Goal: Task Accomplishment & Management: Use online tool/utility

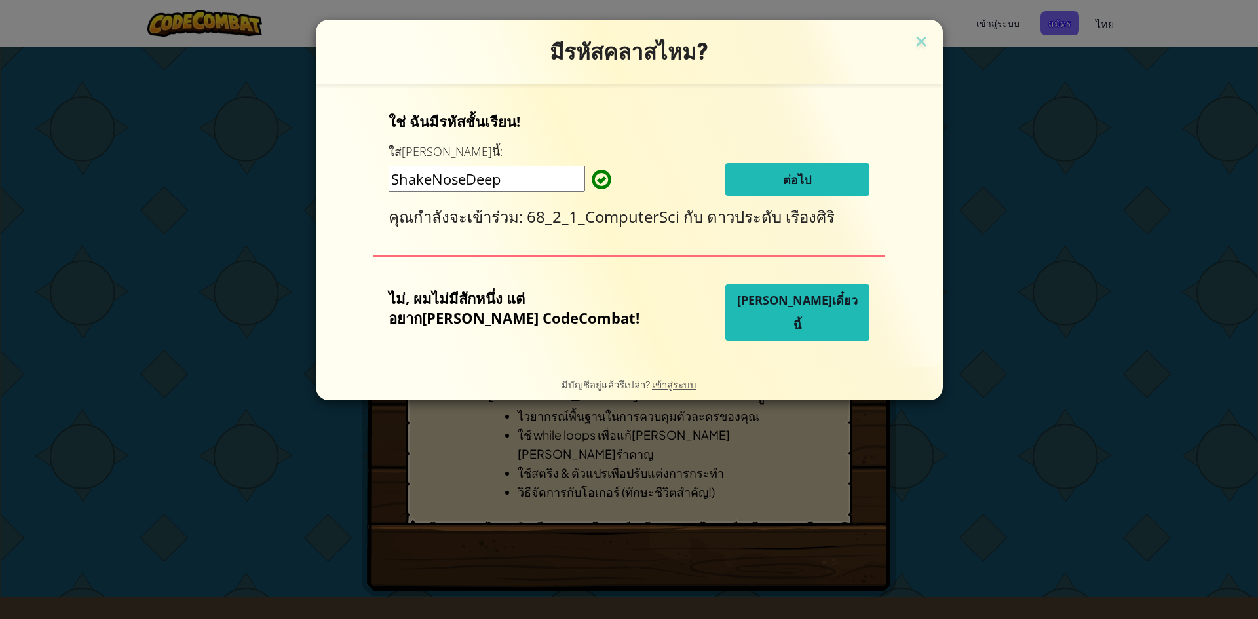
click at [557, 184] on input "ShakeNoseDeep" at bounding box center [487, 179] width 197 height 26
click at [804, 179] on button "ต่อไป" at bounding box center [798, 179] width 144 height 33
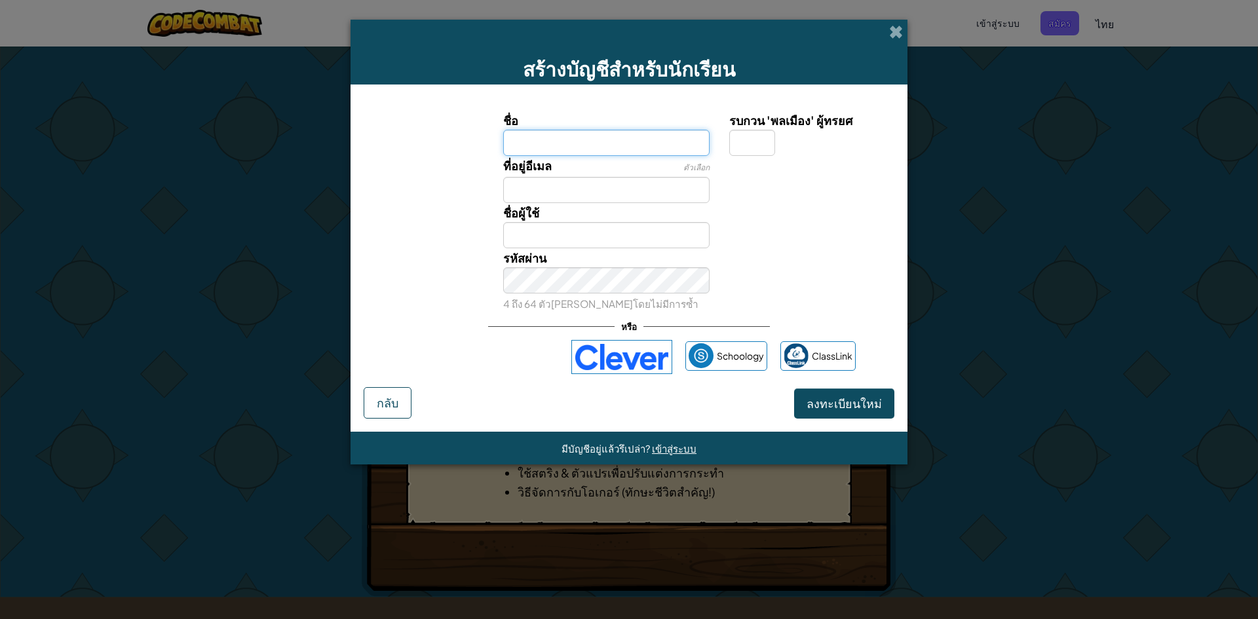
click at [627, 148] on input "ชื่อ" at bounding box center [606, 143] width 207 height 26
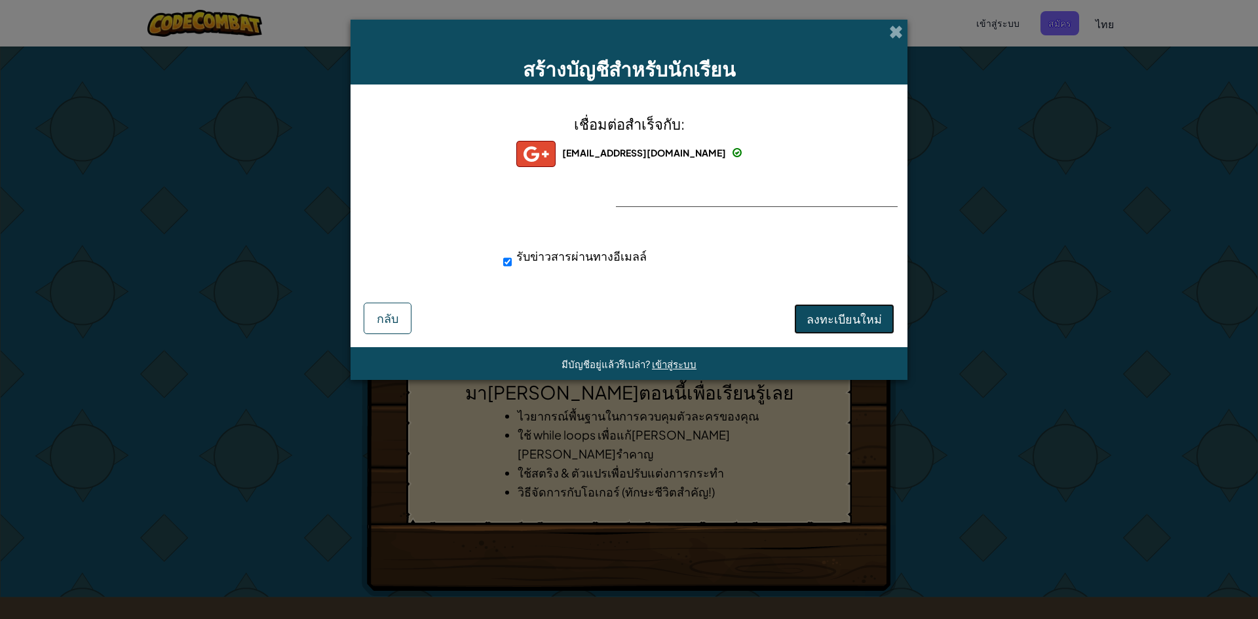
click at [826, 325] on span "ลงทะเบียนใหม่" at bounding box center [844, 318] width 75 height 15
click at [825, 324] on button "ลงทะเบียนใหม่" at bounding box center [844, 319] width 100 height 30
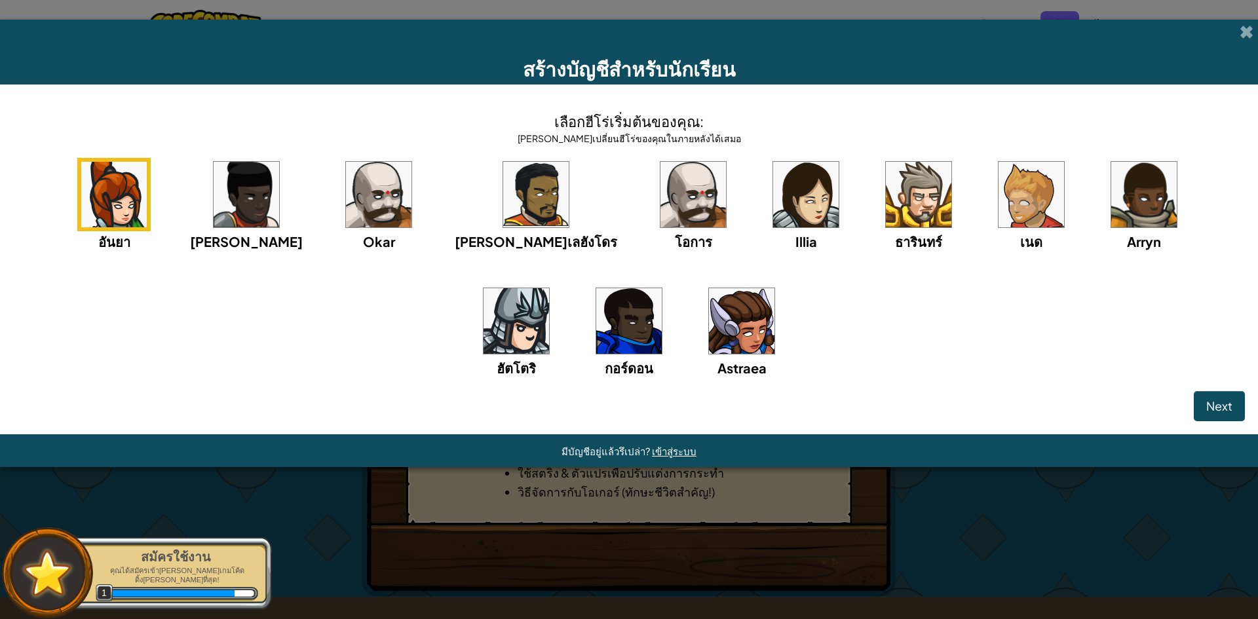
click at [709, 340] on img at bounding box center [742, 321] width 66 height 66
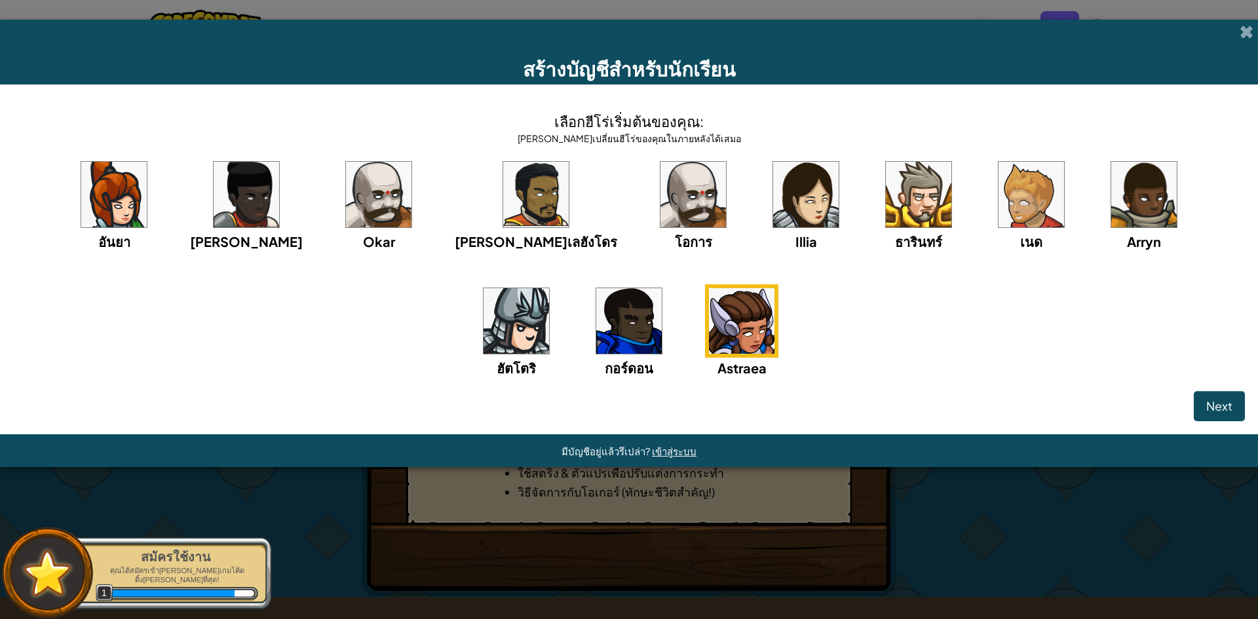
click at [98, 216] on img at bounding box center [114, 195] width 66 height 66
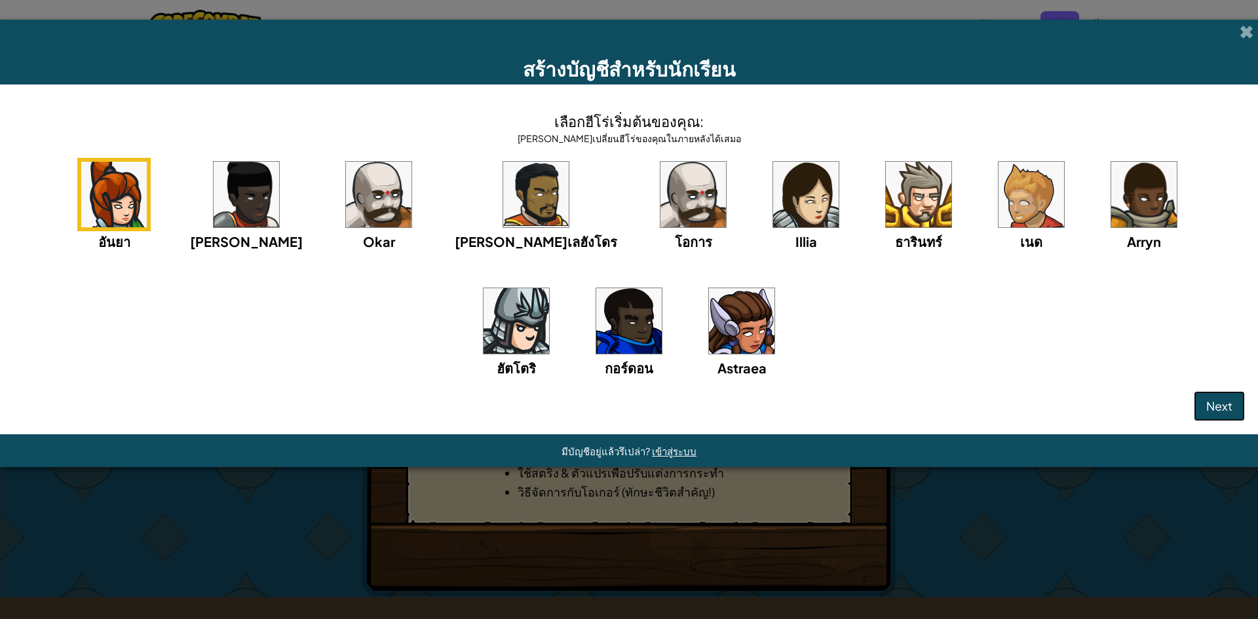
click at [1212, 406] on span "Next" at bounding box center [1220, 405] width 26 height 15
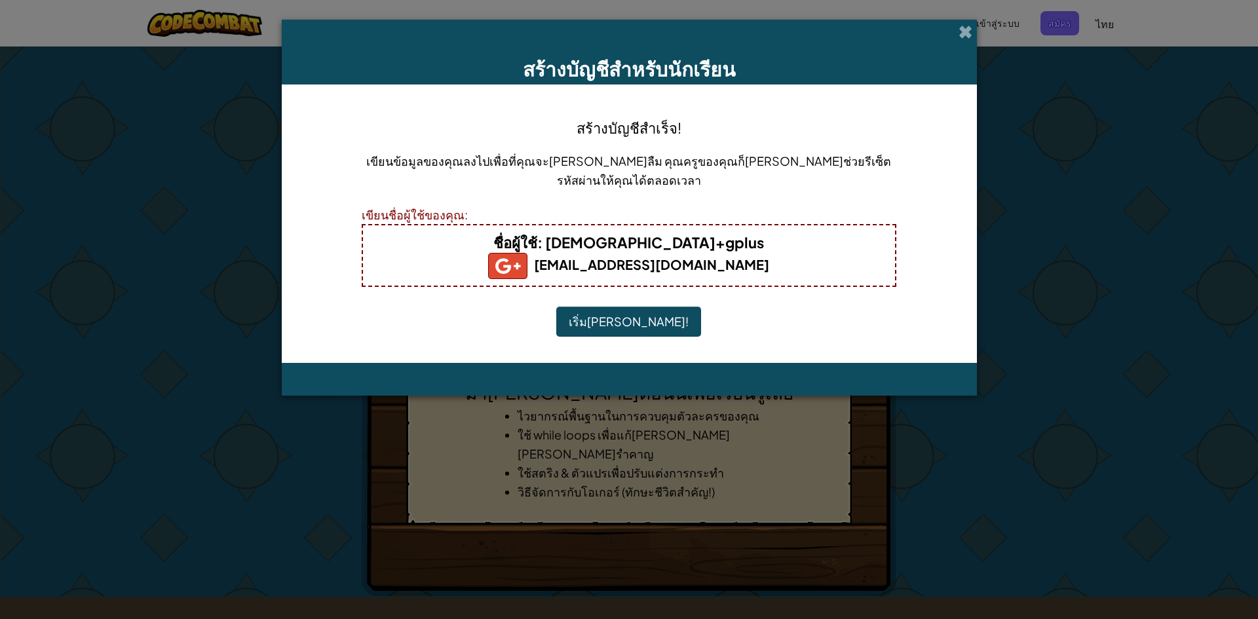
click at [618, 311] on button "เริ่มเล่น!" at bounding box center [628, 322] width 145 height 30
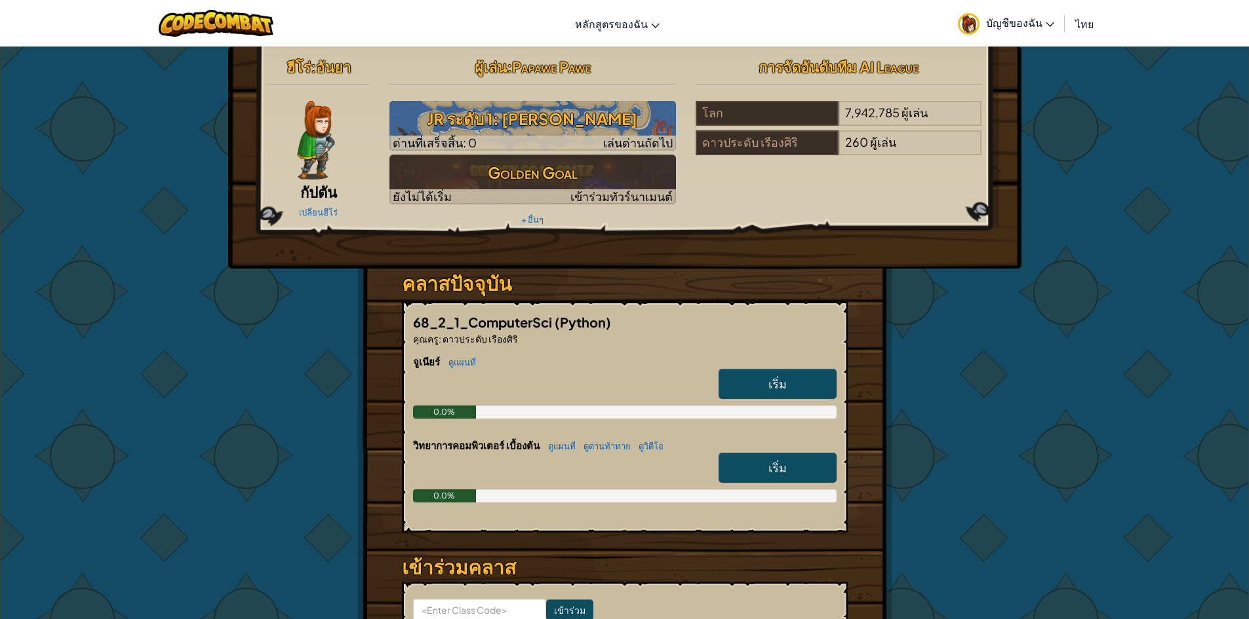
click at [452, 324] on span "68_2_1_ComputerSci" at bounding box center [484, 322] width 142 height 16
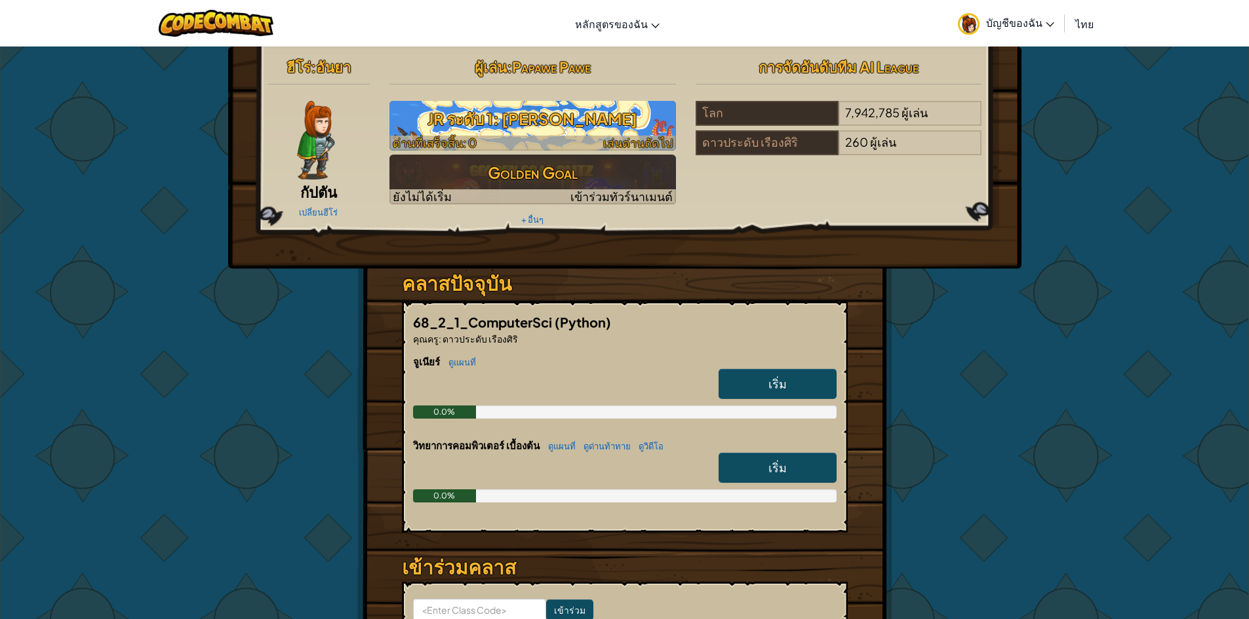
click at [518, 146] on div at bounding box center [532, 143] width 286 height 15
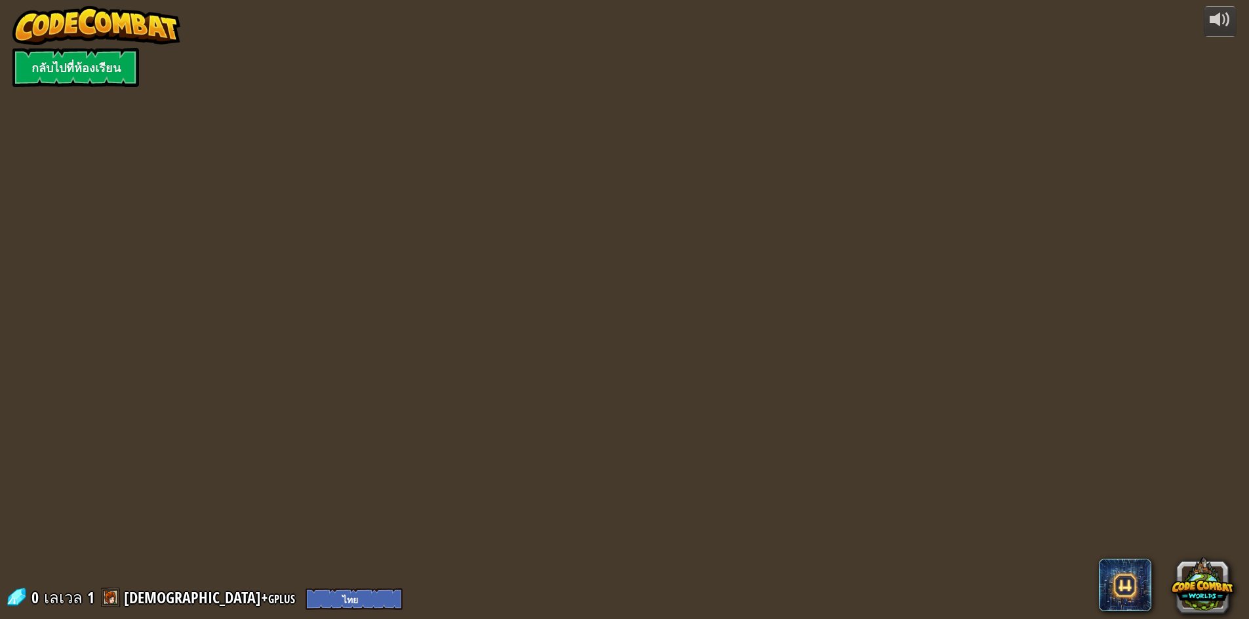
select select "th"
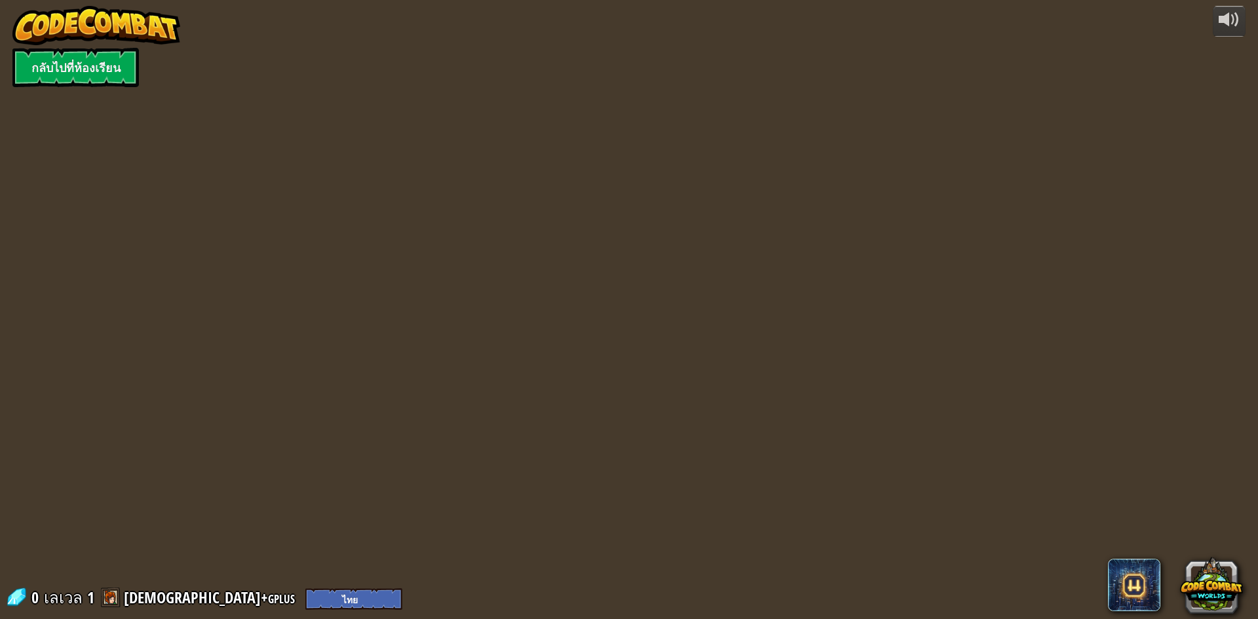
select select "th"
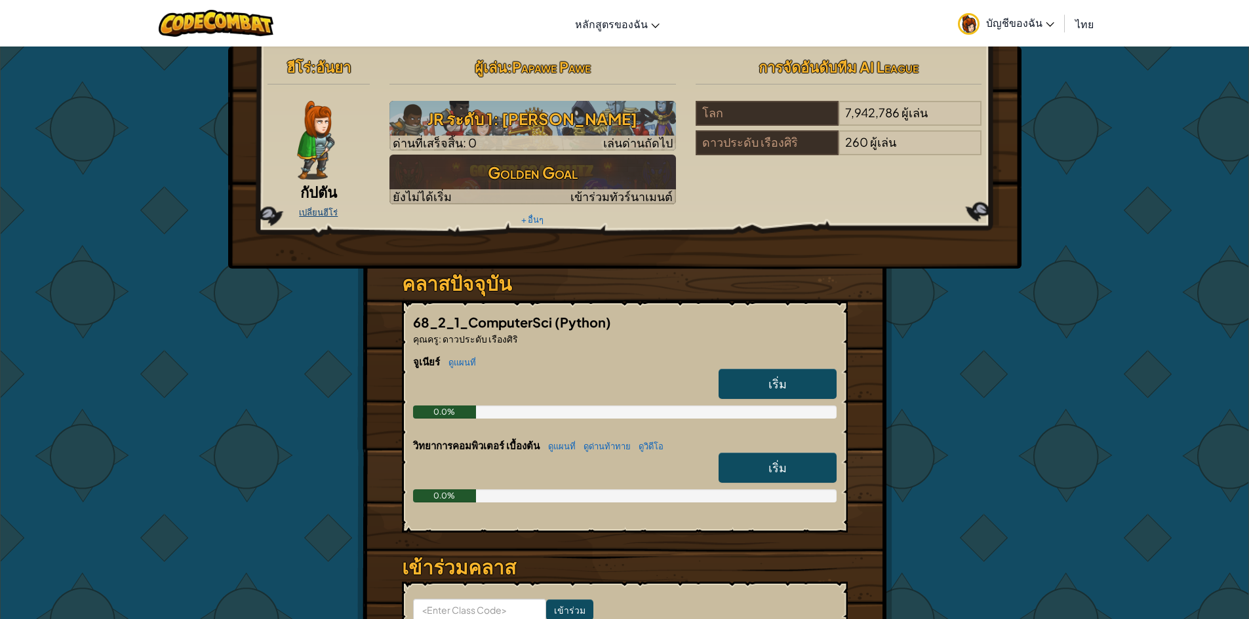
click at [313, 211] on link "เปลี่ยนฮีโร่" at bounding box center [318, 212] width 39 height 10
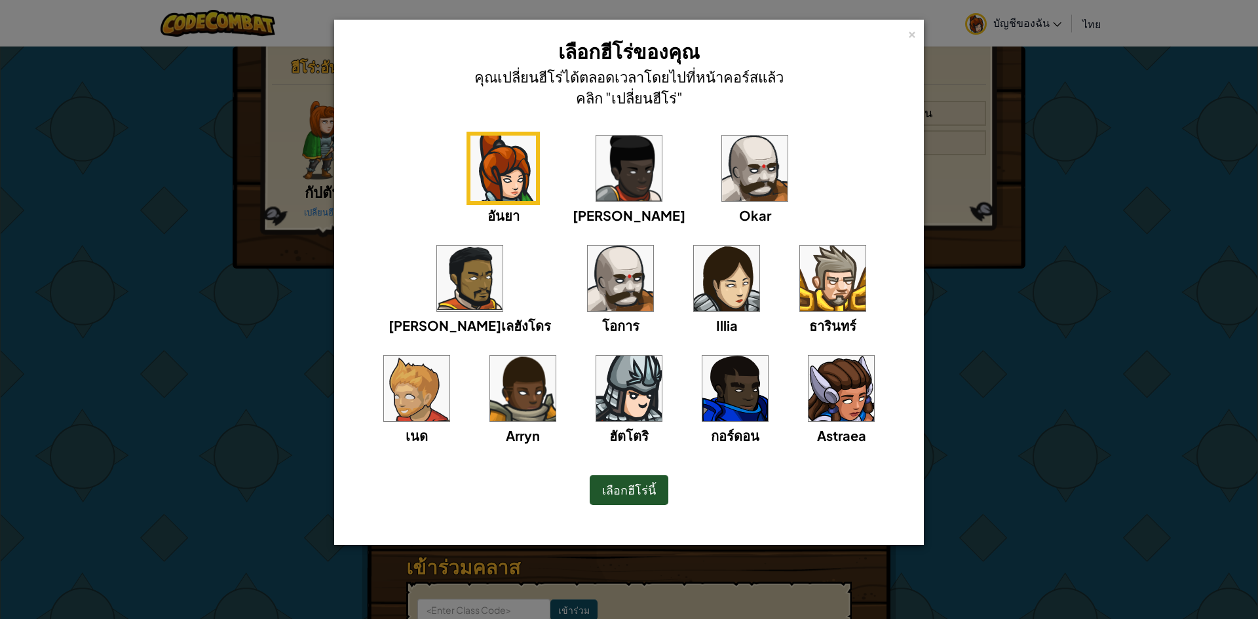
click at [626, 488] on span "เลือกฮีโร่นี้" at bounding box center [629, 489] width 54 height 15
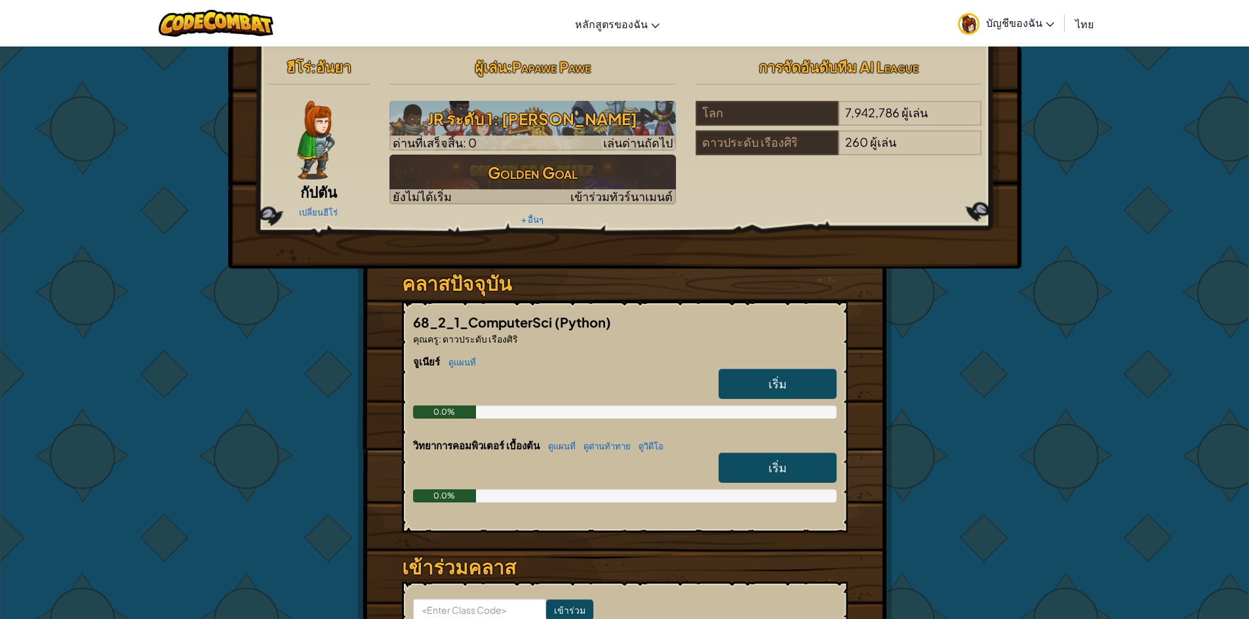
click at [325, 195] on span "กัปตัน" at bounding box center [318, 192] width 37 height 18
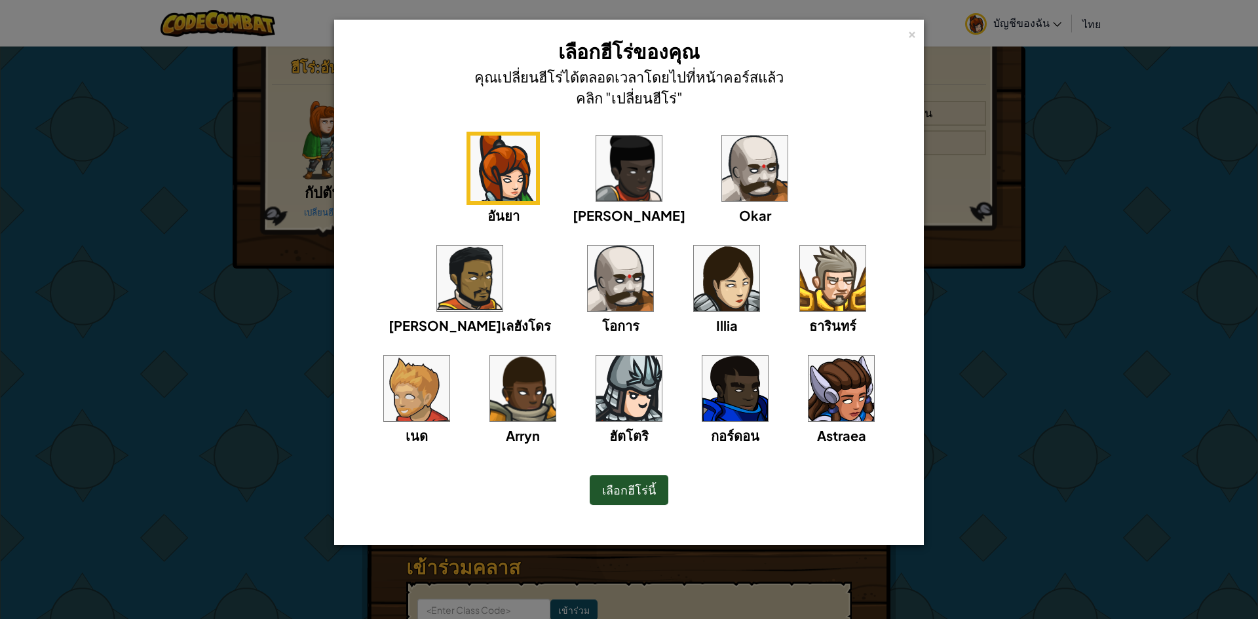
click at [694, 258] on img at bounding box center [727, 279] width 66 height 66
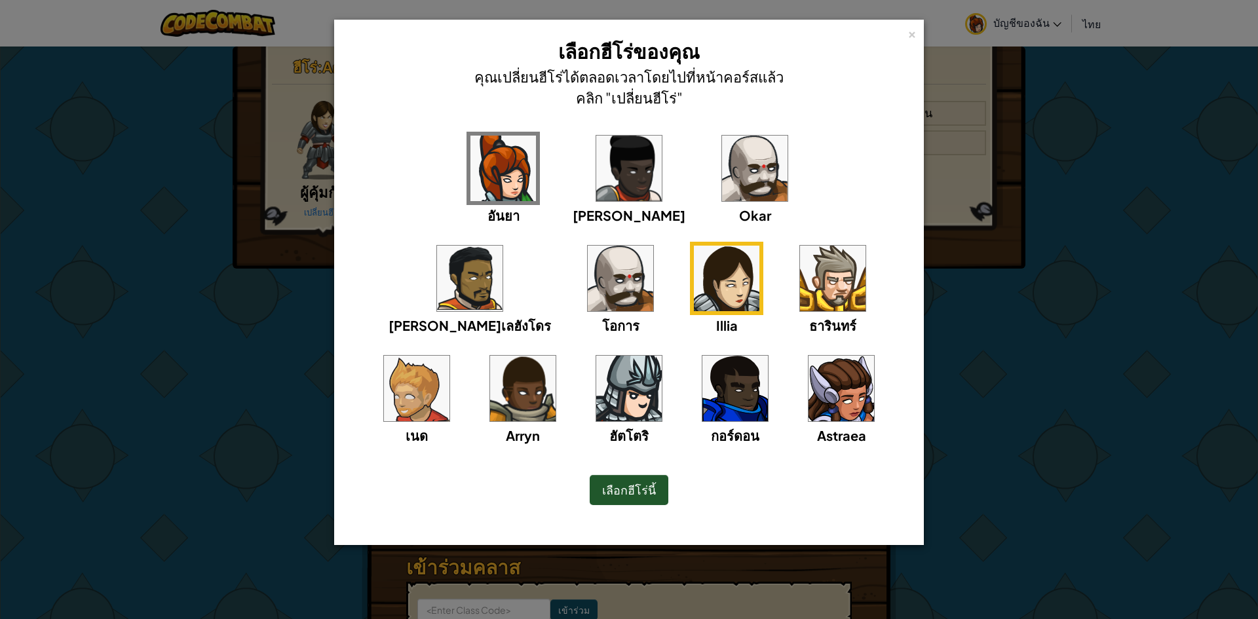
click at [638, 482] on span "เลือกฮีโร่นี้" at bounding box center [629, 489] width 54 height 15
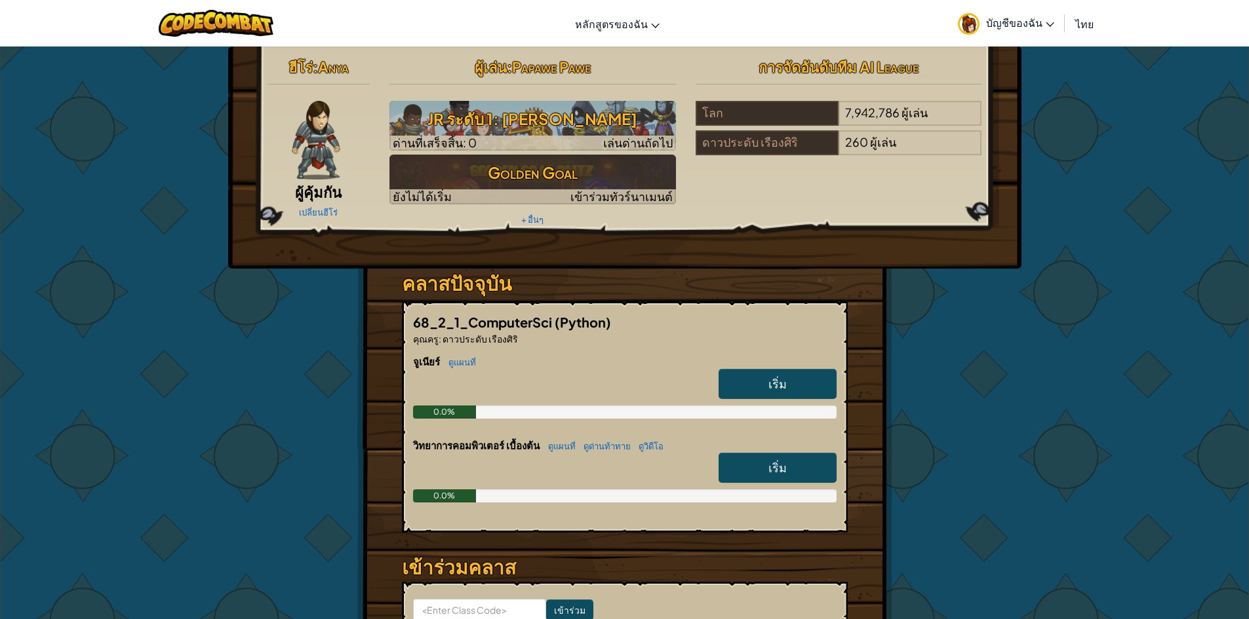
click at [317, 189] on span "ผู้คุ้มกัน" at bounding box center [318, 192] width 47 height 18
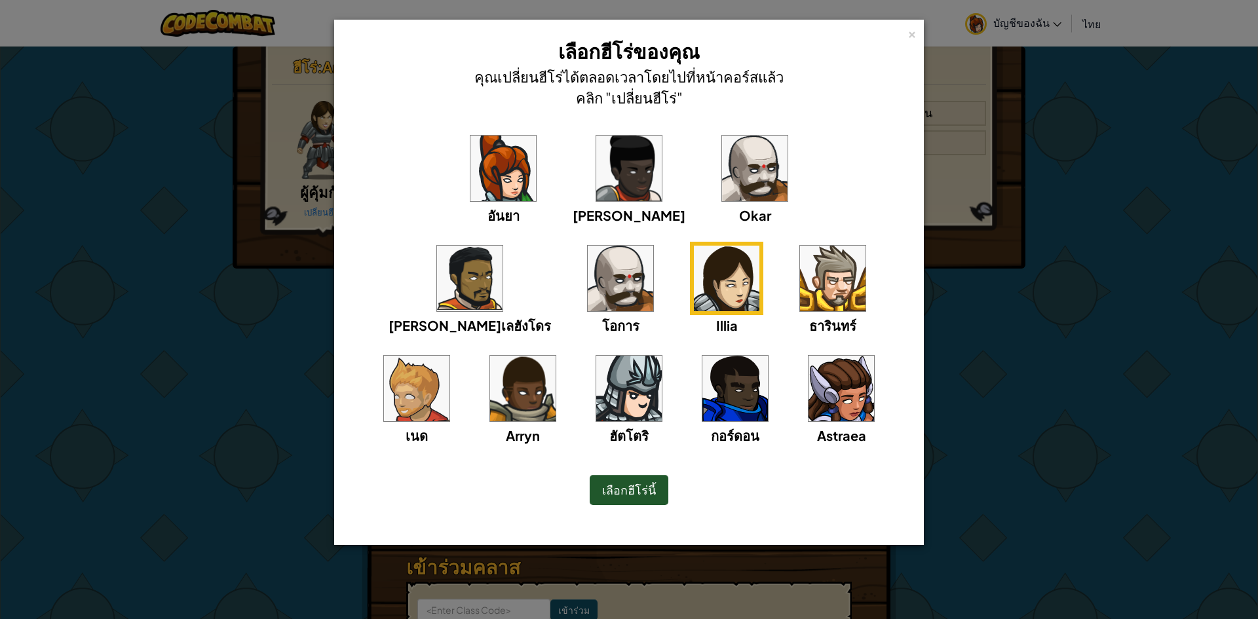
click at [467, 203] on div "อันยา" at bounding box center [503, 179] width 73 height 94
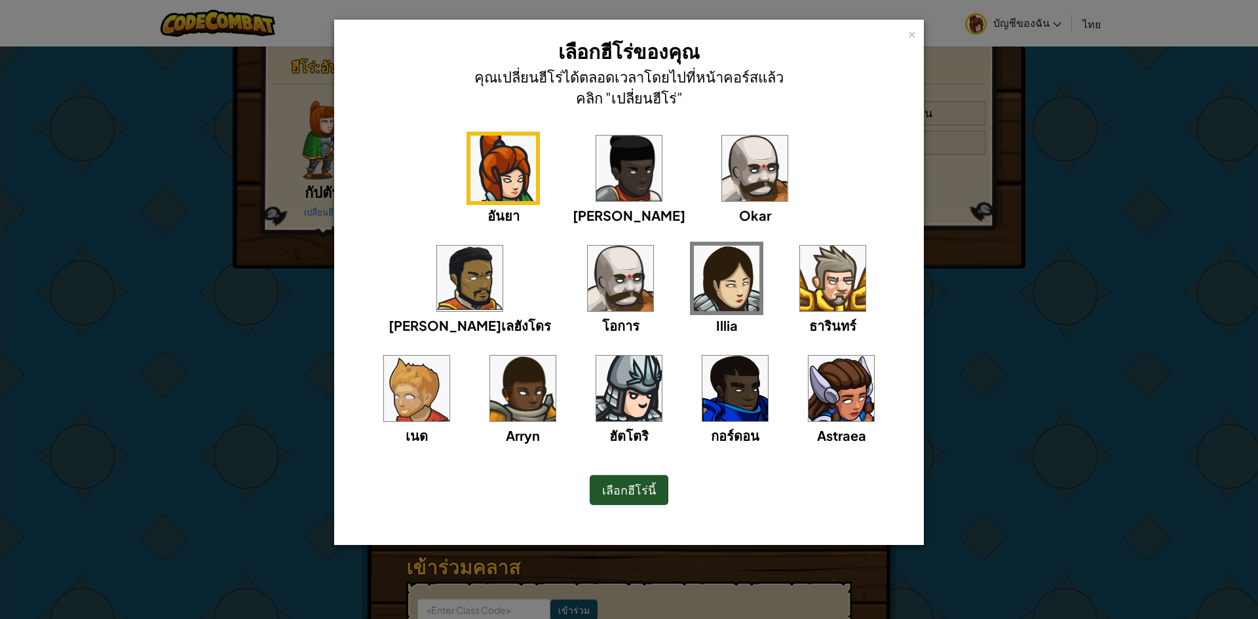
click at [624, 484] on span "เลือกฮีโร่นี้" at bounding box center [629, 489] width 54 height 15
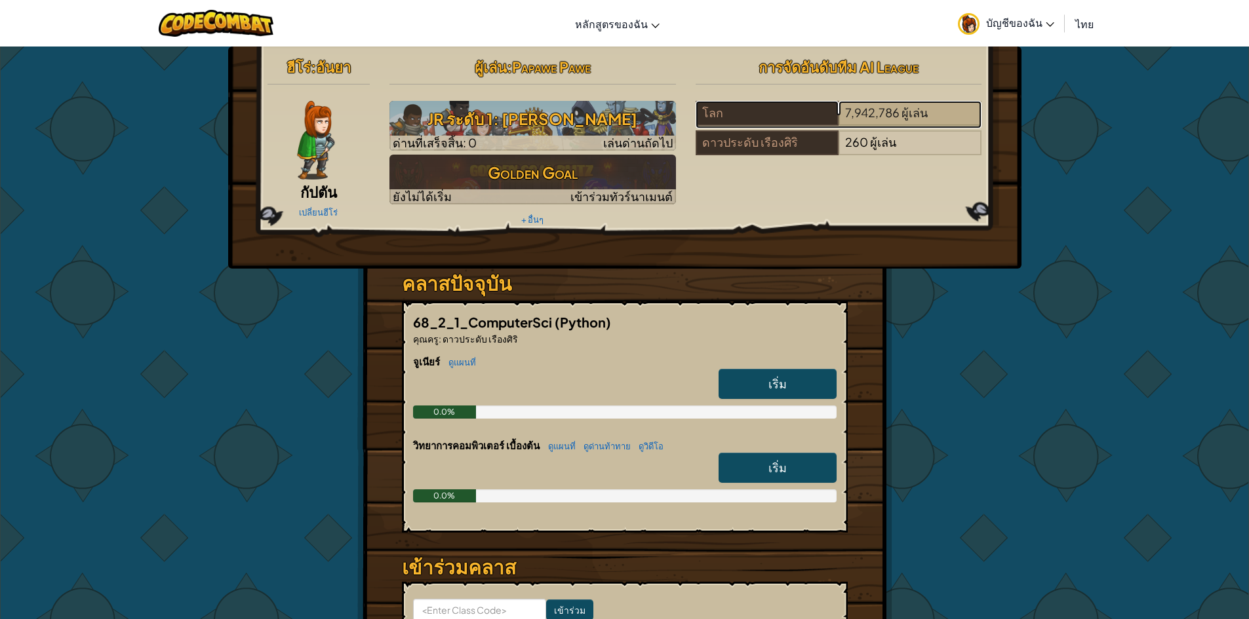
click at [877, 113] on span "7,942,786" at bounding box center [872, 112] width 54 height 15
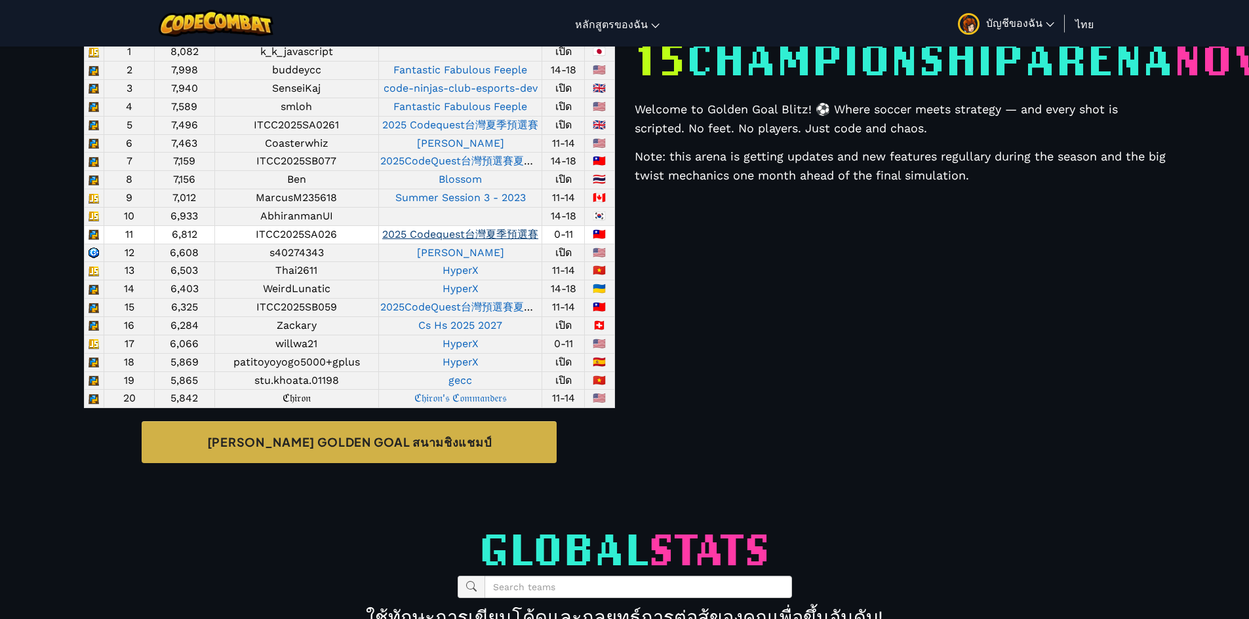
scroll to position [529, 0]
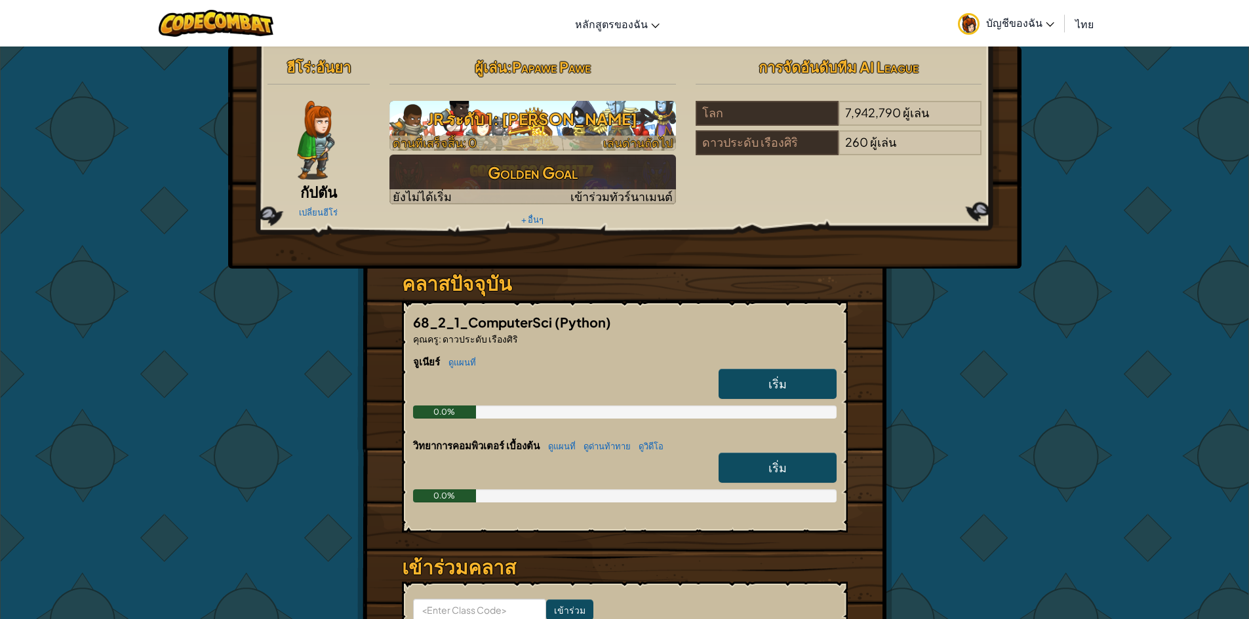
click at [518, 131] on h3 "JR ระดับ 1: อัญมณี" at bounding box center [532, 118] width 286 height 29
select select "th"
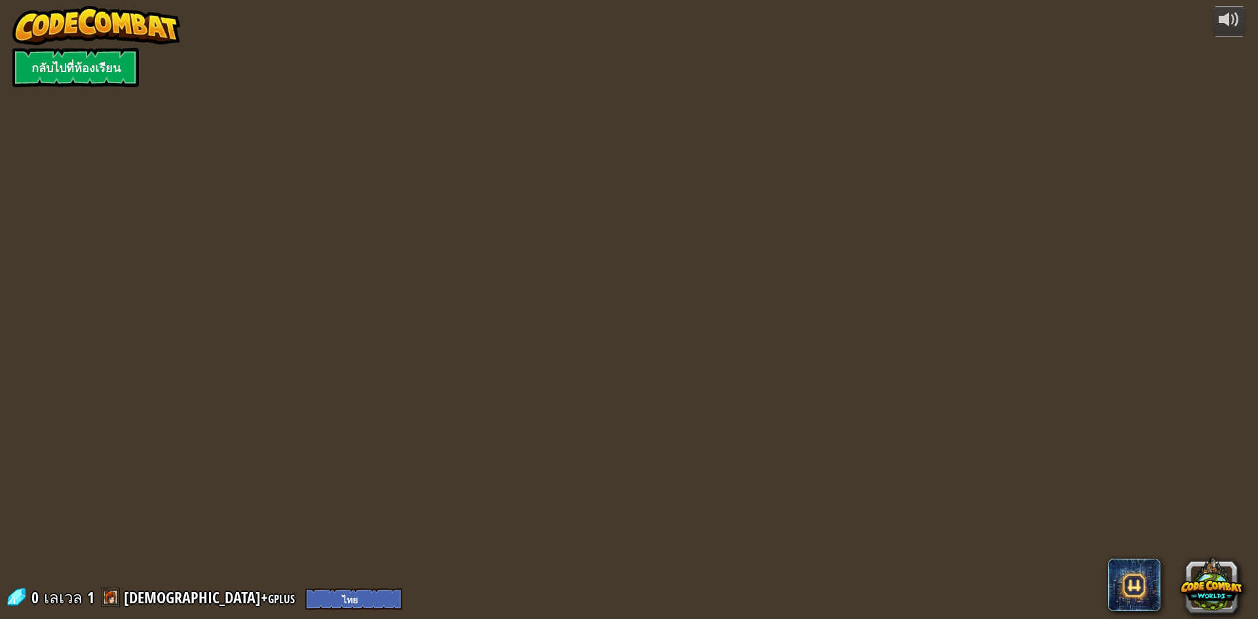
select select "th"
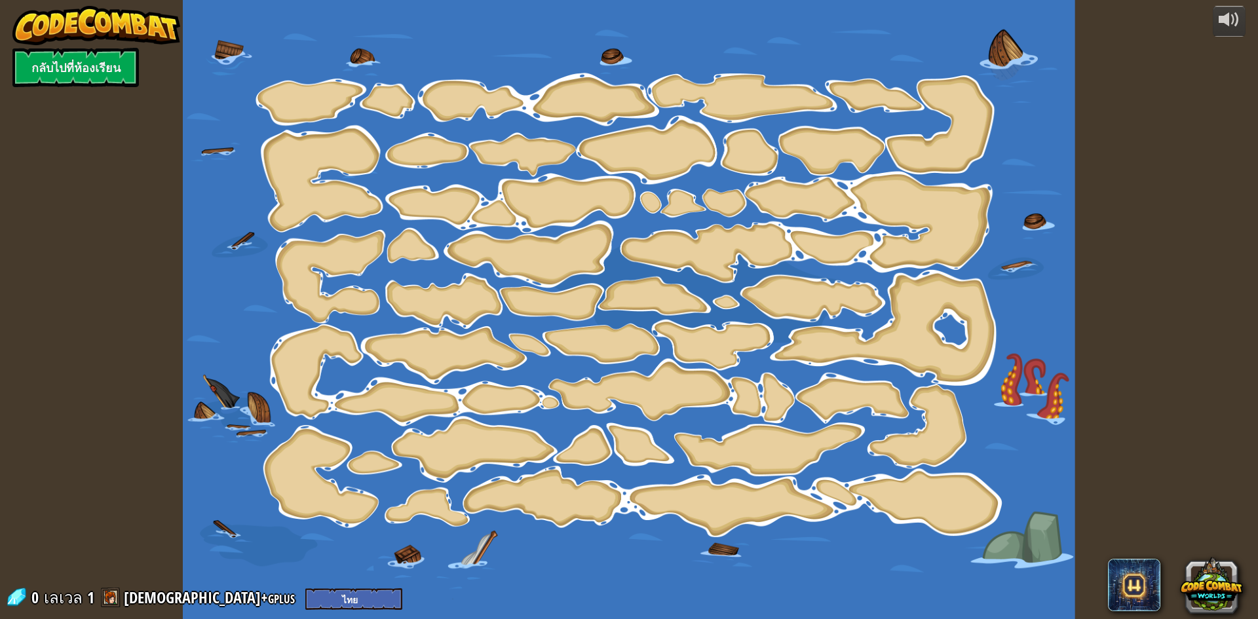
select select "th"
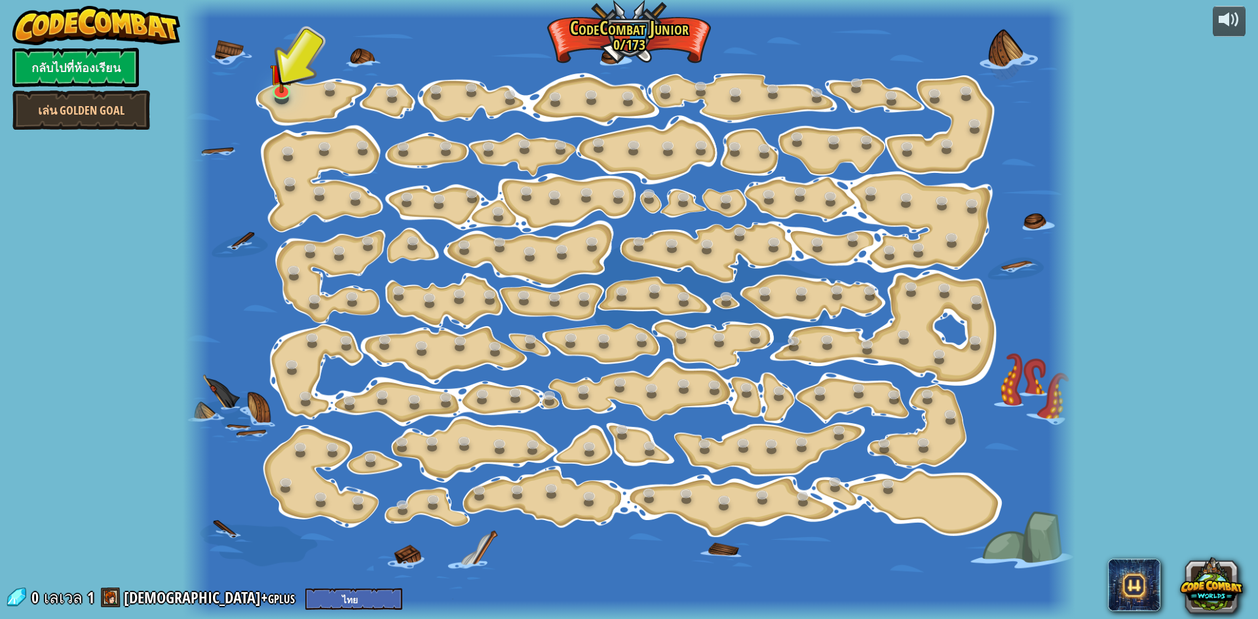
click at [312, 93] on div at bounding box center [629, 309] width 893 height 619
click at [294, 83] on div at bounding box center [629, 309] width 893 height 619
click at [275, 93] on link at bounding box center [281, 87] width 26 height 26
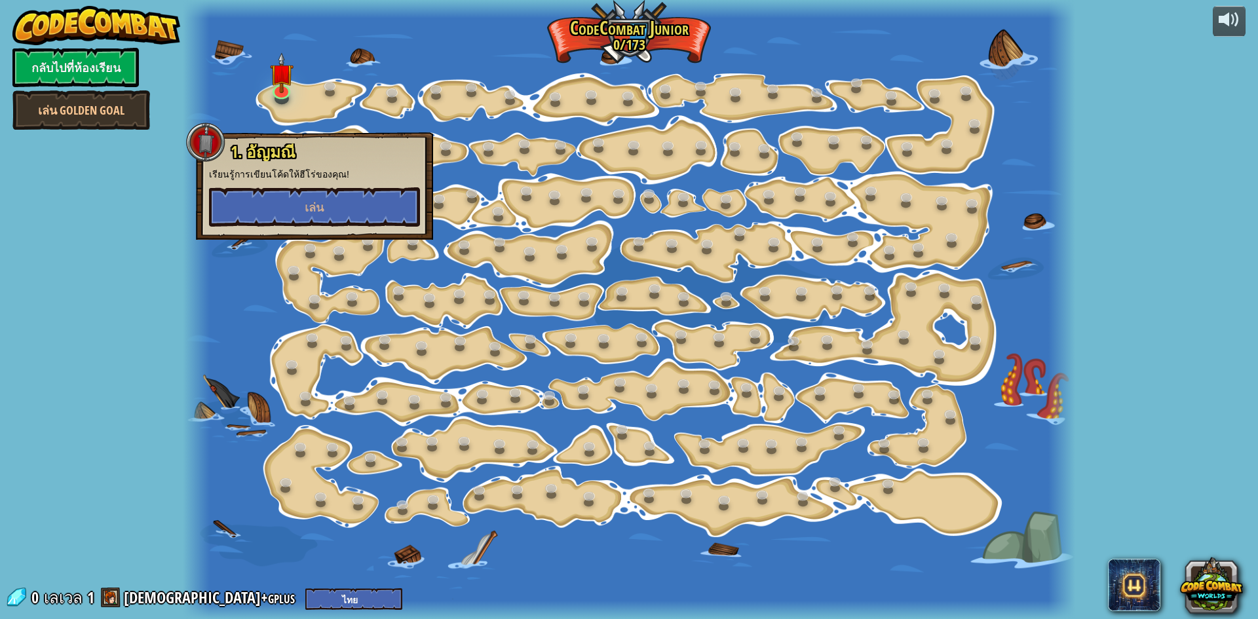
click at [227, 91] on div at bounding box center [629, 309] width 893 height 619
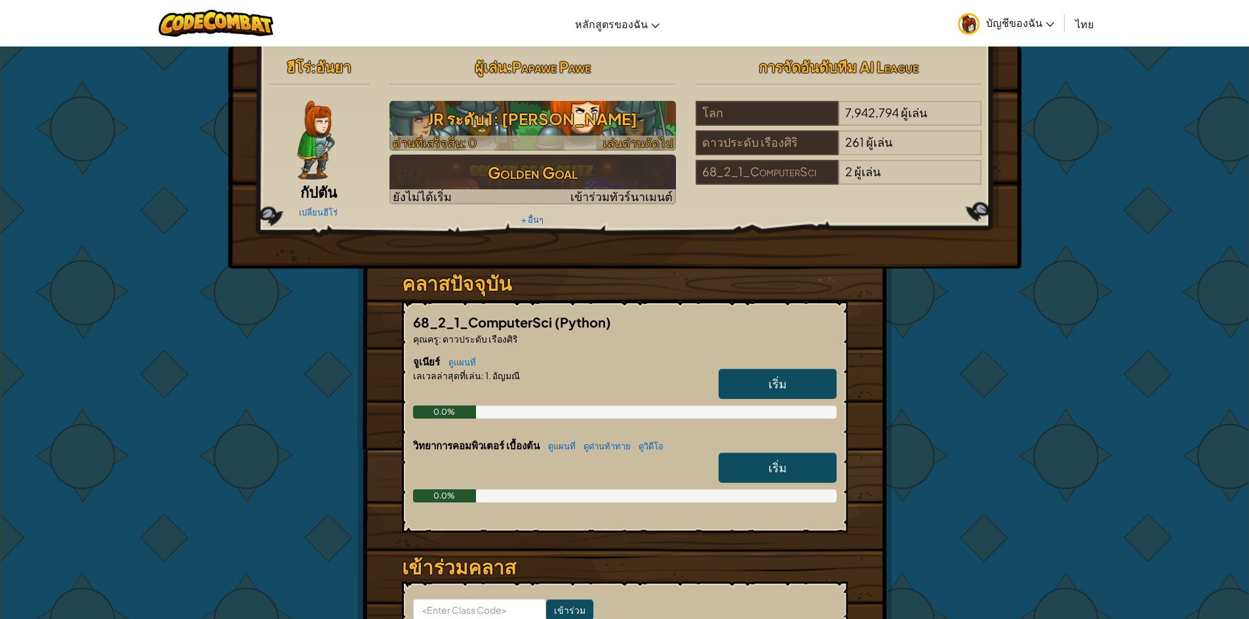
click at [576, 119] on h3 "JR ระดับ 1: อัญมณี" at bounding box center [532, 118] width 286 height 29
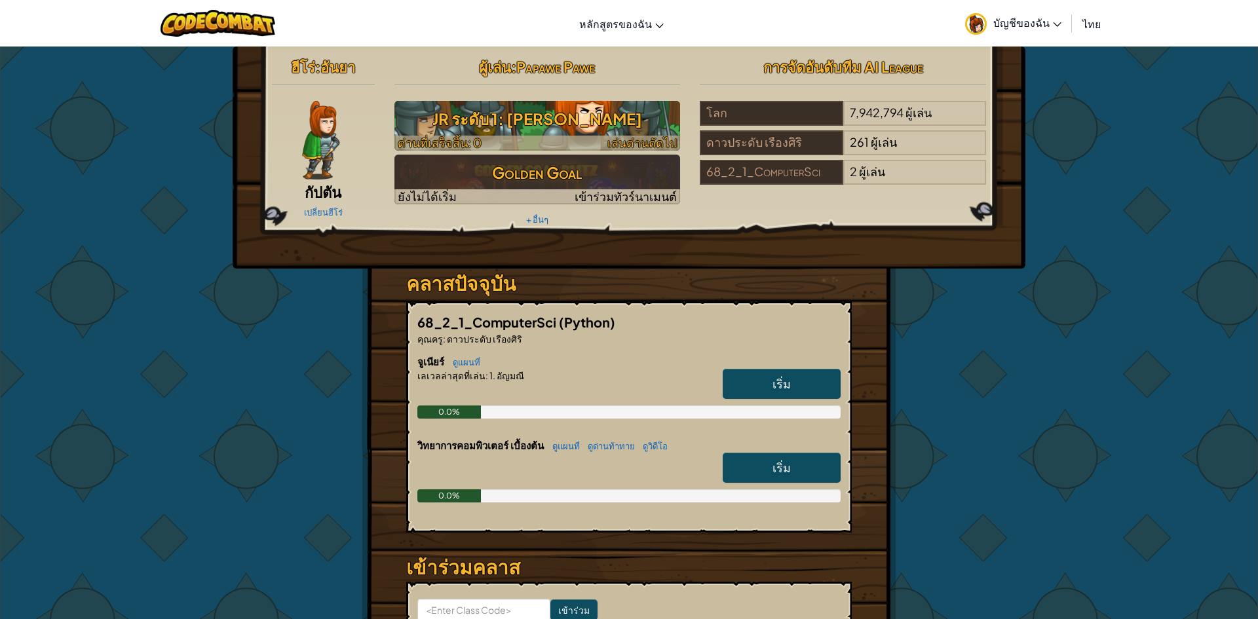
select select "th"
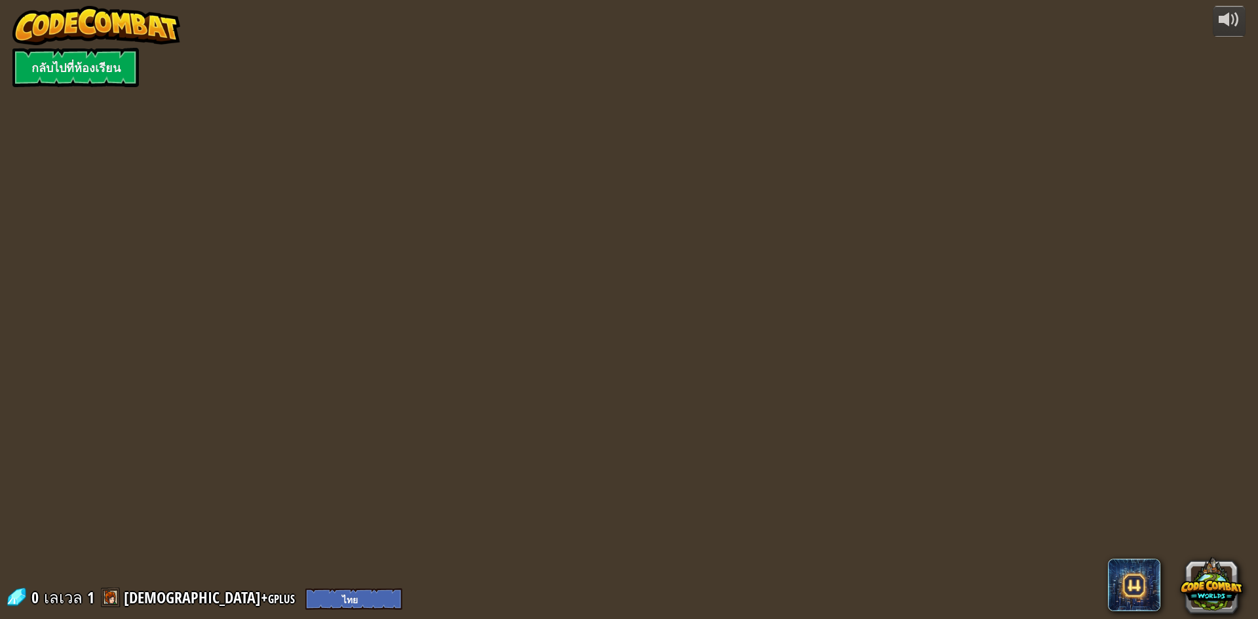
select select "th"
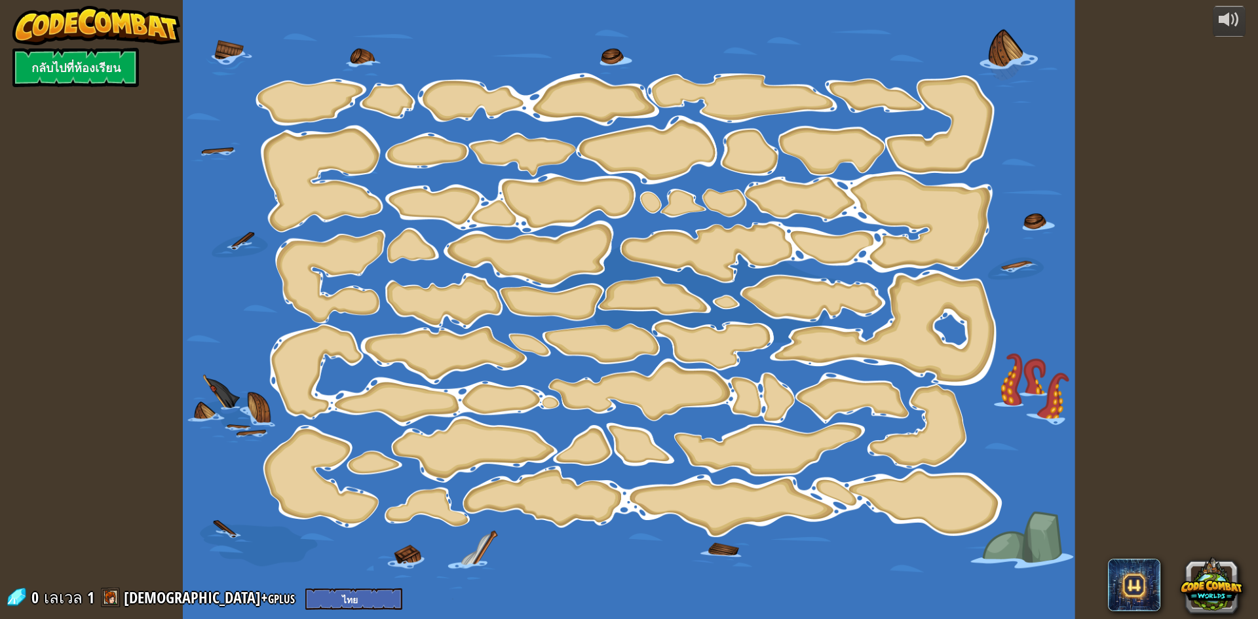
select select "th"
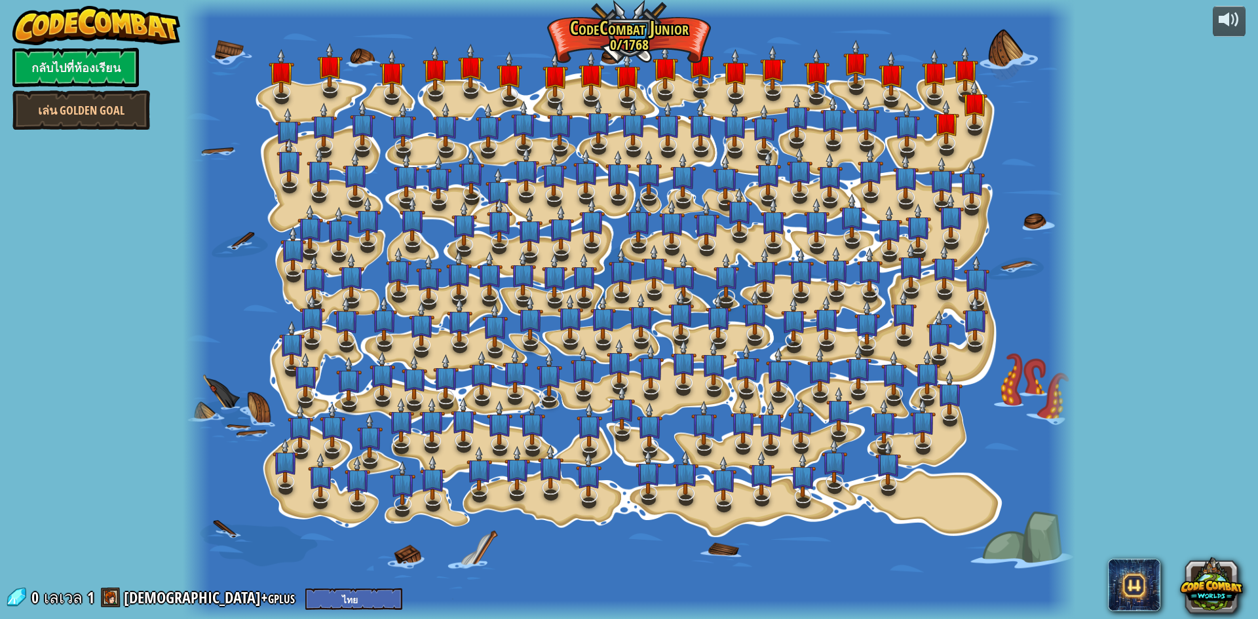
select select "th"
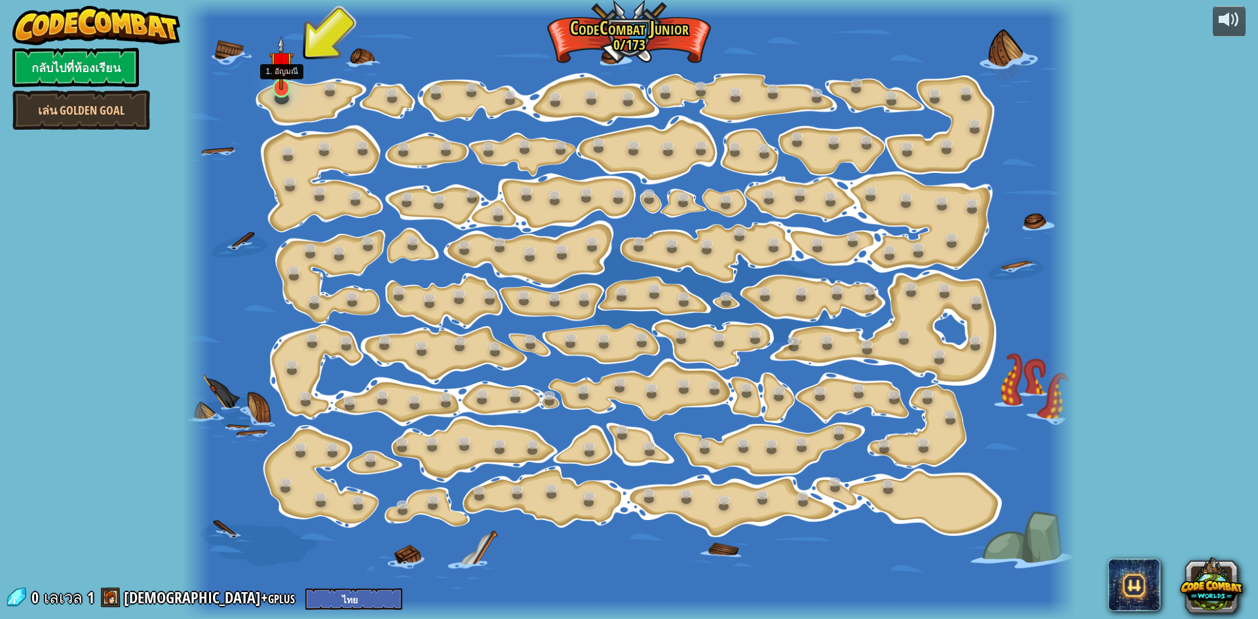
click at [283, 83] on img at bounding box center [281, 63] width 24 height 54
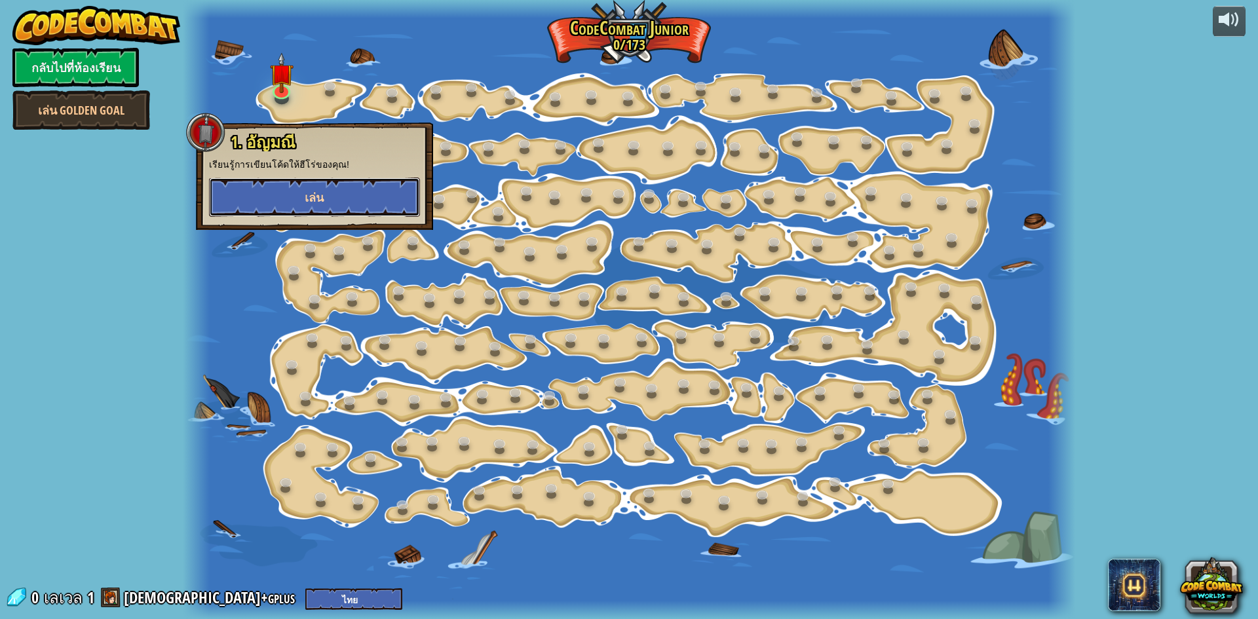
click at [294, 192] on button "เล่น" at bounding box center [314, 197] width 211 height 39
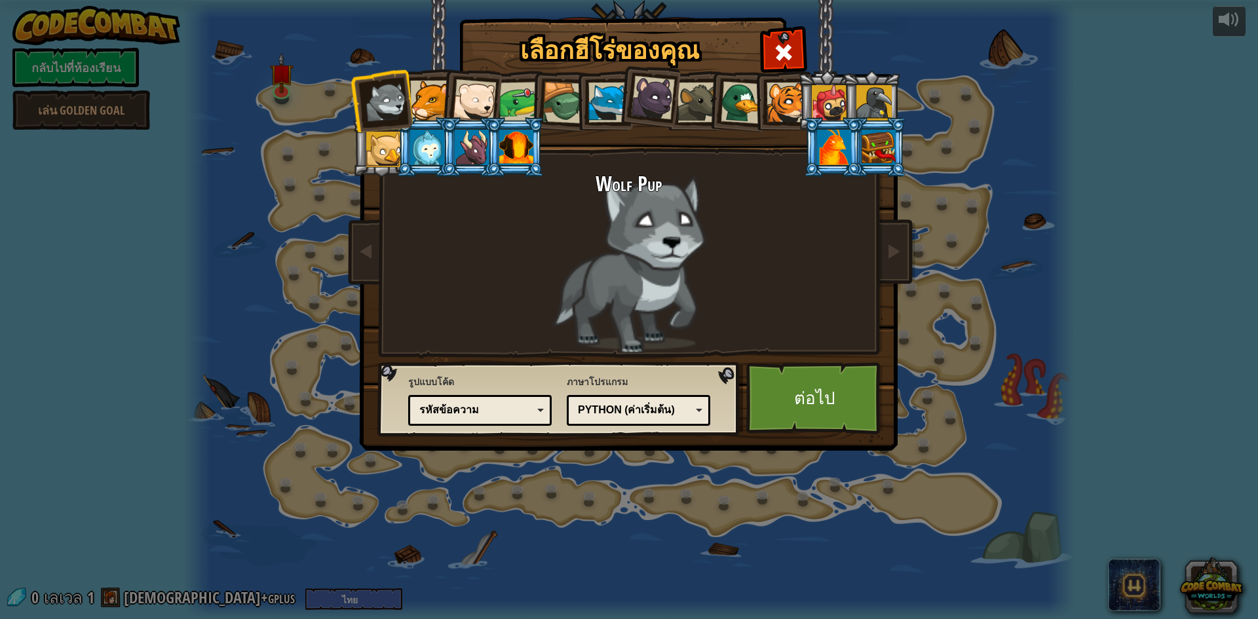
click at [419, 100] on div at bounding box center [430, 101] width 40 height 40
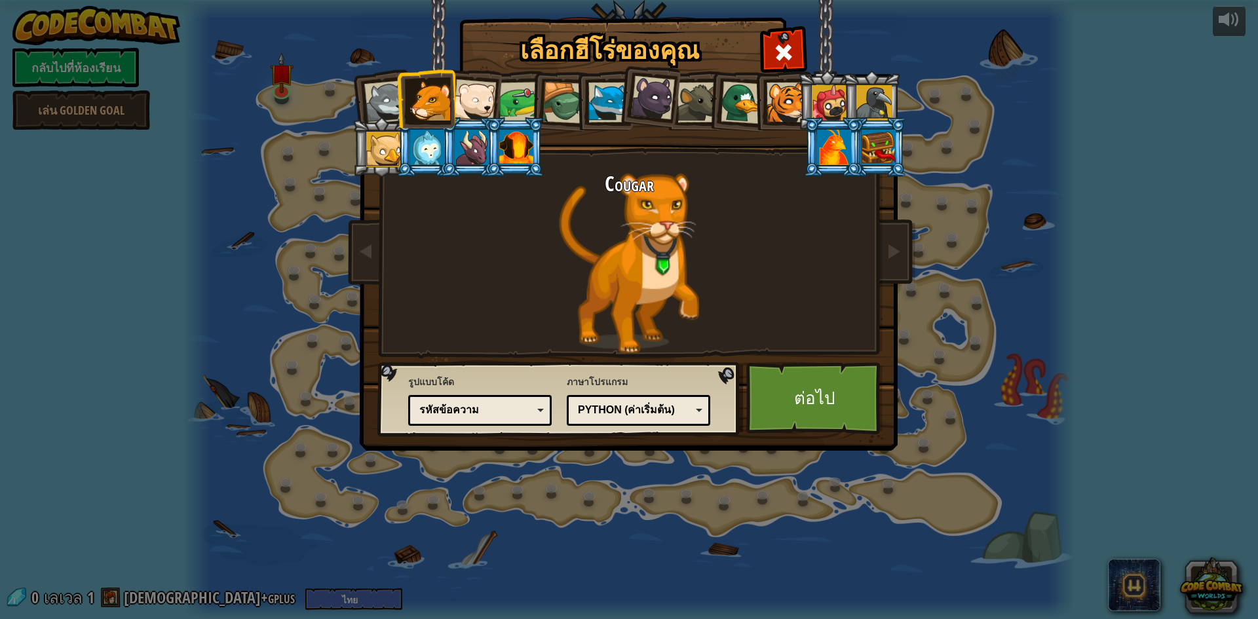
click at [734, 112] on div at bounding box center [742, 102] width 43 height 43
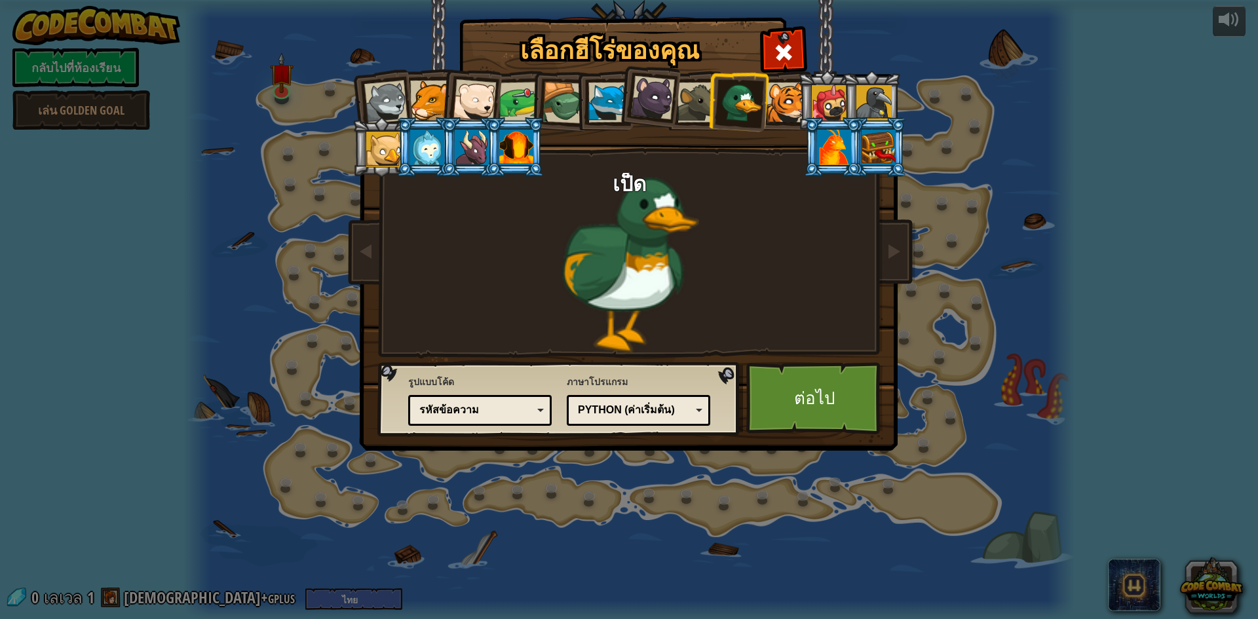
click at [433, 151] on div at bounding box center [427, 147] width 34 height 35
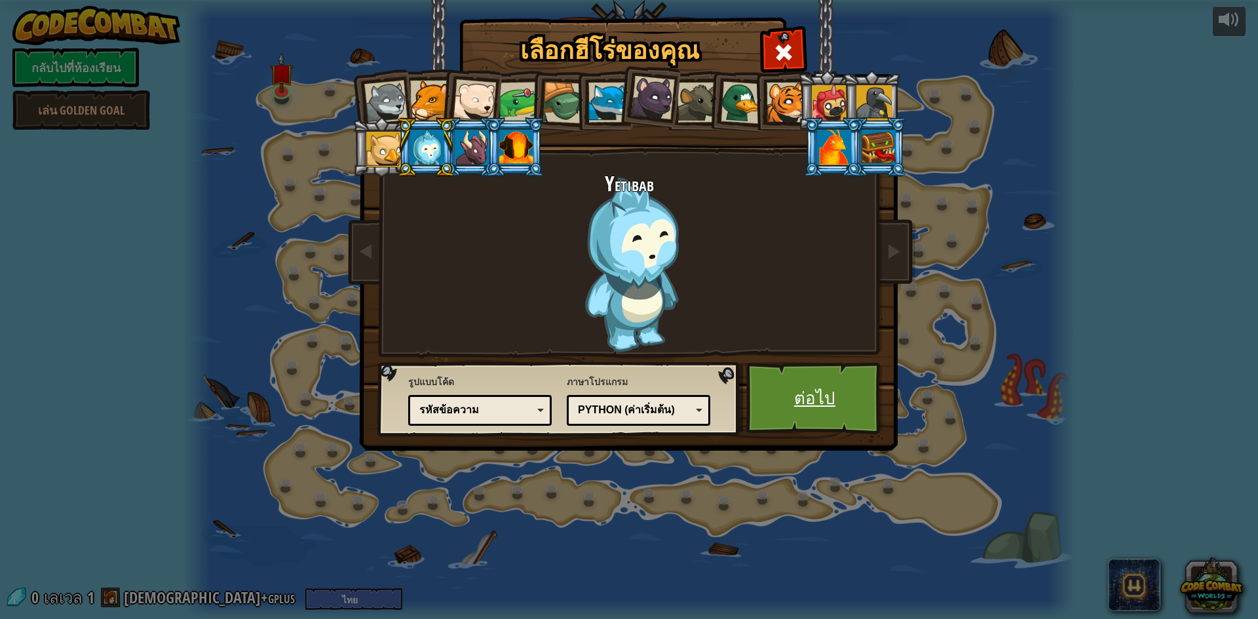
click at [786, 387] on link "ต่อไป" at bounding box center [815, 398] width 137 height 72
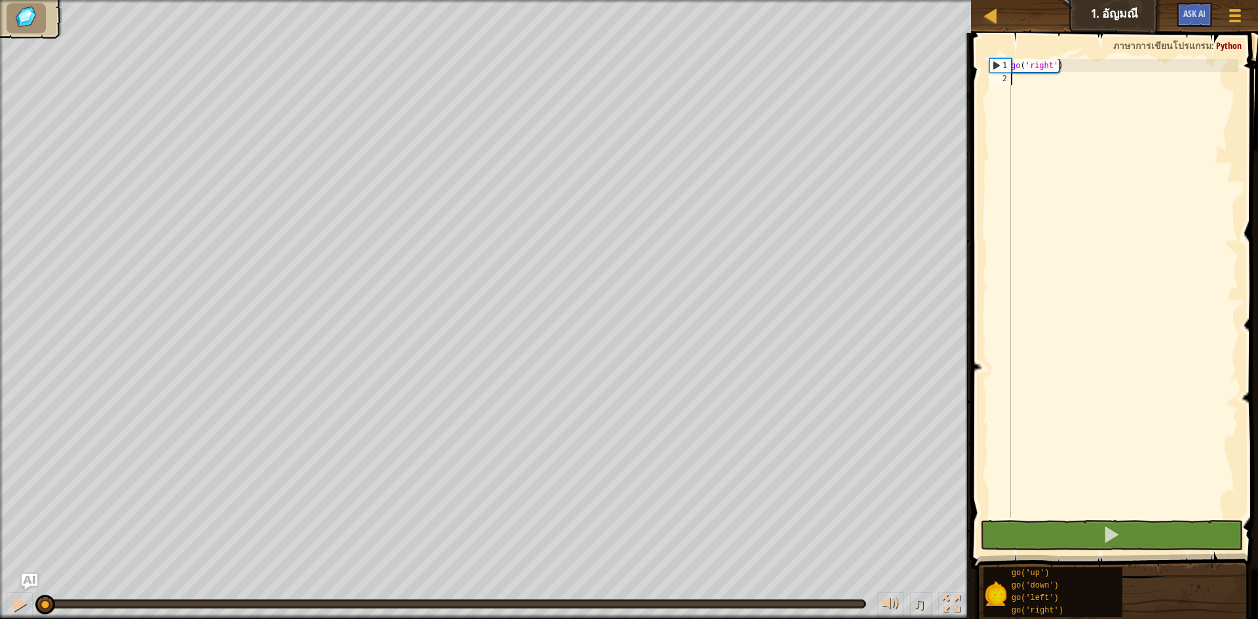
click at [1106, 273] on div "go ( 'right' )" at bounding box center [1124, 301] width 230 height 485
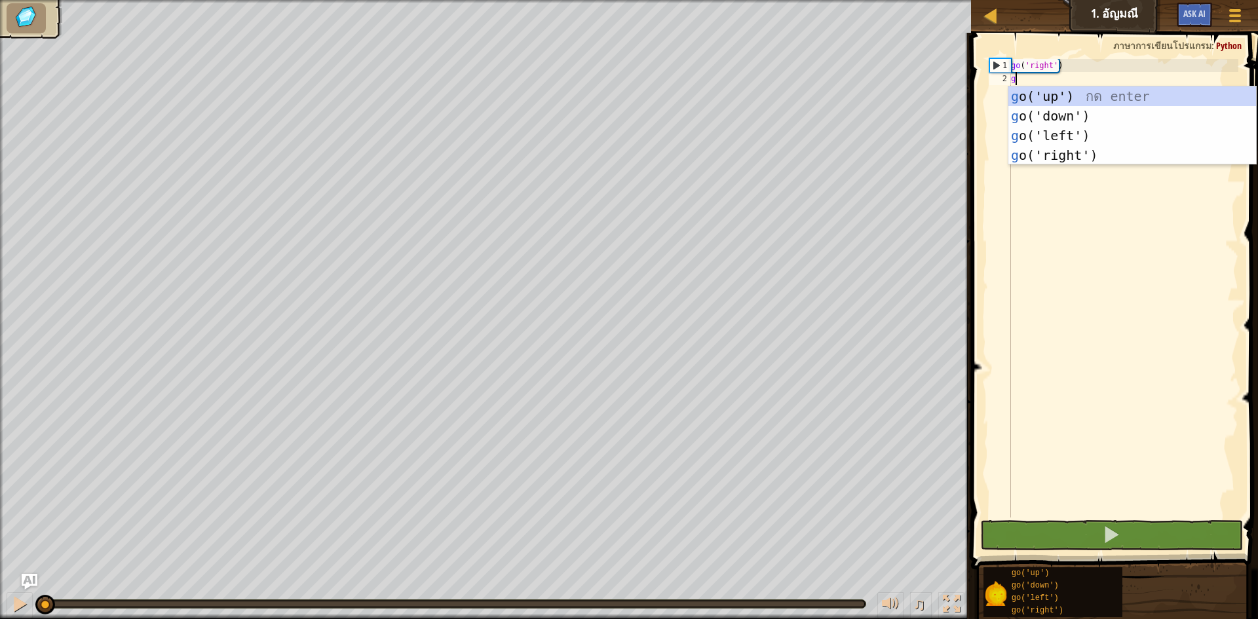
scroll to position [6, 0]
type textarea "go"
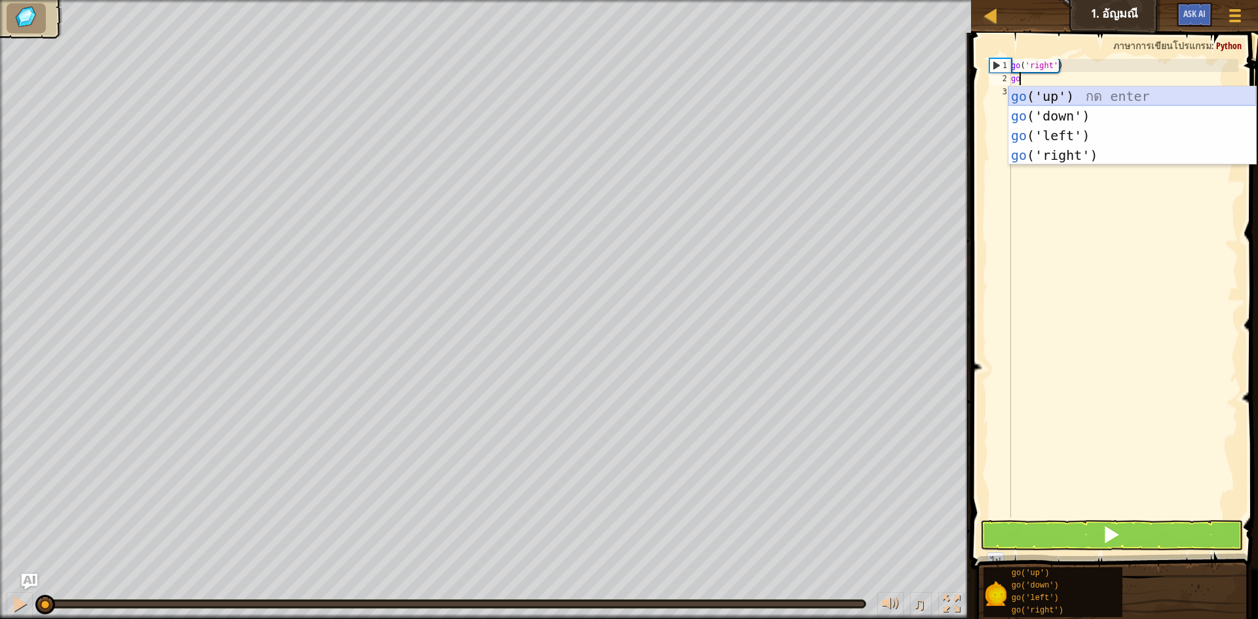
click at [1039, 90] on div "go ('up') กด enter go ('down') กด enter go ('left') กด enter go ('right') กด en…" at bounding box center [1133, 146] width 248 height 118
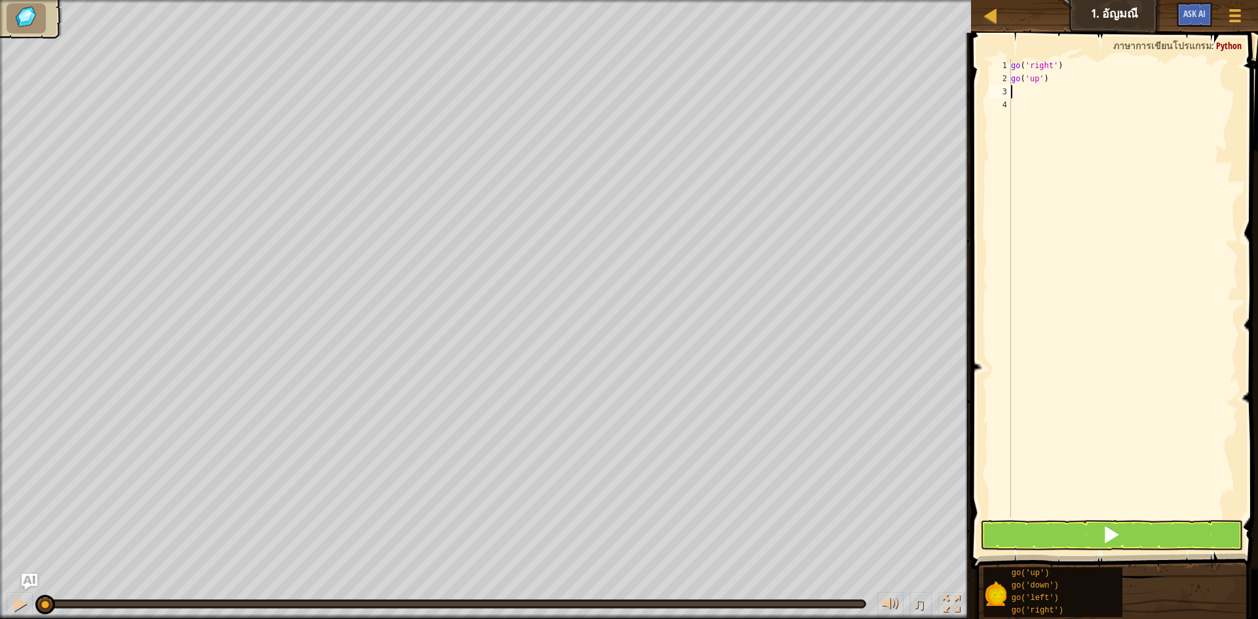
click at [1019, 93] on div "go ( 'right' ) go ( 'up' )" at bounding box center [1124, 301] width 230 height 485
click at [1041, 82] on div "go ( 'right' ) go ( 'up' )" at bounding box center [1124, 301] width 230 height 485
type textarea "go)"
click at [1034, 87] on div "go ( 'right' ) go )" at bounding box center [1124, 301] width 230 height 485
click at [1020, 80] on div "go ( 'right' ) go )" at bounding box center [1124, 301] width 230 height 485
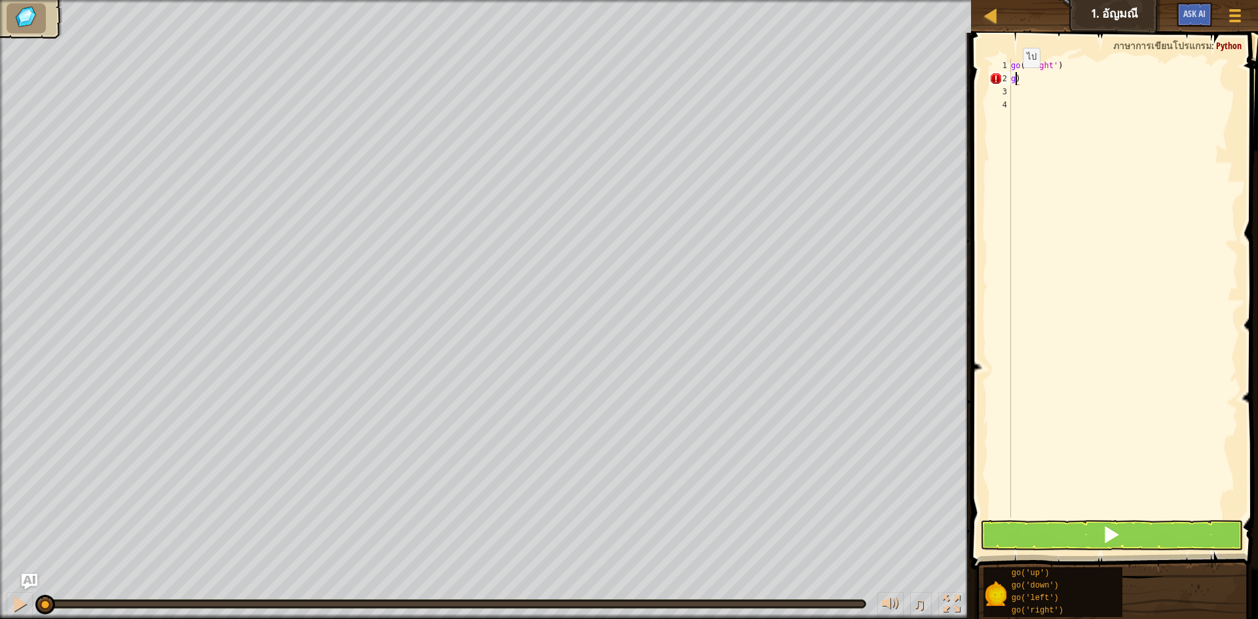
type textarea ")"
click at [1017, 83] on div "go ( 'right' ) )" at bounding box center [1124, 301] width 230 height 485
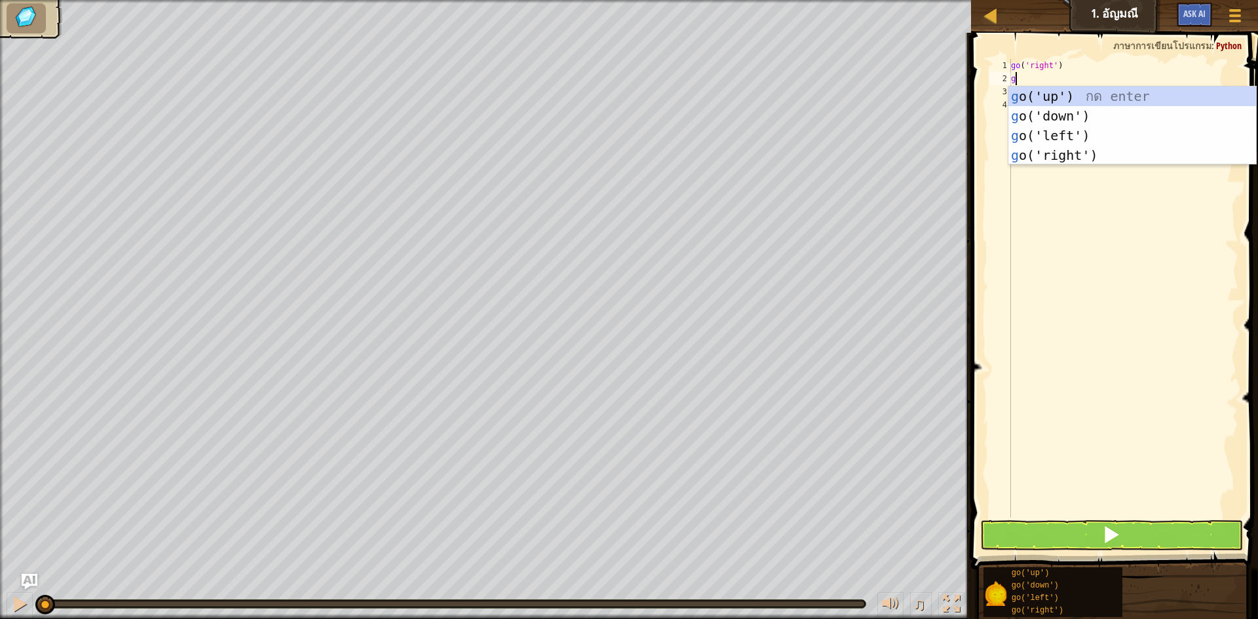
type textarea "go"
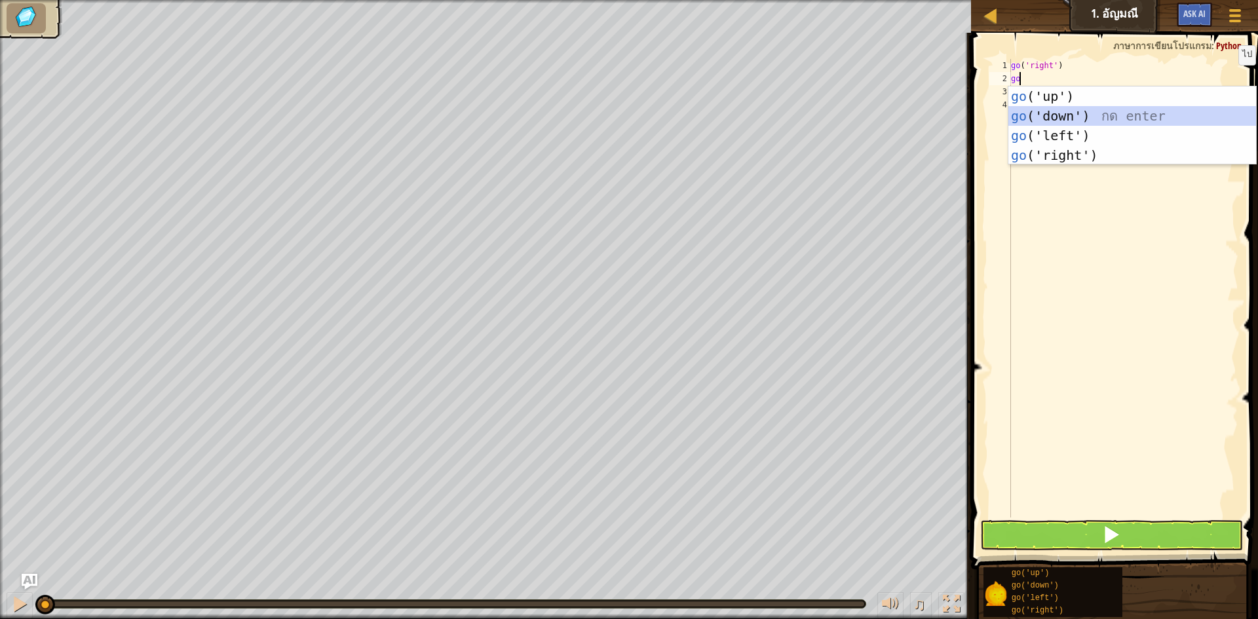
click at [1106, 108] on div "go ('up') กด enter go ('down') กด enter go ('left') กด enter go ('right') กด en…" at bounding box center [1133, 146] width 248 height 118
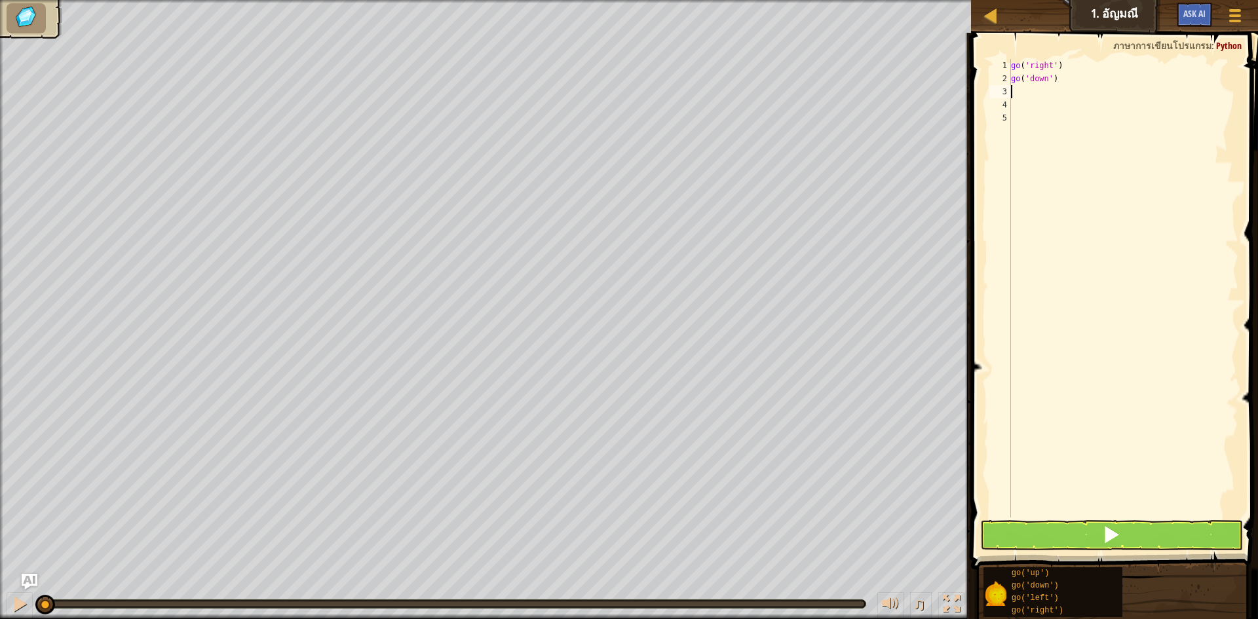
click at [1019, 96] on div "go ( 'right' ) go ( 'down' )" at bounding box center [1124, 301] width 230 height 485
click at [1049, 82] on div "go ( 'right' ) go ( 'down' )" at bounding box center [1124, 301] width 230 height 485
click at [1065, 77] on div "go ( 'right' ) go ( 'down' )" at bounding box center [1124, 301] width 230 height 485
type textarea "g"
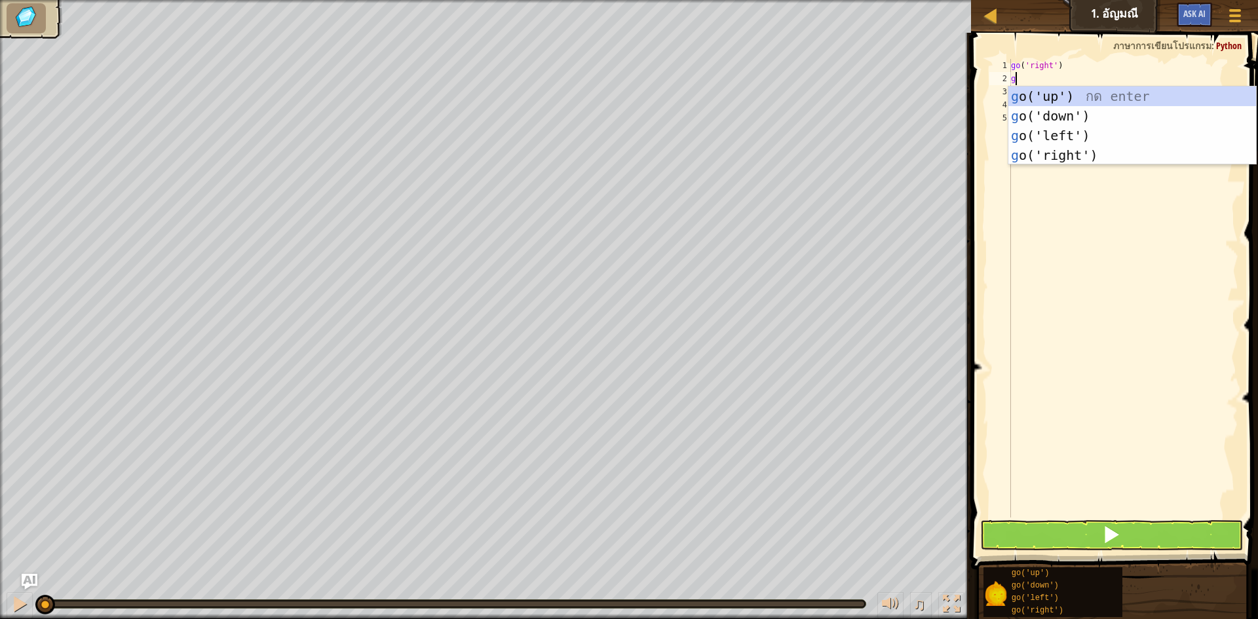
type textarea "go"
click at [1052, 88] on div "go ('up') กด enter go ('down') กด enter go ('left') กด enter go ('right') กด en…" at bounding box center [1133, 146] width 248 height 118
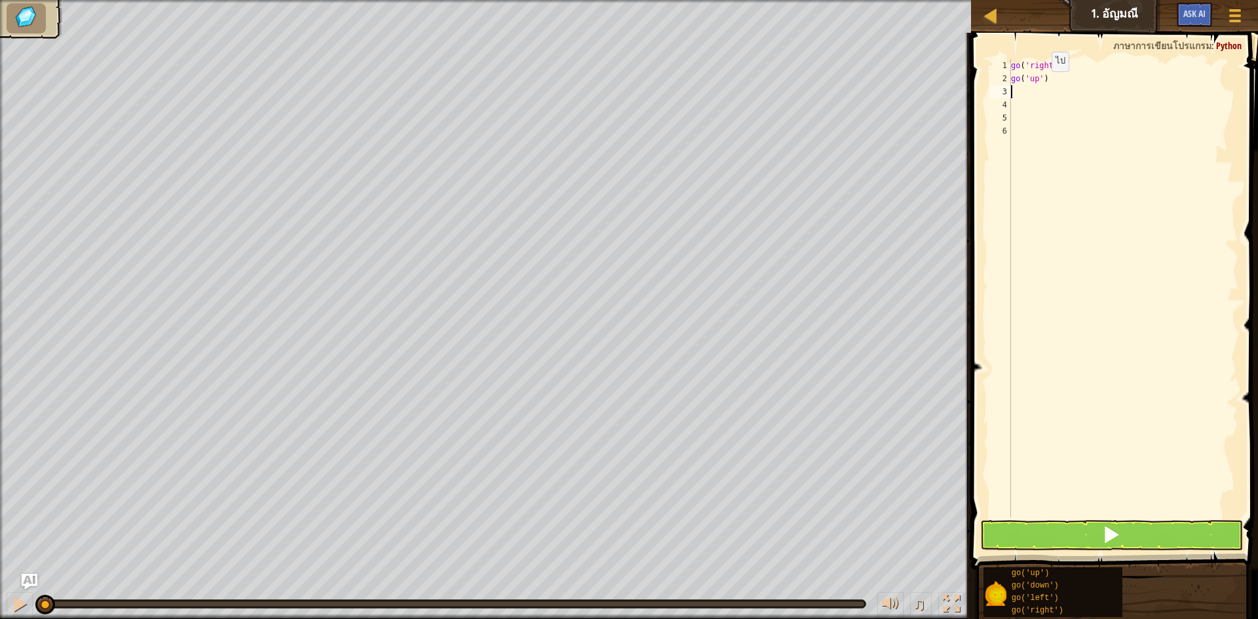
click at [1041, 85] on div "go ( 'right' ) go ( 'up' )" at bounding box center [1124, 301] width 230 height 485
click at [1043, 84] on div "go ( 'right' ) go ( )" at bounding box center [1124, 301] width 230 height 485
type textarea "g"
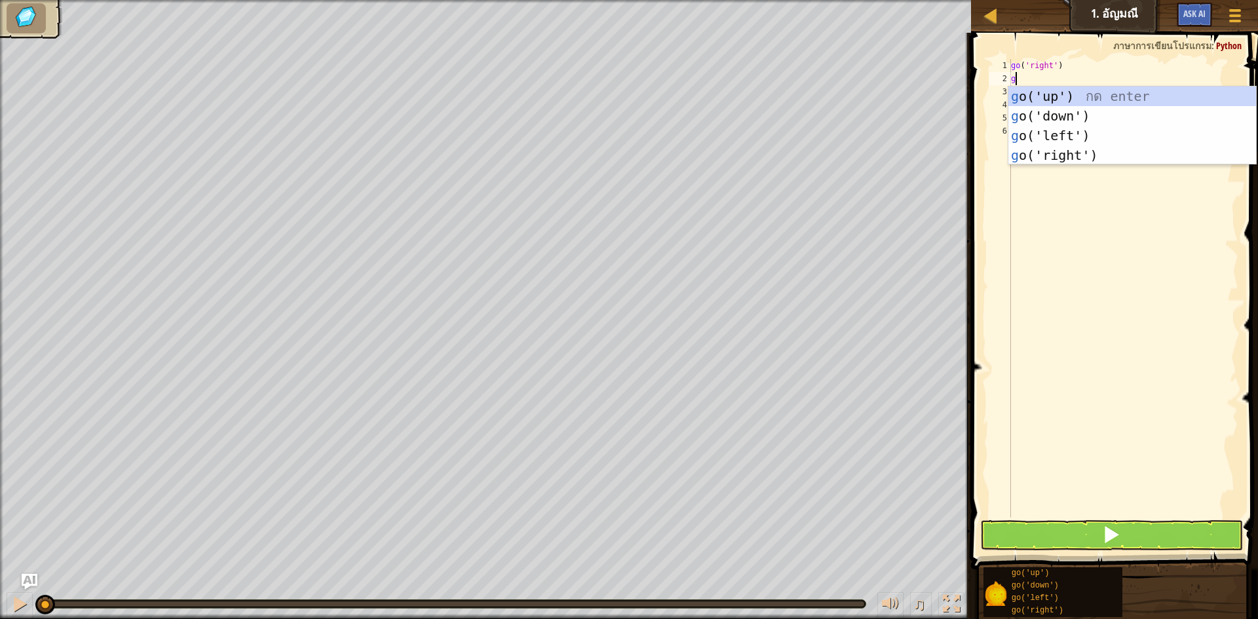
type textarea "go"
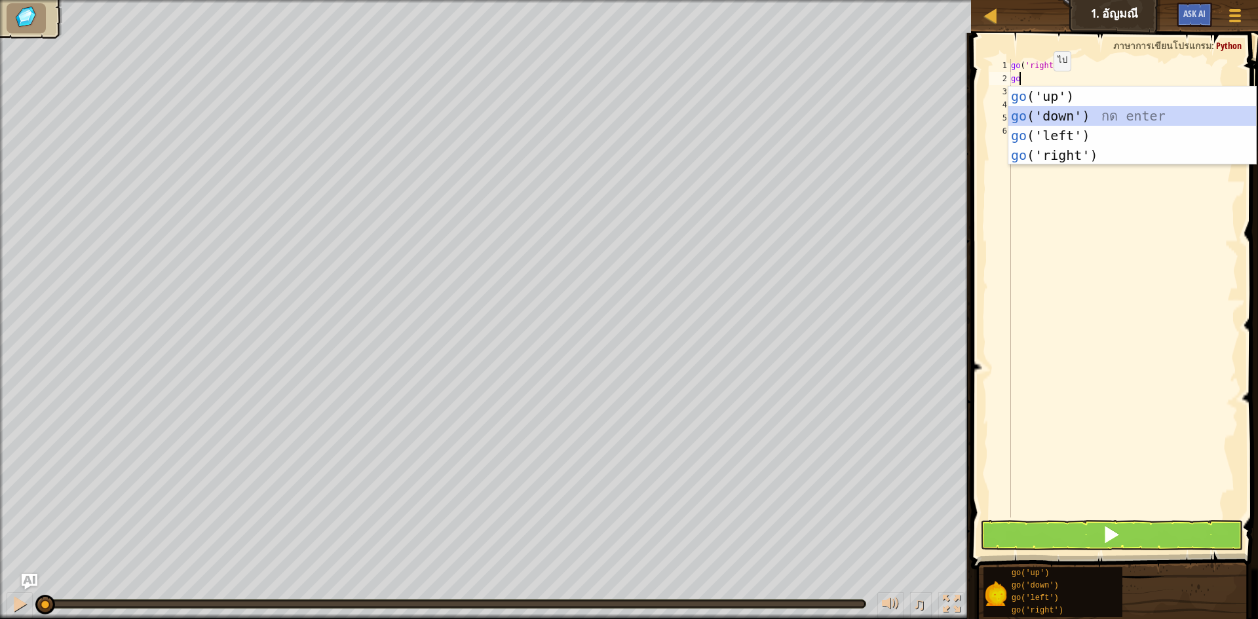
click at [1091, 117] on div "go ('up') กด enter go ('down') กด enter go ('left') กด enter go ('right') กด en…" at bounding box center [1133, 146] width 248 height 118
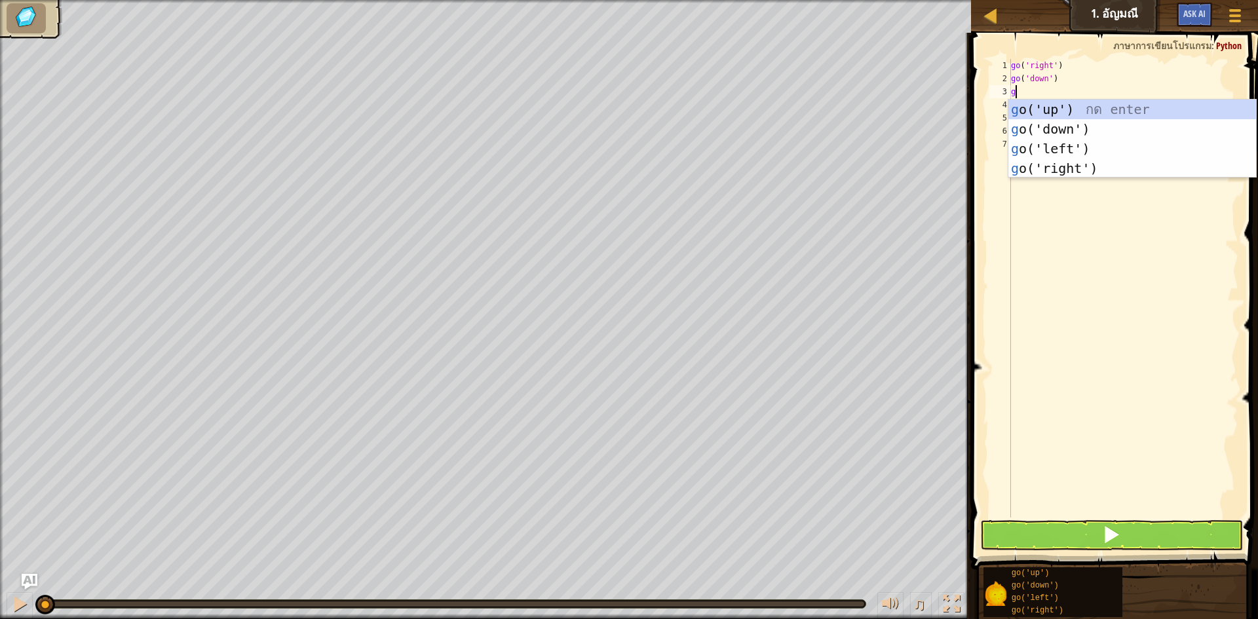
type textarea "go"
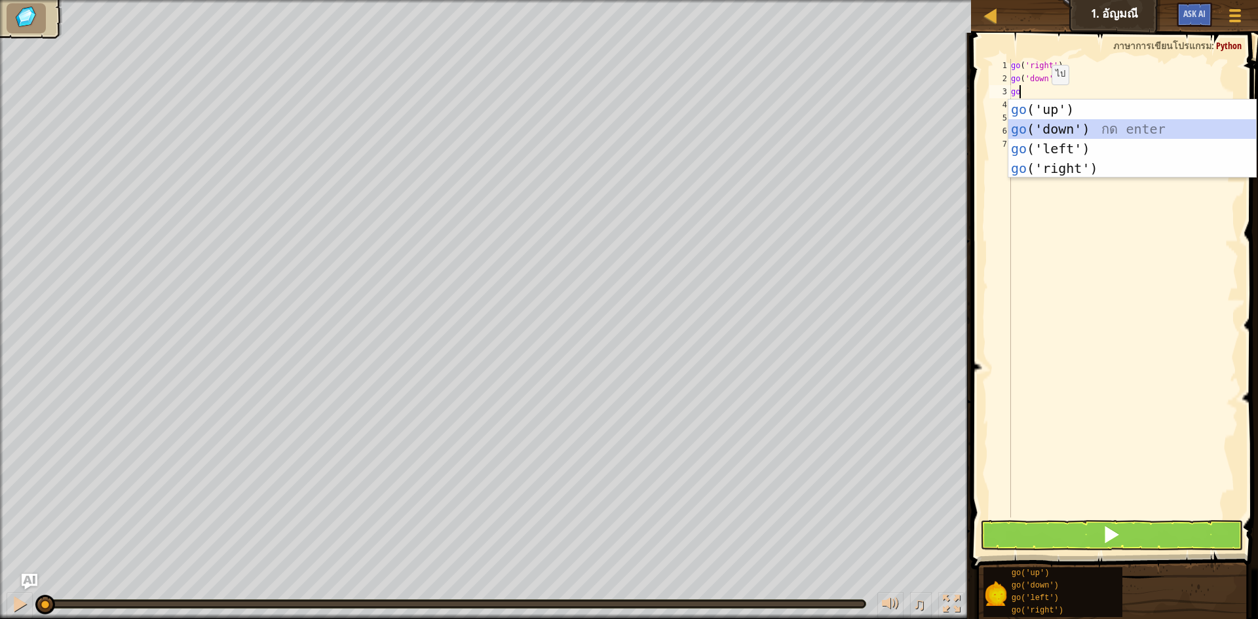
click at [1048, 125] on div "go ('up') กด enter go ('down') กด enter go ('left') กด enter go ('right') กด en…" at bounding box center [1133, 159] width 248 height 118
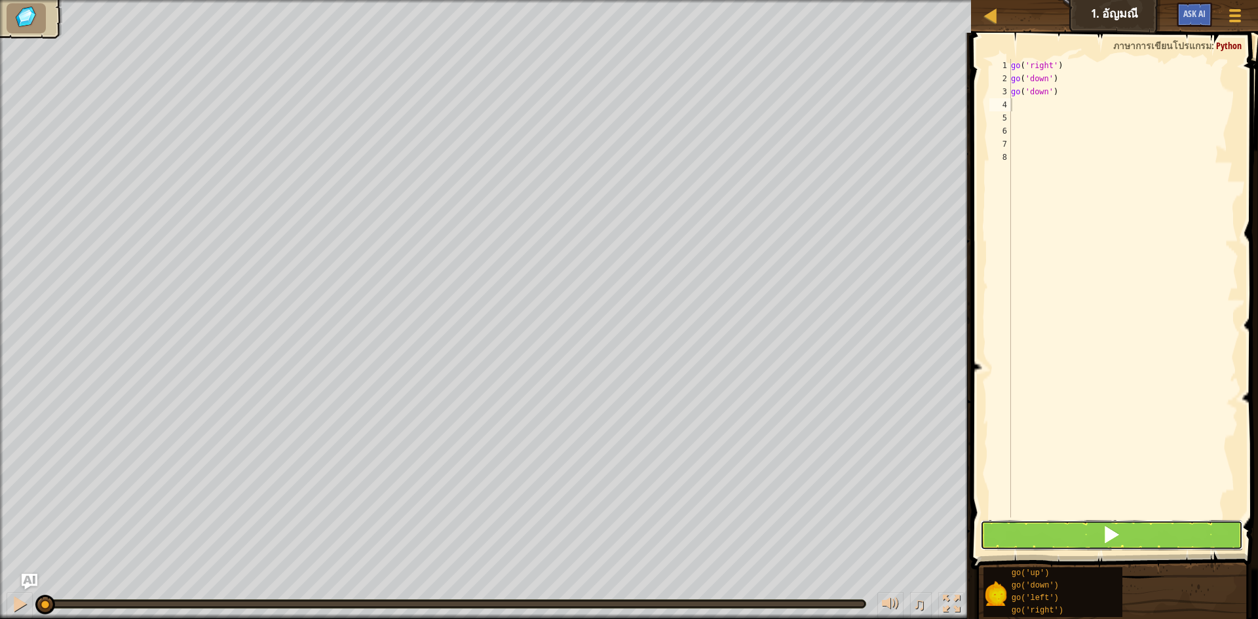
click at [1104, 536] on span at bounding box center [1111, 535] width 18 height 18
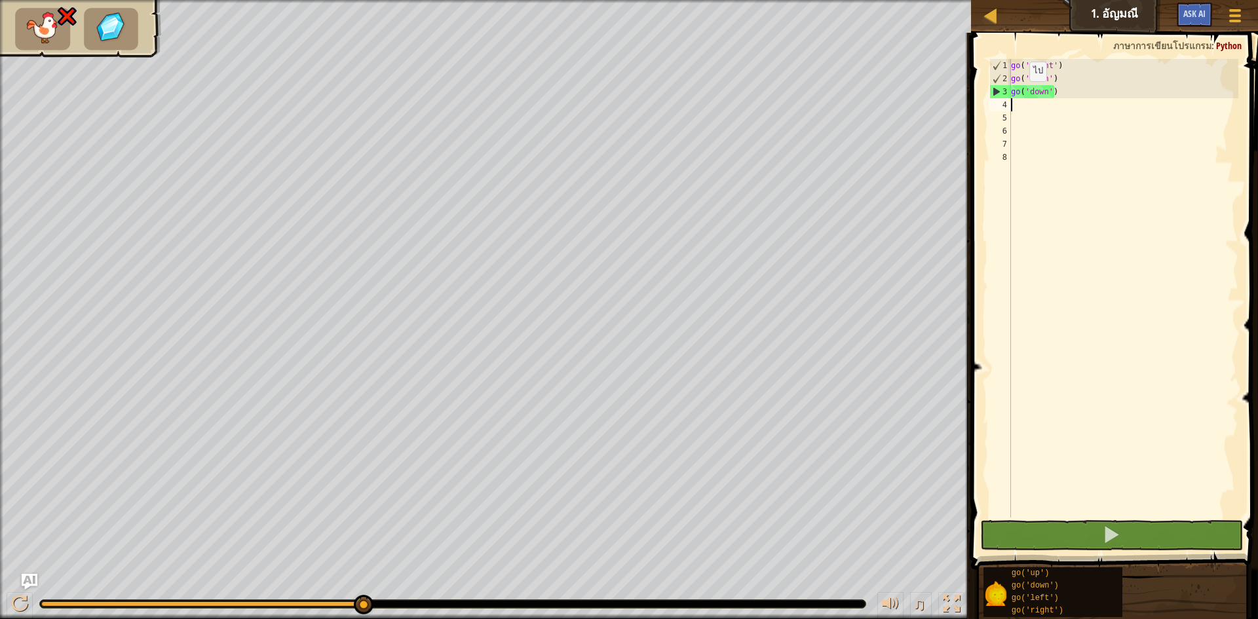
click at [1019, 94] on div "go ( 'right' ) go ( 'down' ) go ( 'down' )" at bounding box center [1124, 301] width 230 height 485
click at [1052, 93] on div "go ( 'right' ) go ( 'down' ) go ( 'down' )" at bounding box center [1124, 301] width 230 height 485
click at [1060, 93] on div "go ( 'right' ) go ( 'down' ) go ( 'down' )" at bounding box center [1124, 301] width 230 height 485
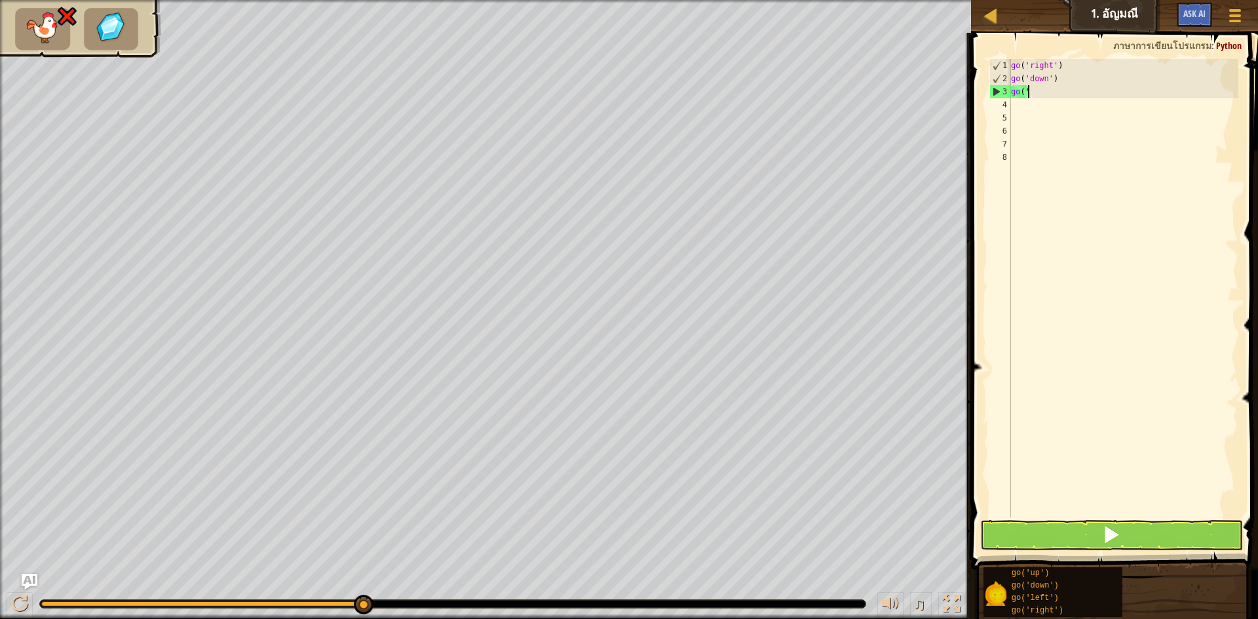
type textarea "g"
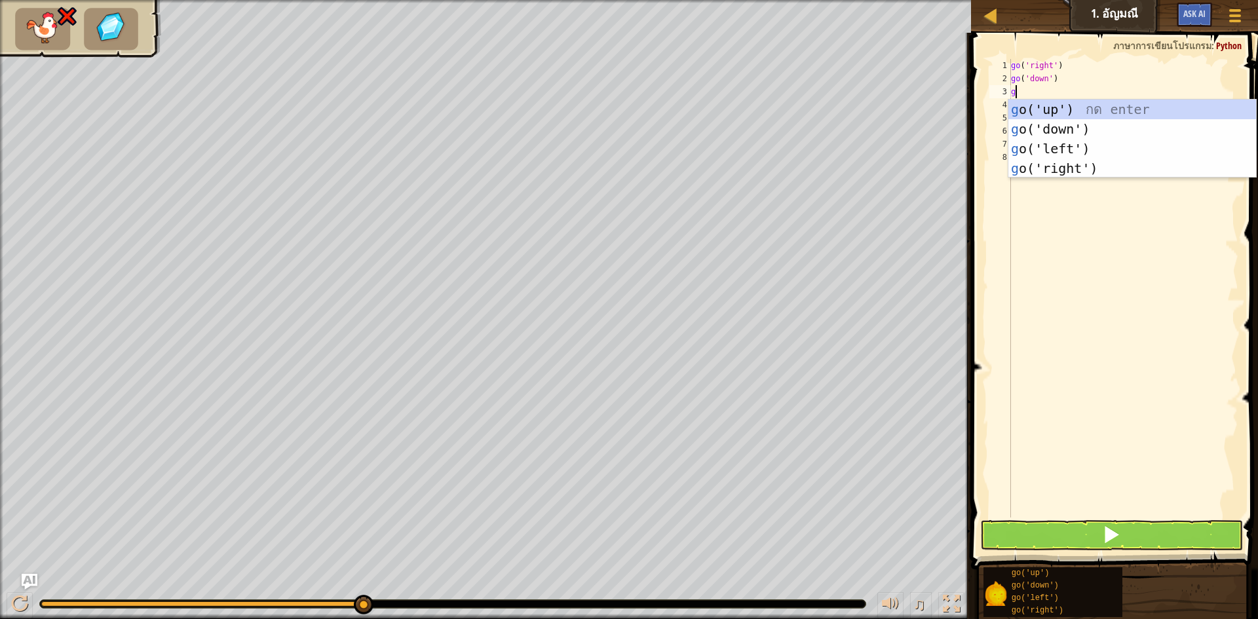
type textarea "go"
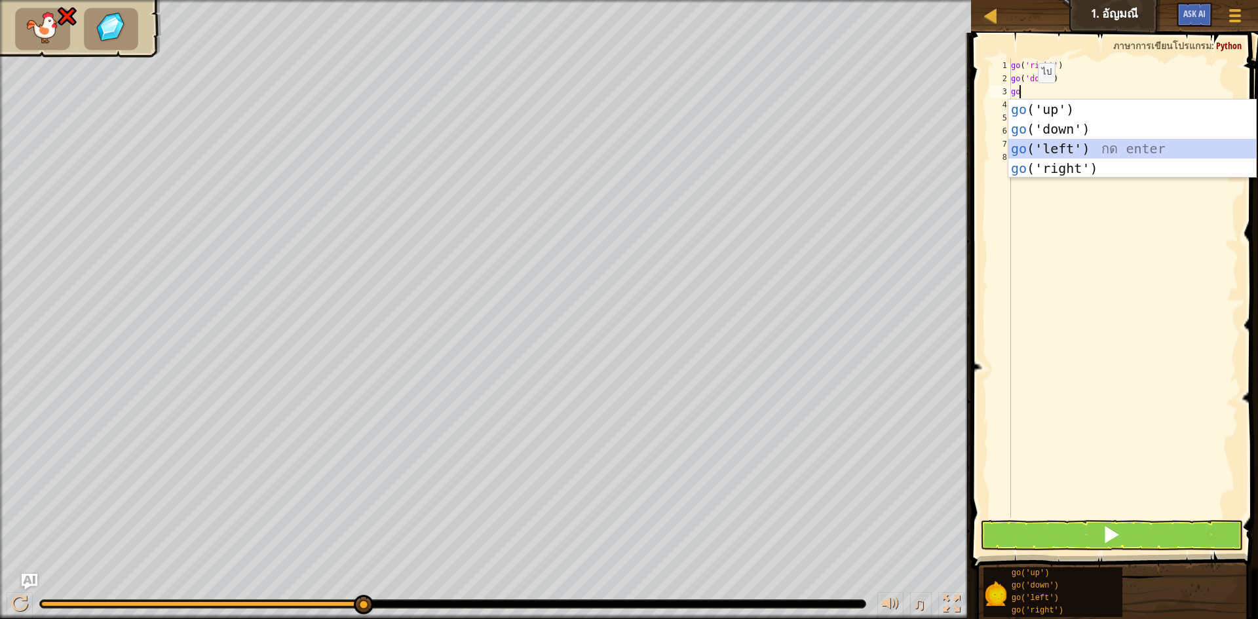
click at [1041, 153] on div "go ('up') กด enter go ('down') กด enter go ('left') กด enter go ('right') กด en…" at bounding box center [1133, 159] width 248 height 118
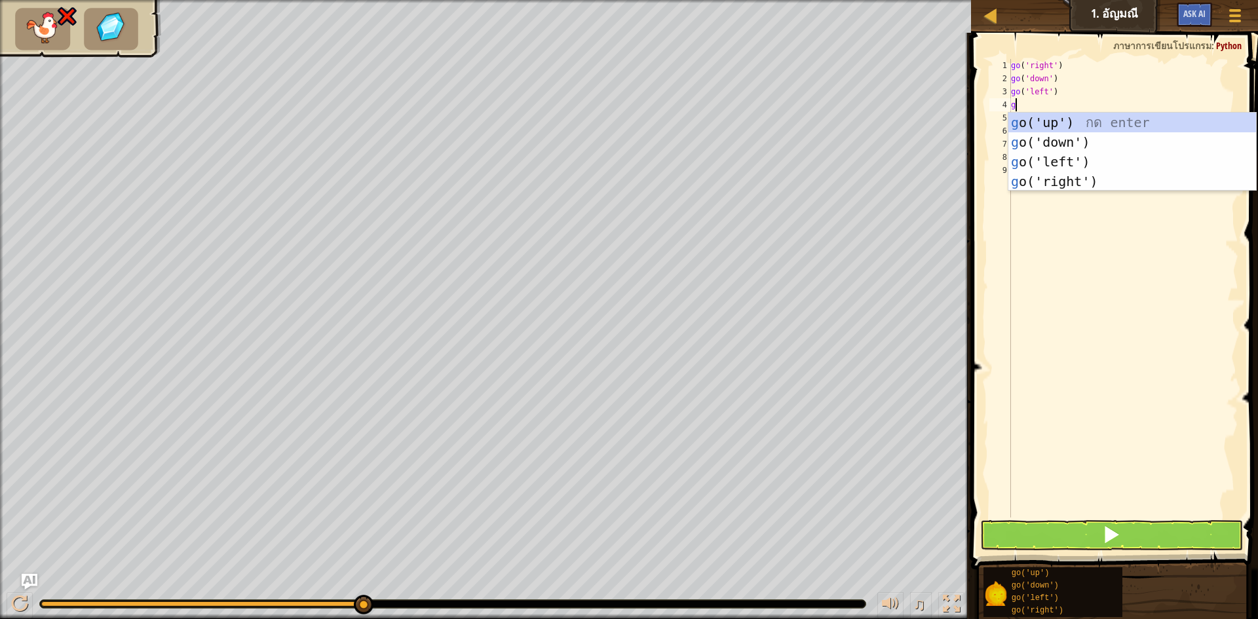
type textarea "go"
click at [1057, 133] on div "go ('up') กด enter go ('down') กด enter go ('left') กด enter go ('right') กด en…" at bounding box center [1133, 172] width 248 height 118
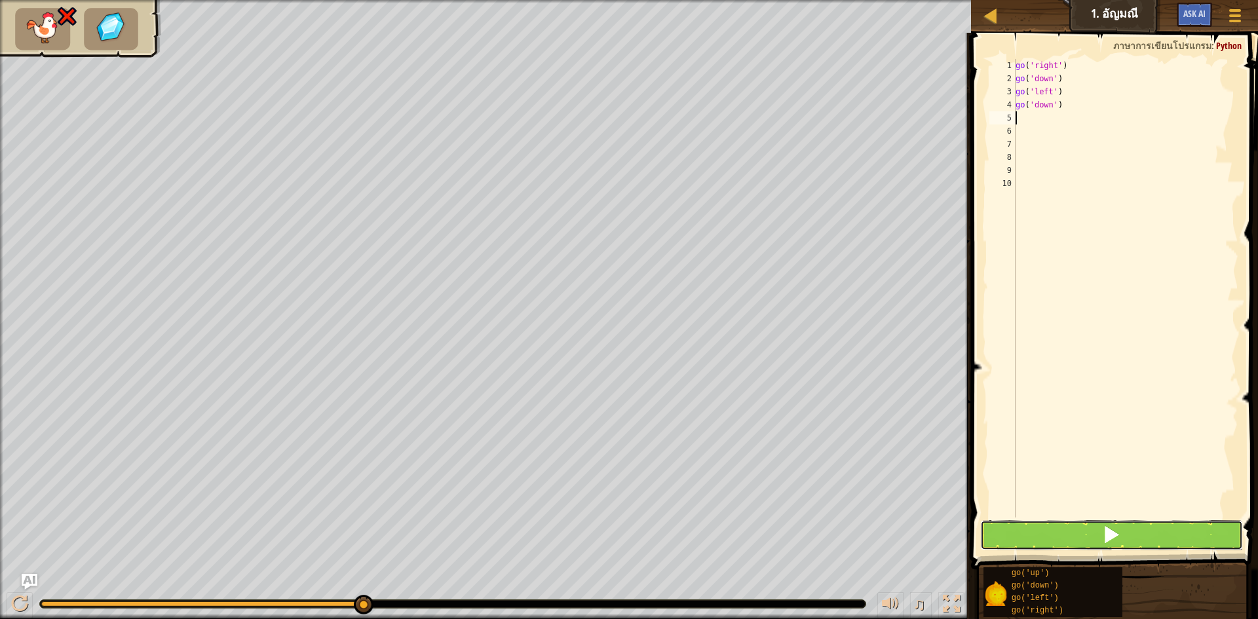
click at [1087, 537] on button at bounding box center [1111, 535] width 263 height 30
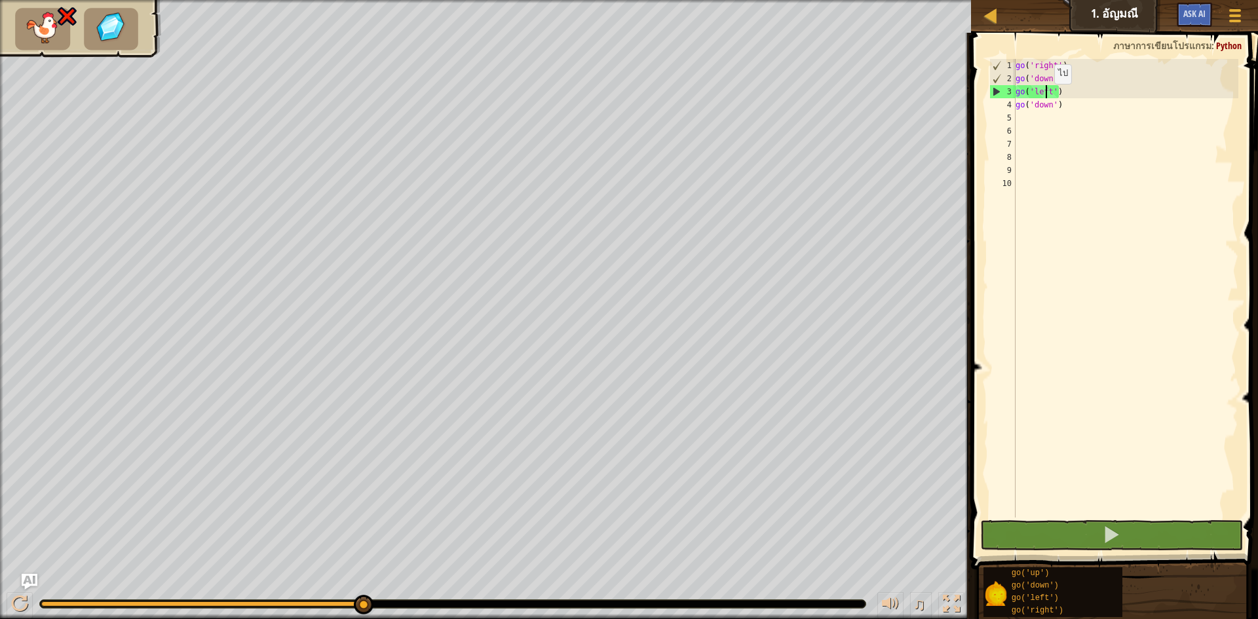
click at [1048, 97] on div "go ( 'right' ) go ( 'down' ) go ( 'left' ) go ( 'down' )" at bounding box center [1126, 301] width 226 height 485
click at [1082, 95] on div "go ( 'right' ) go ( 'down' ) go ( 'left' ) go ( 'down' )" at bounding box center [1126, 301] width 226 height 485
type textarea "g"
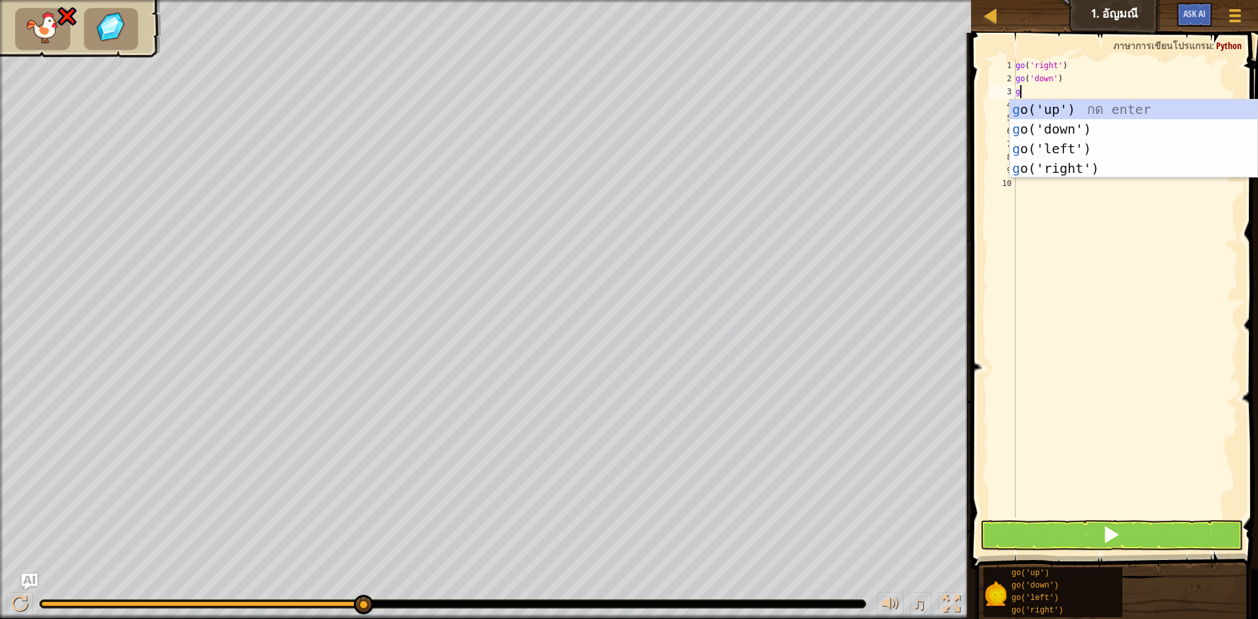
type textarea "go"
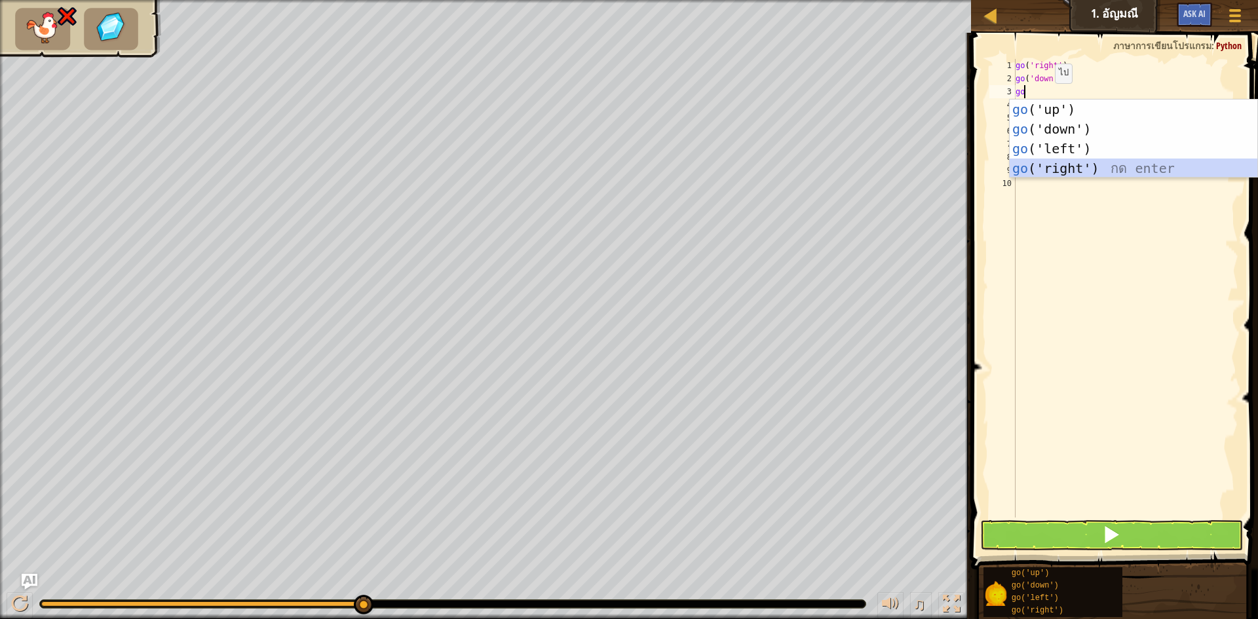
click at [1061, 165] on div "go ('up') กด enter go ('down') กด enter go ('left') กด enter go ('right') กด en…" at bounding box center [1134, 159] width 248 height 118
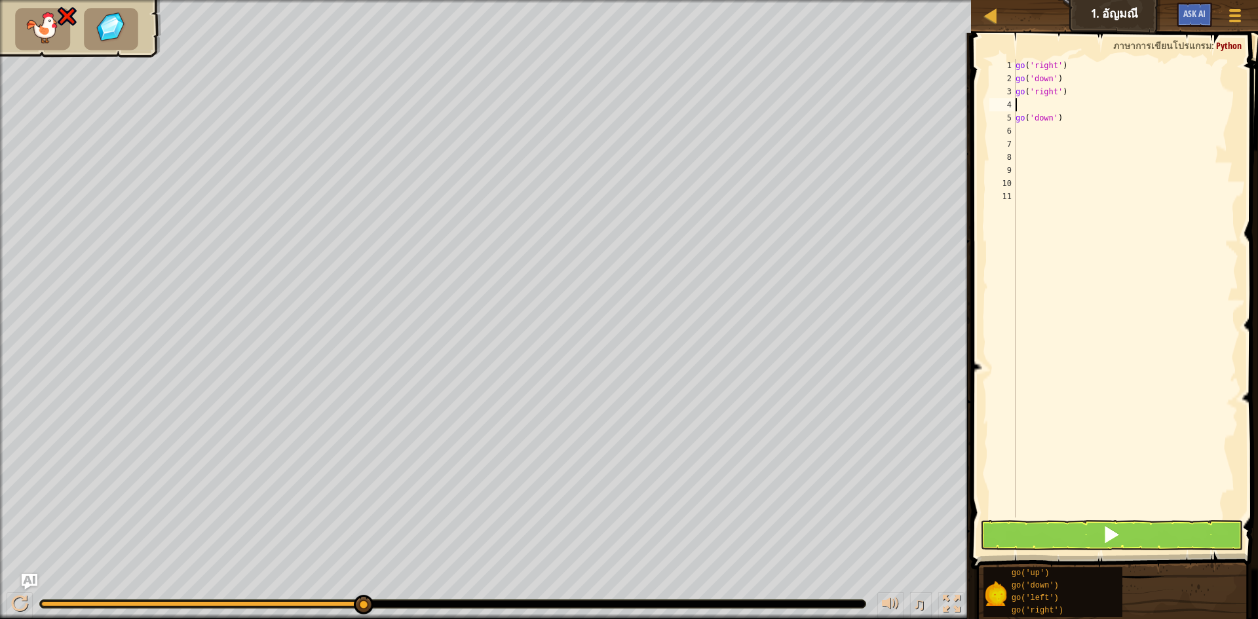
click at [1066, 123] on div "go ( 'right' ) go ( 'down' ) go ( 'right' ) go ( 'down' )" at bounding box center [1126, 301] width 226 height 485
type textarea "g"
click at [1025, 111] on div "go ( 'right' ) go ( 'down' ) go ( 'right' )" at bounding box center [1126, 301] width 226 height 485
type textarea "go"
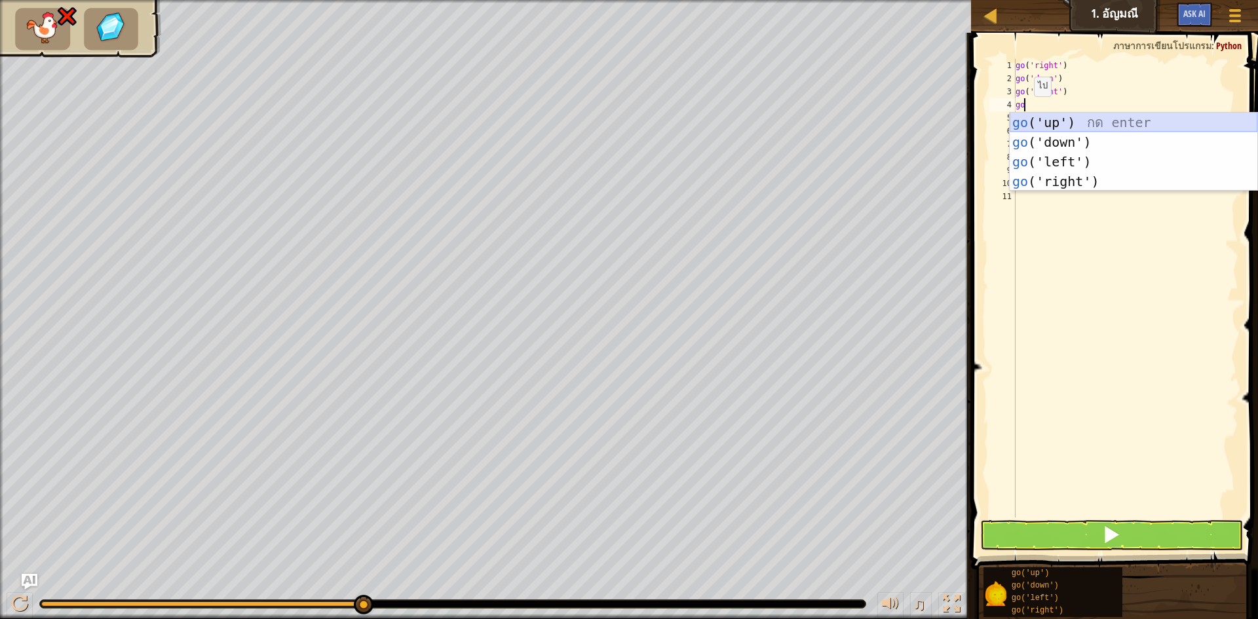
click at [1036, 127] on div "go ('up') กด enter go ('down') กด enter go ('left') กด enter go ('right') กด en…" at bounding box center [1134, 172] width 248 height 118
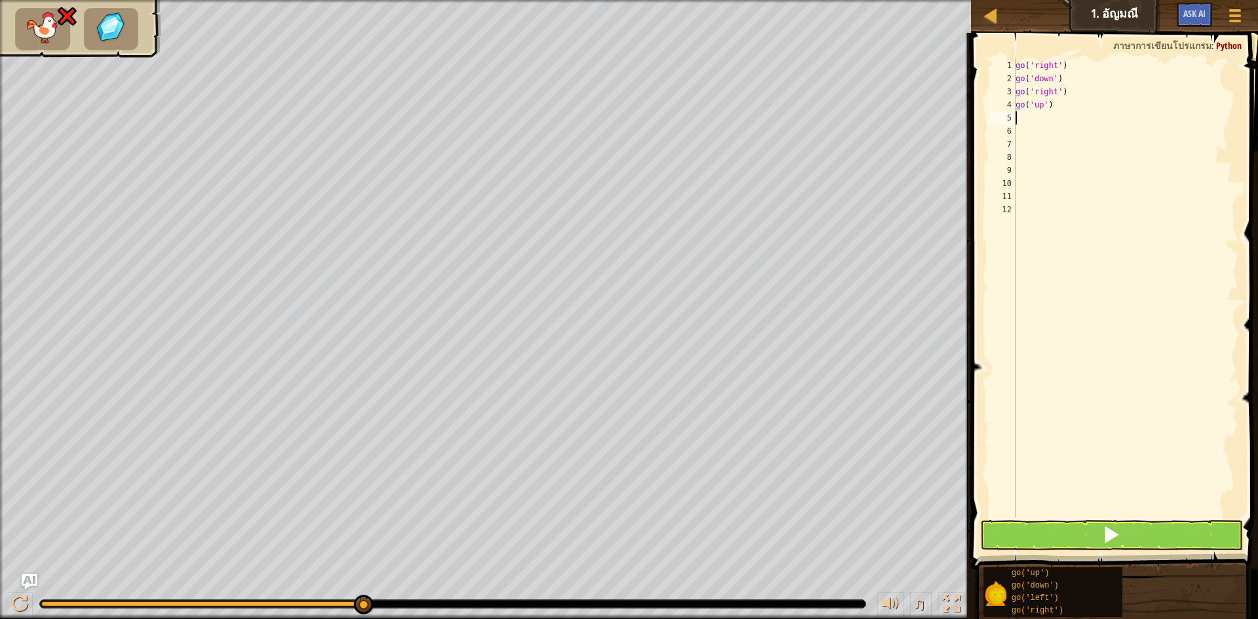
click at [1049, 109] on div "go ( 'right' ) go ( 'down' ) go ( 'right' ) go ( 'up' )" at bounding box center [1126, 301] width 226 height 485
type textarea "g"
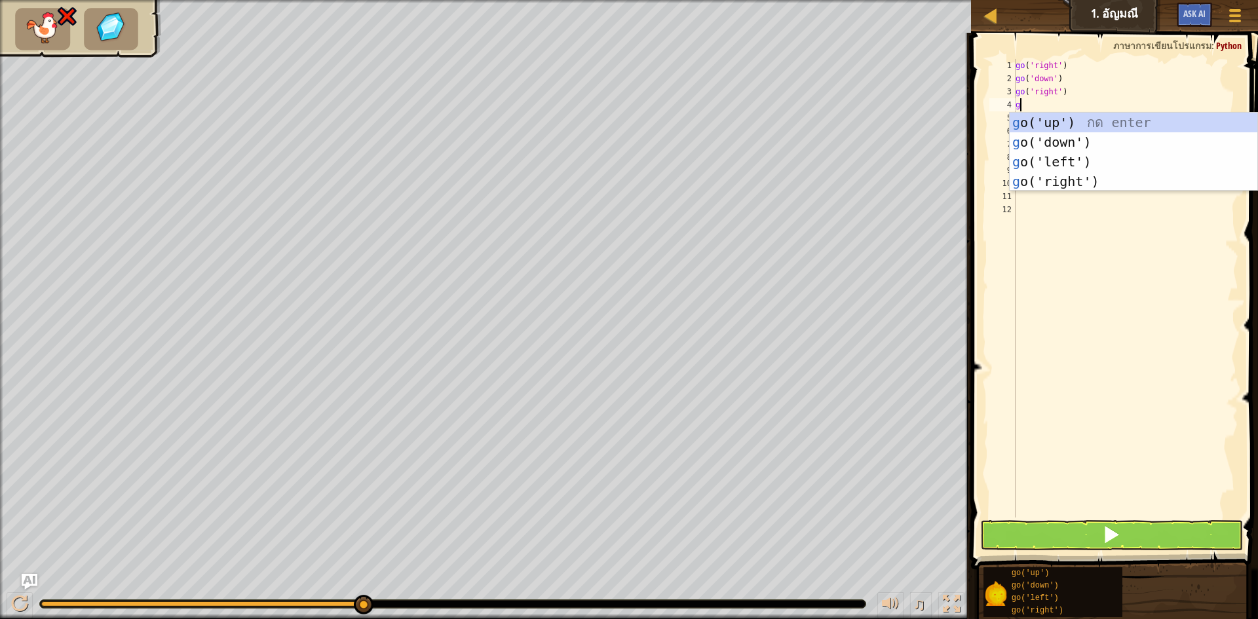
type textarea "go"
click at [1070, 145] on div "go ('up') กด enter go ('down') กด enter go ('left') กด enter go ('right') กด en…" at bounding box center [1134, 172] width 248 height 118
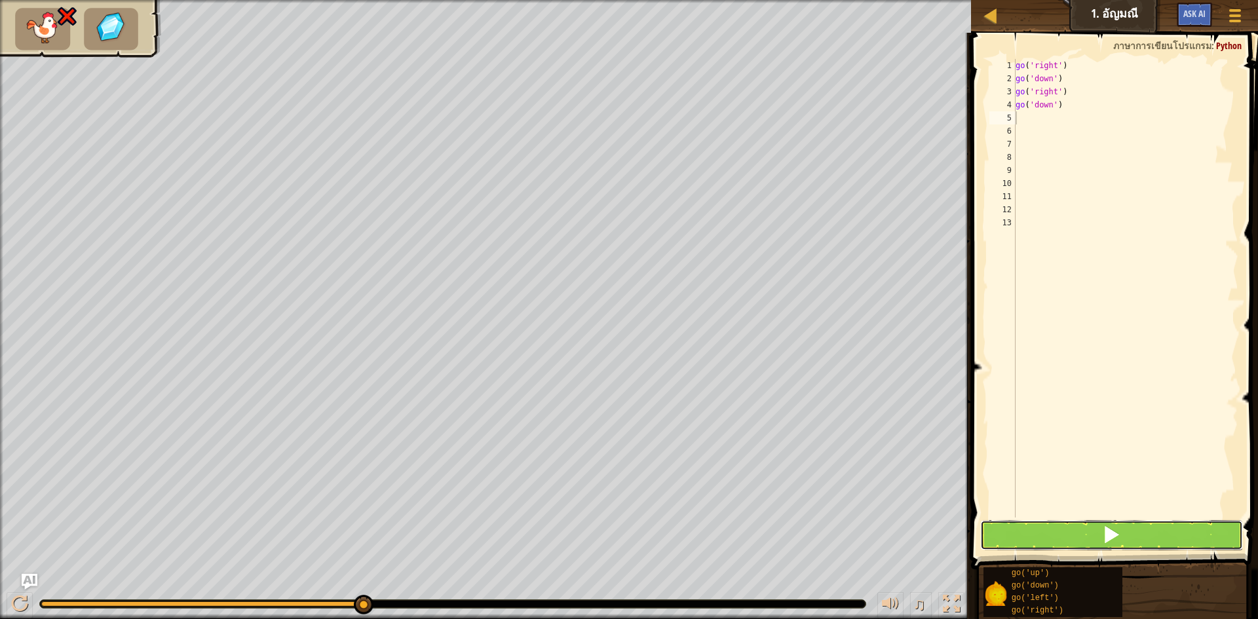
click at [1072, 526] on button at bounding box center [1111, 535] width 263 height 30
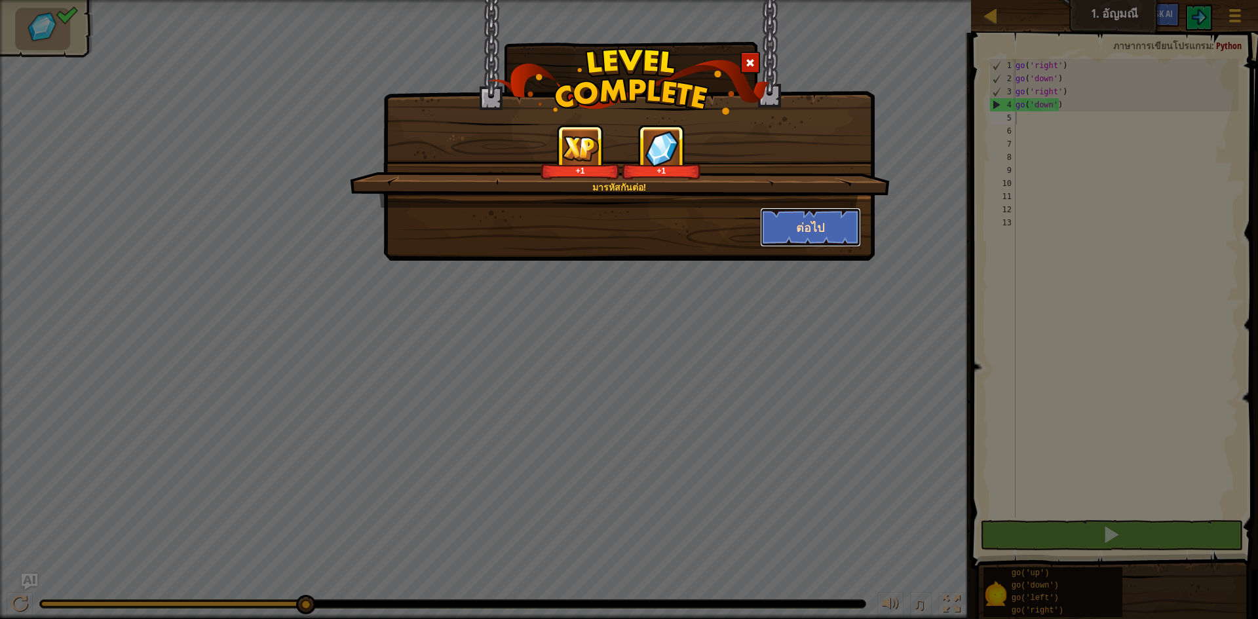
click at [782, 228] on button "ต่อไป" at bounding box center [811, 227] width 102 height 39
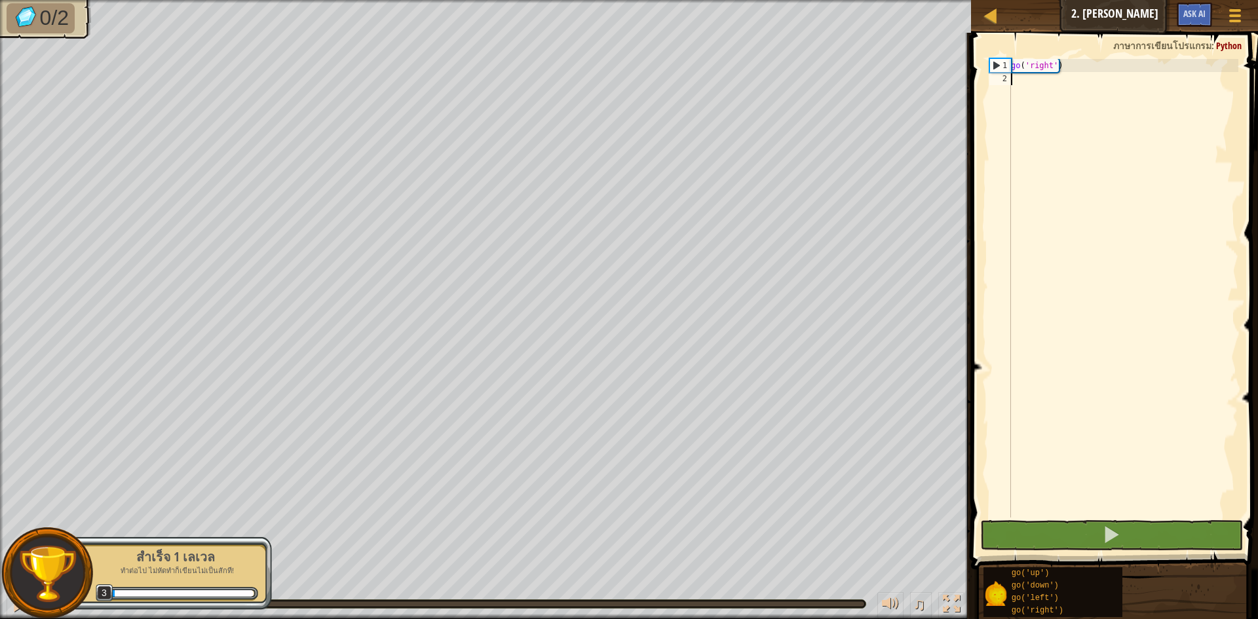
click at [1015, 81] on div "go ( 'right' )" at bounding box center [1124, 301] width 230 height 485
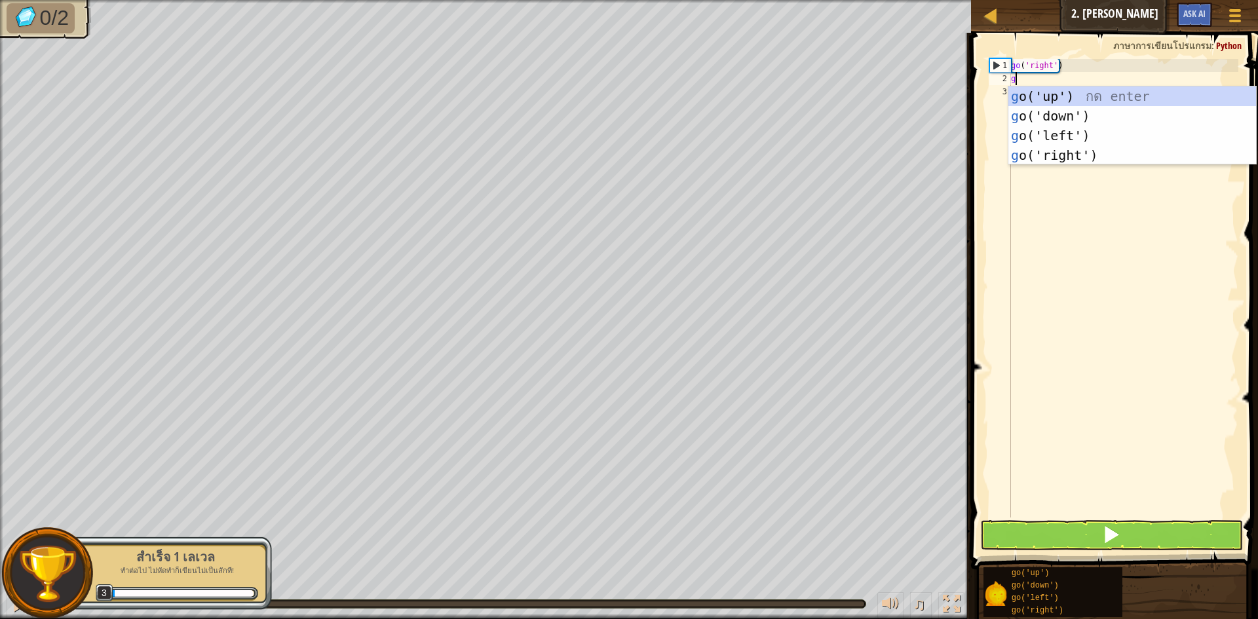
scroll to position [6, 0]
type textarea "go"
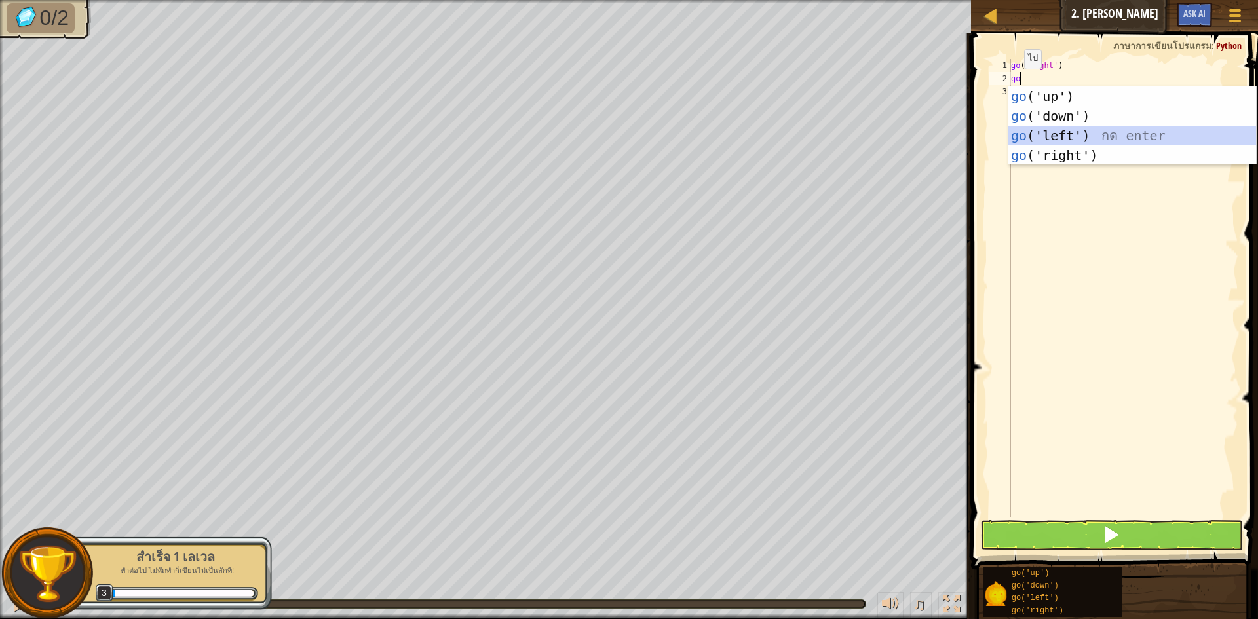
click at [1039, 134] on div "go ('up') กด enter go ('down') กด enter go ('left') กด enter go ('right') กด en…" at bounding box center [1133, 146] width 248 height 118
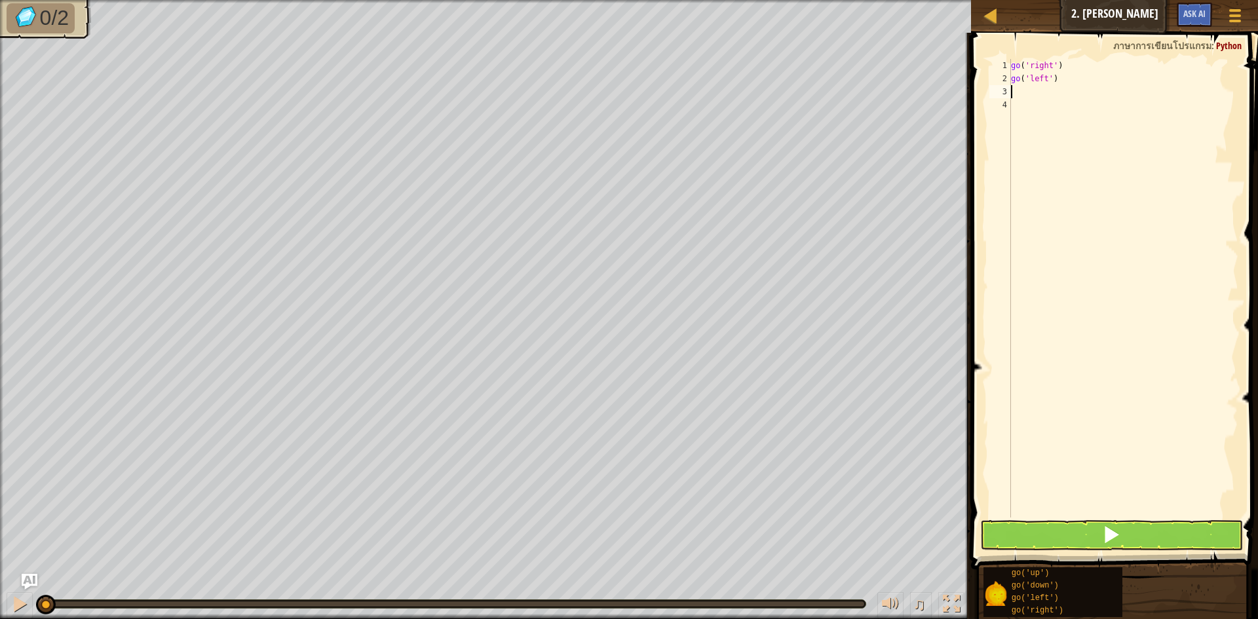
click at [1024, 85] on div "go ( 'right' ) go ( 'left' )" at bounding box center [1124, 301] width 230 height 485
type textarea "go"
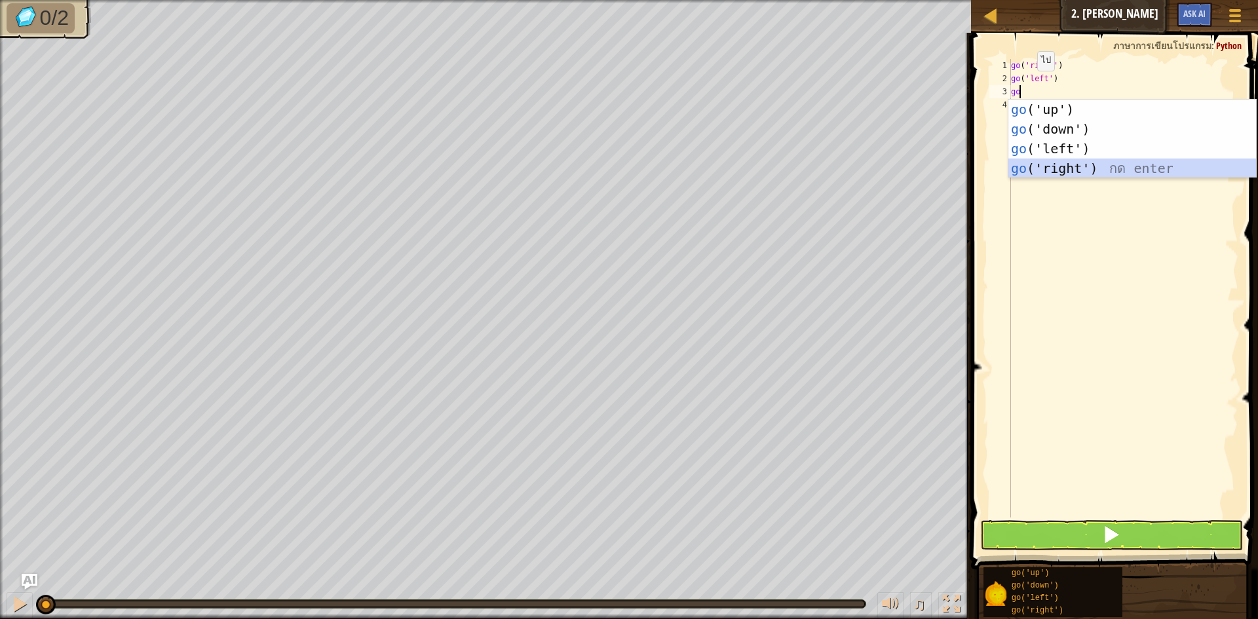
click at [1072, 164] on div "go ('up') กด enter go ('down') กด enter go ('left') กด enter go ('right') กด en…" at bounding box center [1133, 159] width 248 height 118
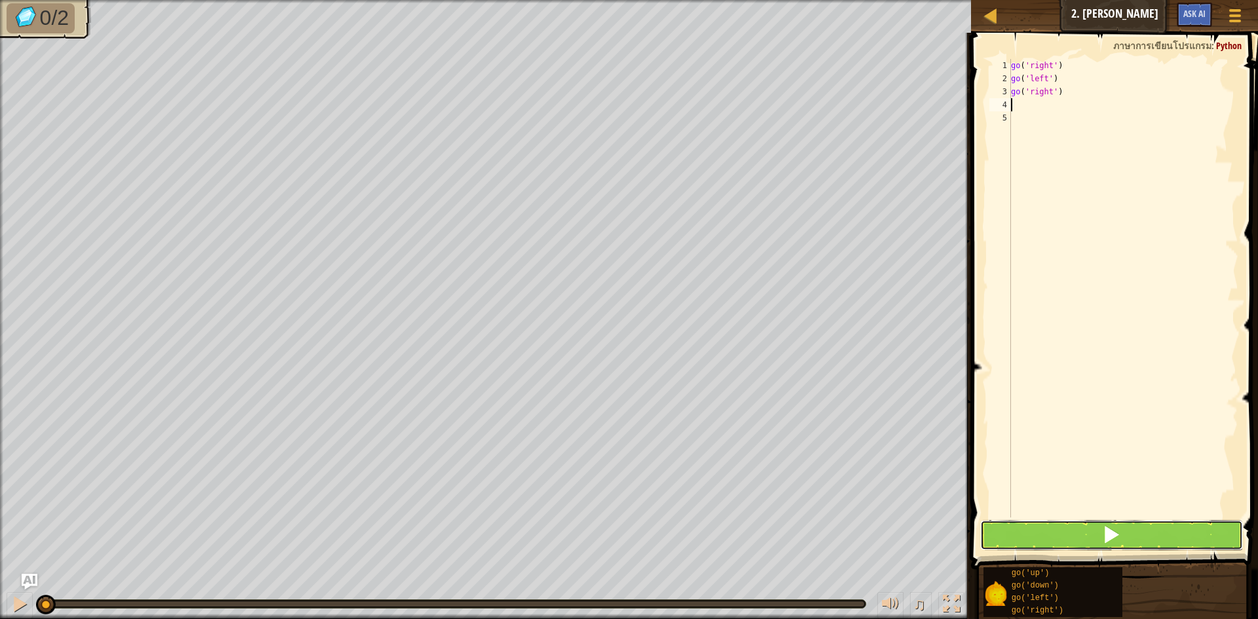
click at [1028, 533] on button at bounding box center [1111, 535] width 263 height 30
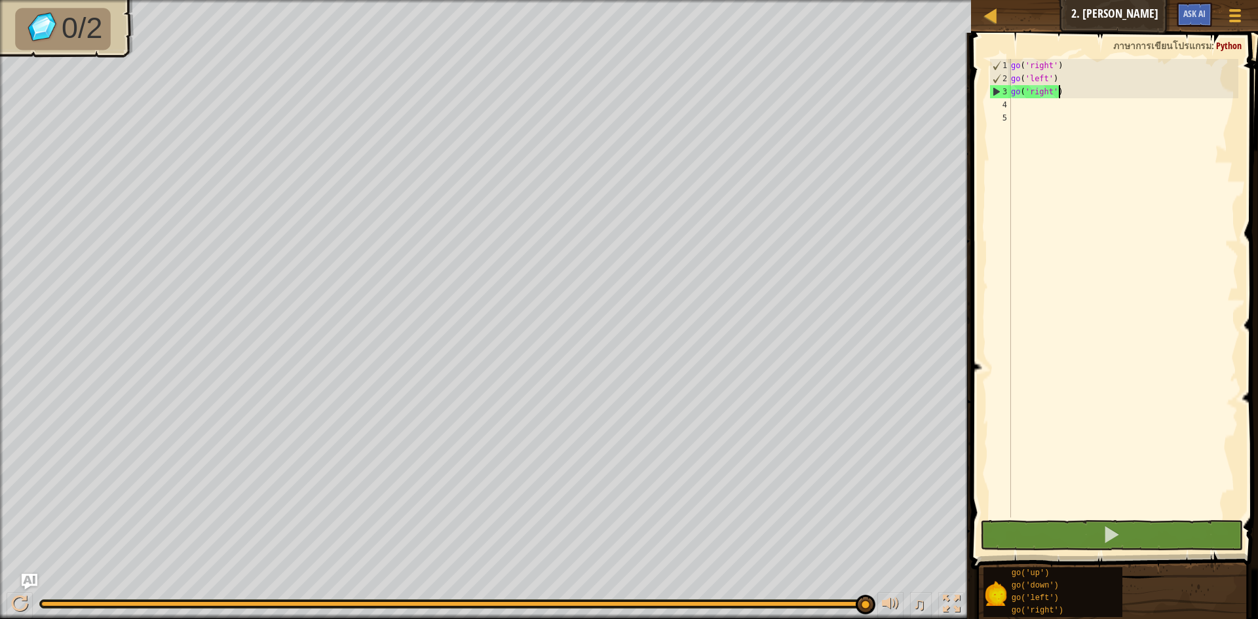
click at [1062, 89] on div "go ( 'right' ) go ( 'left' ) go ( 'right' )" at bounding box center [1124, 301] width 230 height 485
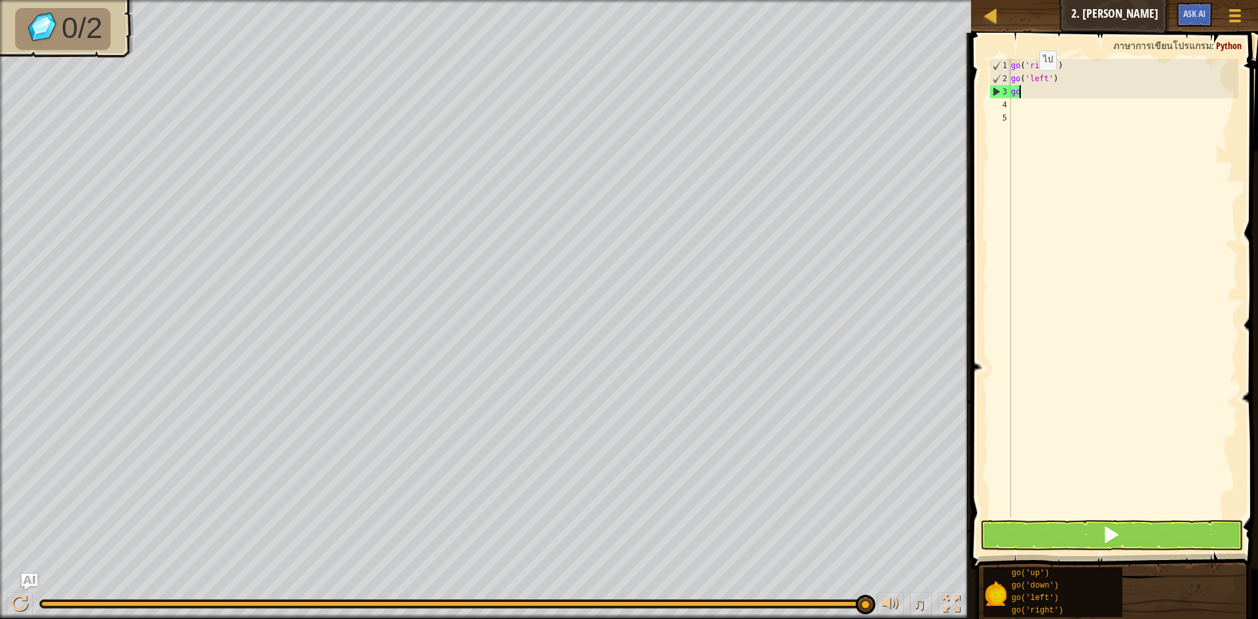
type textarea "g"
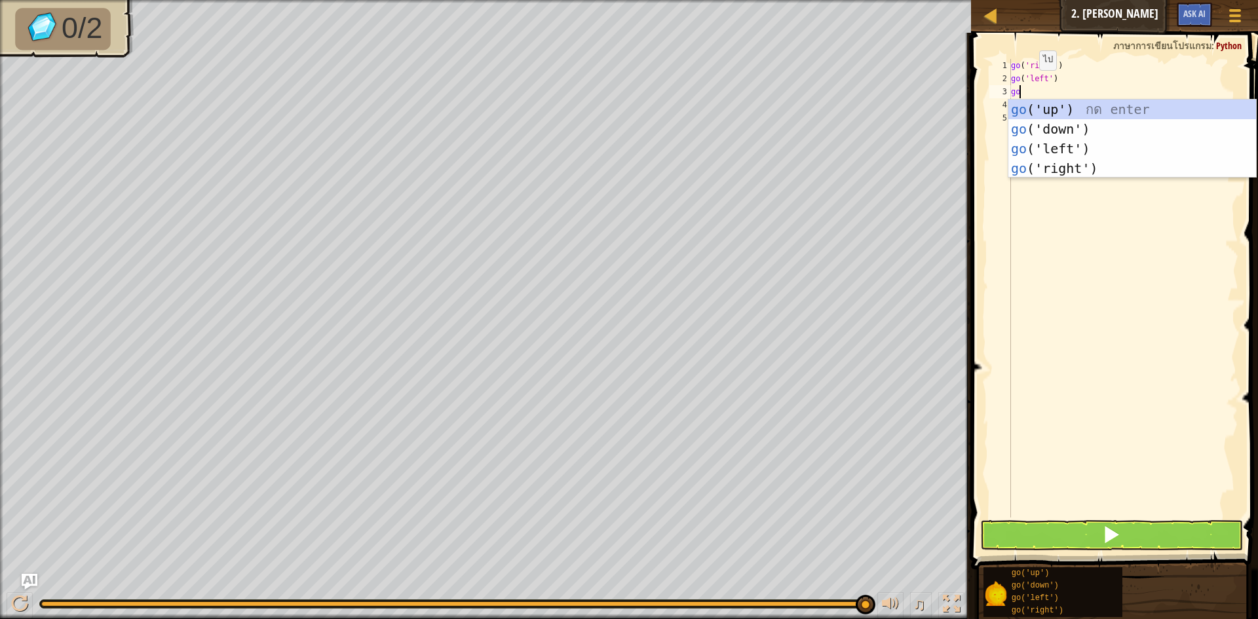
type textarea "go"
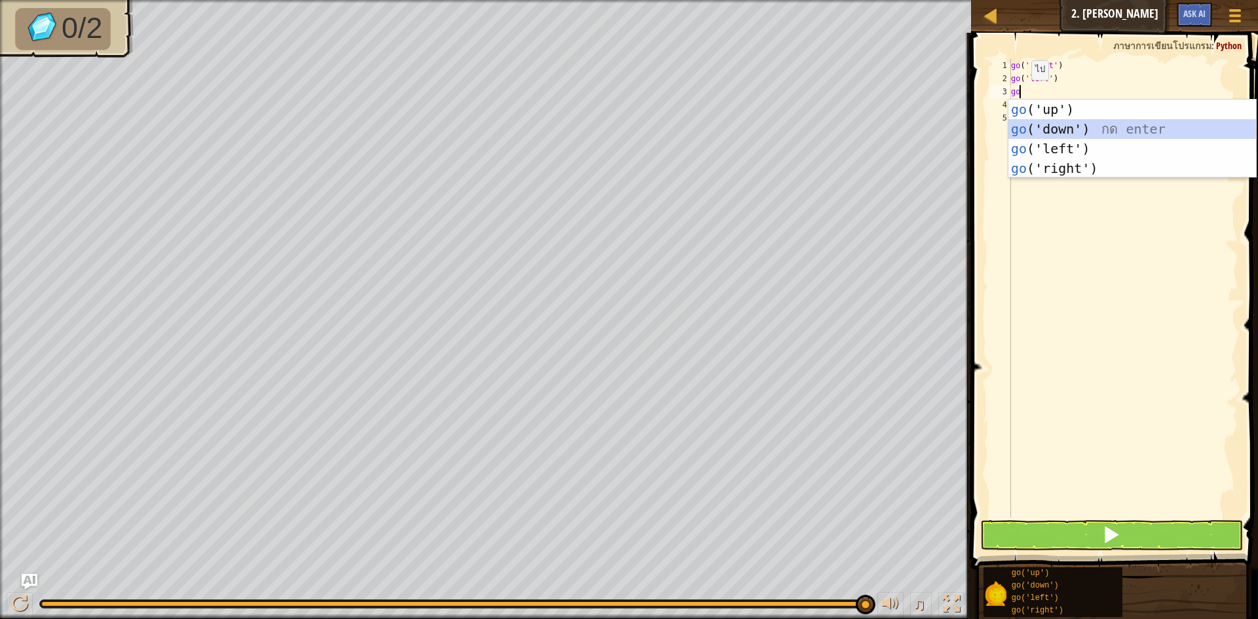
click at [1028, 124] on div "go ('up') กด enter go ('down') กด enter go ('left') กด enter go ('right') กด en…" at bounding box center [1133, 159] width 248 height 118
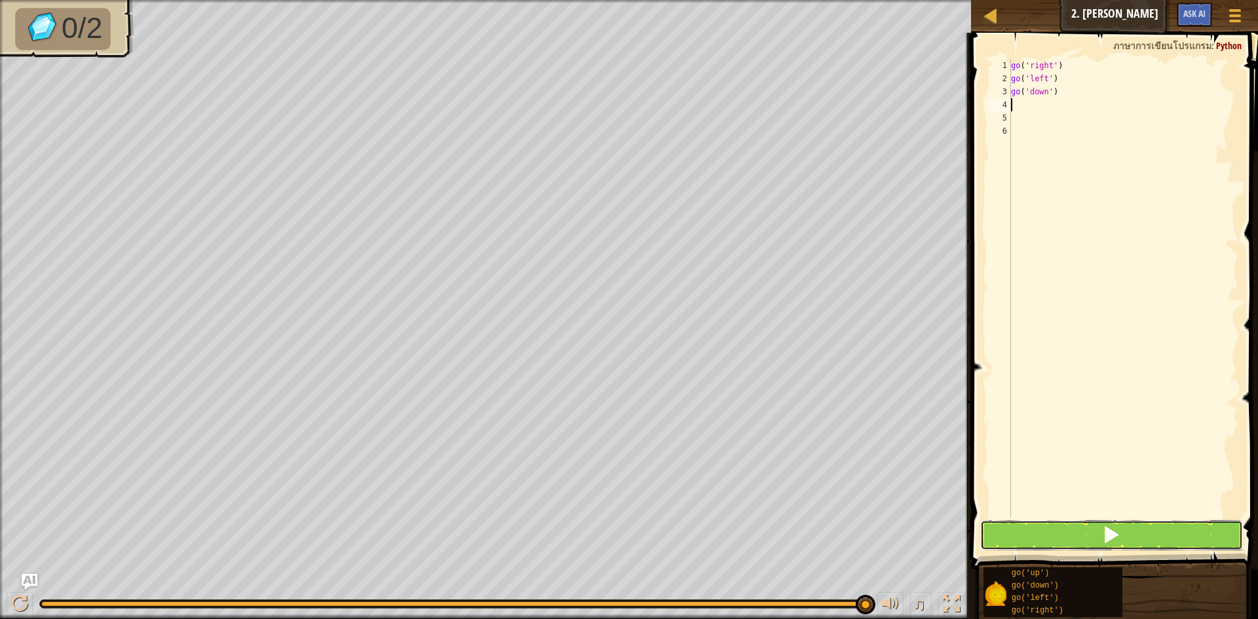
click at [1104, 544] on span at bounding box center [1111, 535] width 18 height 18
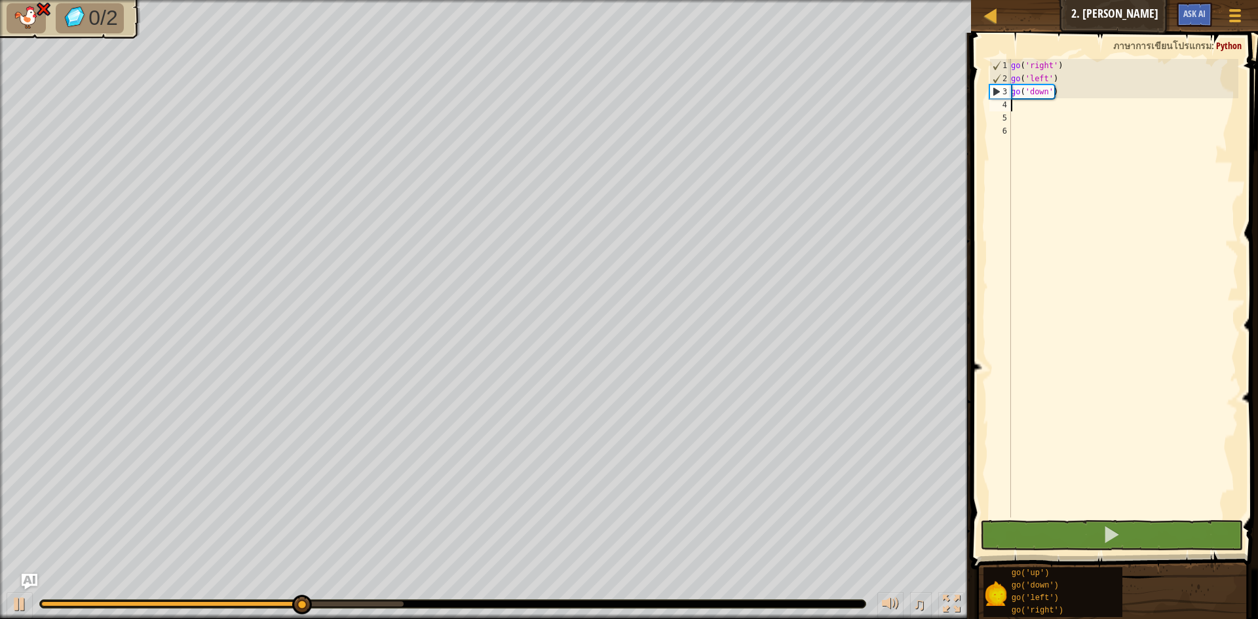
click at [1064, 88] on div "go ( 'right' ) go ( 'left' ) go ( 'down' )" at bounding box center [1124, 301] width 230 height 485
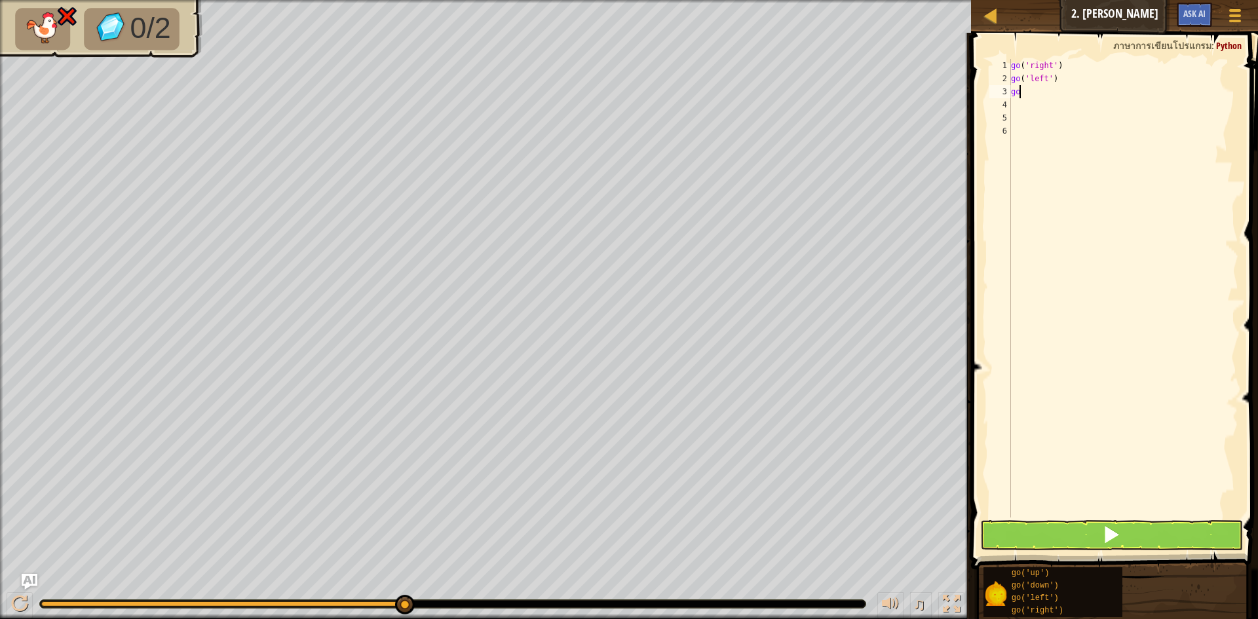
type textarea "g"
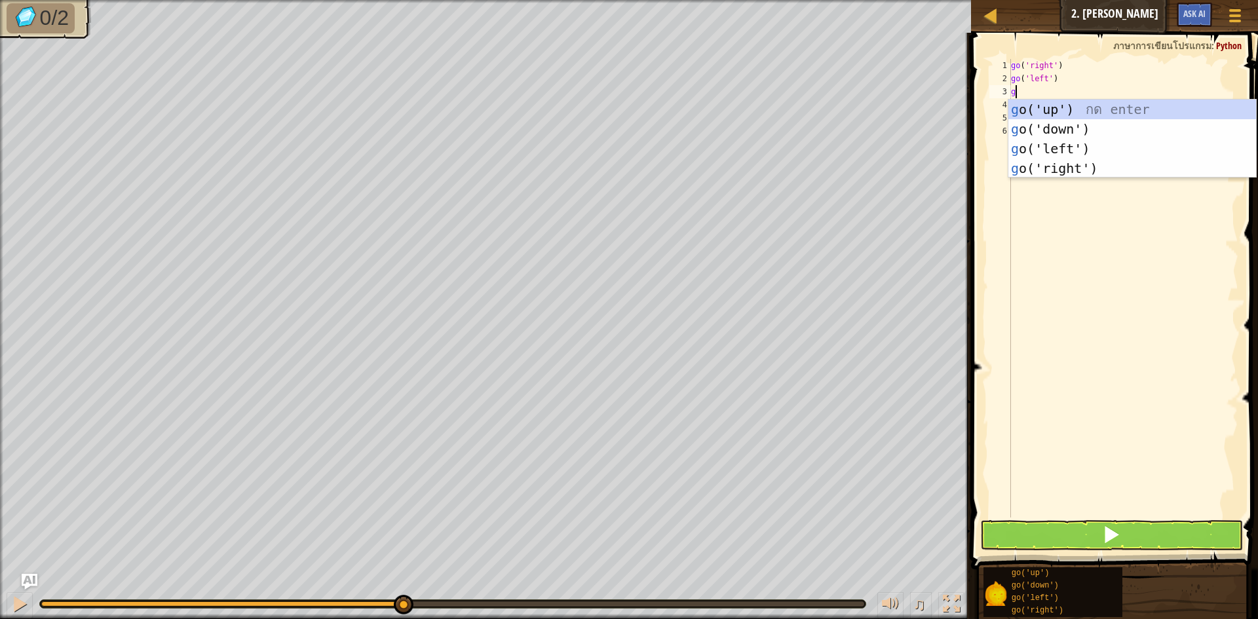
type textarea "go"
click at [1040, 107] on div "go ('up') กด enter go ('down') กด enter go ('left') กด enter go ('right') กด en…" at bounding box center [1133, 159] width 248 height 118
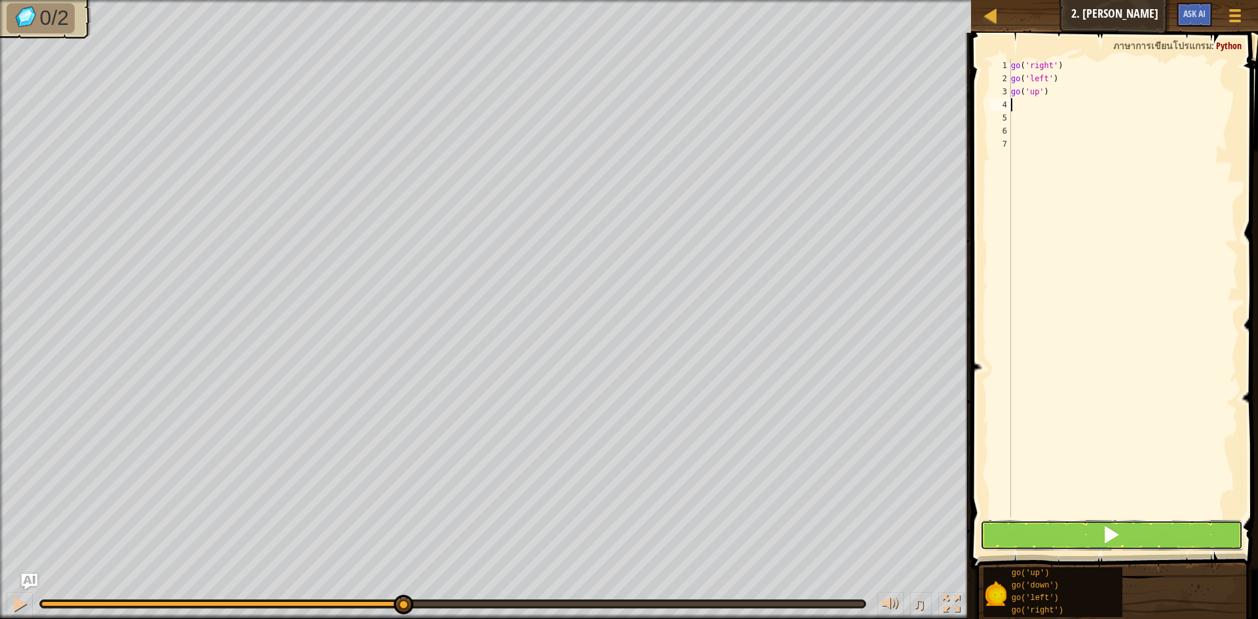
click at [1077, 539] on button at bounding box center [1111, 535] width 263 height 30
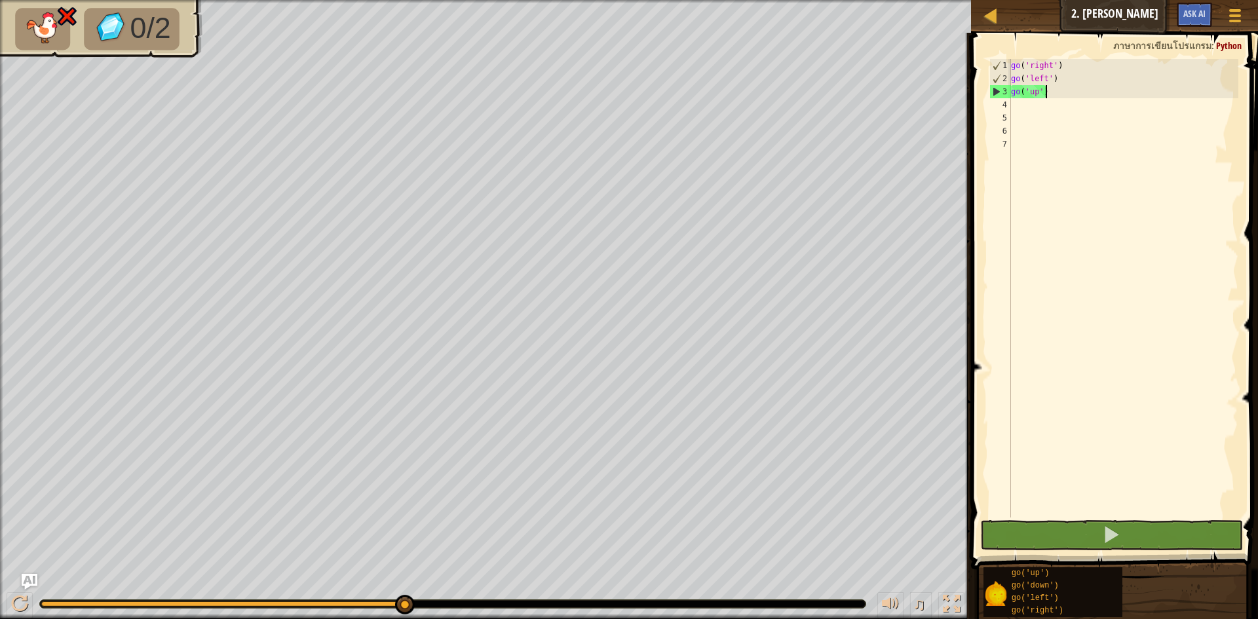
click at [1055, 93] on div "go ( 'right' ) go ( 'left' ) go ( 'up' )" at bounding box center [1124, 301] width 230 height 485
type textarea "g"
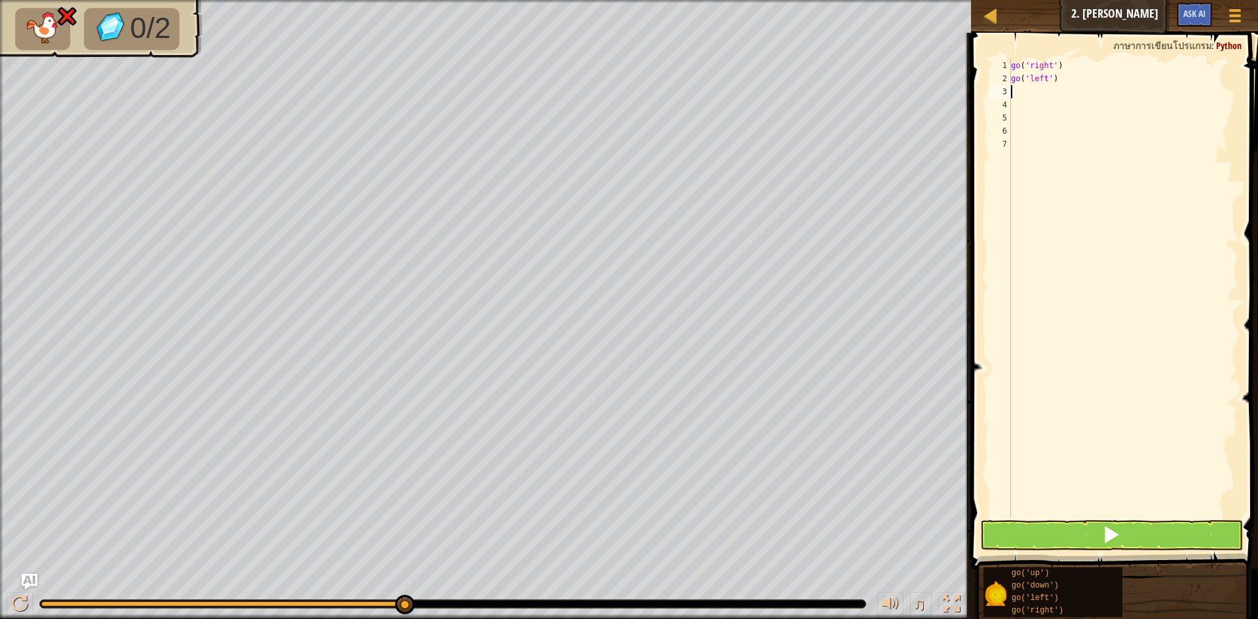
click at [1053, 85] on div "go ( 'right' ) go ( 'left' )" at bounding box center [1124, 301] width 230 height 485
click at [1064, 81] on div "go ( 'right' ) go ( 'left' )" at bounding box center [1124, 301] width 230 height 485
type textarea "g"
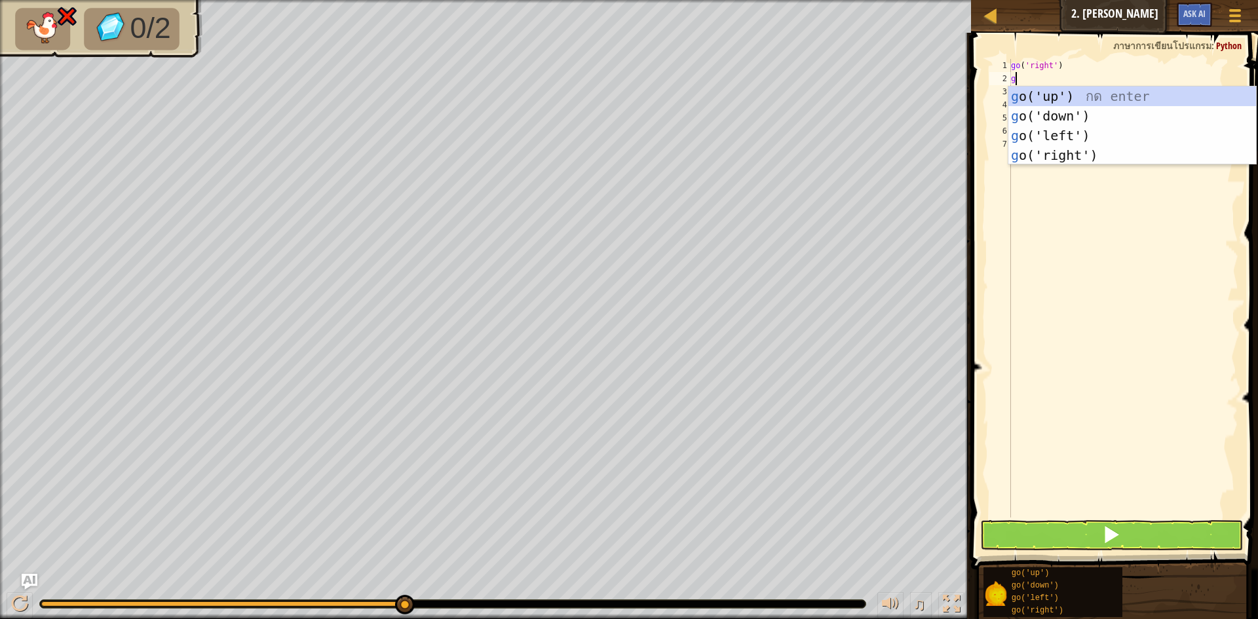
type textarea "go"
click at [1069, 118] on div "go ('up') กด enter go ('down') กด enter go ('left') กด enter go ('right') กด en…" at bounding box center [1133, 146] width 248 height 118
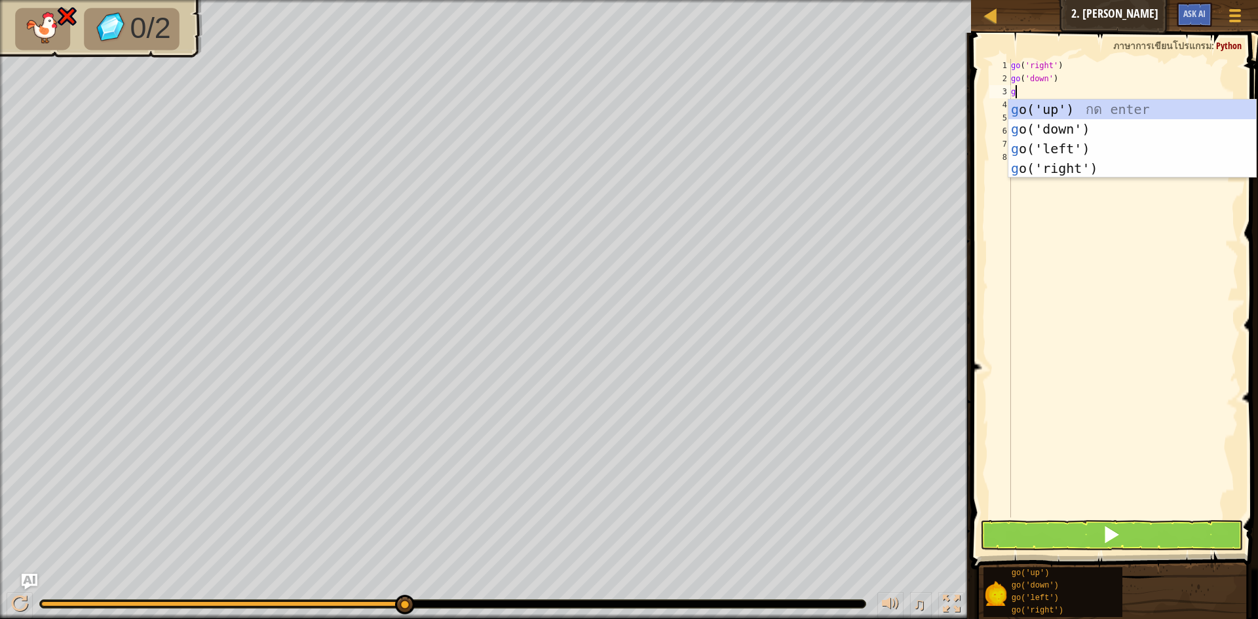
type textarea "go"
click at [1037, 140] on div "go ('up') กด enter go ('down') กด enter go ('left') กด enter go ('right') กด en…" at bounding box center [1133, 159] width 248 height 118
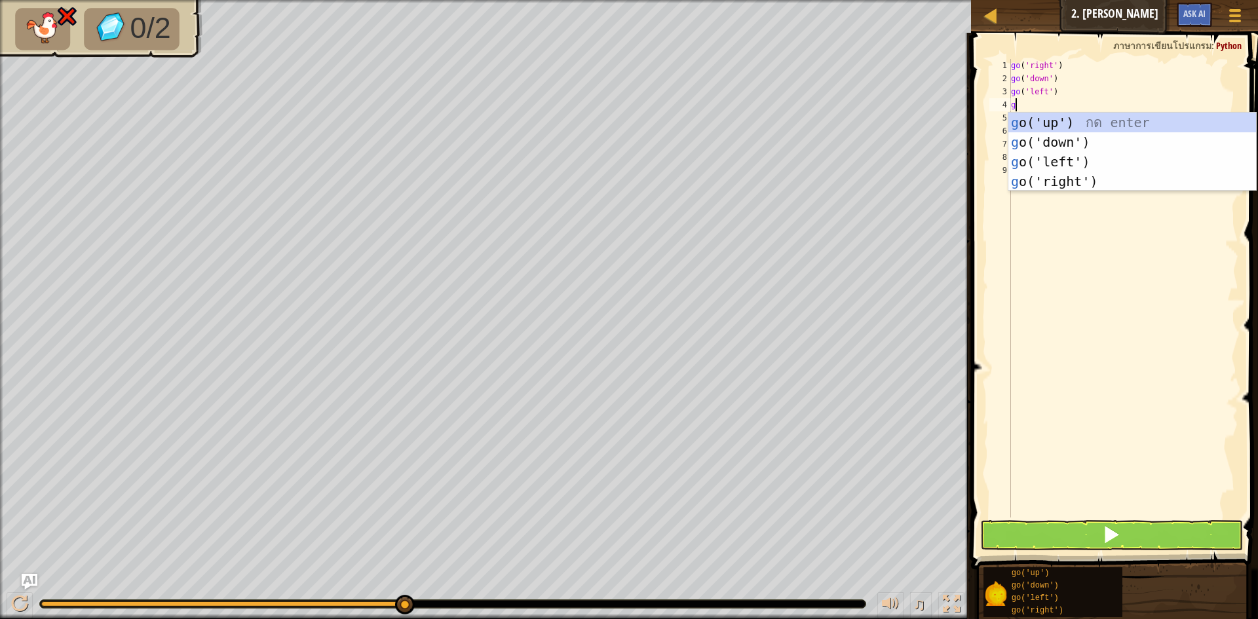
type textarea "go"
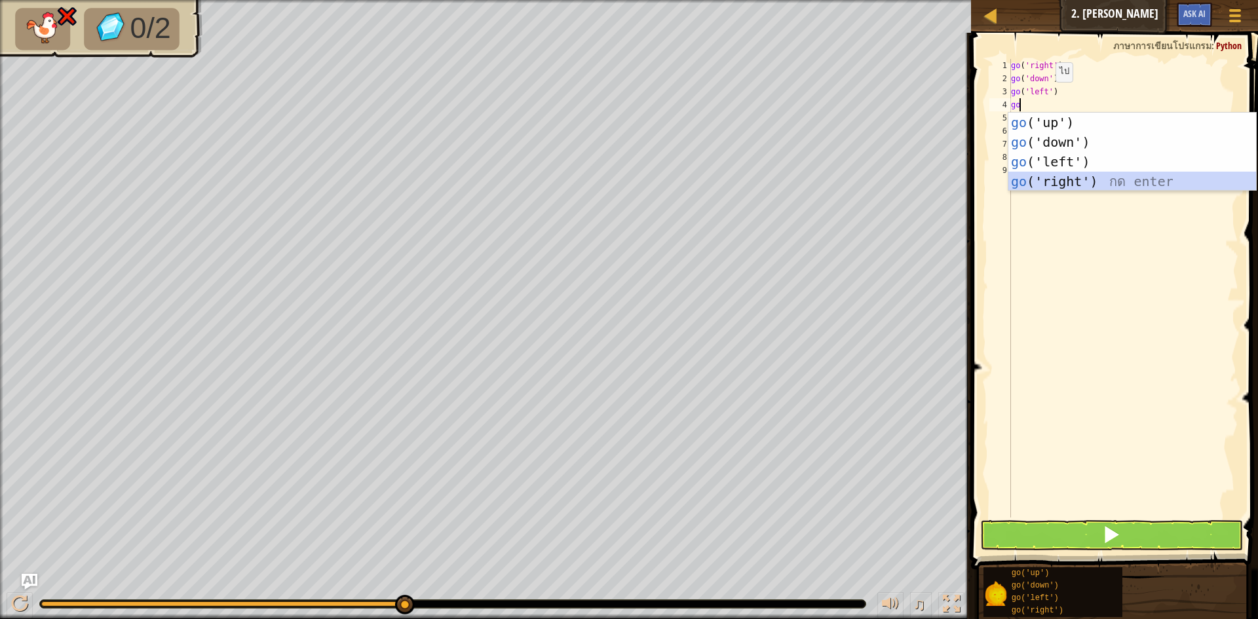
click at [1054, 175] on div "go ('up') กด enter go ('down') กด enter go ('left') กด enter go ('right') กด en…" at bounding box center [1133, 172] width 248 height 118
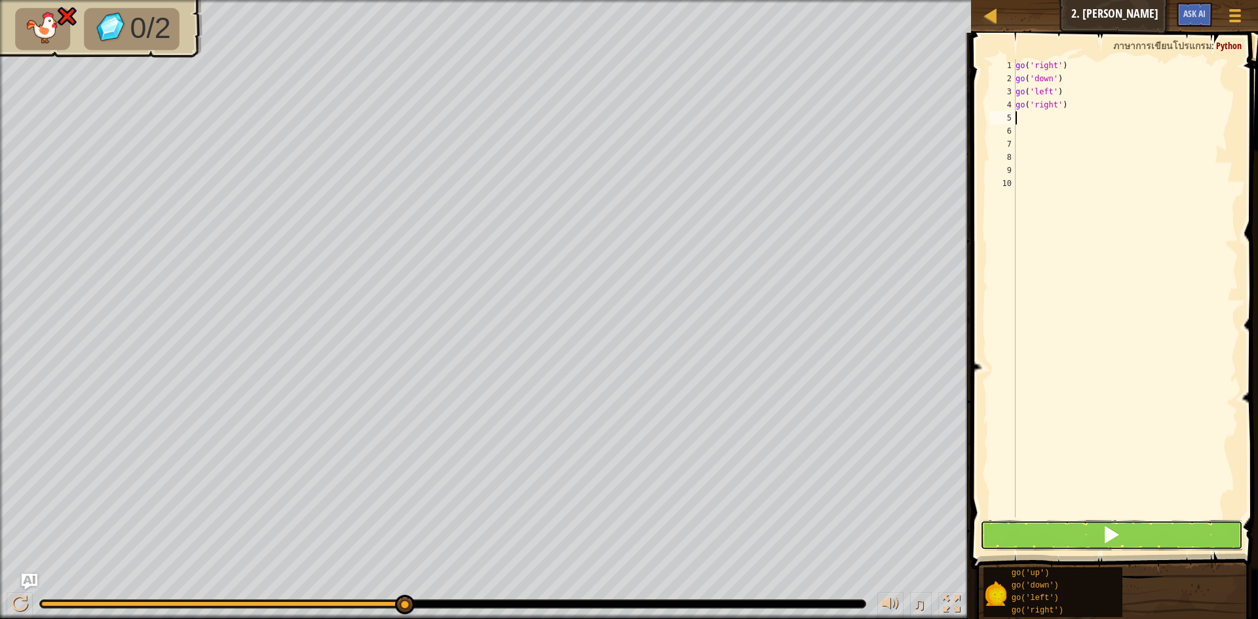
click at [1026, 541] on button at bounding box center [1111, 535] width 263 height 30
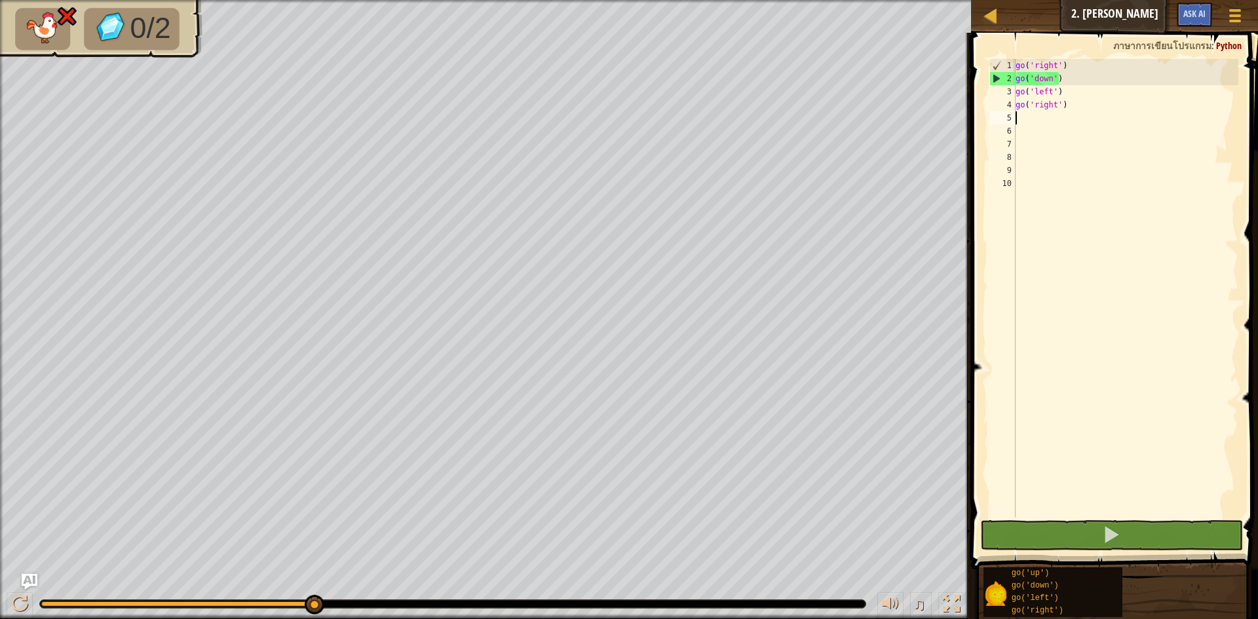
click at [1057, 79] on div "go ( 'right' ) go ( 'down' ) go ( 'left' ) go ( 'right' )" at bounding box center [1126, 301] width 226 height 485
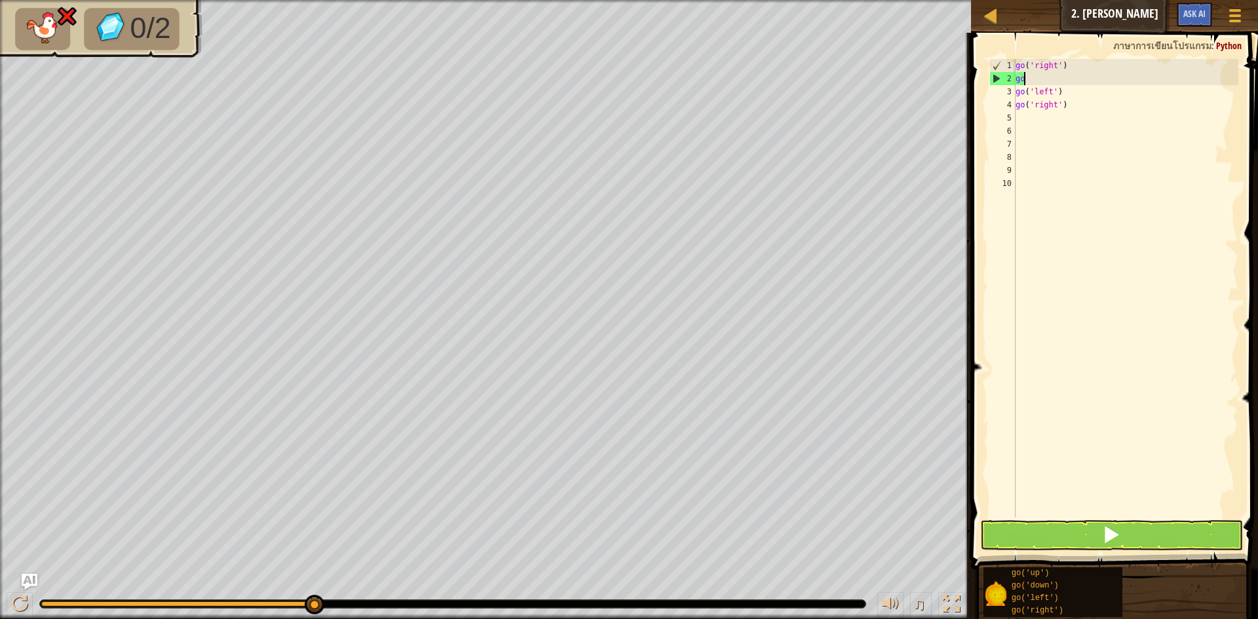
type textarea "g"
type textarea "go('right')"
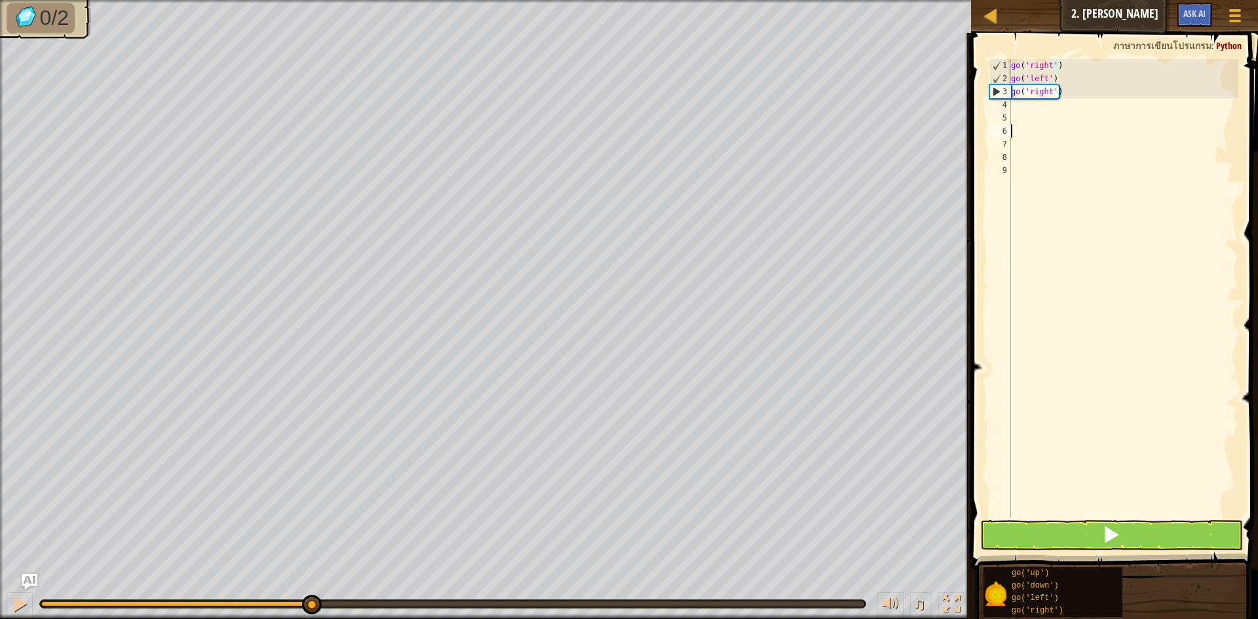
click at [1045, 126] on div "go ( 'right' ) go ( 'left' ) go ( 'right' )" at bounding box center [1124, 301] width 230 height 485
click at [1057, 94] on div "go ( 'right' ) go ( 'left' ) go ( 'right' )" at bounding box center [1124, 301] width 230 height 485
click at [1081, 92] on div "go ( 'right' ) go ( 'left' ) go ( 'right' )" at bounding box center [1124, 301] width 230 height 485
type textarea "g"
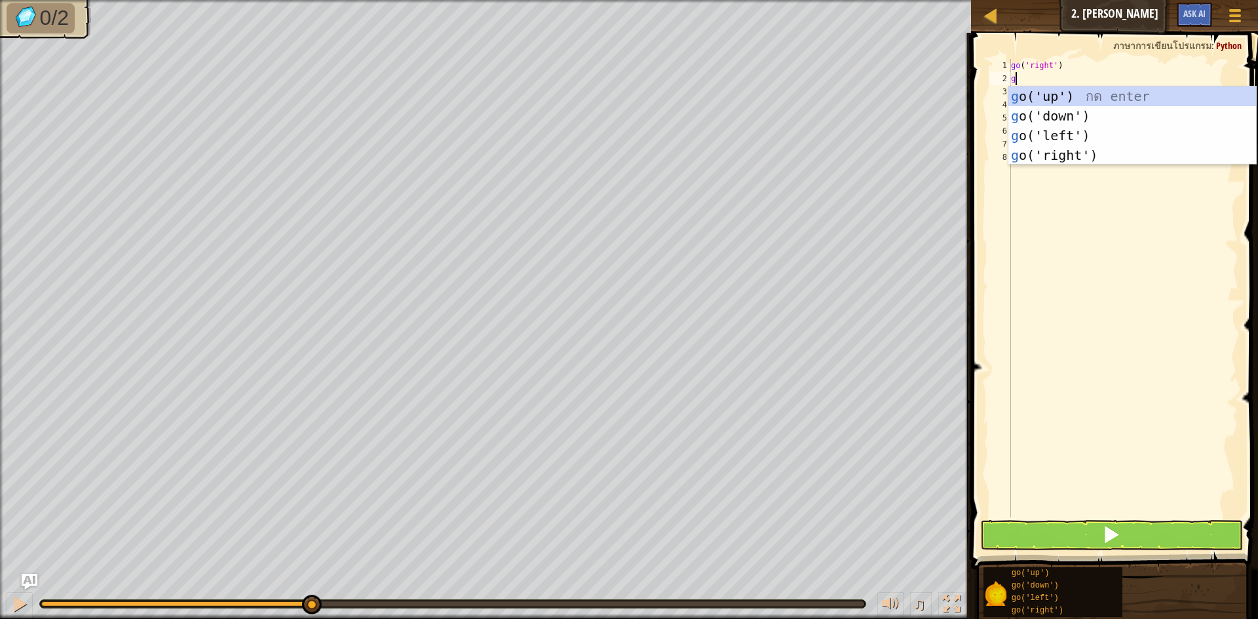
type textarea "go"
click at [1063, 96] on div "go ('up') กด enter go ('down') กด enter go ('left') กด enter go ('right') กด en…" at bounding box center [1133, 146] width 248 height 118
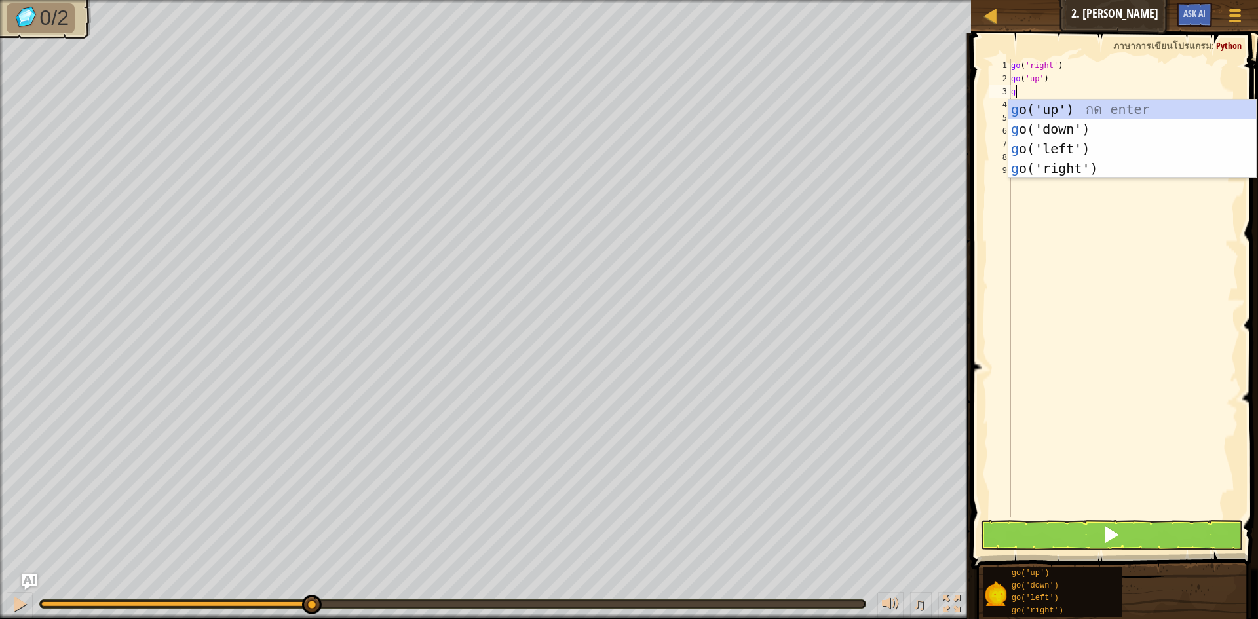
type textarea "go"
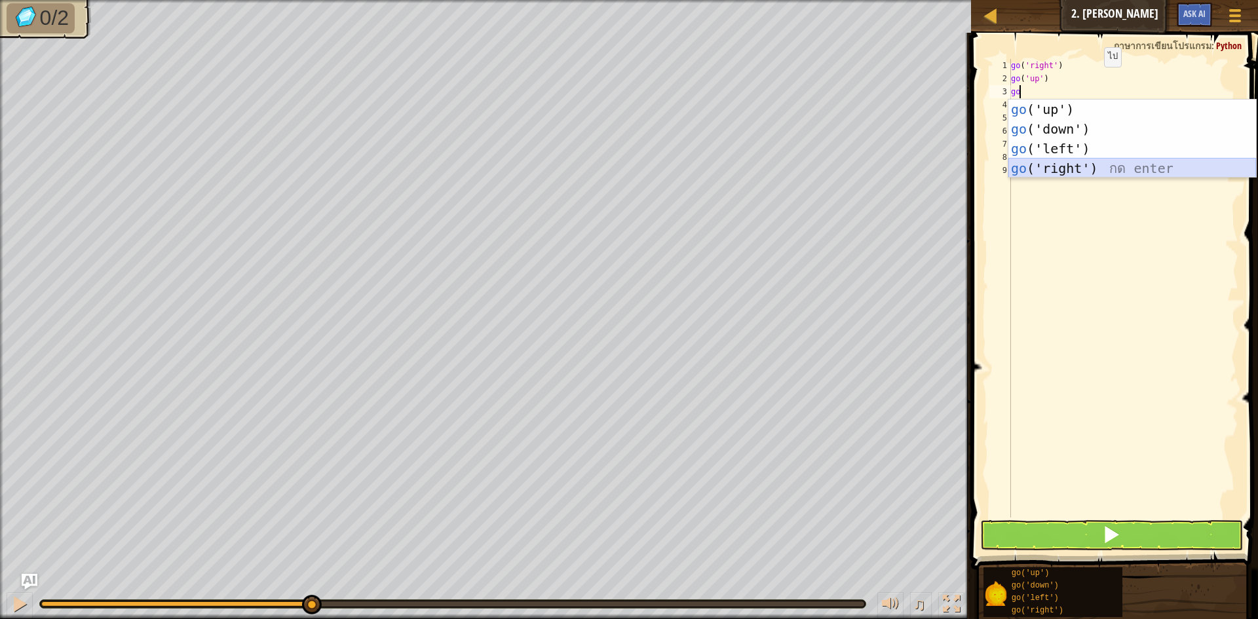
drag, startPoint x: 1044, startPoint y: 170, endPoint x: 971, endPoint y: 163, distance: 73.1
click at [1038, 171] on div "go ('up') กด enter go ('down') กด enter go ('left') กด enter go ('right') กด en…" at bounding box center [1133, 159] width 248 height 118
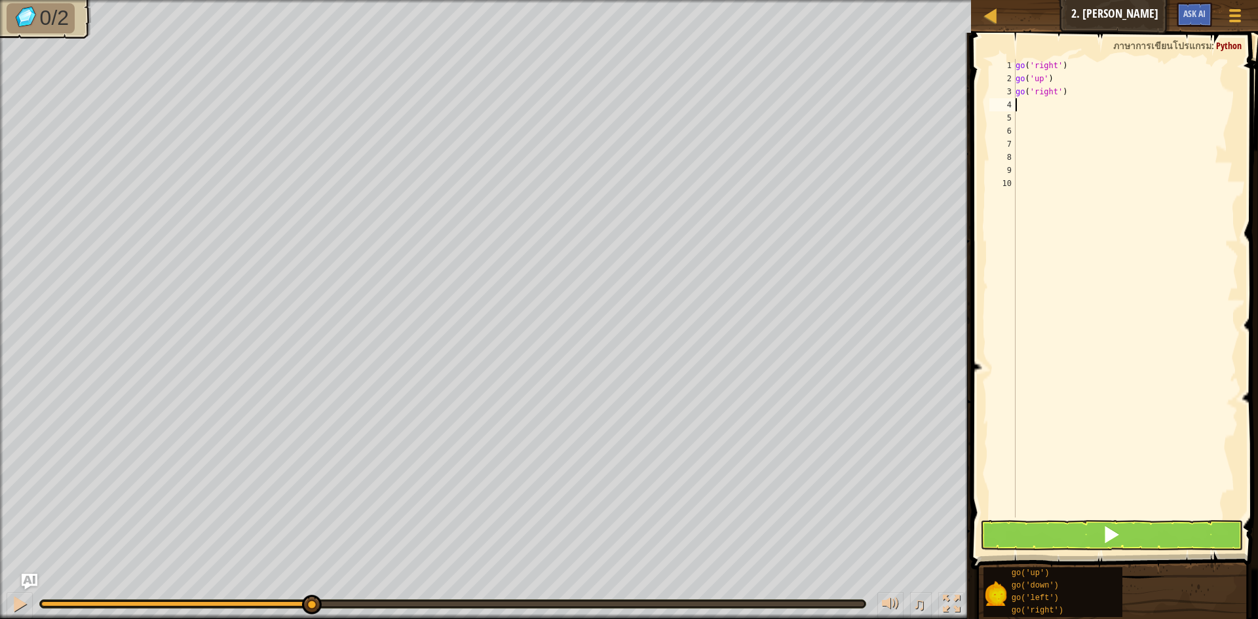
click at [1024, 105] on div "go ( 'right' ) go ( 'up' ) go ( 'right' )" at bounding box center [1126, 301] width 226 height 485
drag, startPoint x: 1083, startPoint y: 536, endPoint x: 1097, endPoint y: 514, distance: 25.9
click at [1083, 534] on button at bounding box center [1111, 535] width 263 height 30
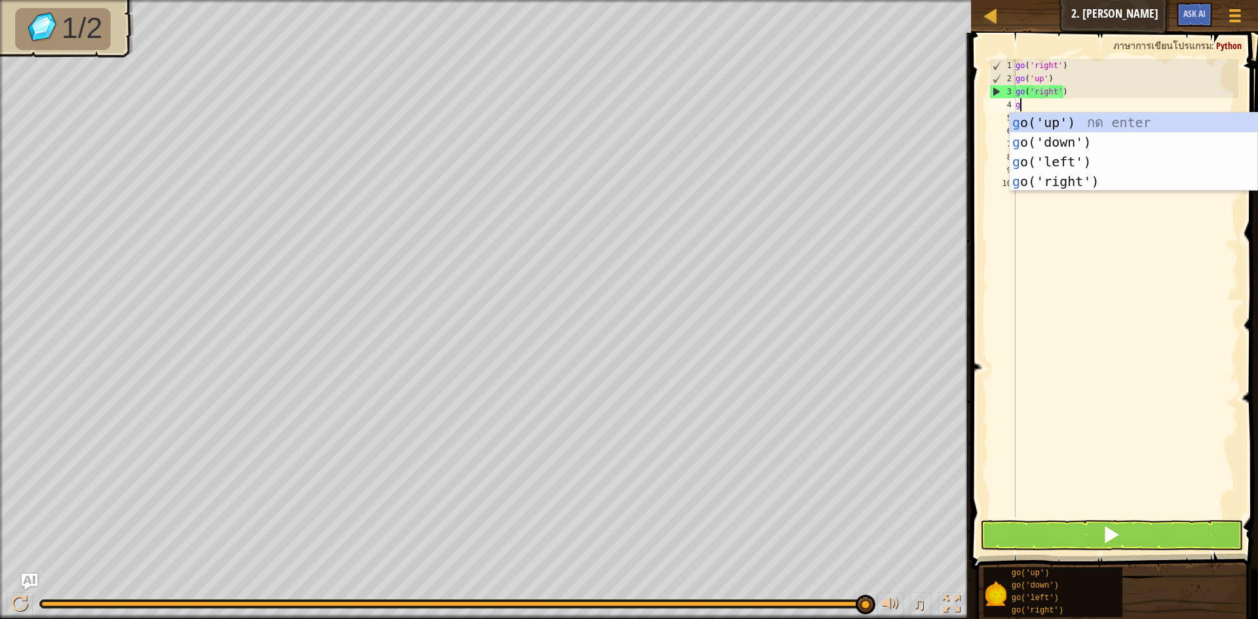
type textarea "go"
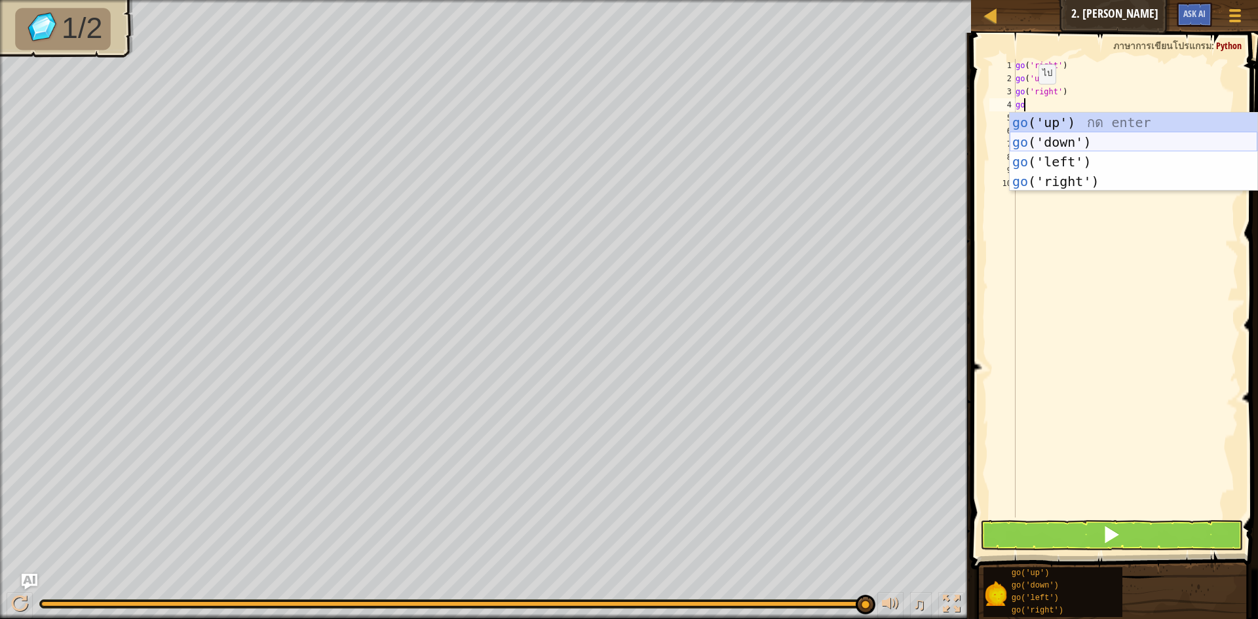
click at [1038, 150] on div "go ('up') กด enter go ('down') กด enter go ('left') กด enter go ('right') กด en…" at bounding box center [1134, 172] width 248 height 118
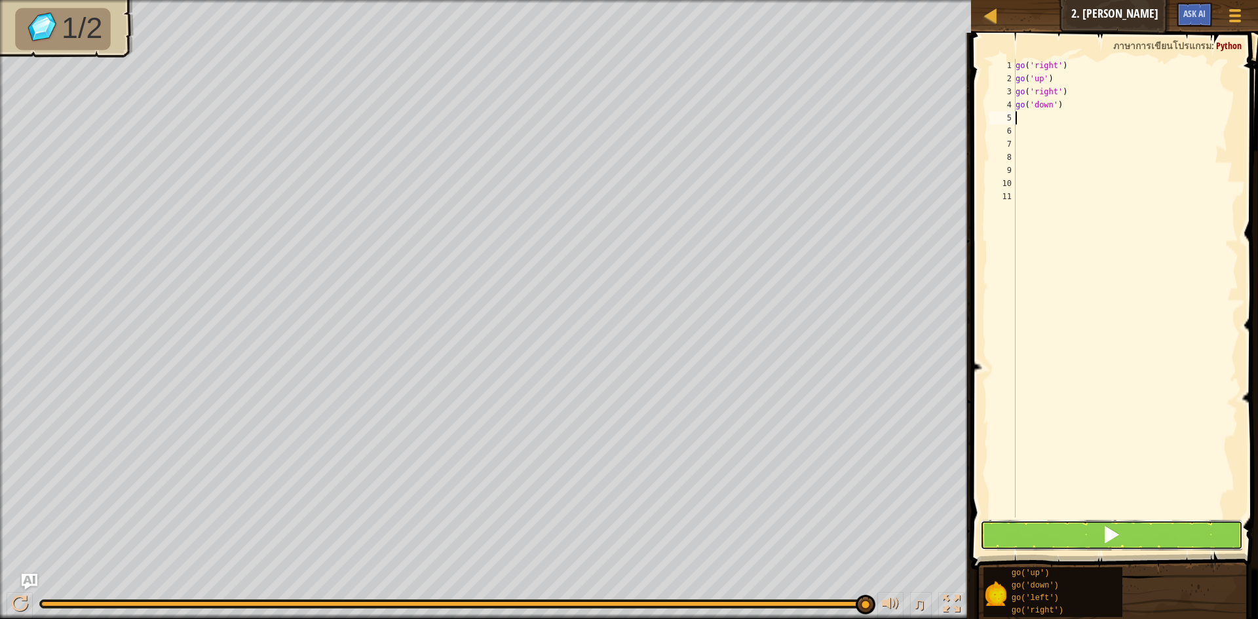
click at [1011, 539] on button at bounding box center [1111, 535] width 263 height 30
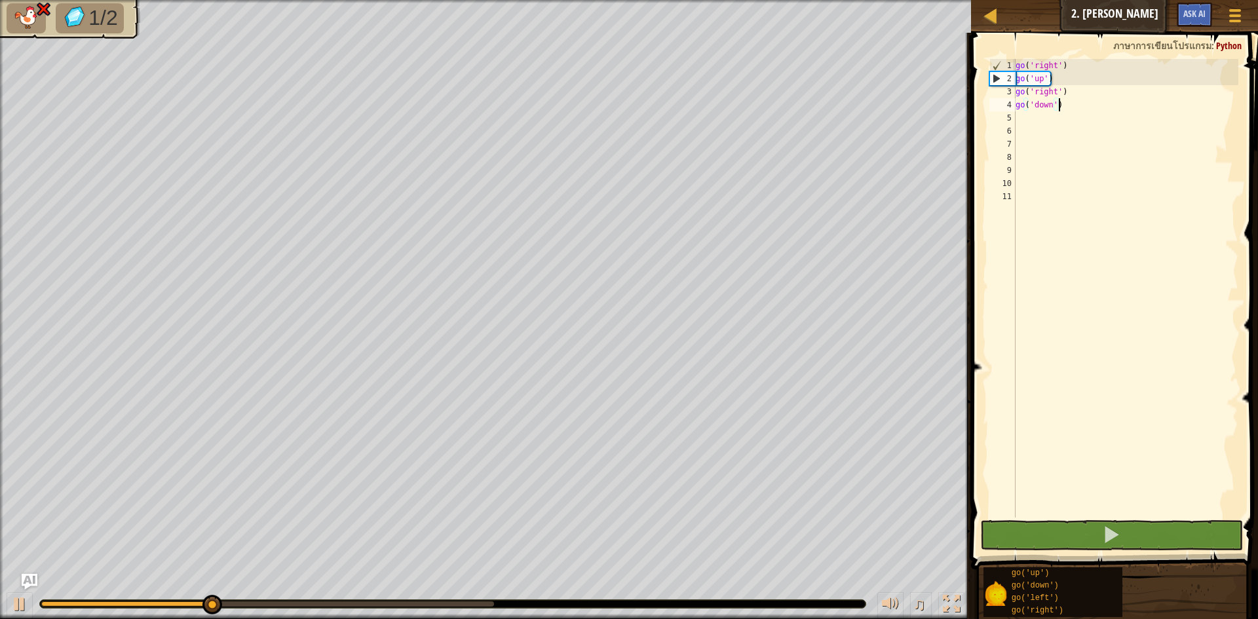
click at [1081, 101] on div "go ( 'right' ) go ( 'up' ) go ( 'right' ) go ( 'down' )" at bounding box center [1126, 301] width 226 height 485
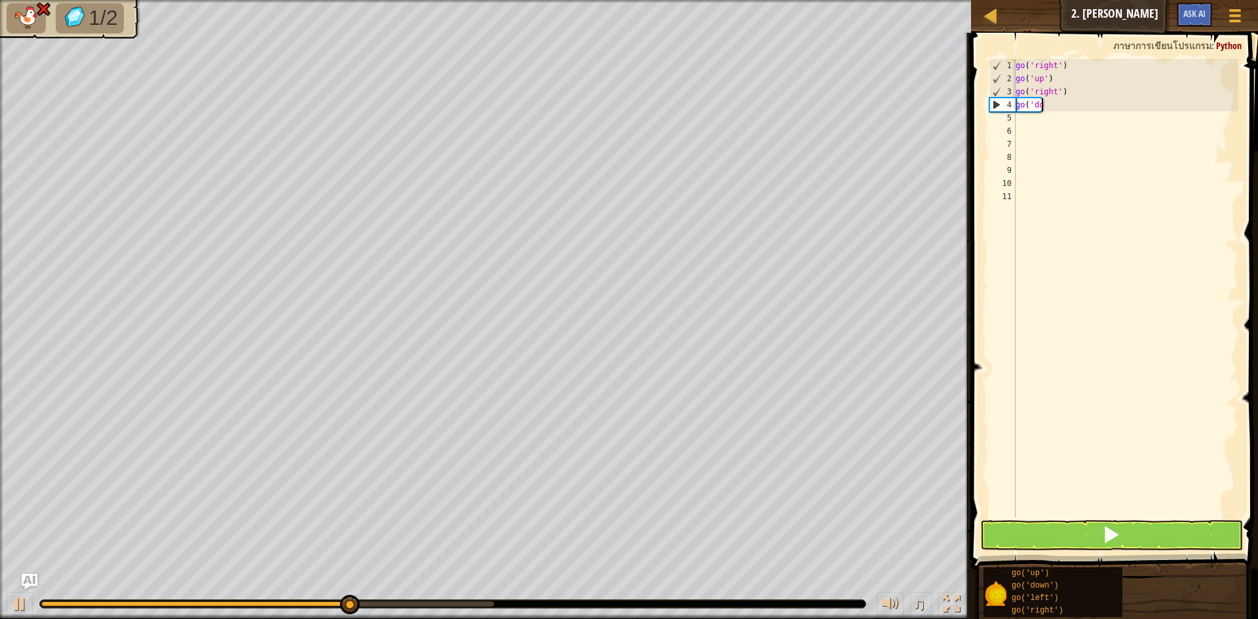
type textarea "g"
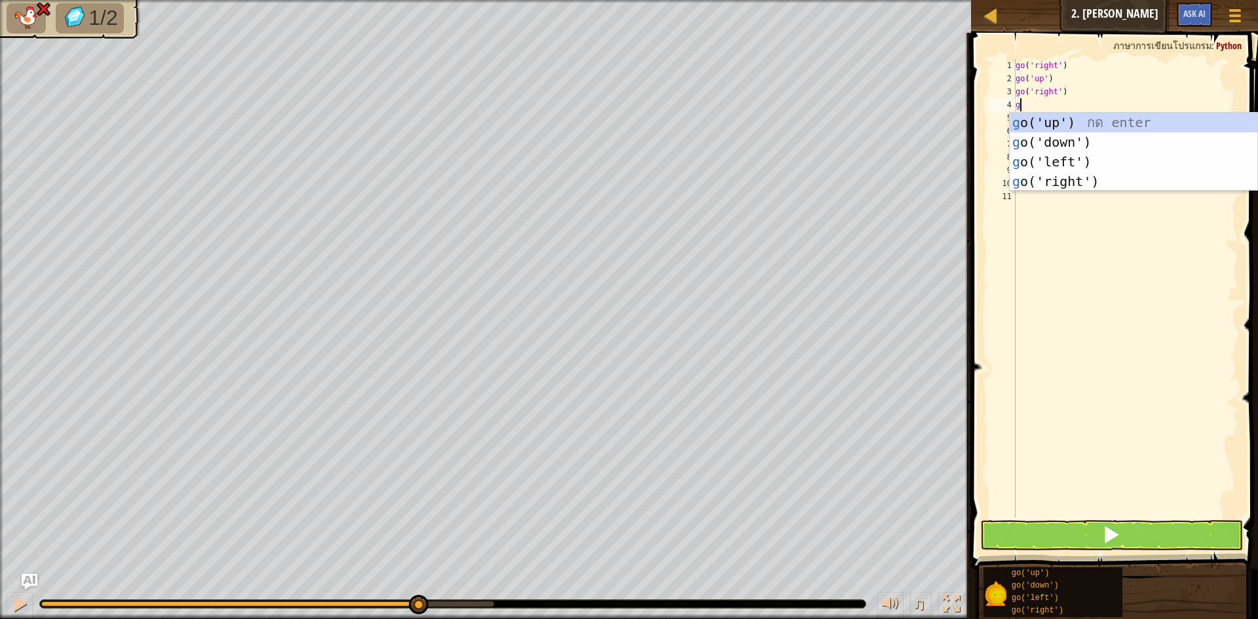
type textarea "go"
click at [1069, 123] on div "go ('up') กด enter go ('down') กด enter go ('left') กด enter go ('right') กด en…" at bounding box center [1134, 172] width 248 height 118
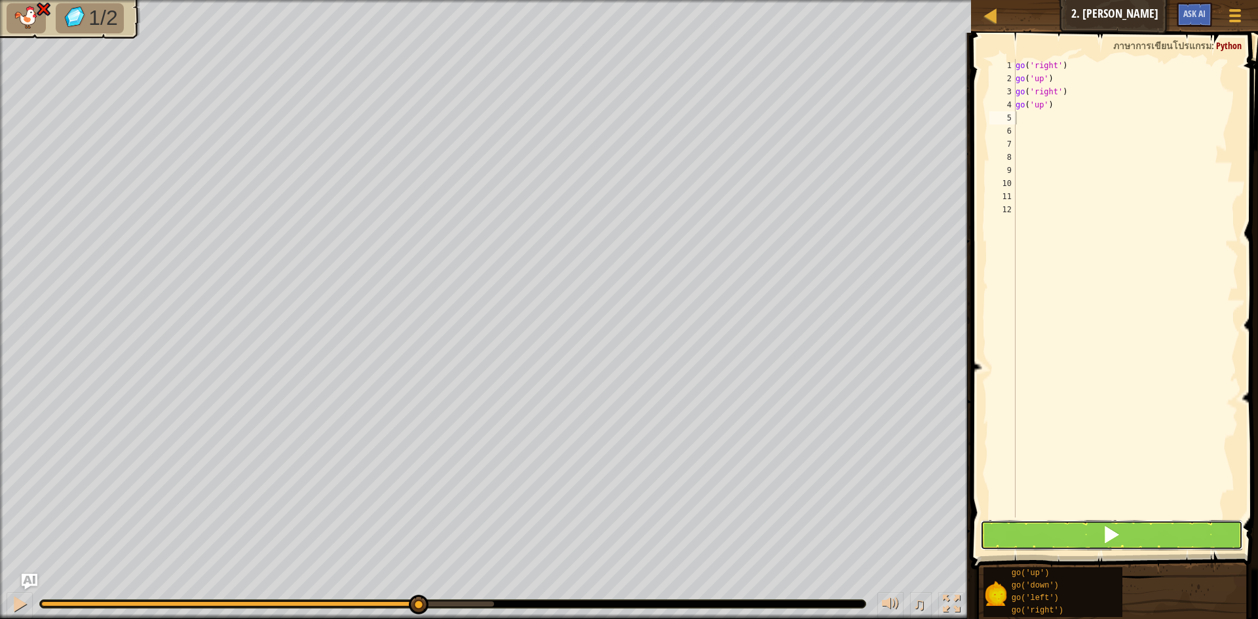
click at [1101, 527] on button at bounding box center [1111, 535] width 263 height 30
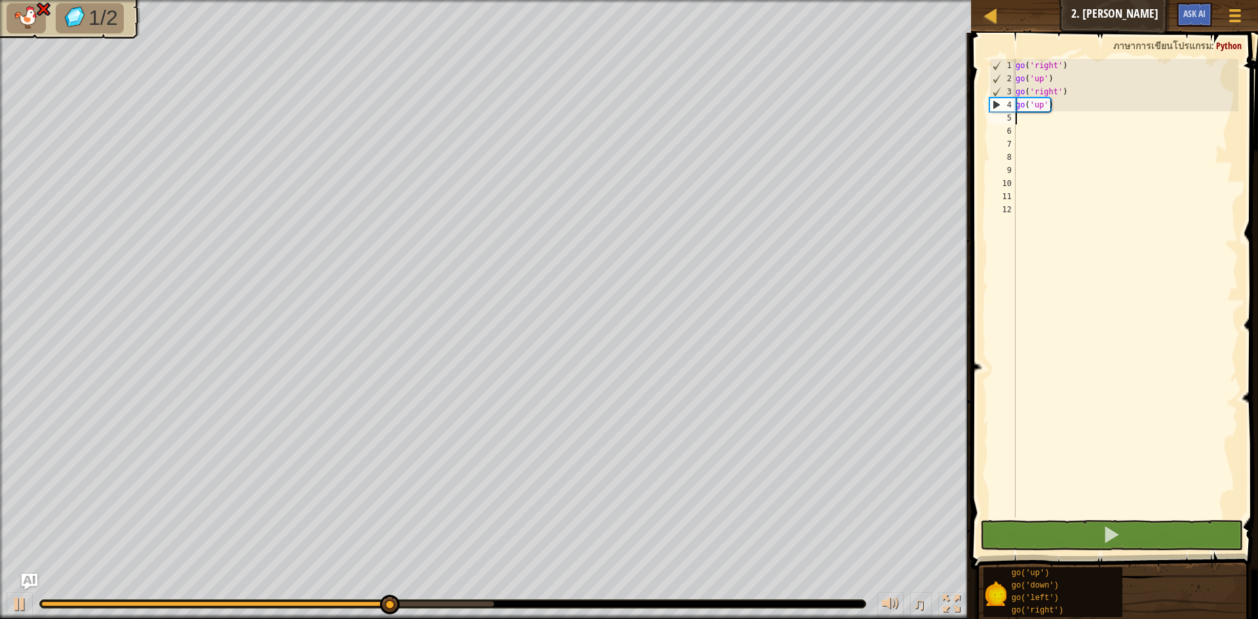
click at [1074, 113] on div "go ( 'right' ) go ( 'up' ) go ( 'right' ) go ( 'up' )" at bounding box center [1126, 301] width 226 height 485
click at [1068, 99] on div "go ( 'right' ) go ( 'up' ) go ( 'right' ) go ( 'up' )" at bounding box center [1126, 301] width 226 height 485
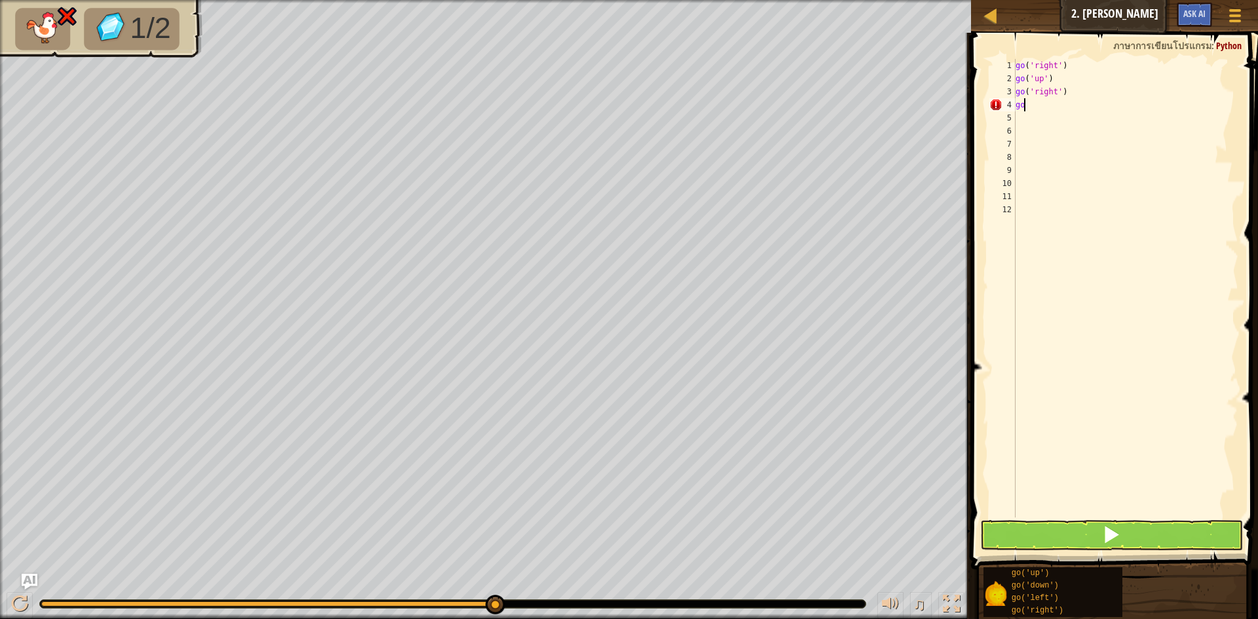
type textarea "g"
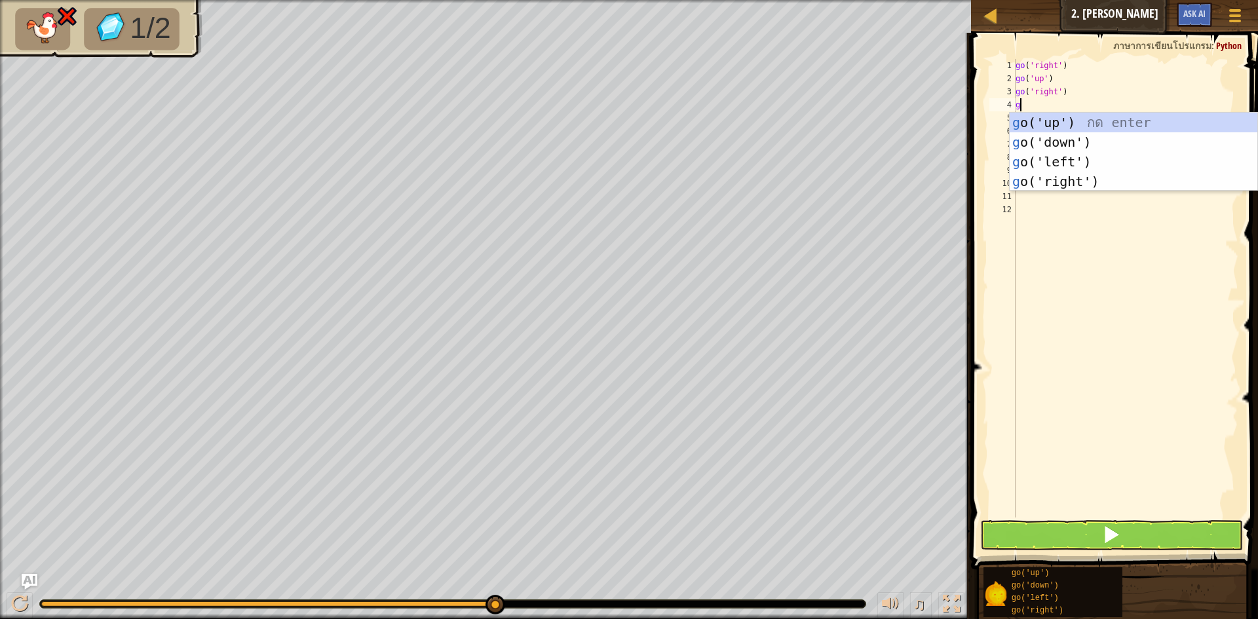
type textarea "go"
click at [1049, 174] on div "go ('up') กด enter go ('down') กด enter go ('left') กด enter go ('right') กด en…" at bounding box center [1134, 172] width 248 height 118
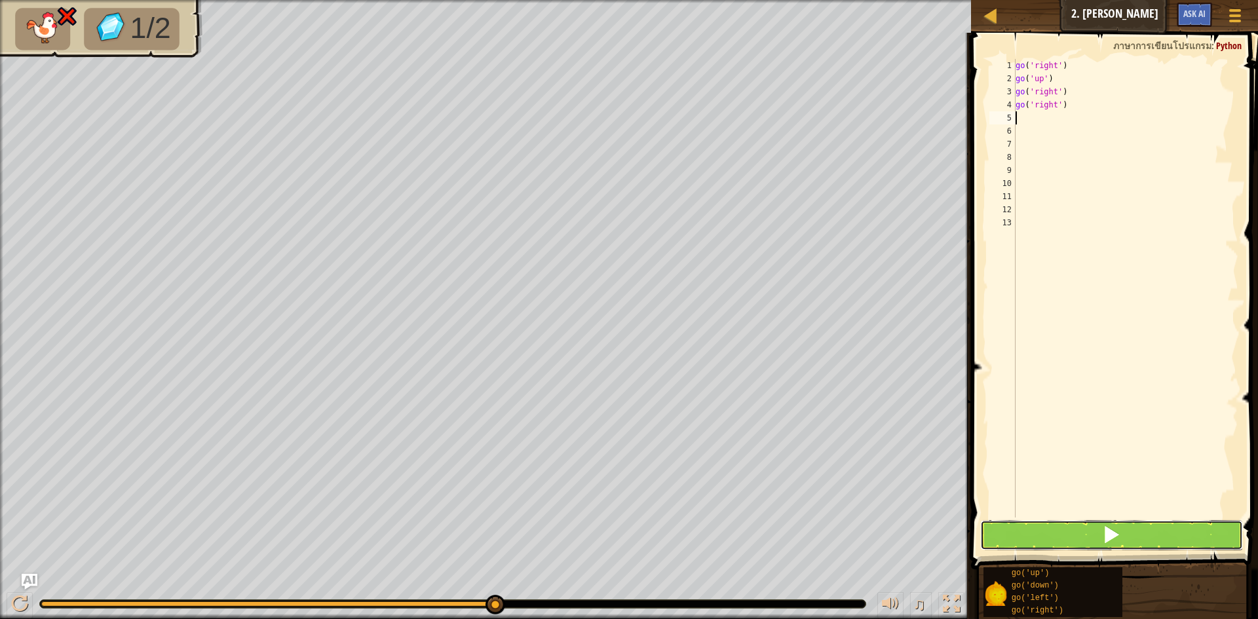
drag, startPoint x: 1126, startPoint y: 529, endPoint x: 1118, endPoint y: 527, distance: 8.1
click at [1125, 529] on button at bounding box center [1111, 535] width 263 height 30
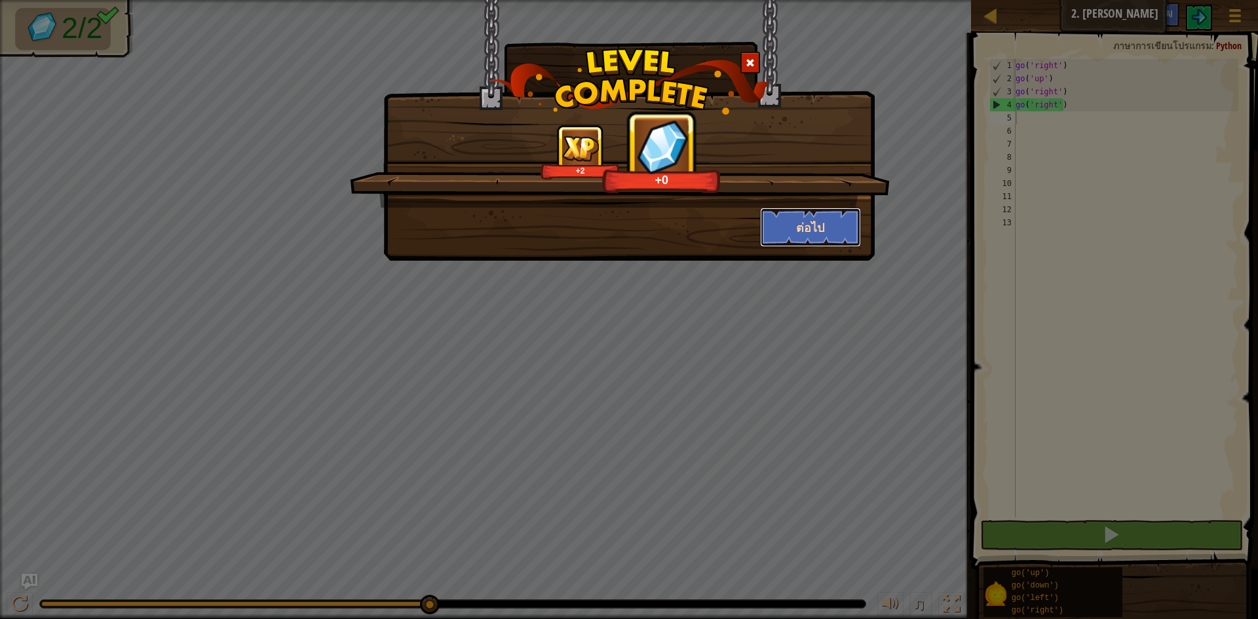
click at [801, 229] on button "ต่อไป" at bounding box center [811, 227] width 102 height 39
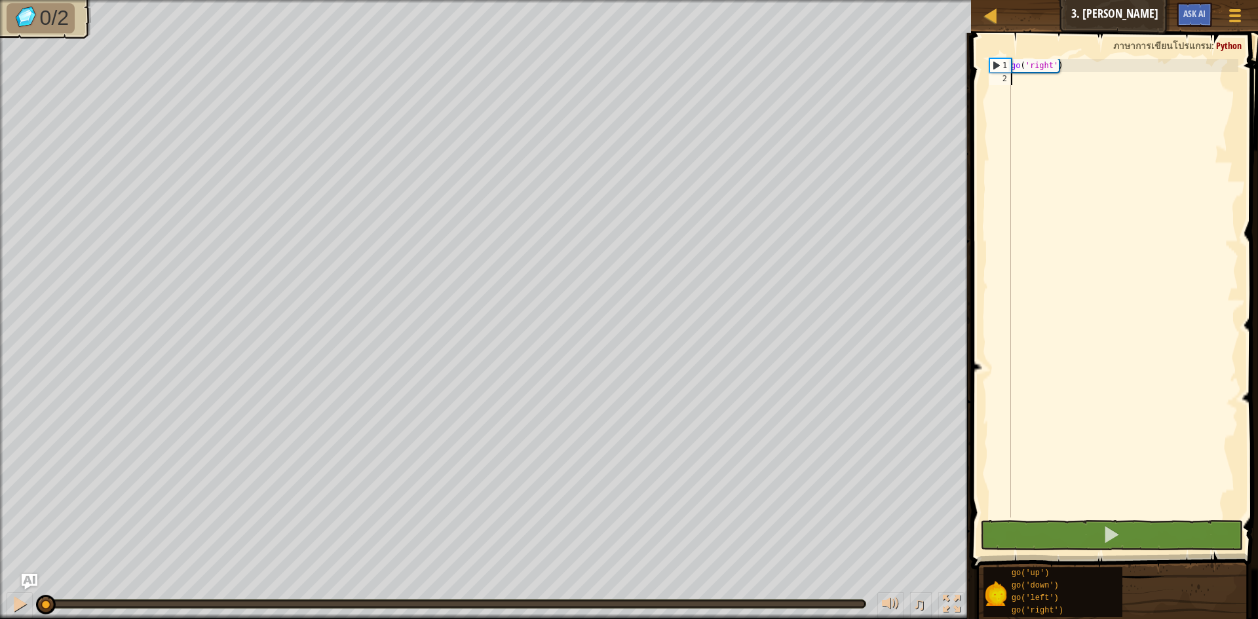
scroll to position [6, 0]
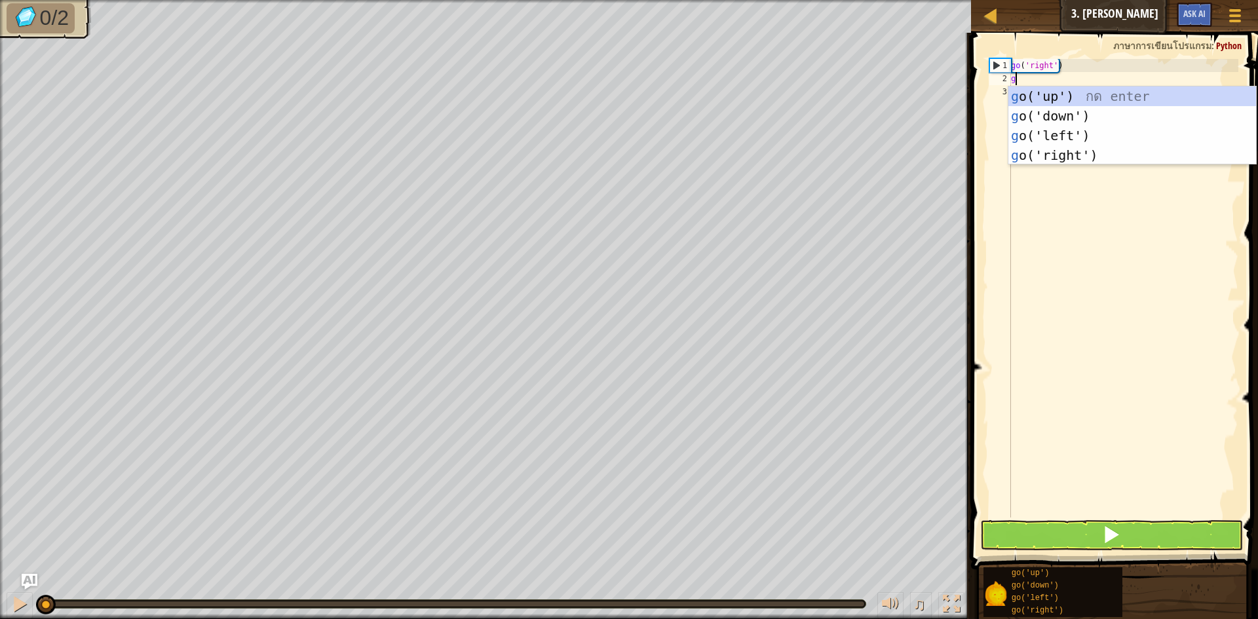
type textarea "go"
click at [1039, 162] on div "go ('up') กด enter go ('down') กด enter go ('left') กด enter go ('right') กด en…" at bounding box center [1133, 146] width 248 height 118
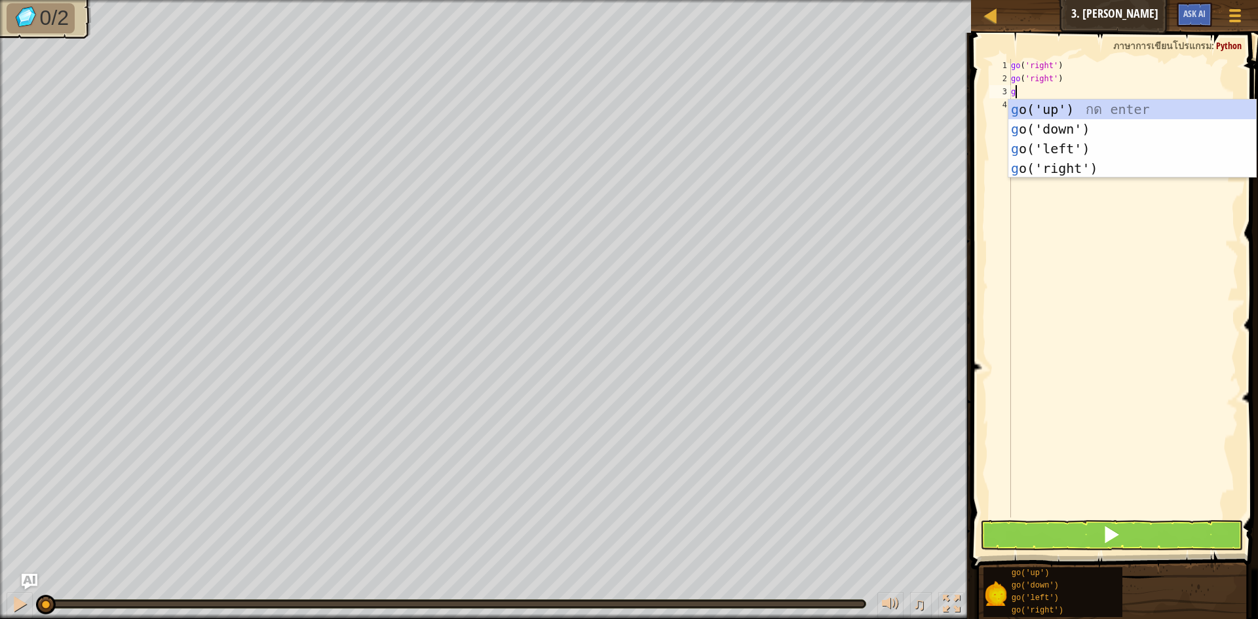
type textarea "go"
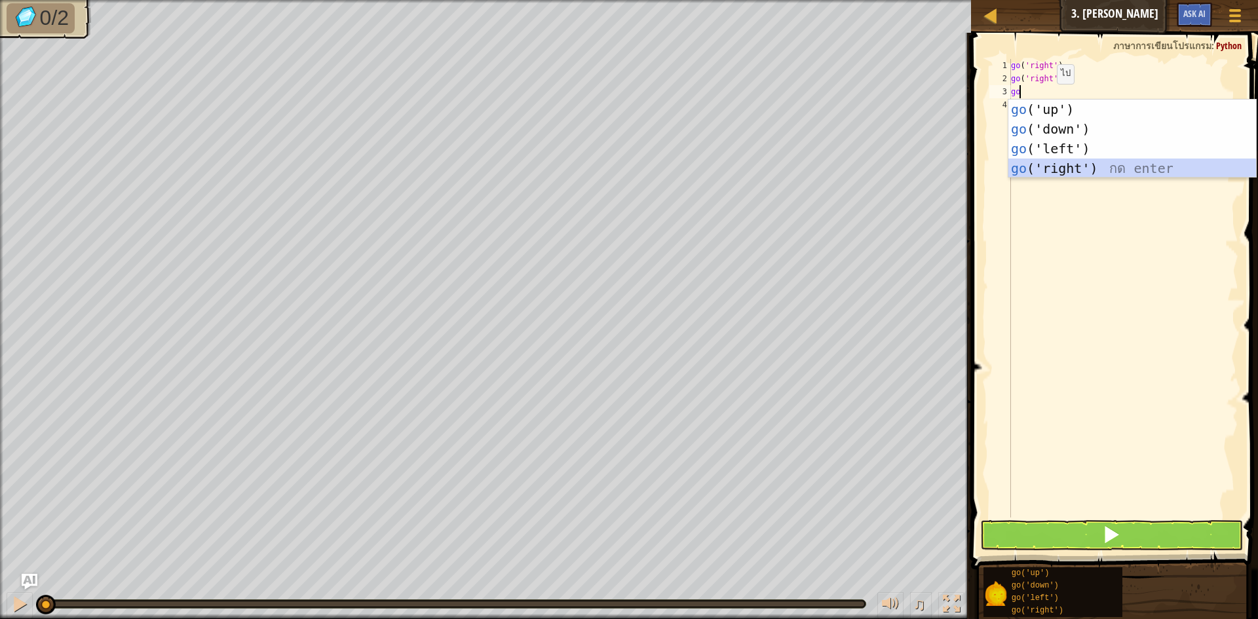
click at [1085, 165] on div "go ('up') กด enter go ('down') กด enter go ('left') กด enter go ('right') กด en…" at bounding box center [1133, 159] width 248 height 118
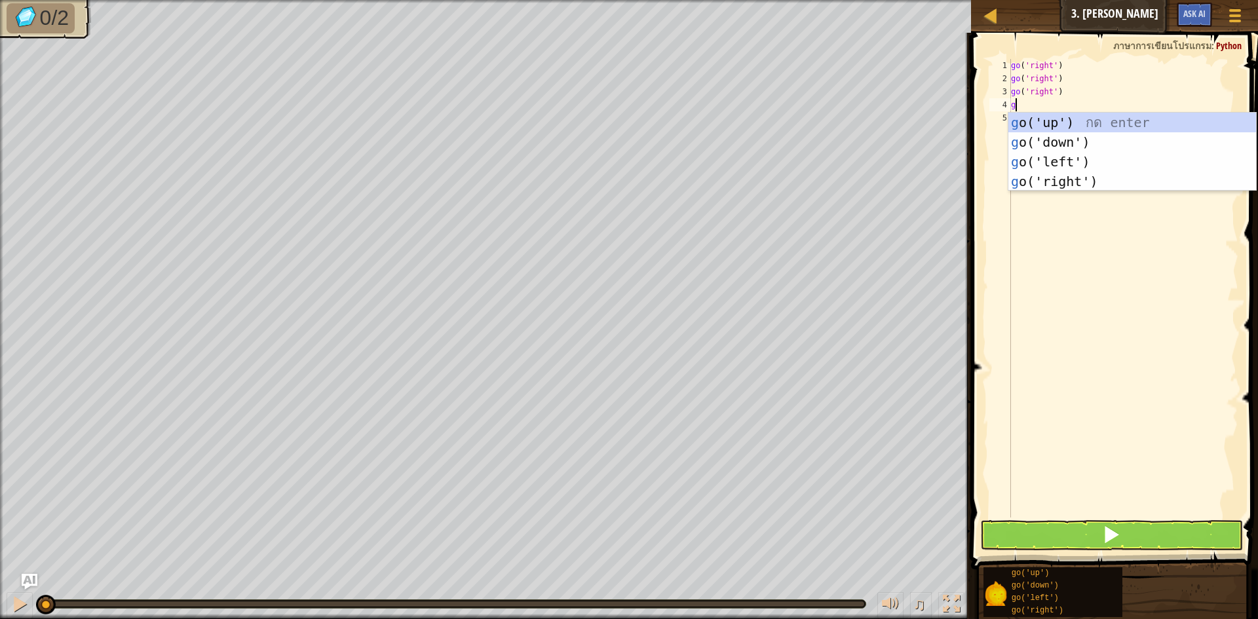
type textarea "go"
click at [1057, 178] on div "go ('up') กด enter go ('down') กด enter go ('left') กด enter go ('right') กด en…" at bounding box center [1133, 172] width 248 height 118
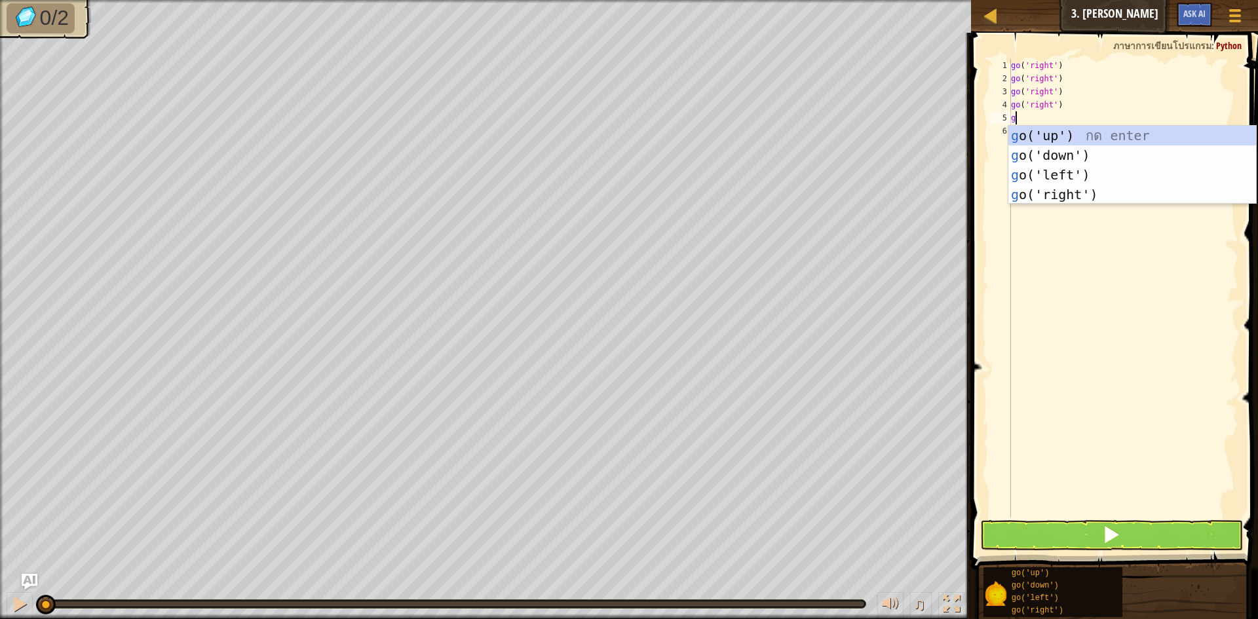
type textarea "go"
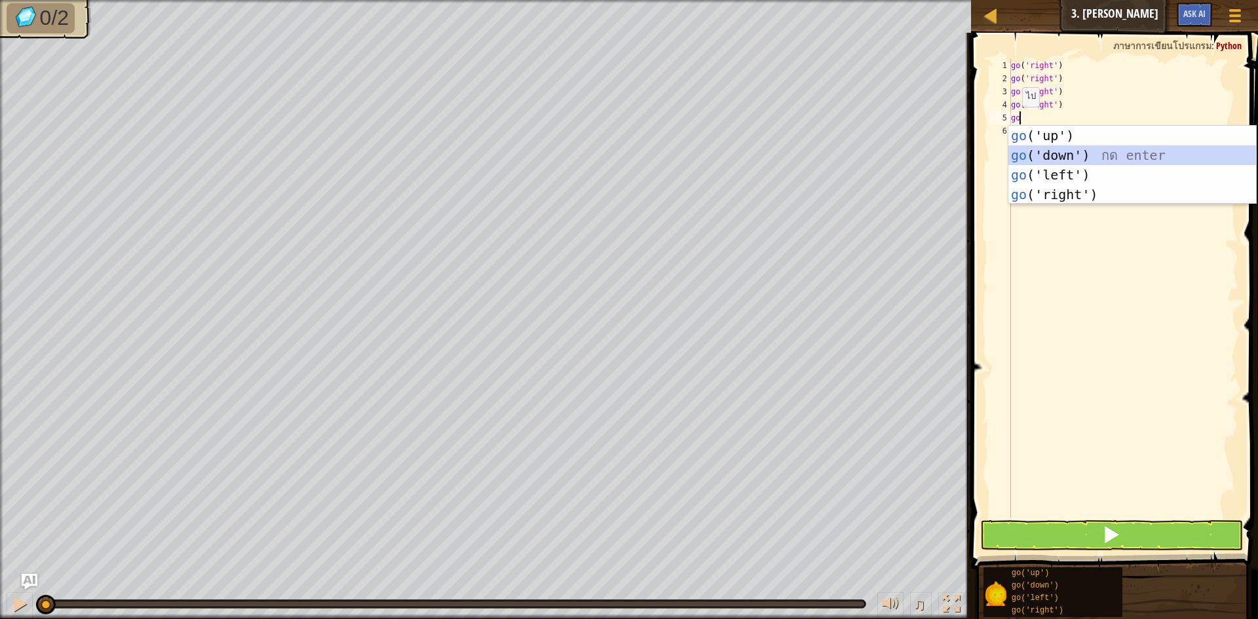
click at [1058, 146] on div "go ('up') กด enter go ('down') กด enter go ('left') กด enter go ('right') กด en…" at bounding box center [1133, 185] width 248 height 118
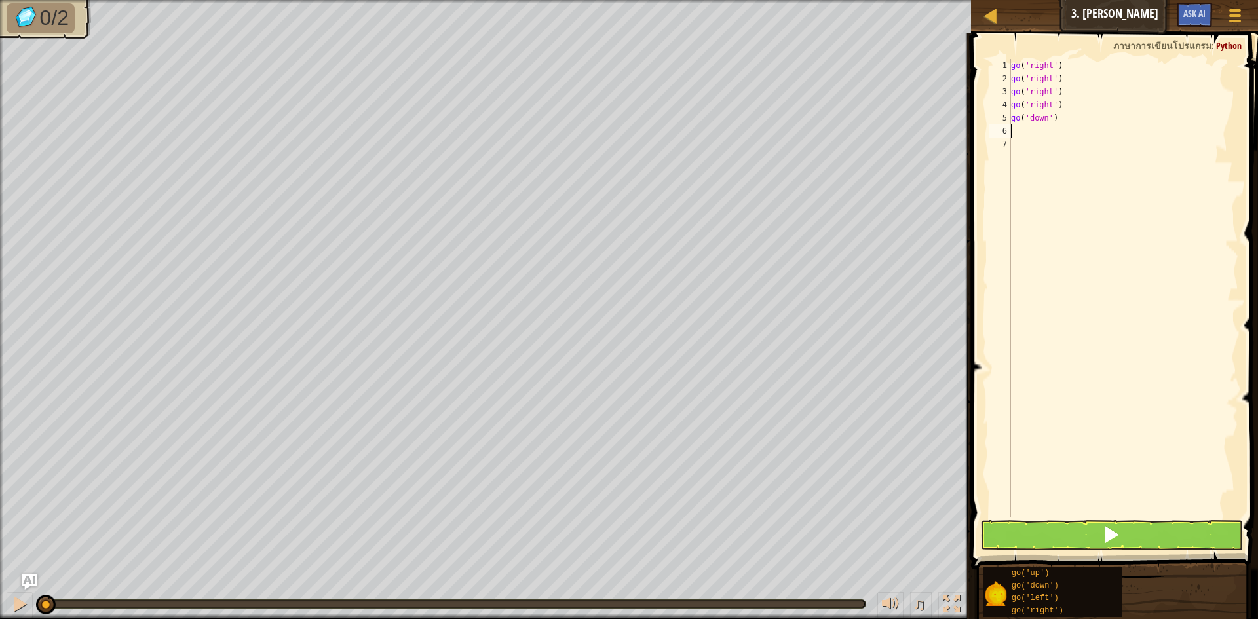
click at [1012, 132] on div "go ( 'right' ) go ( 'right' ) go ( 'right' ) go ( 'right' ) go ( 'down' )" at bounding box center [1124, 301] width 230 height 485
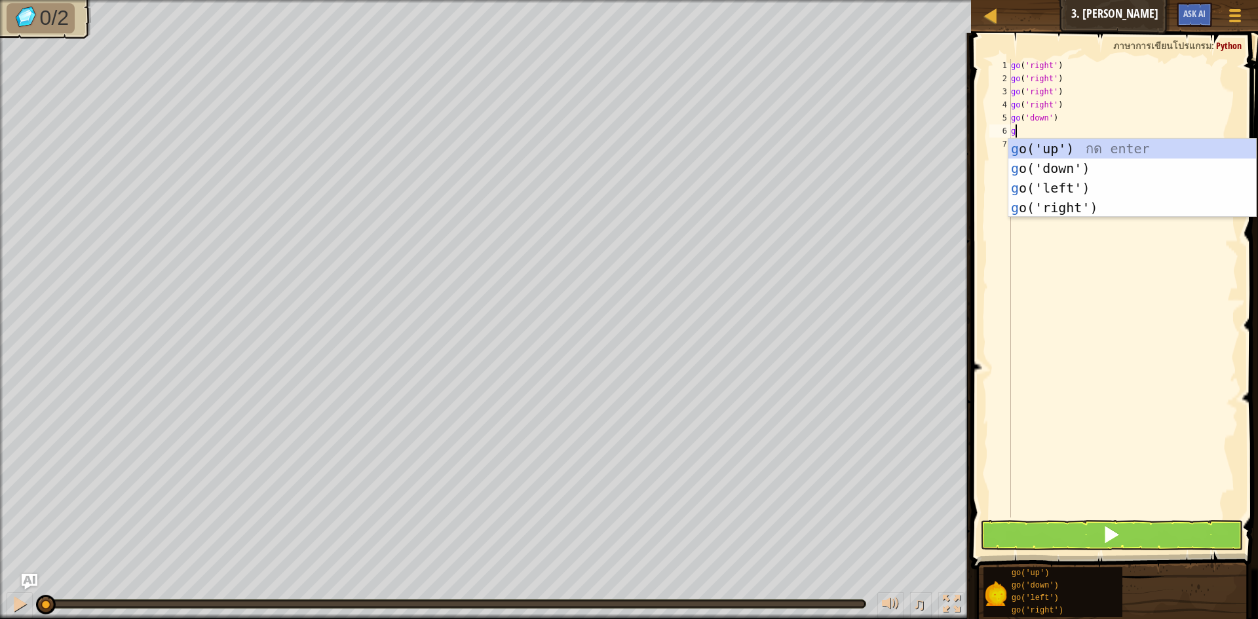
type textarea "go"
click at [1022, 147] on div "go ('up') กด enter go ('down') กด enter go ('left') กด enter go ('right') กด en…" at bounding box center [1133, 198] width 248 height 118
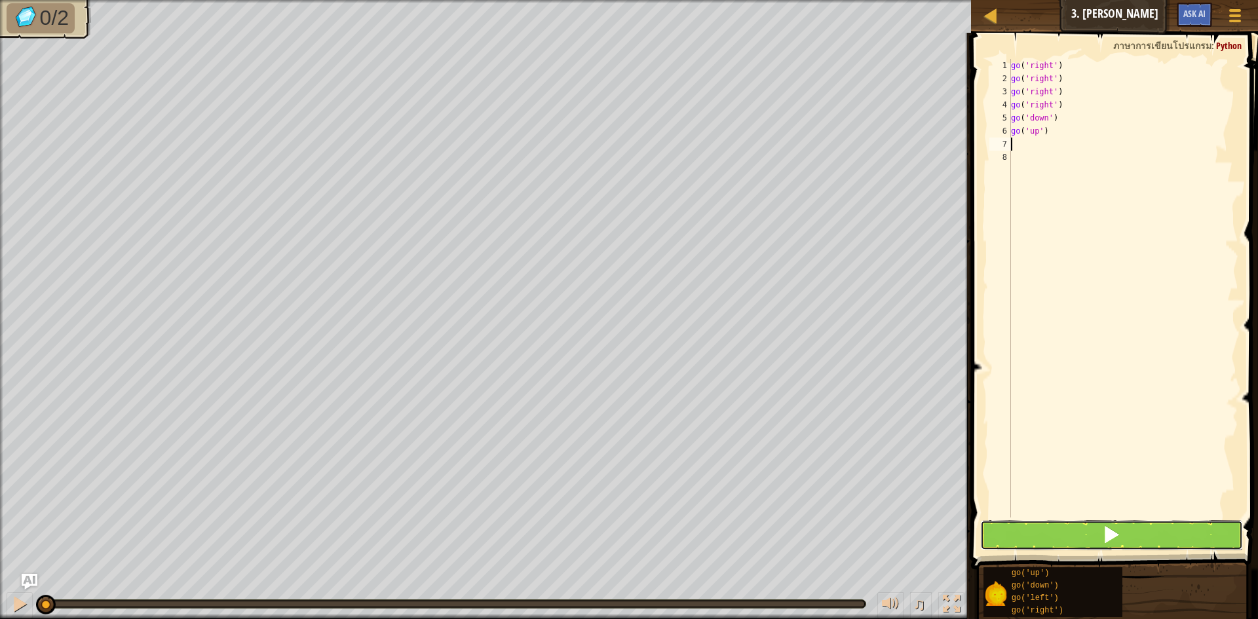
click at [1077, 541] on button at bounding box center [1111, 535] width 263 height 30
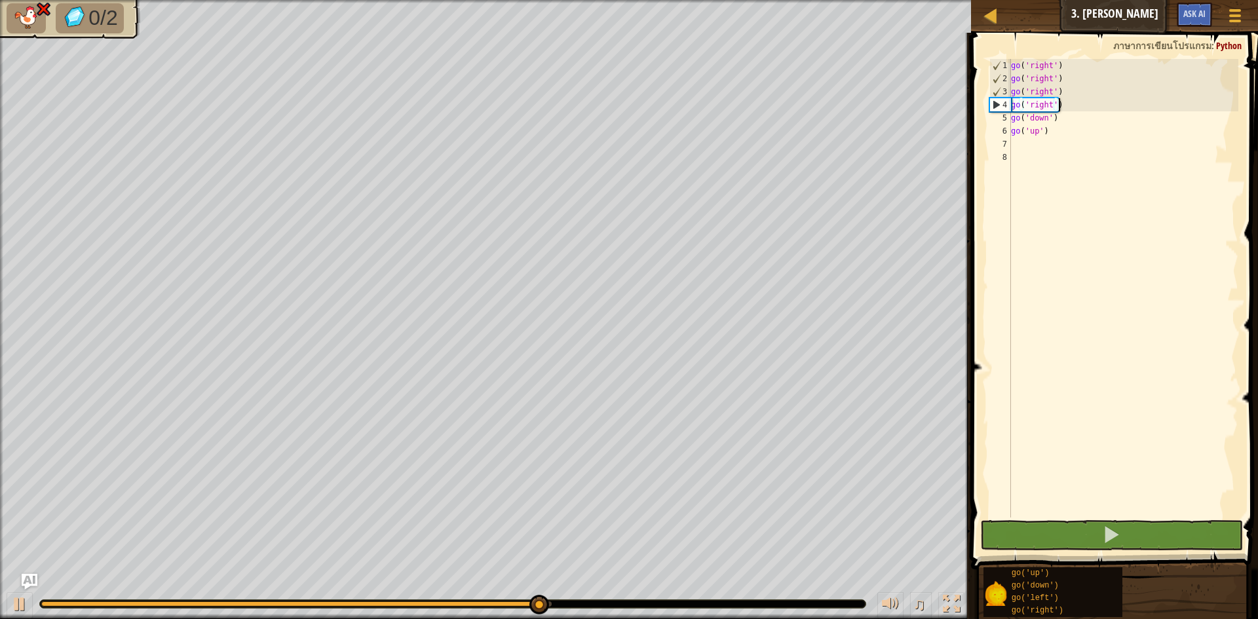
click at [1065, 105] on div "go ( 'right' ) go ( 'right' ) go ( 'right' ) go ( 'right' ) go ( 'down' ) go ( …" at bounding box center [1124, 301] width 230 height 485
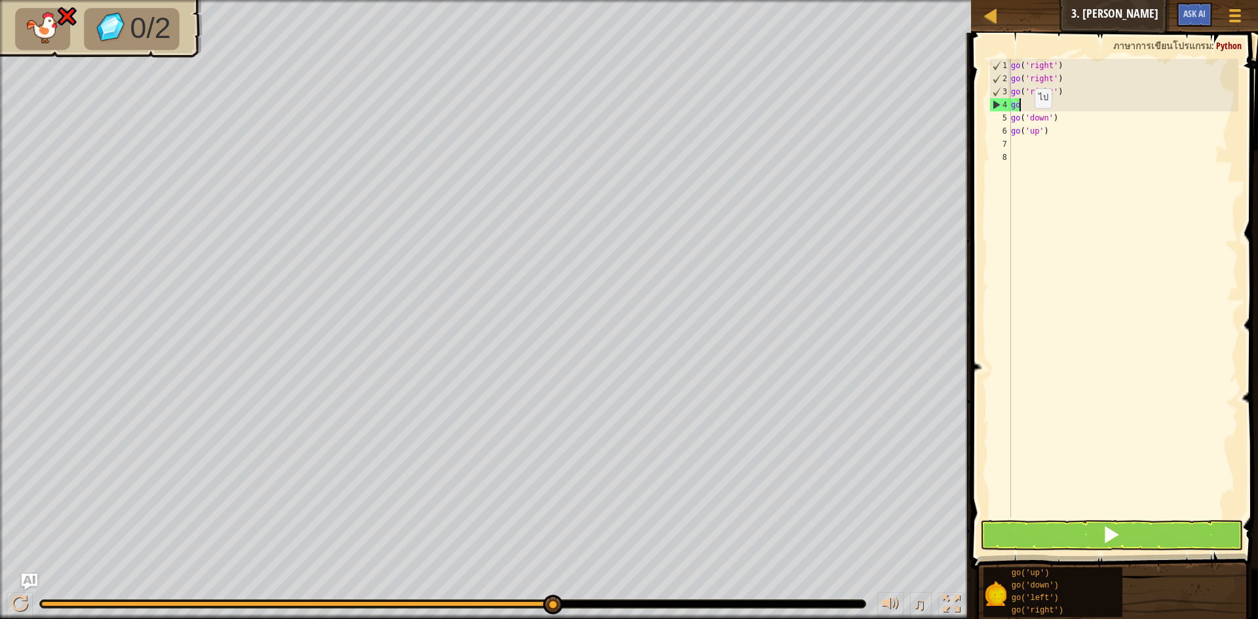
type textarea "g"
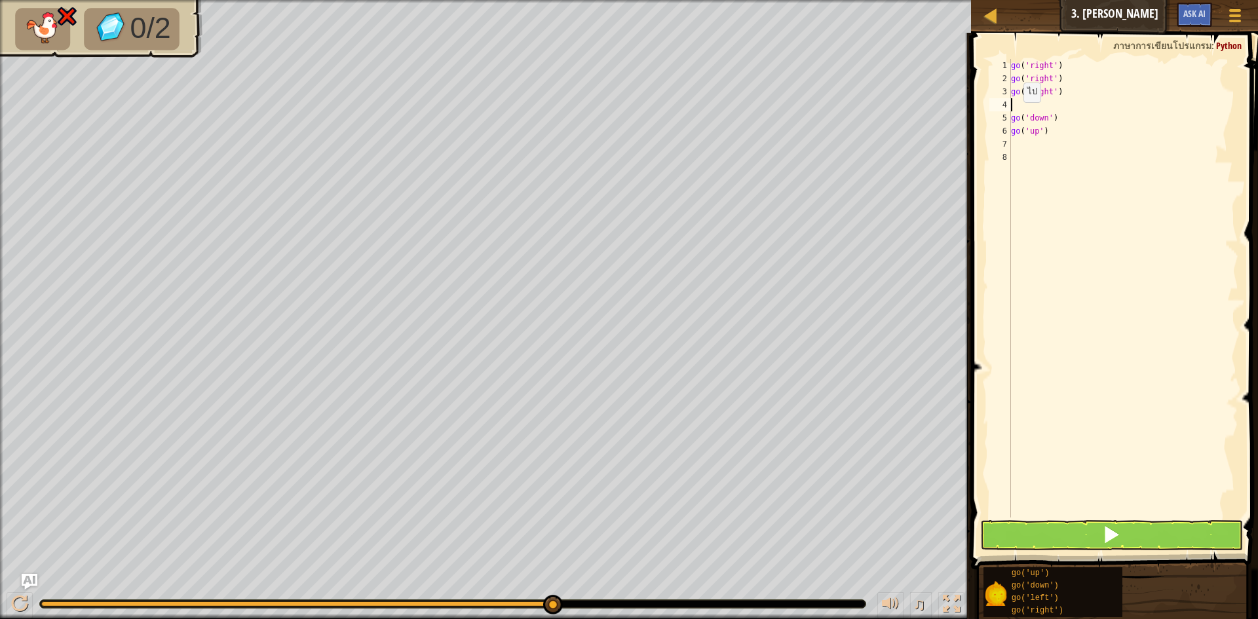
click at [1007, 104] on div "4" at bounding box center [1001, 104] width 22 height 13
type textarea "go('down')"
click at [1050, 157] on div "go ( 'right' ) go ( 'right' ) go ( 'right' ) go ( 'down' ) go ( 'up' )" at bounding box center [1124, 301] width 230 height 485
click at [1045, 122] on div "go ( 'right' ) go ( 'right' ) go ( 'right' ) go ( 'down' ) go ( 'up' )" at bounding box center [1124, 301] width 230 height 485
click at [1065, 117] on div "go ( 'right' ) go ( 'right' ) go ( 'right' ) go ( 'down' ) go ( 'up' )" at bounding box center [1124, 301] width 230 height 485
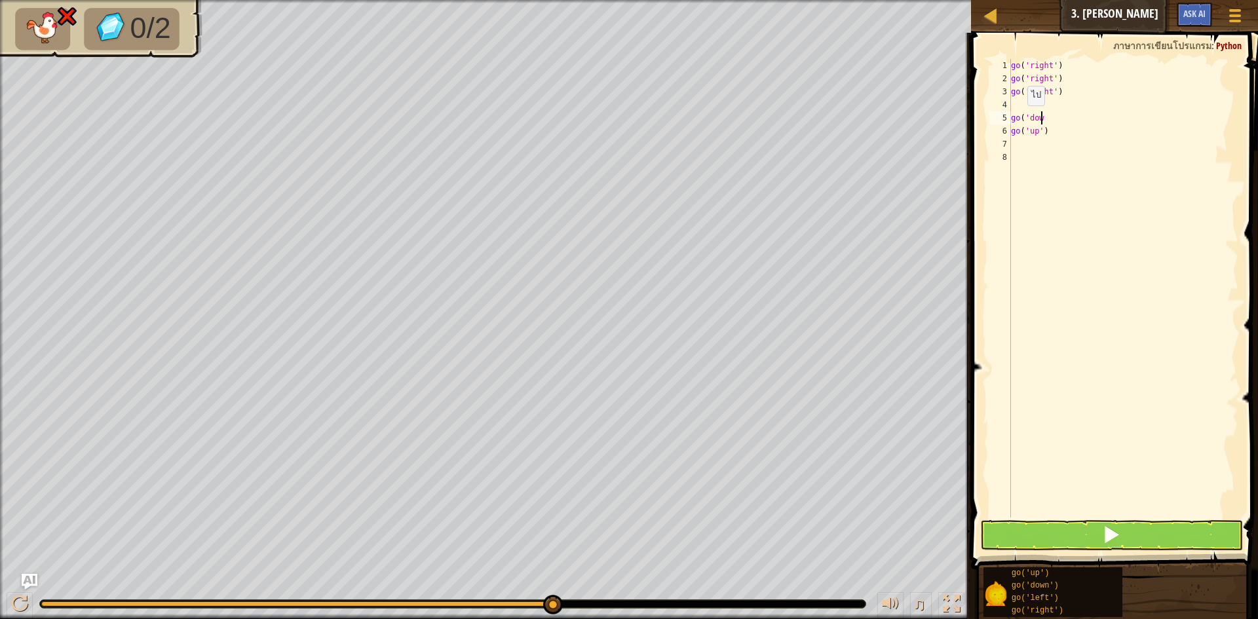
type textarea "g"
click at [1064, 128] on div "go ( 'right' ) go ( 'right' ) go ( 'right' ) go ( 'up' )" at bounding box center [1124, 301] width 230 height 485
type textarea "g"
click at [1020, 105] on div "go ( 'right' ) go ( 'right' ) go ( 'right' )" at bounding box center [1124, 301] width 230 height 485
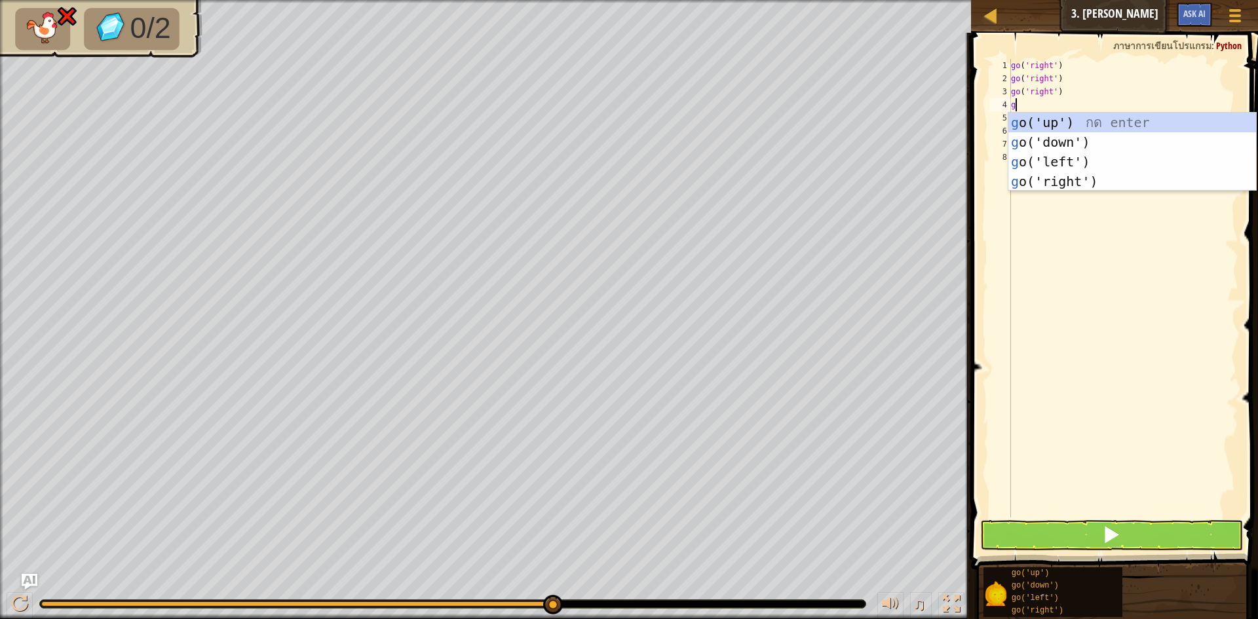
type textarea "go"
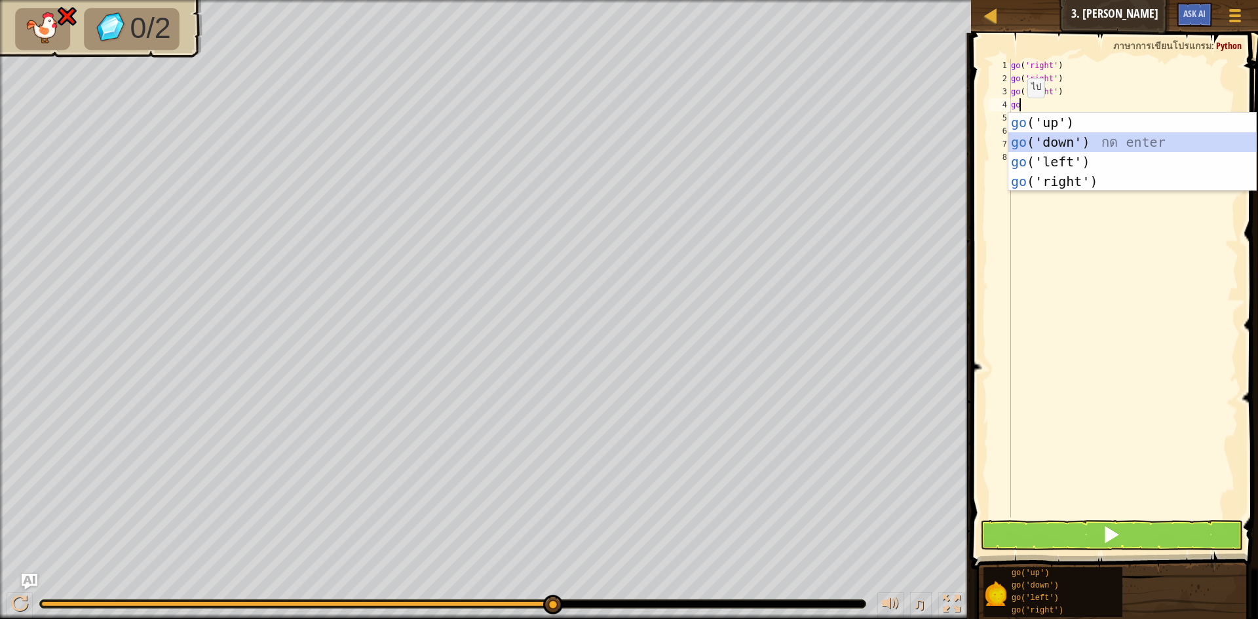
click at [1026, 142] on div "go ('up') กด enter go ('down') กด enter go ('left') กด enter go ('right') กด en…" at bounding box center [1133, 172] width 248 height 118
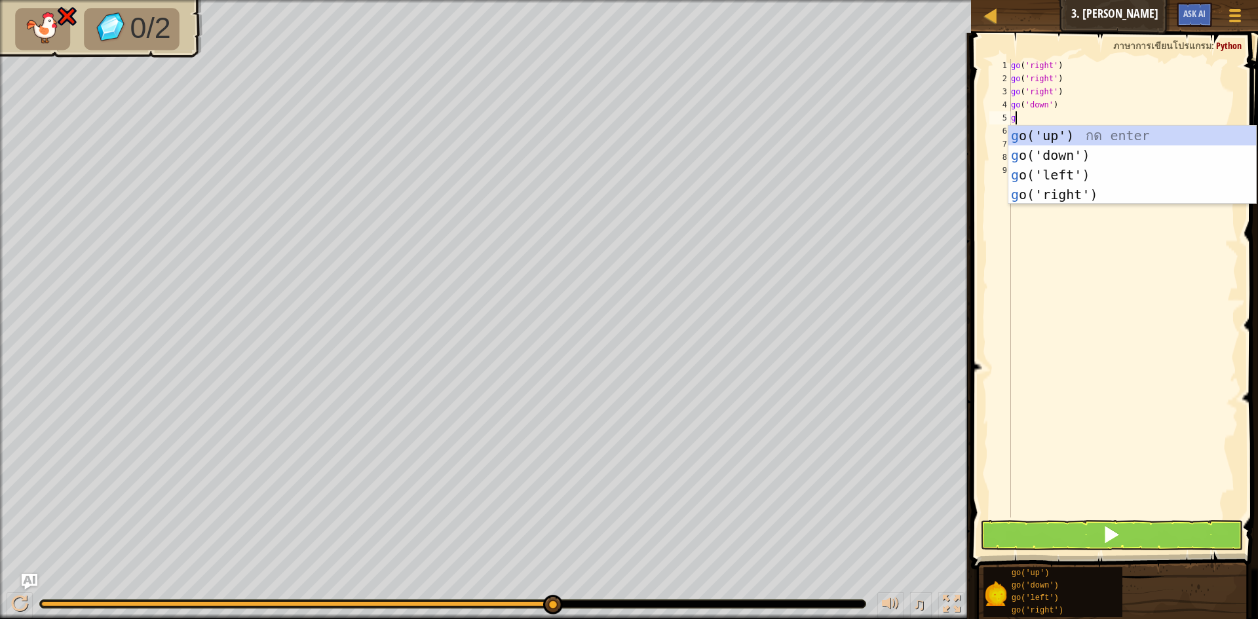
type textarea "go"
click at [1023, 133] on div "go ('up') กด enter go ('down') กด enter go ('left') กด enter go ('right') กด en…" at bounding box center [1133, 185] width 248 height 118
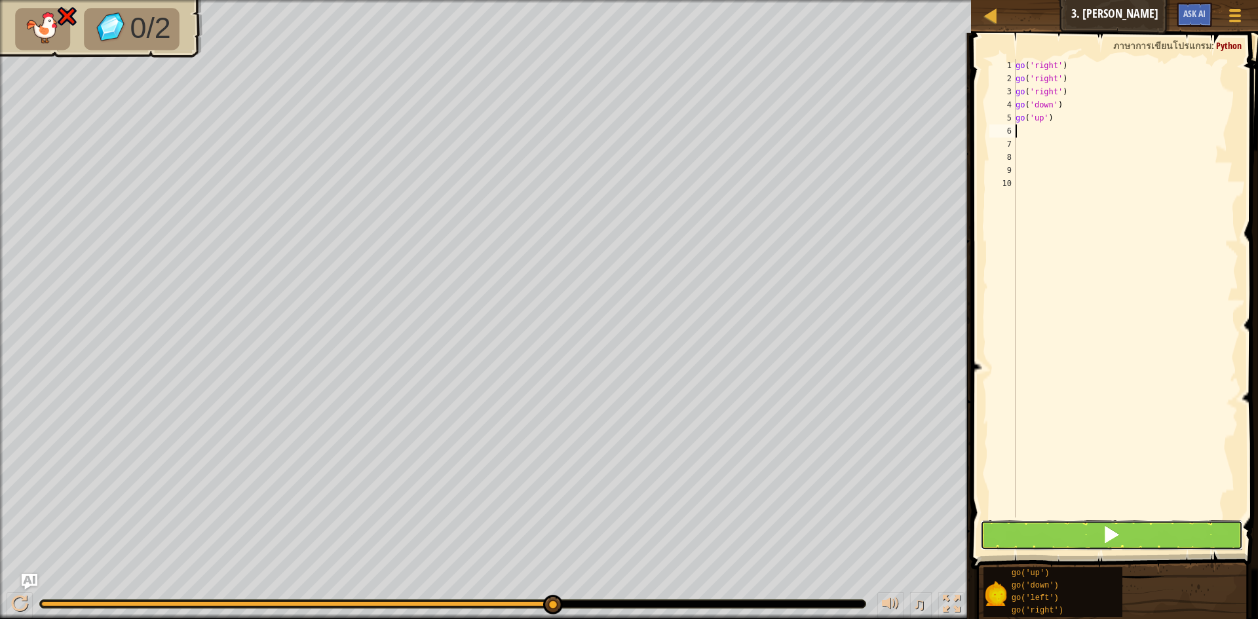
click at [1081, 536] on button at bounding box center [1111, 535] width 263 height 30
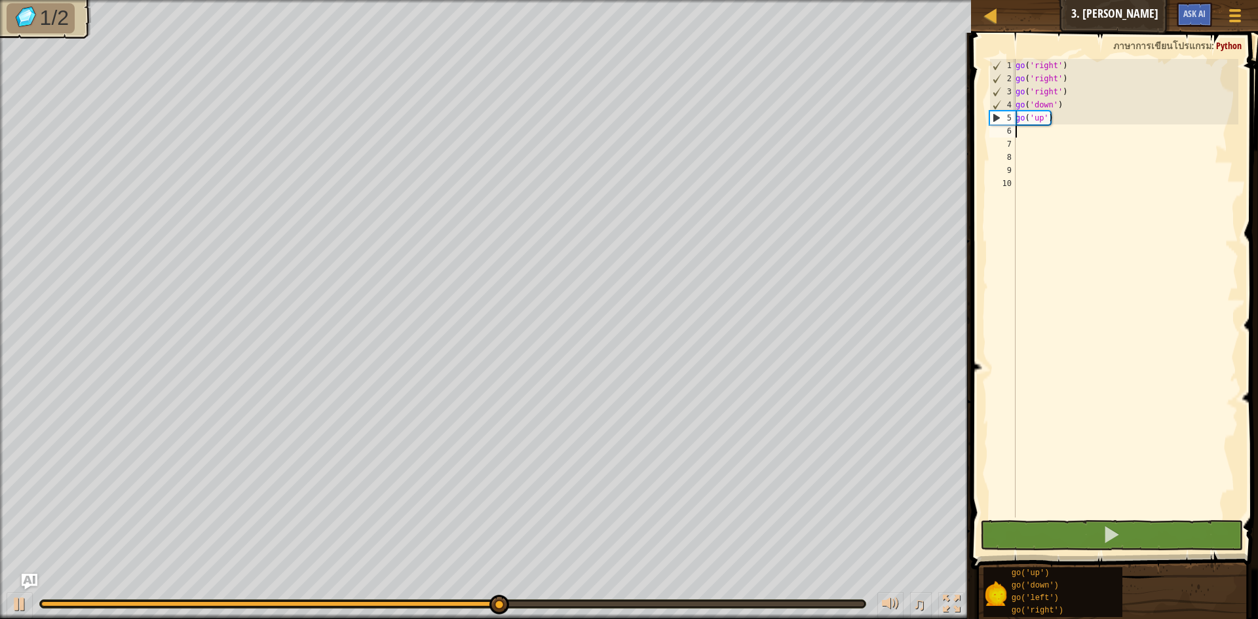
click at [1023, 130] on div "go ( 'right' ) go ( 'right' ) go ( 'right' ) go ( 'down' ) go ( 'up' )" at bounding box center [1126, 301] width 226 height 485
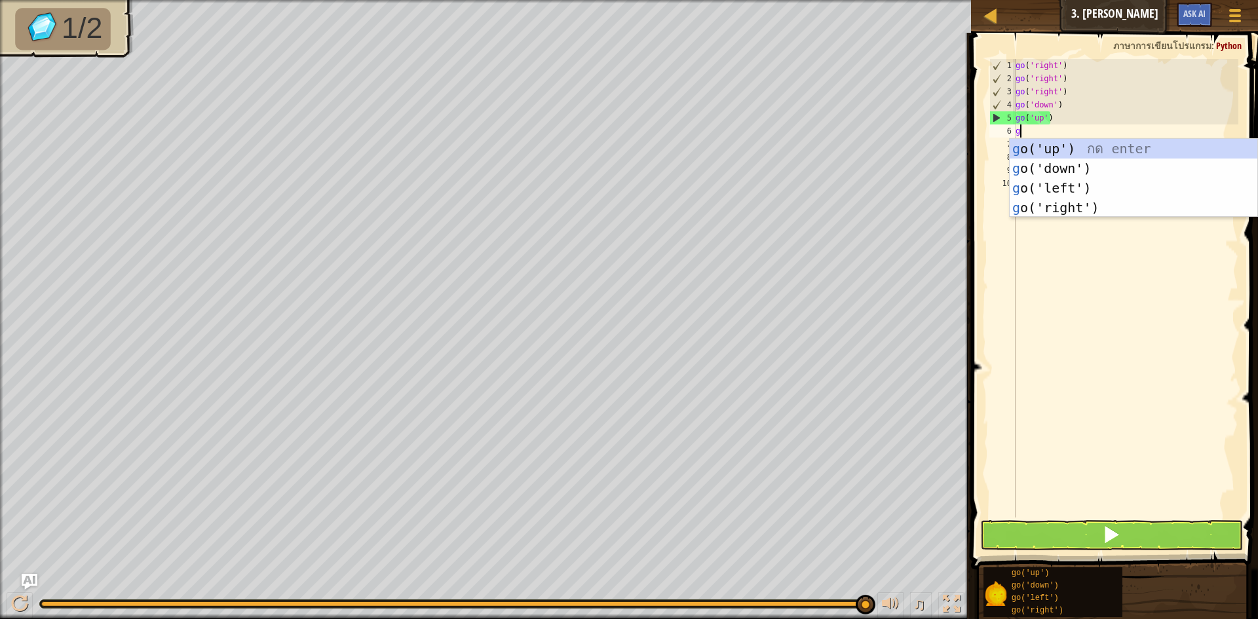
type textarea "go"
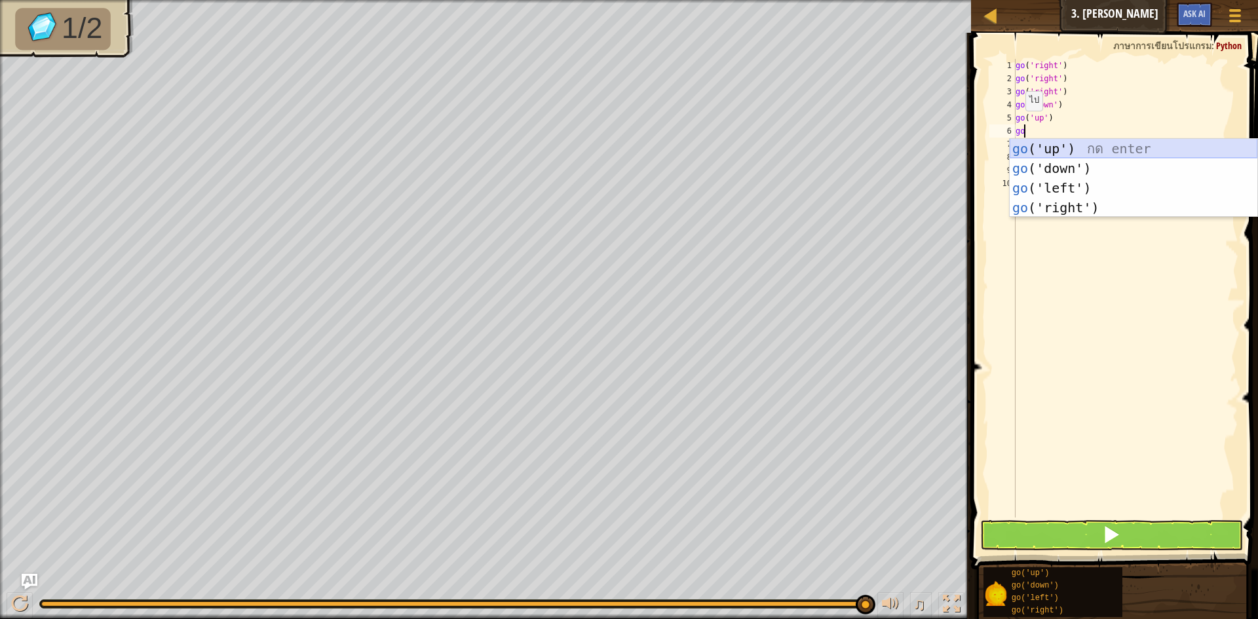
click at [1060, 140] on div "go ('up') กด enter go ('down') กด enter go ('left') กด enter go ('right') กด en…" at bounding box center [1134, 198] width 248 height 118
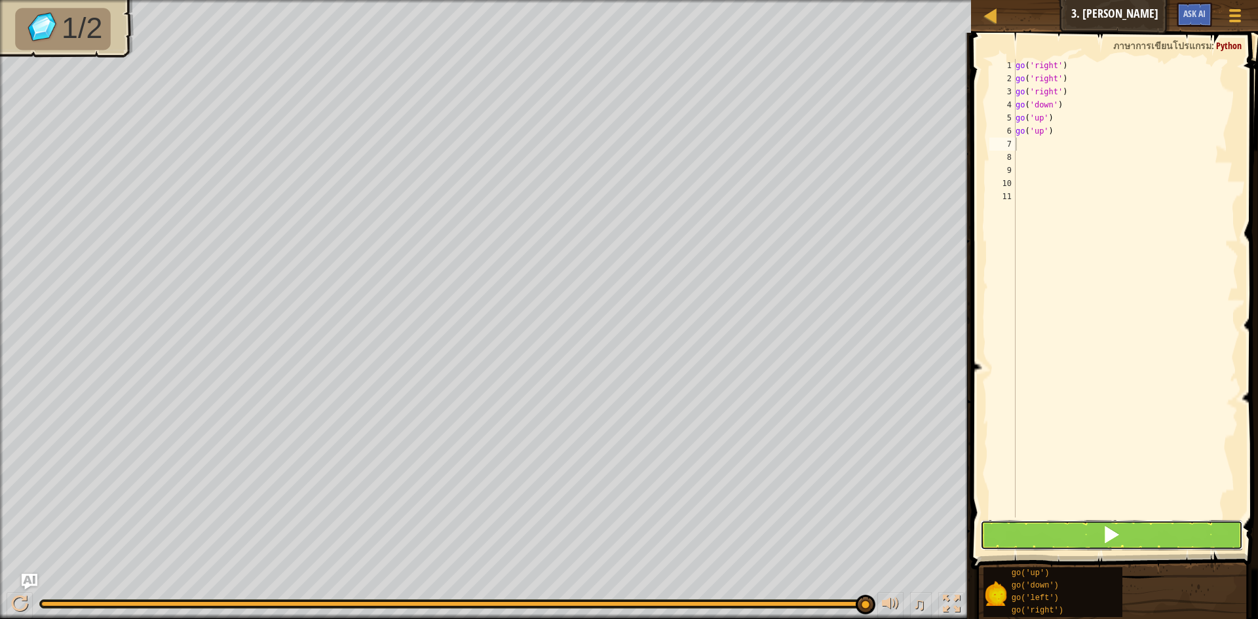
click at [1144, 532] on button at bounding box center [1111, 535] width 263 height 30
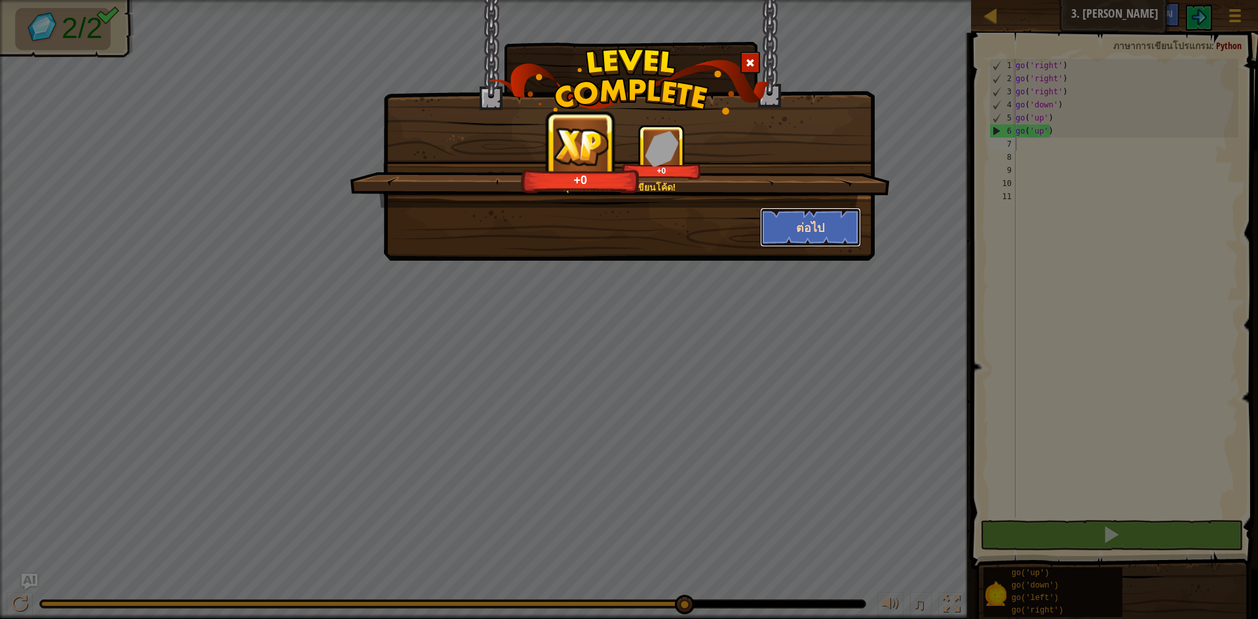
click at [779, 220] on button "ต่อไป" at bounding box center [811, 227] width 102 height 39
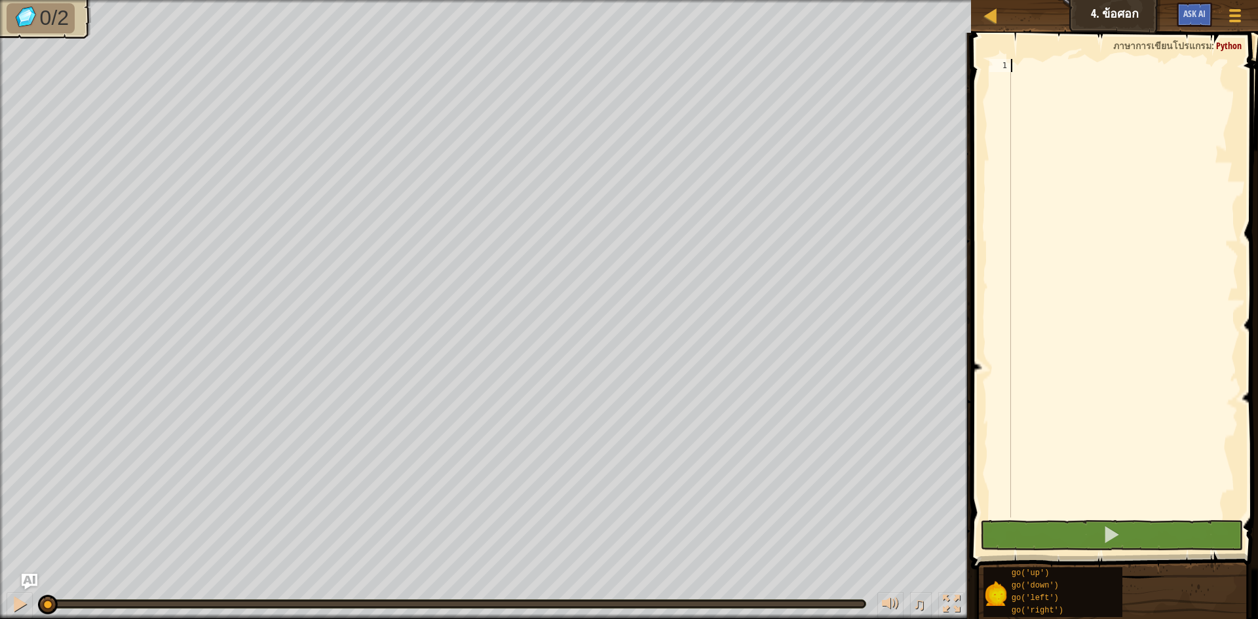
scroll to position [6, 0]
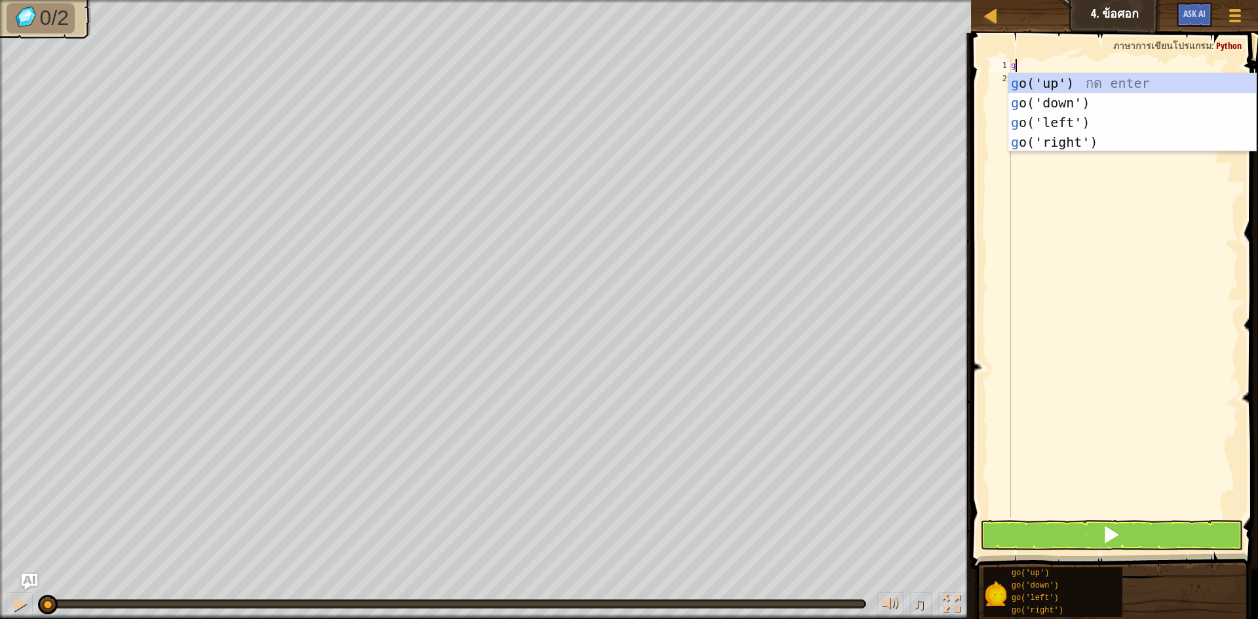
type textarea "go"
click at [1041, 94] on div "go ('up') กด enter go ('down') กด enter go ('left') กด enter go ('right') กด en…" at bounding box center [1133, 132] width 248 height 118
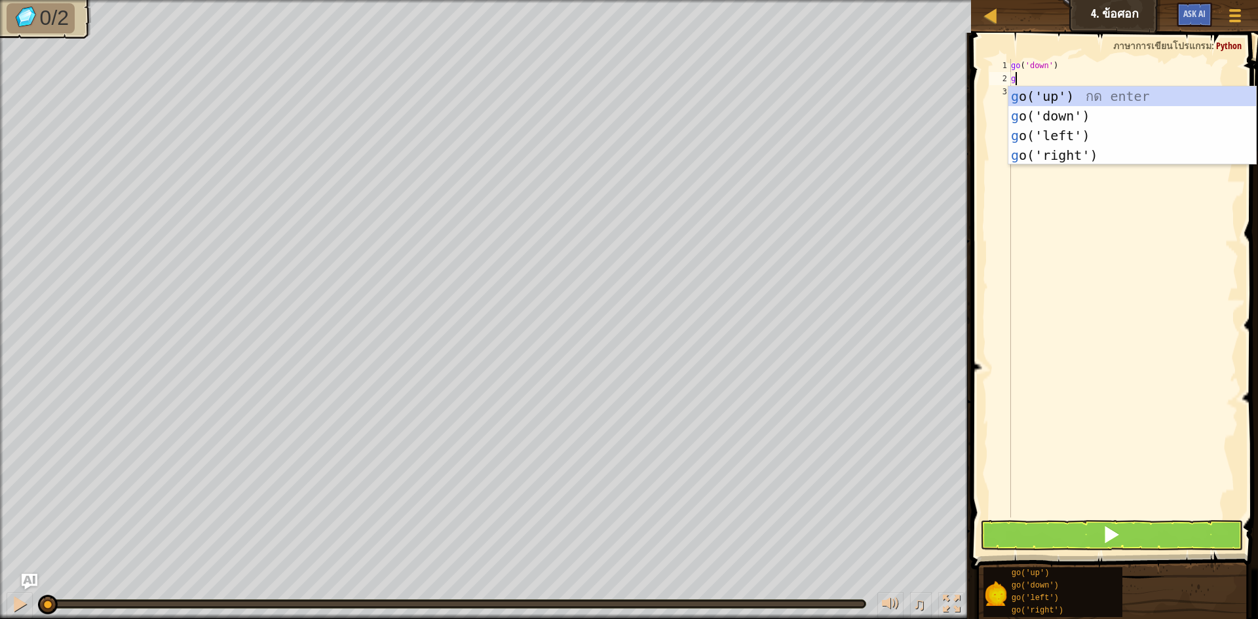
type textarea "go"
click at [1039, 111] on div "go ('up') กด enter go ('down') กด enter go ('left') กด enter go ('right') กด en…" at bounding box center [1133, 146] width 248 height 118
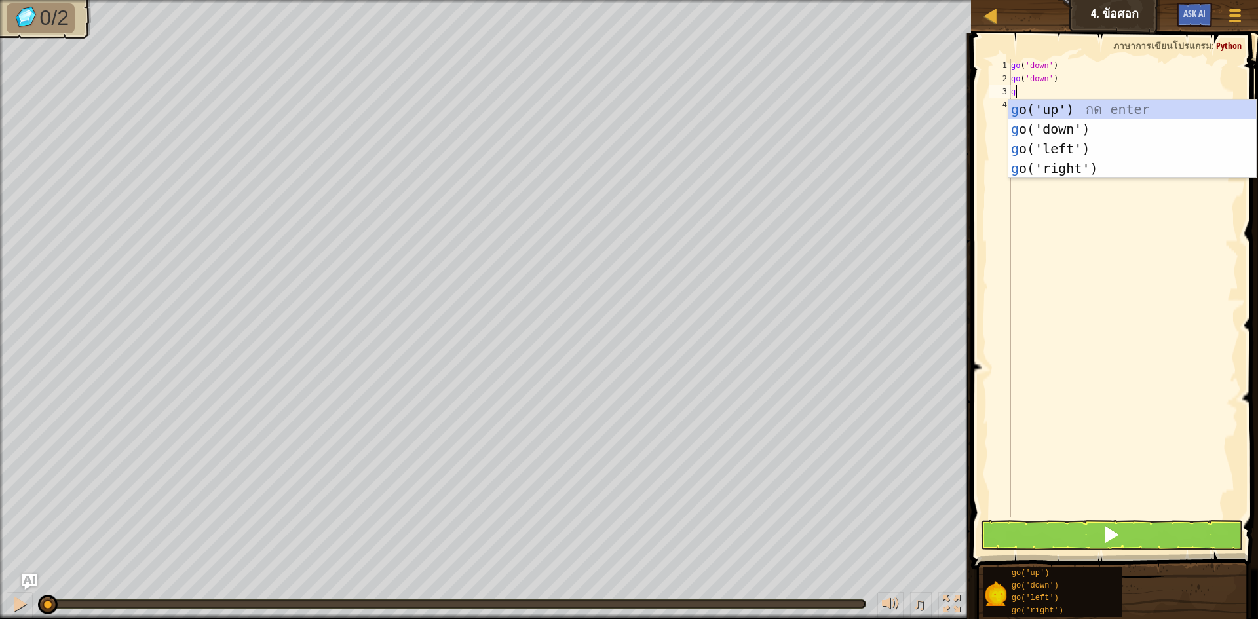
type textarea "go"
click at [1053, 150] on div "go ('up') กด enter go ('down') กด enter go ('left') กด enter go ('right') กด en…" at bounding box center [1133, 159] width 248 height 118
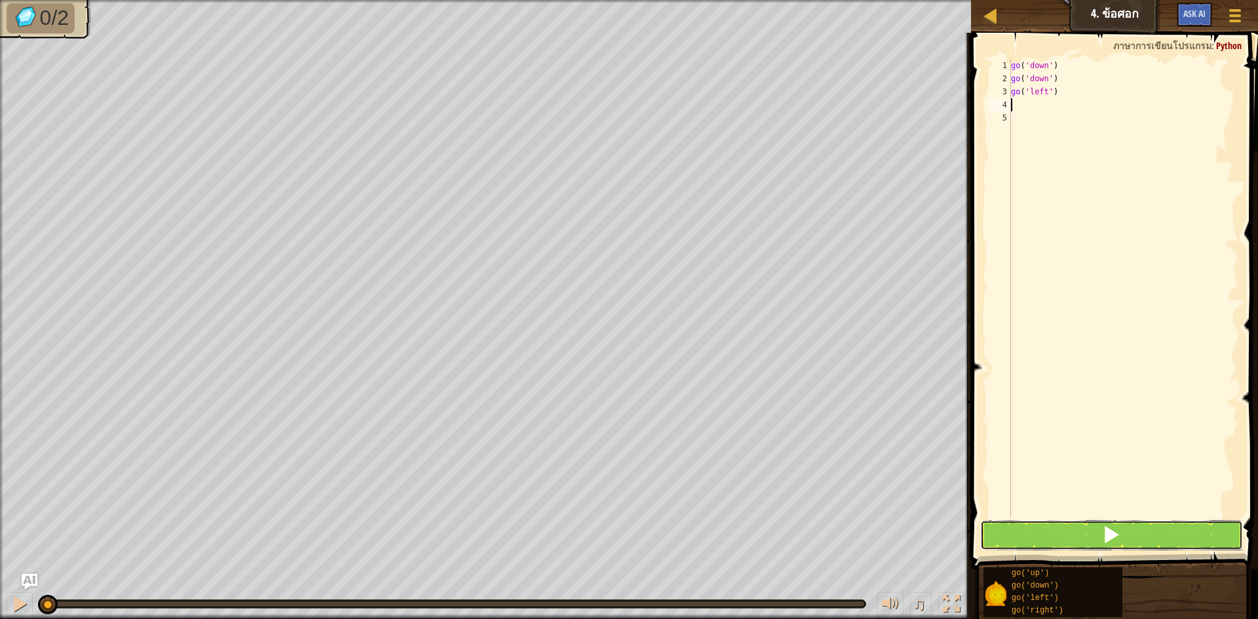
click at [1051, 537] on button at bounding box center [1111, 535] width 263 height 30
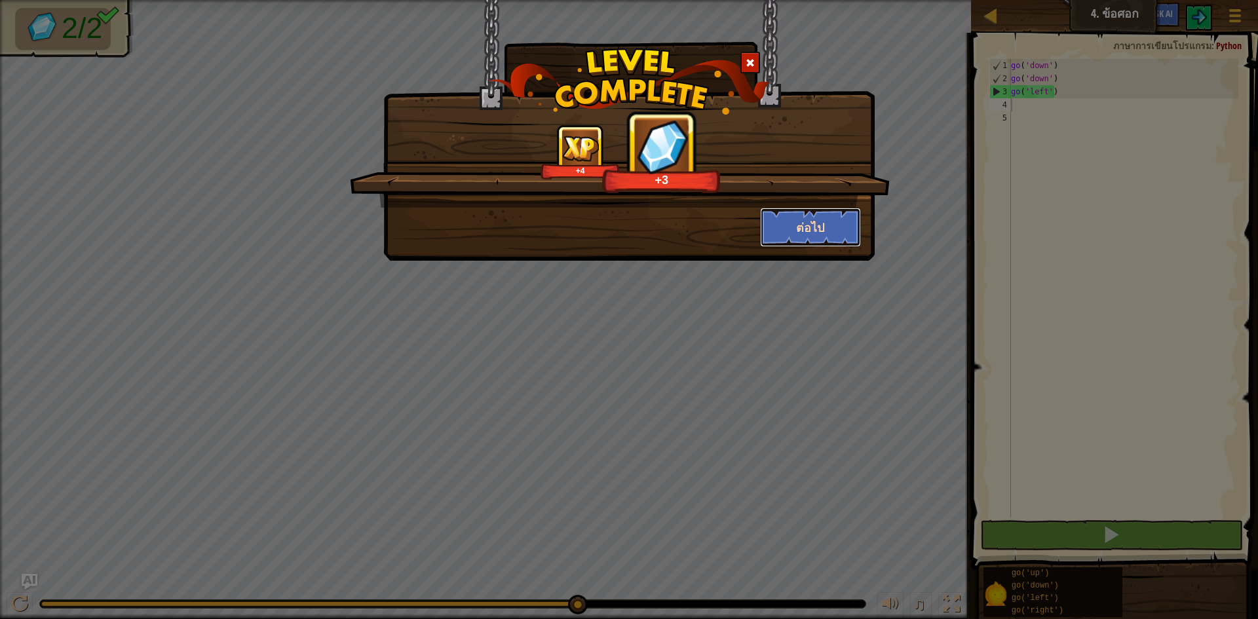
click at [822, 246] on button "ต่อไป" at bounding box center [811, 227] width 102 height 39
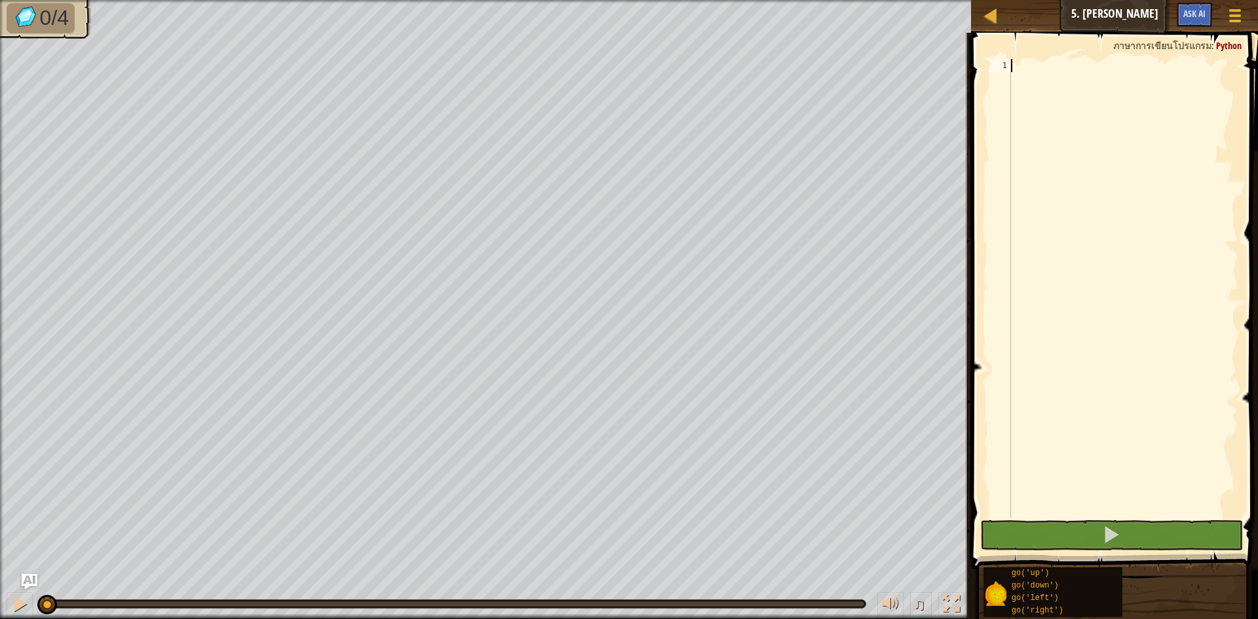
click at [1036, 71] on div at bounding box center [1124, 301] width 230 height 485
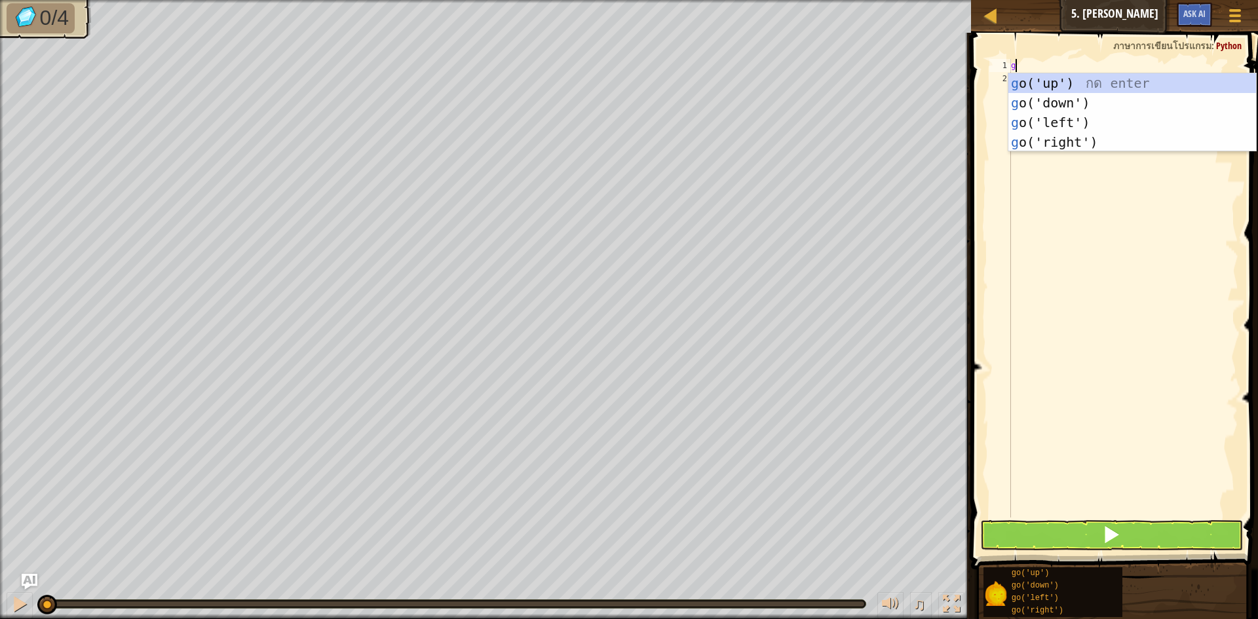
scroll to position [6, 0]
type textarea "go"
click at [1039, 123] on div "go ('up') กด enter go ('down') กด enter go ('left') กด enter go ('right') กด en…" at bounding box center [1133, 132] width 248 height 118
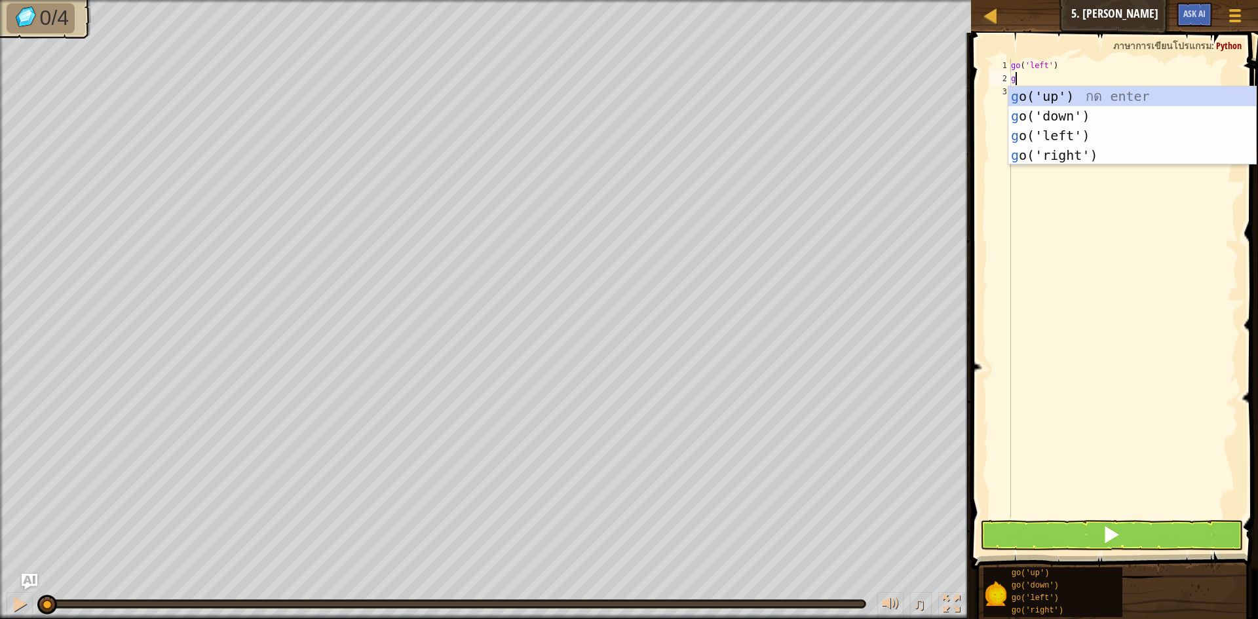
type textarea "go"
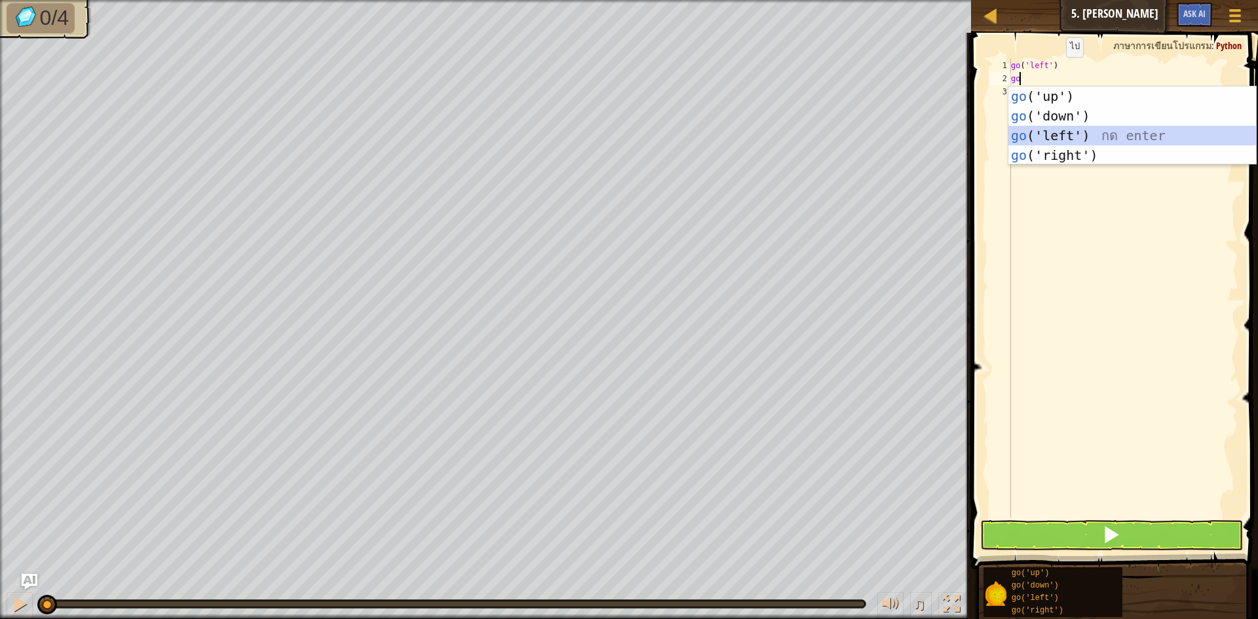
click at [1068, 133] on div "go ('up') กด enter go ('down') กด enter go ('left') กด enter go ('right') กด en…" at bounding box center [1133, 146] width 248 height 118
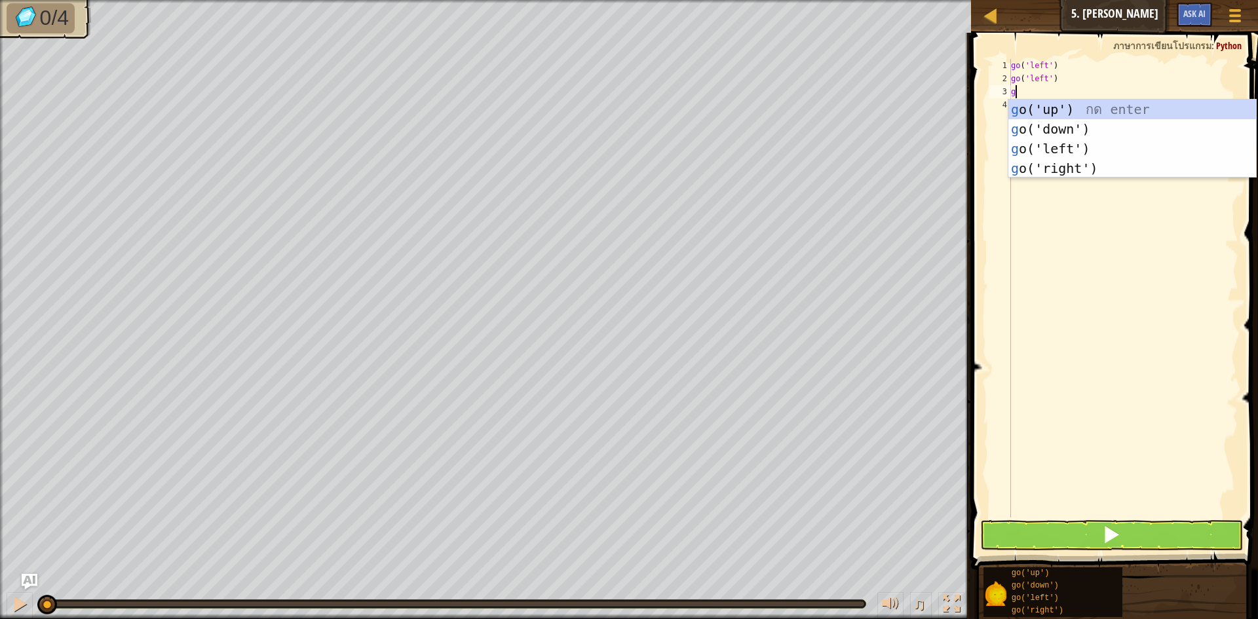
type textarea "go"
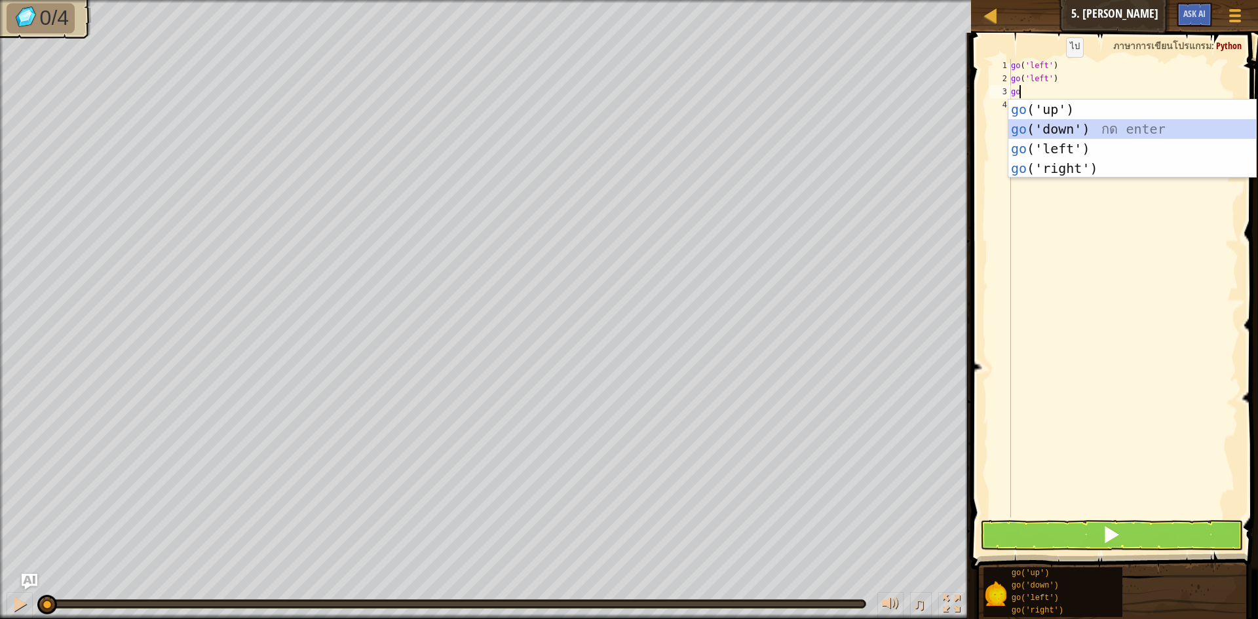
click at [1055, 137] on div "go ('up') กด enter go ('down') กด enter go ('left') กด enter go ('right') กด en…" at bounding box center [1133, 159] width 248 height 118
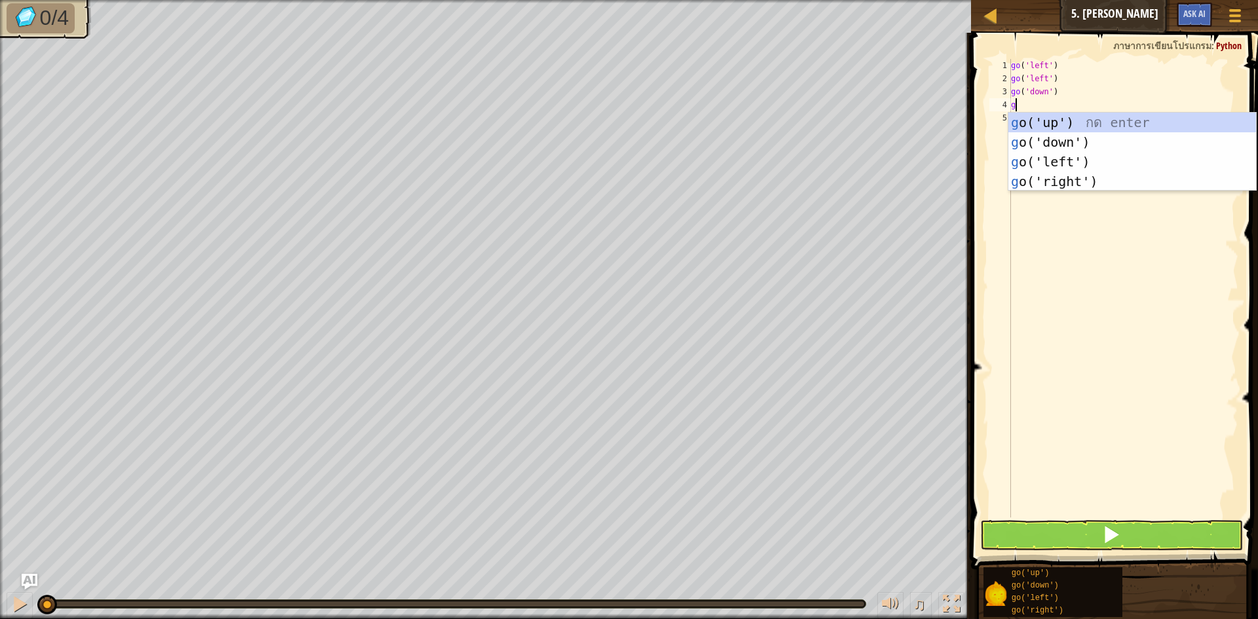
type textarea "go"
click at [1058, 160] on div "go ('up') กด enter go ('down') กด enter go ('left') กด enter go ('right') กด en…" at bounding box center [1133, 172] width 248 height 118
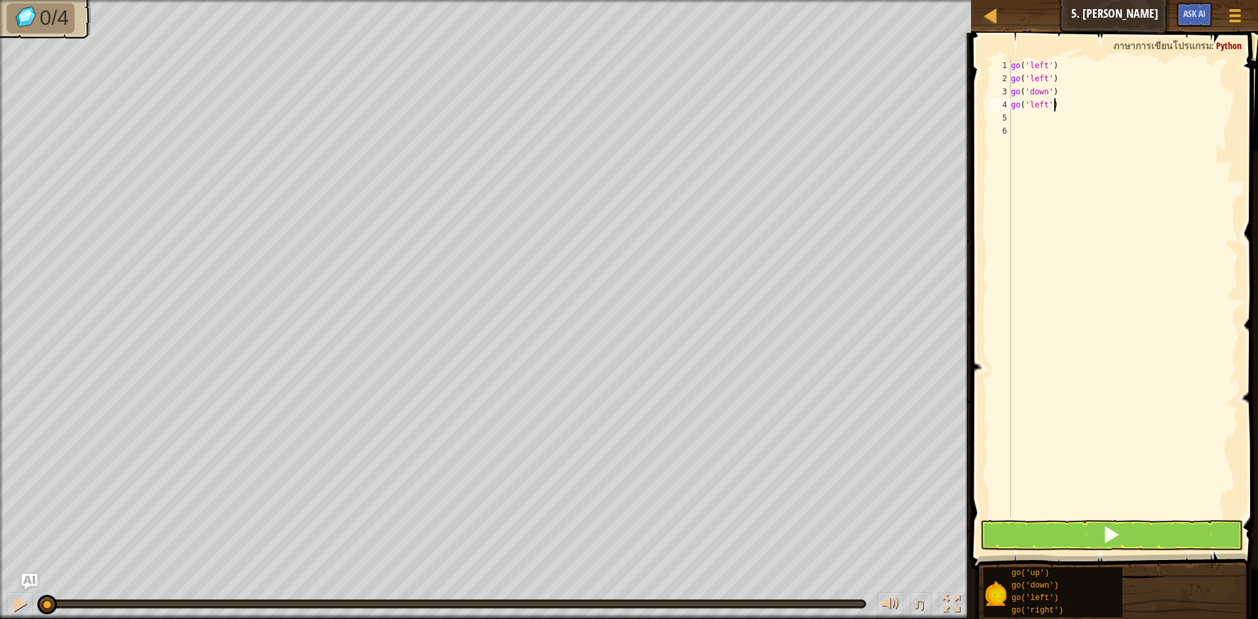
click at [1058, 111] on div "go ( 'left' ) go ( 'left' ) go ( 'down' ) go ( 'left' )" at bounding box center [1124, 301] width 230 height 485
type textarea "g"
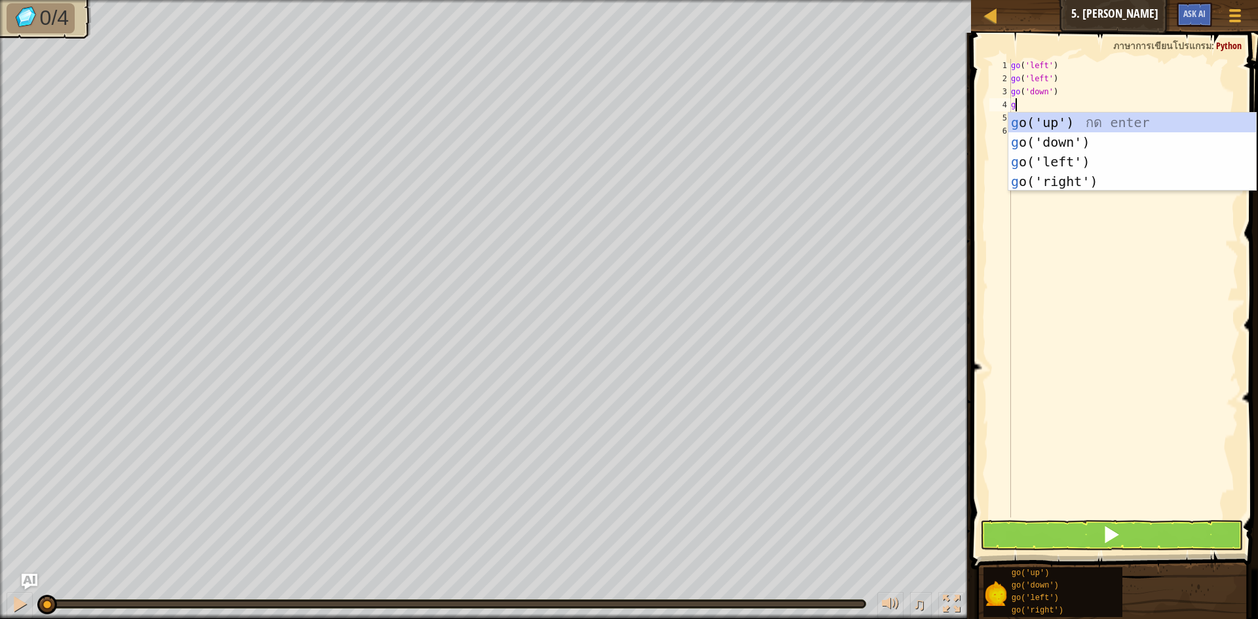
type textarea "go"
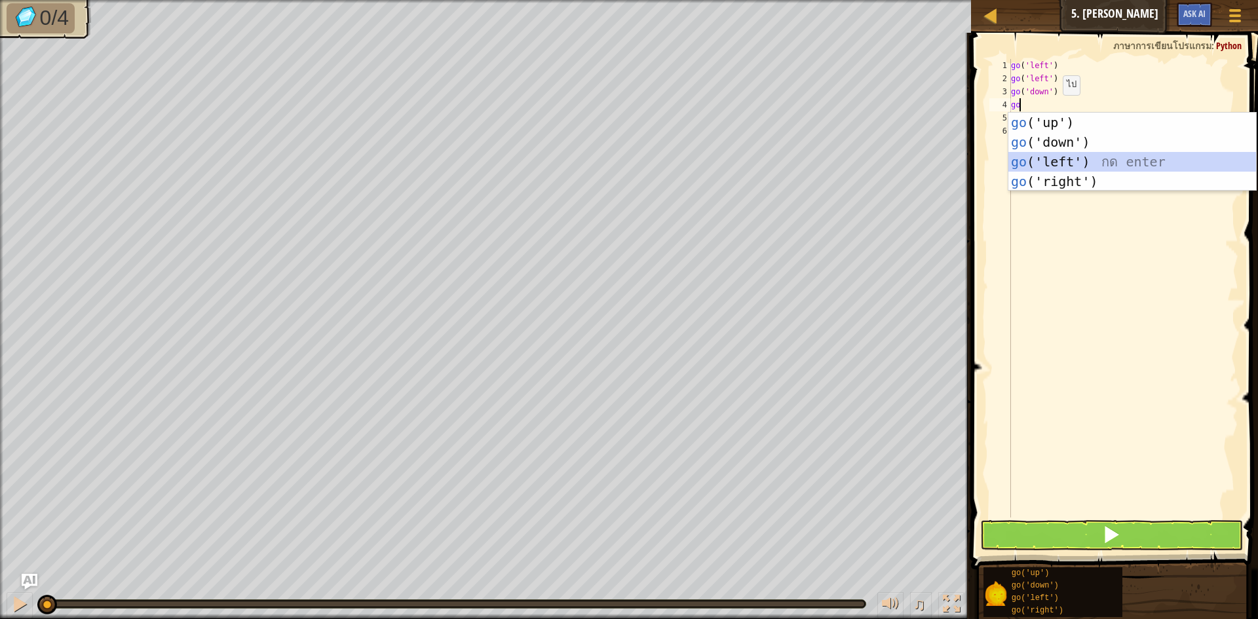
click at [1057, 168] on div "go ('up') กด enter go ('down') กด enter go ('left') กด enter go ('right') กด en…" at bounding box center [1133, 172] width 248 height 118
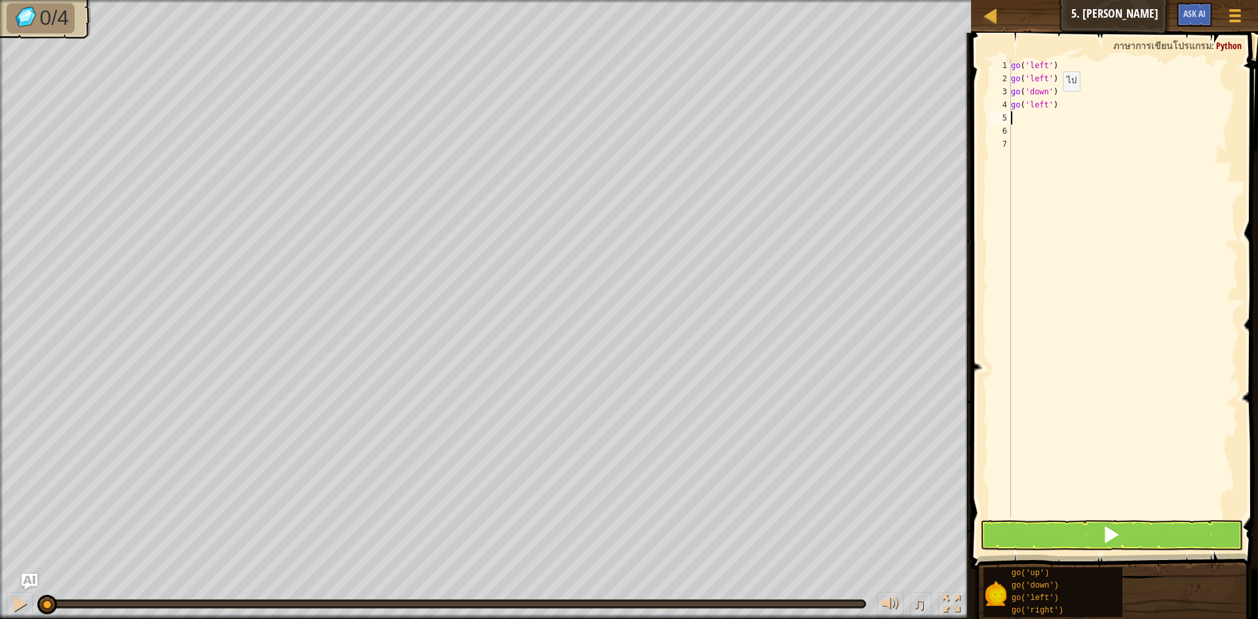
click at [1052, 104] on div "go ( 'left' ) go ( 'left' ) go ( 'down' ) go ( 'left' )" at bounding box center [1124, 301] width 230 height 485
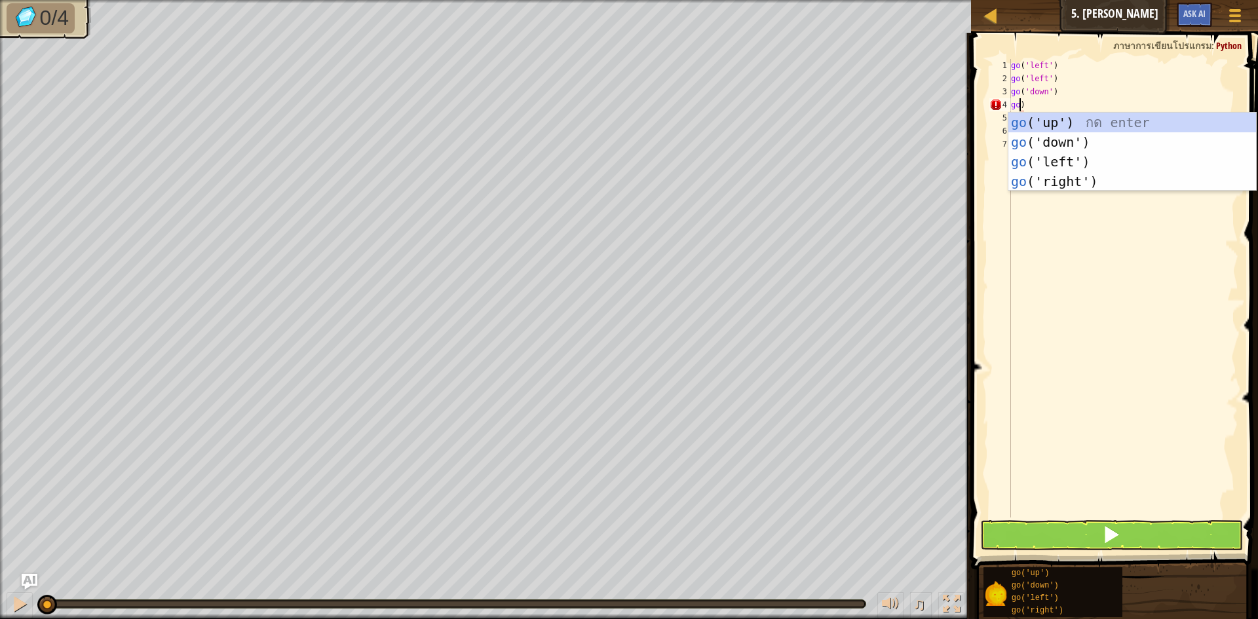
scroll to position [6, 1]
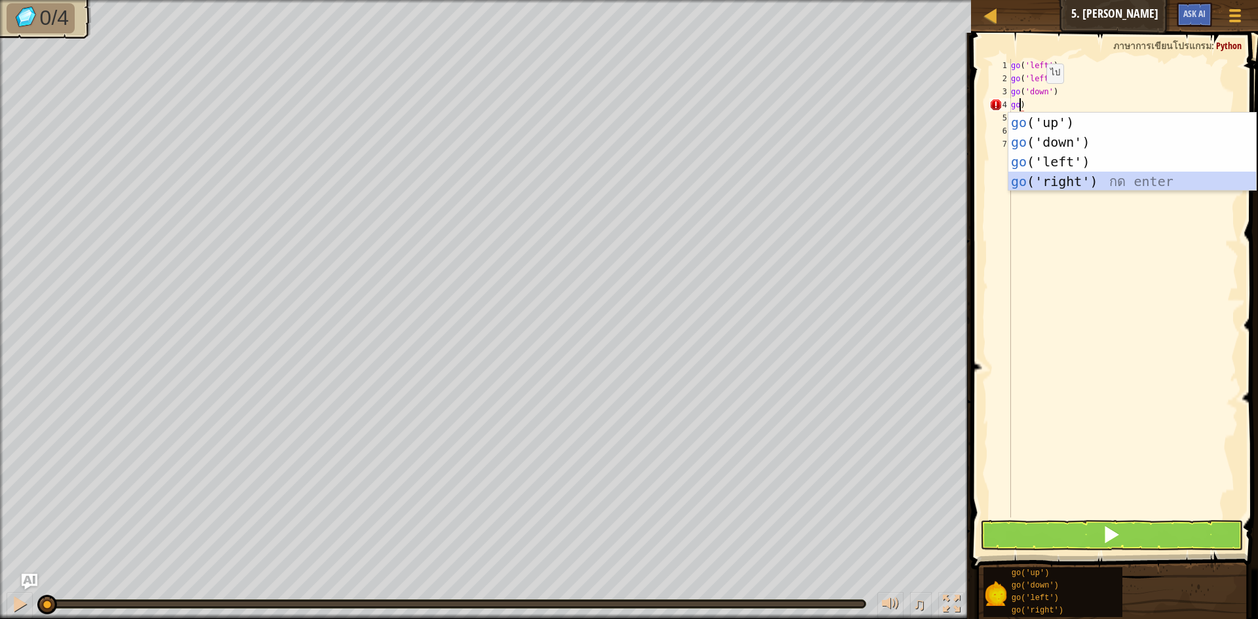
click at [1057, 189] on div "go ('up') กด enter go ('down') กด enter go ('left') กด enter go ('right') กด en…" at bounding box center [1133, 172] width 248 height 118
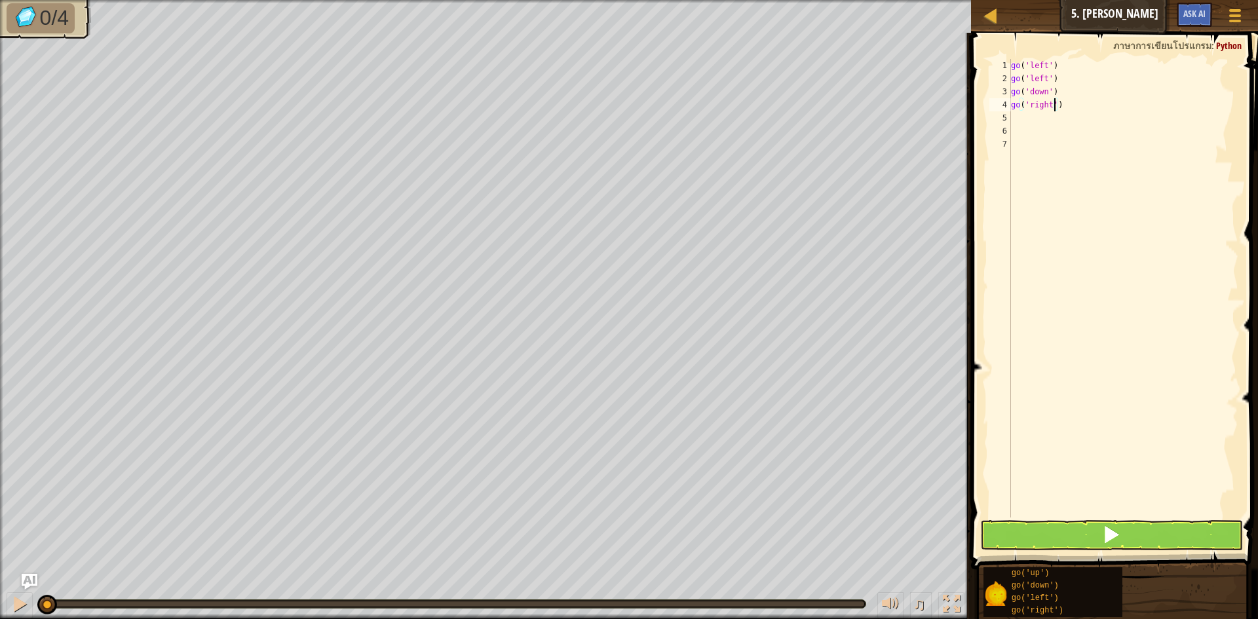
type textarea "go('right')"
click at [1102, 541] on button at bounding box center [1111, 535] width 263 height 30
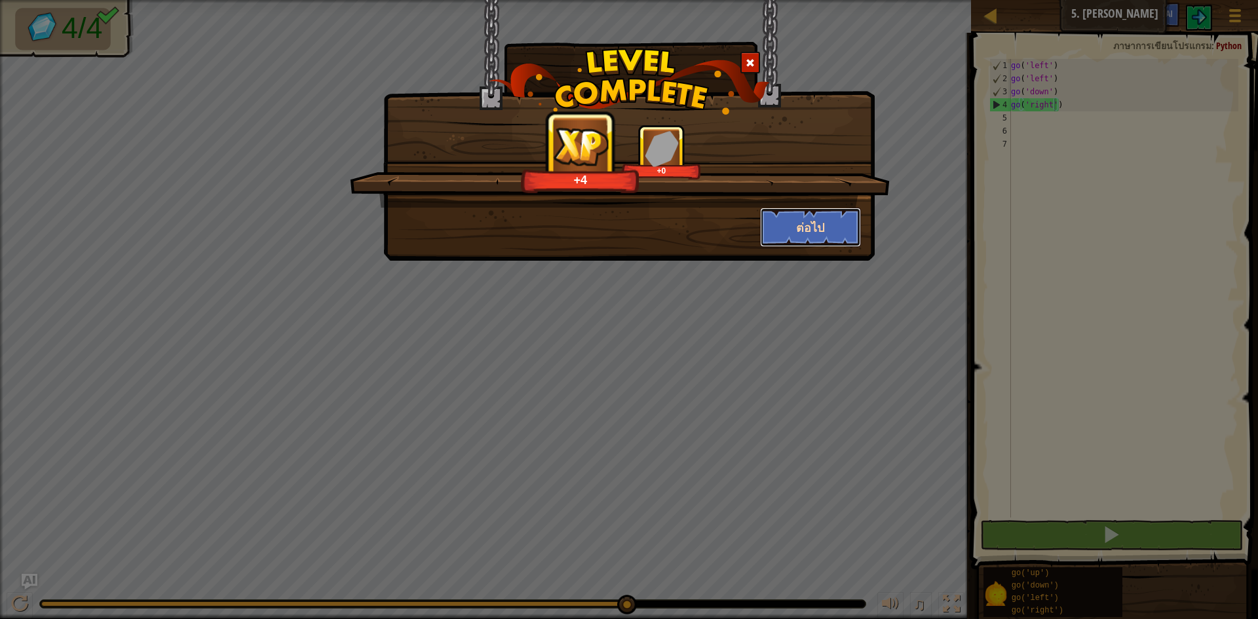
click at [819, 225] on button "ต่อไป" at bounding box center [811, 227] width 102 height 39
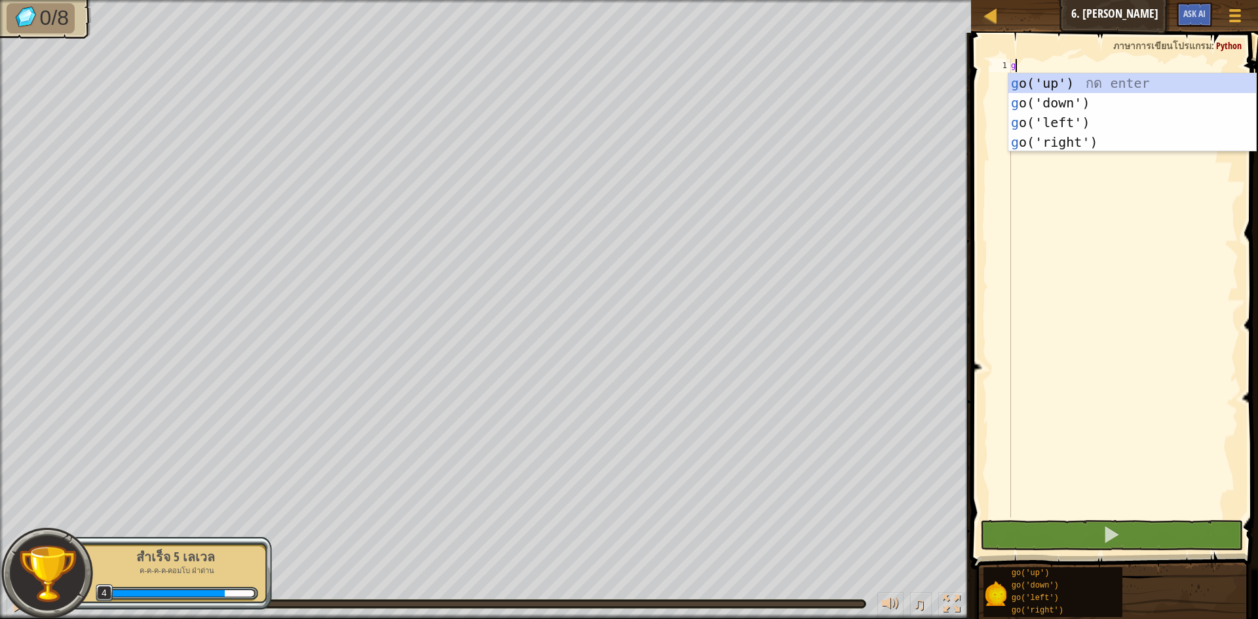
scroll to position [6, 0]
type textarea "go"
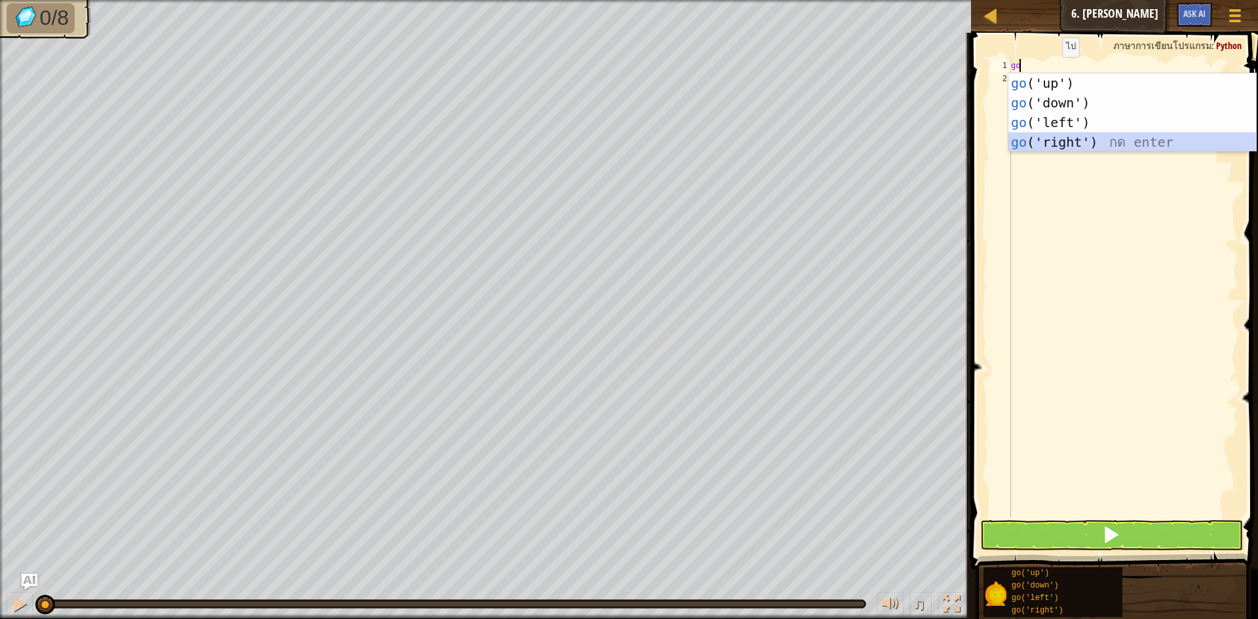
click at [1060, 141] on div "go ('up') กด enter go ('down') กด enter go ('left') กด enter go ('right') กด en…" at bounding box center [1133, 132] width 248 height 118
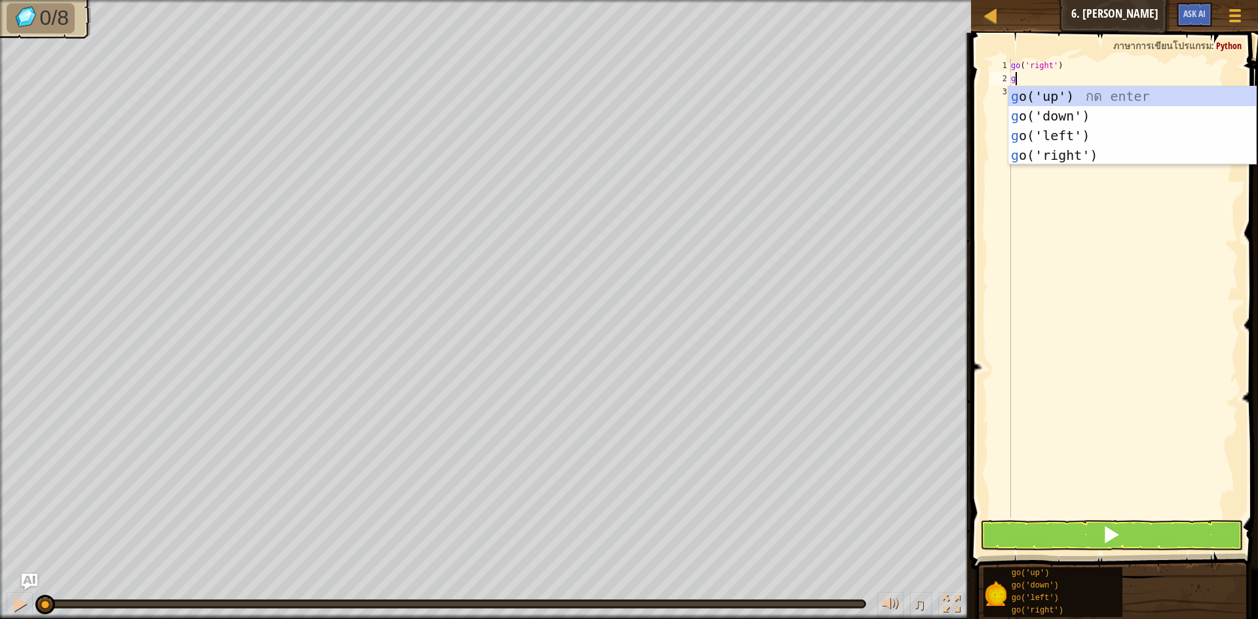
type textarea "go"
click at [1046, 98] on div "go ('up') กด enter go ('down') กด enter go ('left') กด enter go ('right') กด en…" at bounding box center [1133, 146] width 248 height 118
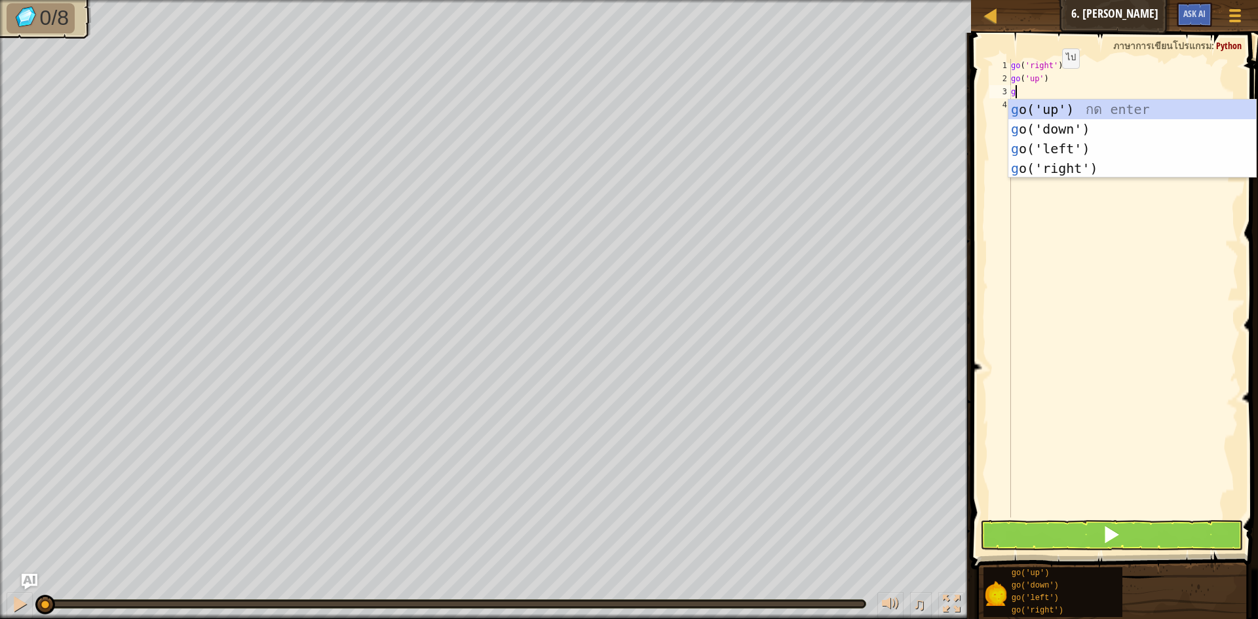
type textarea "go"
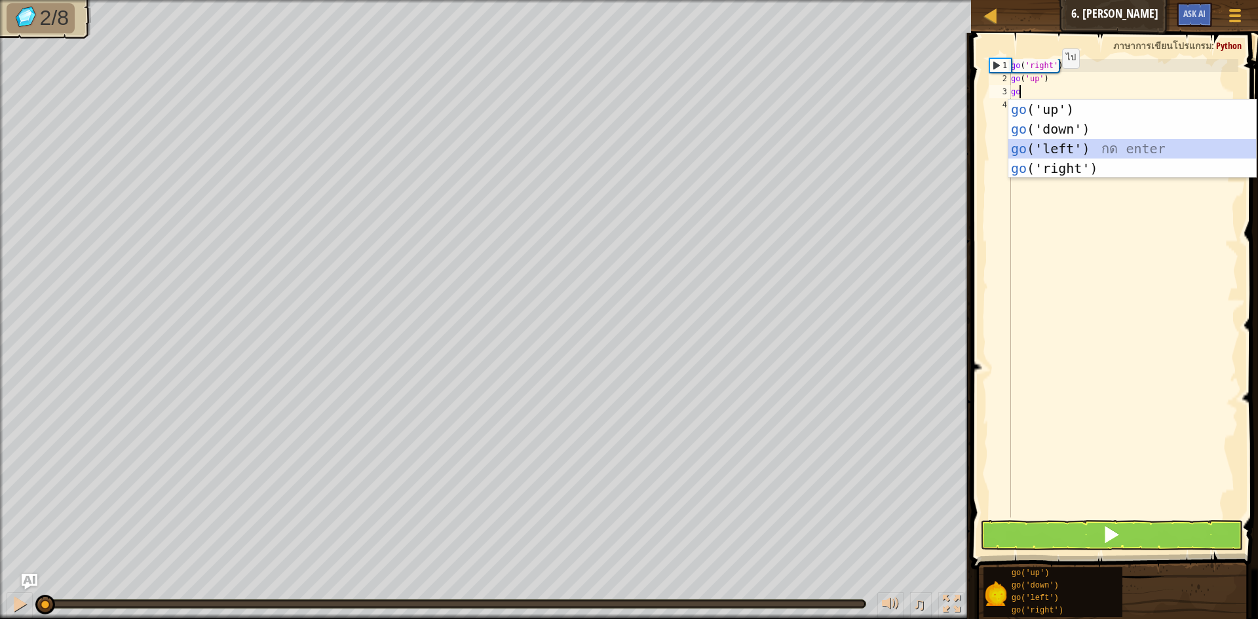
click at [1049, 148] on div "go ('up') กด enter go ('down') กด enter go ('left') กด enter go ('right') กด en…" at bounding box center [1133, 159] width 248 height 118
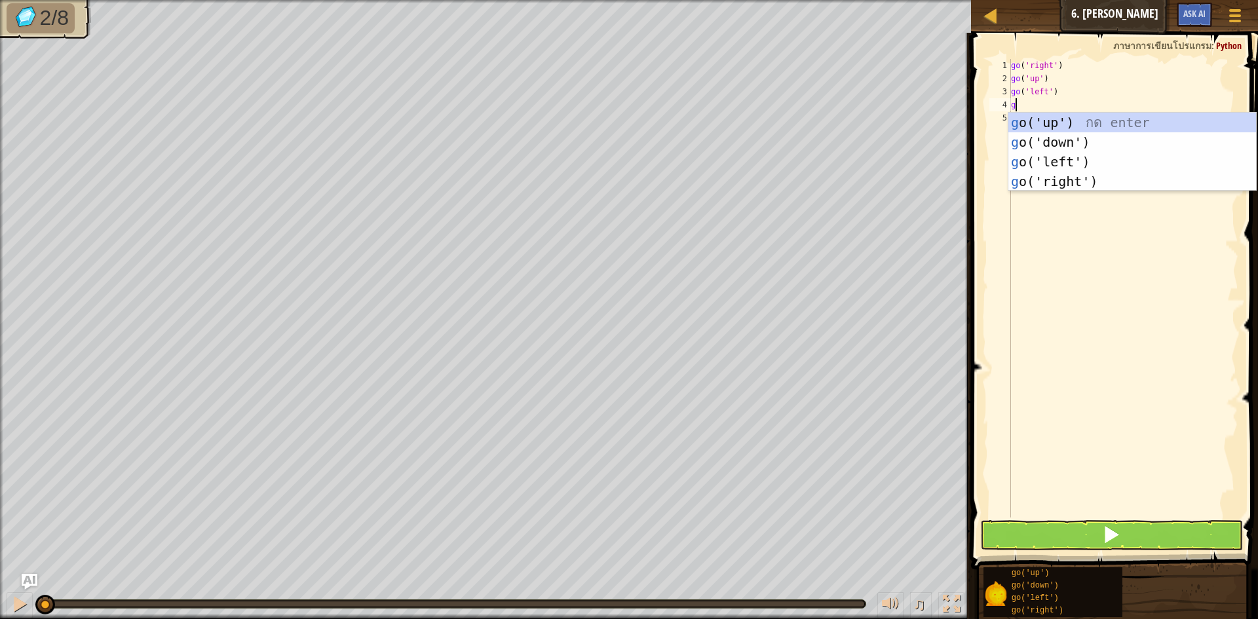
type textarea "go"
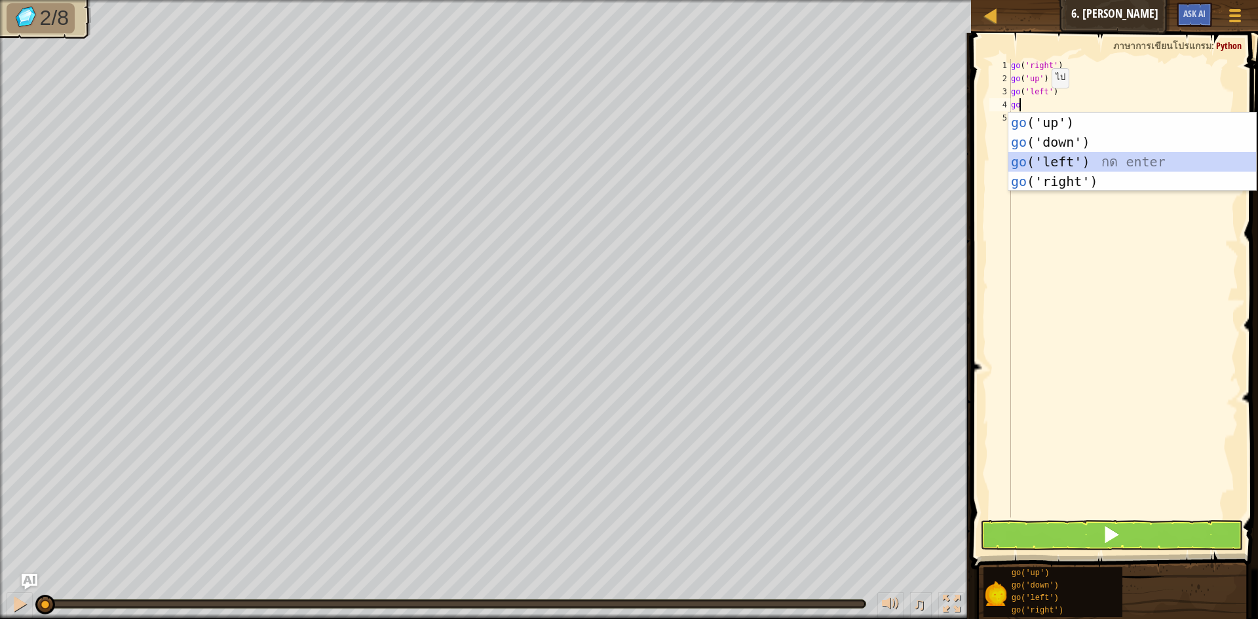
click at [1030, 163] on div "go ('up') กด enter go ('down') กด enter go ('left') กด enter go ('right') กด en…" at bounding box center [1133, 172] width 248 height 118
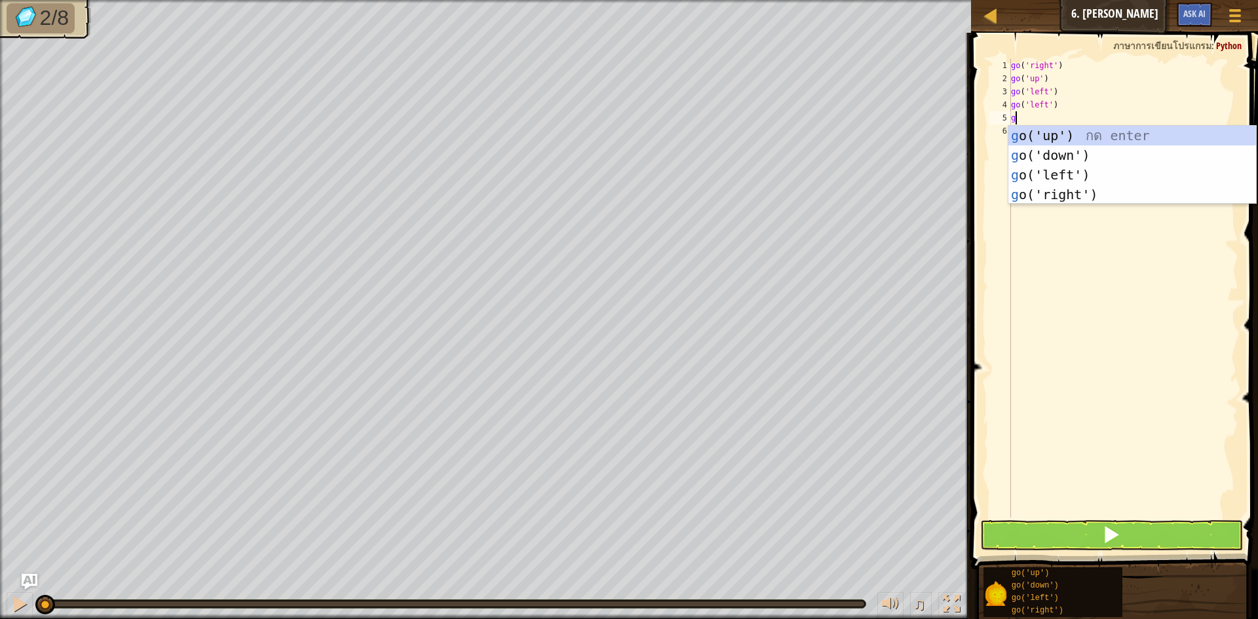
type textarea "go"
click at [1015, 151] on div "go ('up') กด enter go ('down') กด enter go ('left') กด enter go ('right') กด en…" at bounding box center [1133, 185] width 248 height 118
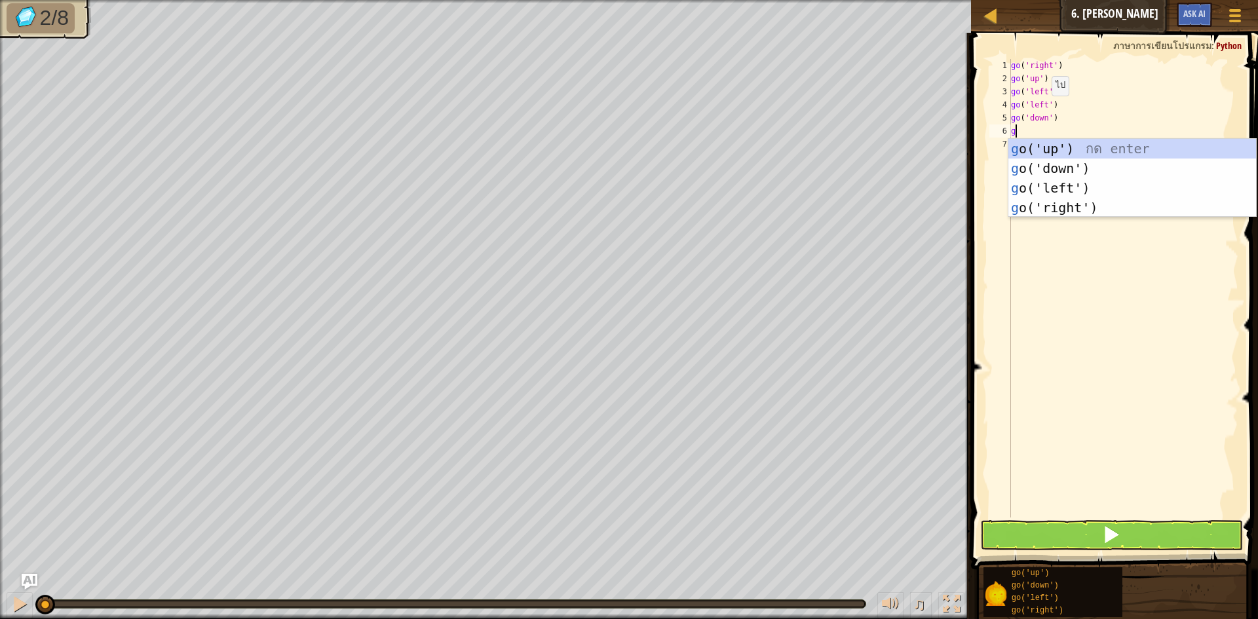
type textarea "go"
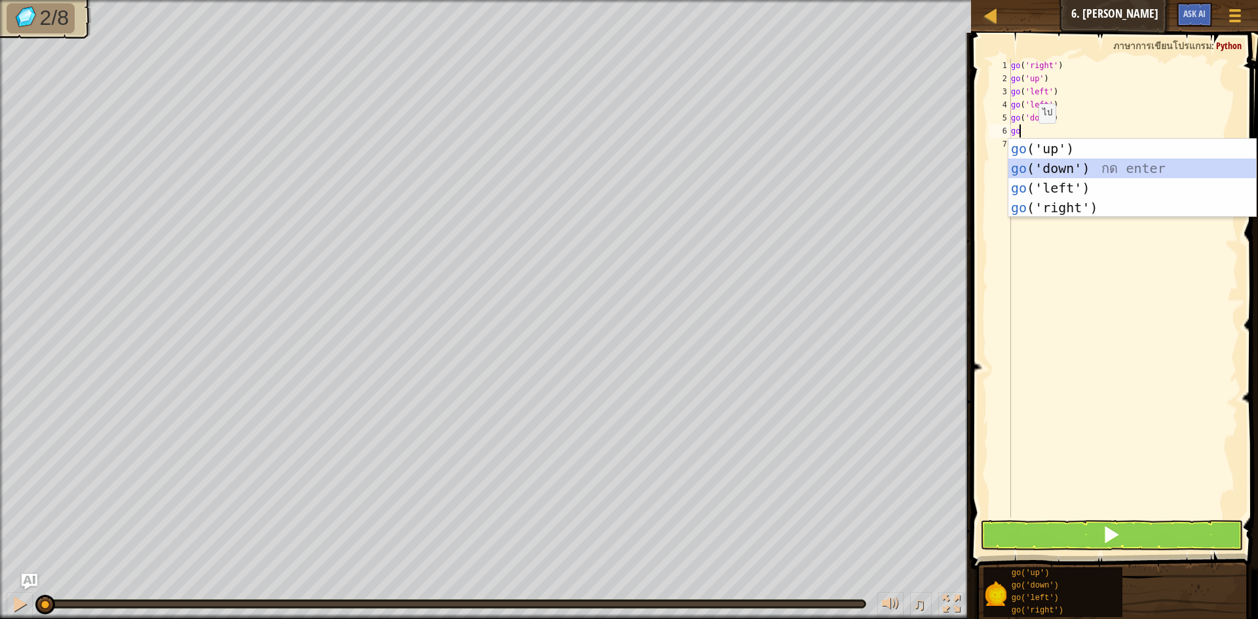
click at [1026, 164] on div "go ('up') กด enter go ('down') กด enter go ('left') กด enter go ('right') กด en…" at bounding box center [1133, 198] width 248 height 118
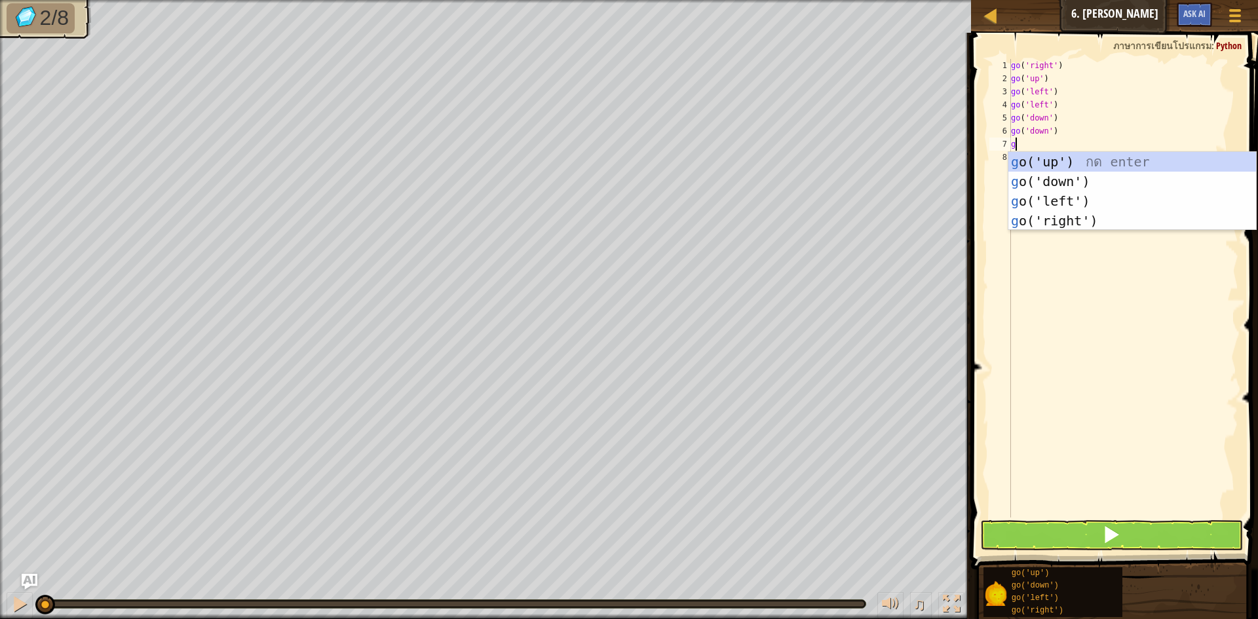
type textarea "go"
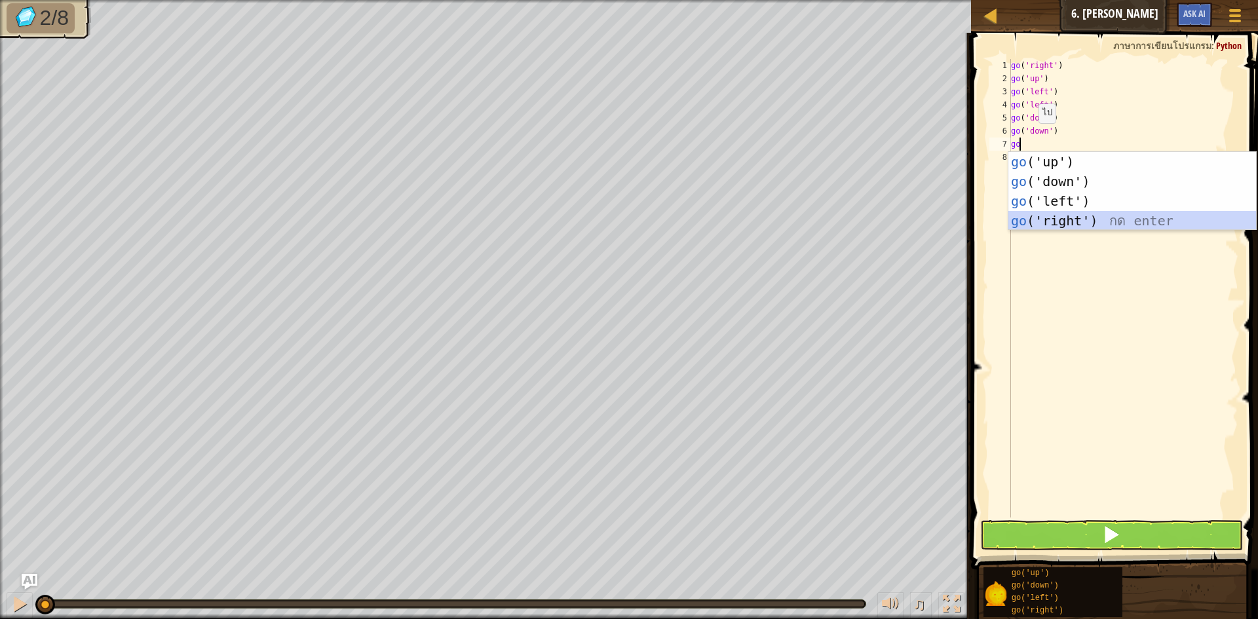
click at [1058, 220] on div "go ('up') กด enter go ('down') กด enter go ('left') กด enter go ('right') กด en…" at bounding box center [1133, 211] width 248 height 118
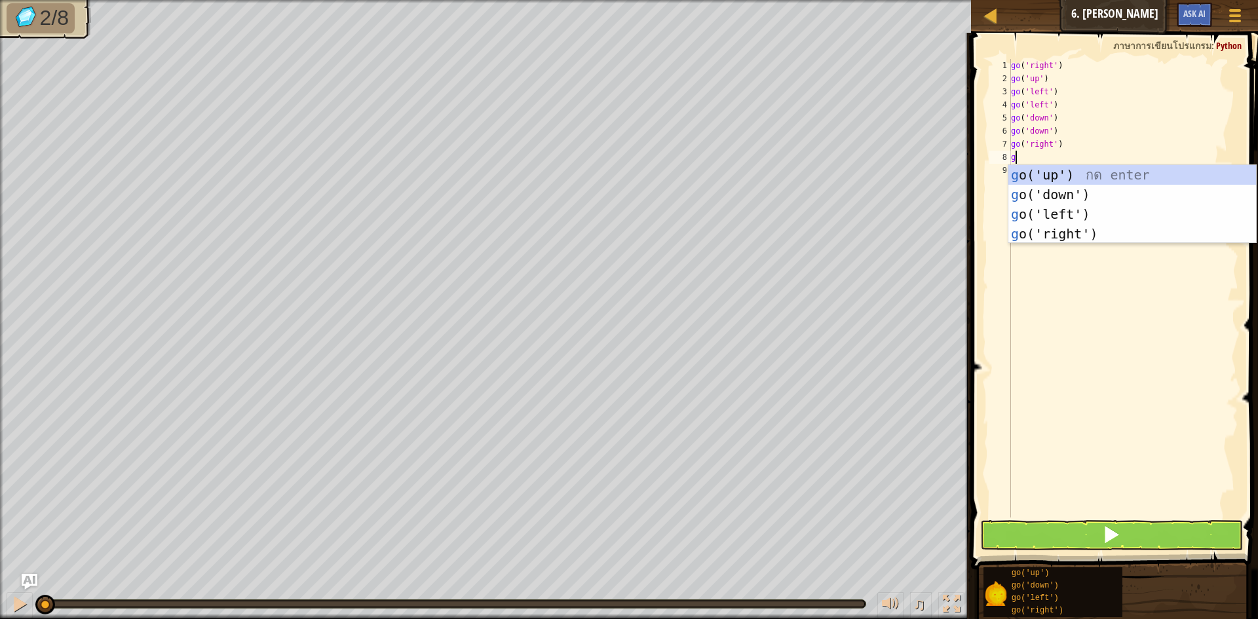
type textarea "go"
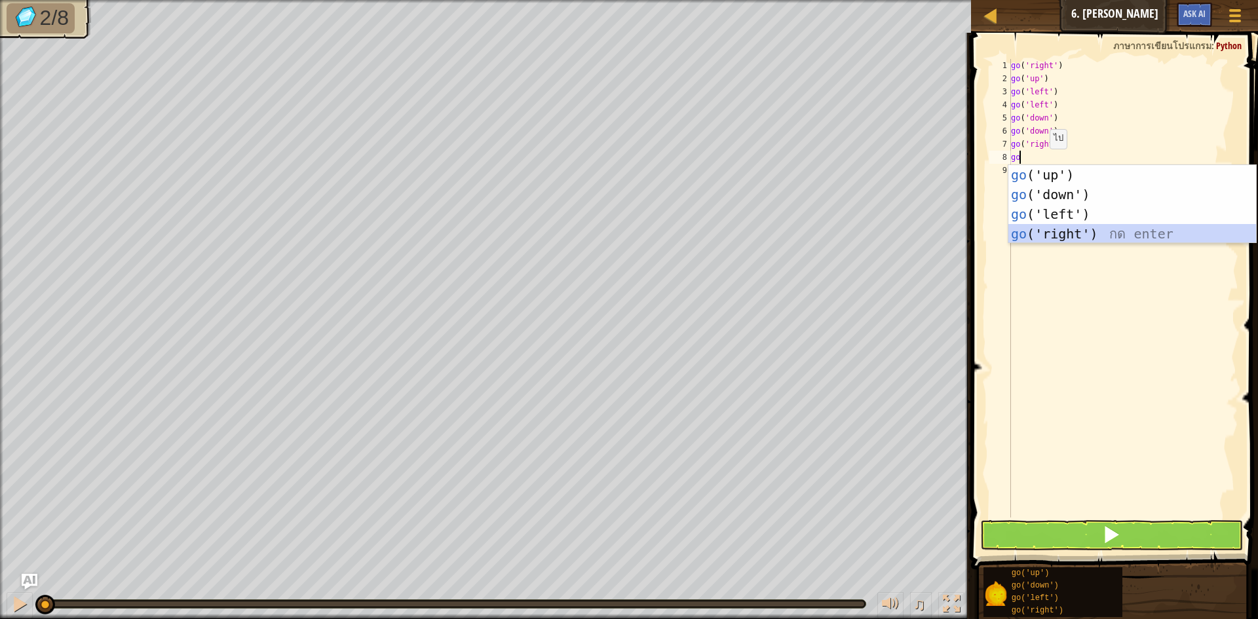
click at [1047, 231] on div "go ('up') กด enter go ('down') กด enter go ('left') กด enter go ('right') กด en…" at bounding box center [1133, 224] width 248 height 118
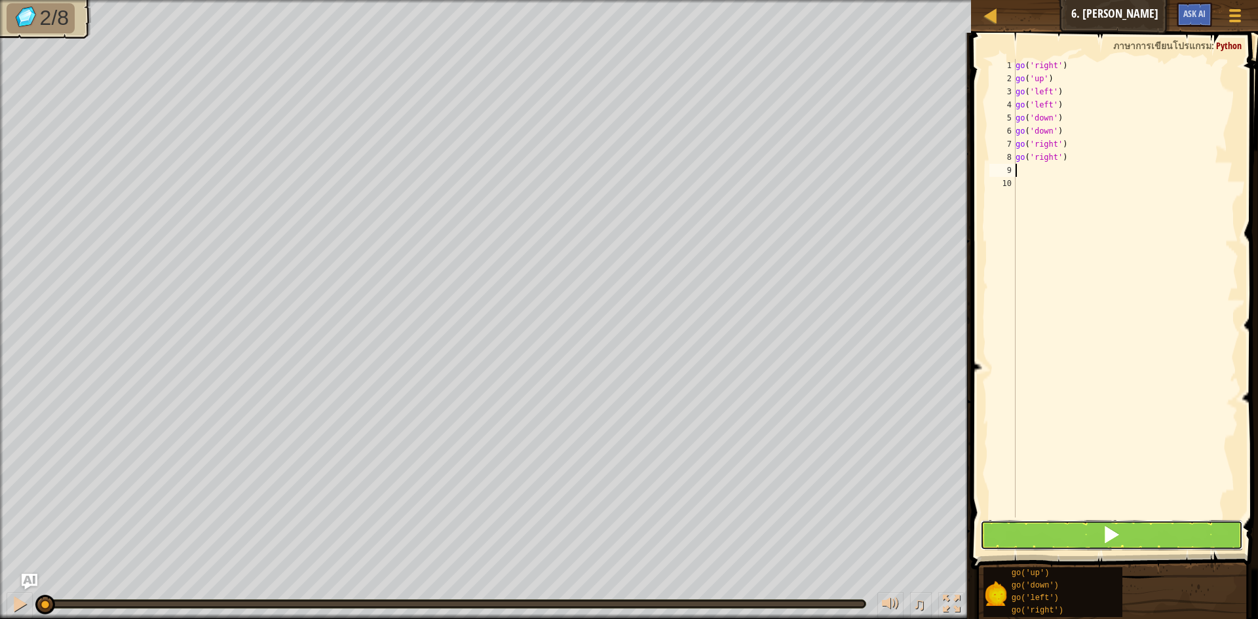
click at [1072, 534] on button at bounding box center [1111, 535] width 263 height 30
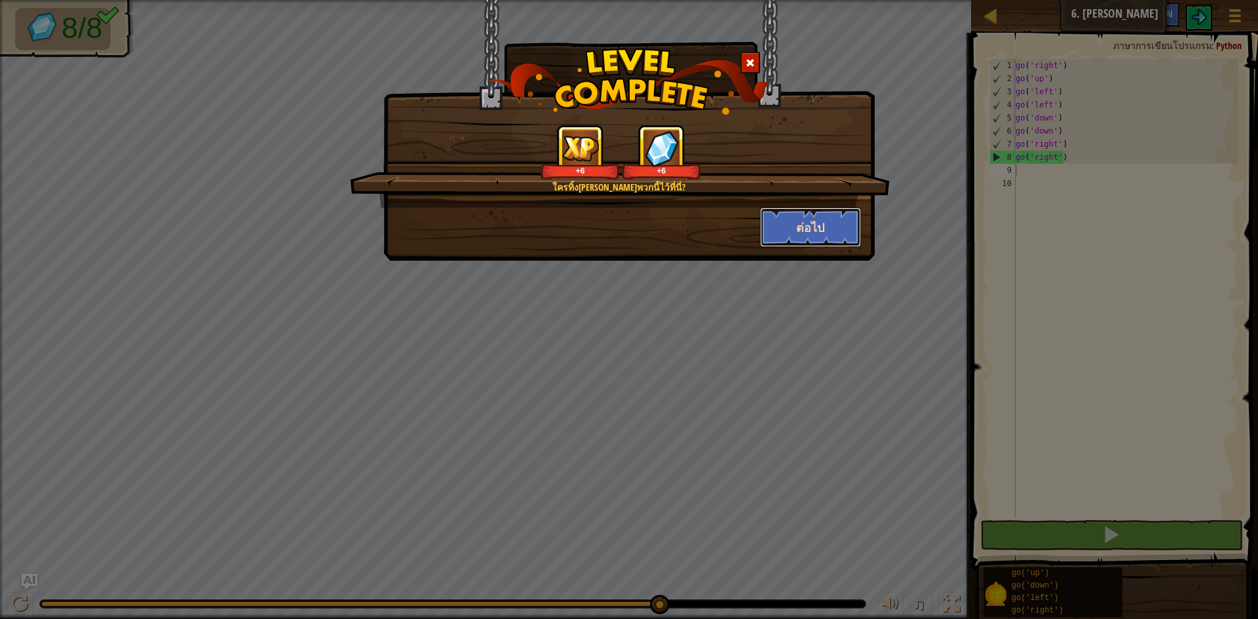
click at [783, 233] on button "ต่อไป" at bounding box center [811, 227] width 102 height 39
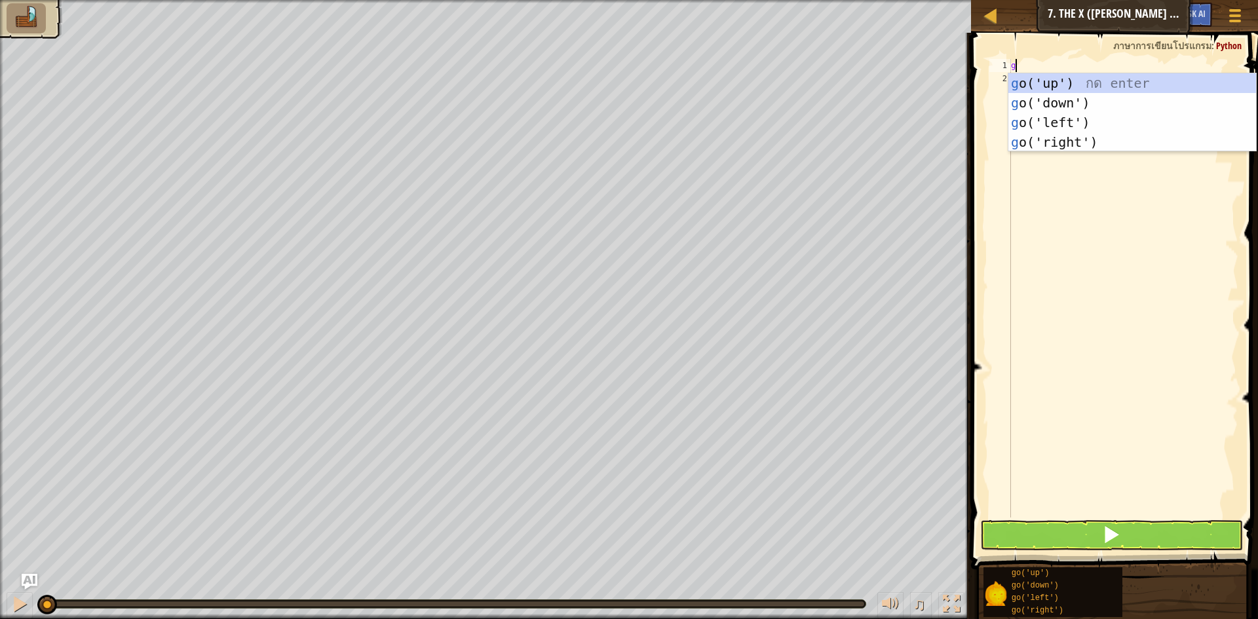
scroll to position [6, 0]
type textarea "go"
click at [1049, 78] on div "go ('up') กด enter go ('down') กด enter go ('left') กด enter go ('right') กด en…" at bounding box center [1133, 132] width 248 height 118
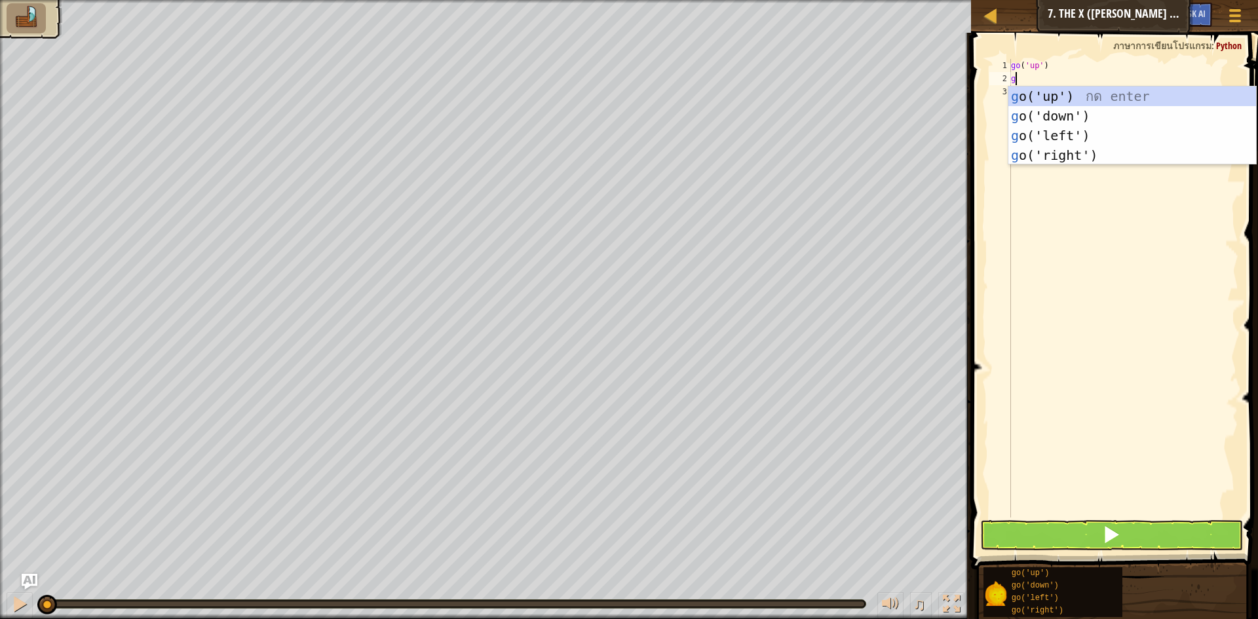
type textarea "go"
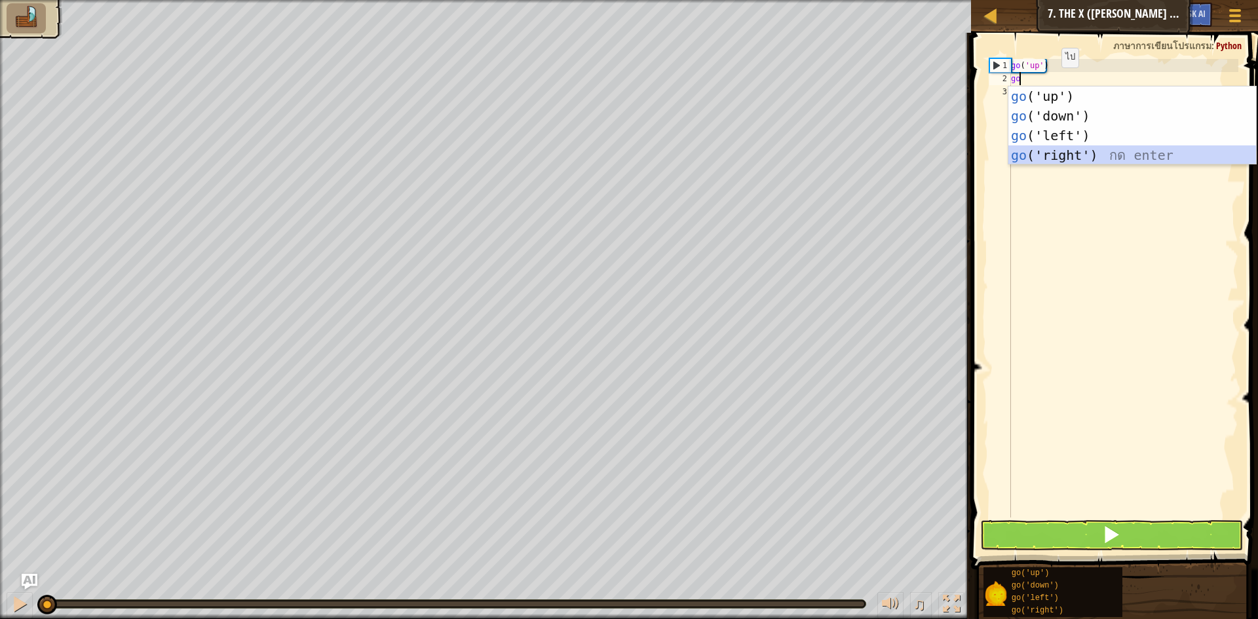
click at [1038, 154] on div "go ('up') กด enter go ('down') กด enter go ('left') กด enter go ('right') กด en…" at bounding box center [1133, 146] width 248 height 118
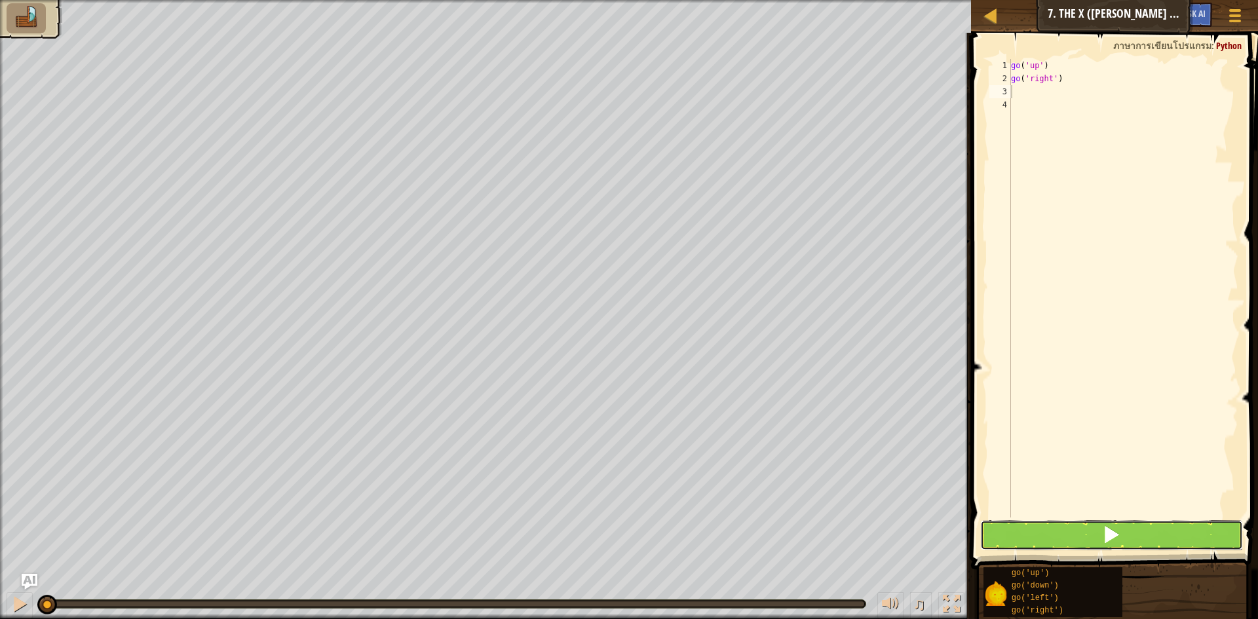
click at [1079, 541] on button at bounding box center [1111, 535] width 263 height 30
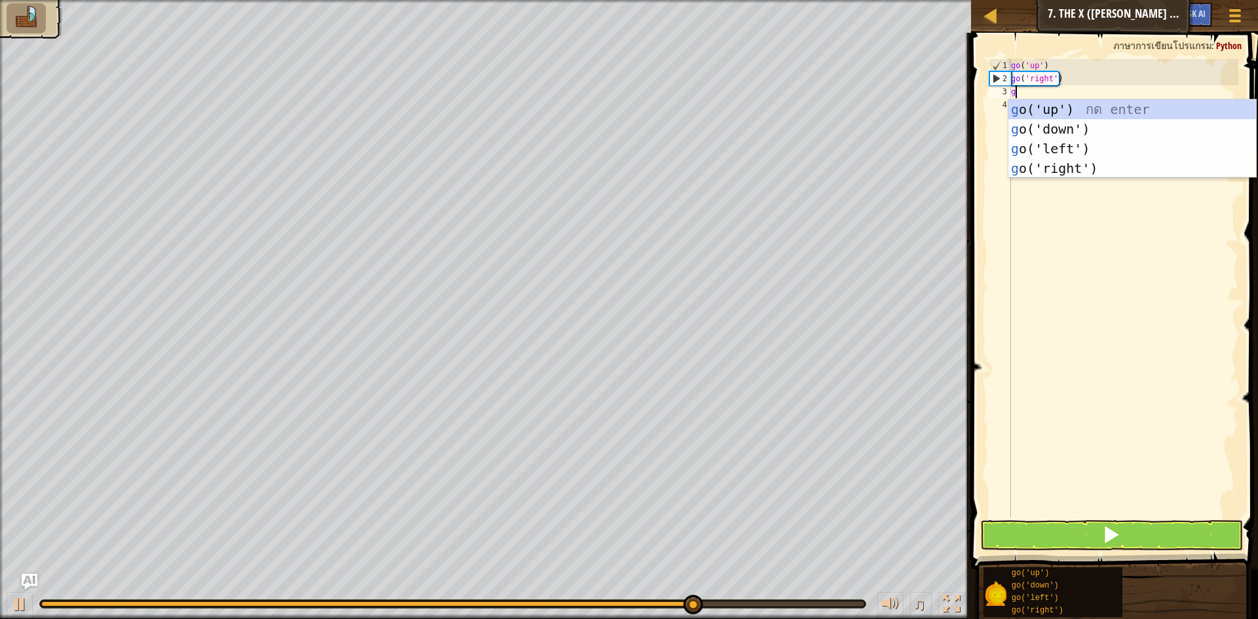
type textarea "go"
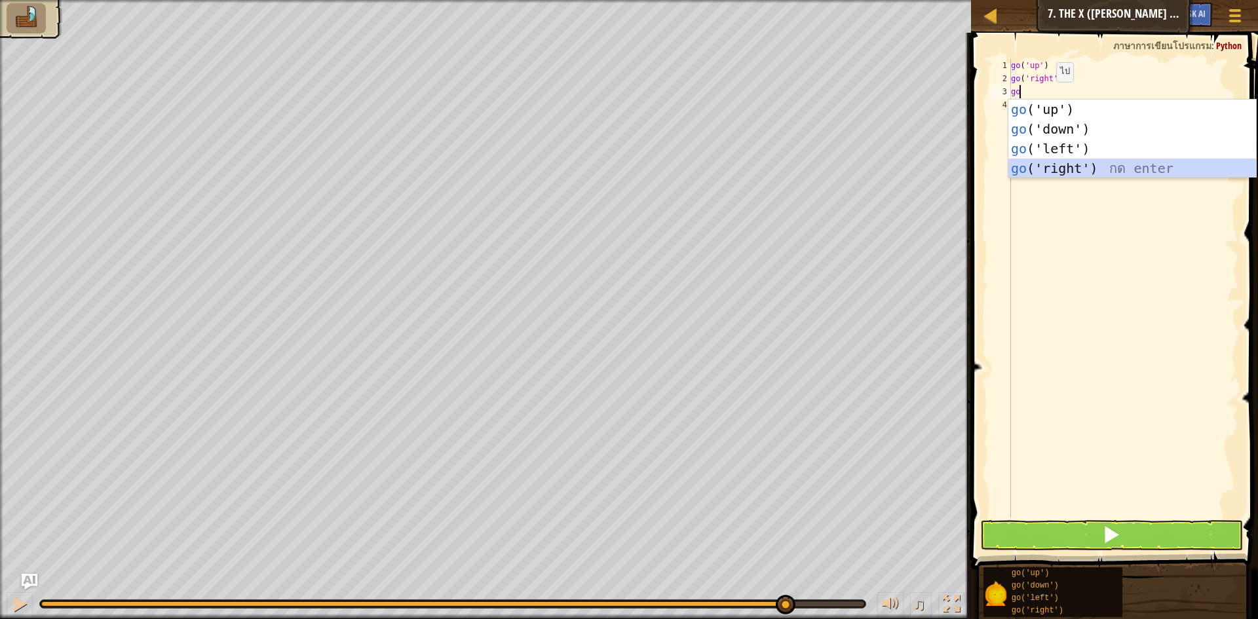
click at [1055, 159] on div "go ('up') กด enter go ('down') กด enter go ('left') กด enter go ('right') กด en…" at bounding box center [1133, 159] width 248 height 118
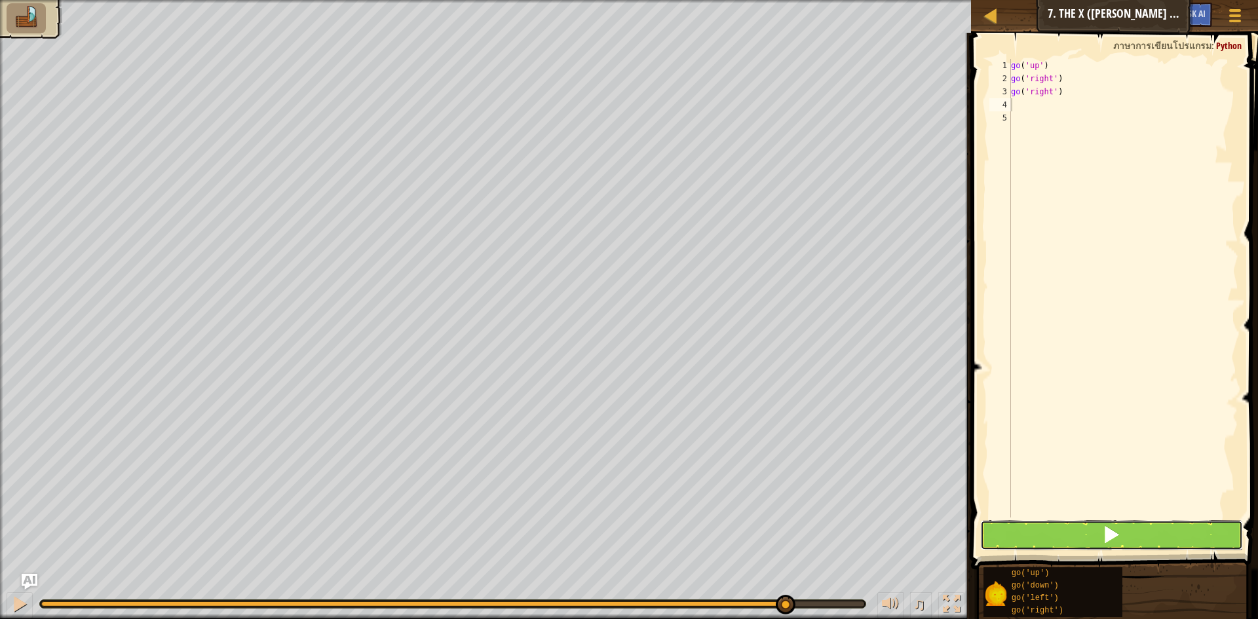
click at [1083, 545] on button at bounding box center [1111, 535] width 263 height 30
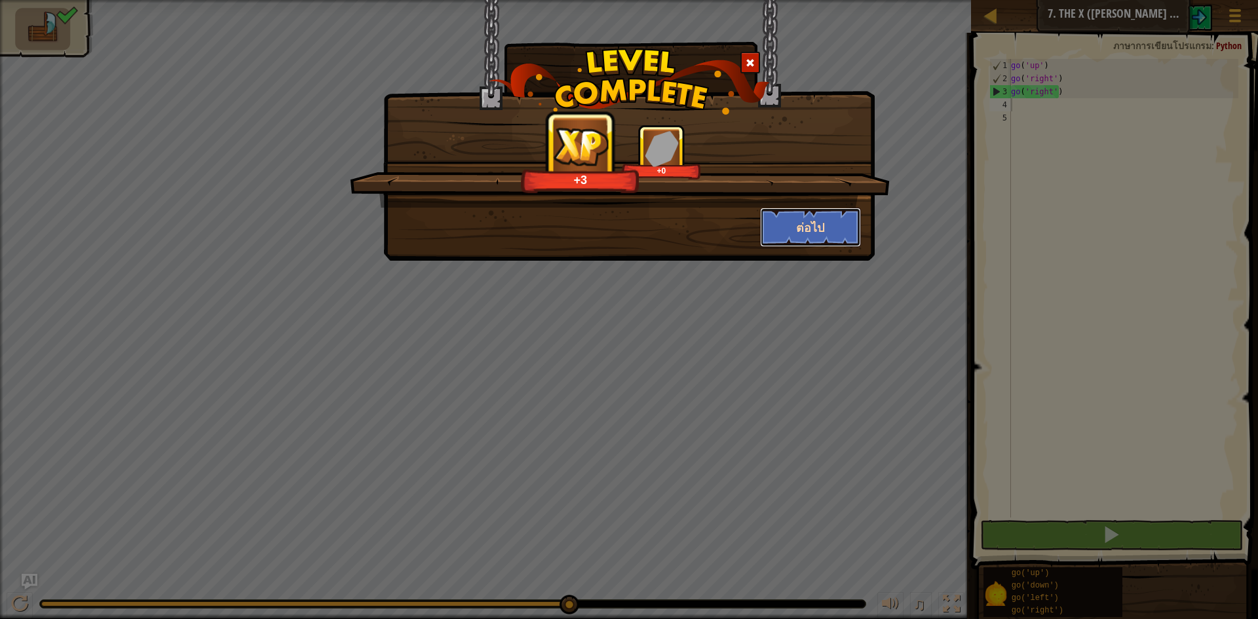
click at [787, 223] on button "ต่อไป" at bounding box center [811, 227] width 102 height 39
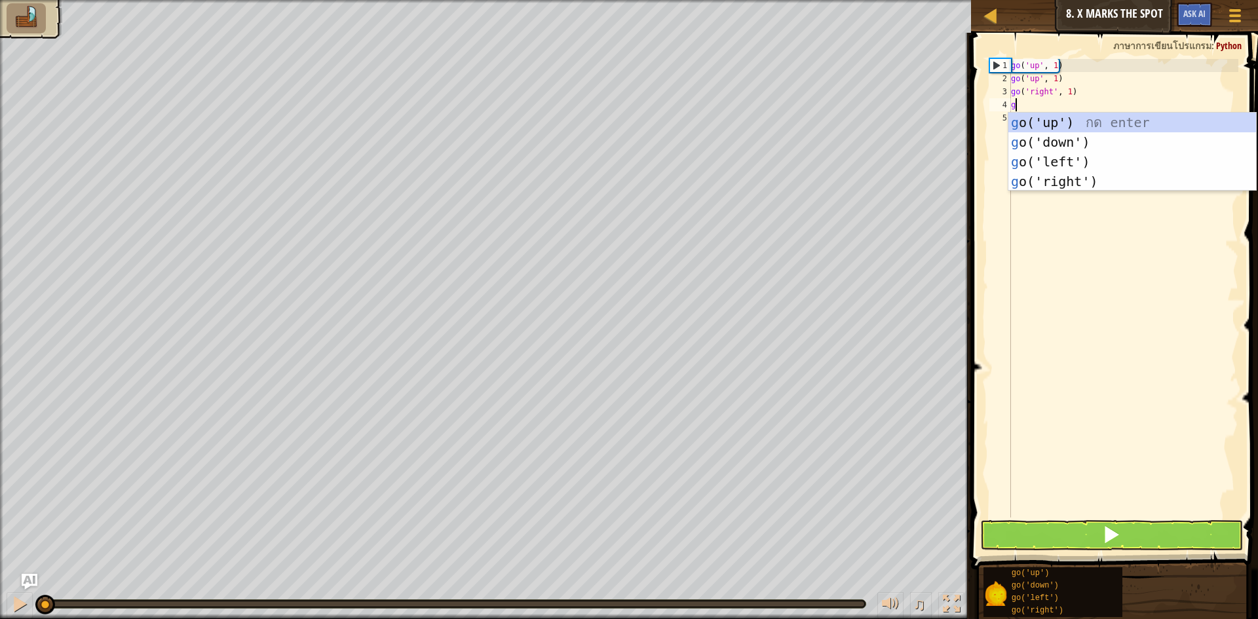
scroll to position [6, 0]
type textarea "go"
click at [1029, 120] on div "go ('up') กด enter go ('down') กด enter go ('left') กด enter go ('right') กด en…" at bounding box center [1133, 172] width 248 height 118
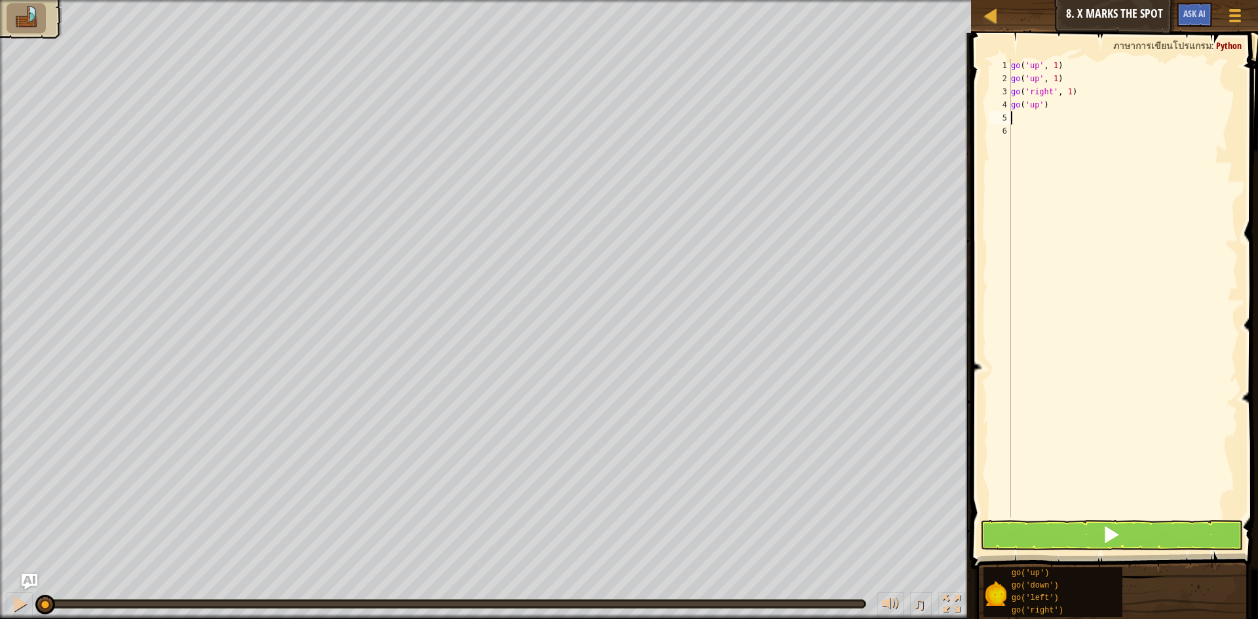
click at [1055, 107] on div "go ( 'up' , 1 ) go ( 'up' , 1 ) go ( 'right' , 1 ) go ( 'up' )" at bounding box center [1124, 301] width 230 height 485
type textarea "g"
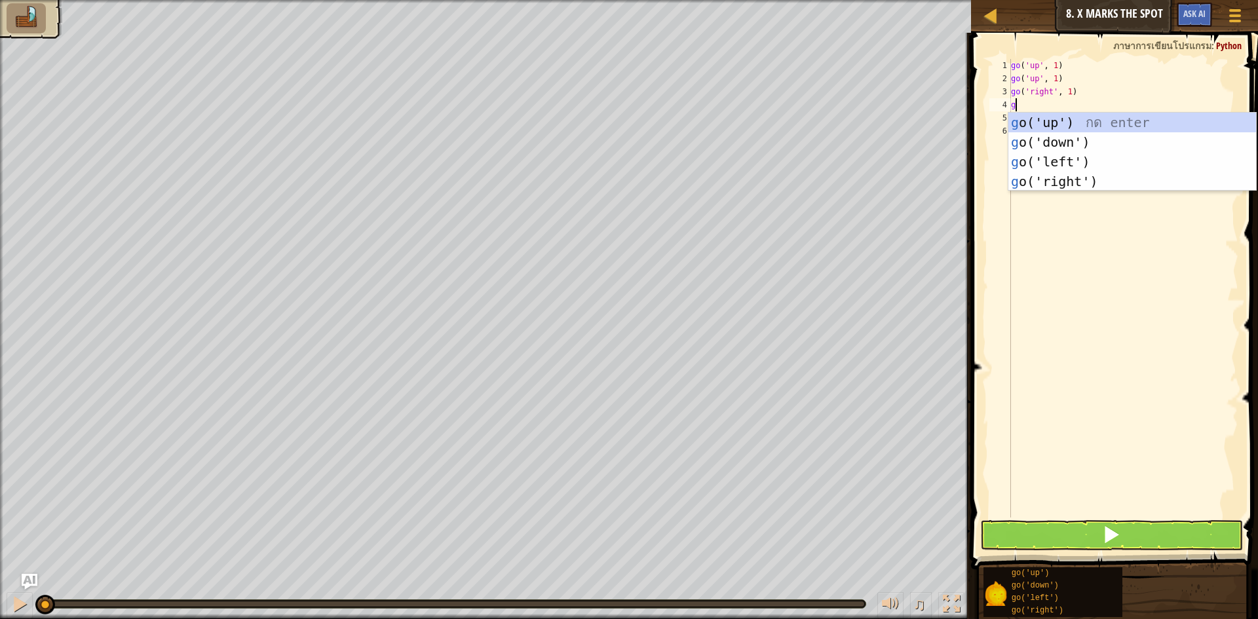
type textarea "go"
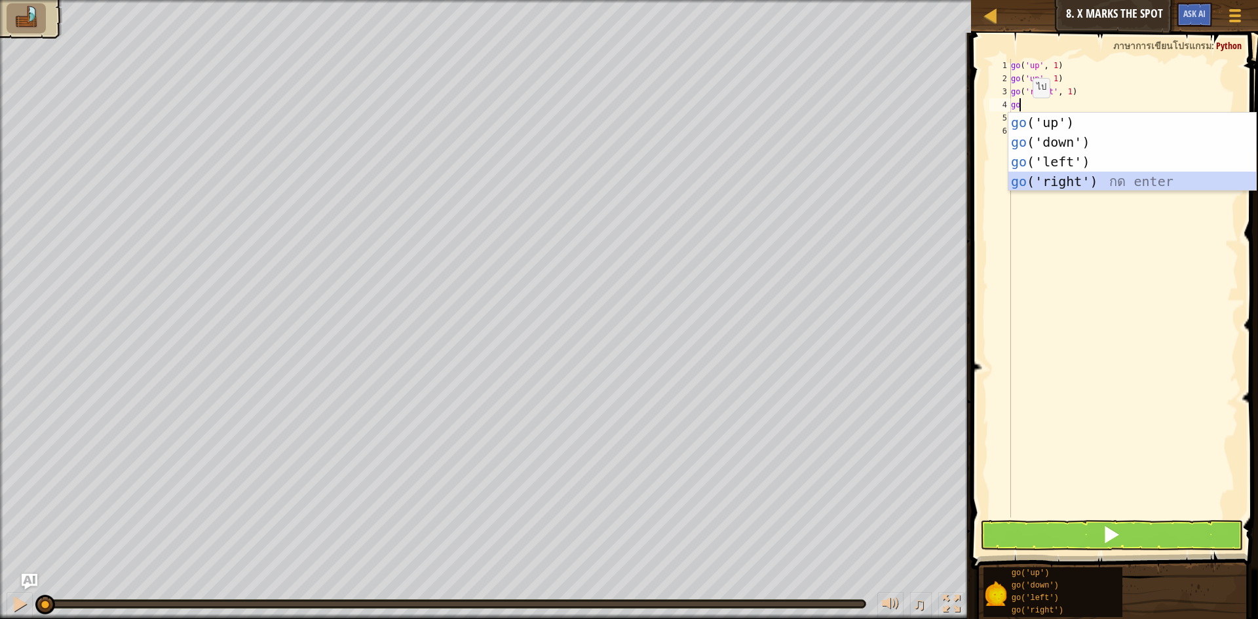
click at [1093, 181] on div "go ('up') กด enter go ('down') กด enter go ('left') กด enter go ('right') กด en…" at bounding box center [1133, 172] width 248 height 118
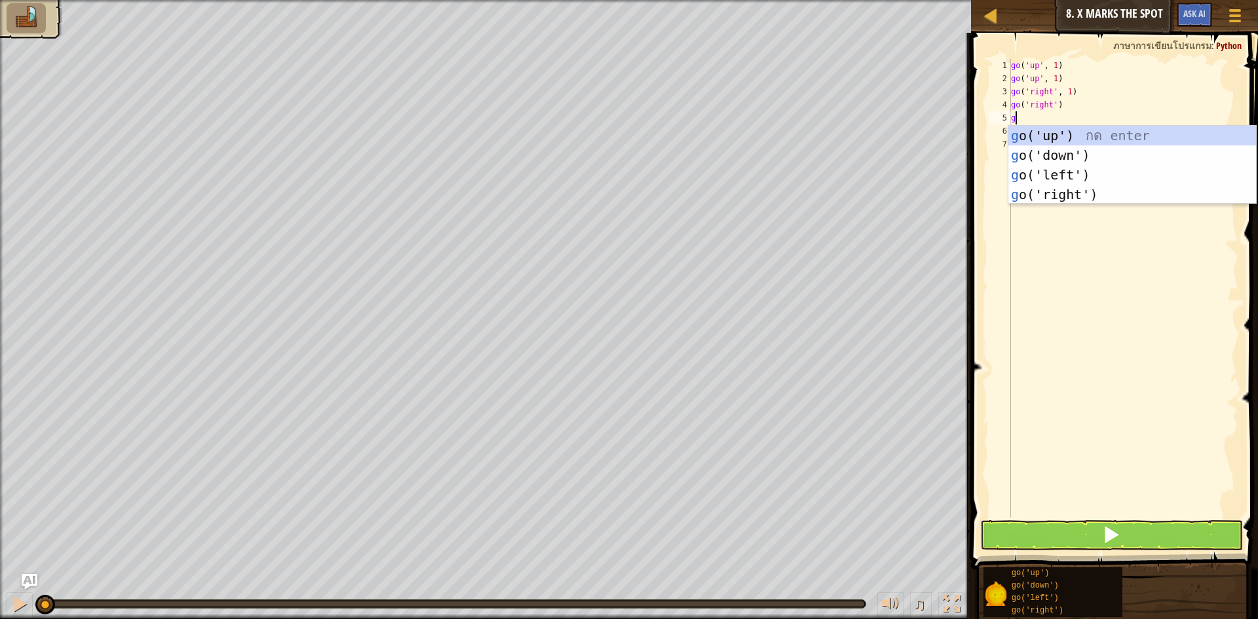
type textarea "go"
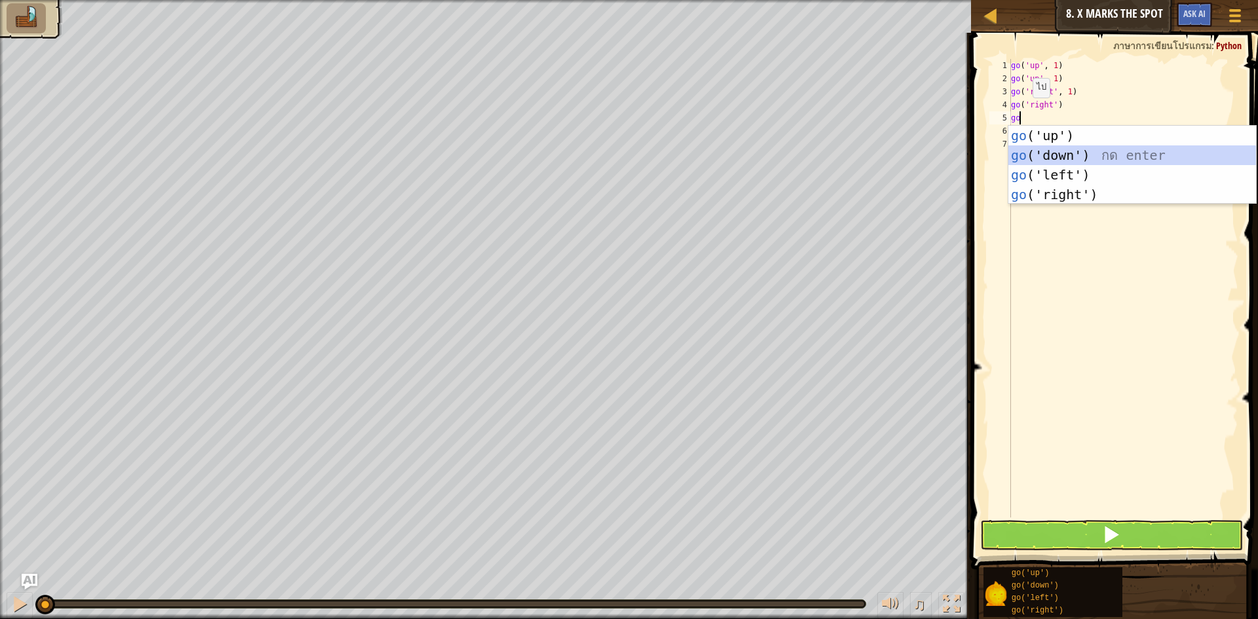
click at [1015, 151] on div "go ('up') กด enter go ('down') กด enter go ('left') กด enter go ('right') กด en…" at bounding box center [1133, 185] width 248 height 118
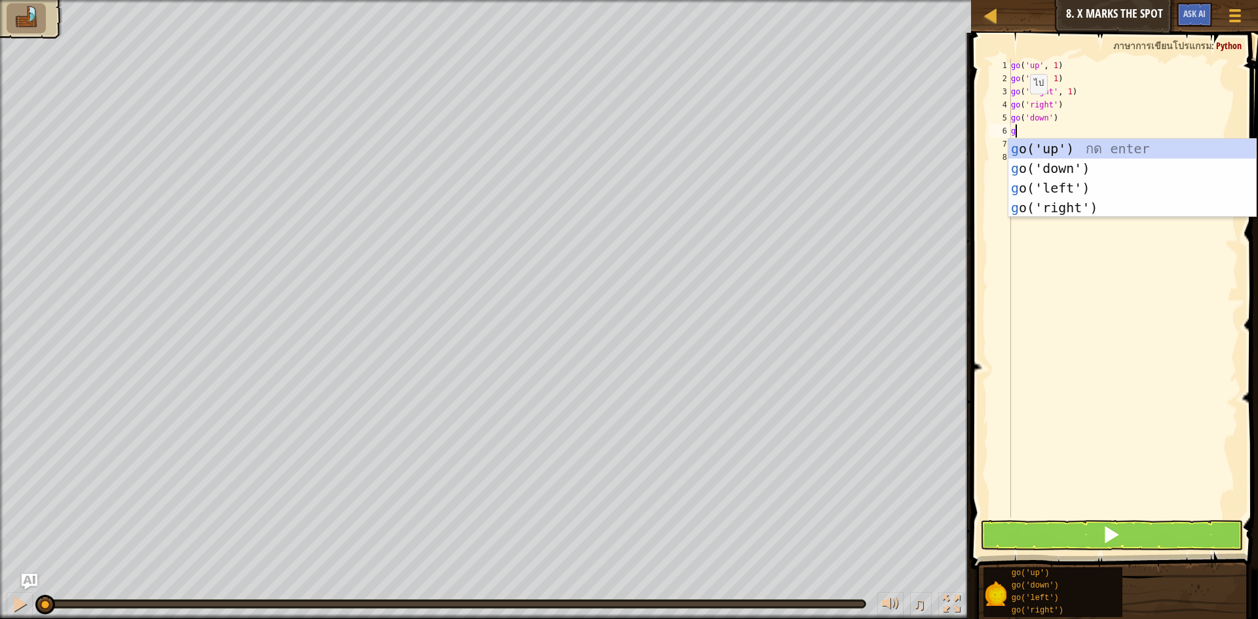
type textarea "go"
click at [1034, 162] on div "go ('up') กด enter go ('down') กด enter go ('left') กด enter go ('right') กด en…" at bounding box center [1133, 198] width 248 height 118
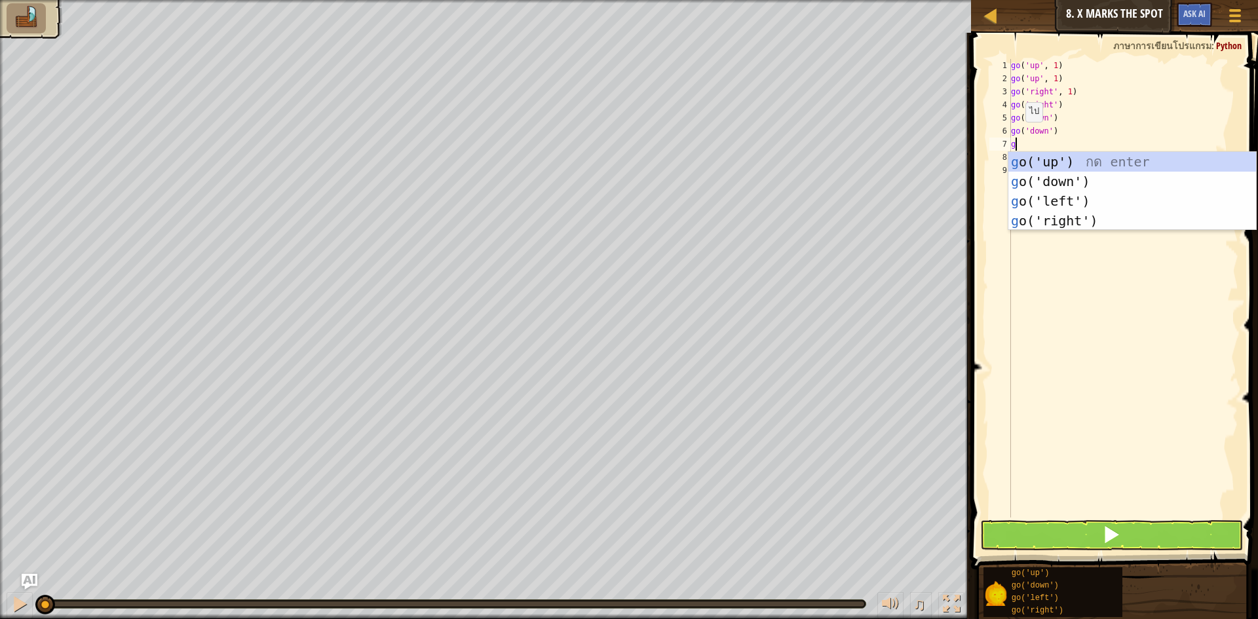
type textarea "go"
click at [1068, 202] on div "go ('up') กด enter go ('down') กด enter go ('left') กด enter go ('right') กด en…" at bounding box center [1133, 211] width 248 height 118
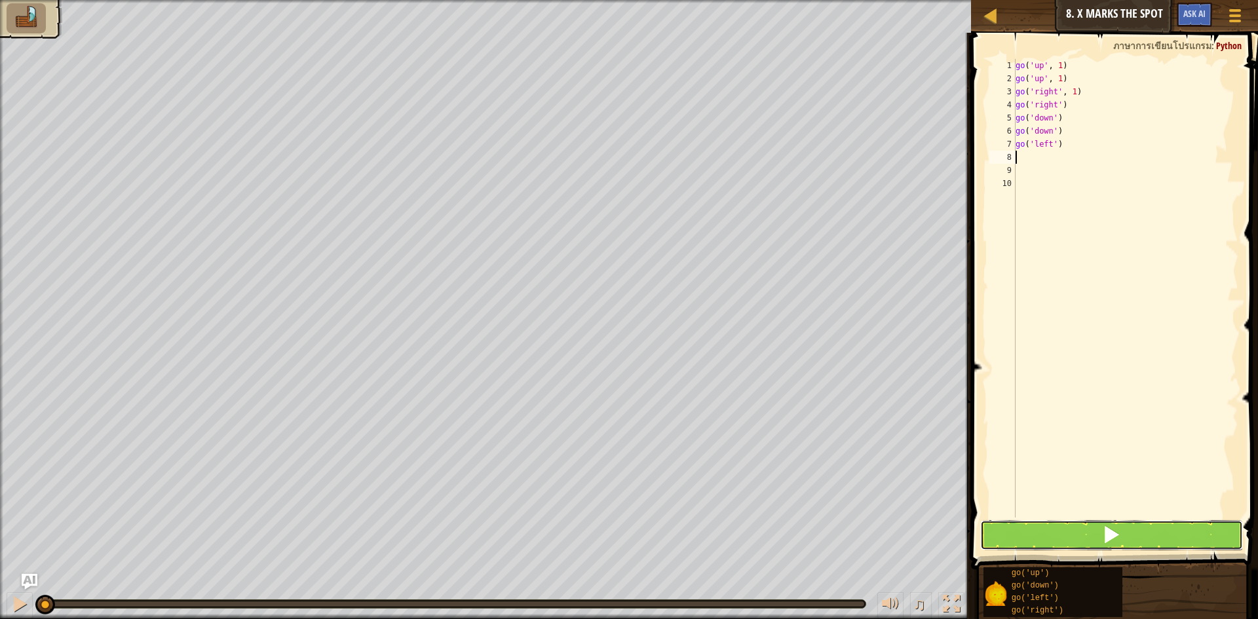
click at [1124, 542] on button at bounding box center [1111, 535] width 263 height 30
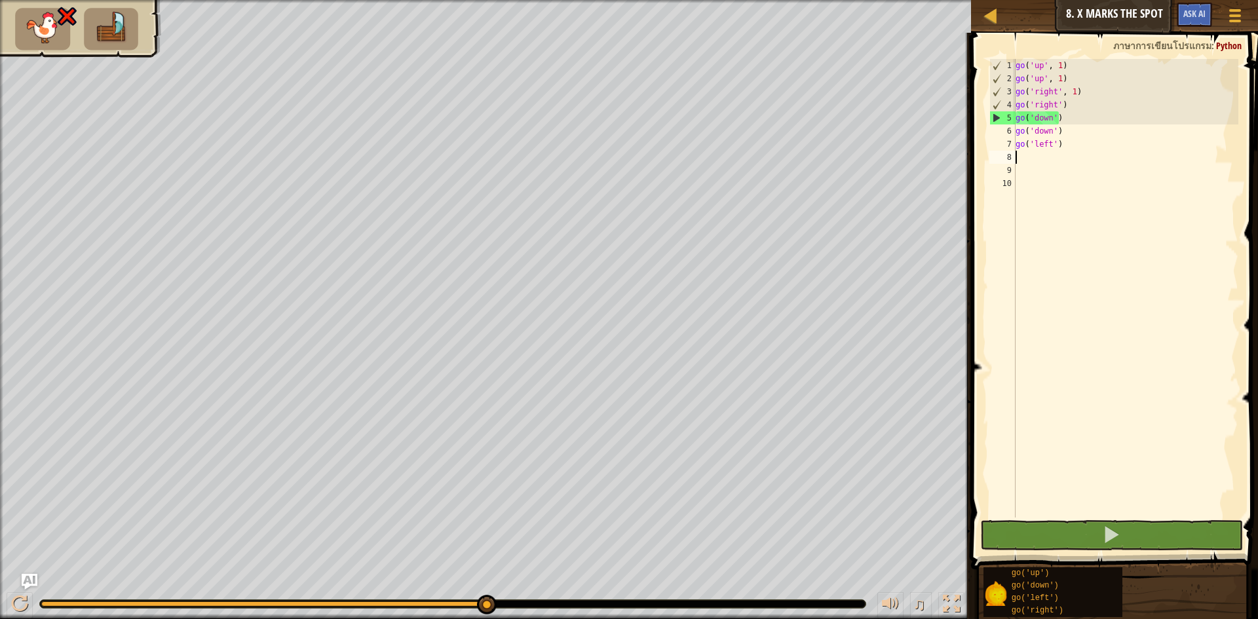
click at [1057, 115] on div "go ( 'up' , 1 ) go ( 'up' , 1 ) go ( 'right' , 1 ) go ( 'right' ) go ( 'down' )…" at bounding box center [1126, 301] width 226 height 485
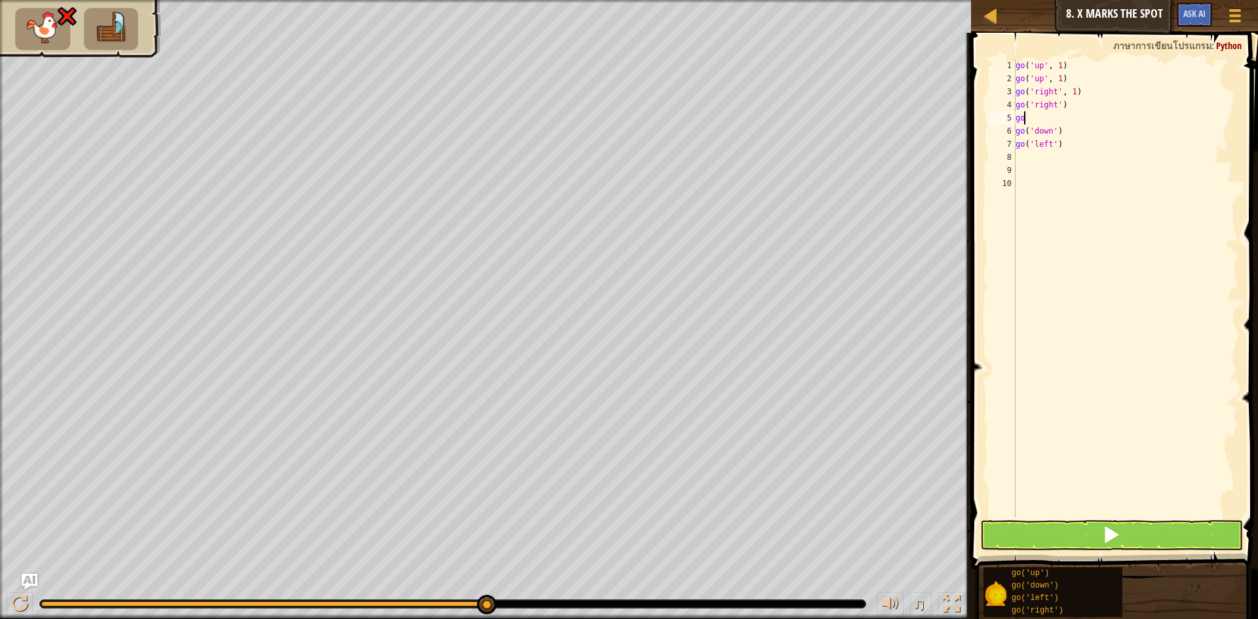
type textarea "g"
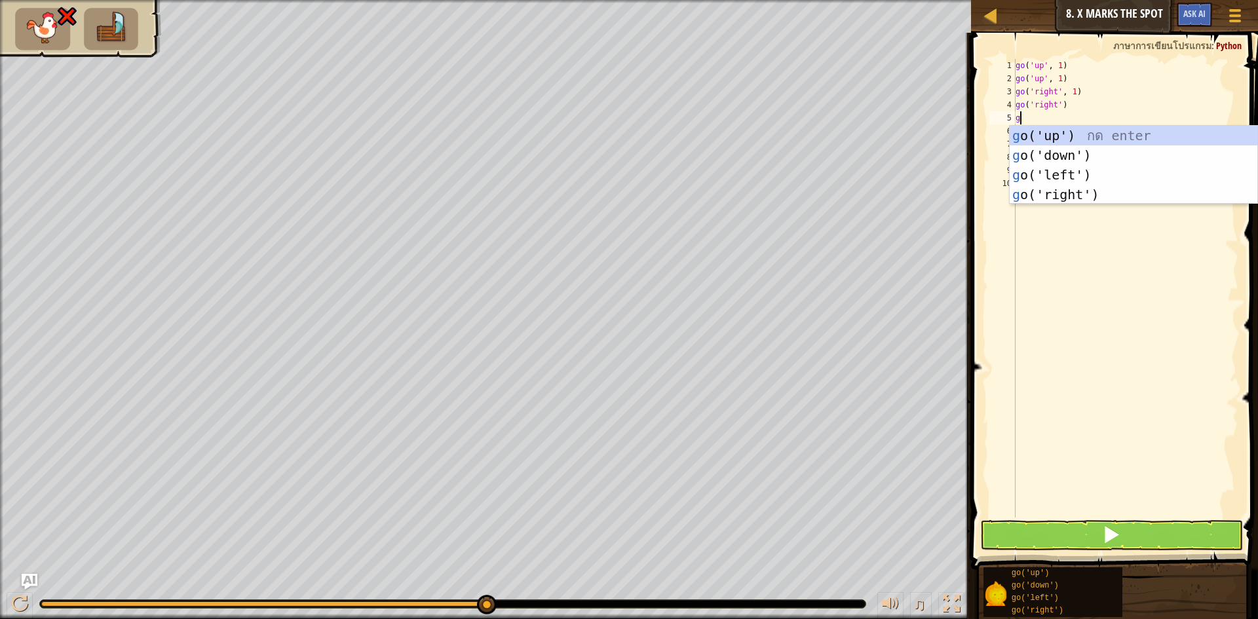
type textarea "go"
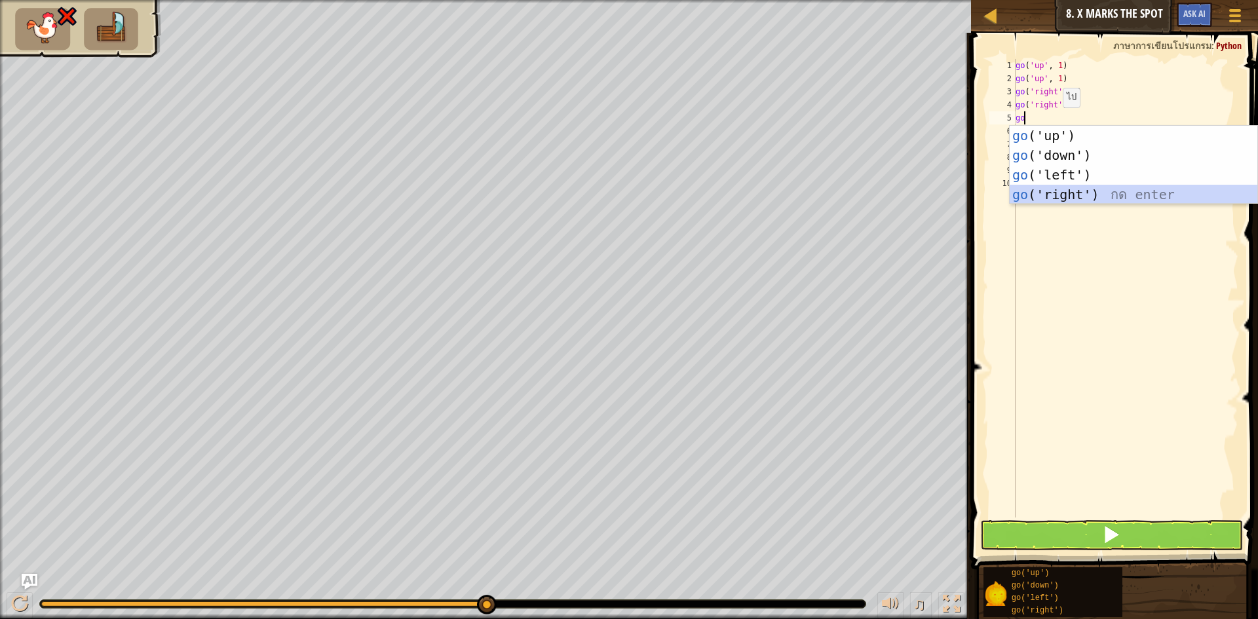
click at [1045, 192] on div "go ('up') กด enter go ('down') กด enter go ('left') กด enter go ('right') กด en…" at bounding box center [1134, 185] width 248 height 118
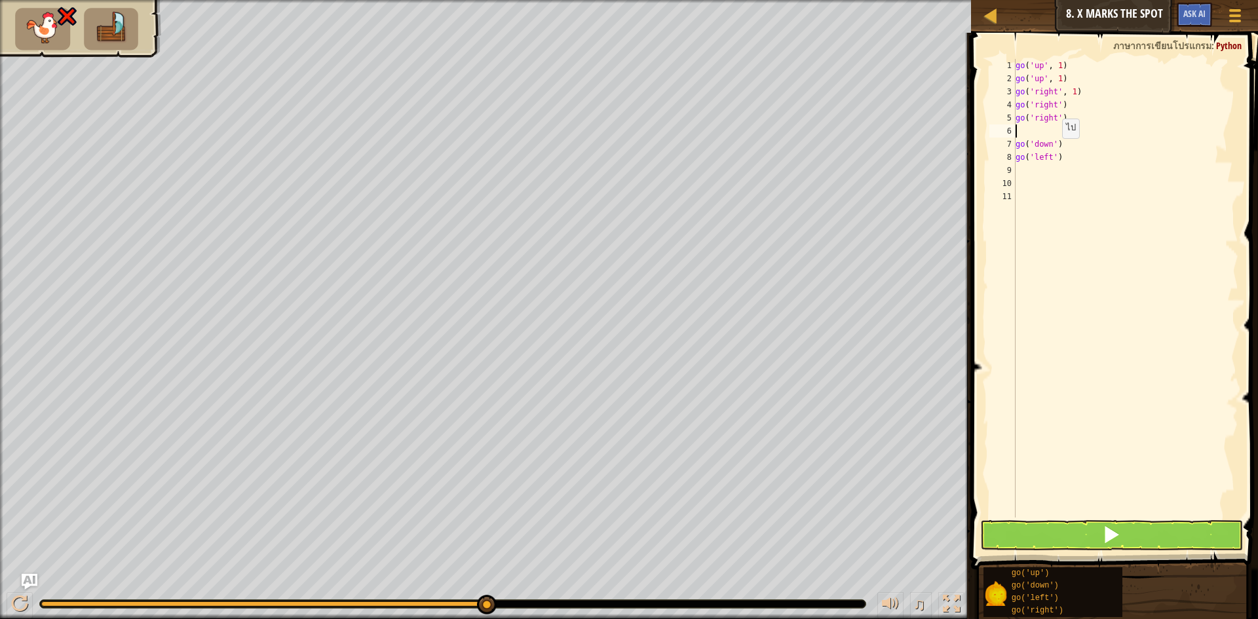
click at [1056, 151] on div "go ( 'up' , 1 ) go ( 'up' , 1 ) go ( 'right' , 1 ) go ( 'right' ) go ( 'right' …" at bounding box center [1126, 301] width 226 height 485
type textarea "go('left')"
click at [1021, 136] on div "go ( 'up' , 1 ) go ( 'up' , 1 ) go ( 'right' , 1 ) go ( 'right' ) go ( 'right' …" at bounding box center [1126, 301] width 226 height 485
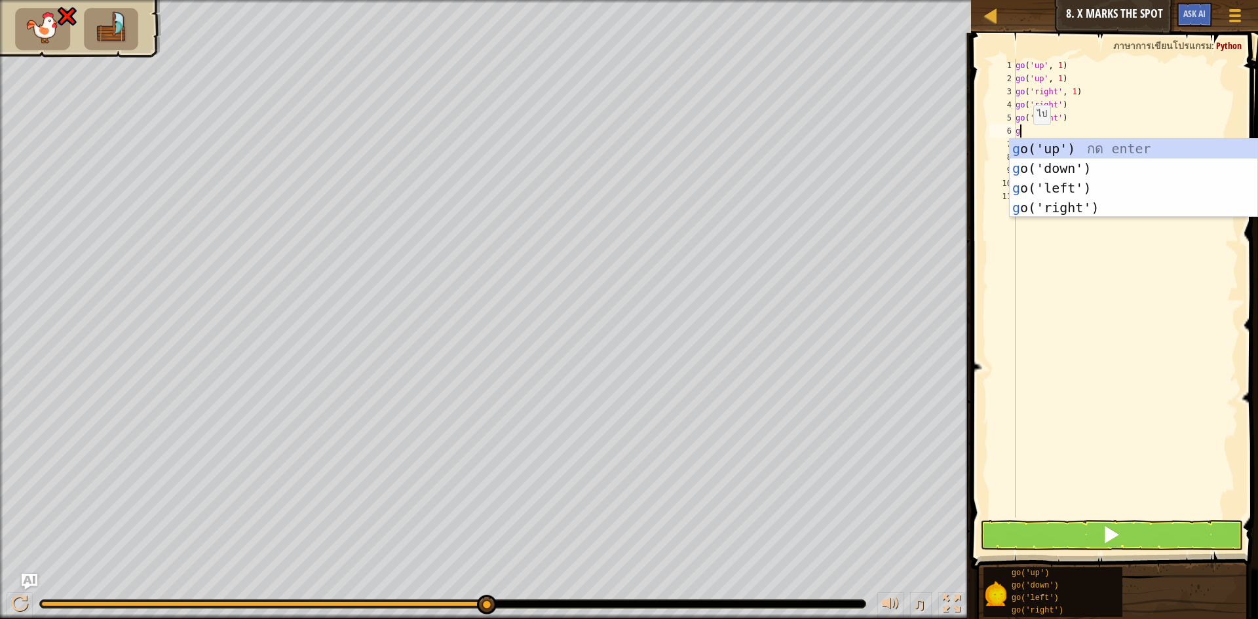
type textarea "go"
click at [1054, 208] on div "go ('up') กด enter go ('down') กด enter go ('left') กด enter go ('right') กด en…" at bounding box center [1134, 198] width 248 height 118
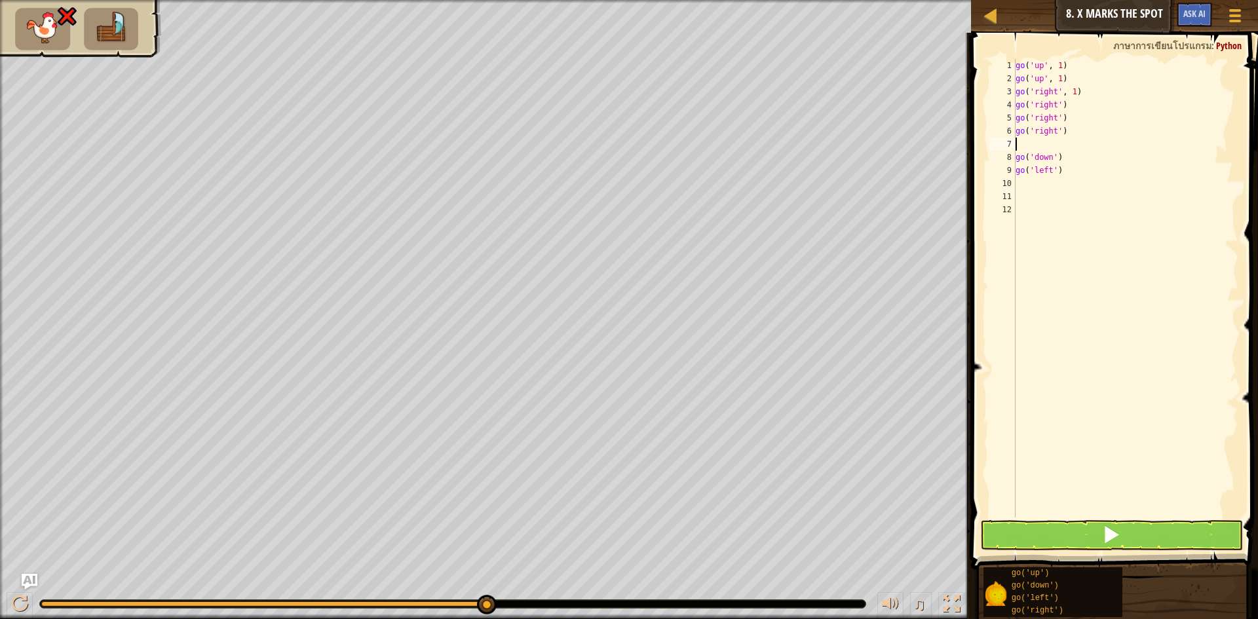
click at [1068, 161] on div "go ( 'up' , 1 ) go ( 'up' , 1 ) go ( 'right' , 1 ) go ( 'right' ) go ( 'right' …" at bounding box center [1126, 301] width 226 height 485
type textarea "g"
click at [1019, 150] on div "go ( 'up' , 1 ) go ( 'up' , 1 ) go ( 'right' , 1 ) go ( 'right' ) go ( 'right' …" at bounding box center [1126, 301] width 226 height 485
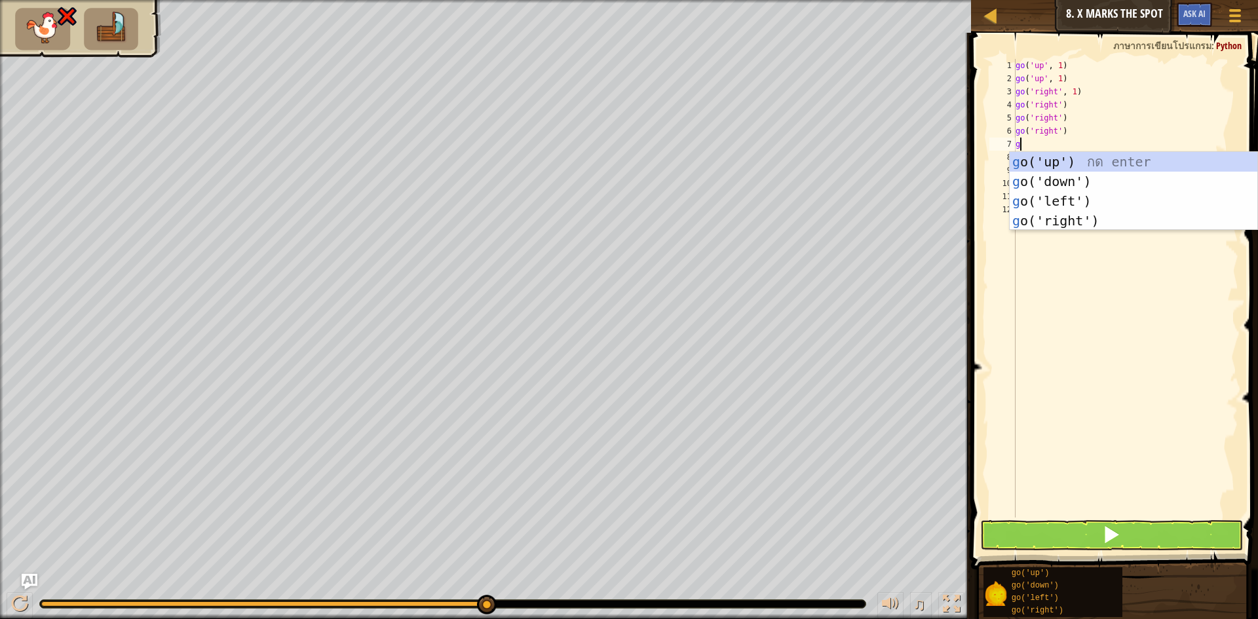
type textarea "go"
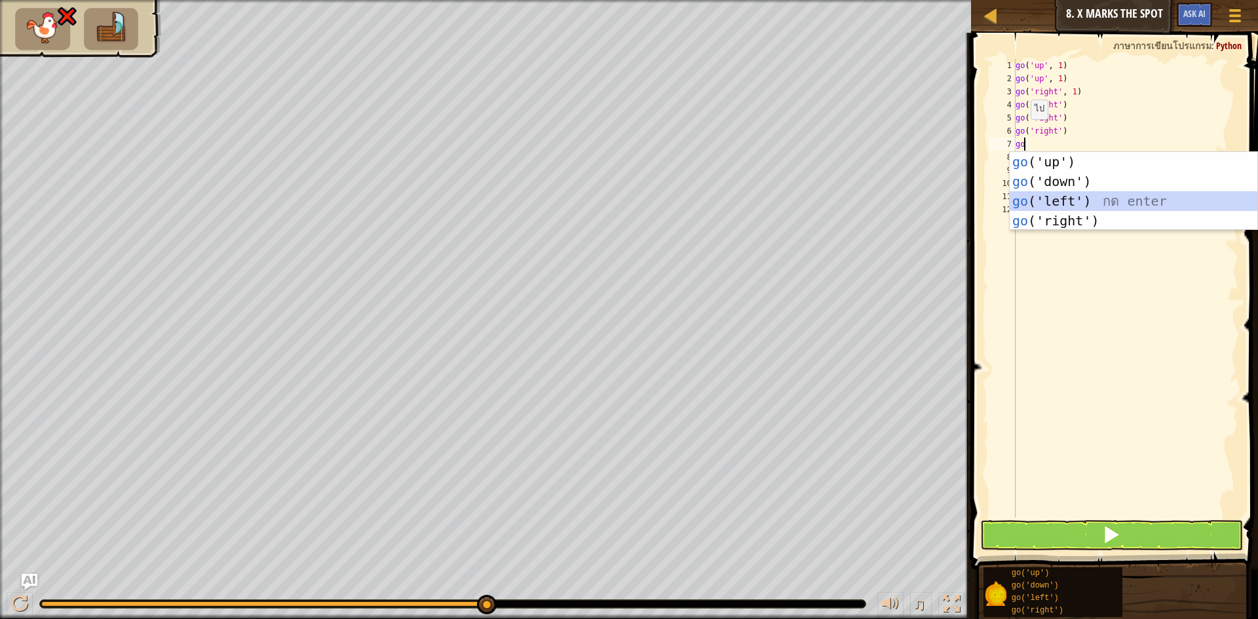
click at [1055, 208] on div "go ('up') กด enter go ('down') กด enter go ('left') กด enter go ('right') กด en…" at bounding box center [1134, 211] width 248 height 118
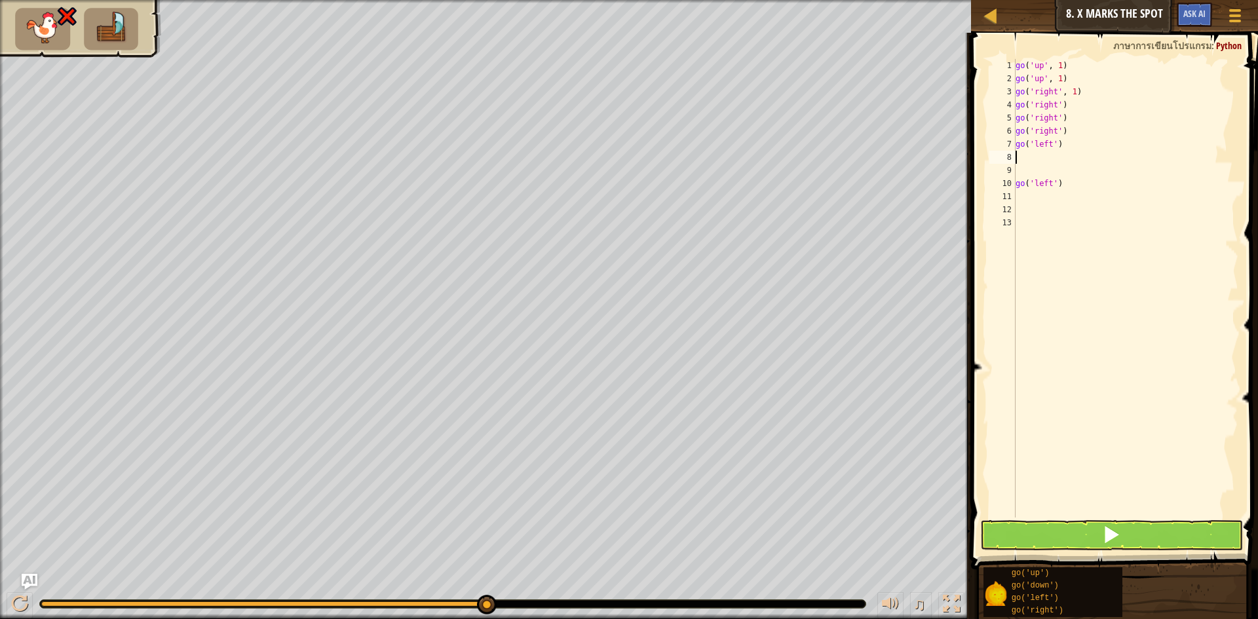
click at [1064, 198] on div "go ( 'up' , 1 ) go ( 'up' , 1 ) go ( 'right' , 1 ) go ( 'right' ) go ( 'right' …" at bounding box center [1126, 301] width 226 height 485
click at [1064, 172] on div "go ( 'up' , 1 ) go ( 'up' , 1 ) go ( 'right' , 1 ) go ( 'right' ) go ( 'right' …" at bounding box center [1126, 301] width 226 height 485
click at [1065, 176] on div "go ( 'up' , 1 ) go ( 'up' , 1 ) go ( 'right' , 1 ) go ( 'right' ) go ( 'right' …" at bounding box center [1126, 301] width 226 height 485
click at [1068, 183] on div "go ( 'up' , 1 ) go ( 'up' , 1 ) go ( 'right' , 1 ) go ( 'right' ) go ( 'right' …" at bounding box center [1126, 301] width 226 height 485
type textarea "g"
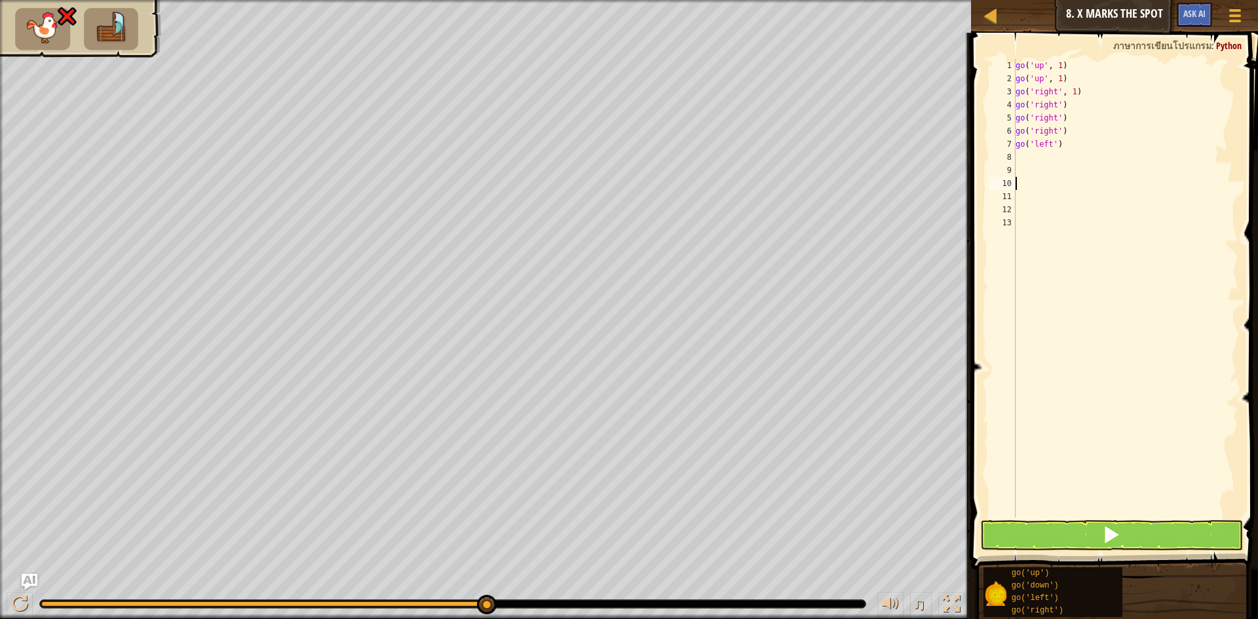
click at [1022, 152] on div "go ( 'up' , 1 ) go ( 'up' , 1 ) go ( 'right' , 1 ) go ( 'right' ) go ( 'right' …" at bounding box center [1126, 301] width 226 height 485
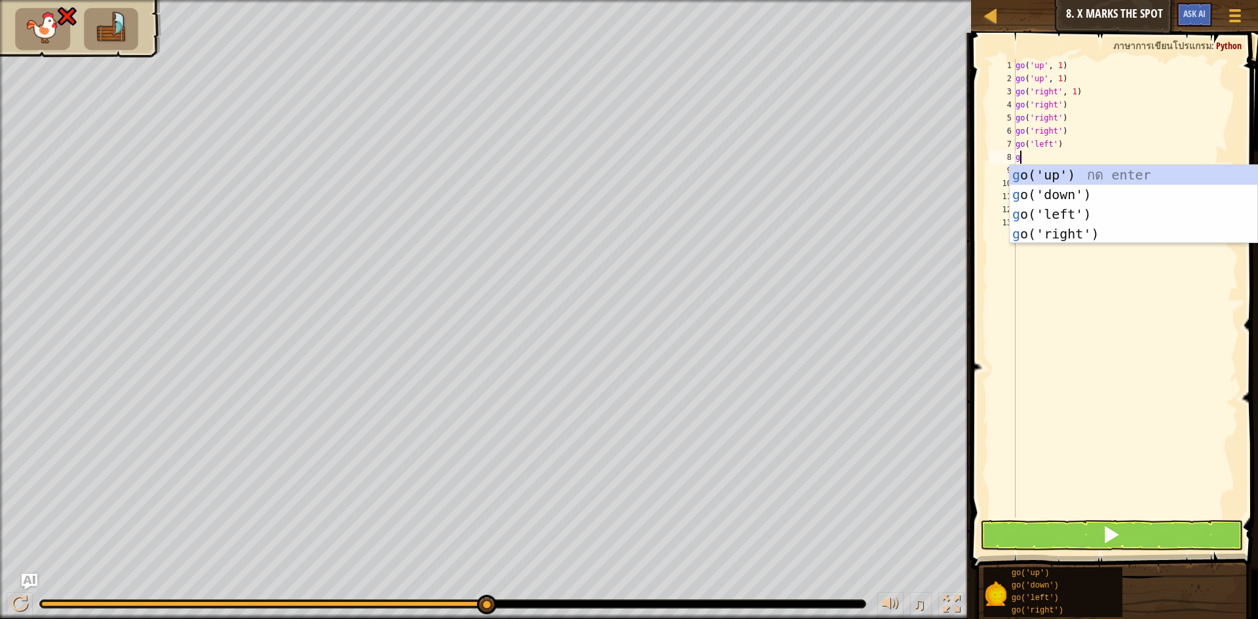
type textarea "go"
click at [1036, 234] on div "go ('up') กด enter go ('down') กด enter go ('left') กด enter go ('right') กด en…" at bounding box center [1134, 224] width 248 height 118
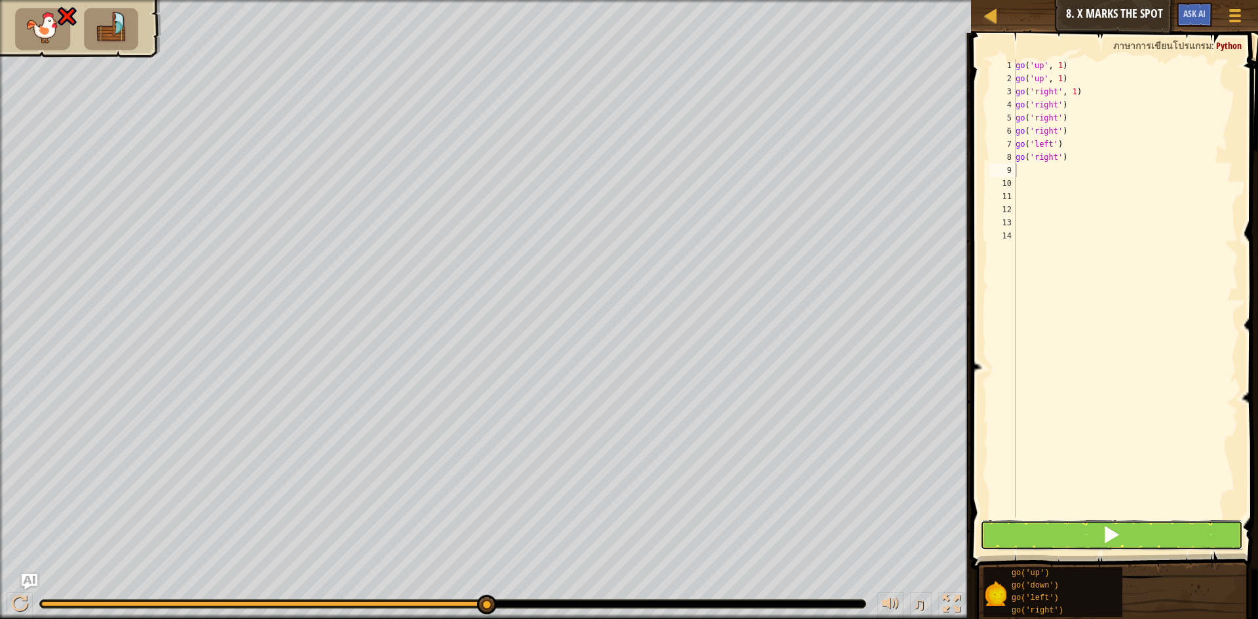
click at [1061, 539] on button at bounding box center [1111, 535] width 263 height 30
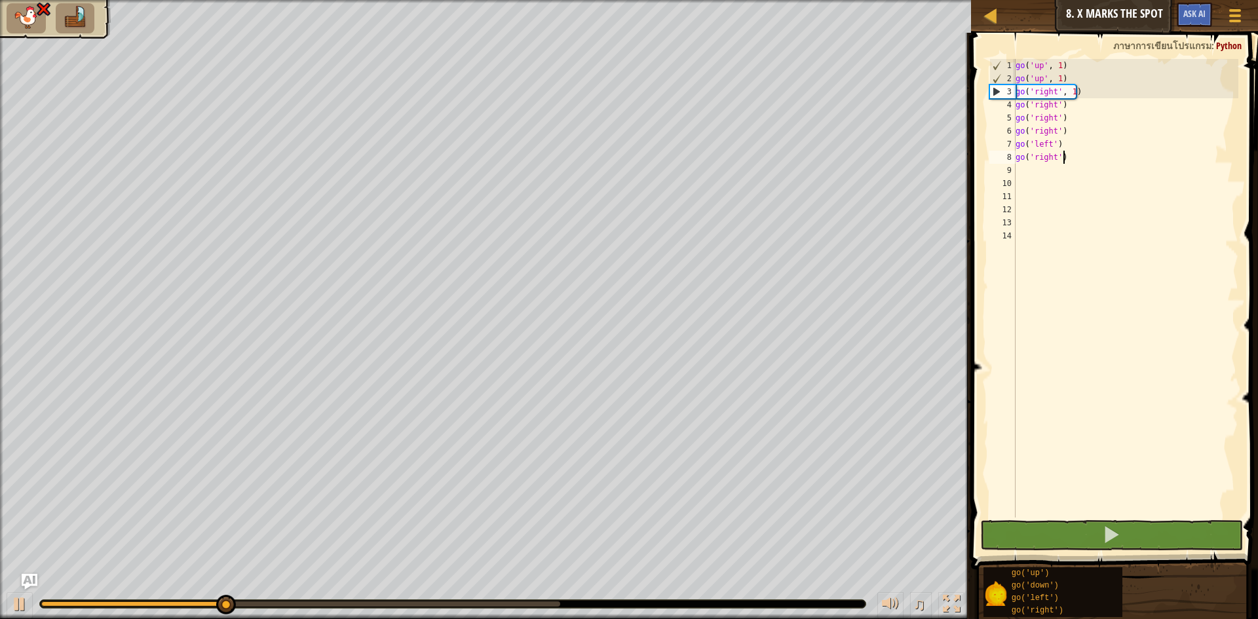
click at [1064, 161] on div "go ( 'up' , 1 ) go ( 'up' , 1 ) go ( 'right' , 1 ) go ( 'right' ) go ( 'right' …" at bounding box center [1126, 301] width 226 height 485
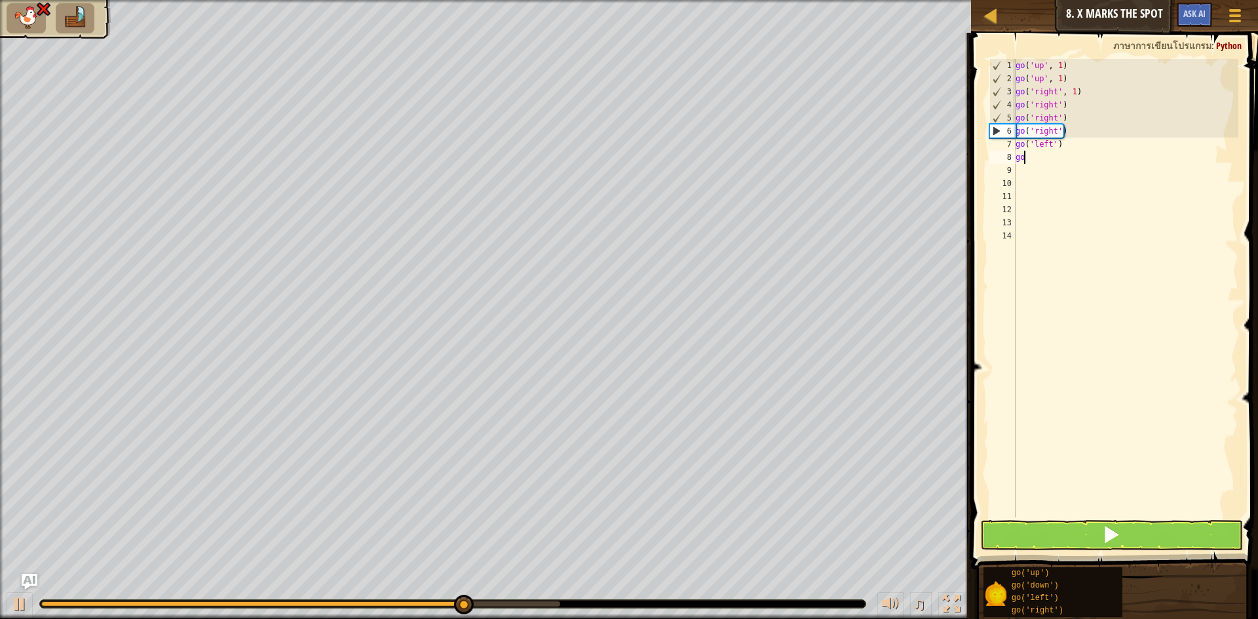
type textarea "g"
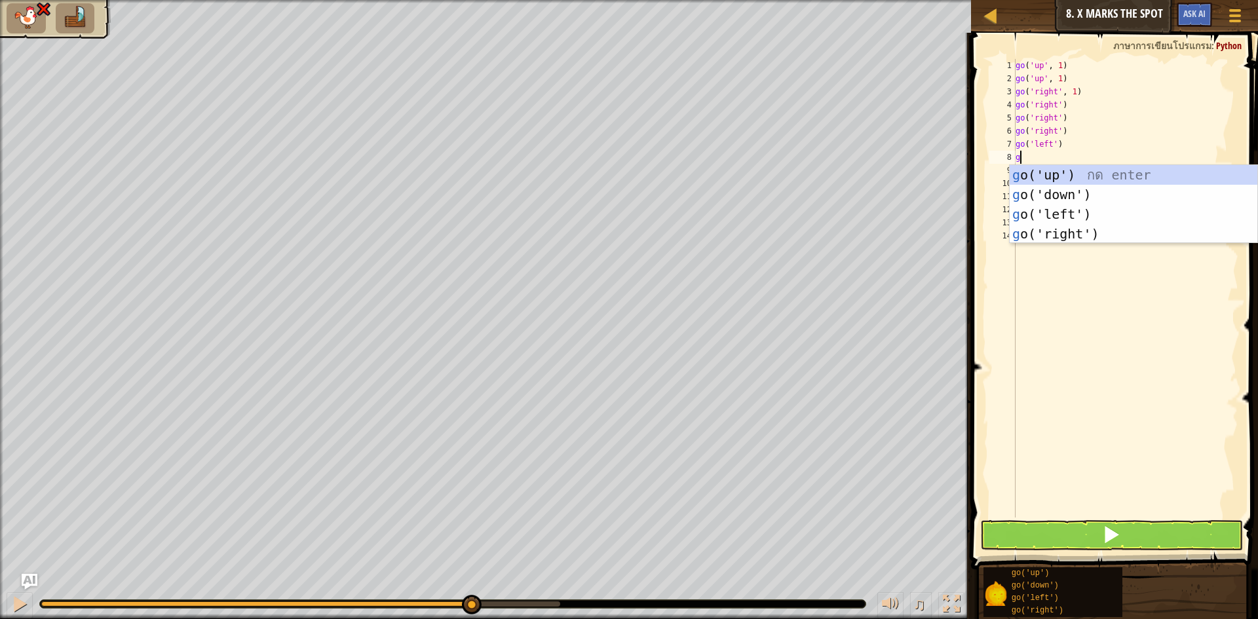
type textarea "go"
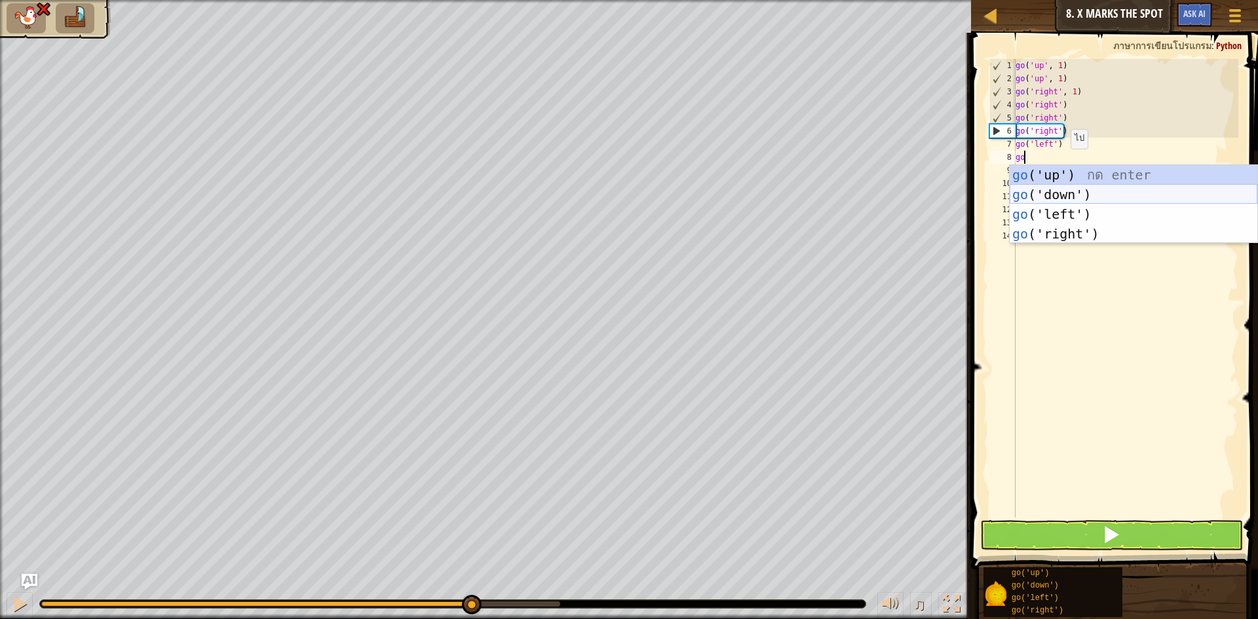
click at [1057, 191] on div "go ('up') กด enter go ('down') กด enter go ('left') กด enter go ('right') กด en…" at bounding box center [1134, 224] width 248 height 118
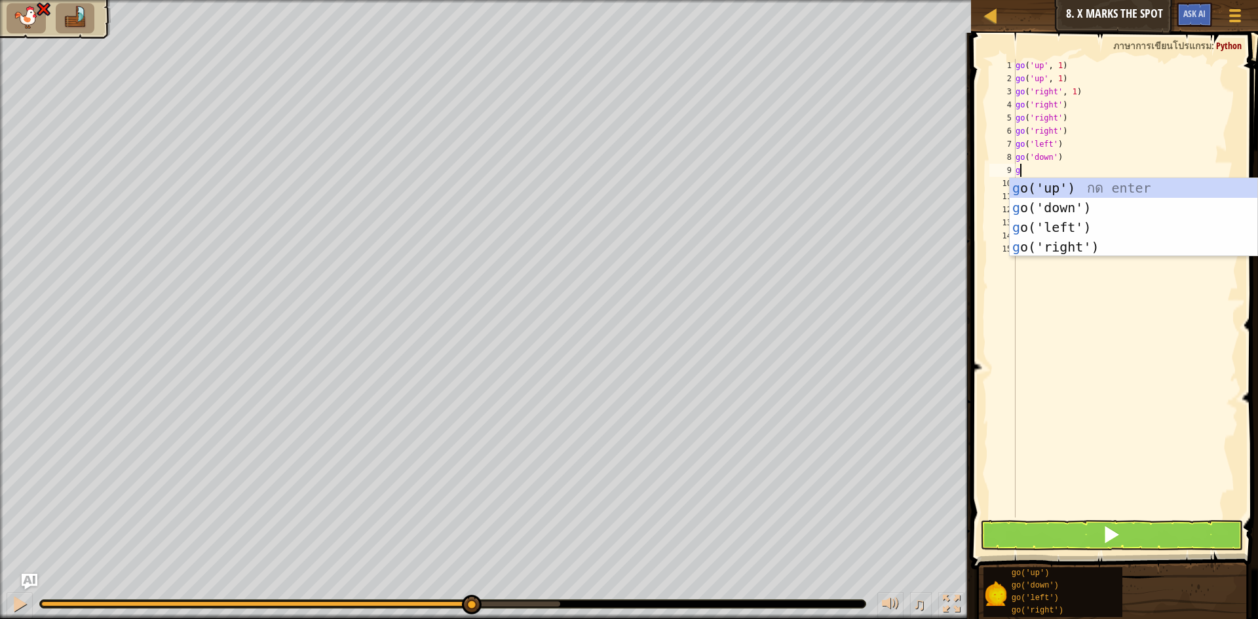
type textarea "go"
click at [1033, 206] on div "go ('up') กด enter go ('down') กด enter go ('left') กด enter go ('right') กด en…" at bounding box center [1134, 237] width 248 height 118
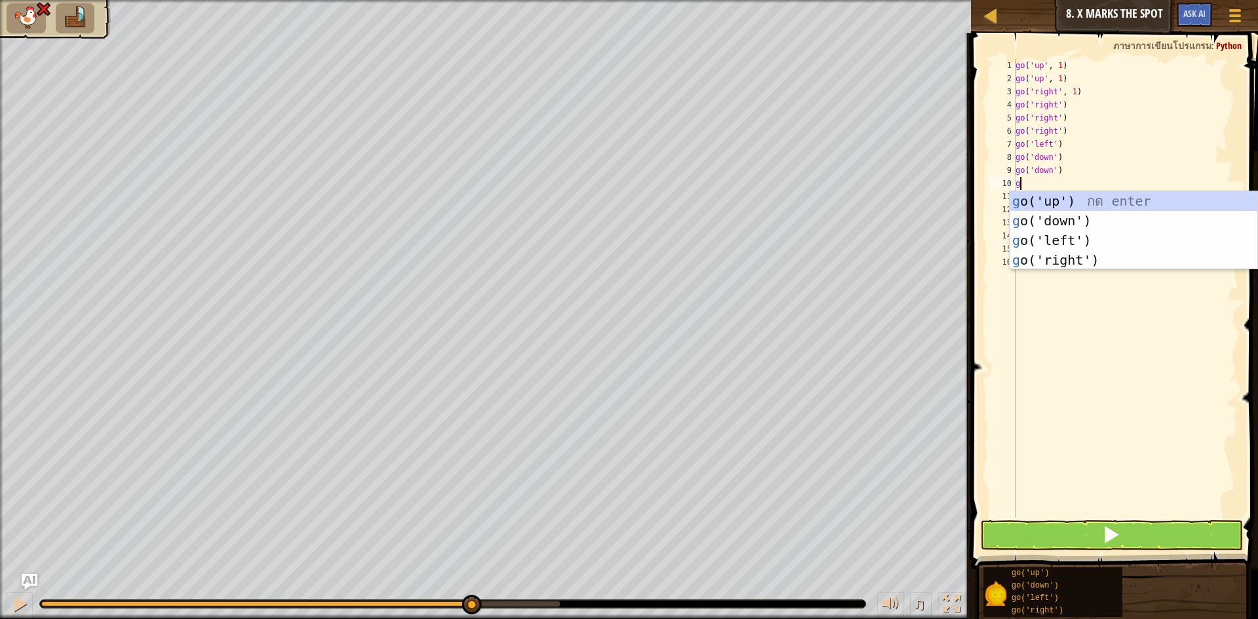
type textarea "go"
click at [1071, 240] on div "go ('up') กด enter go ('down') กด enter go ('left') กด enter go ('right') กด en…" at bounding box center [1134, 250] width 248 height 118
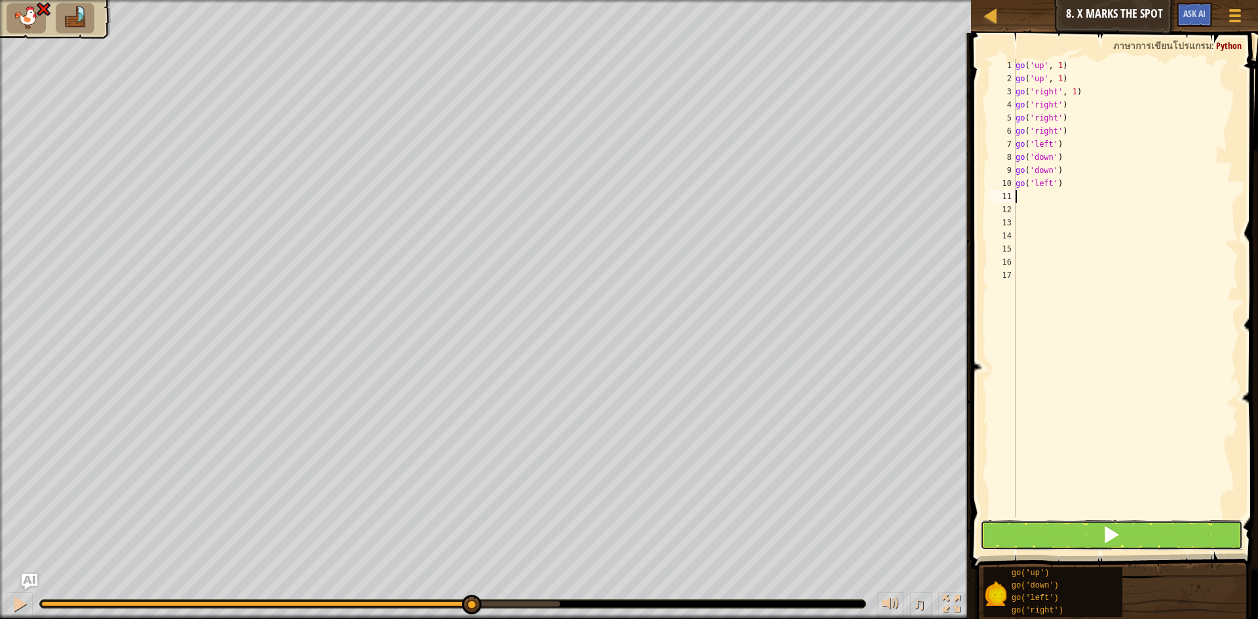
click at [1075, 535] on button at bounding box center [1111, 535] width 263 height 30
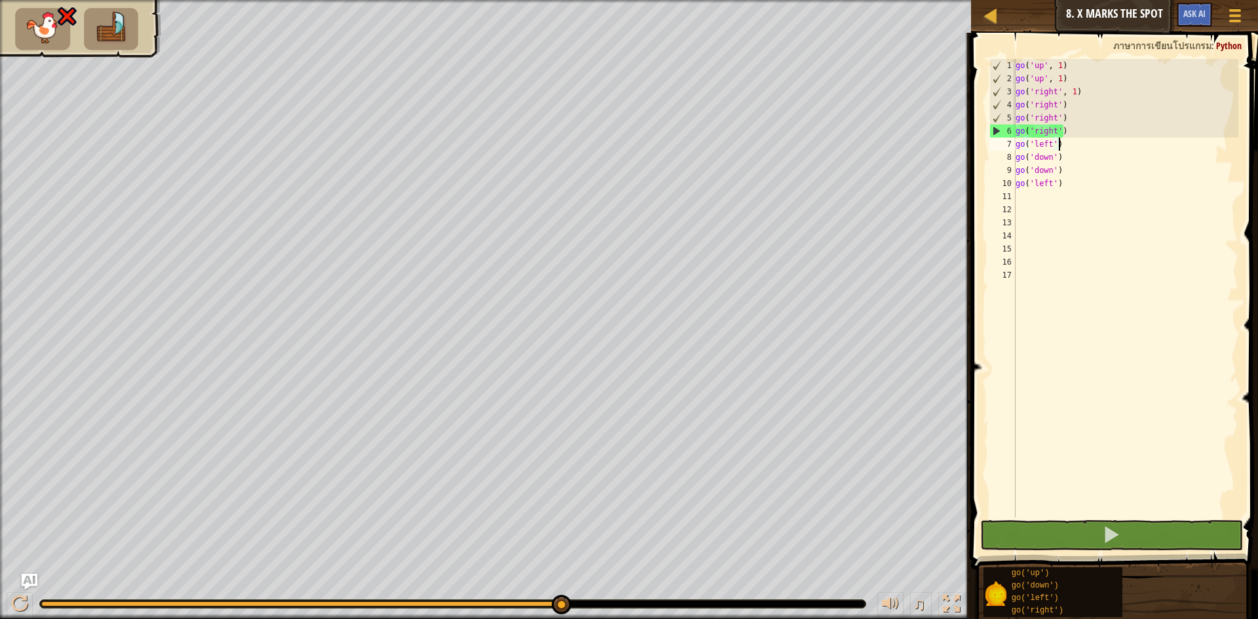
click at [1068, 141] on div "go ( 'up' , 1 ) go ( 'up' , 1 ) go ( 'right' , 1 ) go ( 'right' ) go ( 'right' …" at bounding box center [1126, 301] width 226 height 485
type textarea "g"
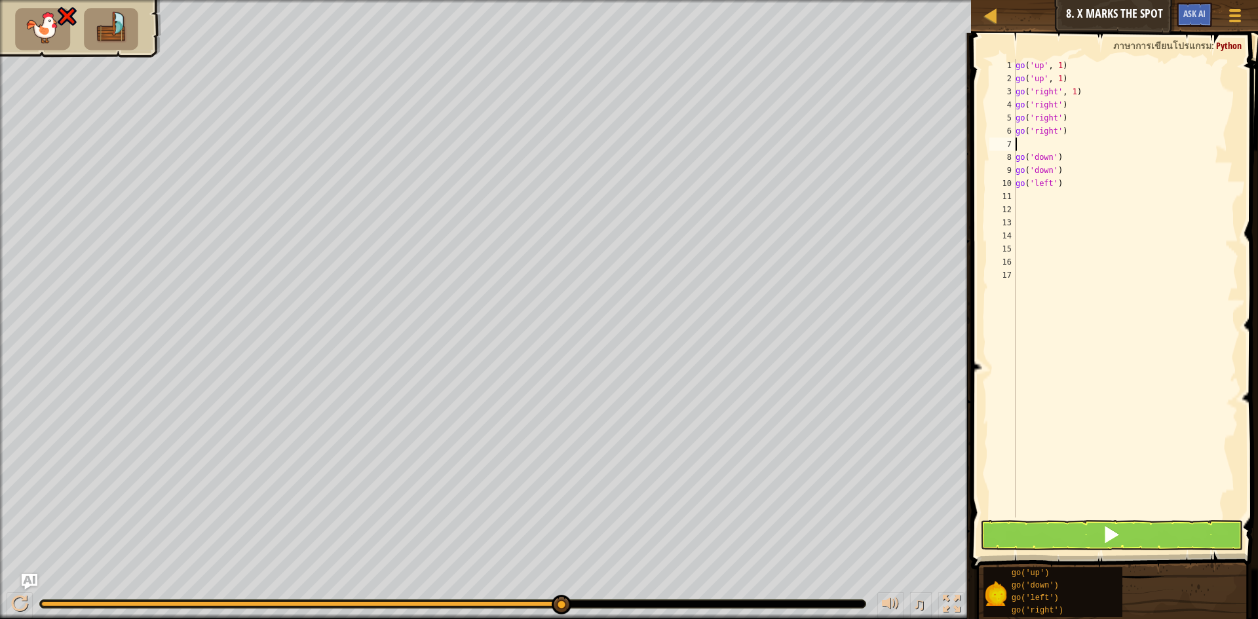
click at [1062, 183] on div "go ( 'up' , 1 ) go ( 'up' , 1 ) go ( 'right' , 1 ) go ( 'right' ) go ( 'right' …" at bounding box center [1126, 301] width 226 height 485
type textarea "g"
click at [1022, 140] on div "go ( 'up' , 1 ) go ( 'up' , 1 ) go ( 'right' , 1 ) go ( 'right' ) go ( 'right' …" at bounding box center [1126, 301] width 226 height 485
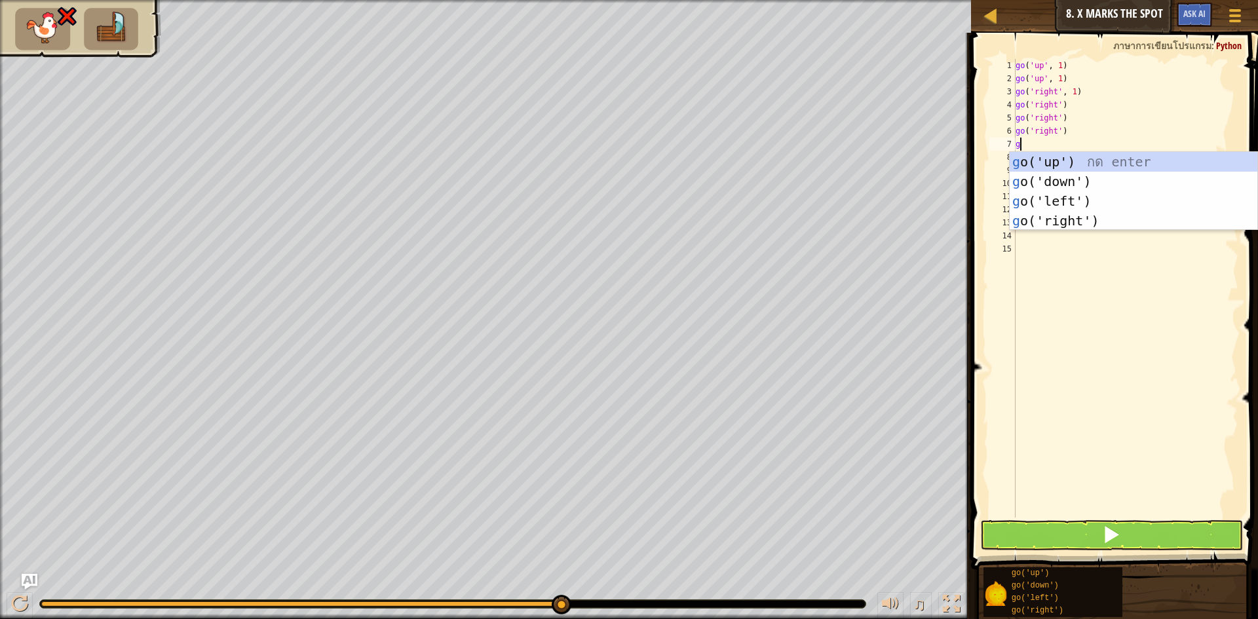
type textarea "go"
click at [1112, 204] on div "go ('up') กด enter go ('down') กด enter go ('left') กด enter go ('right') กด en…" at bounding box center [1134, 211] width 248 height 118
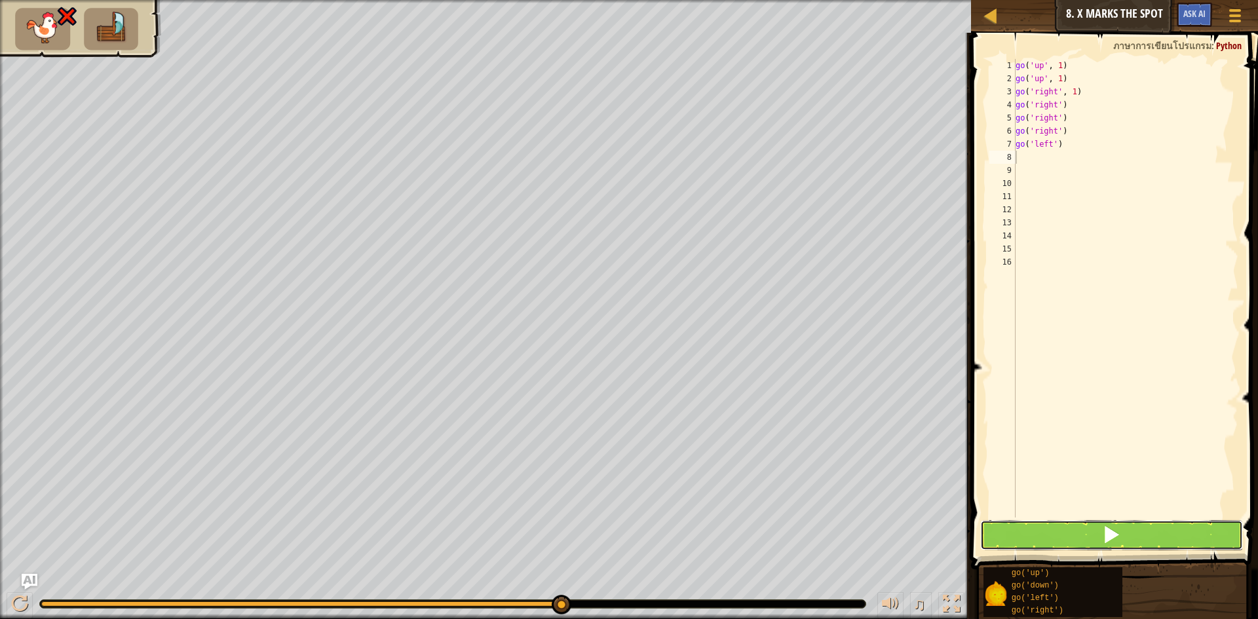
click at [1106, 529] on span at bounding box center [1111, 535] width 18 height 18
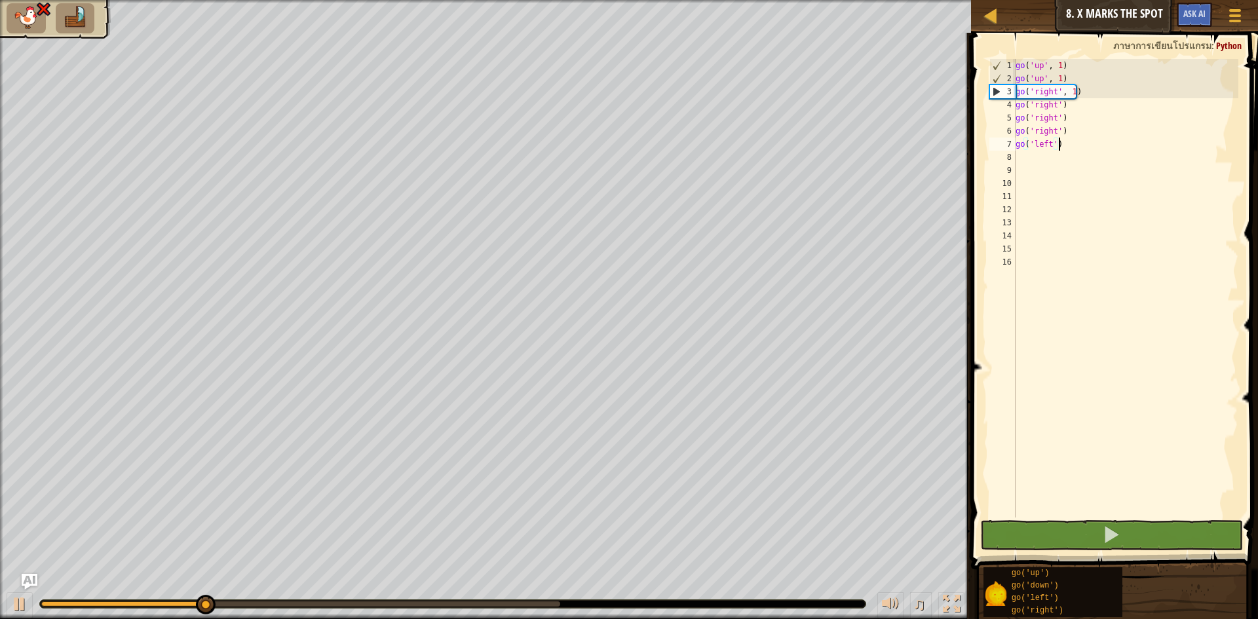
click at [1058, 147] on div "go ( 'up' , 1 ) go ( 'up' , 1 ) go ( 'right' , 1 ) go ( 'right' ) go ( 'right' …" at bounding box center [1126, 301] width 226 height 485
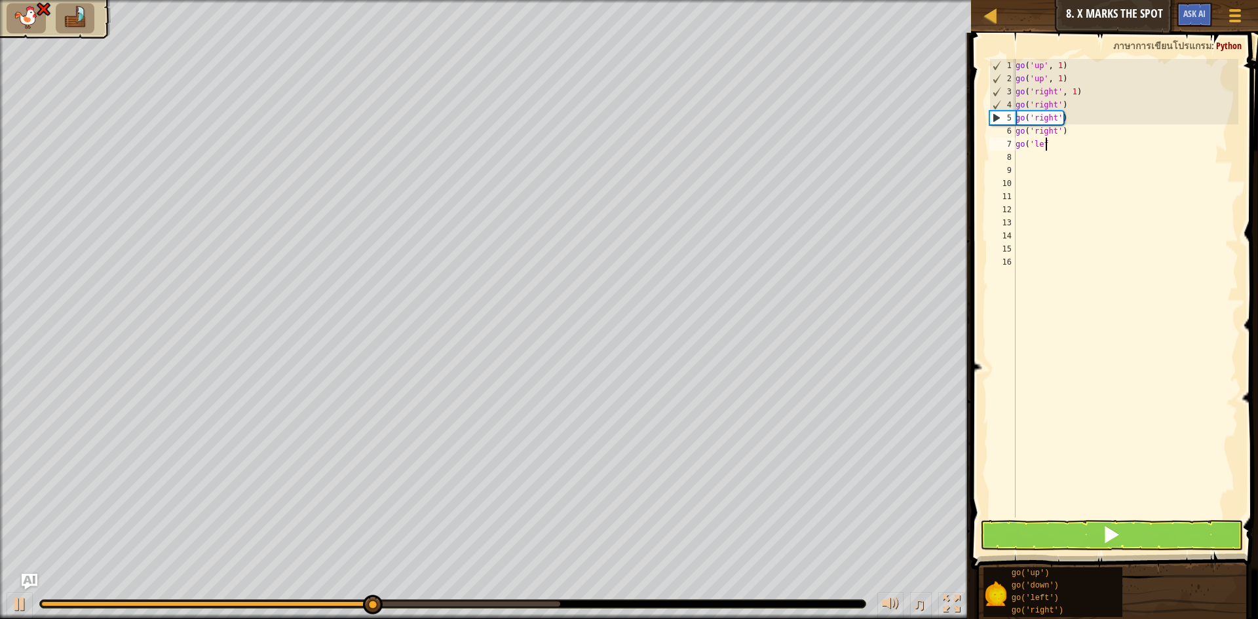
type textarea "g"
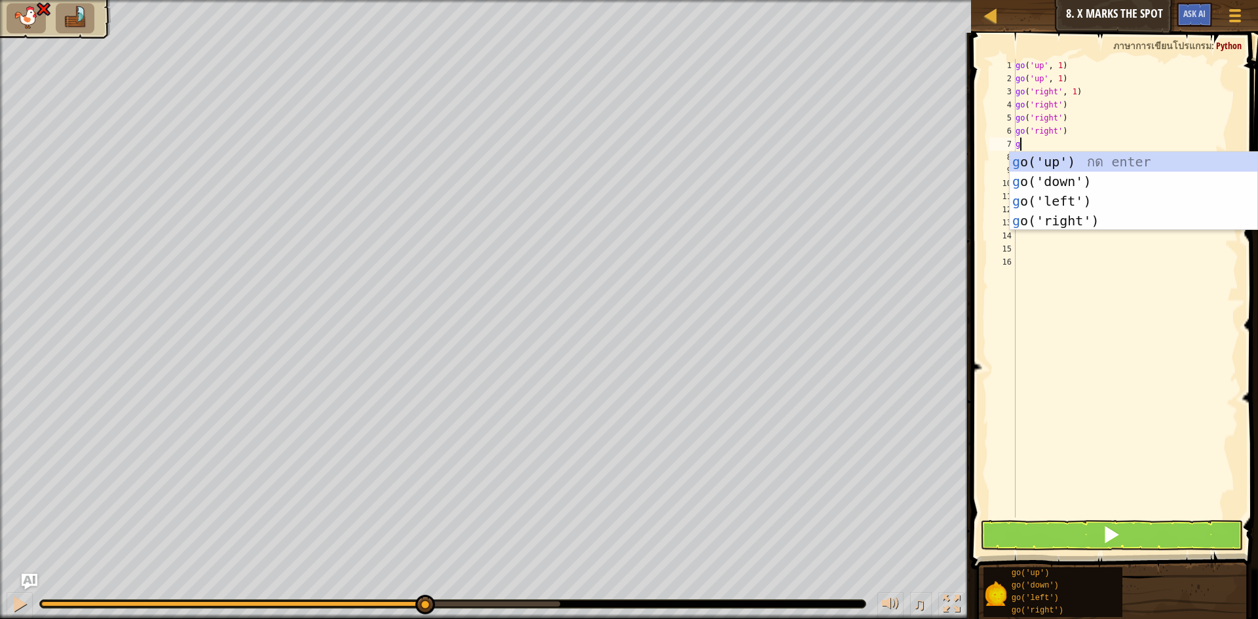
type textarea "go"
click at [1052, 181] on div "go ('up') กด enter go ('down') กด enter go ('left') กด enter go ('right') กด en…" at bounding box center [1134, 211] width 248 height 118
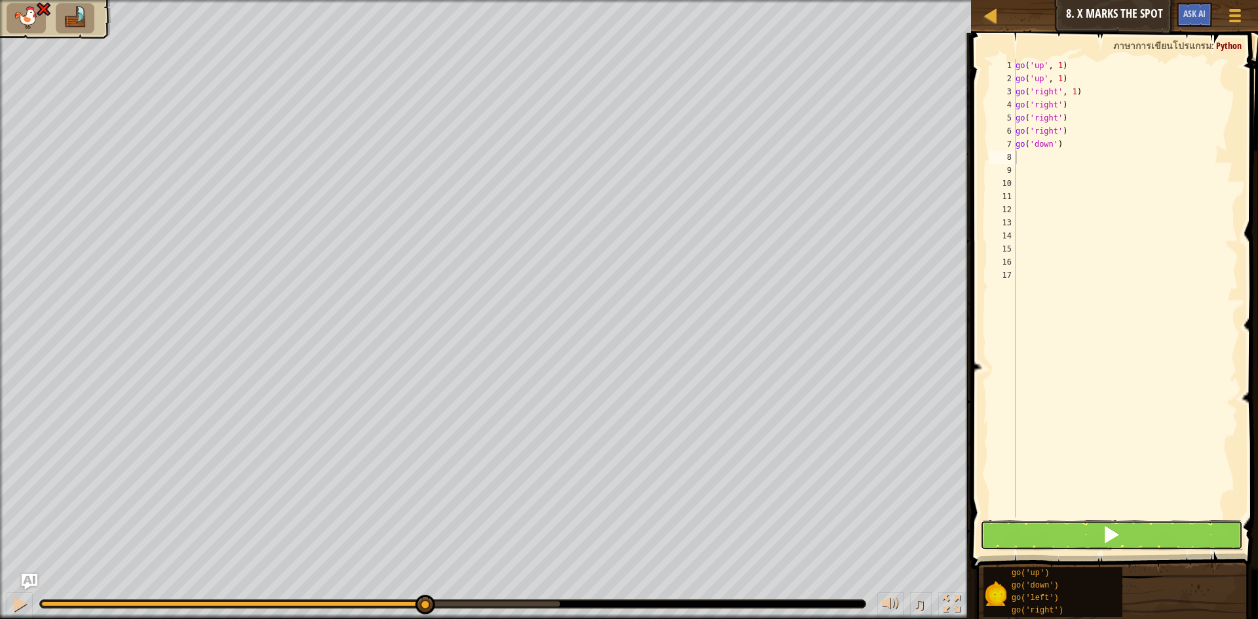
click at [1101, 526] on button at bounding box center [1111, 535] width 263 height 30
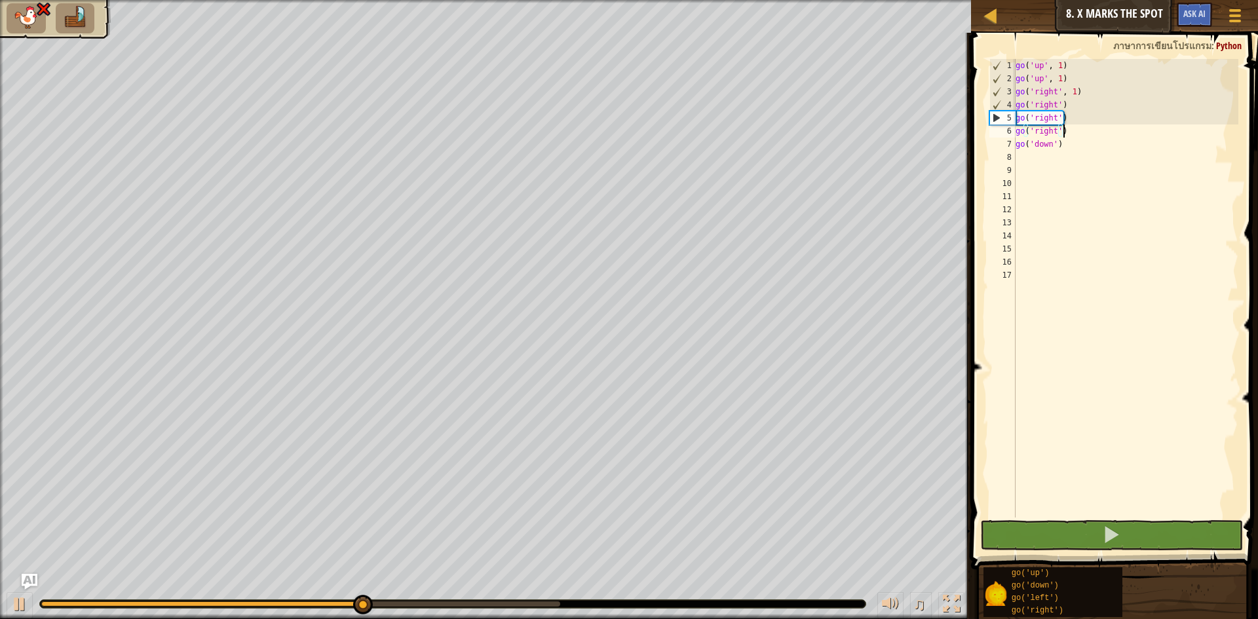
click at [1062, 136] on div "go ( 'up' , 1 ) go ( 'up' , 1 ) go ( 'right' , 1 ) go ( 'right' ) go ( 'right' …" at bounding box center [1126, 301] width 226 height 485
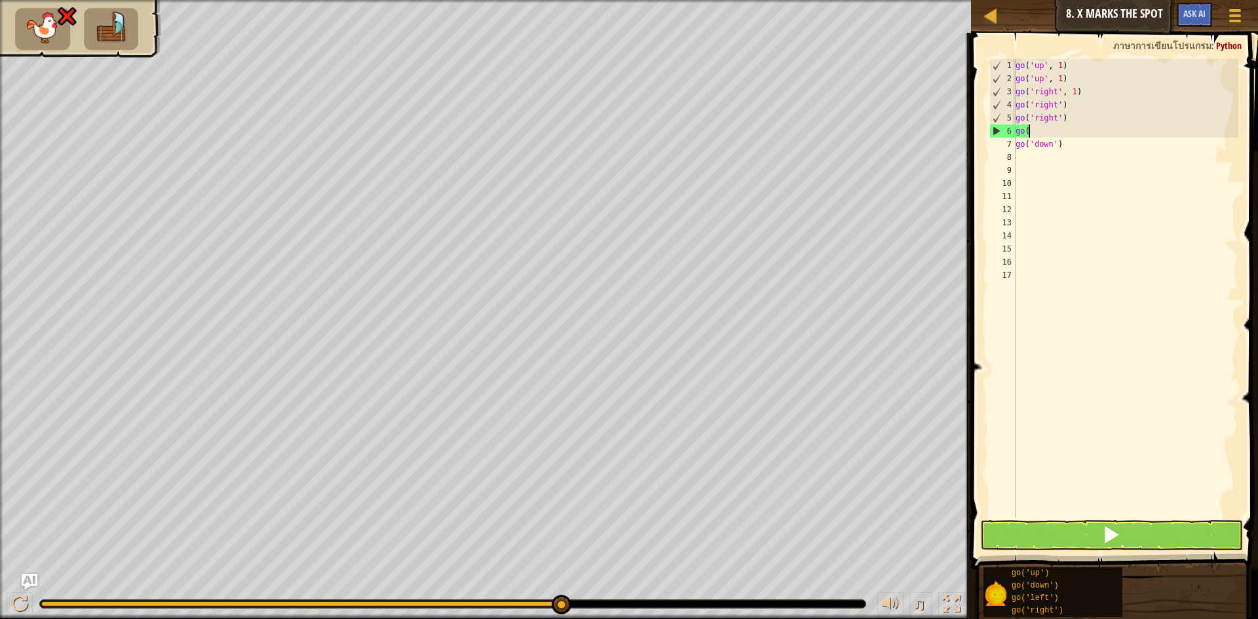
type textarea "g"
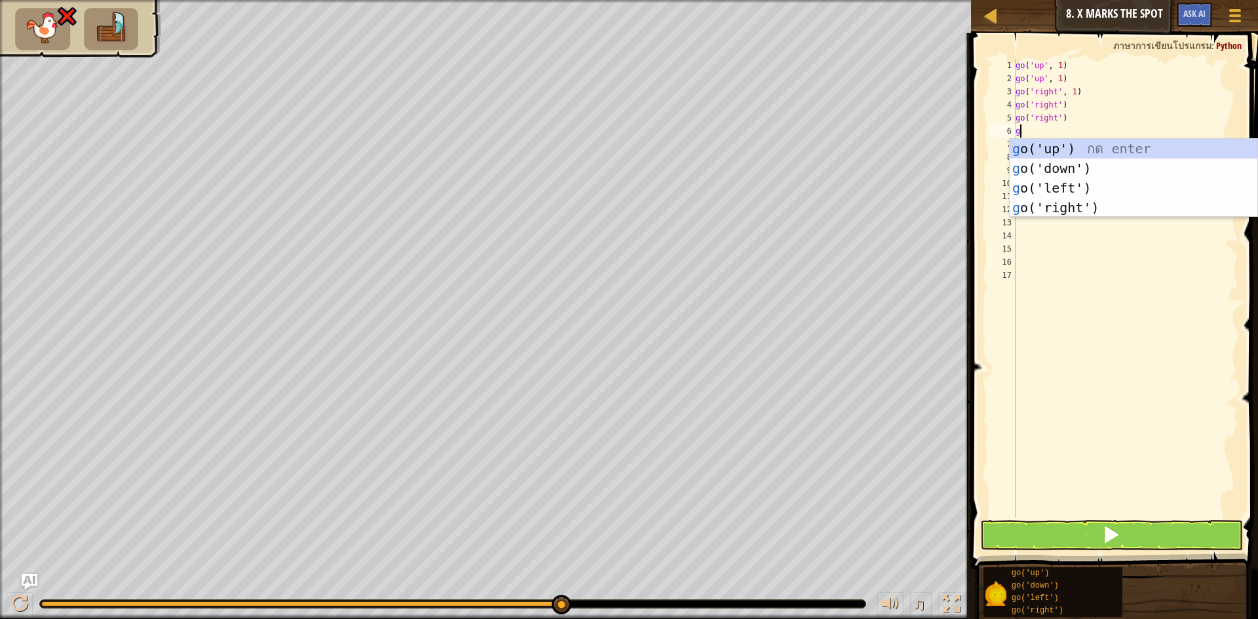
type textarea "go"
click at [1061, 166] on div "go ('up') กด enter go ('down') กด enter go ('left') กด enter go ('right') กด en…" at bounding box center [1134, 198] width 248 height 118
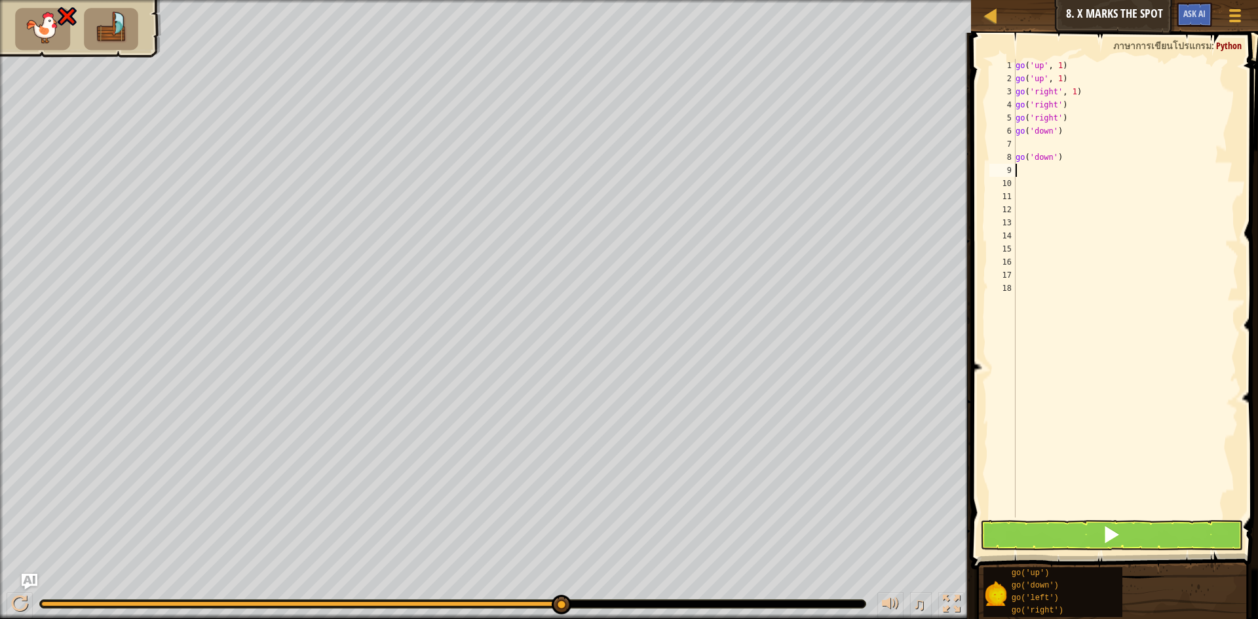
click at [1061, 166] on div "go ( 'up' , 1 ) go ( 'up' , 1 ) go ( 'right' , 1 ) go ( 'right' ) go ( 'right' …" at bounding box center [1126, 301] width 226 height 485
click at [1061, 159] on div "go ( 'up' , 1 ) go ( 'up' , 1 ) go ( 'right' , 1 ) go ( 'right' ) go ( 'right' …" at bounding box center [1126, 301] width 226 height 485
type textarea "g"
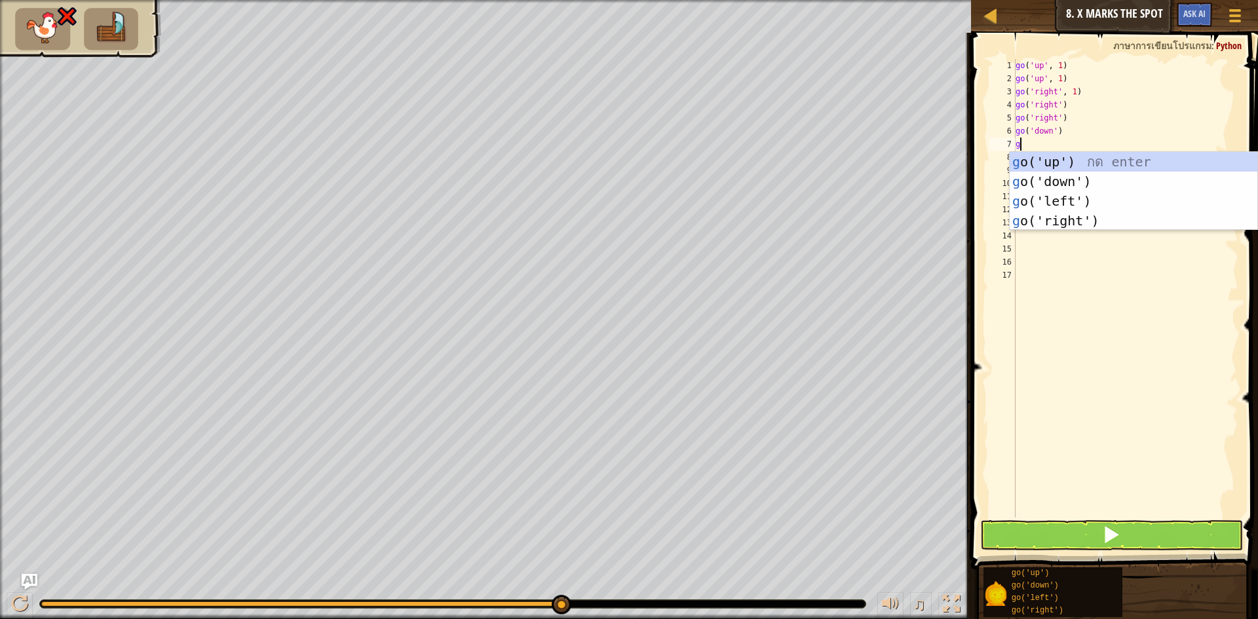
type textarea "go"
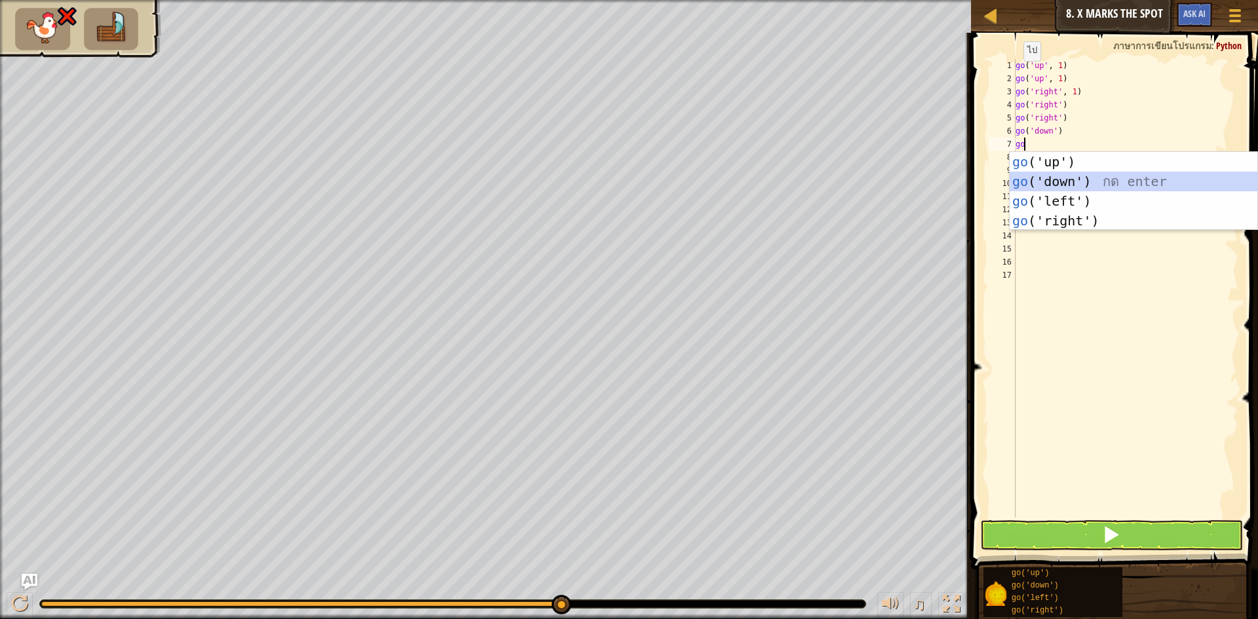
click at [1030, 185] on div "go ('up') กด enter go ('down') กด enter go ('left') กด enter go ('right') กด en…" at bounding box center [1134, 211] width 248 height 118
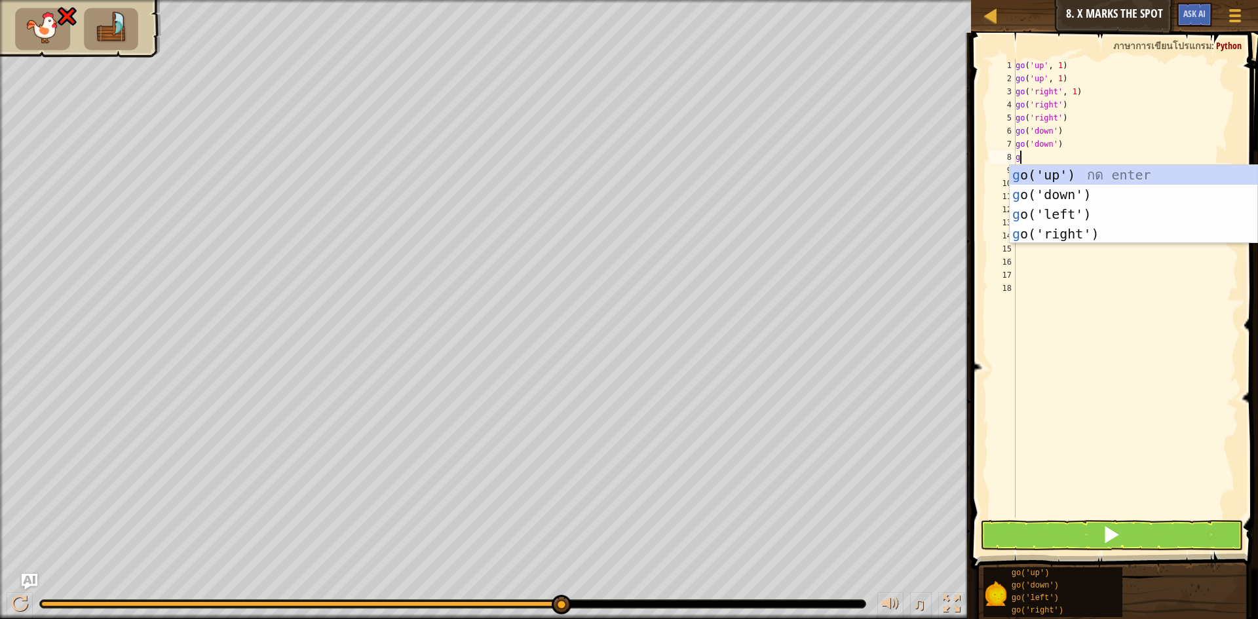
type textarea "go"
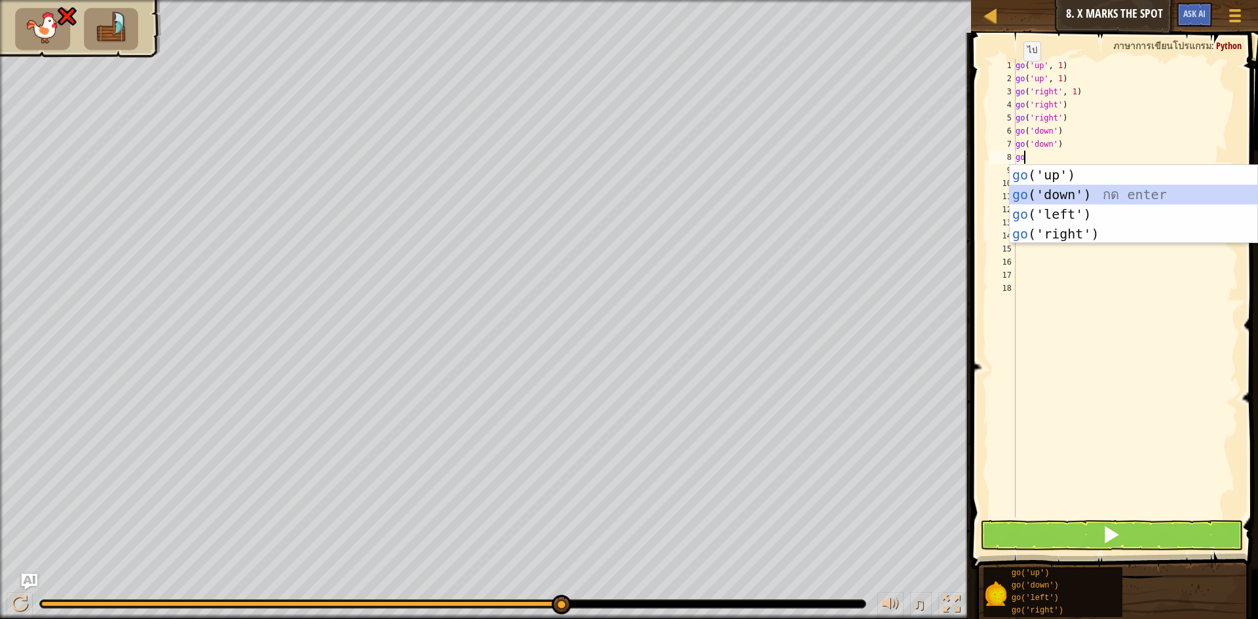
click at [1043, 199] on div "go ('up') กด enter go ('down') กด enter go ('left') กด enter go ('right') กด en…" at bounding box center [1134, 224] width 248 height 118
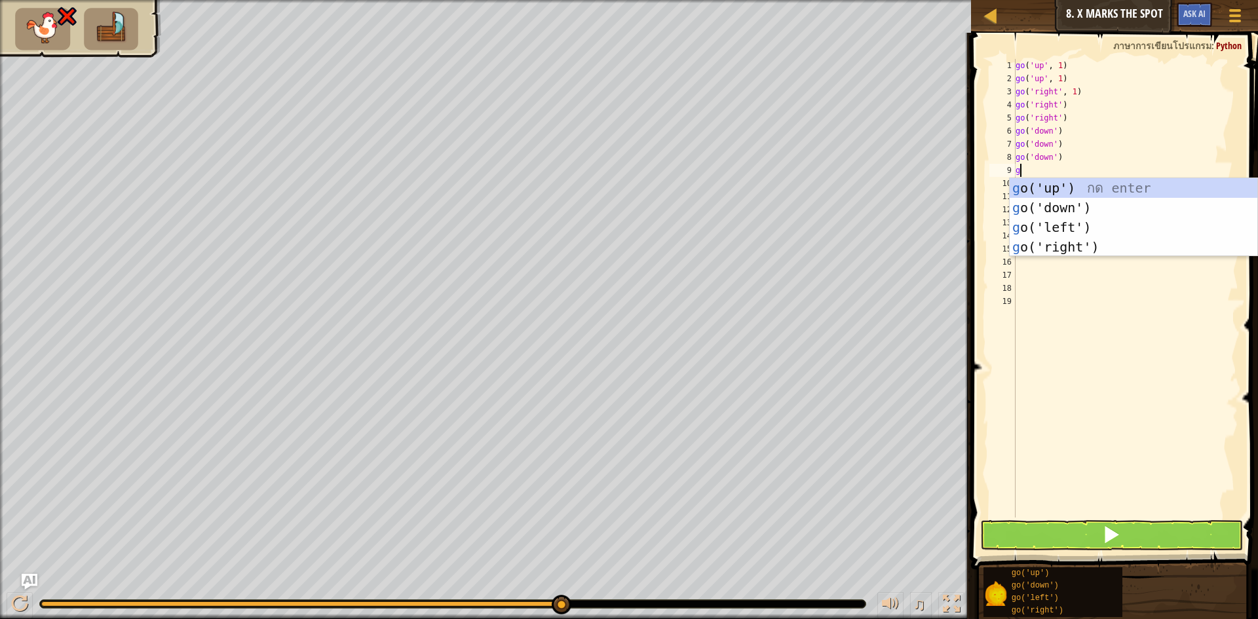
type textarea "go"
click at [1062, 231] on div "go ('up') กด enter go ('down') กด enter go ('left') กด enter go ('right') กด en…" at bounding box center [1134, 237] width 248 height 118
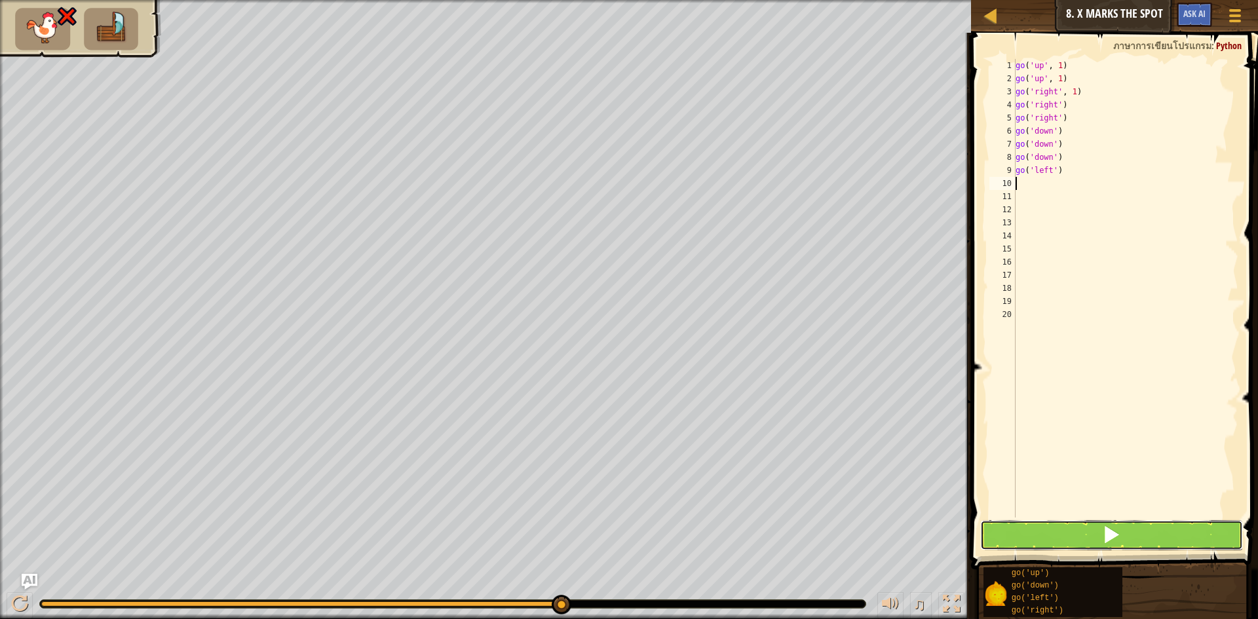
click at [1087, 535] on button at bounding box center [1111, 535] width 263 height 30
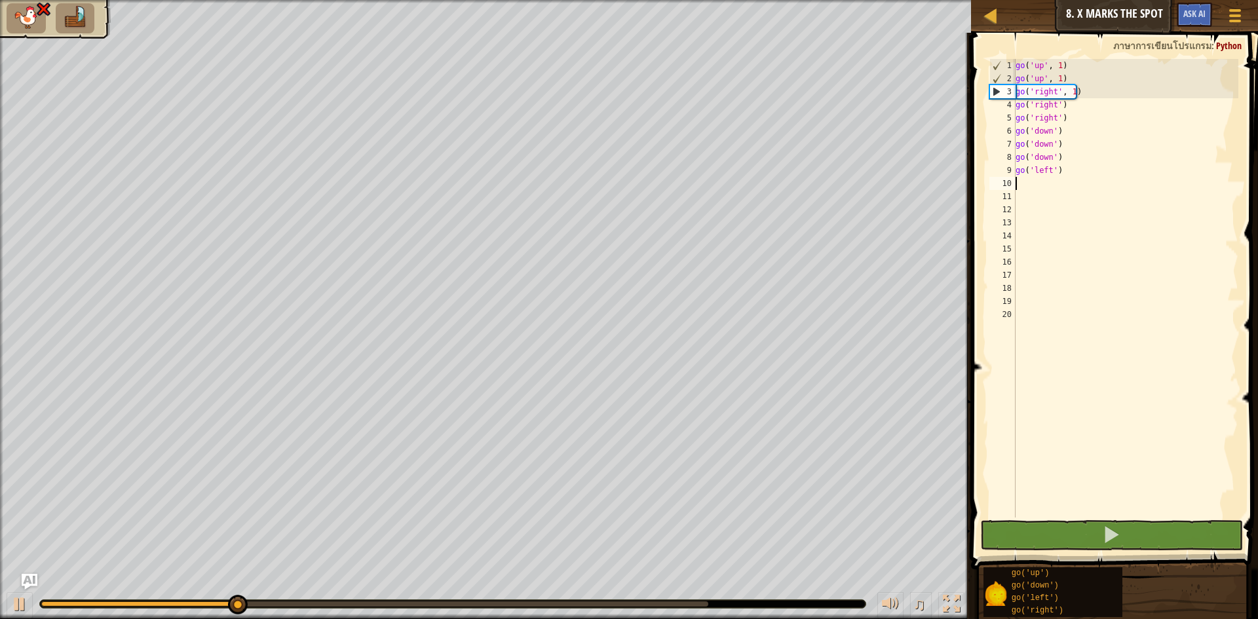
click at [1057, 178] on div "go ( 'up' , 1 ) go ( 'up' , 1 ) go ( 'right' , 1 ) go ( 'right' ) go ( 'right' …" at bounding box center [1126, 301] width 226 height 485
click at [1060, 175] on div "go ( 'up' , 1 ) go ( 'up' , 1 ) go ( 'right' , 1 ) go ( 'right' ) go ( 'right' …" at bounding box center [1126, 301] width 226 height 485
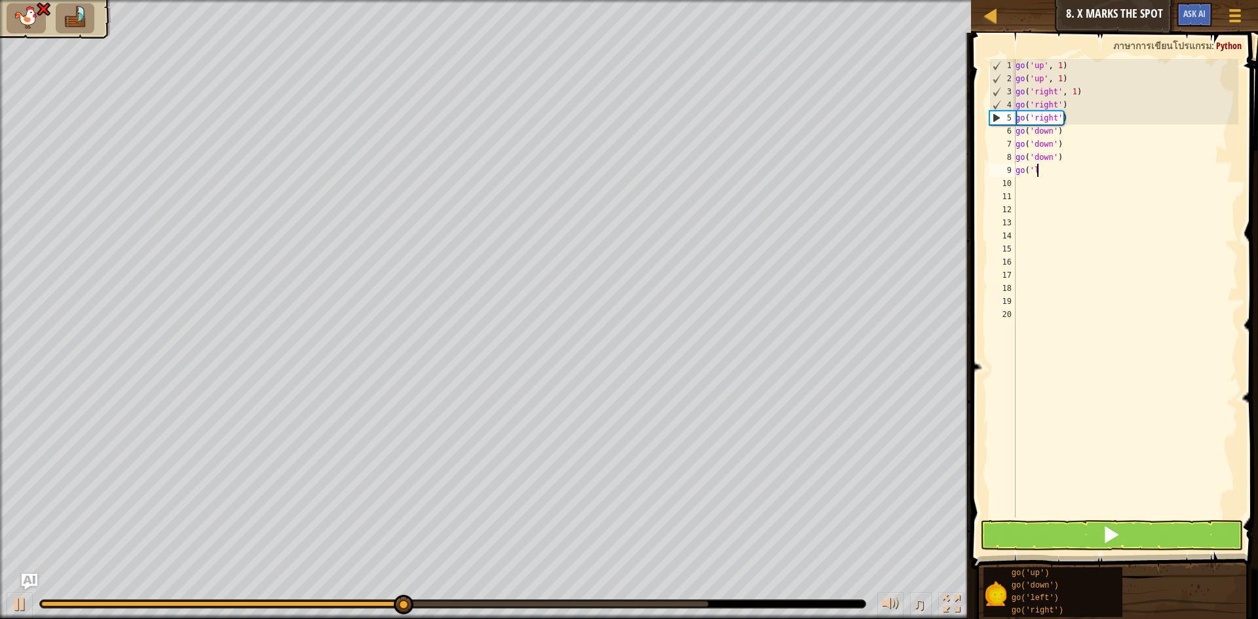
type textarea "g"
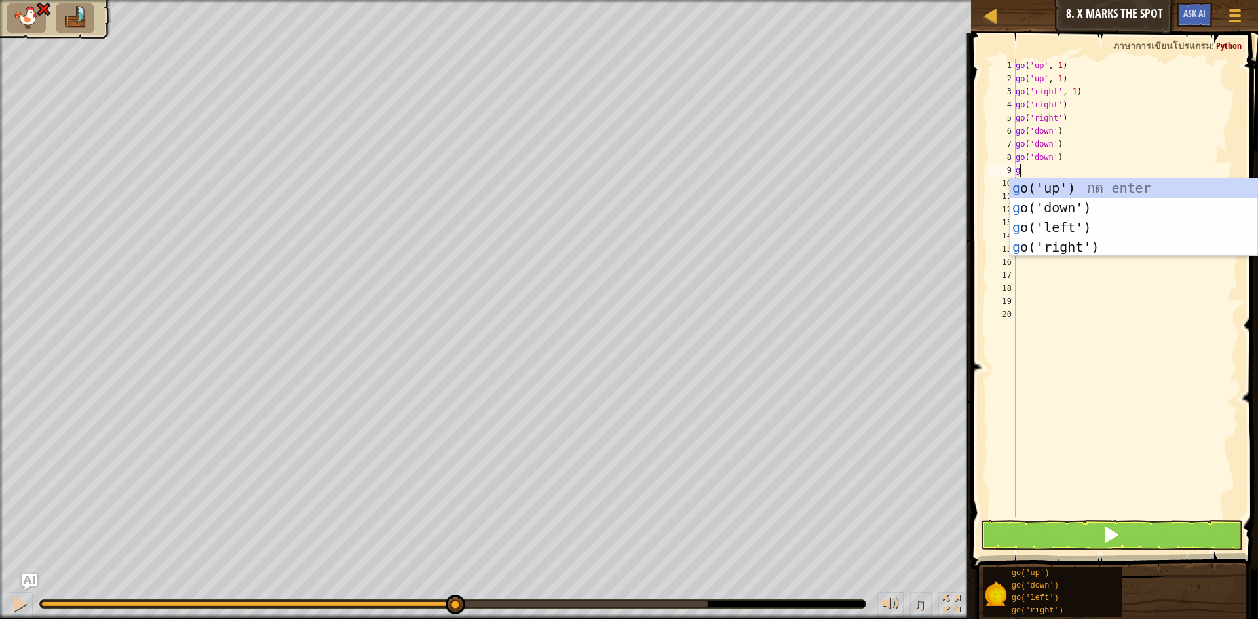
type textarea "go"
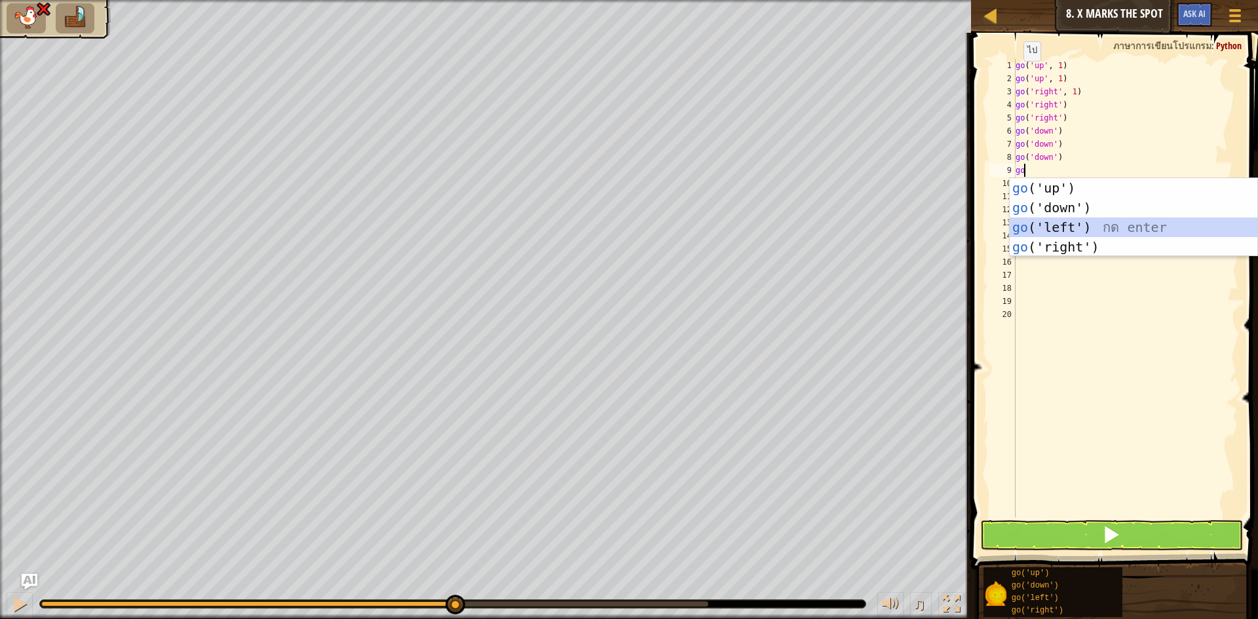
click at [1061, 221] on div "go ('up') กด enter go ('down') กด enter go ('left') กด enter go ('right') กด en…" at bounding box center [1134, 237] width 248 height 118
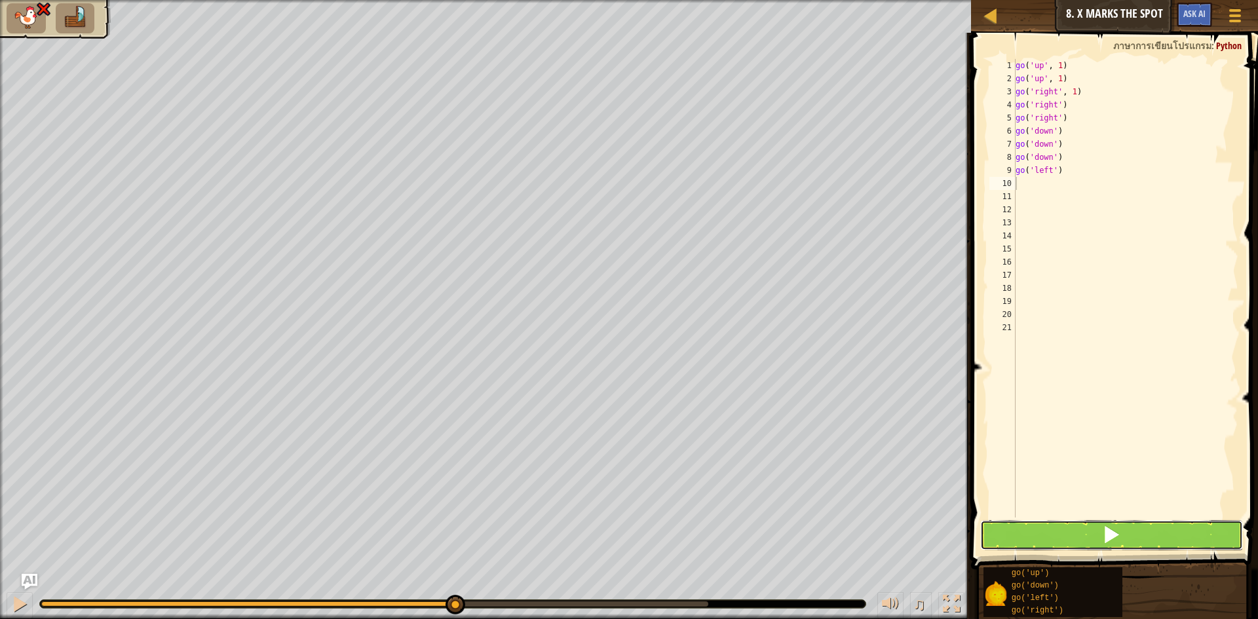
click at [1059, 542] on button at bounding box center [1111, 535] width 263 height 30
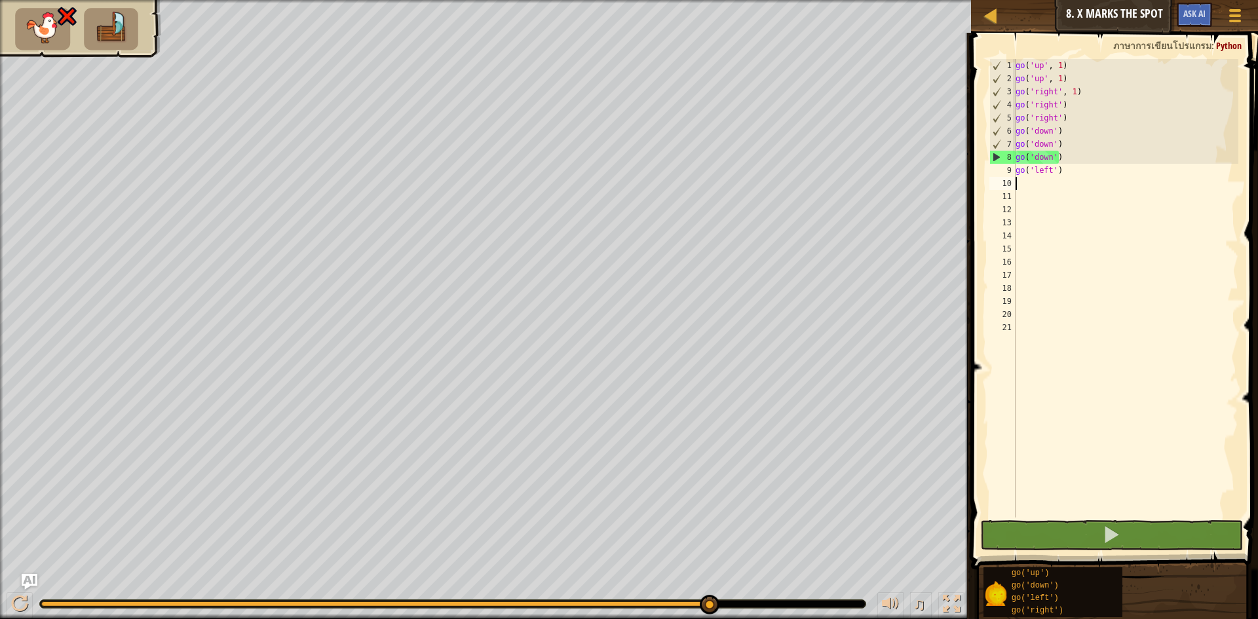
click at [1064, 151] on div "go ( 'up' , 1 ) go ( 'up' , 1 ) go ( 'right' , 1 ) go ( 'right' ) go ( 'right' …" at bounding box center [1126, 301] width 226 height 485
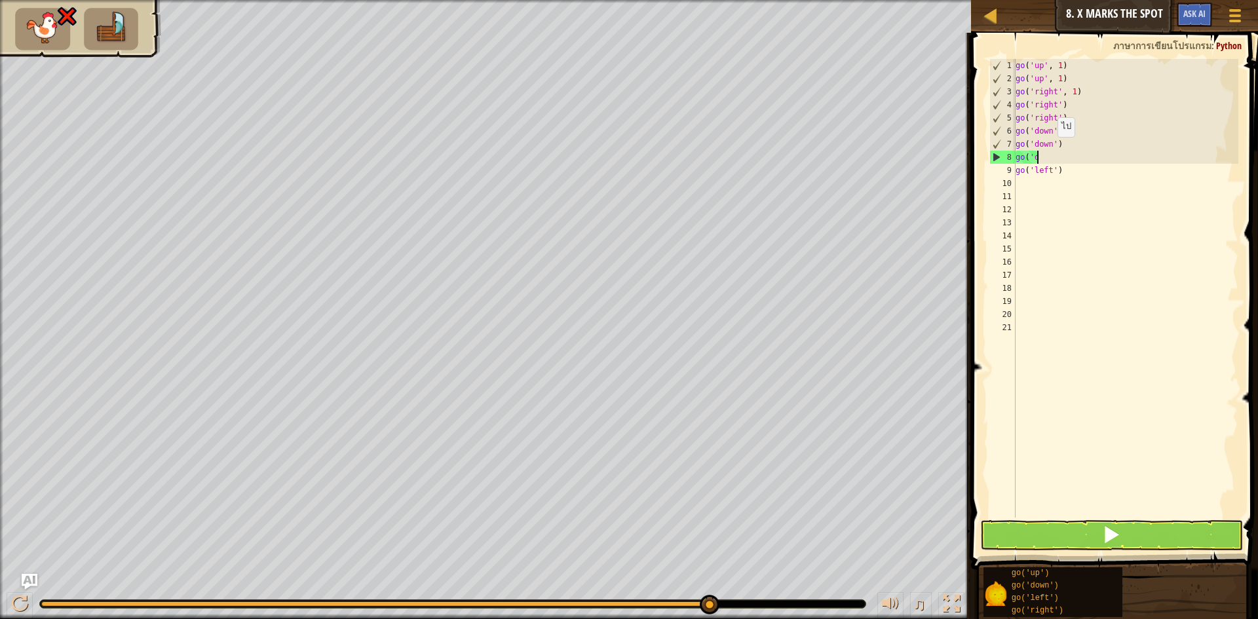
type textarea "g"
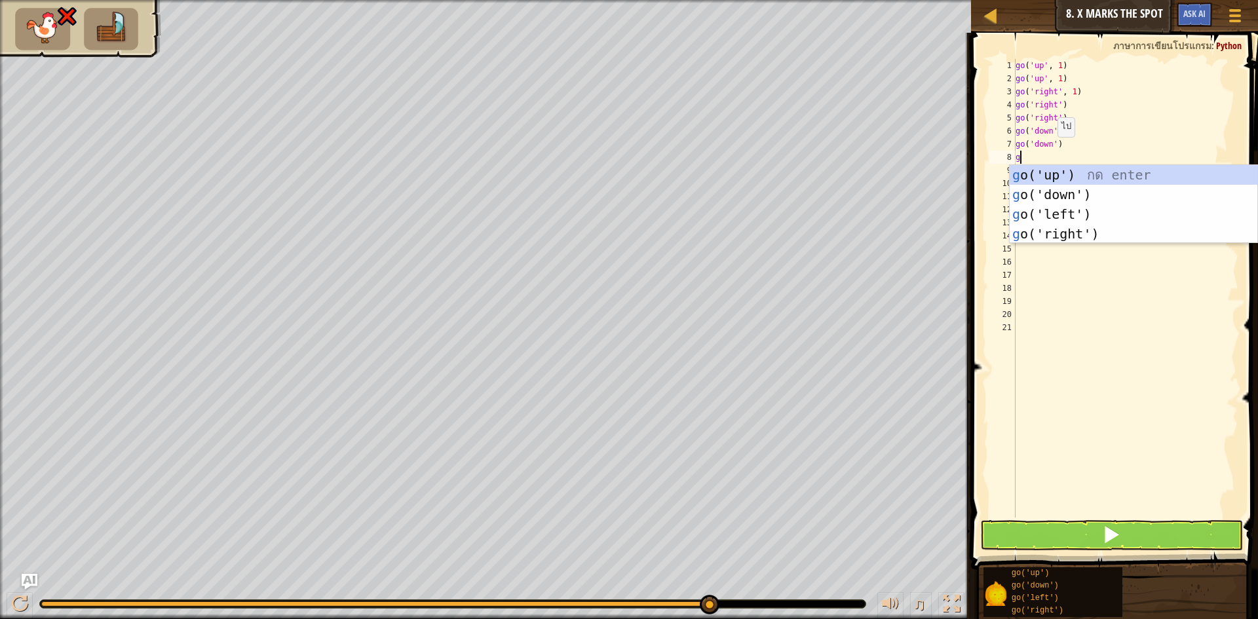
type textarea "go"
click at [1062, 220] on div "go ('up') กด enter go ('down') กด enter go ('left') กด enter go ('right') กด en…" at bounding box center [1134, 224] width 248 height 118
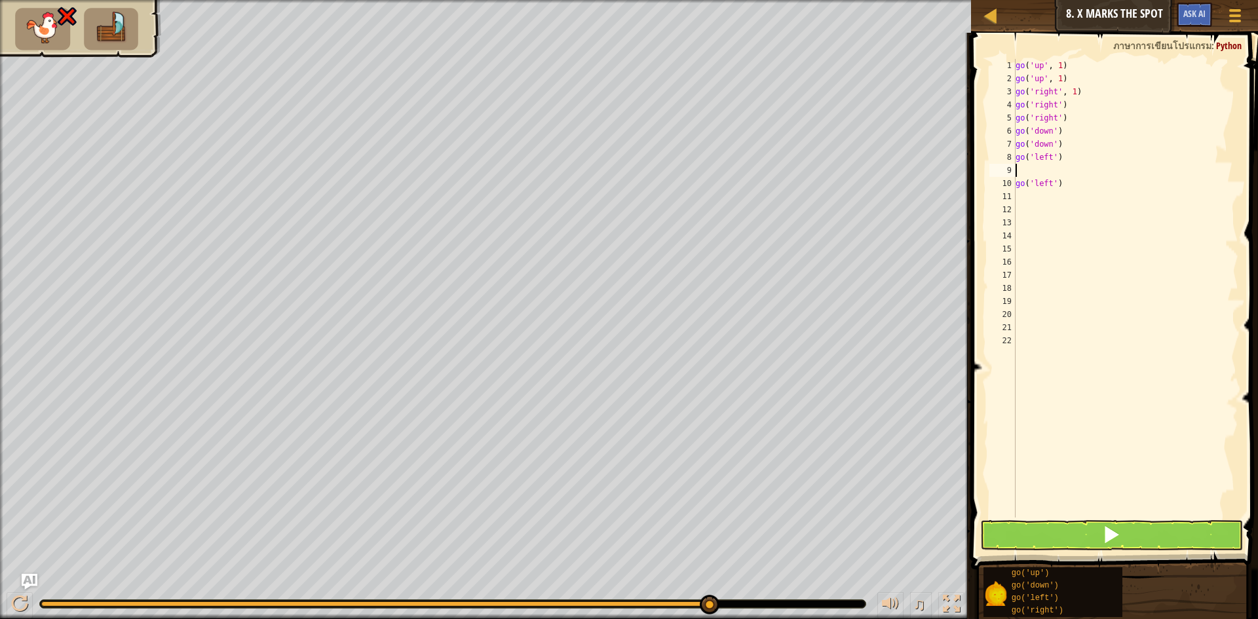
click at [1063, 184] on div "go ( 'up' , 1 ) go ( 'up' , 1 ) go ( 'right' , 1 ) go ( 'right' ) go ( 'right' …" at bounding box center [1126, 301] width 226 height 485
type textarea "g"
click at [1121, 537] on button at bounding box center [1111, 535] width 263 height 30
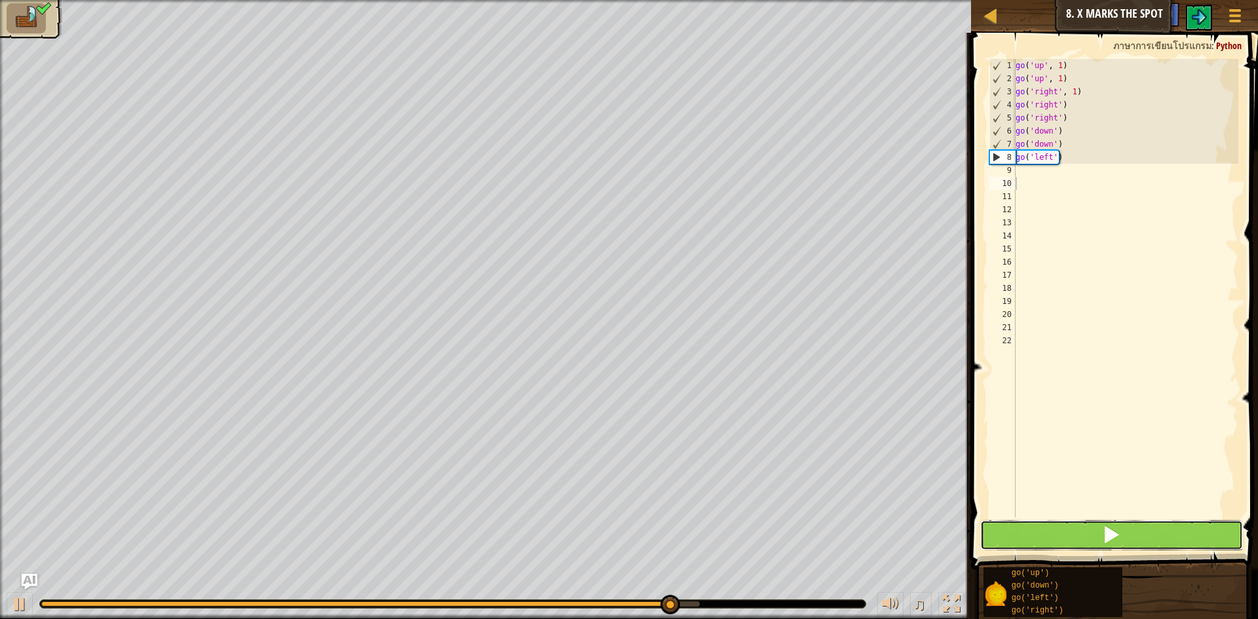
click at [1059, 541] on button at bounding box center [1111, 535] width 263 height 30
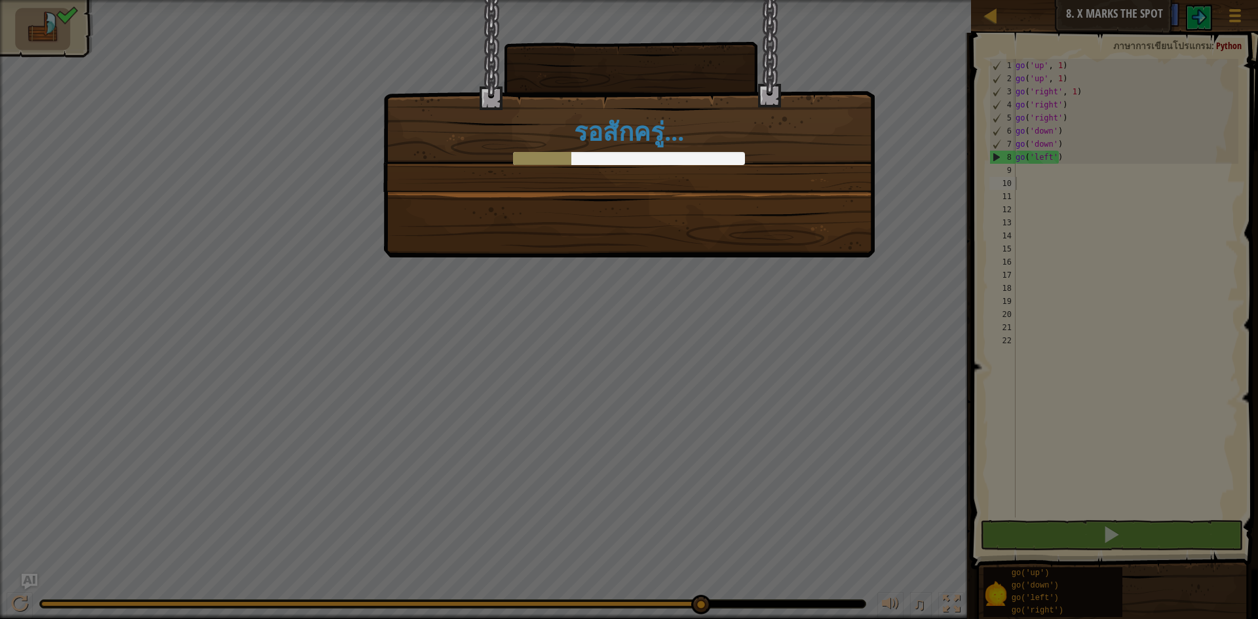
drag, startPoint x: 273, startPoint y: 614, endPoint x: 973, endPoint y: 646, distance: 700.7
click at [973, 1] on html "แผนที่ จูเนียร์ 8. X Marks the Spot เมนูเกม Ask AI 1 הההההההההההההההההההההההההה…" at bounding box center [629, 0] width 1258 height 1
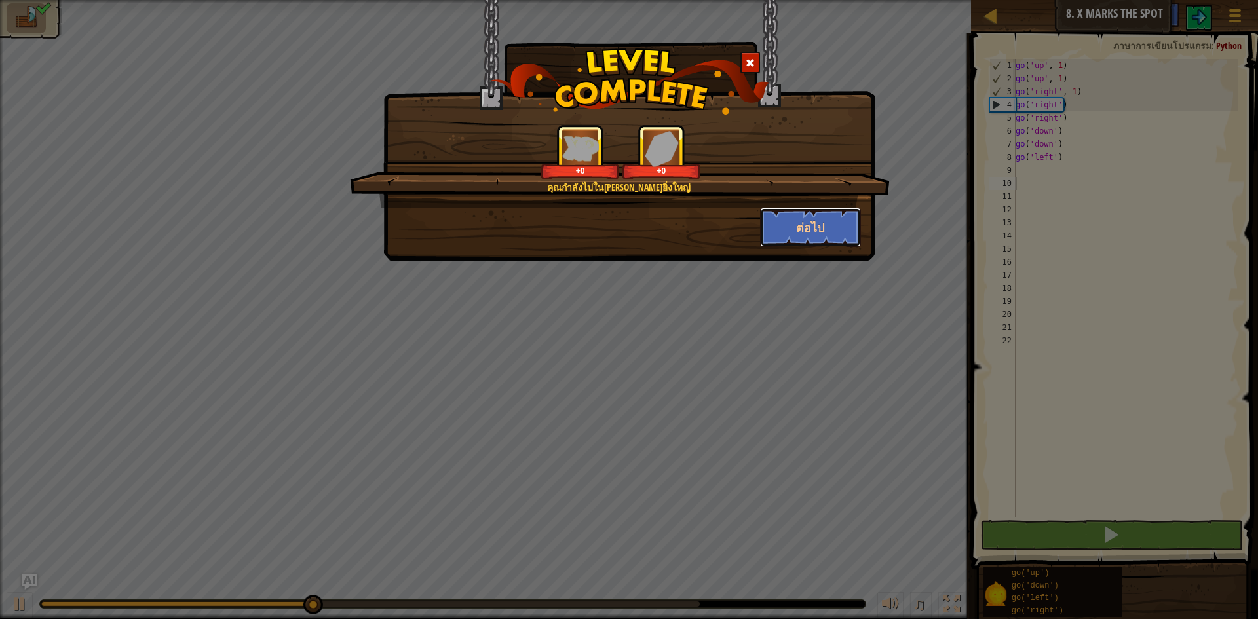
click at [837, 231] on button "ต่อไป" at bounding box center [811, 227] width 102 height 39
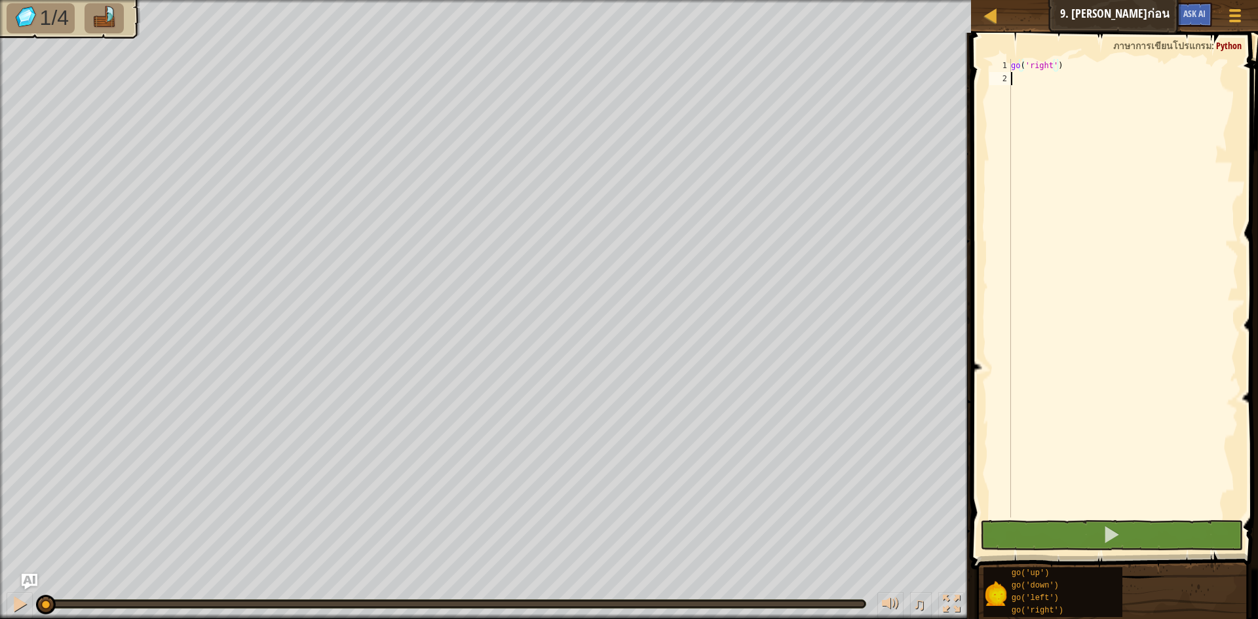
click at [1014, 75] on div "go ( 'right' )" at bounding box center [1124, 301] width 230 height 485
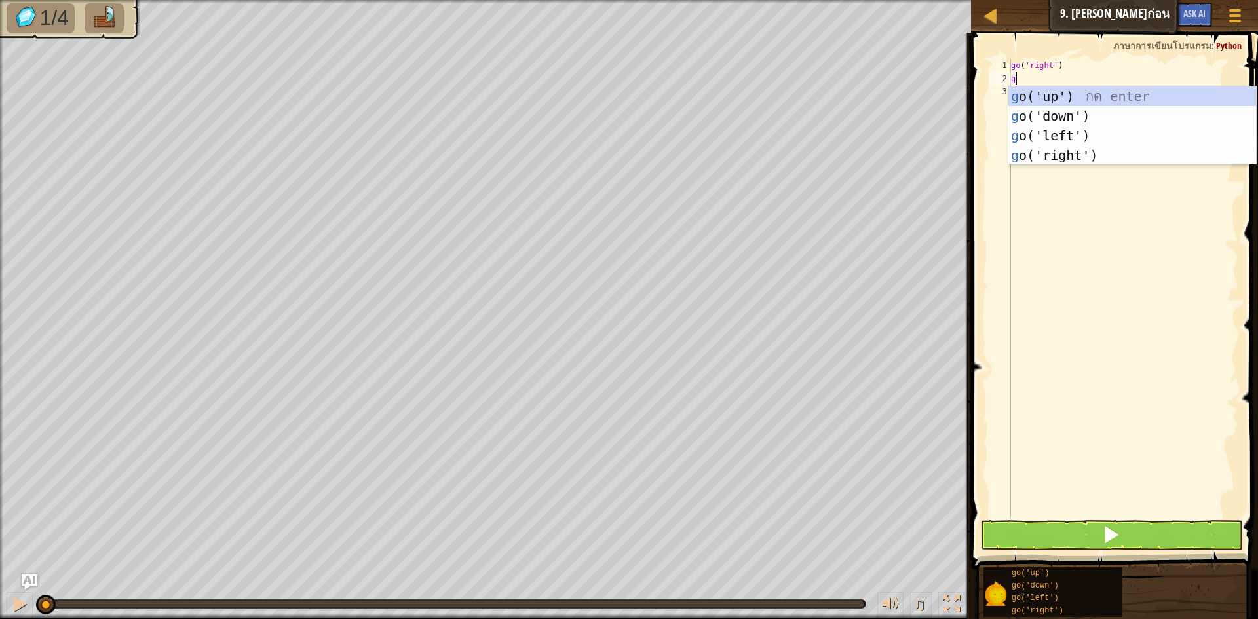
type textarea "go"
click at [1064, 153] on div "go ('up') กด enter go ('down') กด enter go ('left') กด enter go ('right') กด en…" at bounding box center [1133, 146] width 248 height 118
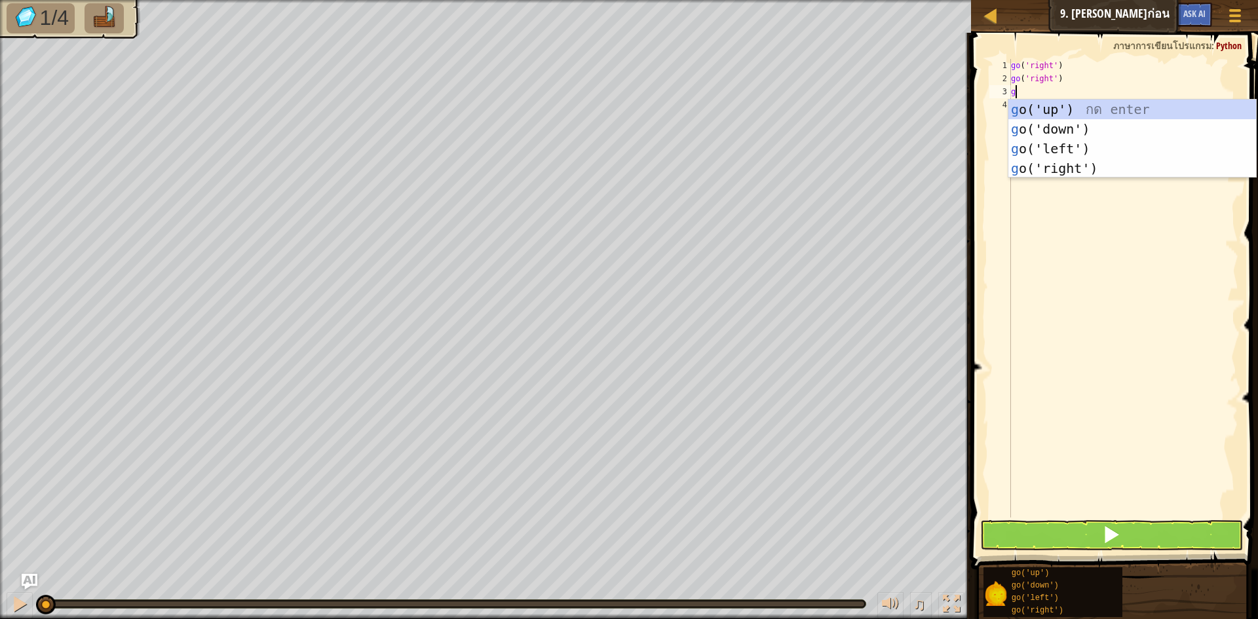
type textarea "go"
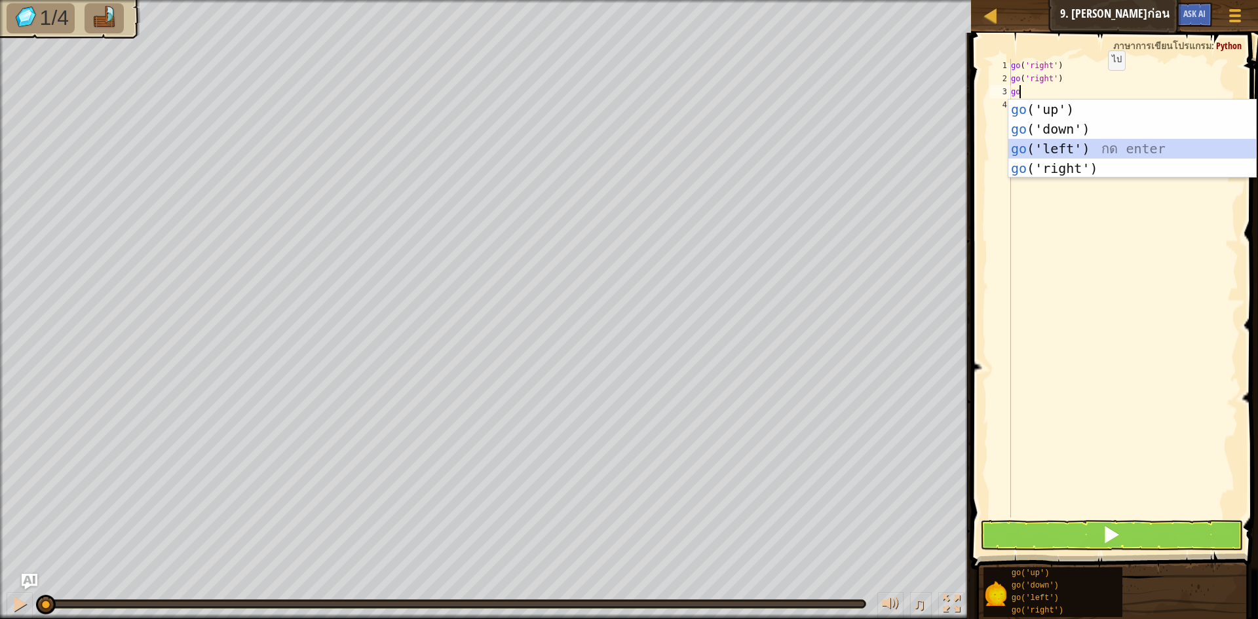
click at [1048, 150] on div "go ('up') กด enter go ('down') กด enter go ('left') กด enter go ('right') กด en…" at bounding box center [1133, 159] width 248 height 118
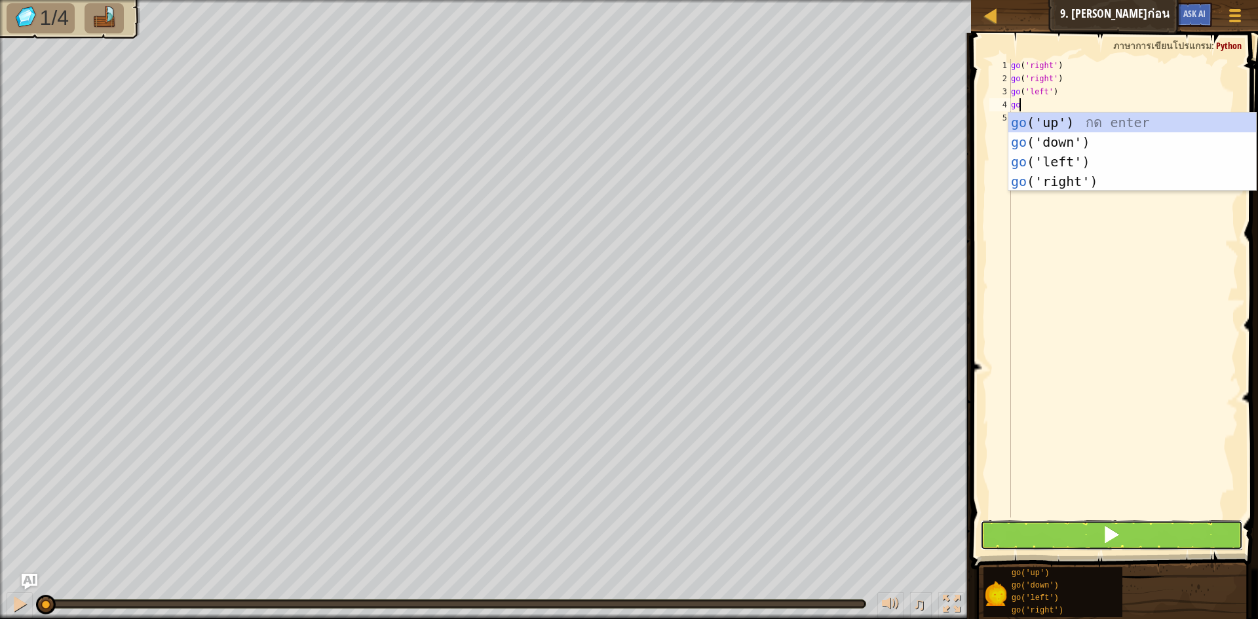
click at [1055, 543] on button at bounding box center [1111, 535] width 263 height 30
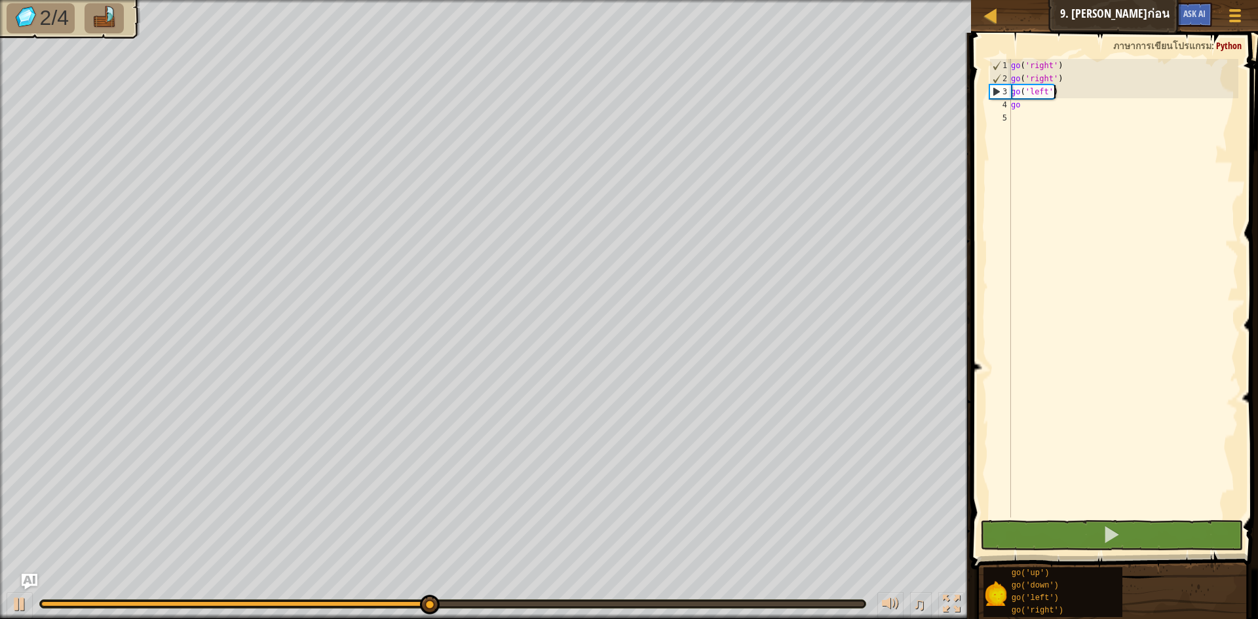
click at [1055, 96] on div "go ( 'right' ) go ( 'right' ) go ( 'left' ) go" at bounding box center [1124, 301] width 230 height 485
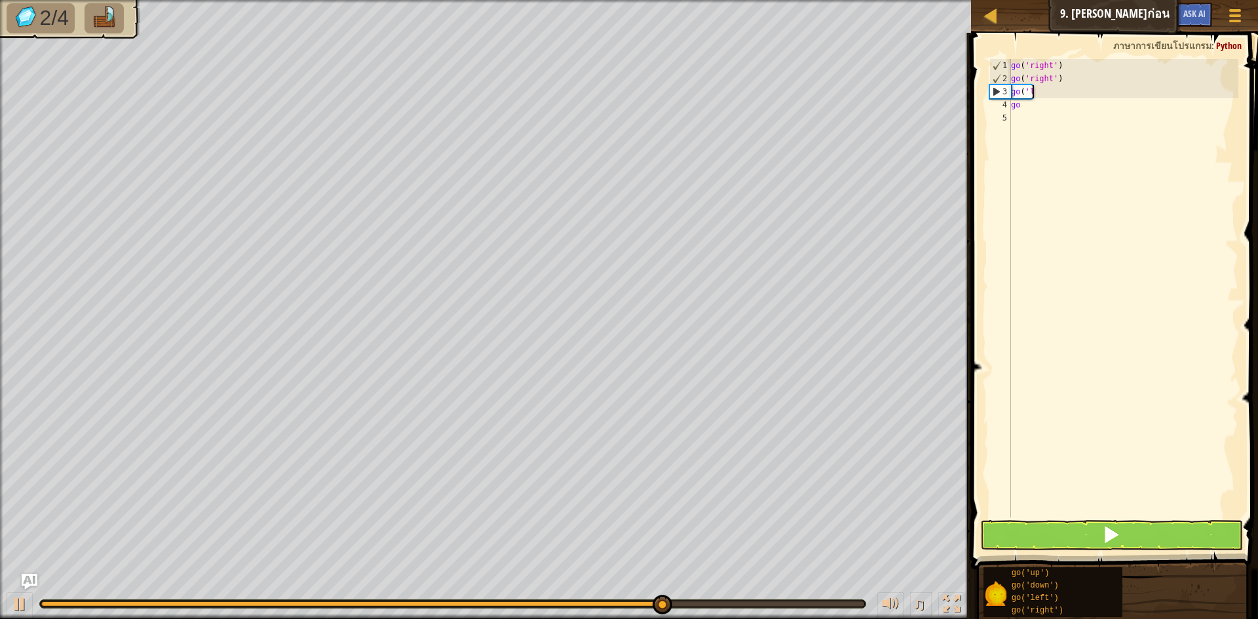
type textarea "g"
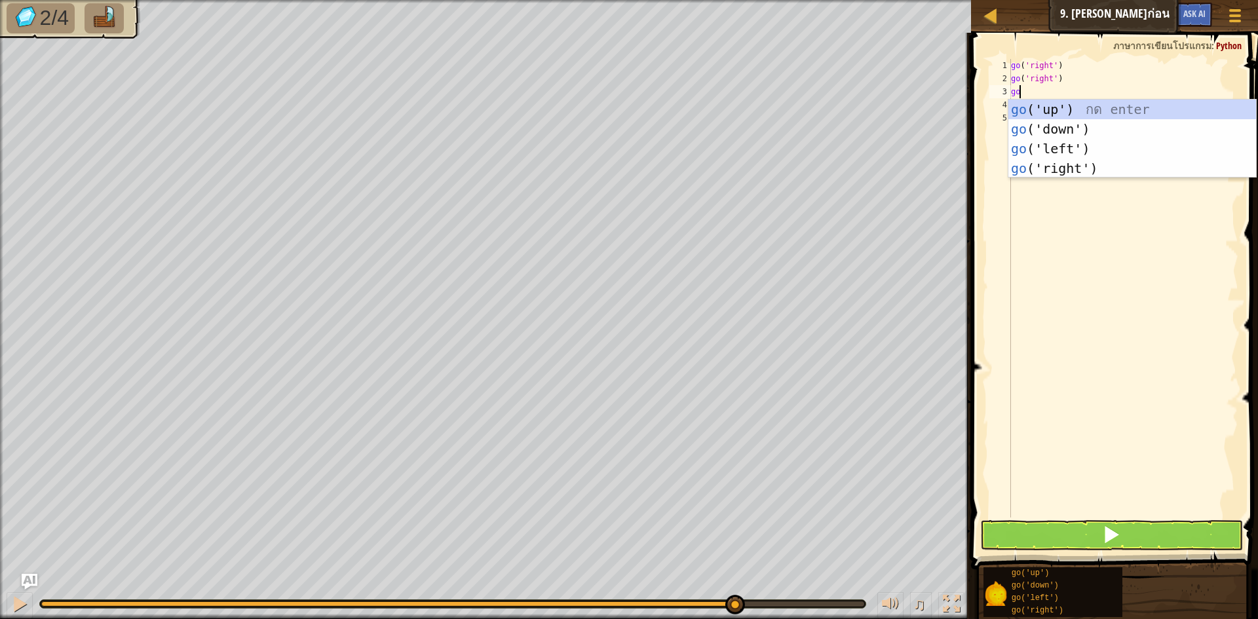
type textarea "gol"
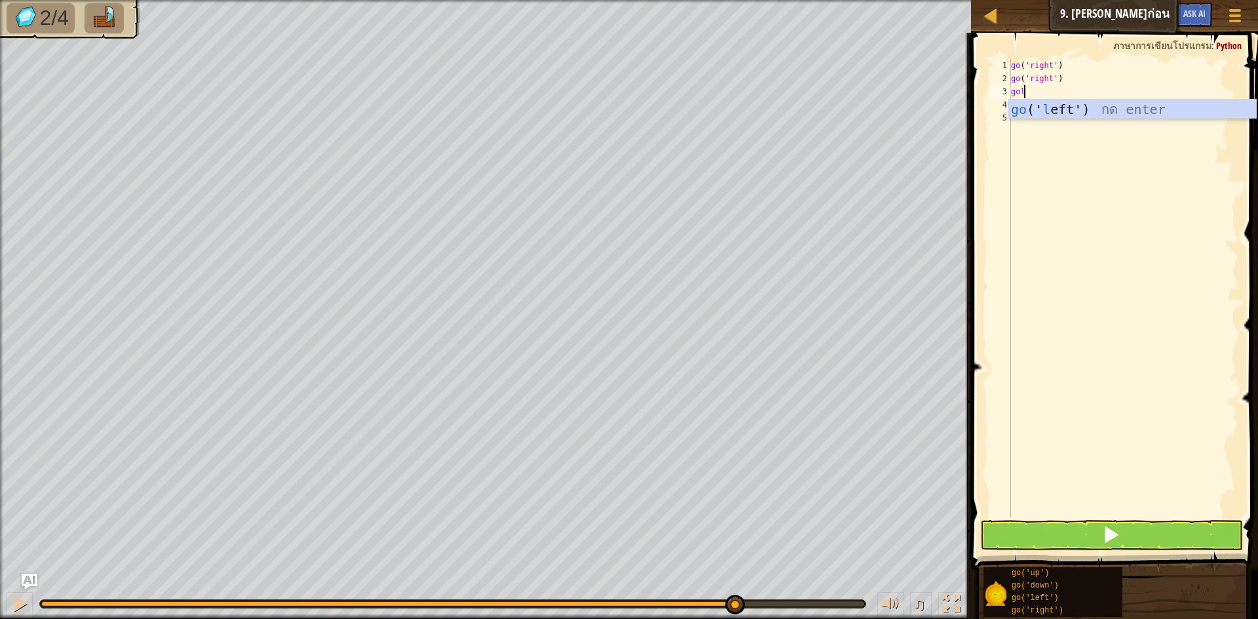
scroll to position [6, 1]
click at [1028, 111] on div "go (' l eft') กด enter" at bounding box center [1133, 129] width 248 height 59
click at [1028, 117] on div "go ( 'right' ) go ( 'right' ) go ( 'left' ) go" at bounding box center [1124, 301] width 230 height 485
type textarea "g"
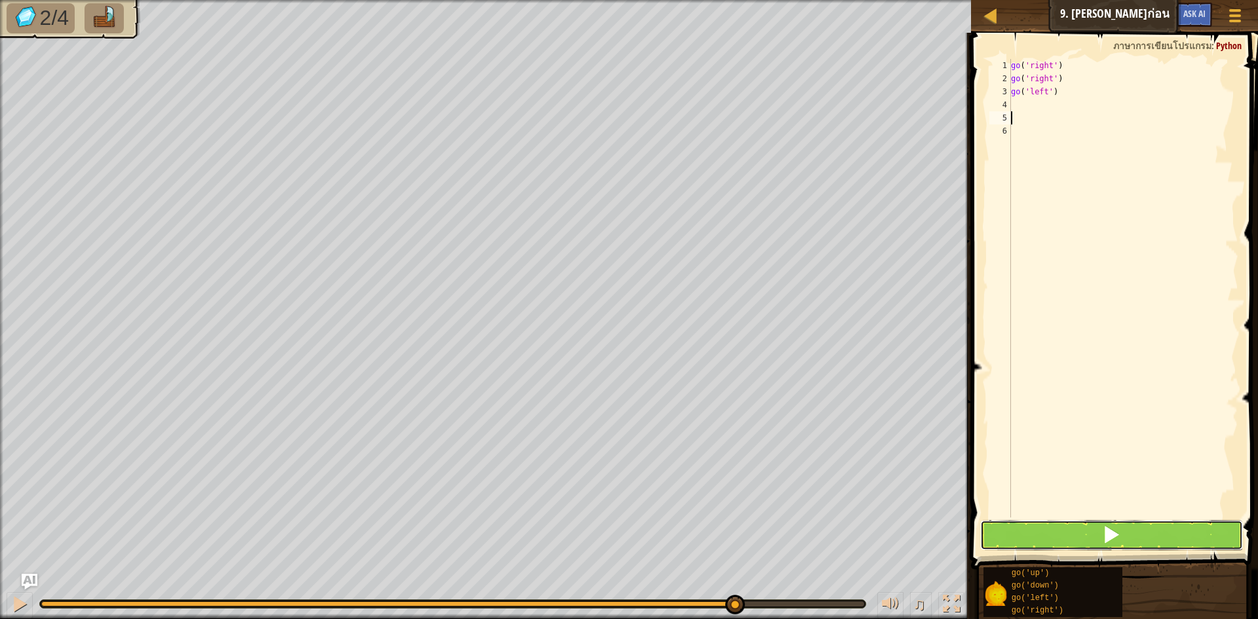
click at [1133, 541] on button at bounding box center [1111, 535] width 263 height 30
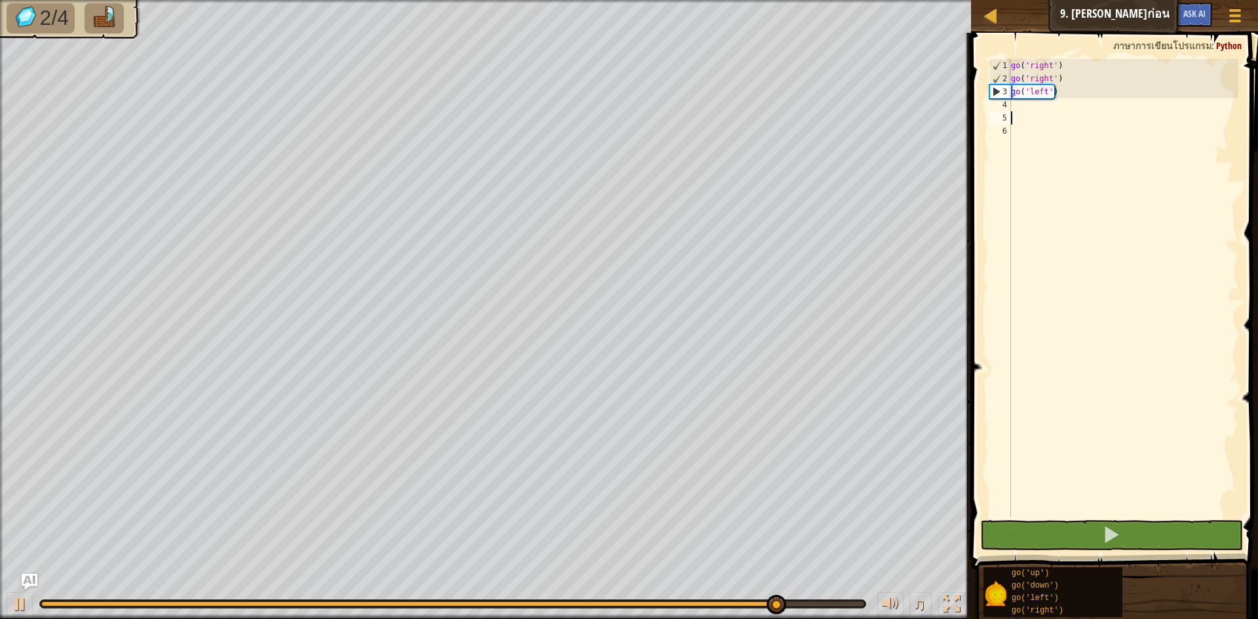
click at [1059, 82] on div "go ( 'right' ) go ( 'right' ) go ( 'left' )" at bounding box center [1124, 301] width 230 height 485
type textarea "go('right')"
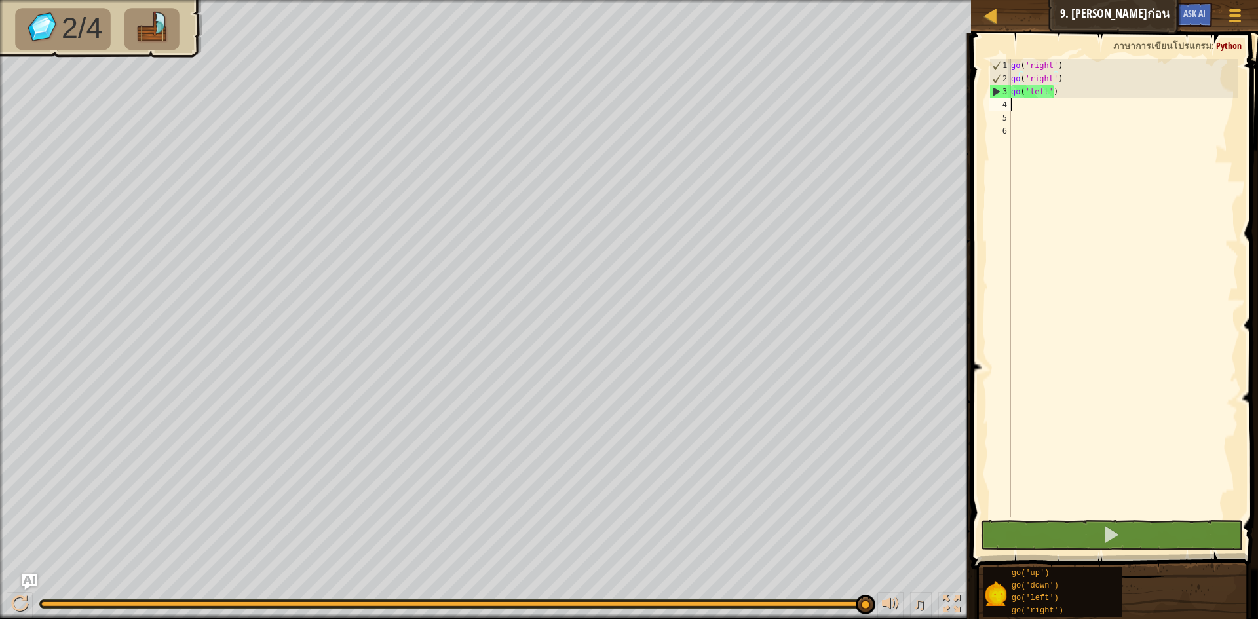
click at [1059, 106] on div "go ( 'right' ) go ( 'right' ) go ( 'left' )" at bounding box center [1124, 301] width 230 height 485
click at [1064, 91] on div "go ( 'right' ) go ( 'right' ) go ( 'left' )" at bounding box center [1124, 301] width 230 height 485
type textarea "g"
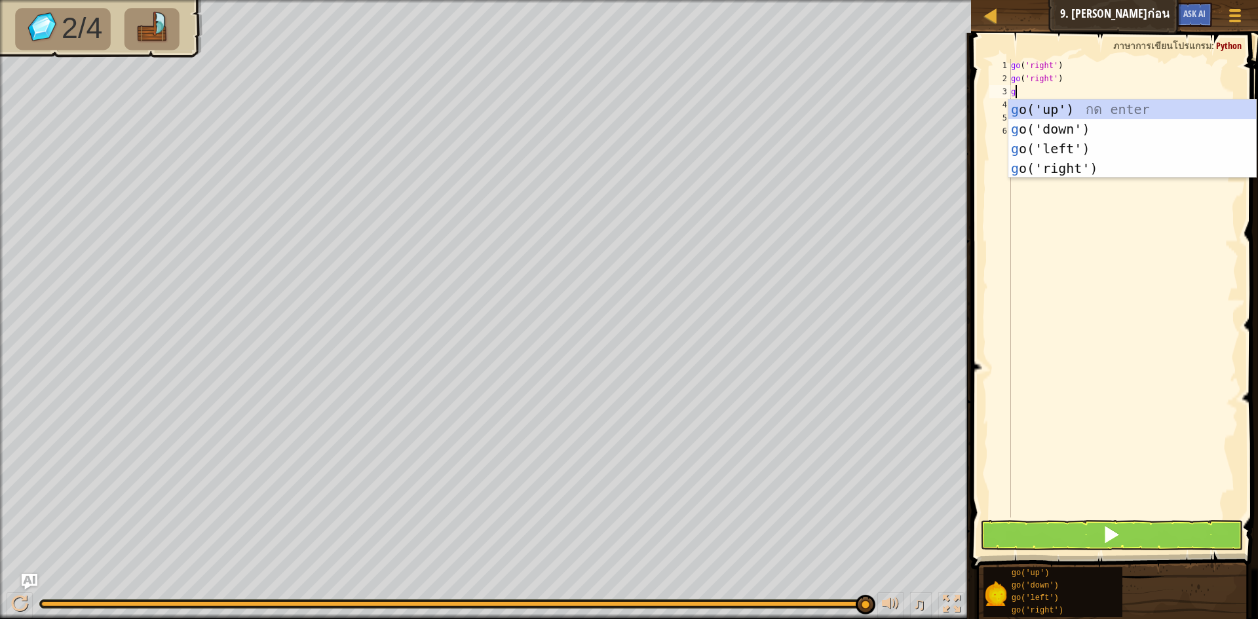
type textarea "go"
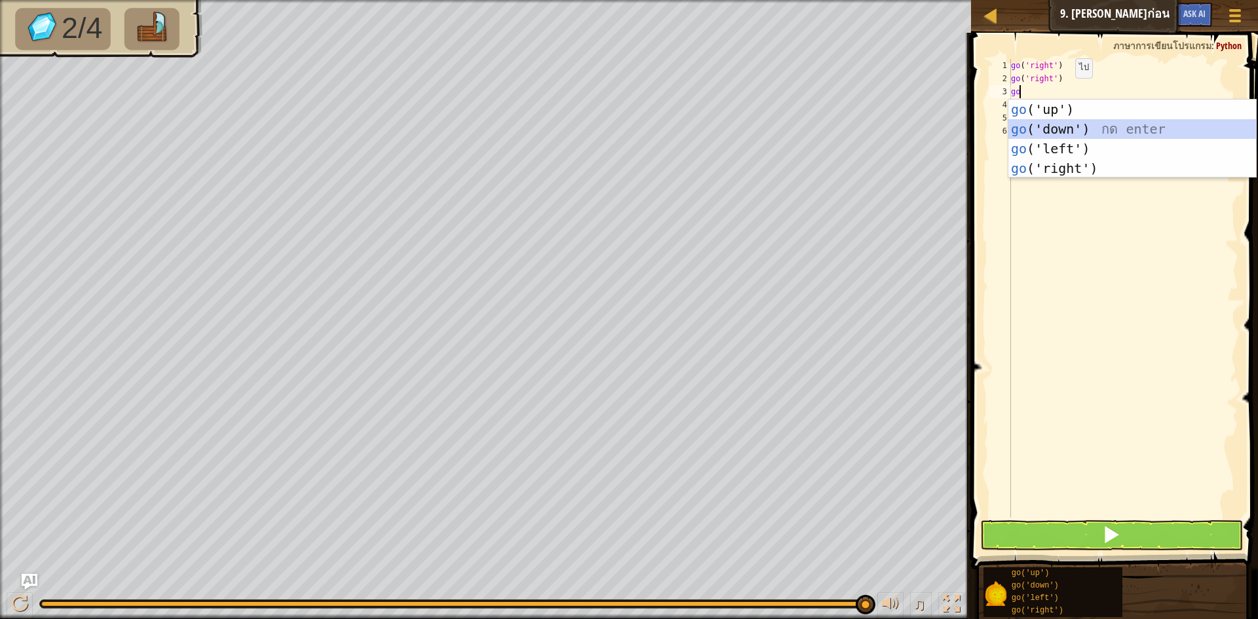
click at [1019, 138] on div "go ('up') กด enter go ('down') กด enter go ('left') กด enter go ('right') กด en…" at bounding box center [1133, 159] width 248 height 118
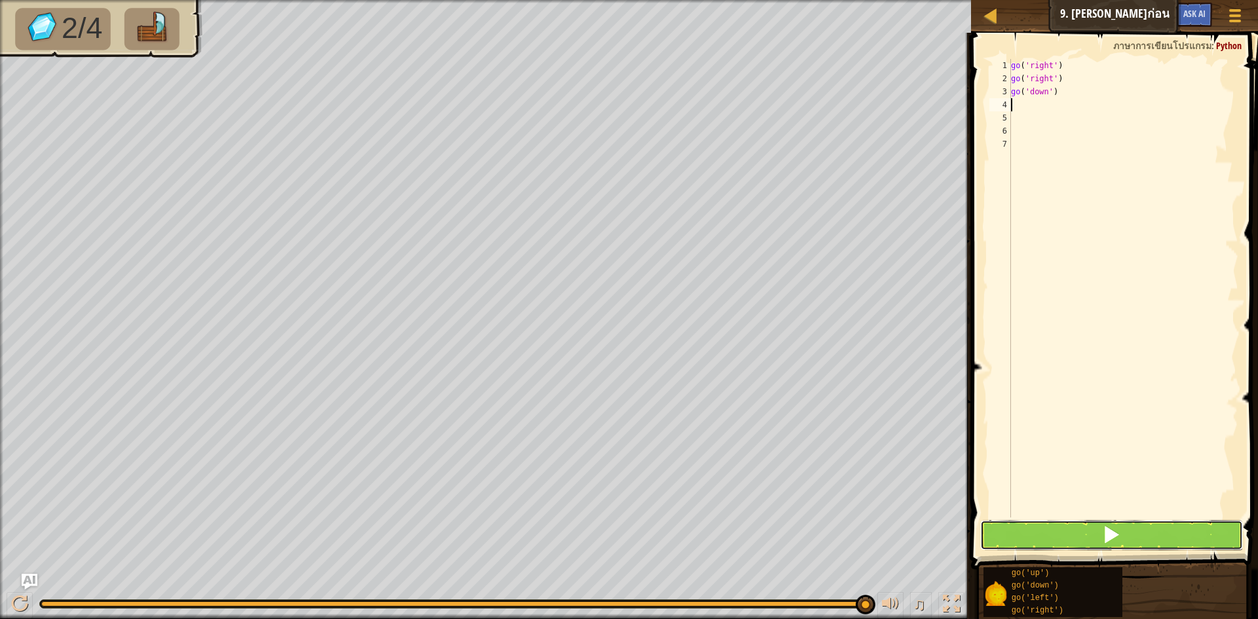
click at [1034, 524] on button at bounding box center [1111, 535] width 263 height 30
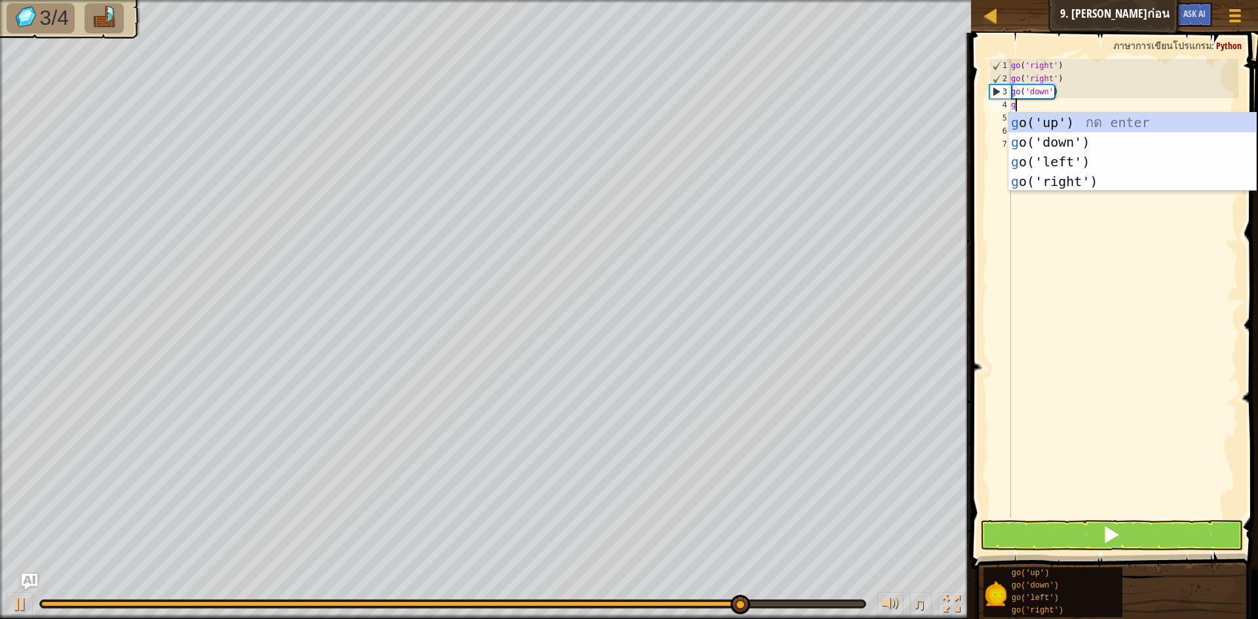
type textarea "go"
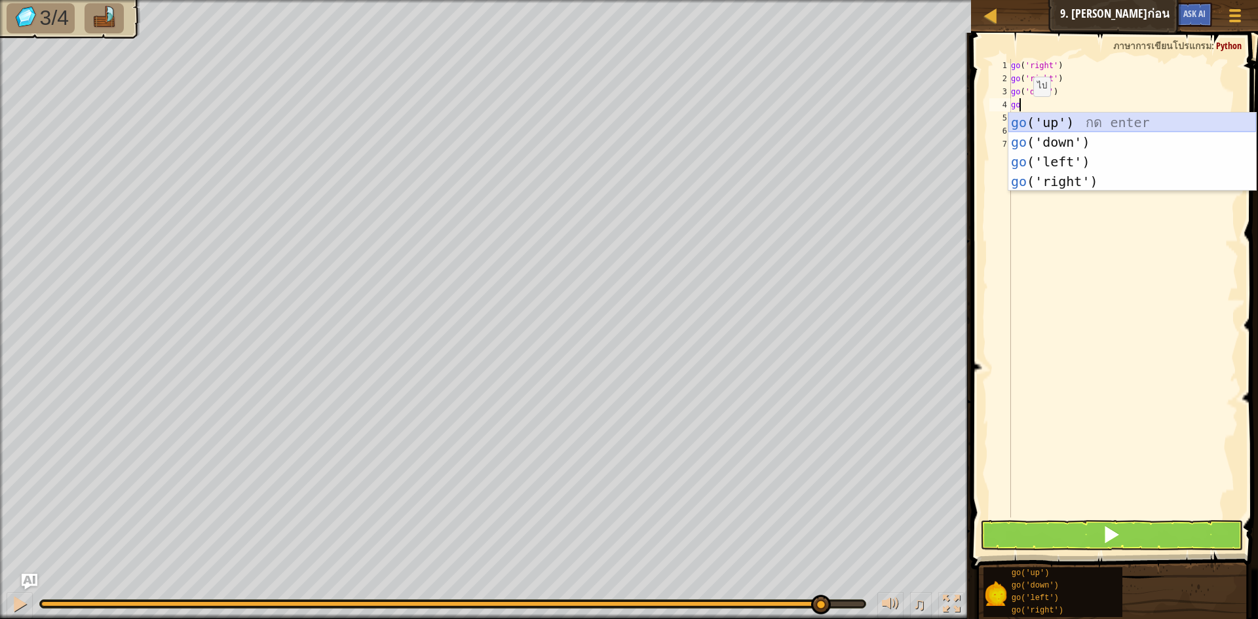
click at [1036, 126] on div "go ('up') กด enter go ('down') กด enter go ('left') กด enter go ('right') กด en…" at bounding box center [1133, 172] width 248 height 118
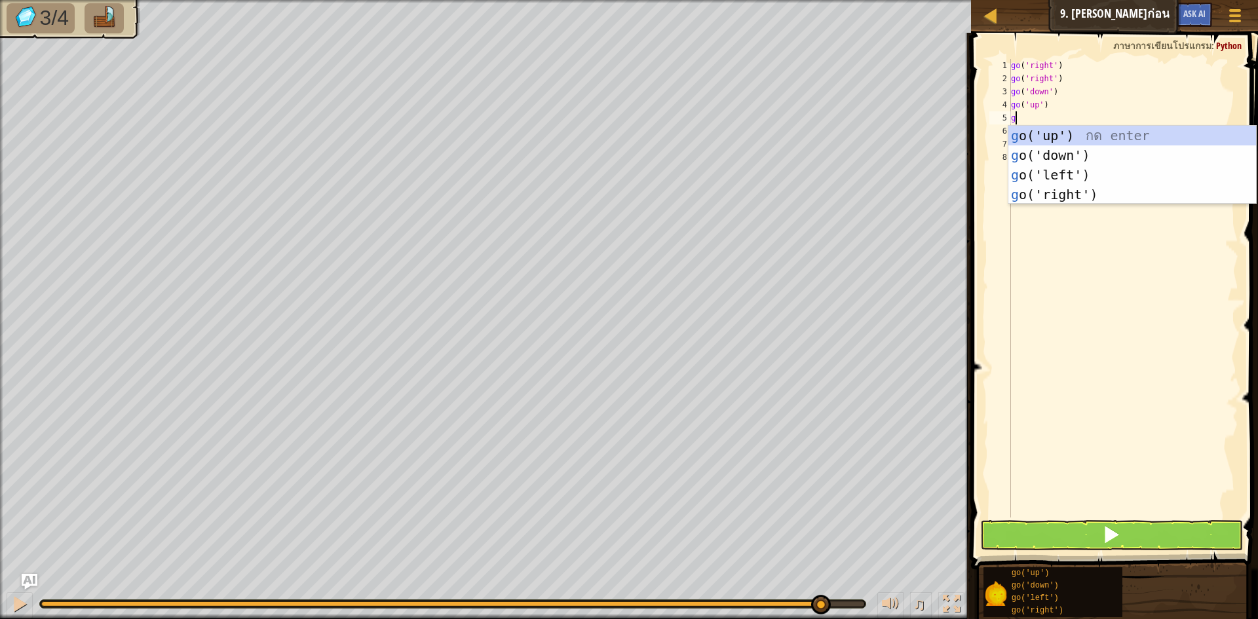
type textarea "go"
click at [1053, 135] on div "go ('up') กด enter go ('down') กด enter go ('left') กด enter go ('right') กด en…" at bounding box center [1133, 185] width 248 height 118
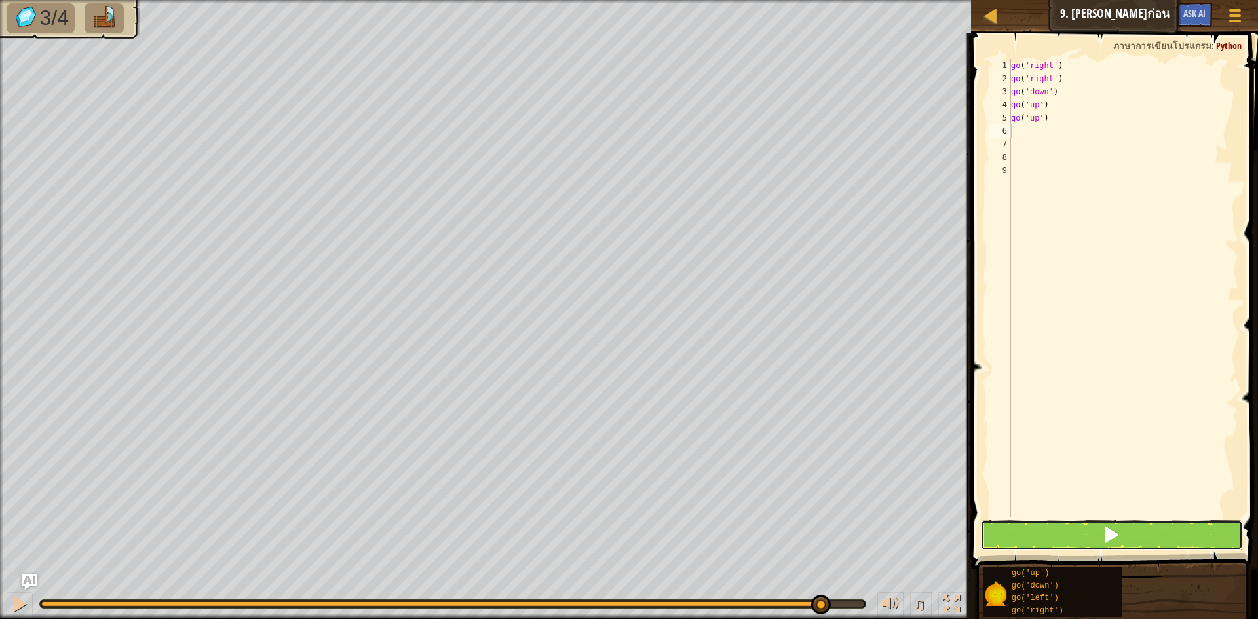
click at [1063, 542] on button at bounding box center [1111, 535] width 263 height 30
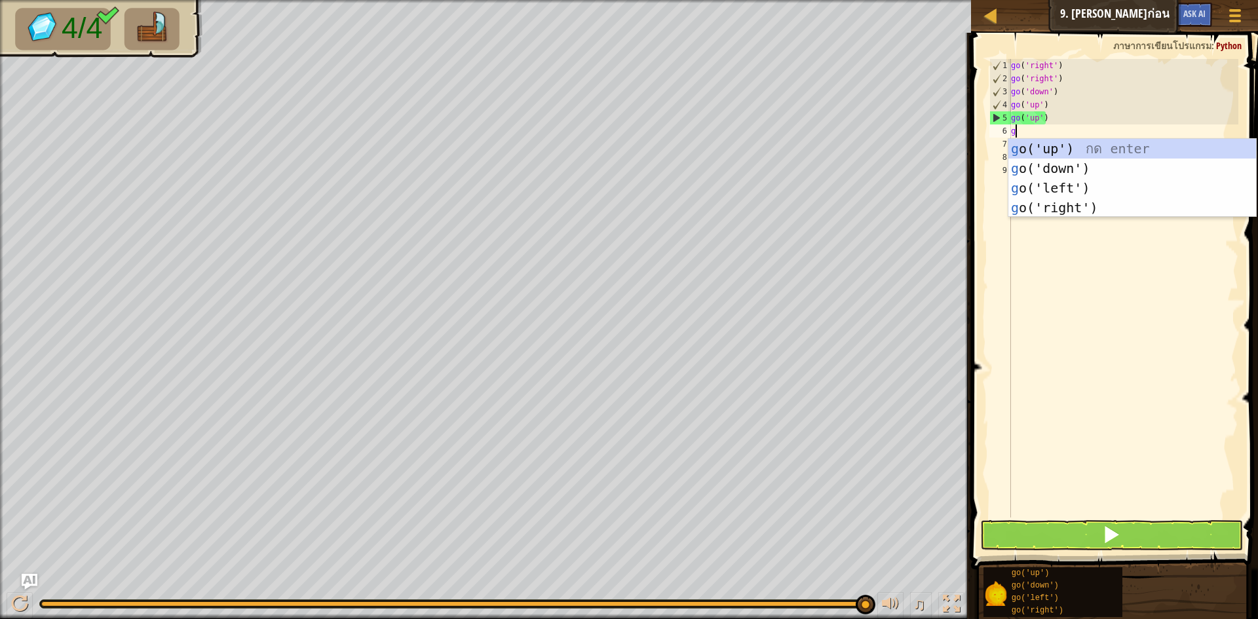
type textarea "go"
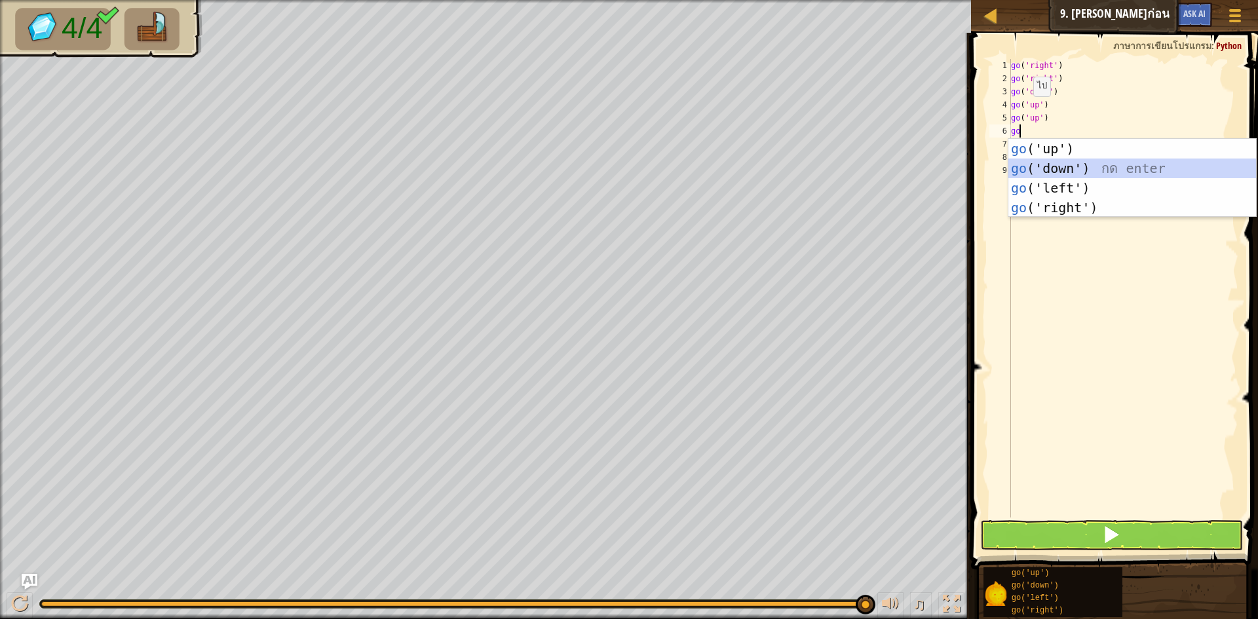
click at [1072, 172] on div "go ('up') กด enter go ('down') กด enter go ('left') กด enter go ('right') กด en…" at bounding box center [1133, 198] width 248 height 118
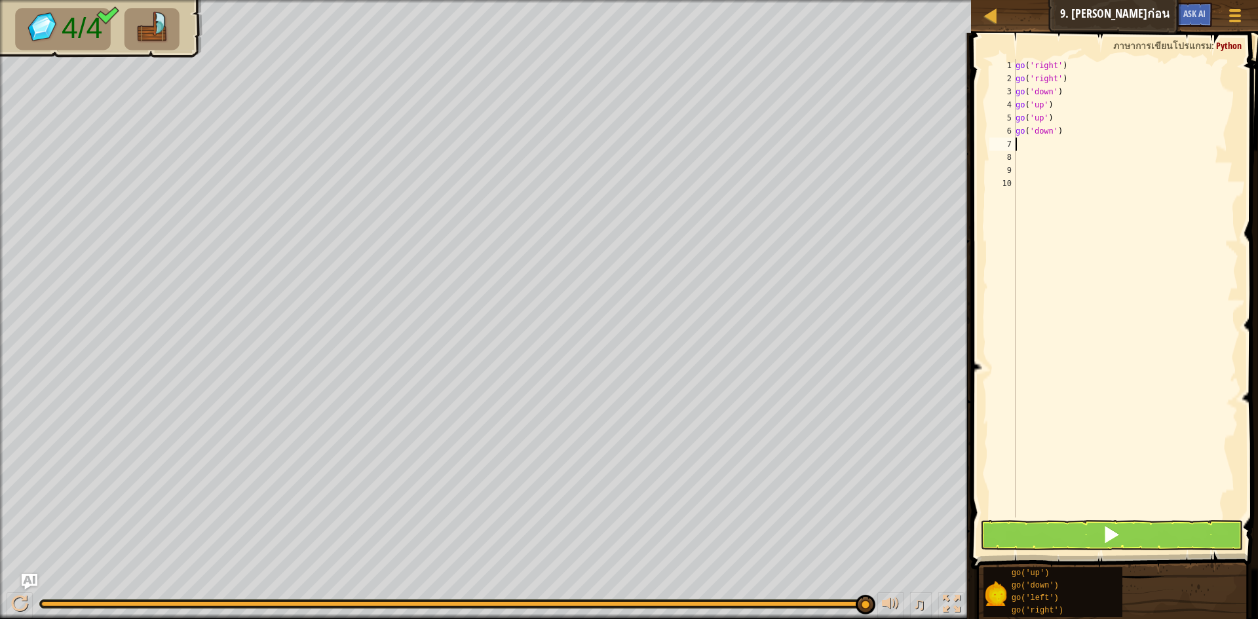
click at [1032, 143] on div "go ( 'right' ) go ( 'right' ) go ( 'down' ) go ( 'up' ) go ( 'up' ) go ( 'down'…" at bounding box center [1126, 301] width 226 height 485
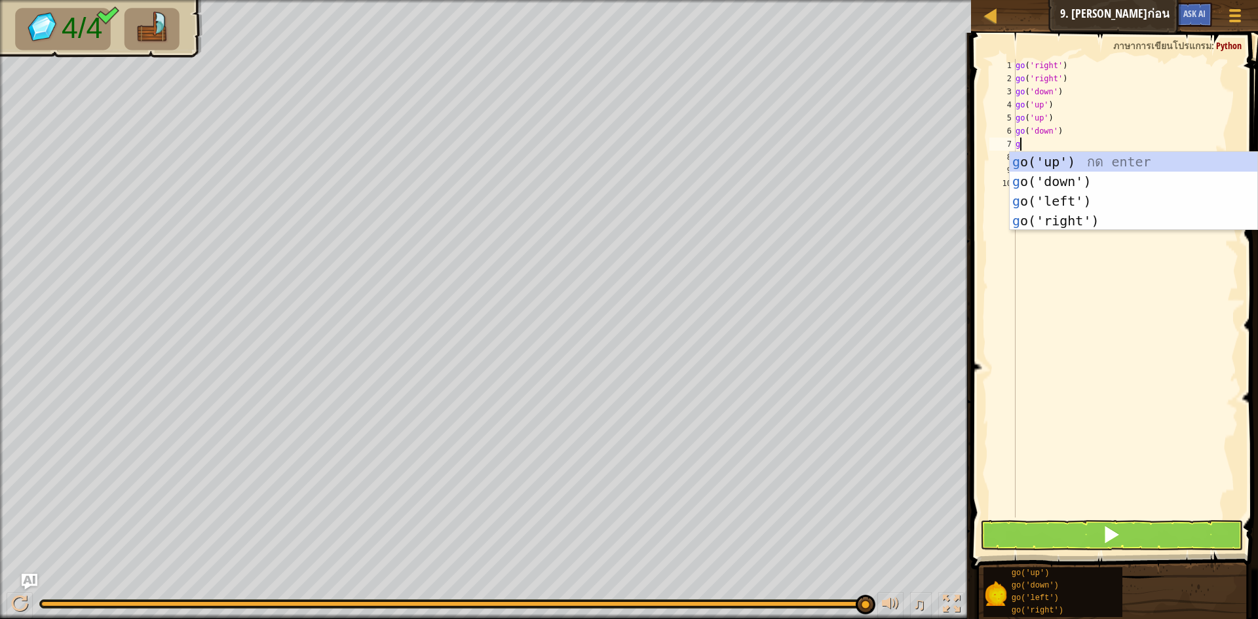
type textarea "go"
click at [1054, 221] on div "go ('up') กด enter go ('down') กด enter go ('left') กด enter go ('right') กด en…" at bounding box center [1134, 211] width 248 height 118
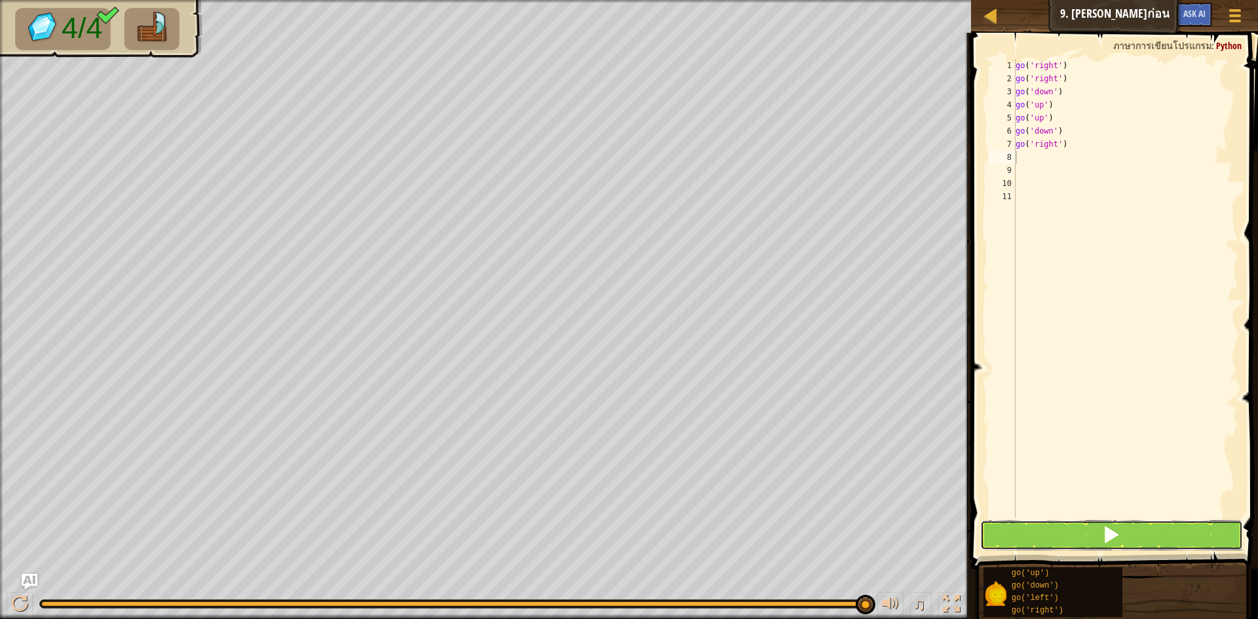
click at [1060, 541] on button at bounding box center [1111, 535] width 263 height 30
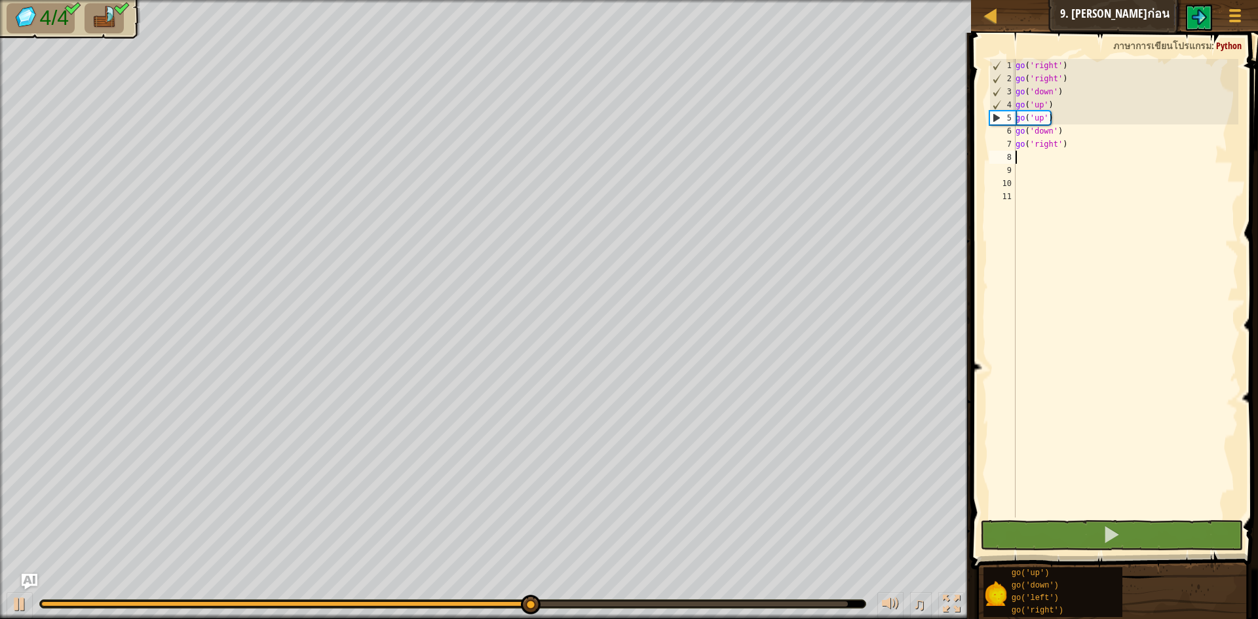
click at [697, 598] on div "♫" at bounding box center [485, 600] width 971 height 39
click at [702, 600] on div at bounding box center [453, 604] width 826 height 8
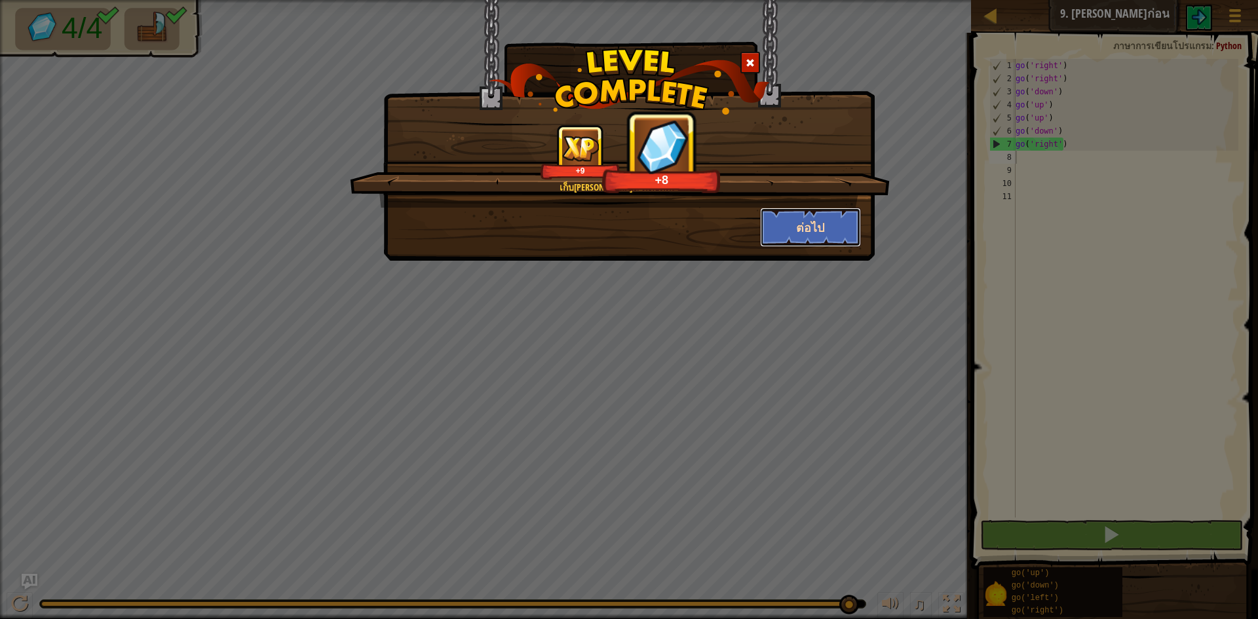
click at [811, 236] on button "ต่อไป" at bounding box center [811, 227] width 102 height 39
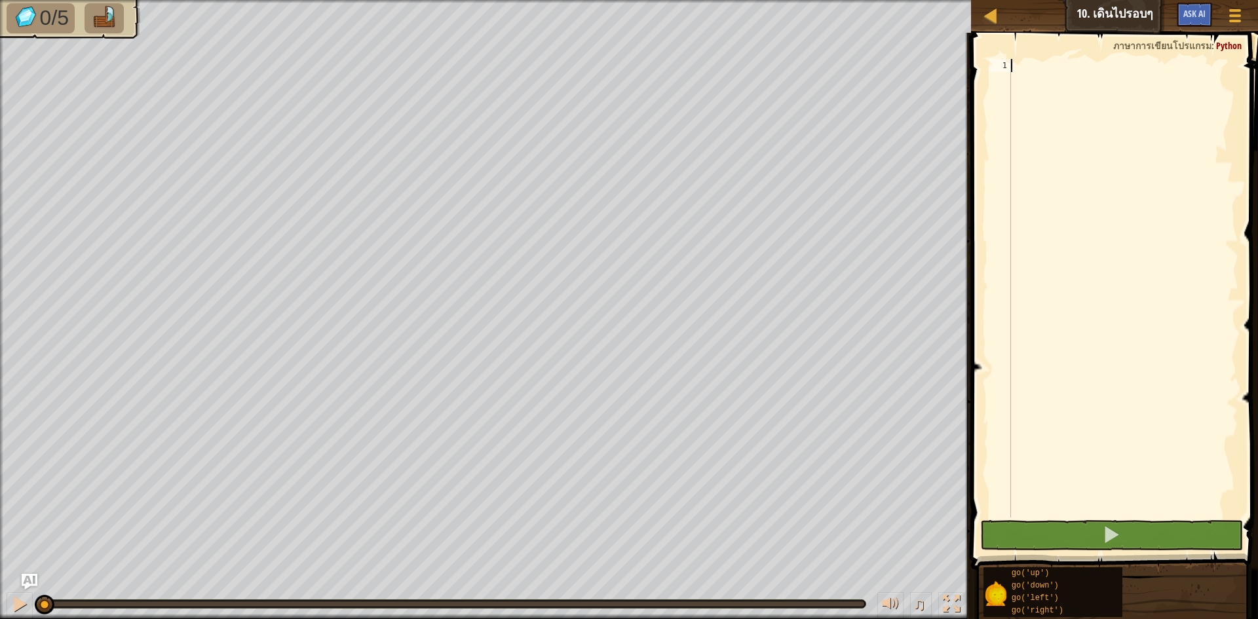
scroll to position [6, 0]
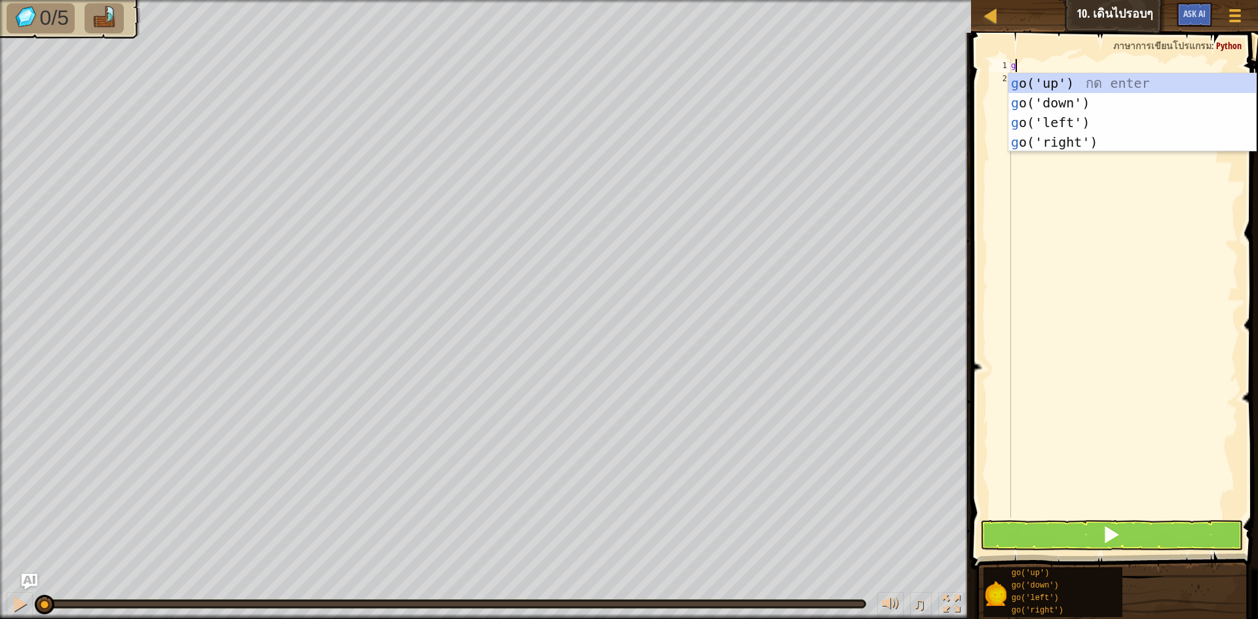
type textarea "go"
click at [1058, 87] on div "go ('up') กด enter go ('down') กด enter go ('left') กด enter go ('right') กด en…" at bounding box center [1133, 132] width 248 height 118
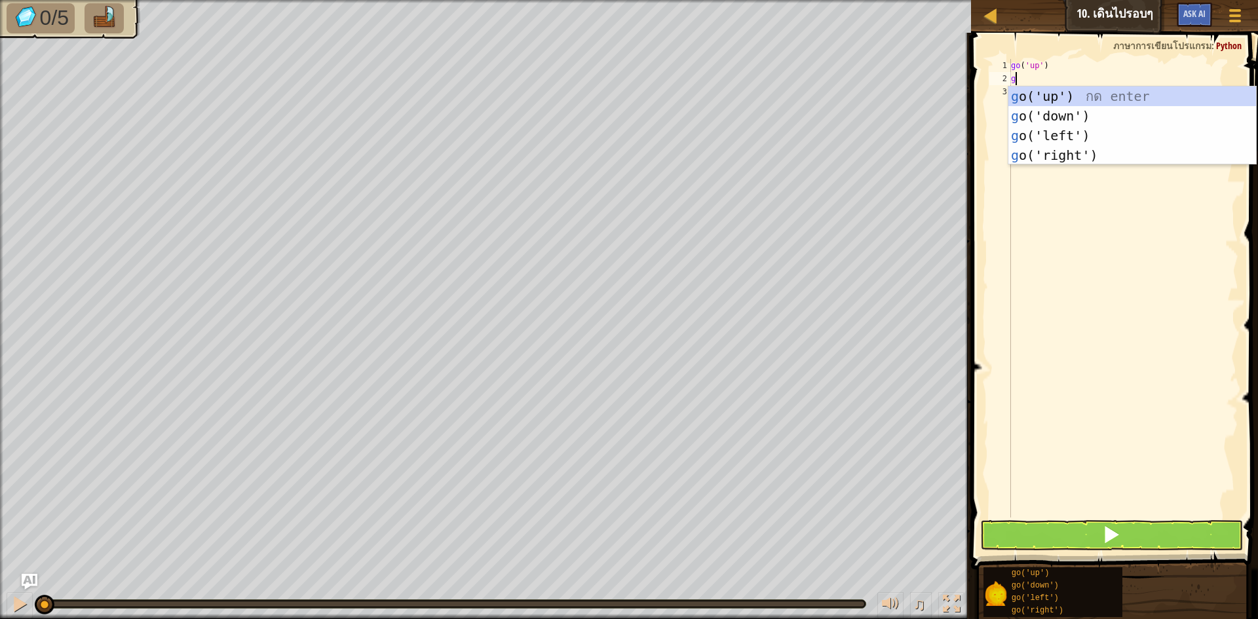
type textarea "go"
click at [1064, 100] on div "go ('up') กด enter go ('down') กด enter go ('left') กด enter go ('right') กด en…" at bounding box center [1133, 146] width 248 height 118
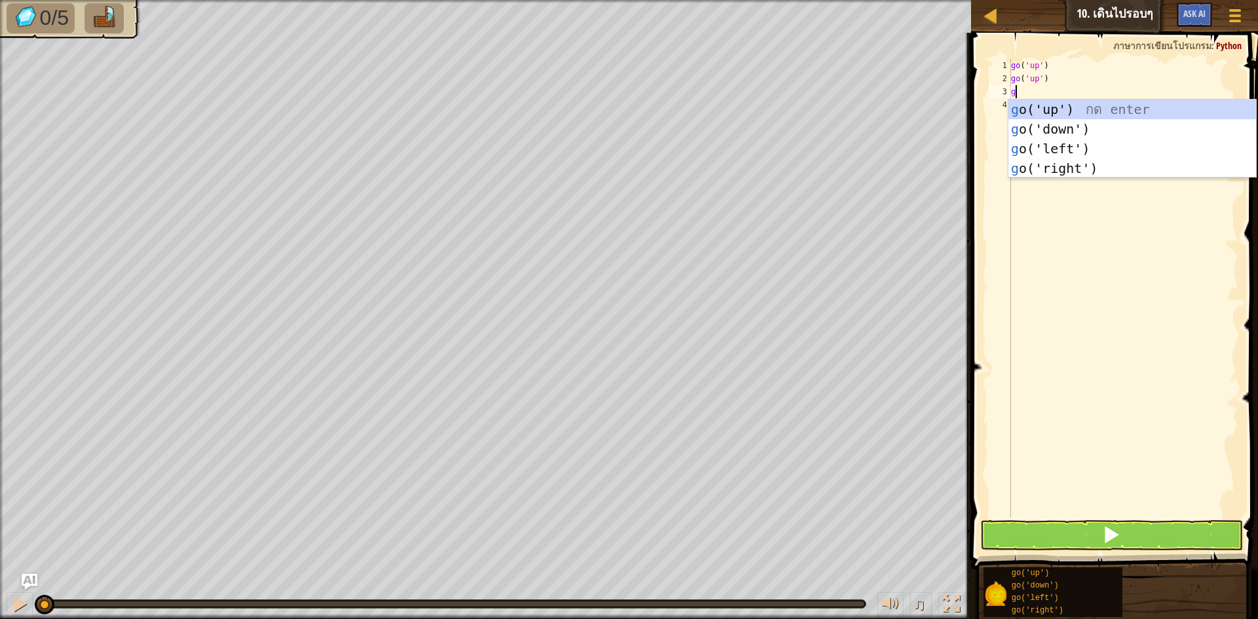
type textarea "go"
click at [1071, 106] on div "go ('up') กด enter go ('down') กด enter go ('left') กด enter go ('right') กด en…" at bounding box center [1133, 159] width 248 height 118
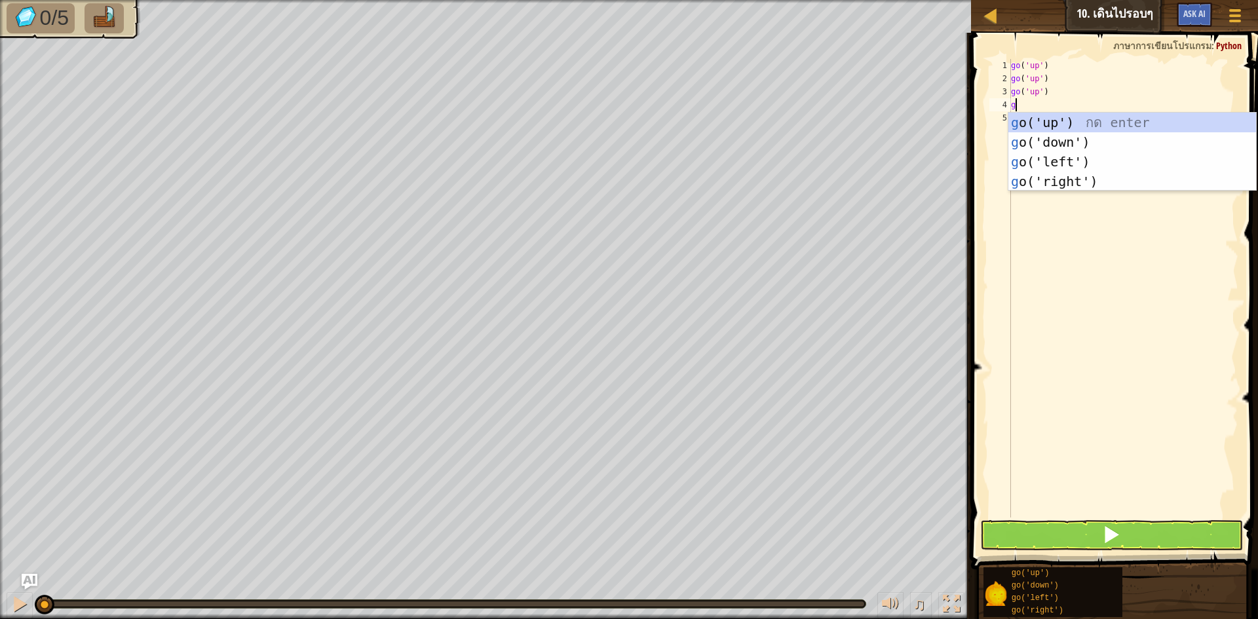
type textarea "go"
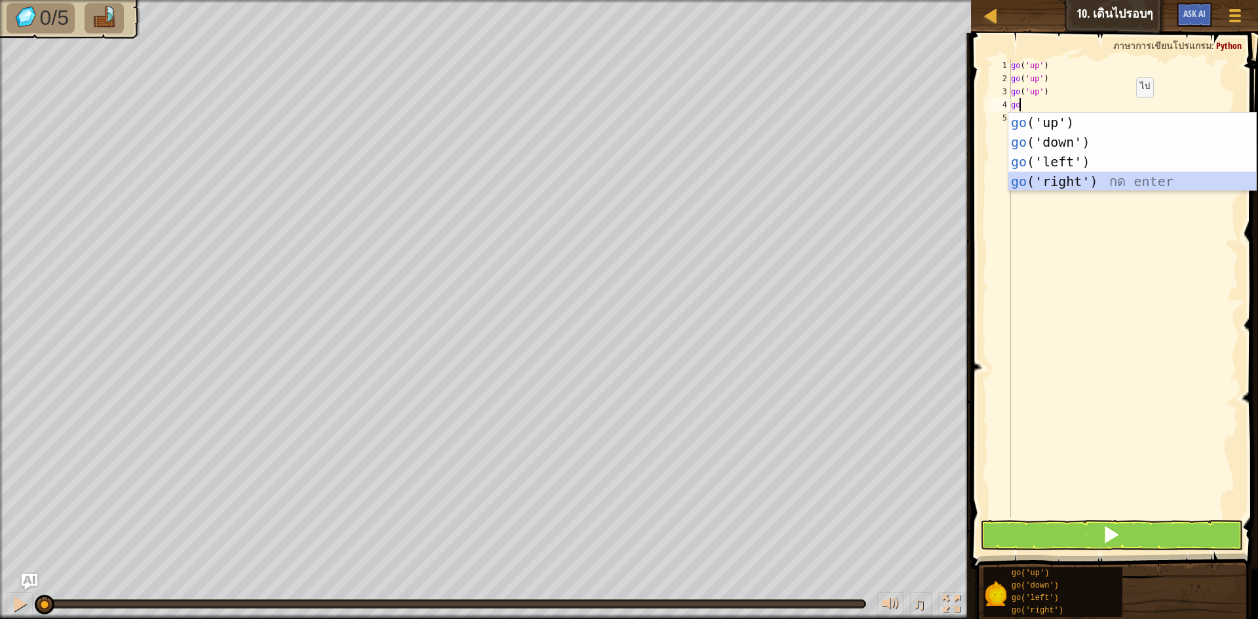
click at [1079, 180] on div "go ('up') กด enter go ('down') กด enter go ('left') กด enter go ('right') กด en…" at bounding box center [1133, 172] width 248 height 118
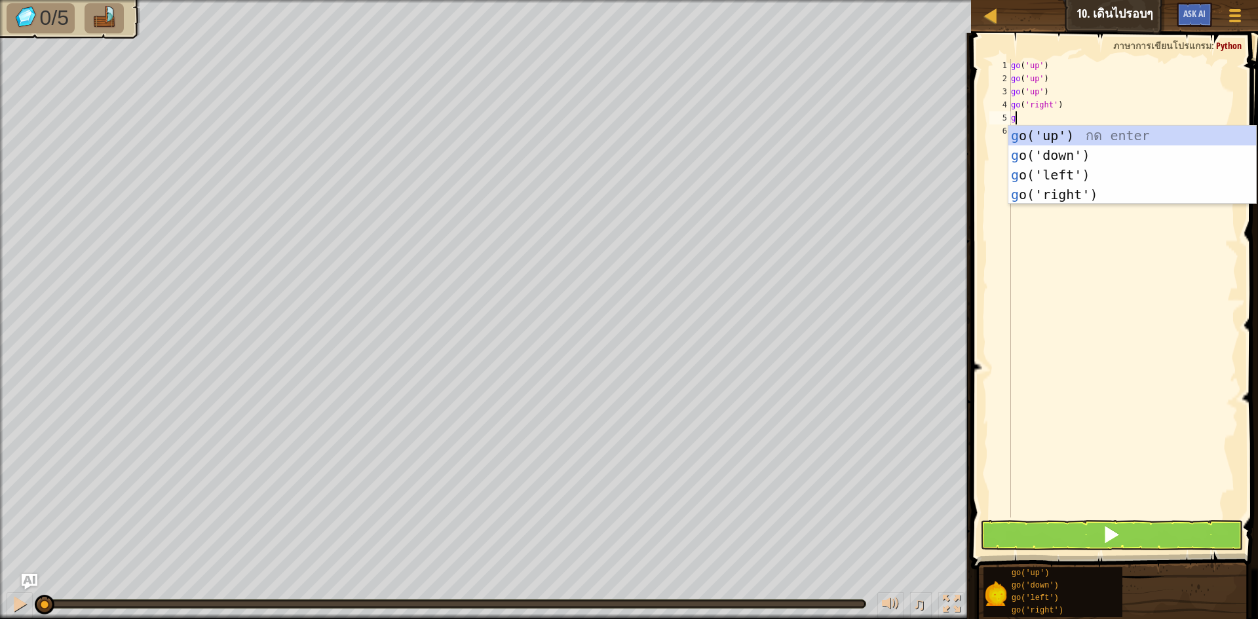
type textarea "go"
click at [1048, 199] on div "go ('up') กด enter go ('down') กด enter go ('left') กด enter go ('right') กด en…" at bounding box center [1133, 185] width 248 height 118
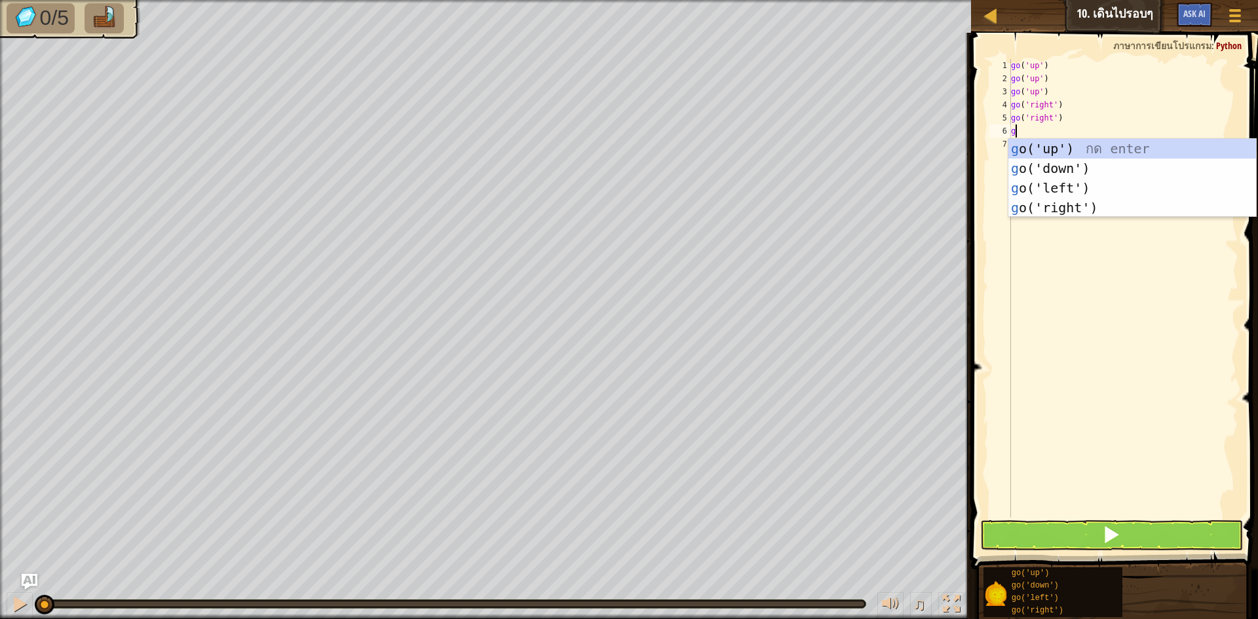
type textarea "go"
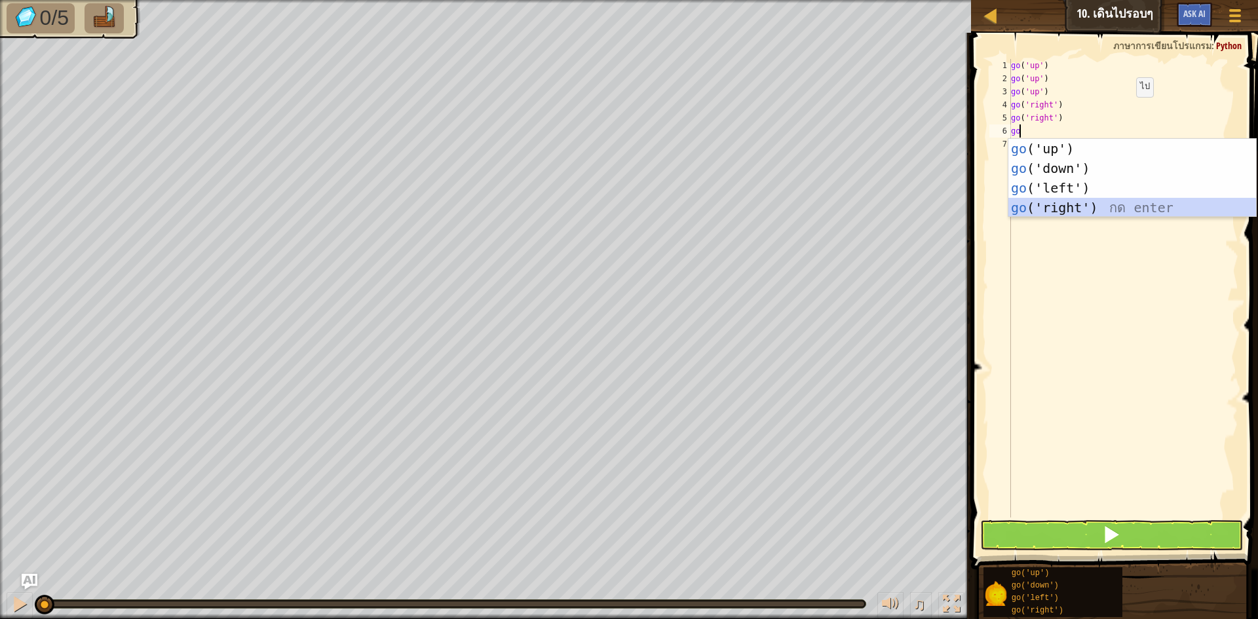
click at [1070, 213] on div "go ('up') กด enter go ('down') กด enter go ('left') กด enter go ('right') กด en…" at bounding box center [1133, 198] width 248 height 118
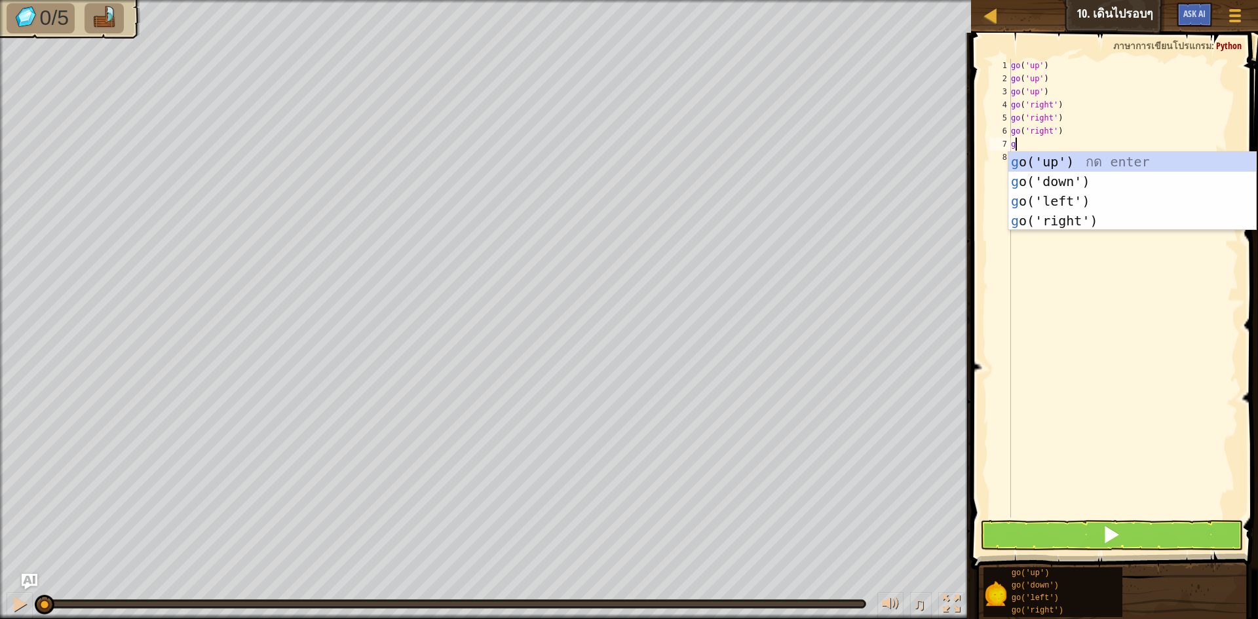
type textarea "go"
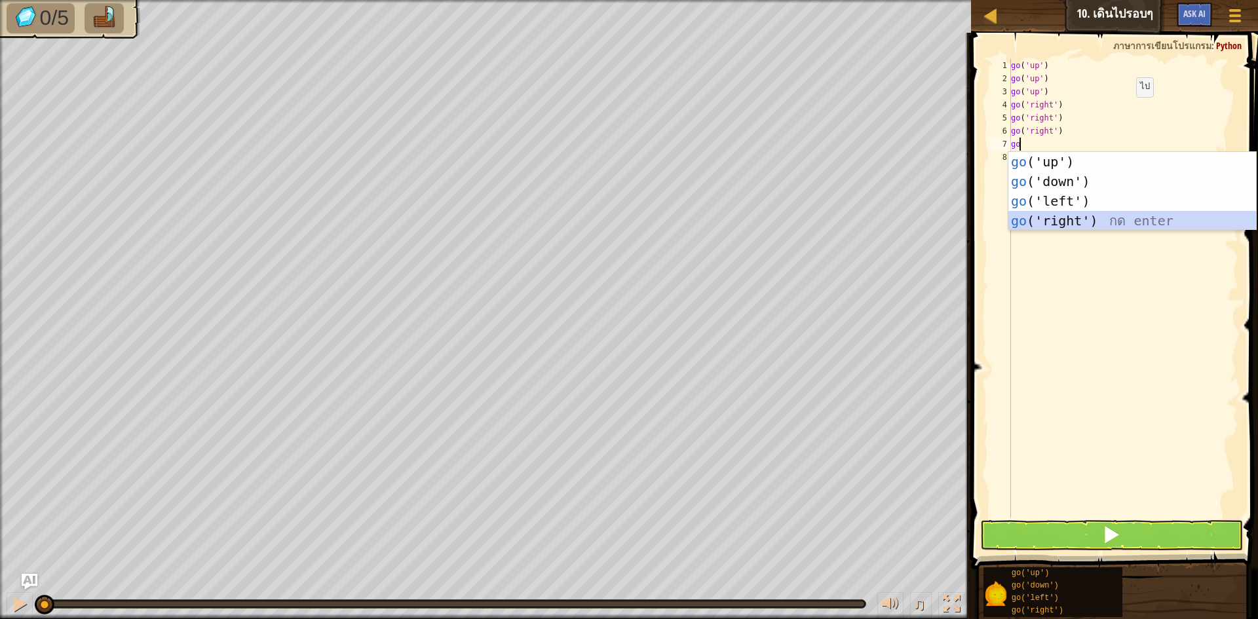
click at [1057, 227] on div "go ('up') กด enter go ('down') กด enter go ('left') กด enter go ('right') กด en…" at bounding box center [1133, 211] width 248 height 118
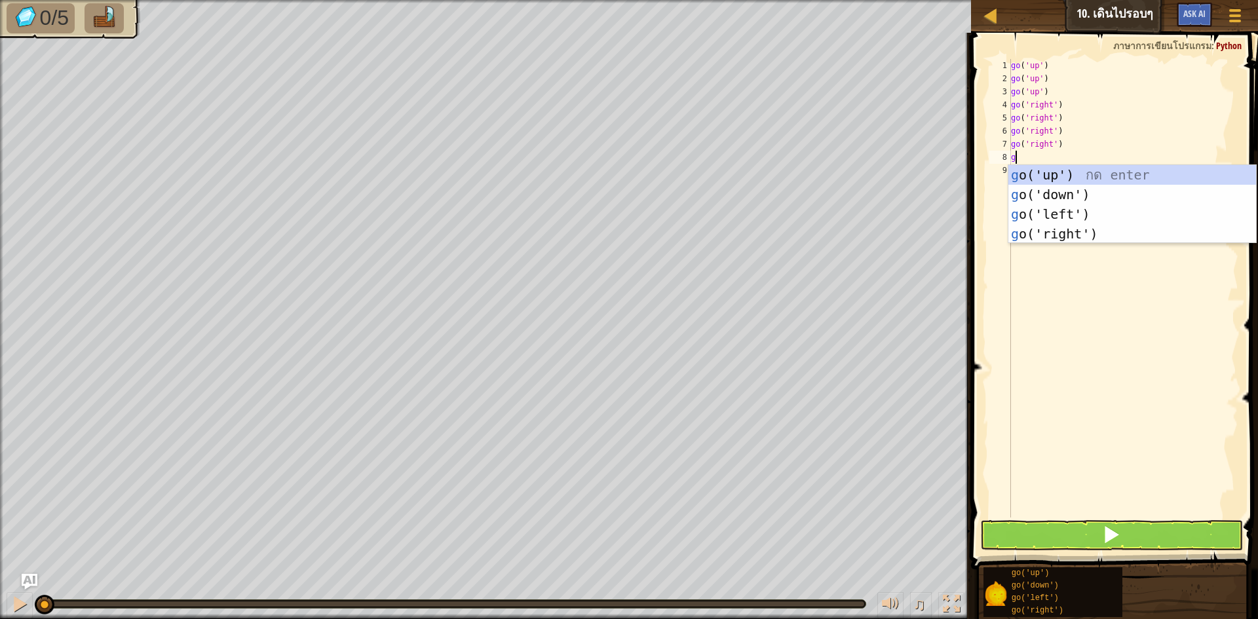
type textarea "go"
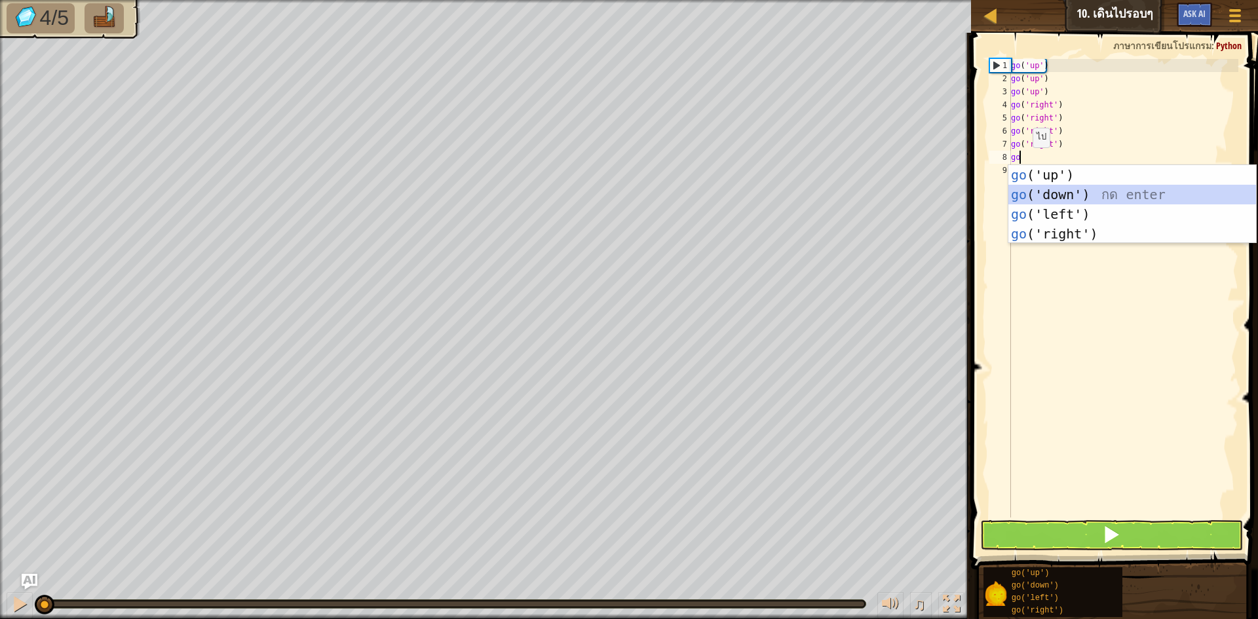
click at [1032, 190] on div "go ('up') กด enter go ('down') กด enter go ('left') กด enter go ('right') กด en…" at bounding box center [1133, 224] width 248 height 118
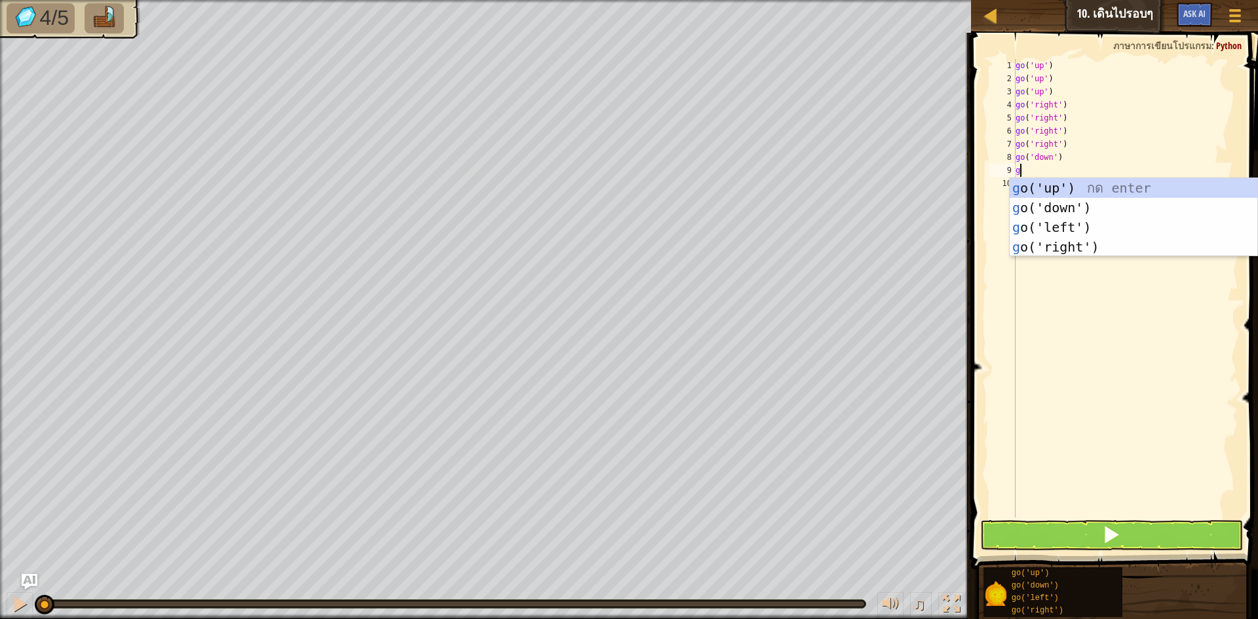
type textarea "go"
click at [1045, 208] on div "go ('up') กด enter go ('down') กด enter go ('left') กด enter go ('right') กด en…" at bounding box center [1134, 237] width 248 height 118
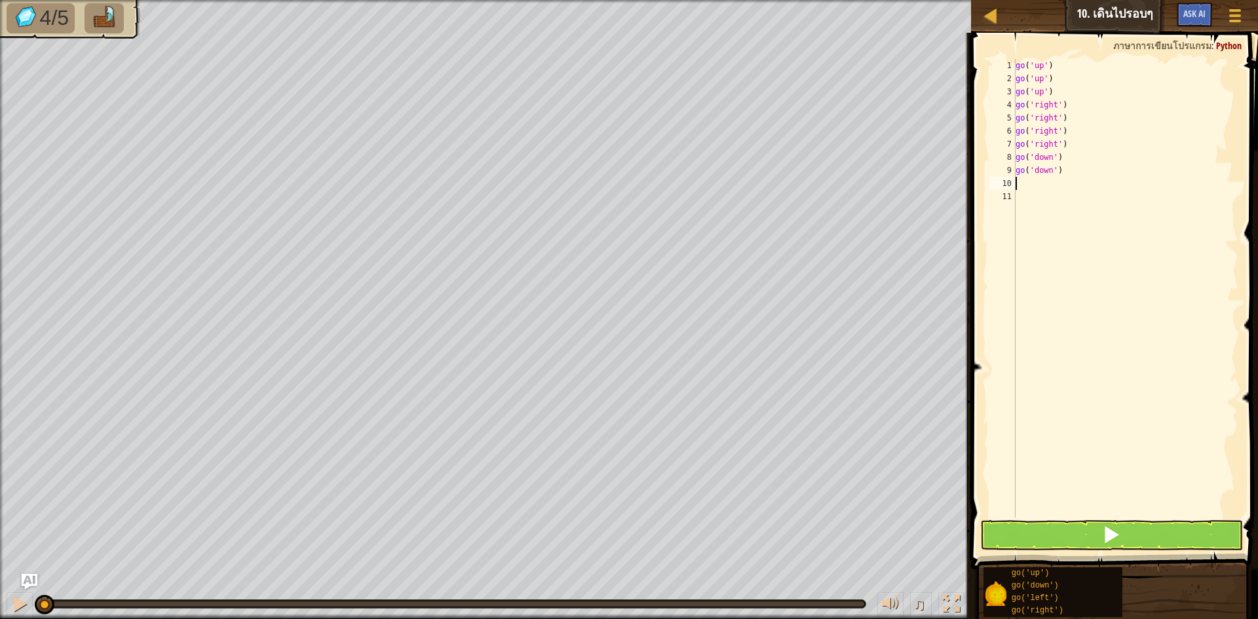
click at [1043, 196] on div "go ( 'up' ) go ( 'up' ) go ( 'up' ) go ( 'right' ) go ( 'right' ) go ( 'right' …" at bounding box center [1126, 301] width 226 height 485
click at [1030, 186] on div "go ( 'up' ) go ( 'up' ) go ( 'up' ) go ( 'right' ) go ( 'right' ) go ( 'right' …" at bounding box center [1126, 301] width 226 height 485
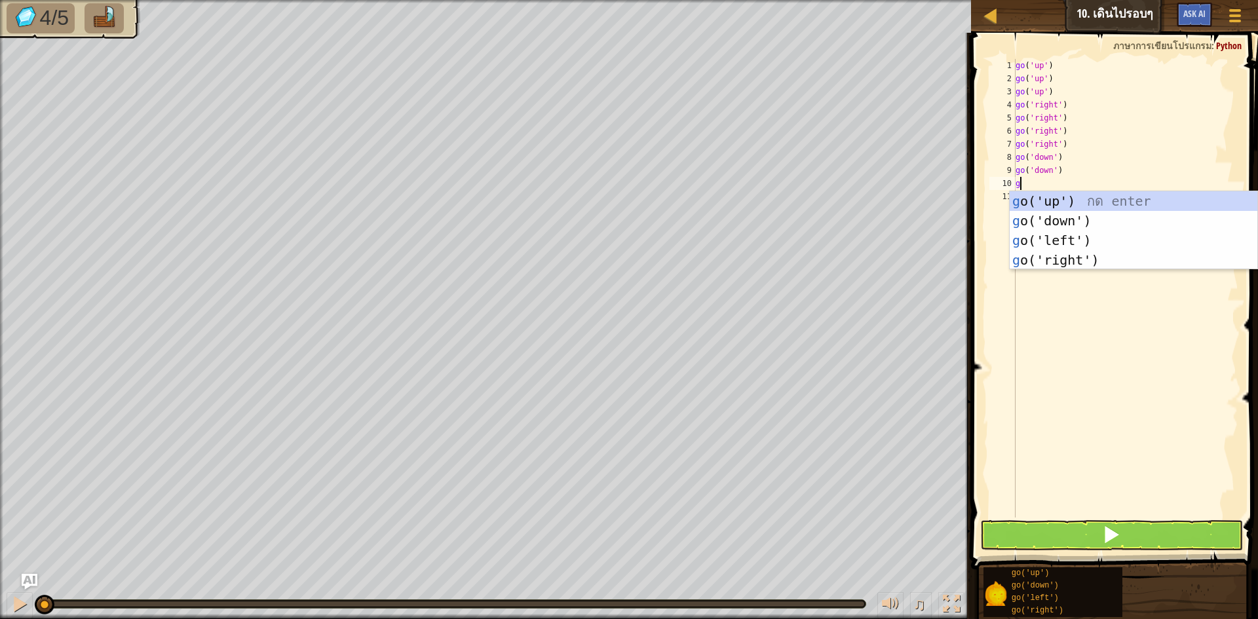
type textarea "go"
click at [1043, 216] on div "go ('up') กด enter go ('down') กด enter go ('left') กด enter go ('right') กด en…" at bounding box center [1134, 250] width 248 height 118
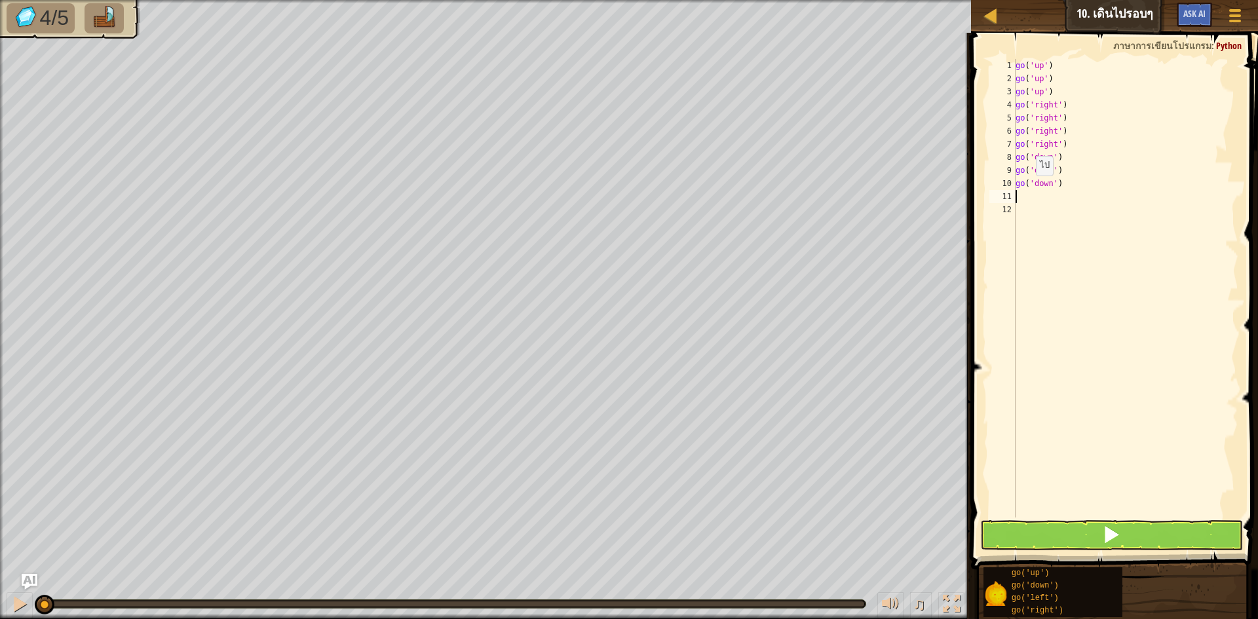
type textarea "o"
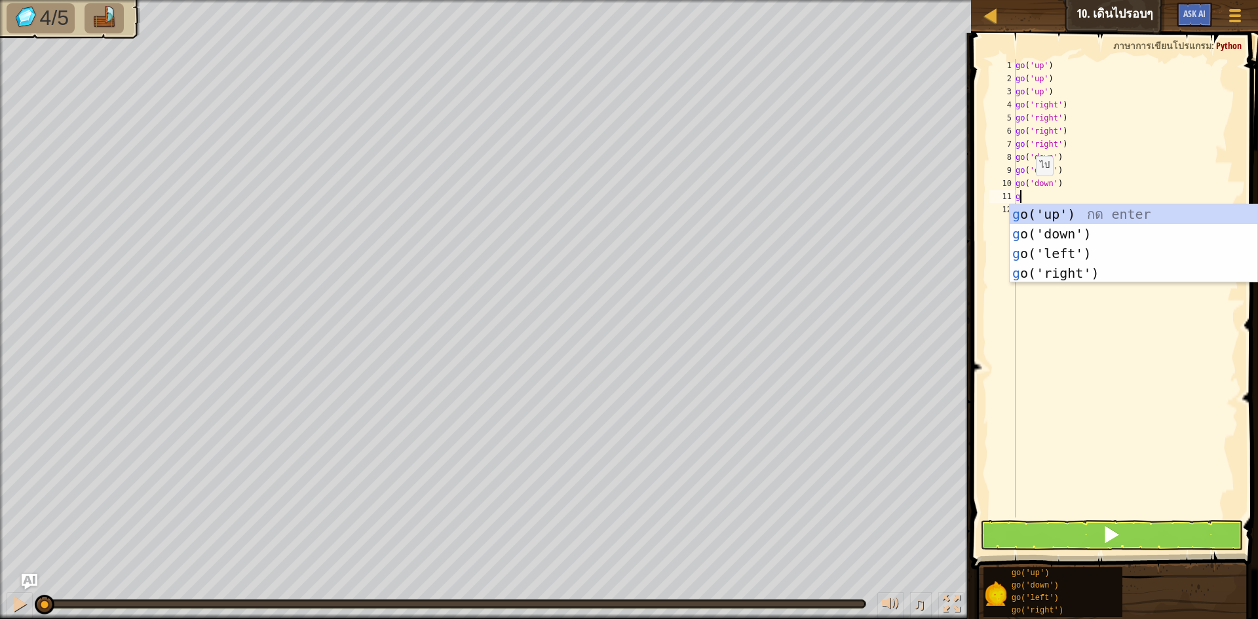
type textarea "go"
click at [1042, 254] on div "go ('up') กด enter go ('down') กด enter go ('left') กด enter go ('right') กด en…" at bounding box center [1134, 263] width 248 height 118
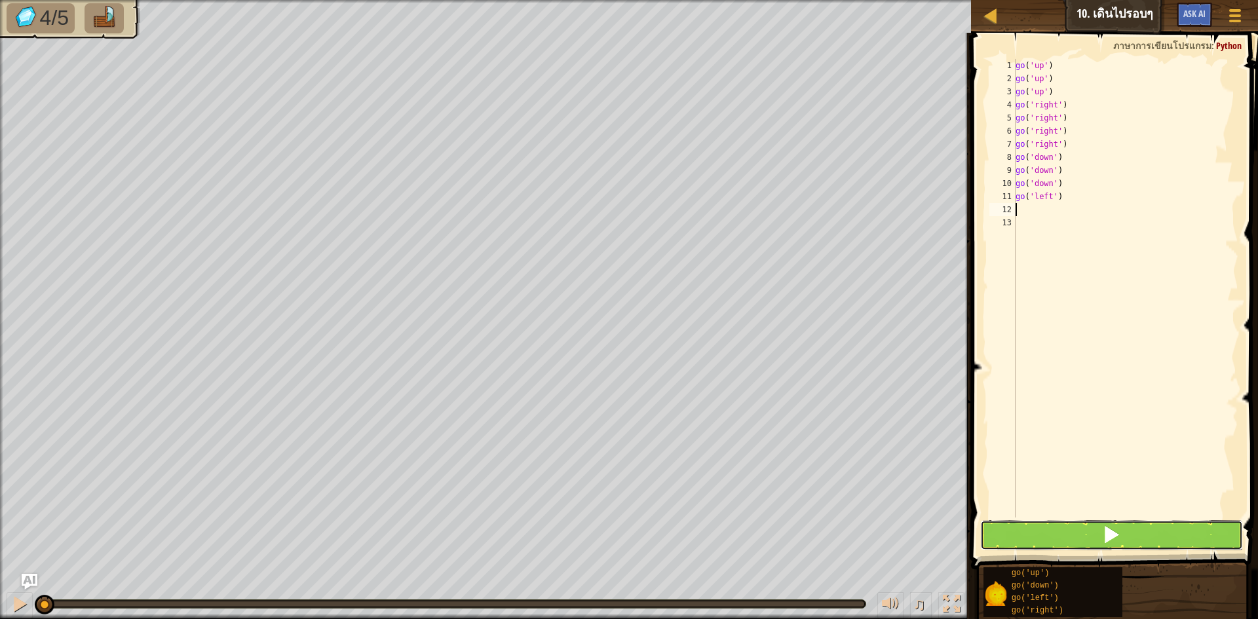
click at [1064, 522] on button at bounding box center [1111, 535] width 263 height 30
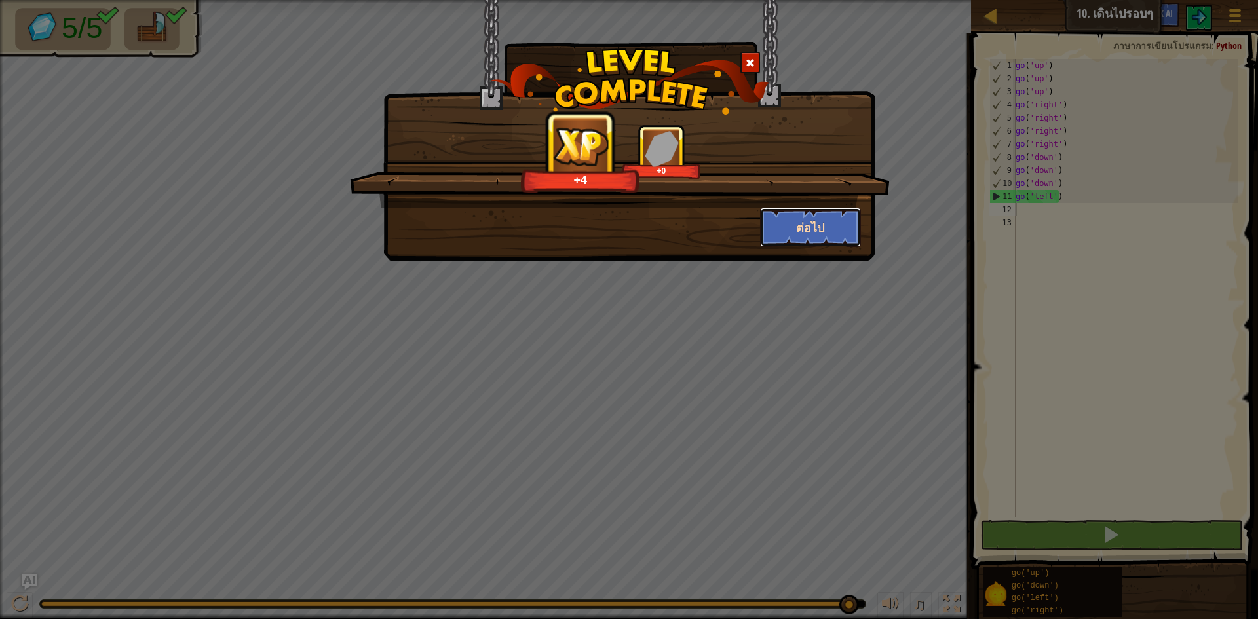
click at [827, 231] on button "ต่อไป" at bounding box center [811, 227] width 102 height 39
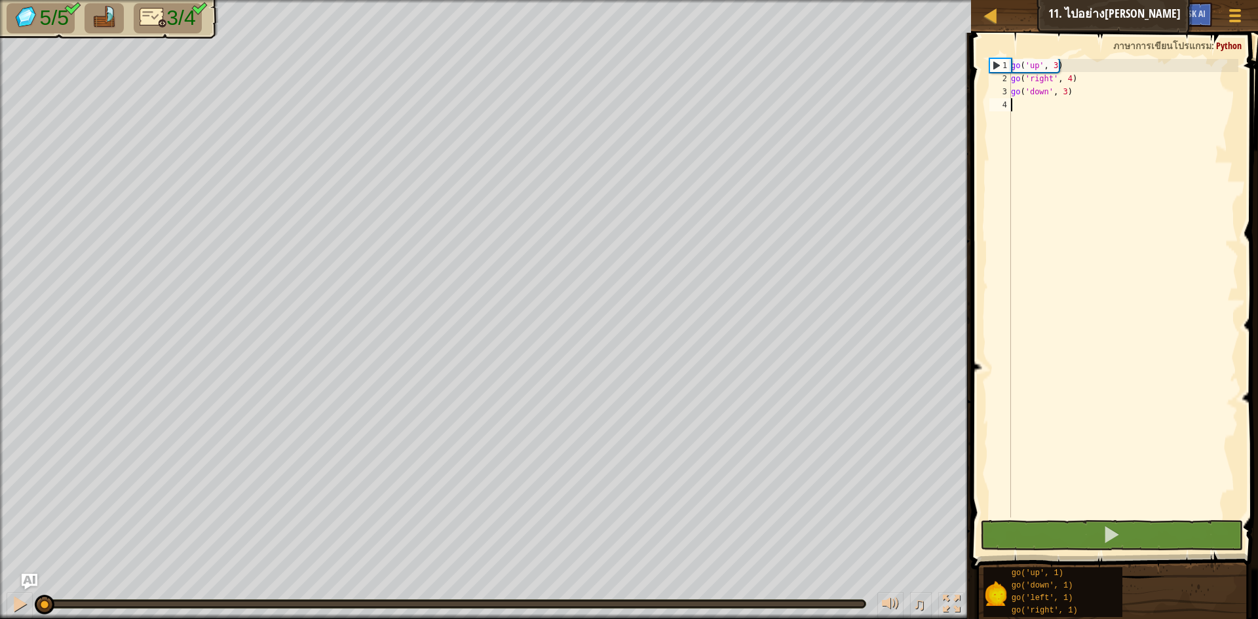
click at [1018, 117] on div "go ( 'up' , 3 ) go ( 'right' , 4 ) go ( 'down' , 3 )" at bounding box center [1124, 301] width 230 height 485
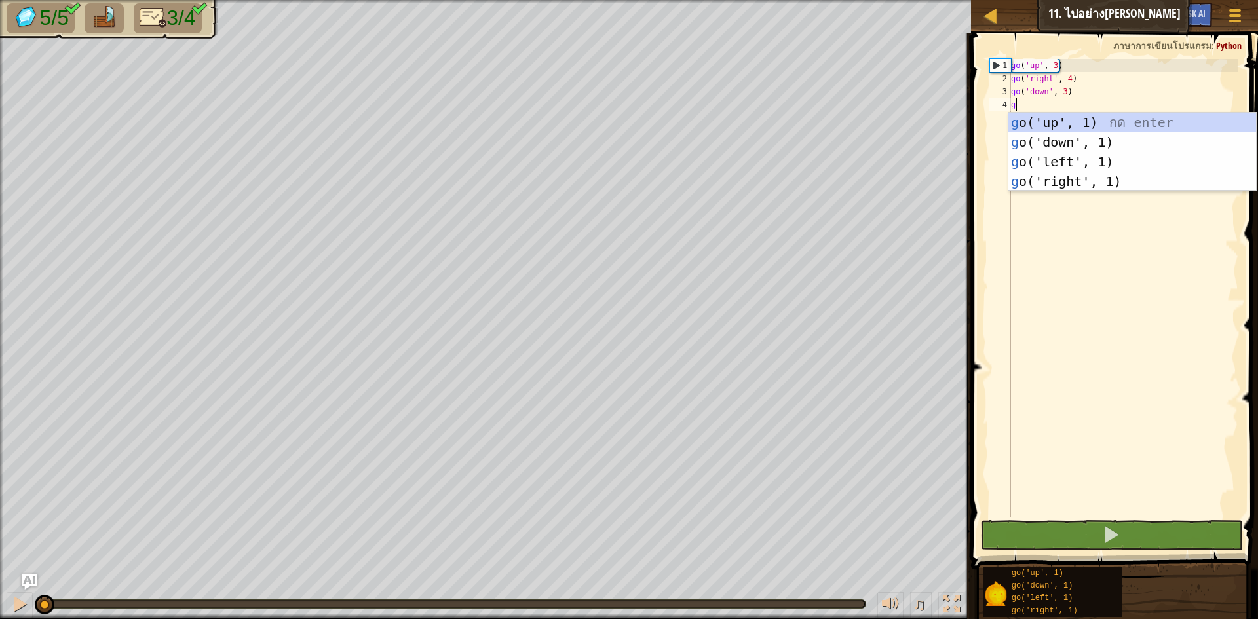
scroll to position [6, 0]
type textarea "go"
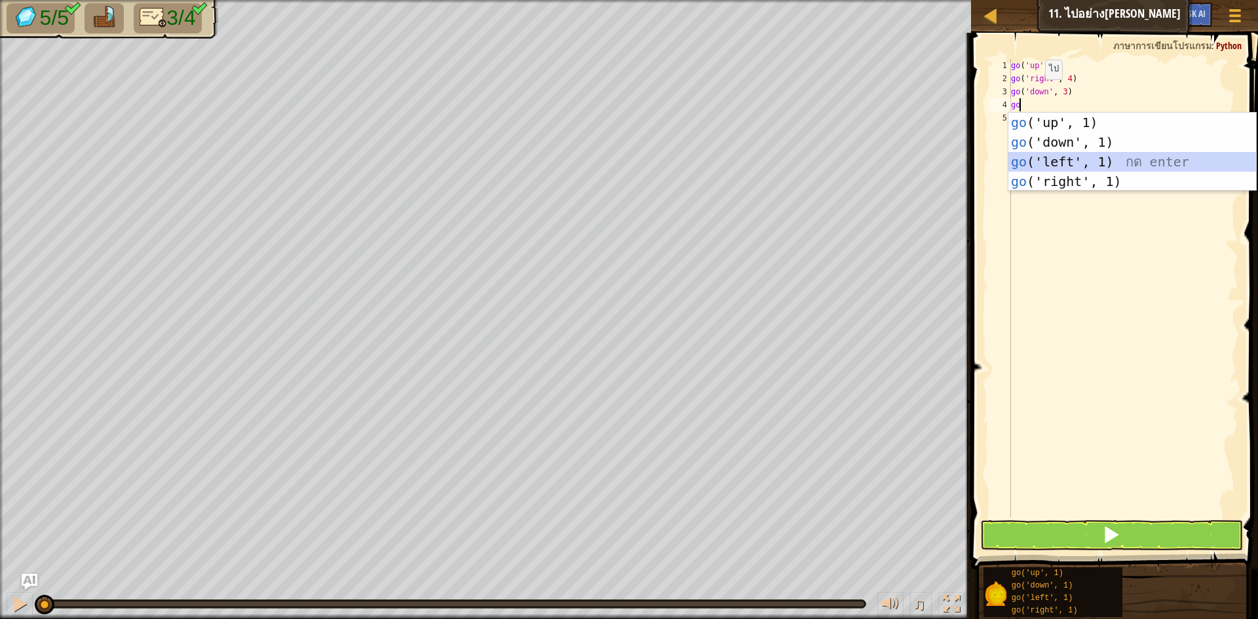
click at [1020, 162] on div "go ('up', 1) กด enter go ('down', 1) กด enter go ('left', 1) กด enter go ('righ…" at bounding box center [1133, 172] width 248 height 118
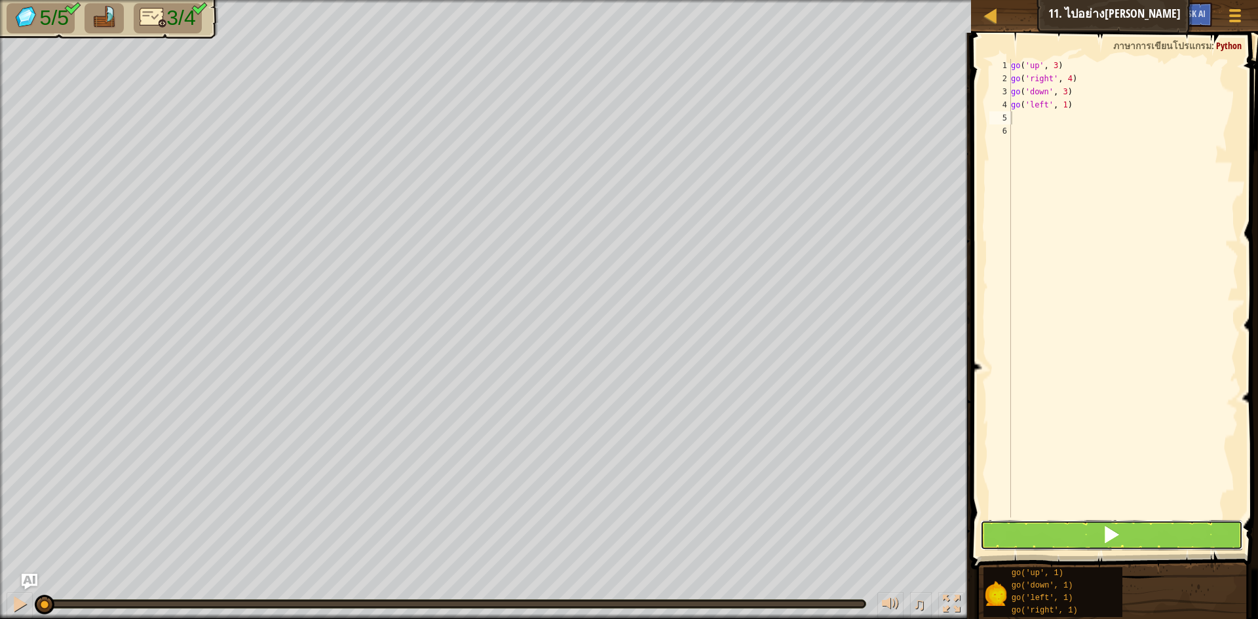
click at [1041, 535] on button at bounding box center [1111, 535] width 263 height 30
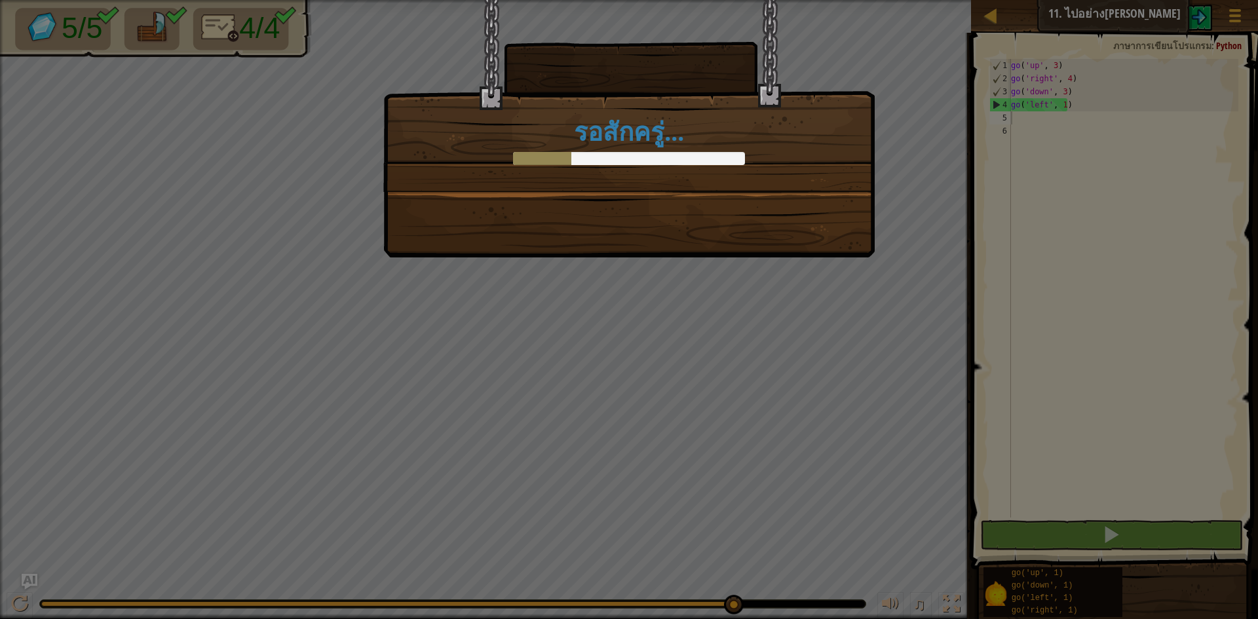
drag, startPoint x: 561, startPoint y: 604, endPoint x: 1257, endPoint y: 650, distance: 697.6
click at [1248, 1] on html "แผนที่ จูเนียร์ 11. ไปอย่างชาญฉลาด เมนูเกม Ask AI 1 ההההההההההההההההההההההההההה…" at bounding box center [629, 0] width 1258 height 1
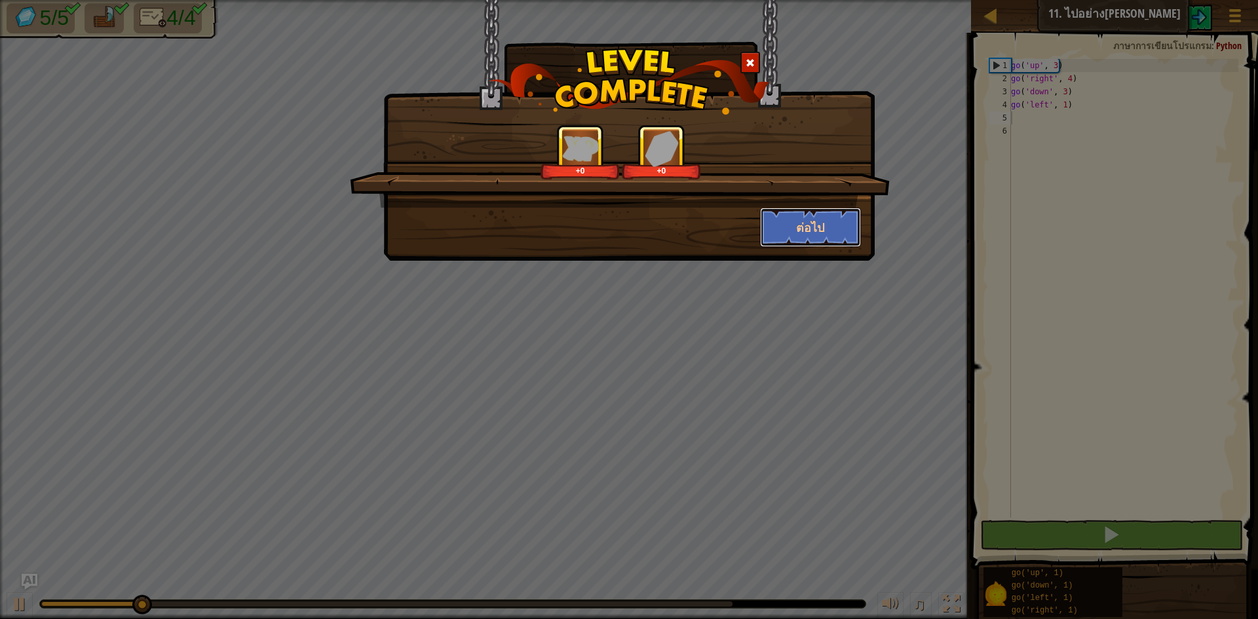
click at [819, 214] on button "ต่อไป" at bounding box center [811, 227] width 102 height 39
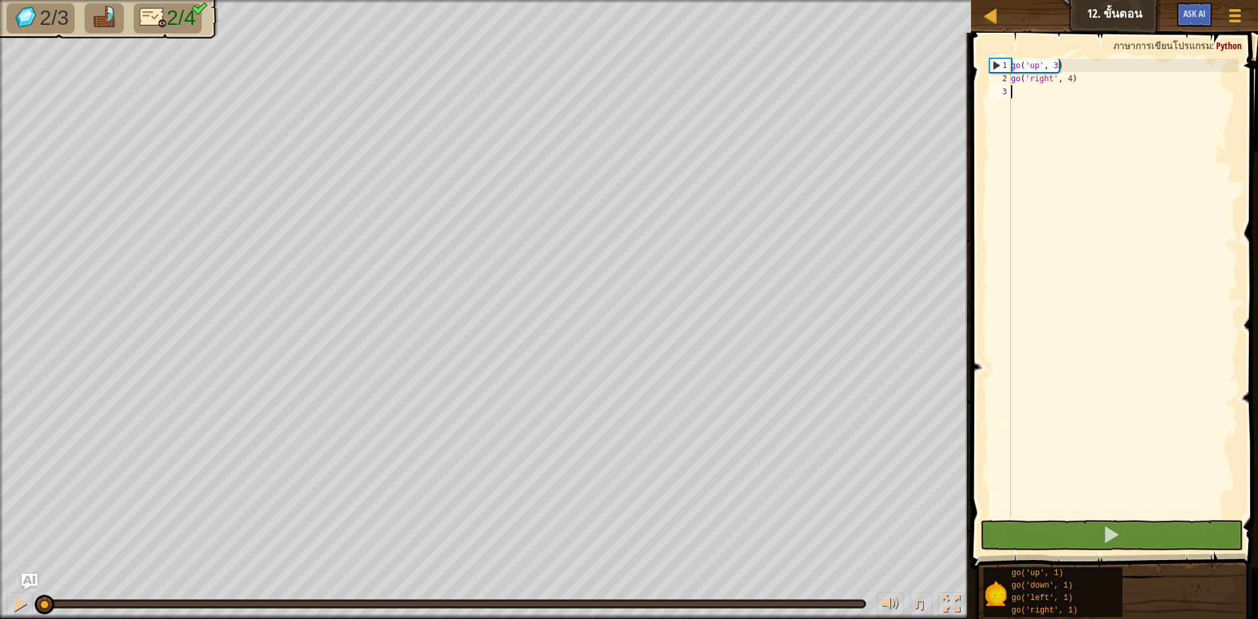
click at [1030, 108] on div "go ( 'up' , 3 ) go ( 'right' , 4 )" at bounding box center [1124, 301] width 230 height 485
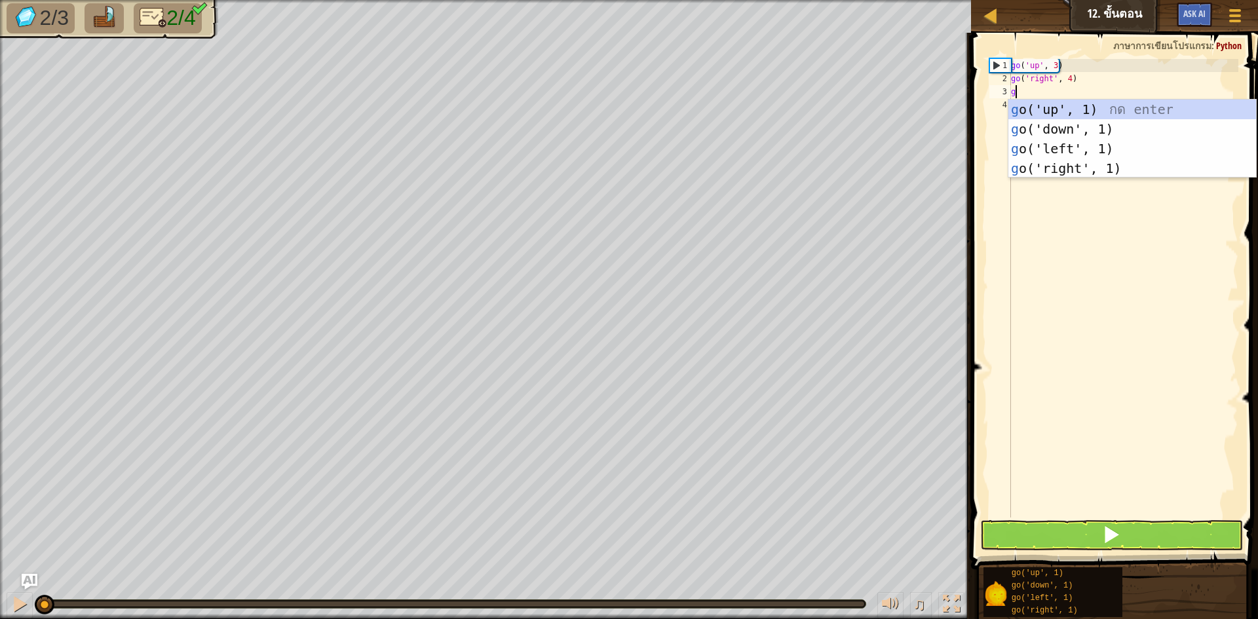
type textarea "go"
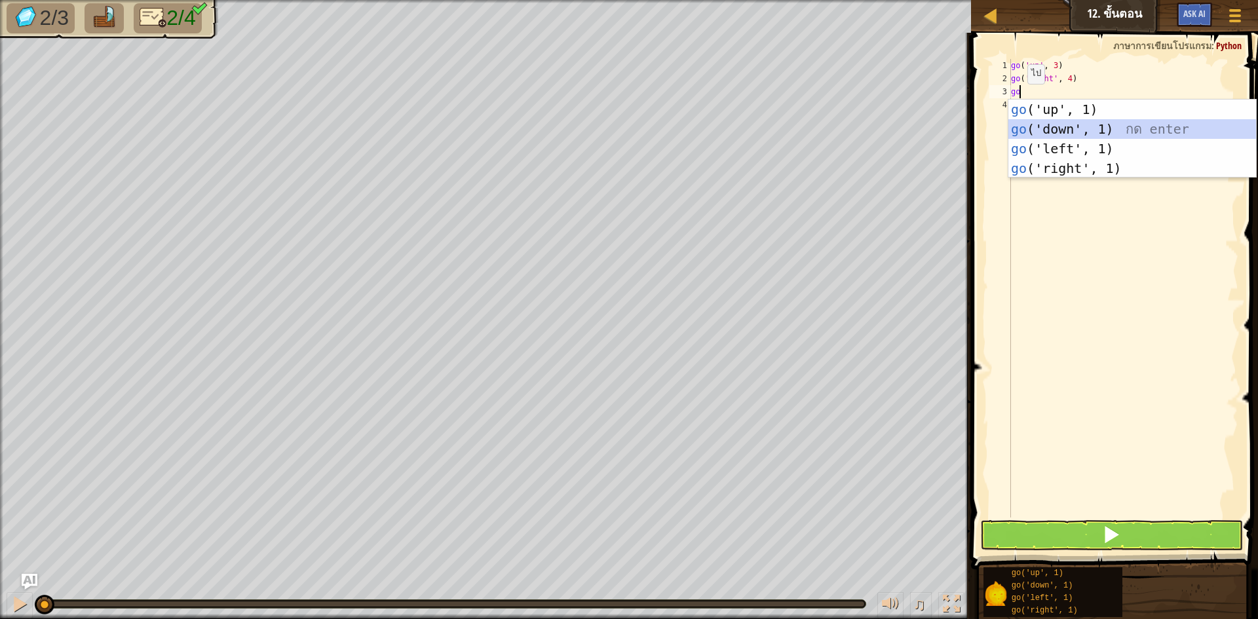
click at [1036, 133] on div "go ('up', 1) กด enter go ('down', 1) กด enter go ('left', 1) กด enter go ('righ…" at bounding box center [1133, 159] width 248 height 118
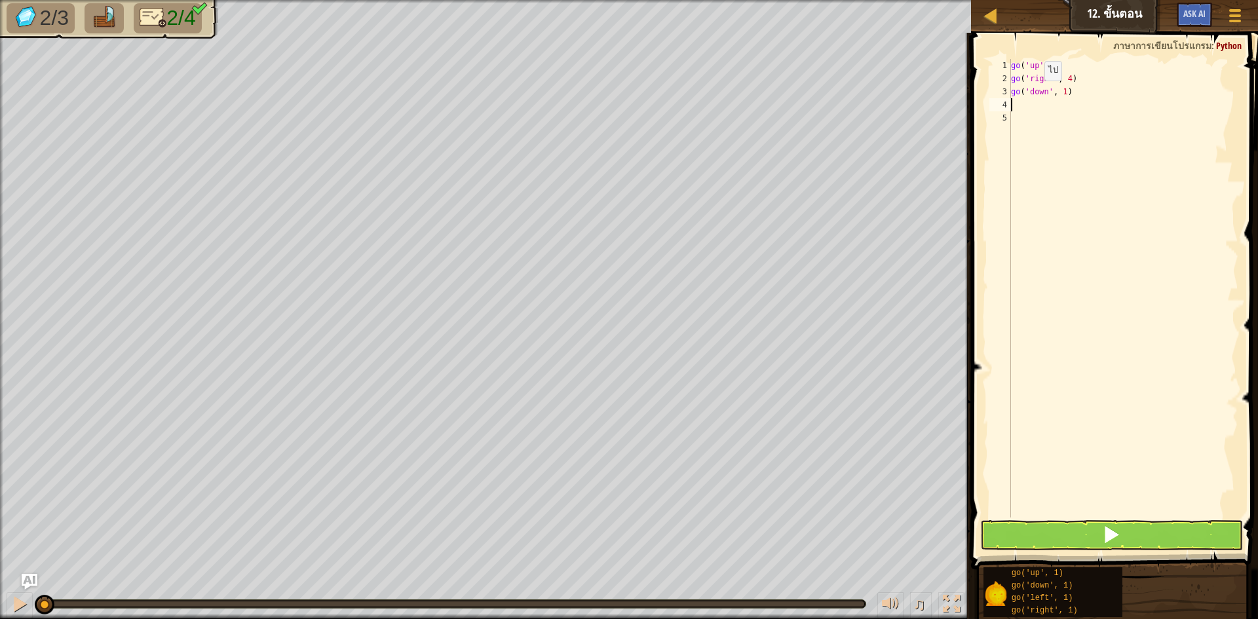
type textarea "go"
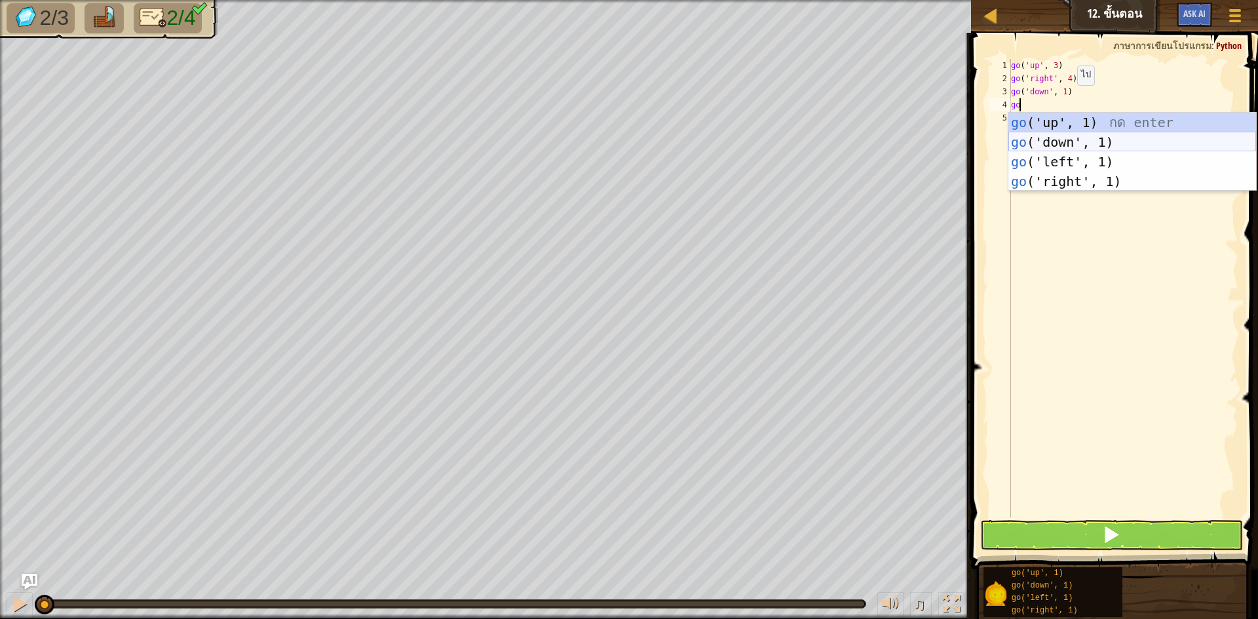
click at [1156, 142] on div "go ('up', 1) กด enter go ('down', 1) กด enter go ('left', 1) กด enter go ('righ…" at bounding box center [1133, 172] width 248 height 118
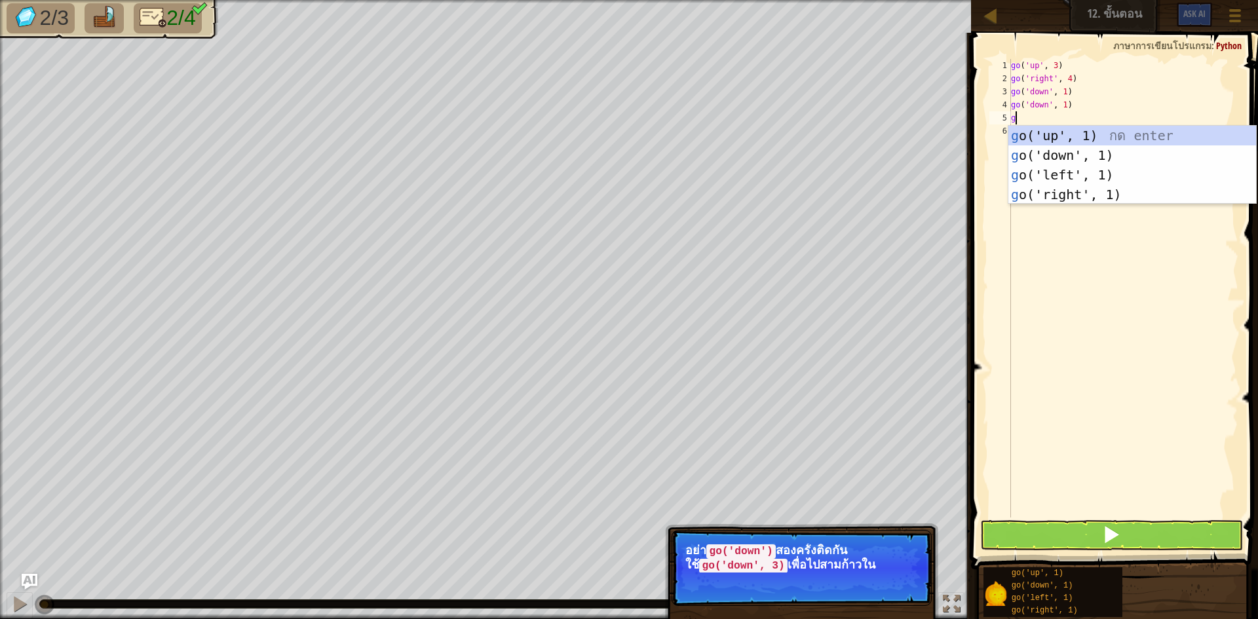
type textarea "go"
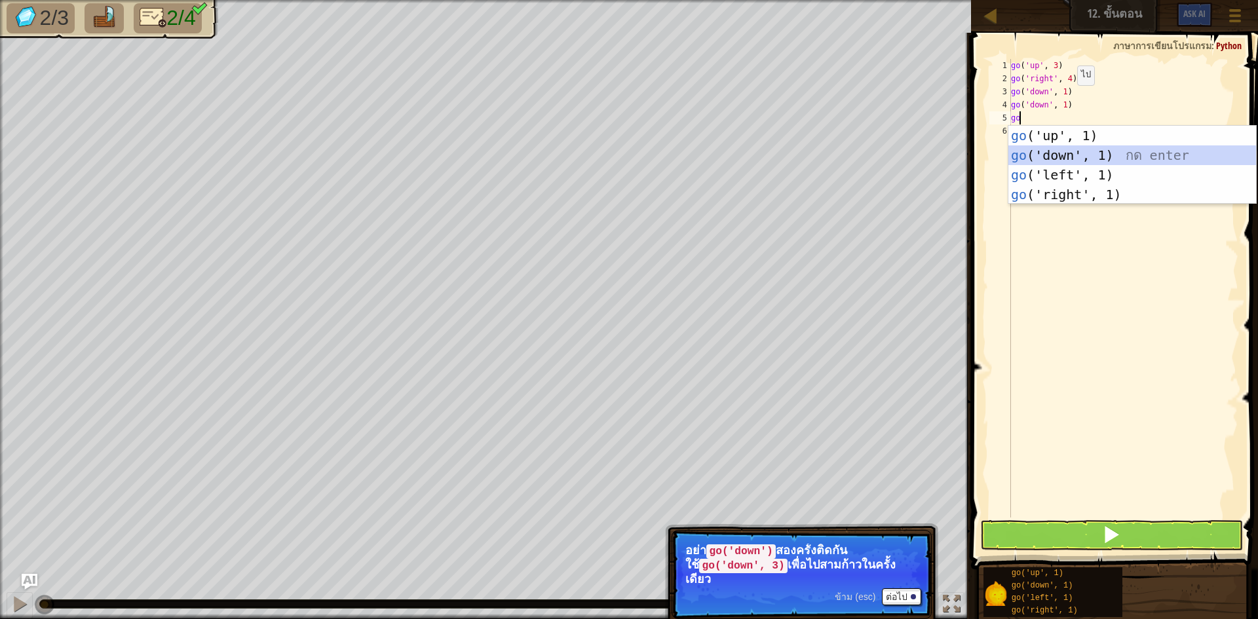
click at [1062, 162] on div "go ('up', 1) กด enter go ('down', 1) กด enter go ('left', 1) กด enter go ('righ…" at bounding box center [1133, 185] width 248 height 118
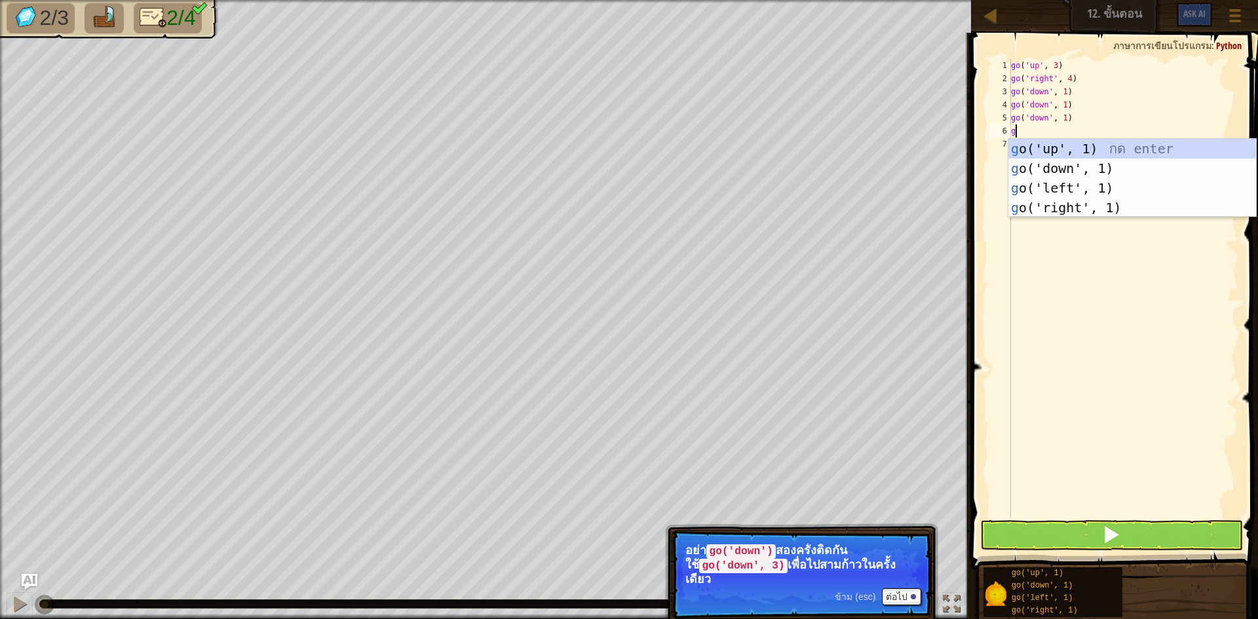
type textarea "go"
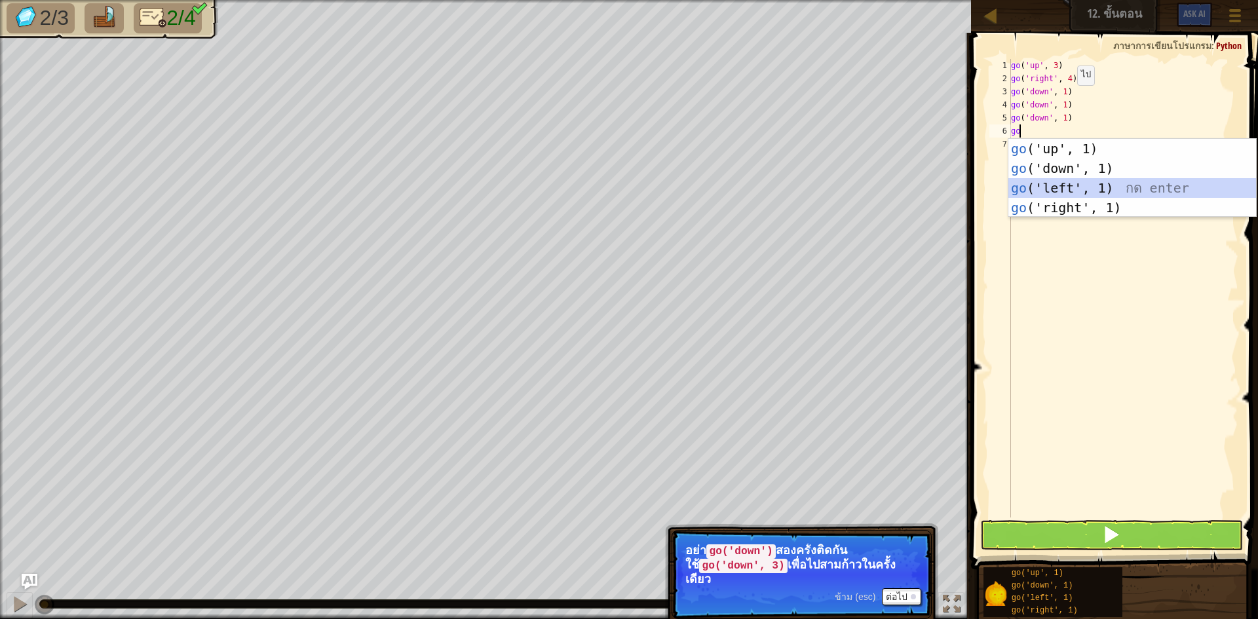
click at [1066, 184] on div "go ('up', 1) กด enter go ('down', 1) กด enter go ('left', 1) กด enter go ('righ…" at bounding box center [1133, 198] width 248 height 118
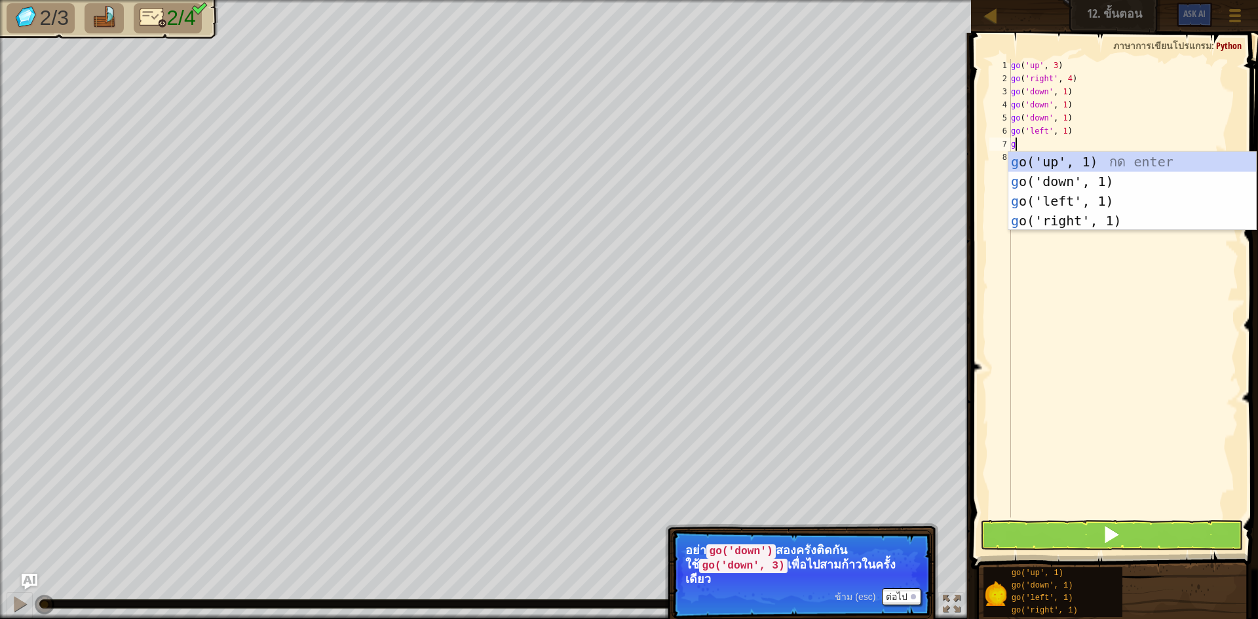
type textarea "go"
click at [1049, 208] on div "go ('up', 1) กด enter go ('down', 1) กด enter go ('left', 1) กด enter go ('righ…" at bounding box center [1133, 211] width 248 height 118
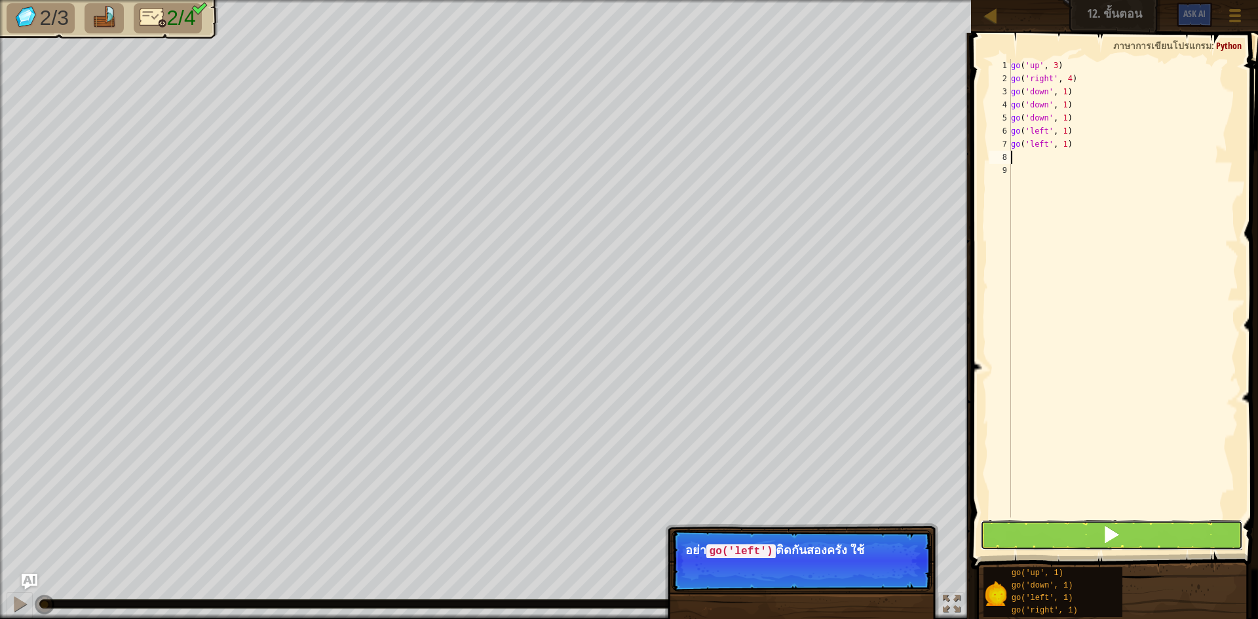
click at [1110, 538] on span at bounding box center [1111, 535] width 18 height 18
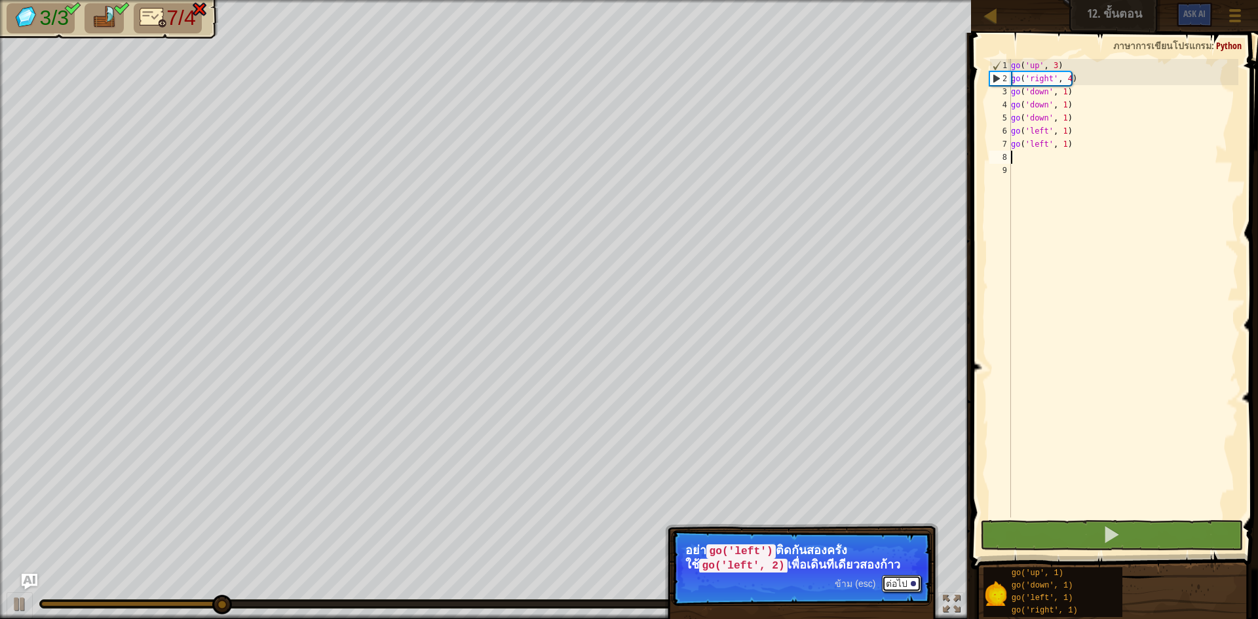
click at [895, 581] on button "ต่อไป" at bounding box center [901, 583] width 39 height 17
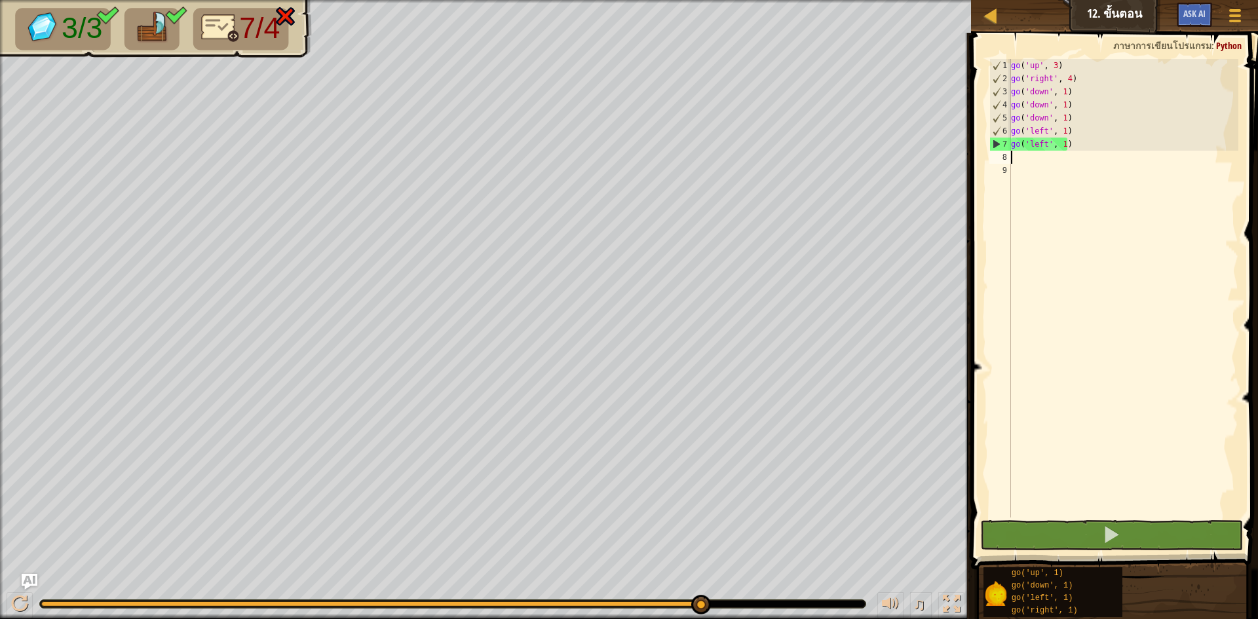
drag, startPoint x: 379, startPoint y: 611, endPoint x: 906, endPoint y: 650, distance: 529.0
click at [906, 0] on html "แผนที่ จูเนียร์ 12. ขั้นตอน เมนูเกม Ask AI 1 הההההההההההההההההההההההההההההההההה…" at bounding box center [629, 0] width 1258 height 0
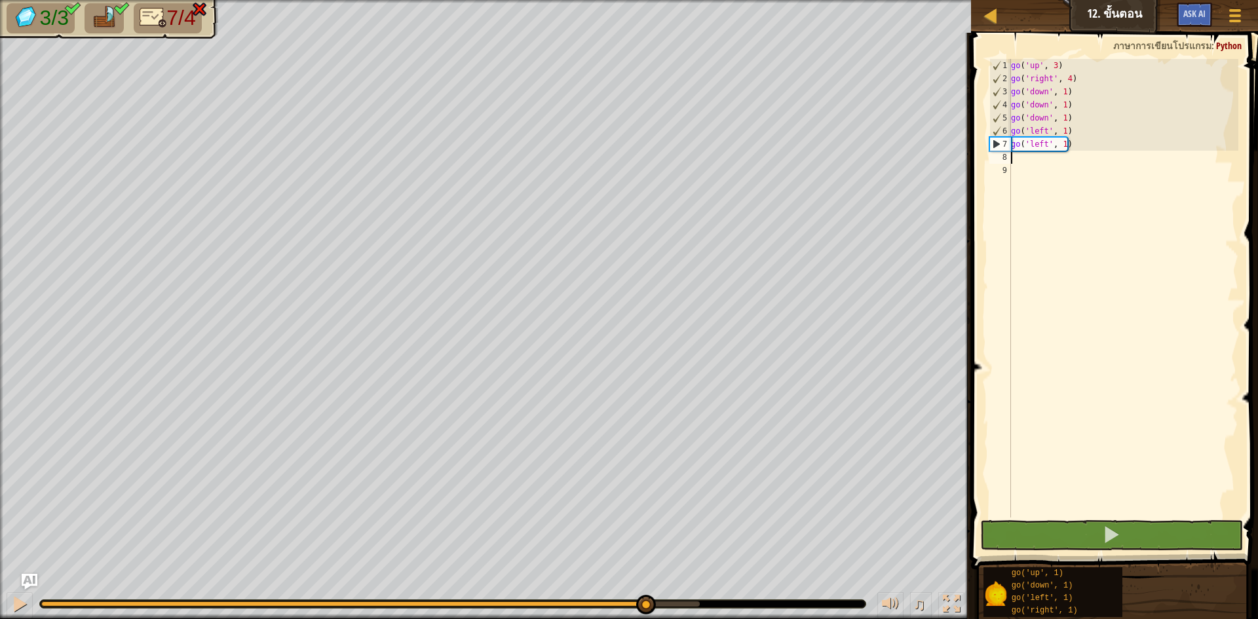
drag, startPoint x: 291, startPoint y: 606, endPoint x: 645, endPoint y: 648, distance: 356.4
click at [645, 0] on html "แผนที่ จูเนียร์ 12. ขั้นตอน เมนูเกม Ask AI 1 הההההההההההההההההההההההההההההההההה…" at bounding box center [629, 0] width 1258 height 0
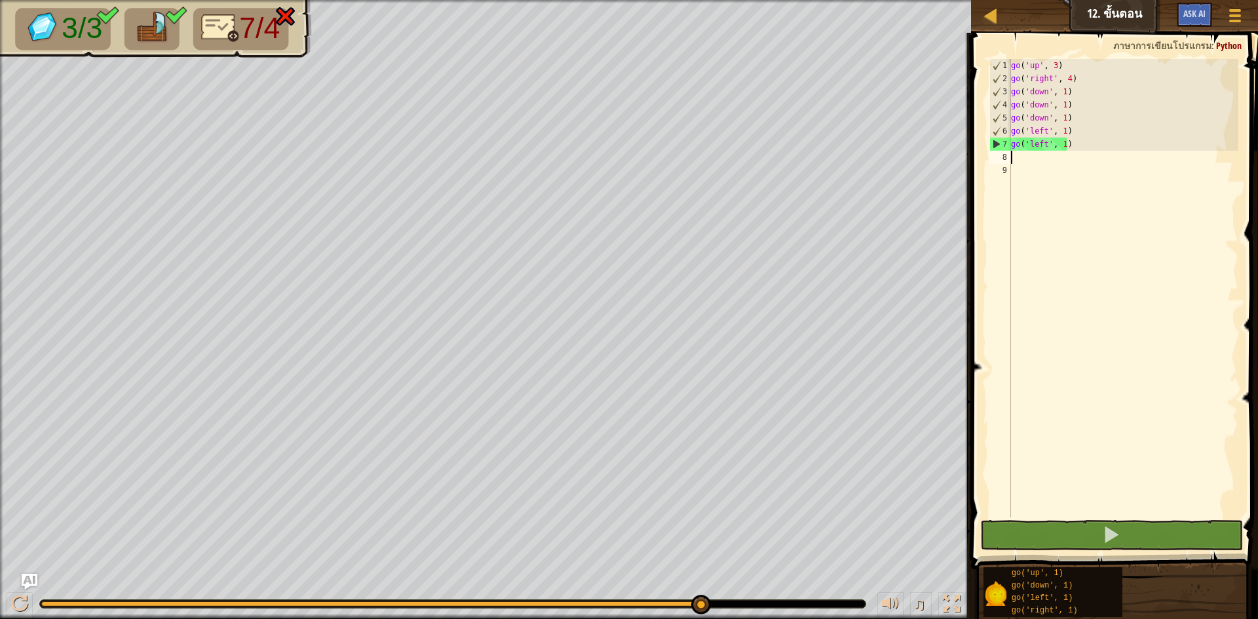
drag, startPoint x: 701, startPoint y: 610, endPoint x: 728, endPoint y: 610, distance: 26.9
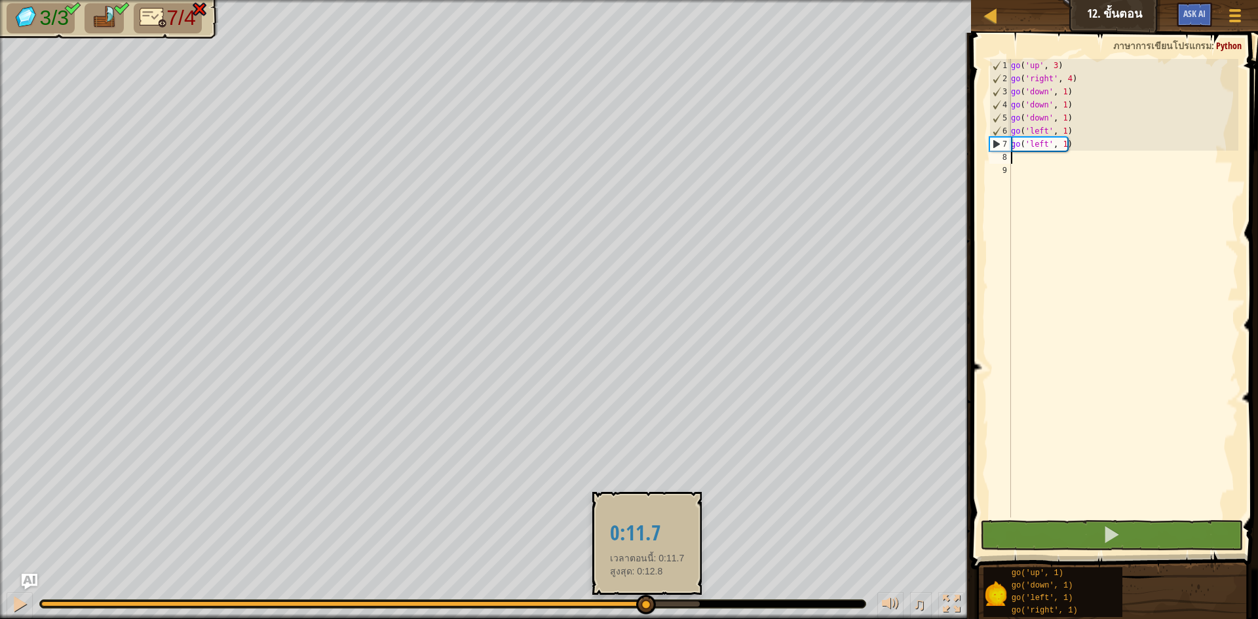
drag, startPoint x: 698, startPoint y: 607, endPoint x: 644, endPoint y: 599, distance: 54.3
click at [644, 599] on div at bounding box center [646, 605] width 20 height 20
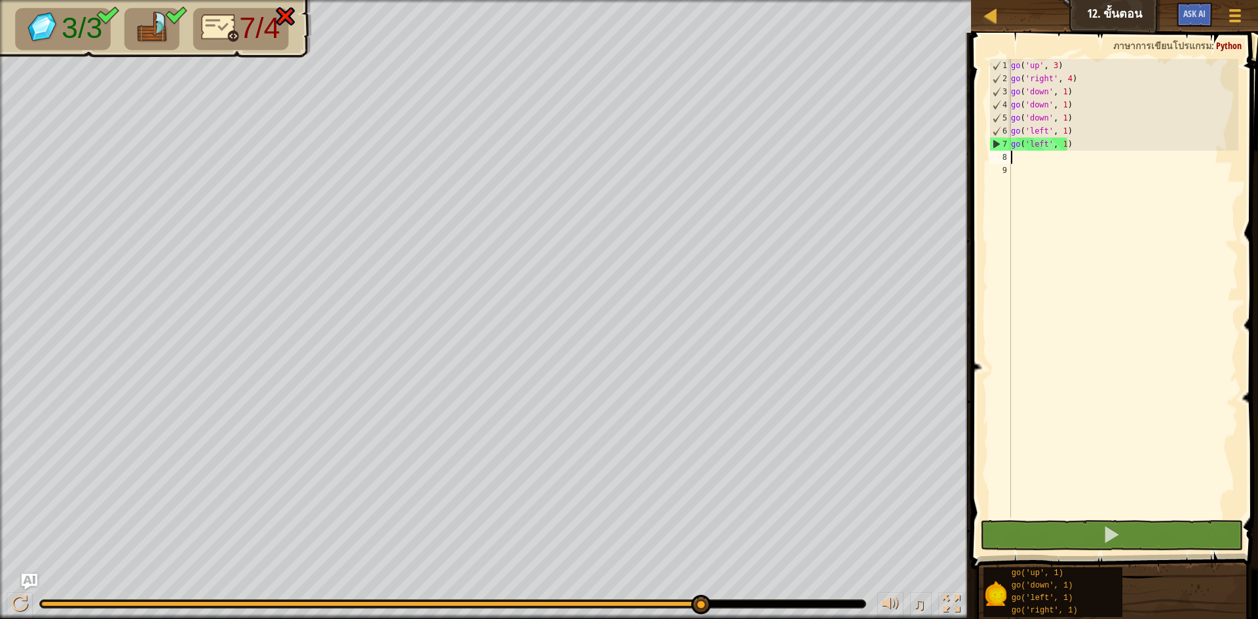
drag, startPoint x: 644, startPoint y: 599, endPoint x: 738, endPoint y: 618, distance: 95.6
click at [738, 618] on div "♫" at bounding box center [485, 600] width 971 height 39
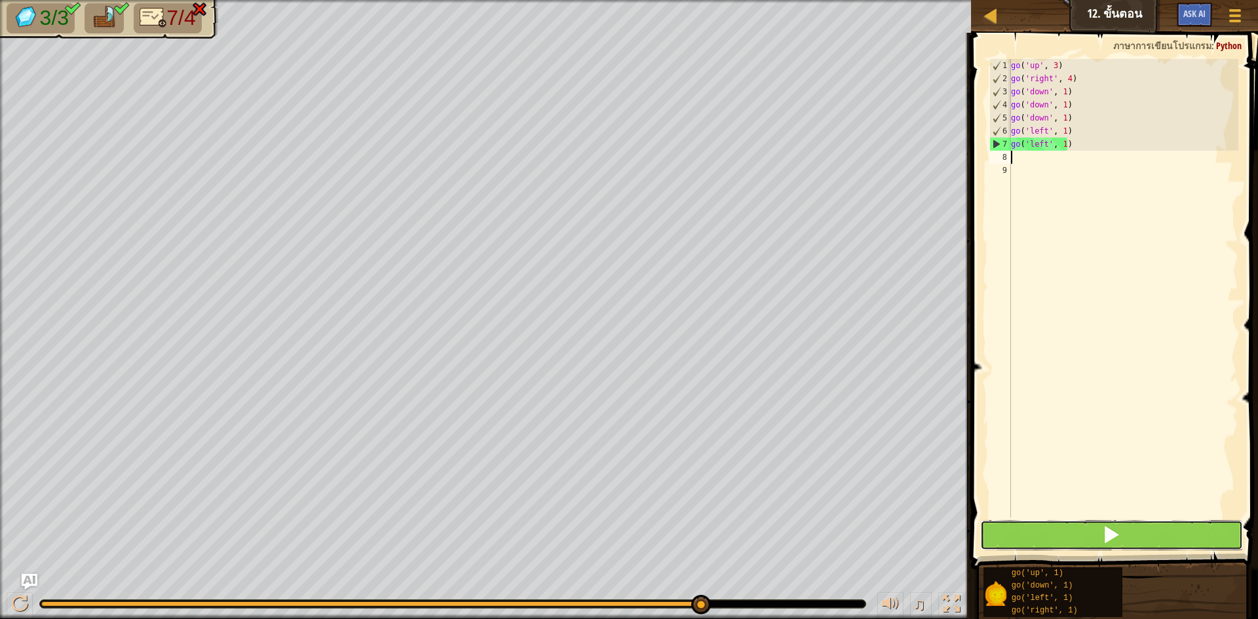
click at [1042, 530] on button at bounding box center [1111, 535] width 263 height 30
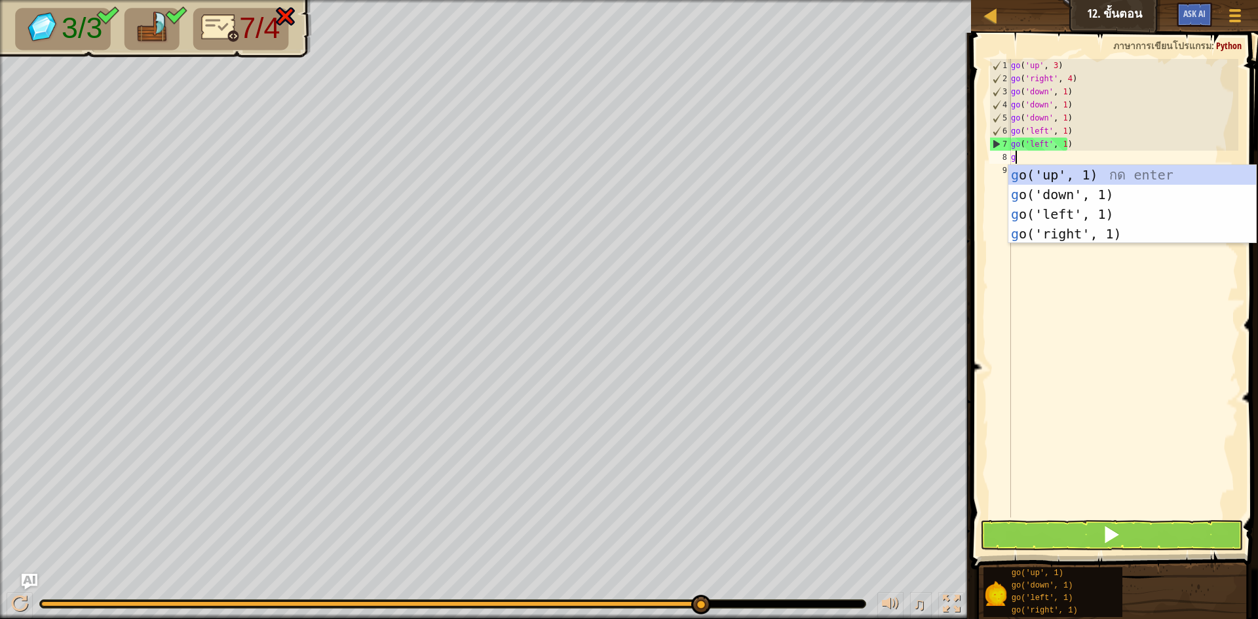
type textarea "go"
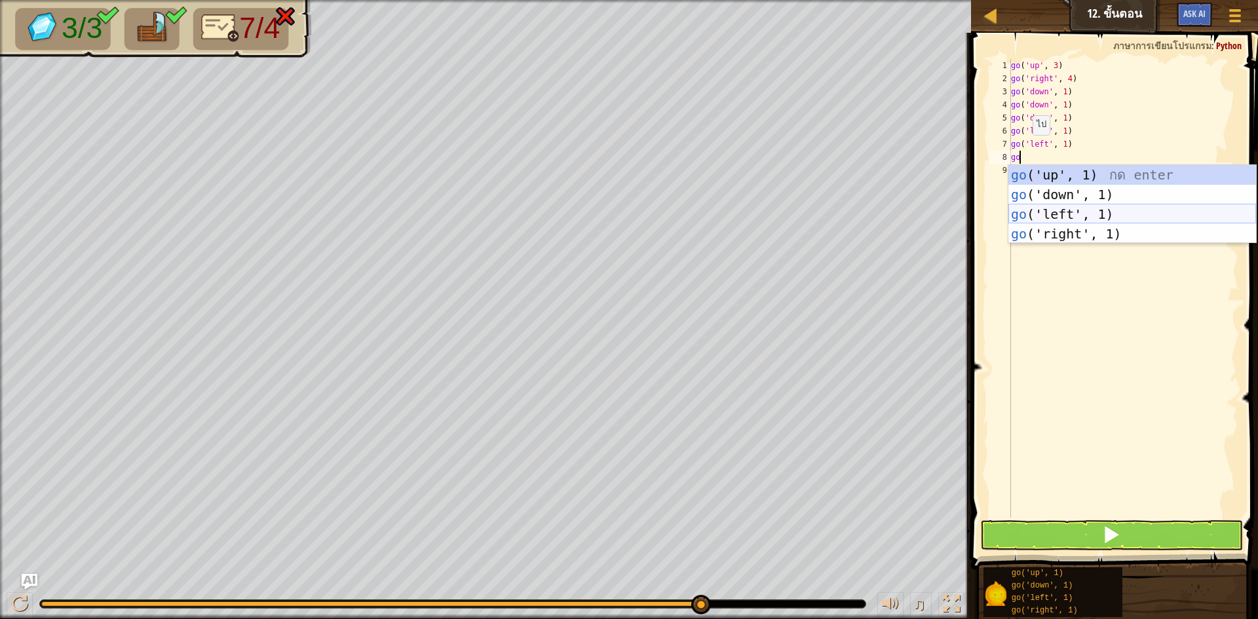
click at [1049, 206] on div "go ('up', 1) กด enter go ('down', 1) กด enter go ('left', 1) กด enter go ('righ…" at bounding box center [1133, 224] width 248 height 118
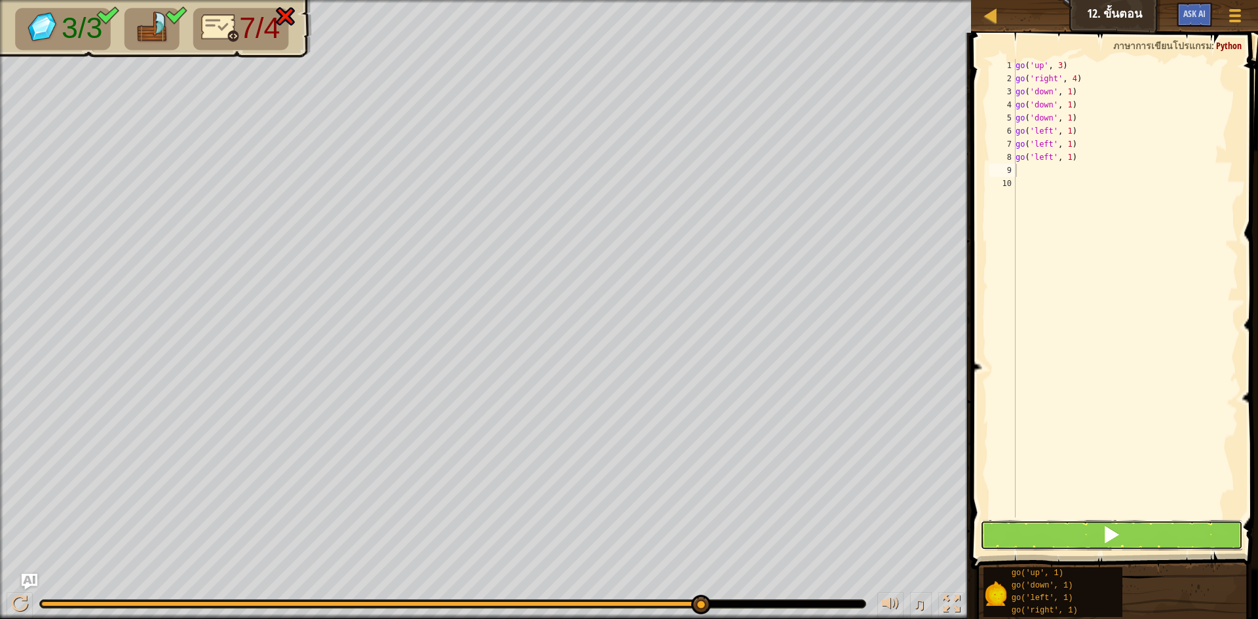
click at [1128, 532] on button at bounding box center [1111, 535] width 263 height 30
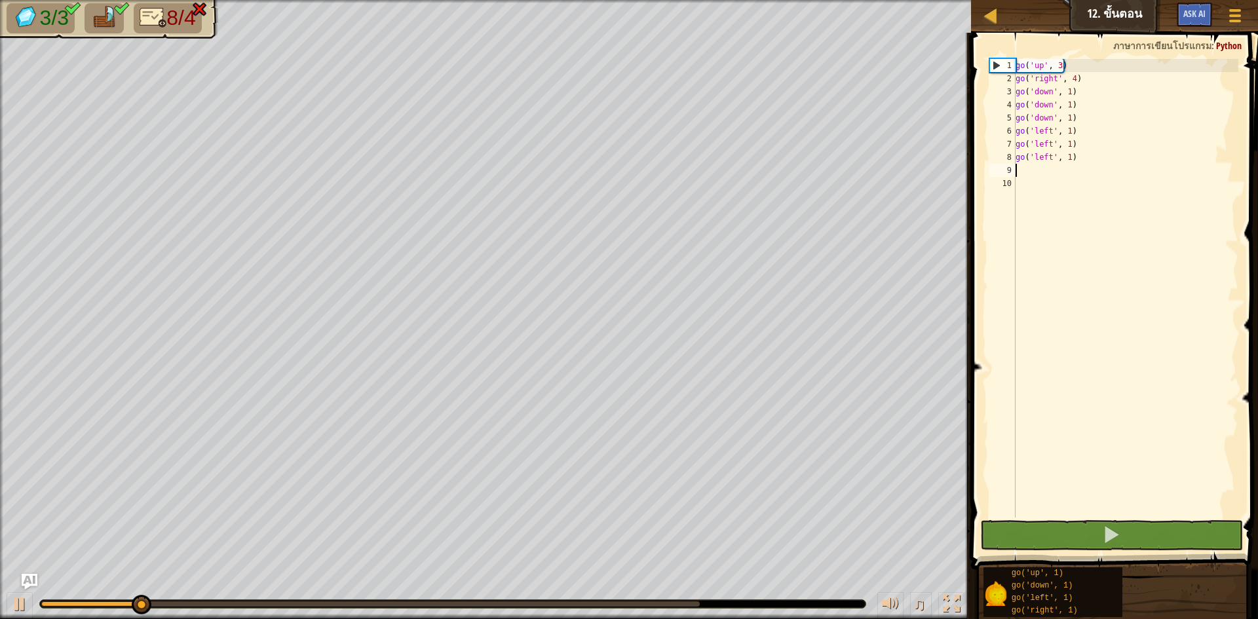
click at [658, 596] on div "♫" at bounding box center [485, 600] width 971 height 39
click at [655, 598] on div "♫" at bounding box center [485, 600] width 971 height 39
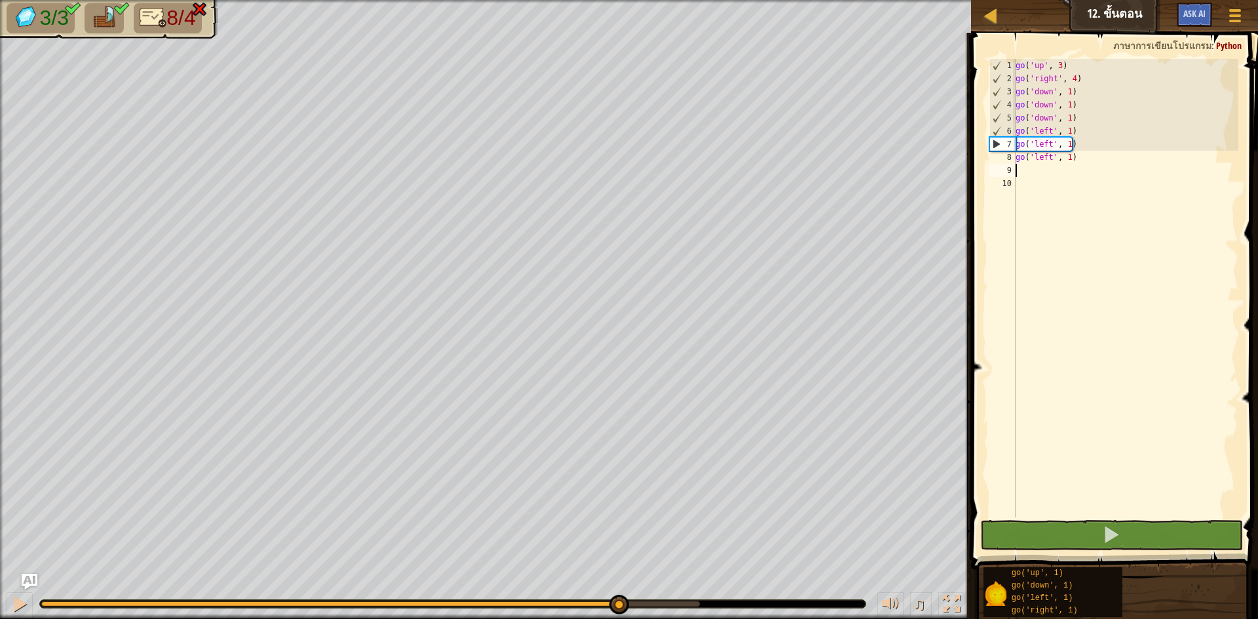
drag, startPoint x: 233, startPoint y: 598, endPoint x: 619, endPoint y: 650, distance: 389.5
click at [619, 0] on html "แผนที่ จูเนียร์ 12. ขั้นตอน เมนูเกม Ask AI 1 הההההההההההההההההההההההההההההההההה…" at bounding box center [629, 0] width 1258 height 0
click at [1100, 148] on div "go ( 'up' , 3 ) go ( 'right' , 4 ) go ( 'down' , 1 ) go ( 'down' , 1 ) go ( 'do…" at bounding box center [1126, 301] width 226 height 485
type textarea "go('left', 1)"
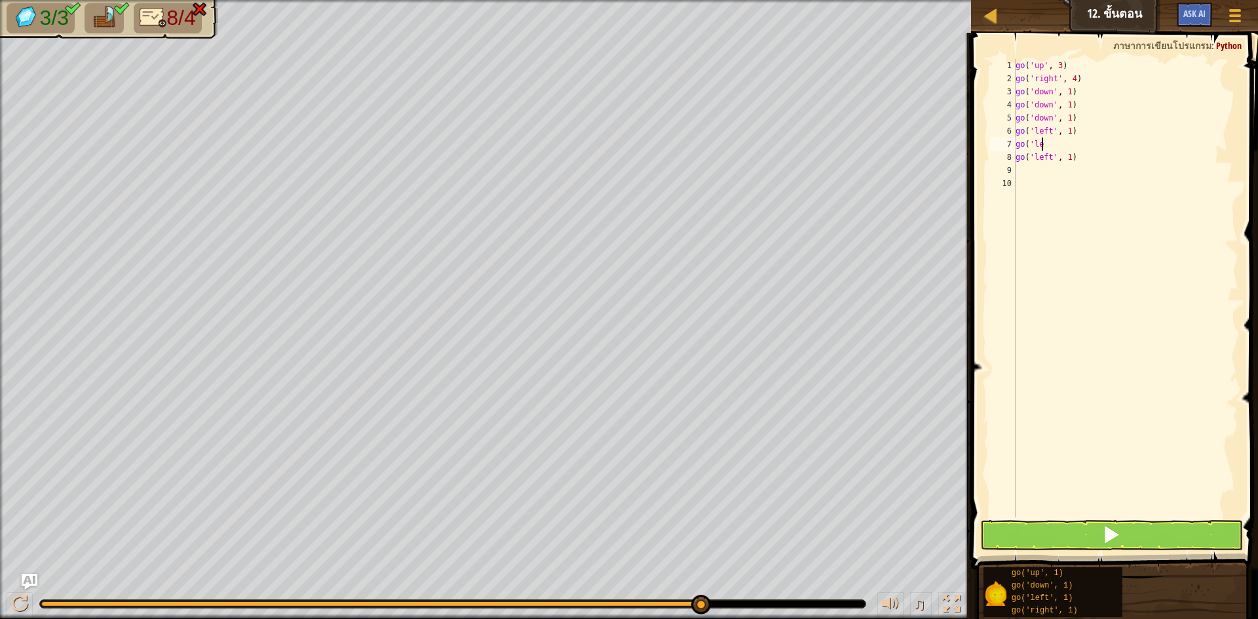
type textarea "go"
click at [1161, 170] on div "go ( 'up' , 3 ) go ( 'right' , 4 ) go ( 'down' , 1 ) go ( 'down' , 1 ) go ( 'do…" at bounding box center [1126, 301] width 226 height 485
click at [1025, 166] on div "go ( 'up' , 3 ) go ( 'right' , 4 ) go ( 'down' , 1 ) go ( 'down' , 1 ) go ( 'do…" at bounding box center [1126, 301] width 226 height 485
click at [1025, 155] on div "go ( 'up' , 3 ) go ( 'right' , 4 ) go ( 'down' , 1 ) go ( 'down' , 1 ) go ( 'do…" at bounding box center [1126, 301] width 226 height 485
click at [1026, 151] on div "go ( 'up' , 3 ) go ( 'right' , 4 ) go ( 'down' , 1 ) go ( 'down' , 1 ) go ( 'do…" at bounding box center [1126, 301] width 226 height 485
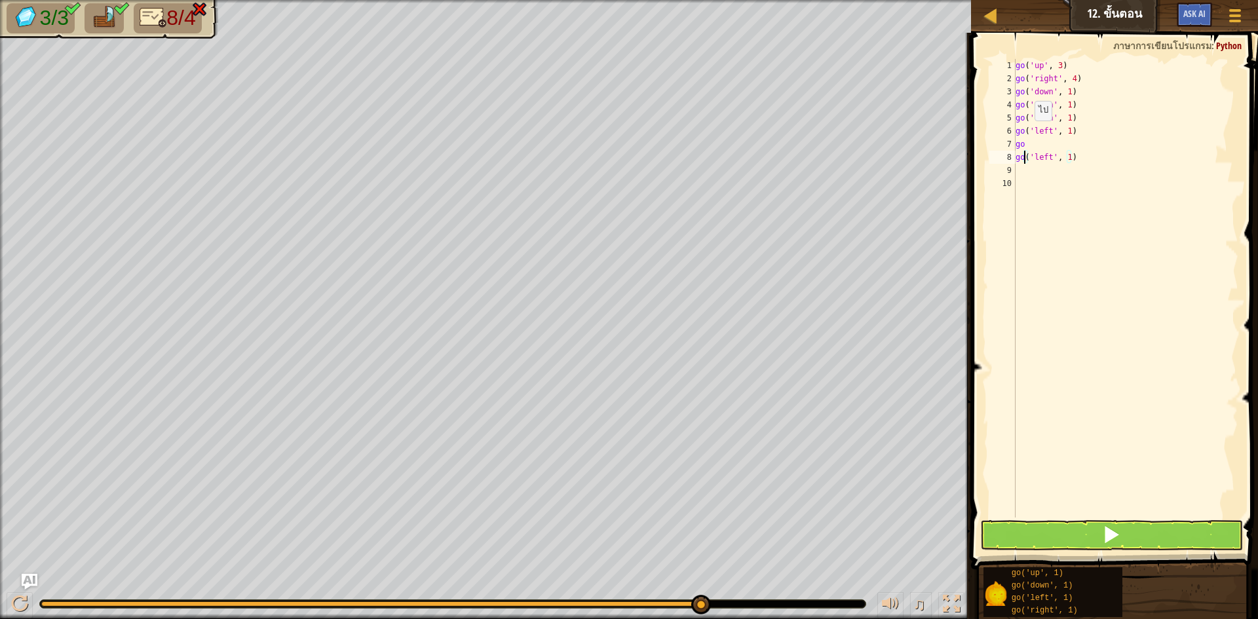
click at [1028, 134] on div "go ( 'up' , 3 ) go ( 'right' , 4 ) go ( 'down' , 1 ) go ( 'down' , 1 ) go ( 'do…" at bounding box center [1126, 301] width 226 height 485
click at [1026, 148] on div "go ( 'up' , 3 ) go ( 'right' , 4 ) go ( 'down' , 1 ) go ( 'down' , 1 ) go ( 'do…" at bounding box center [1126, 301] width 226 height 485
click at [1087, 163] on div "go ( 'up' , 3 ) go ( 'right' , 4 ) go ( 'down' , 1 ) go ( 'down' , 1 ) go ( 'do…" at bounding box center [1126, 301] width 226 height 485
type textarea "g"
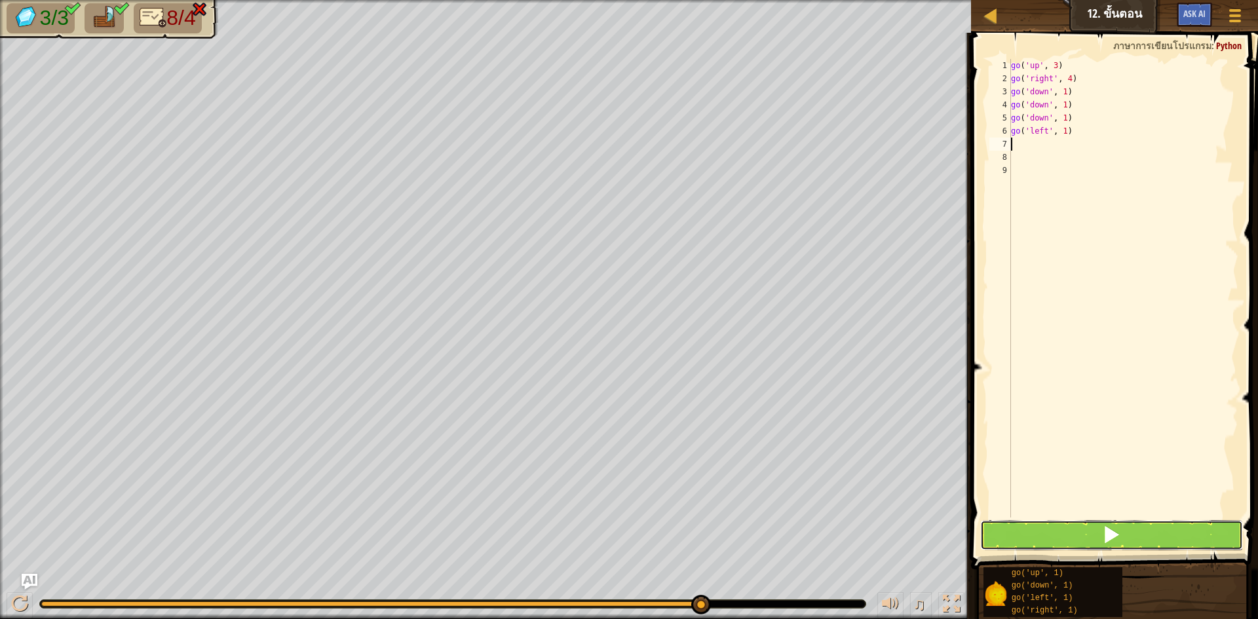
click at [1051, 522] on button at bounding box center [1111, 535] width 263 height 30
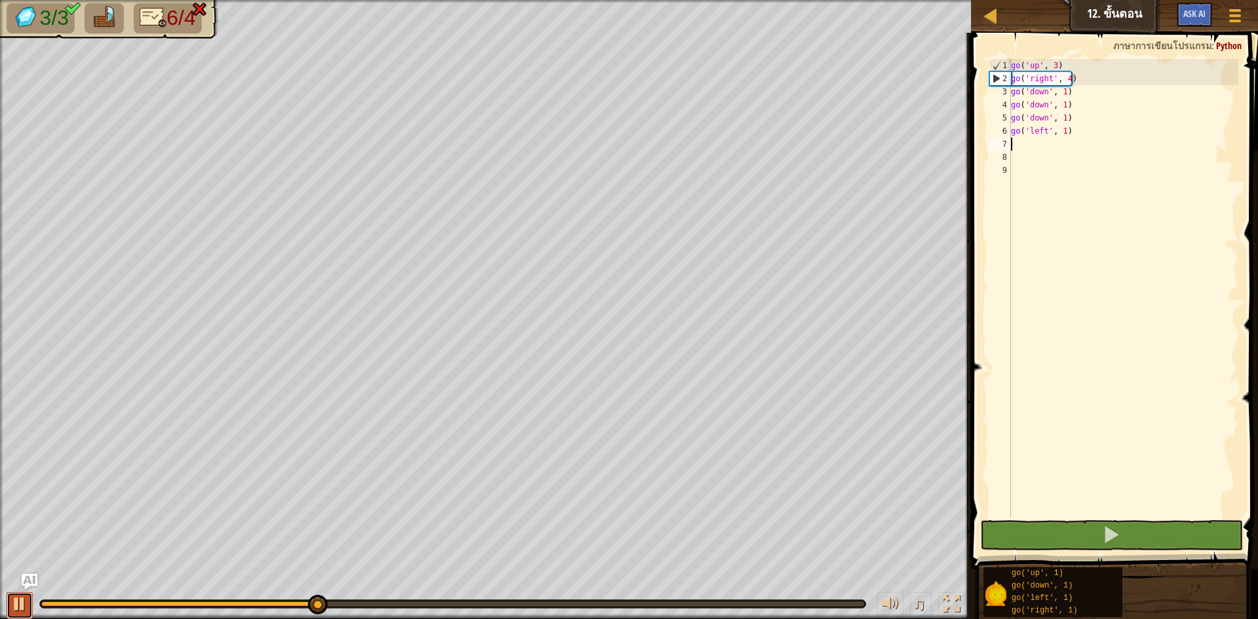
click at [19, 601] on div at bounding box center [19, 604] width 17 height 17
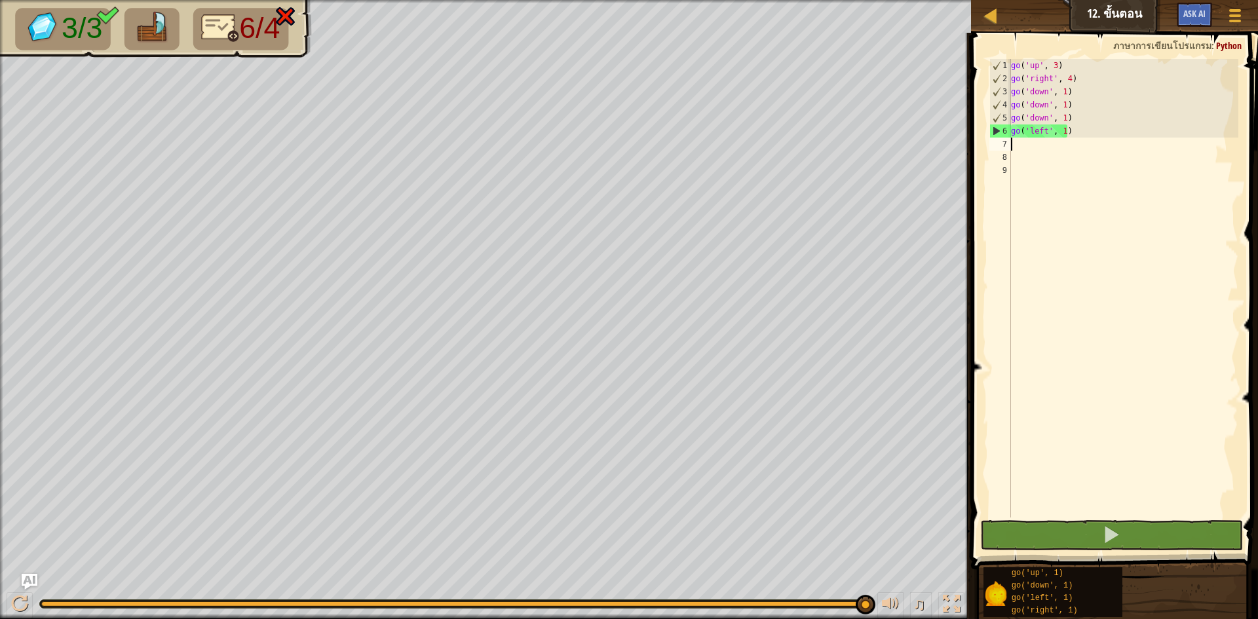
type textarea "g"
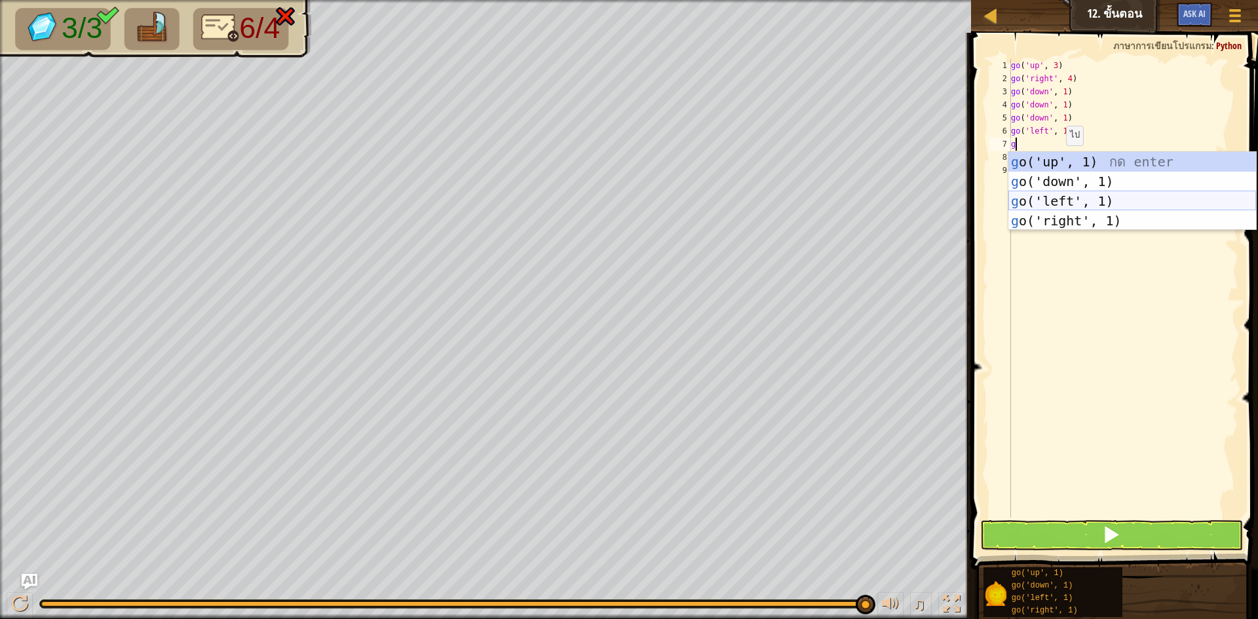
click at [1034, 199] on div "g o('up', 1) กด enter g o('down', 1) กด enter g o('left', 1) กด enter g o('righ…" at bounding box center [1133, 211] width 248 height 118
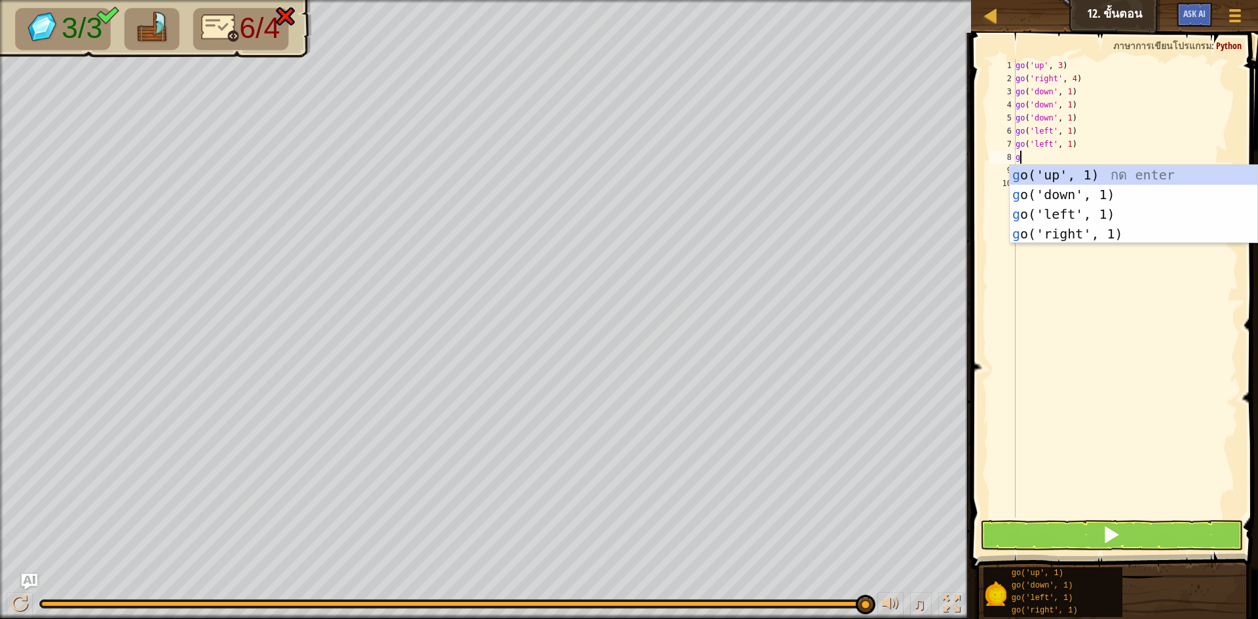
type textarea "go"
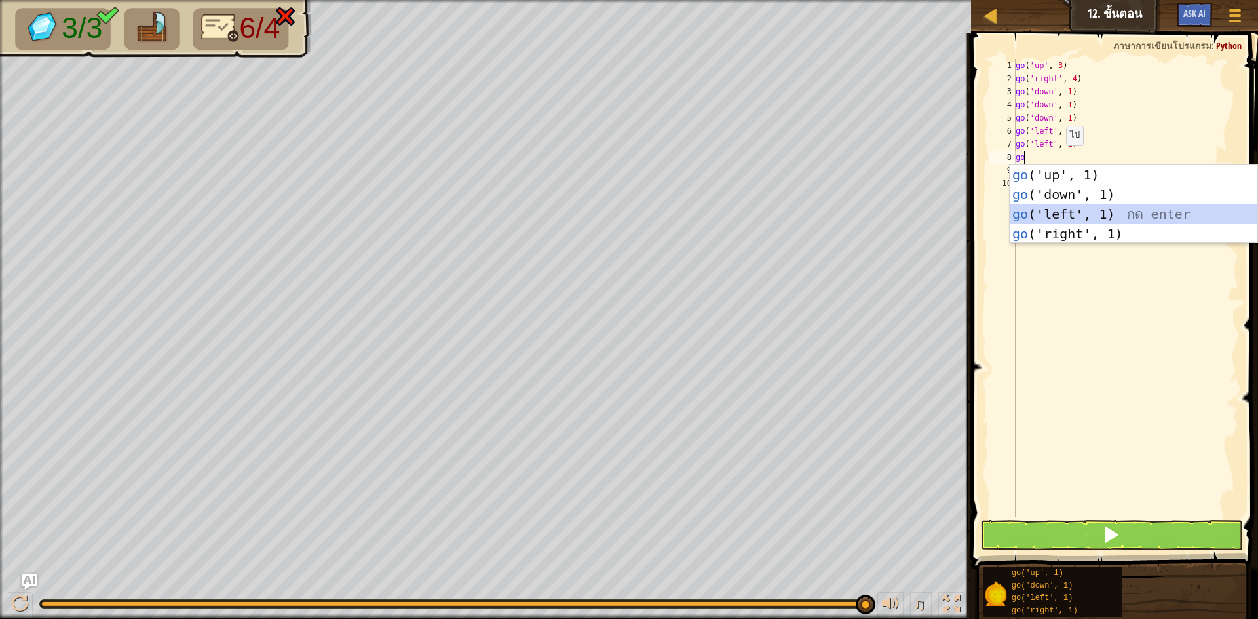
click at [1060, 221] on div "go ('up', 1) กด enter go ('down', 1) กด enter go ('left', 1) กด enter go ('righ…" at bounding box center [1134, 224] width 248 height 118
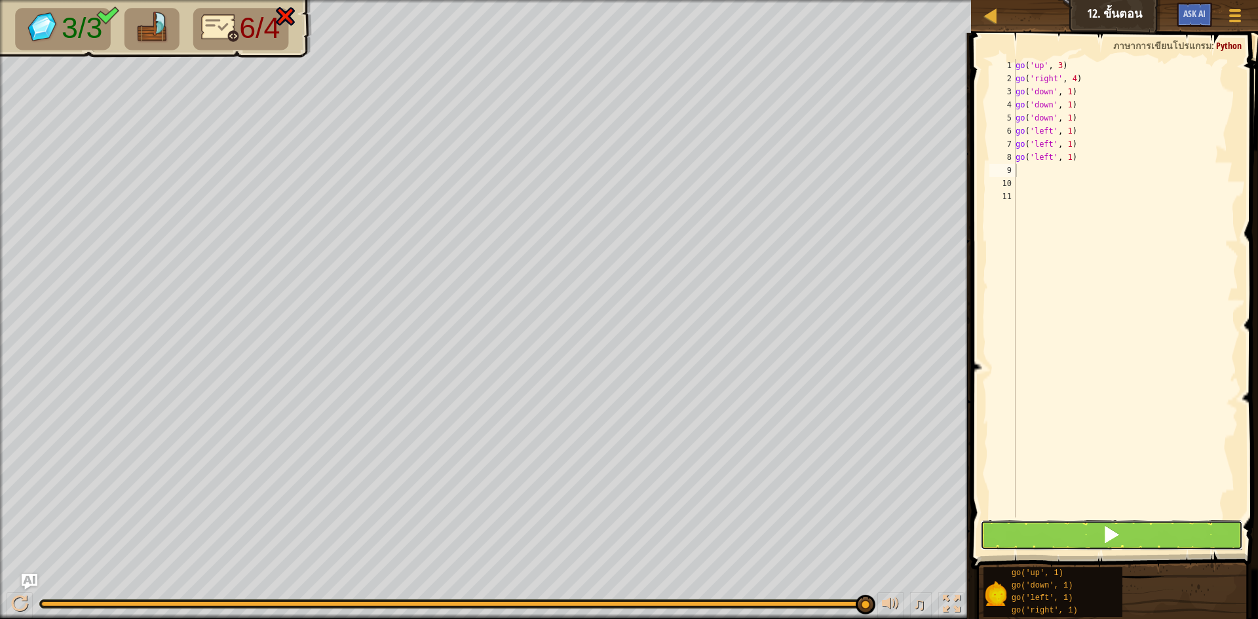
click at [1056, 536] on button at bounding box center [1111, 535] width 263 height 30
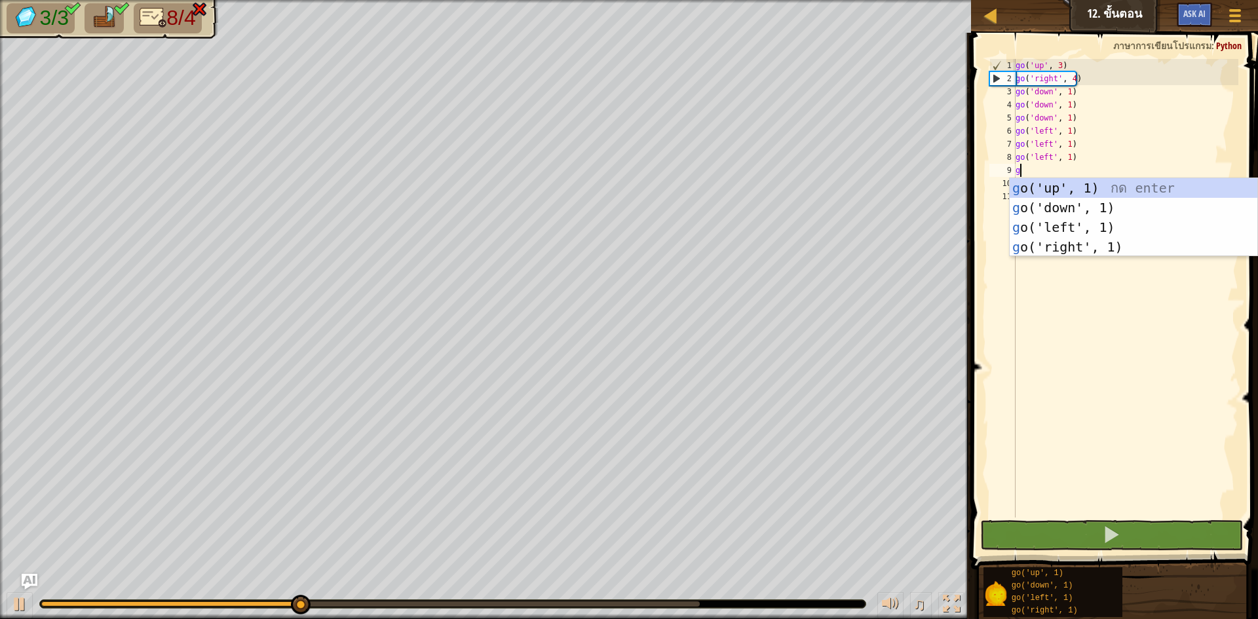
type textarea "go"
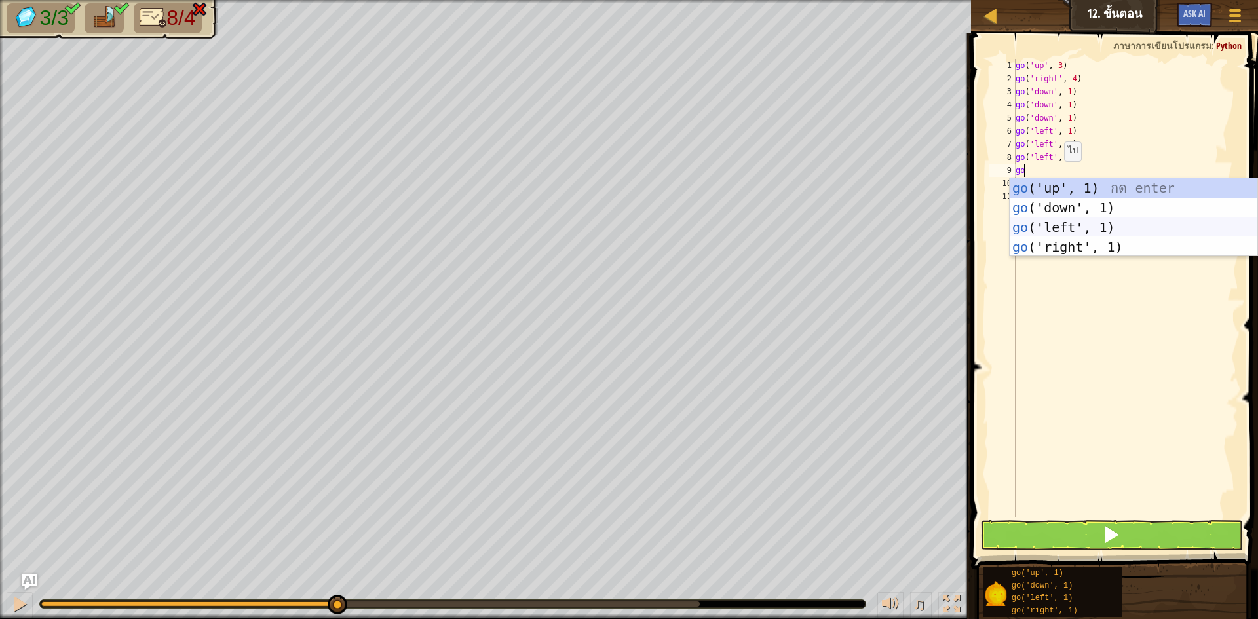
click at [1048, 229] on div "go ('up', 1) กด enter go ('down', 1) กด enter go ('left', 1) กด enter go ('righ…" at bounding box center [1134, 237] width 248 height 118
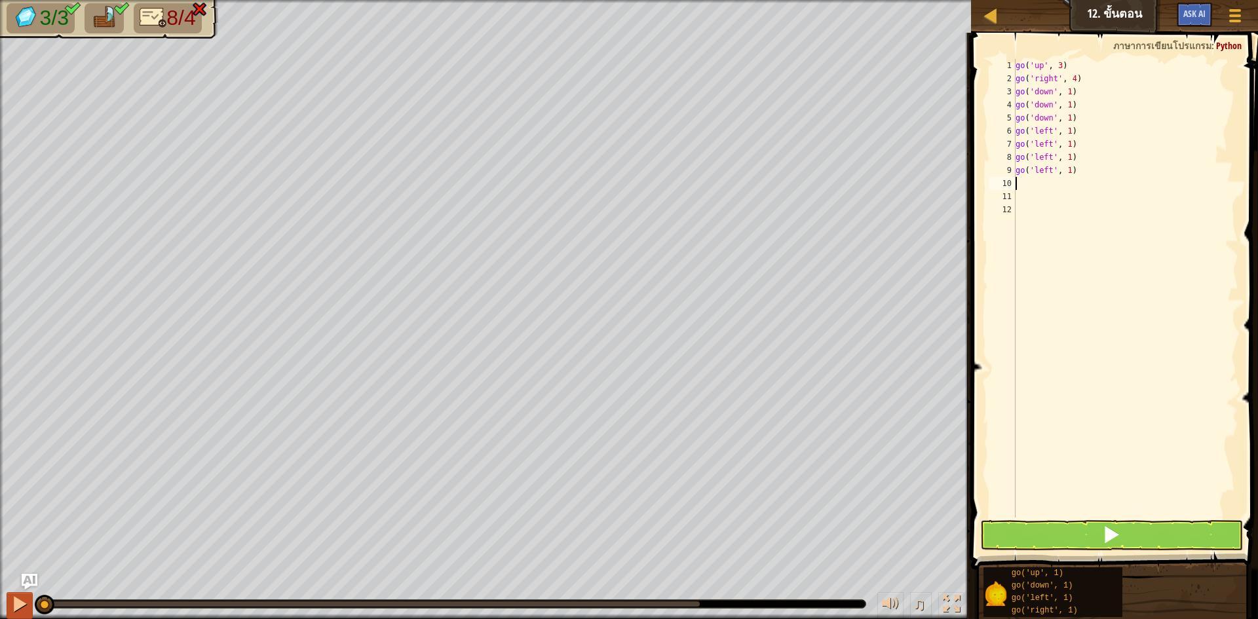
drag, startPoint x: 343, startPoint y: 607, endPoint x: 5, endPoint y: 592, distance: 339.2
click at [20, 592] on div "♫" at bounding box center [485, 600] width 971 height 39
click at [19, 600] on div at bounding box center [19, 604] width 17 height 17
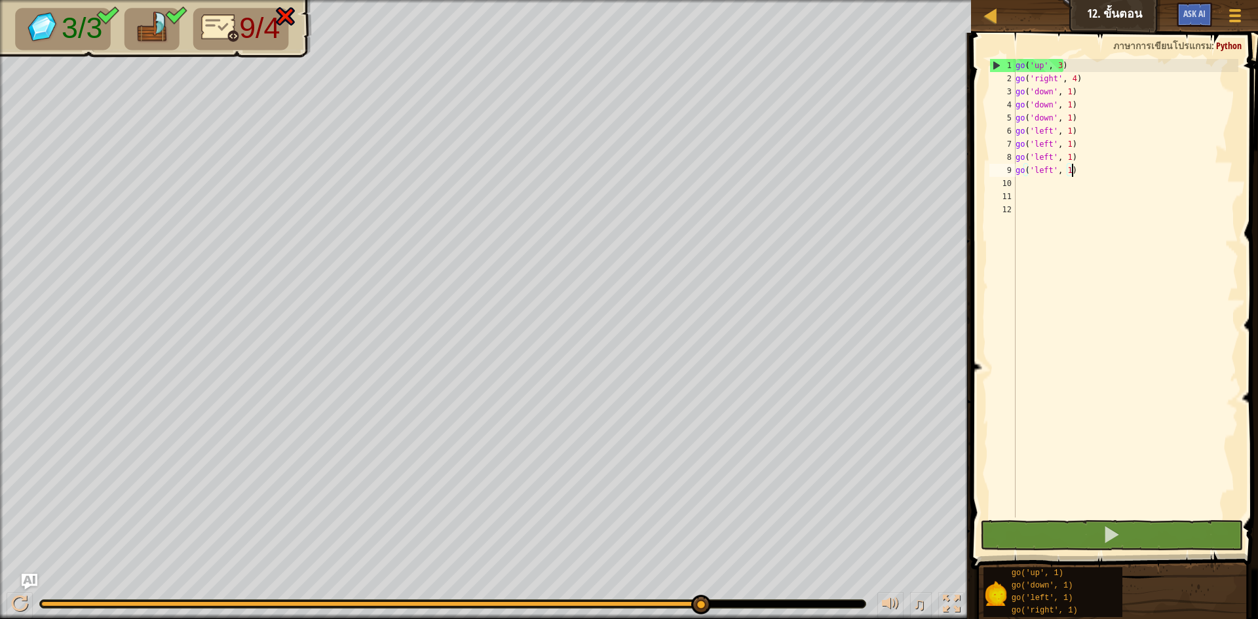
click at [1091, 174] on div "go ( 'up' , 3 ) go ( 'right' , 4 ) go ( 'down' , 1 ) go ( 'down' , 1 ) go ( 'do…" at bounding box center [1126, 301] width 226 height 485
type textarea "g"
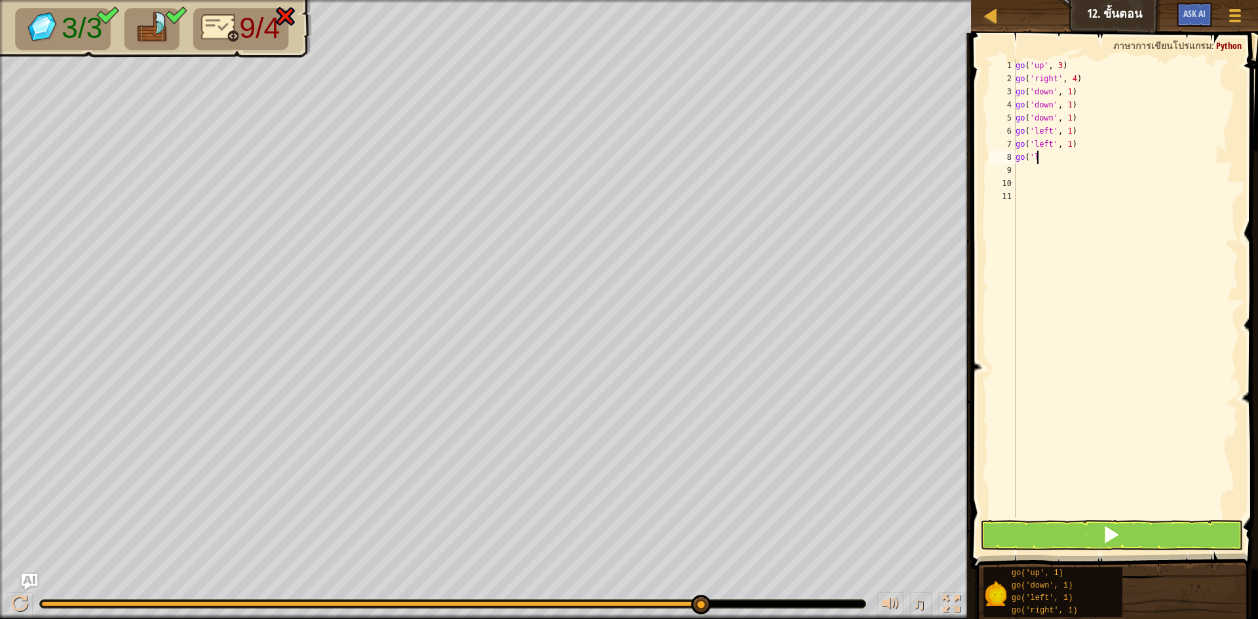
type textarea "g"
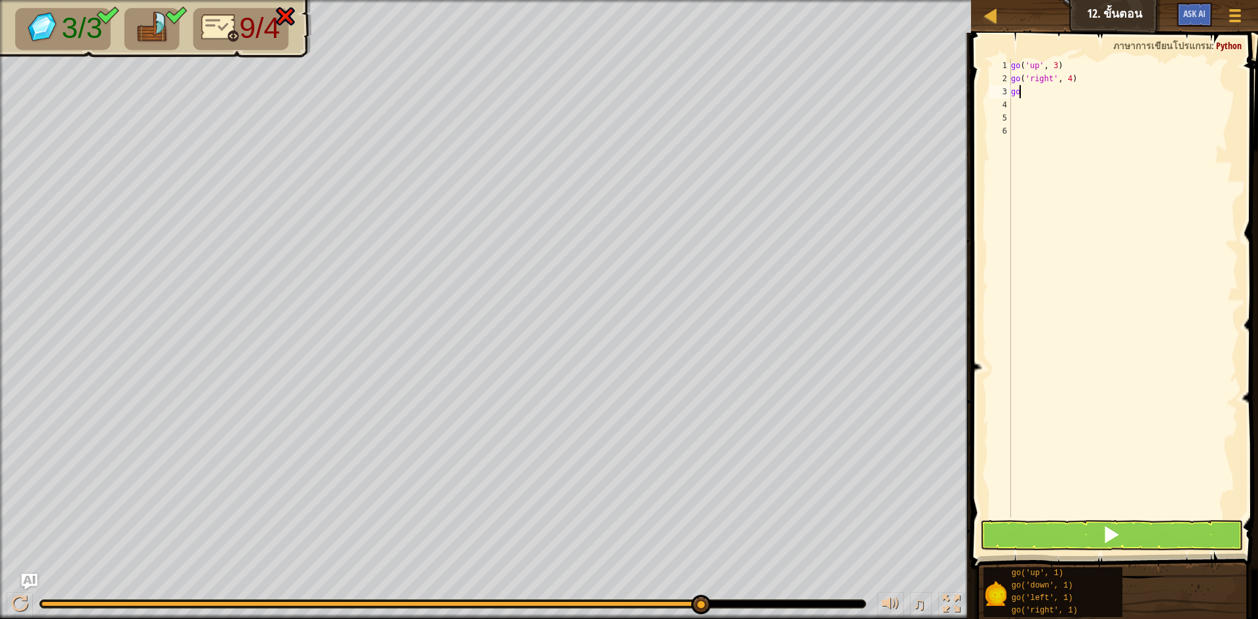
type textarea "g"
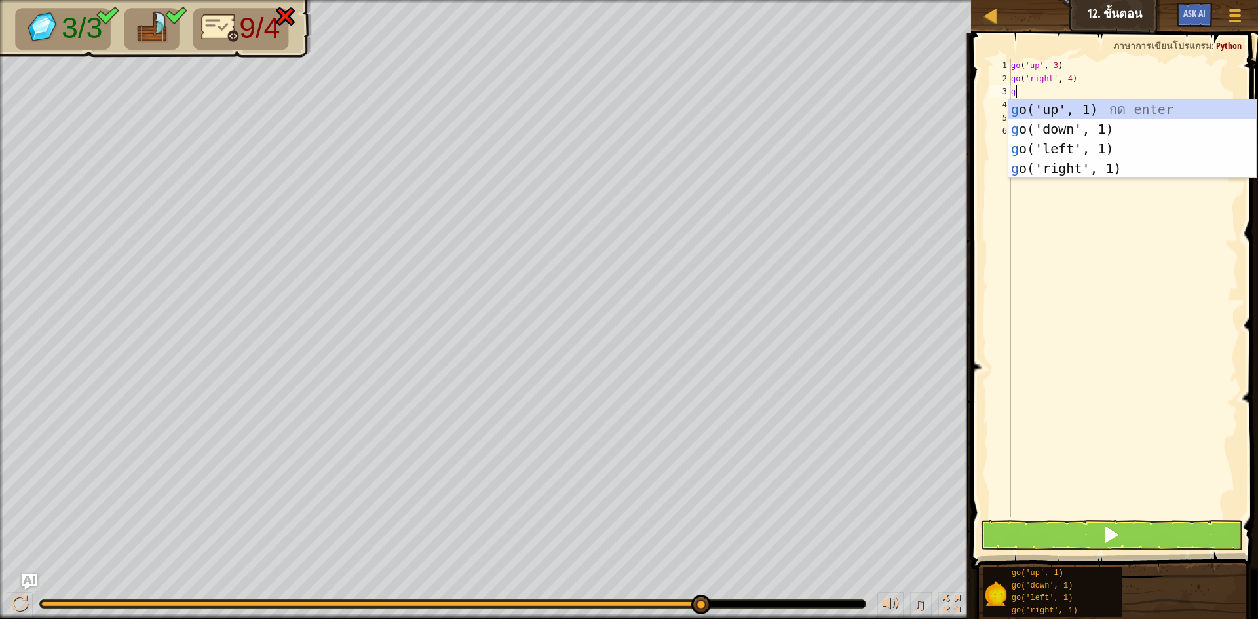
type textarea "go"
click at [1055, 123] on div "go ('up', 1) กด enter go ('down', 1) กด enter go ('left', 1) กด enter go ('righ…" at bounding box center [1133, 159] width 248 height 118
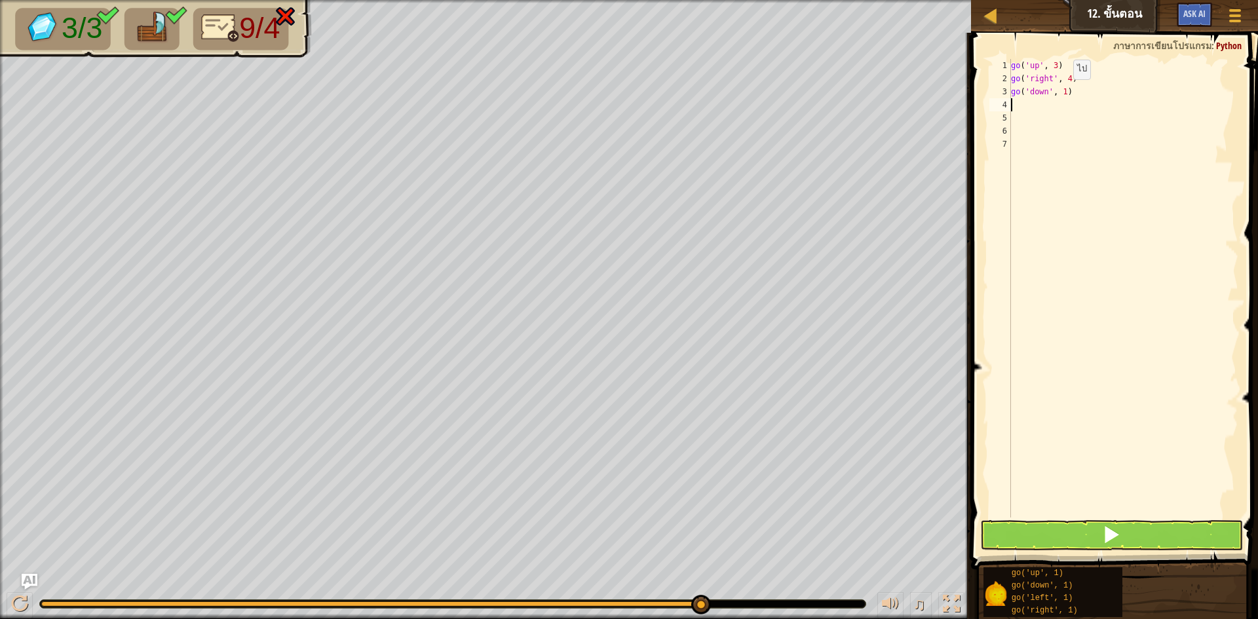
click at [1062, 92] on div "go ( 'up' , 3 ) go ( 'right' , 4 ) go ( 'down' , 1 )" at bounding box center [1124, 301] width 230 height 485
type textarea "go('down', 3)"
click at [1013, 105] on div "go ( 'up' , 3 ) go ( 'right' , 4 ) go ( 'down' , 3 )" at bounding box center [1124, 301] width 230 height 485
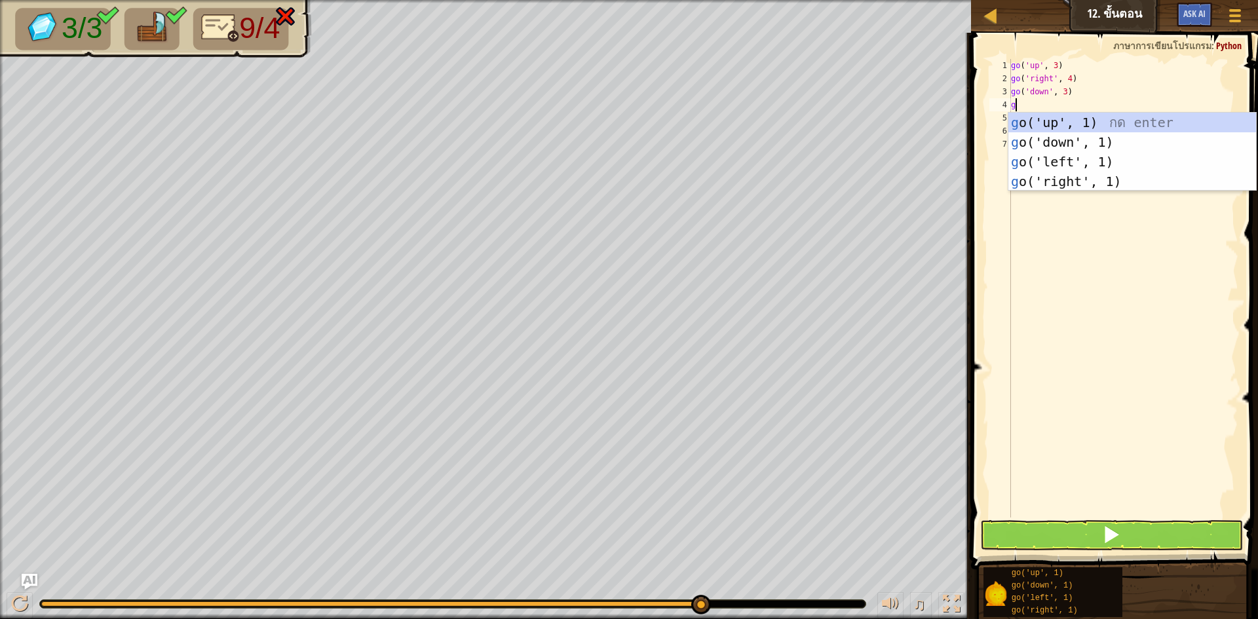
type textarea "go"
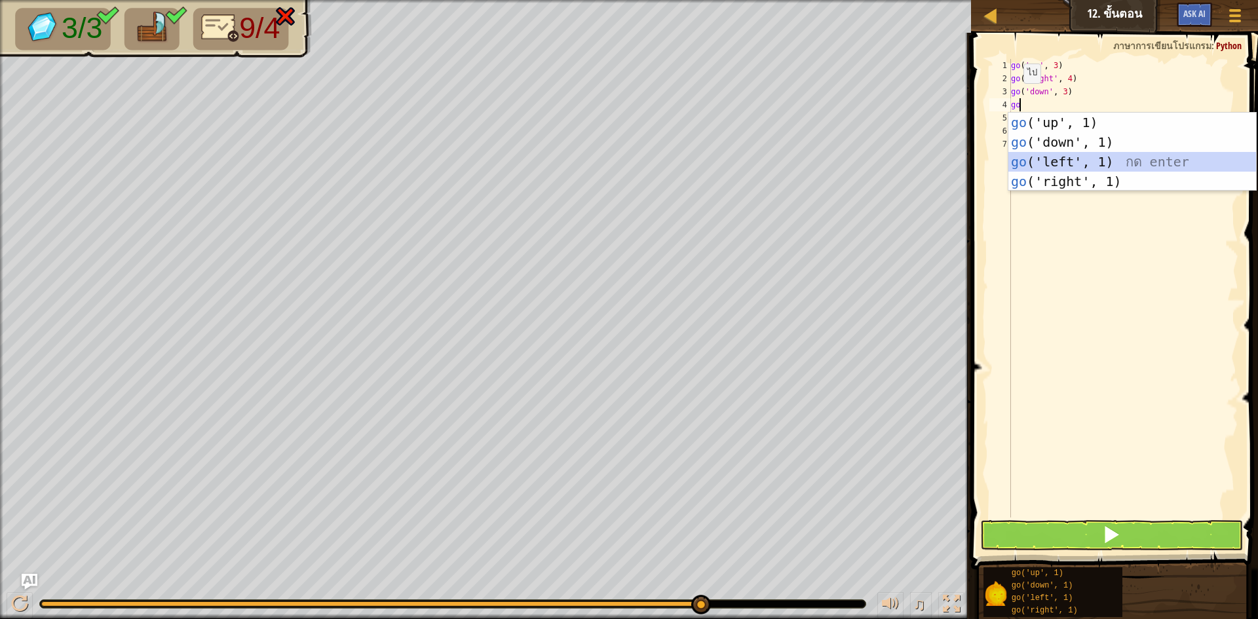
click at [1041, 163] on div "go ('up', 1) กด enter go ('down', 1) กด enter go ('left', 1) กด enter go ('righ…" at bounding box center [1133, 172] width 248 height 118
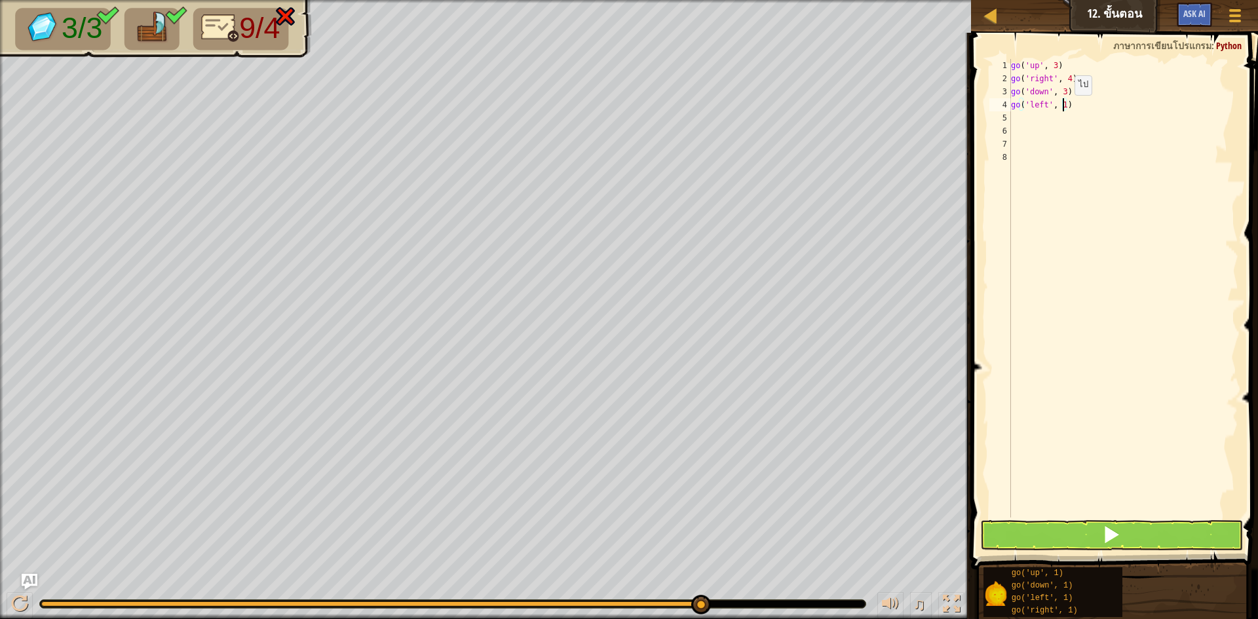
click at [1064, 108] on div "go ( 'up' , 3 ) go ( 'right' , 4 ) go ( 'down' , 3 ) go ( 'left' , 1 )" at bounding box center [1124, 301] width 230 height 485
type textarea "go('left', 2)"
click at [1097, 543] on button at bounding box center [1111, 535] width 263 height 30
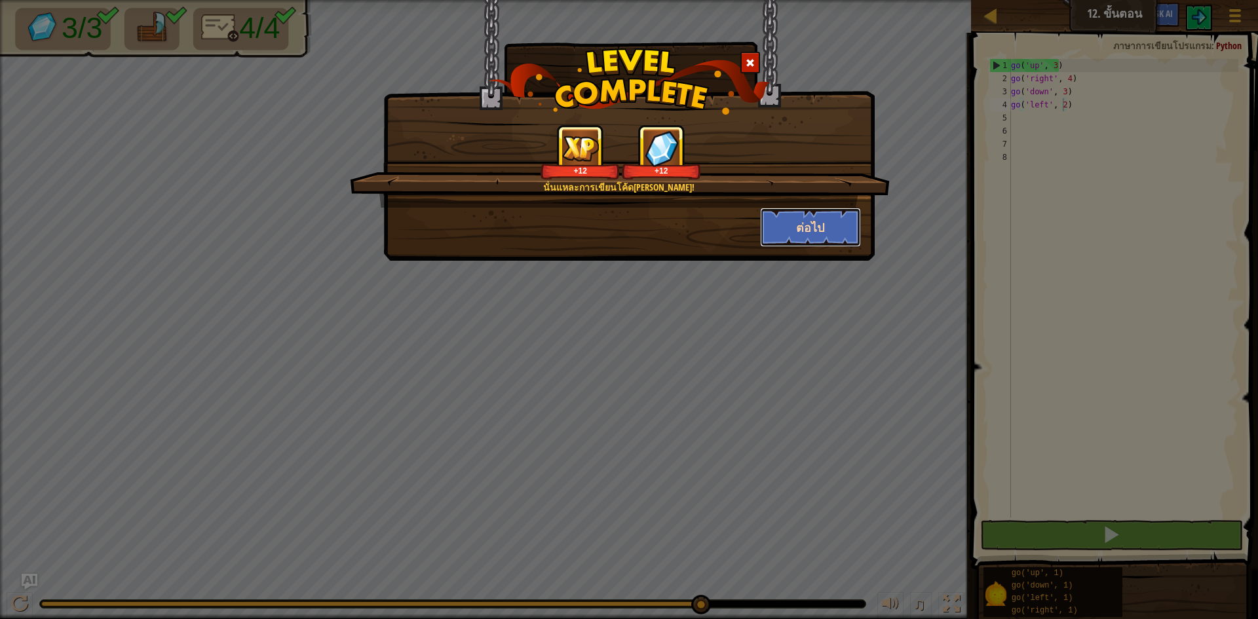
click at [813, 218] on button "ต่อไป" at bounding box center [811, 227] width 102 height 39
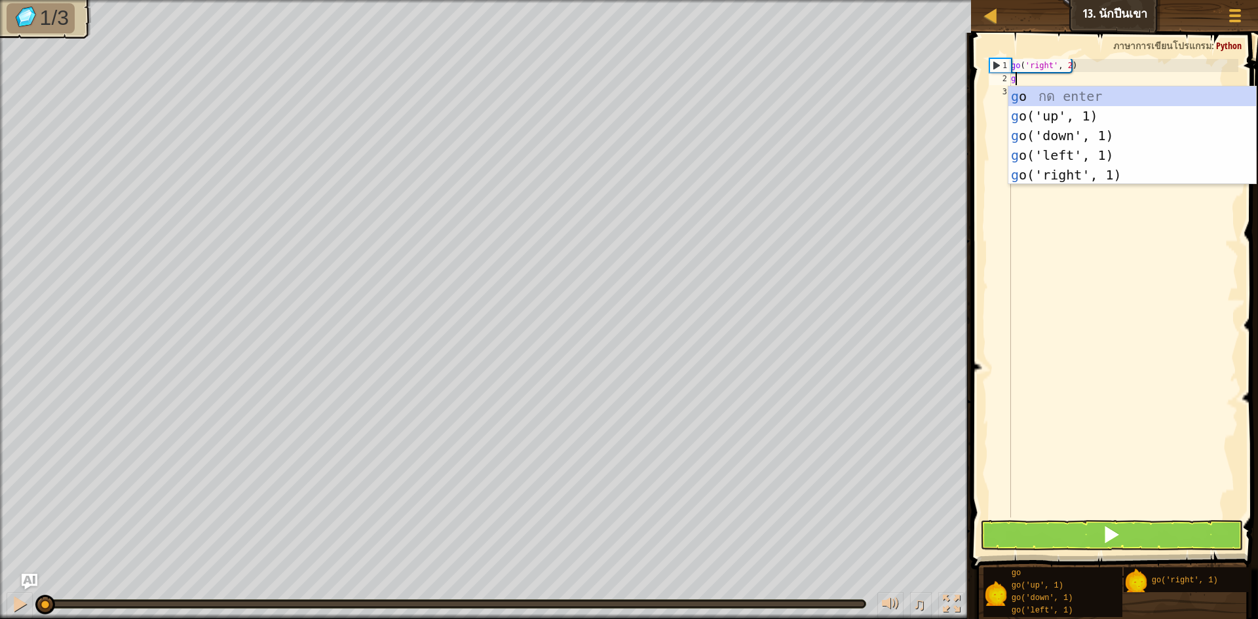
scroll to position [6, 0]
type textarea "go"
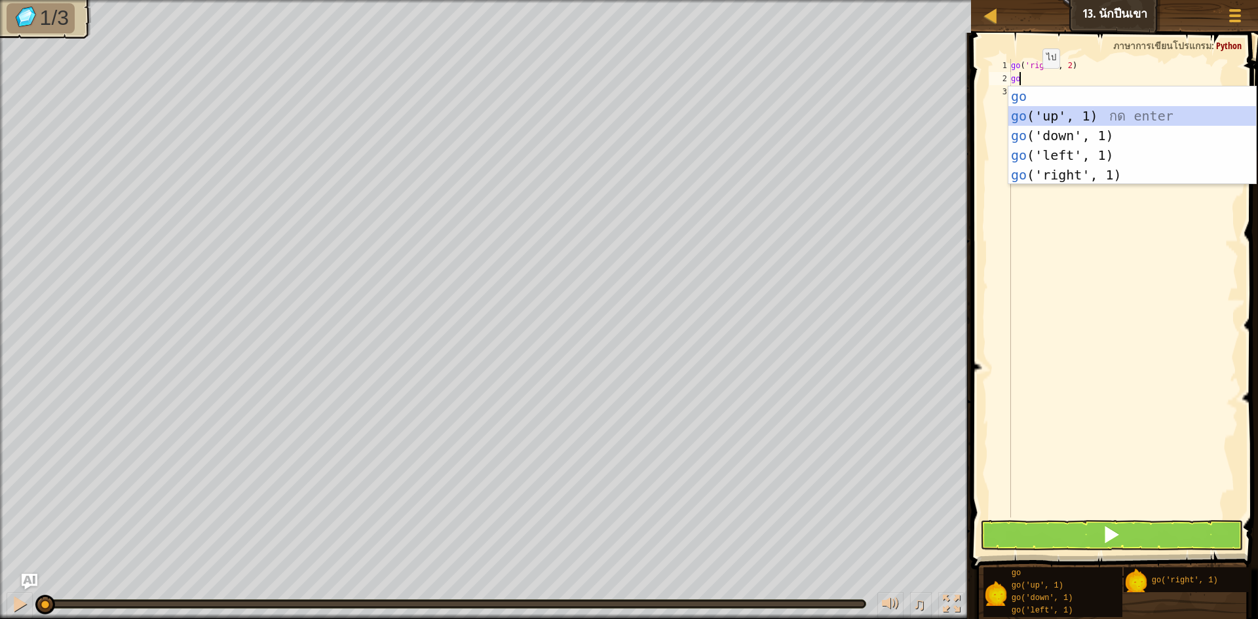
click at [1051, 125] on div "go กด enter go ('up', 1) กด enter go ('down', 1) กด enter go ('left', 1) กด ent…" at bounding box center [1133, 156] width 248 height 138
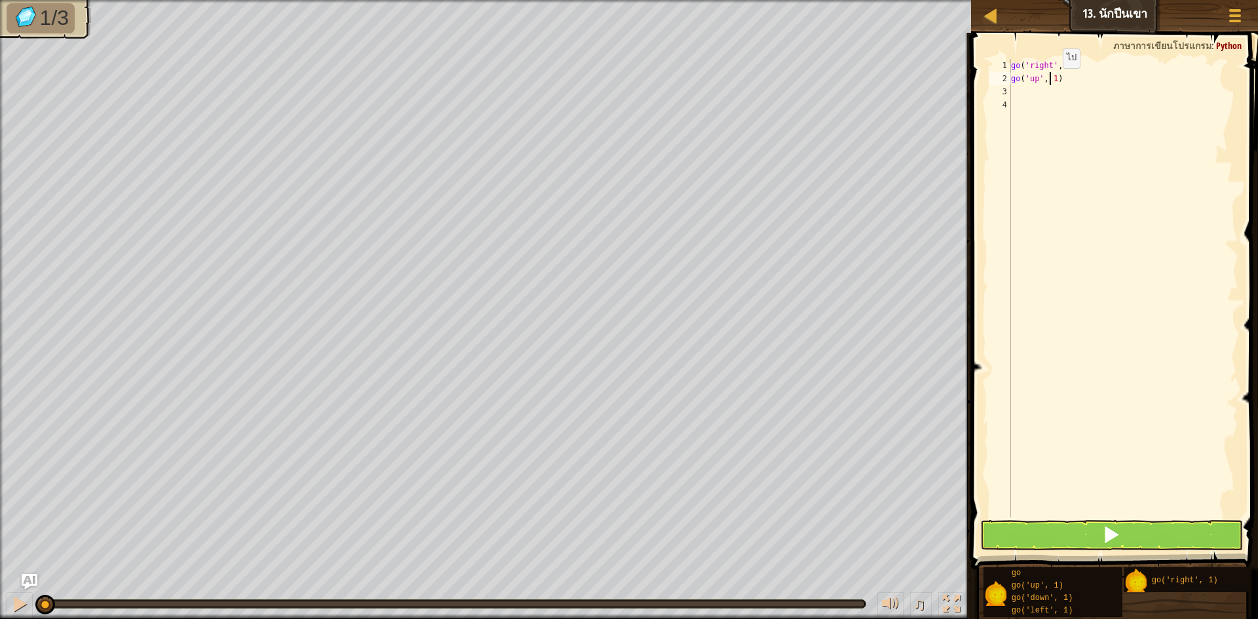
click at [1052, 81] on div "go ( 'right' , 2 ) go ( 'up' , 1 )" at bounding box center [1124, 301] width 230 height 485
type textarea "go('up', 1)"
click at [1052, 81] on div "go ( 'right' , 2 ) go ( 'up' , 1 )" at bounding box center [1124, 301] width 230 height 485
click at [1057, 85] on div "go ( 'right' , 2 ) go ( 'up' , 1 )" at bounding box center [1124, 301] width 230 height 485
click at [1053, 78] on div "go ( 'right' , 2 ) go ( 'up' , 1 )" at bounding box center [1124, 301] width 230 height 485
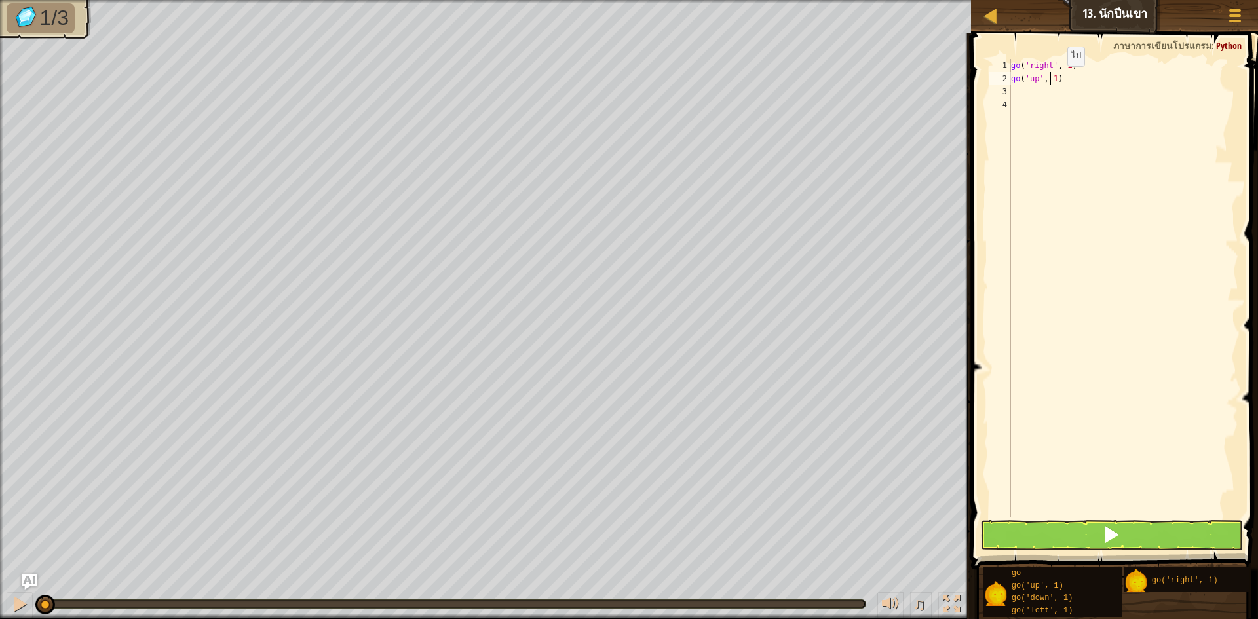
click at [1057, 79] on div "go ( 'right' , 2 ) go ( 'up' , 1 )" at bounding box center [1124, 301] width 230 height 485
type textarea "go('up', 3)"
click at [1021, 90] on div "go ( 'right' , 2 ) go ( 'up' , 3 )" at bounding box center [1124, 301] width 230 height 485
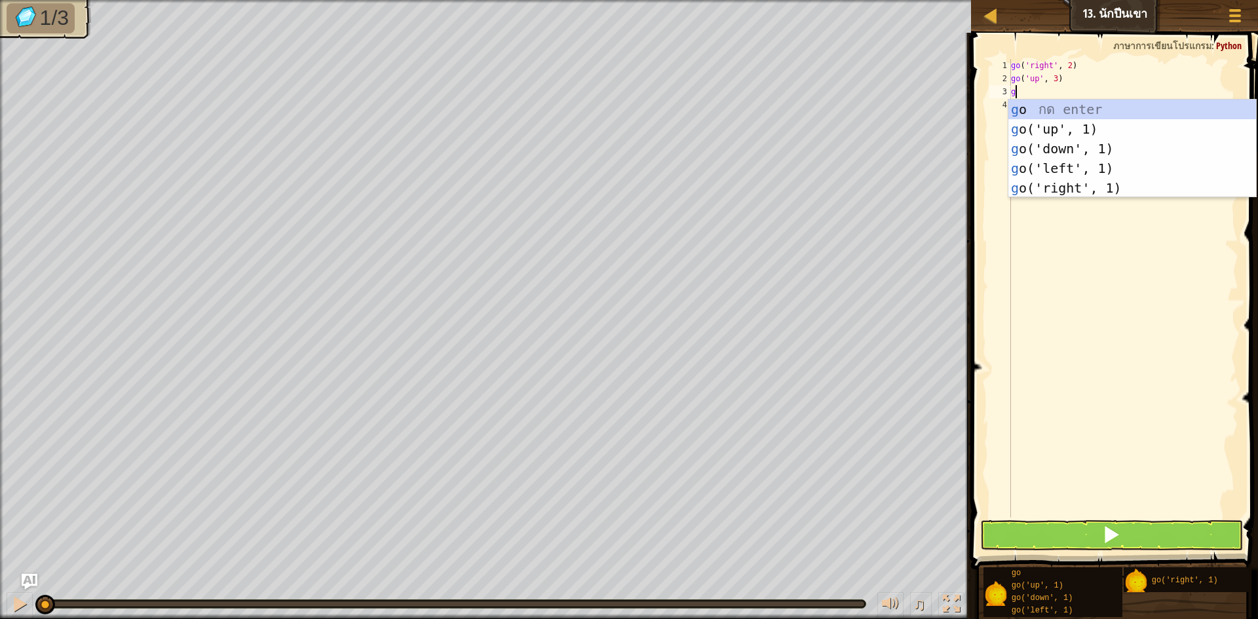
type textarea "go"
click at [1049, 190] on div "go กด enter go ('up', 1) กด enter go ('down', 1) กด enter go ('left', 1) กด ent…" at bounding box center [1133, 169] width 248 height 138
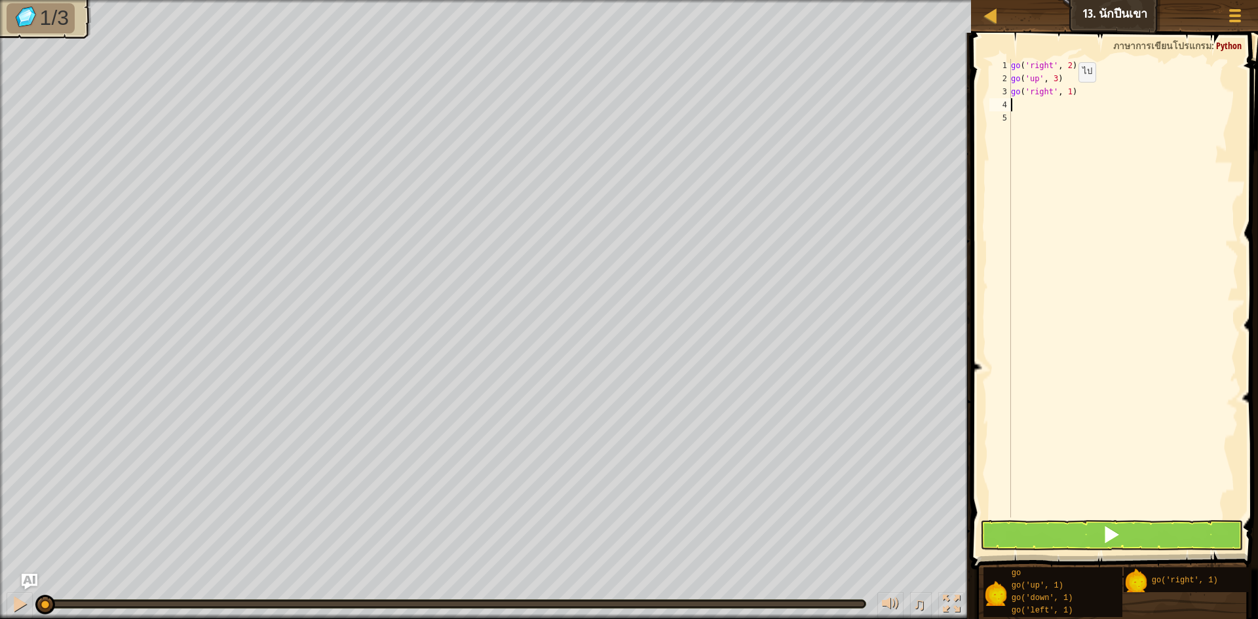
click at [1068, 95] on div "go ( 'right' , 2 ) go ( 'up' , 3 ) go ( 'right' , 1 )" at bounding box center [1124, 301] width 230 height 485
type textarea "go('right', 2)"
click at [1136, 536] on button at bounding box center [1111, 535] width 263 height 30
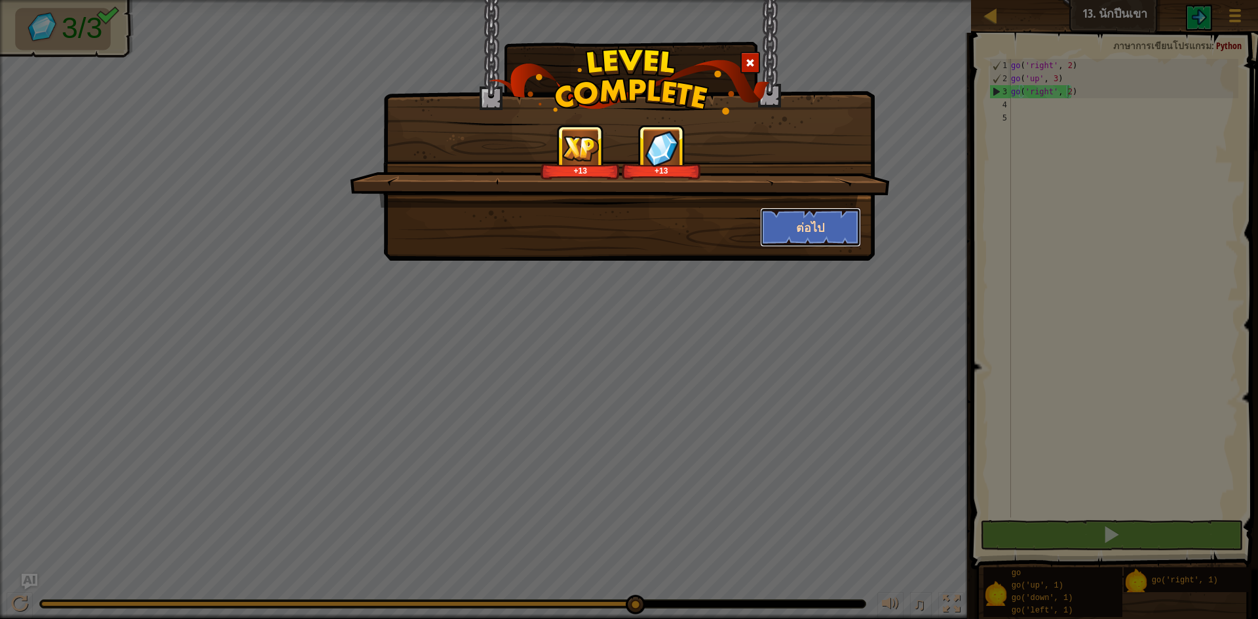
click at [799, 227] on button "ต่อไป" at bounding box center [811, 227] width 102 height 39
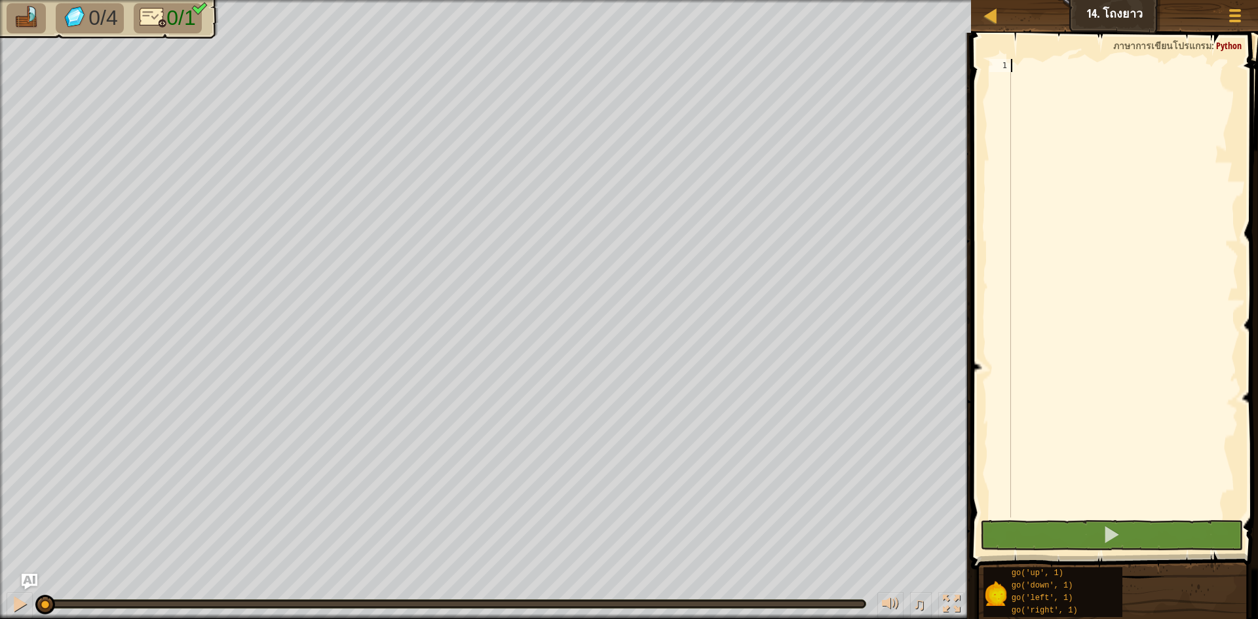
click at [1041, 61] on div at bounding box center [1124, 301] width 230 height 485
type textarea "go"
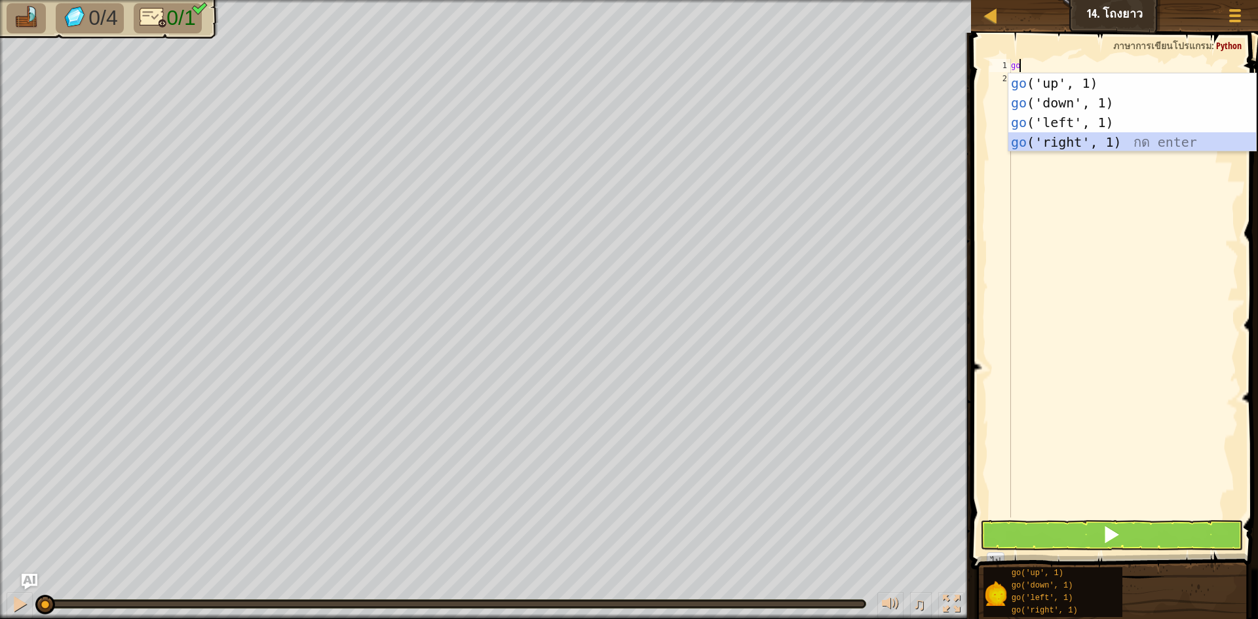
click at [1057, 133] on div "go ('up', 1) กด enter go ('down', 1) กด enter go ('left', 1) กด enter go ('righ…" at bounding box center [1133, 132] width 248 height 118
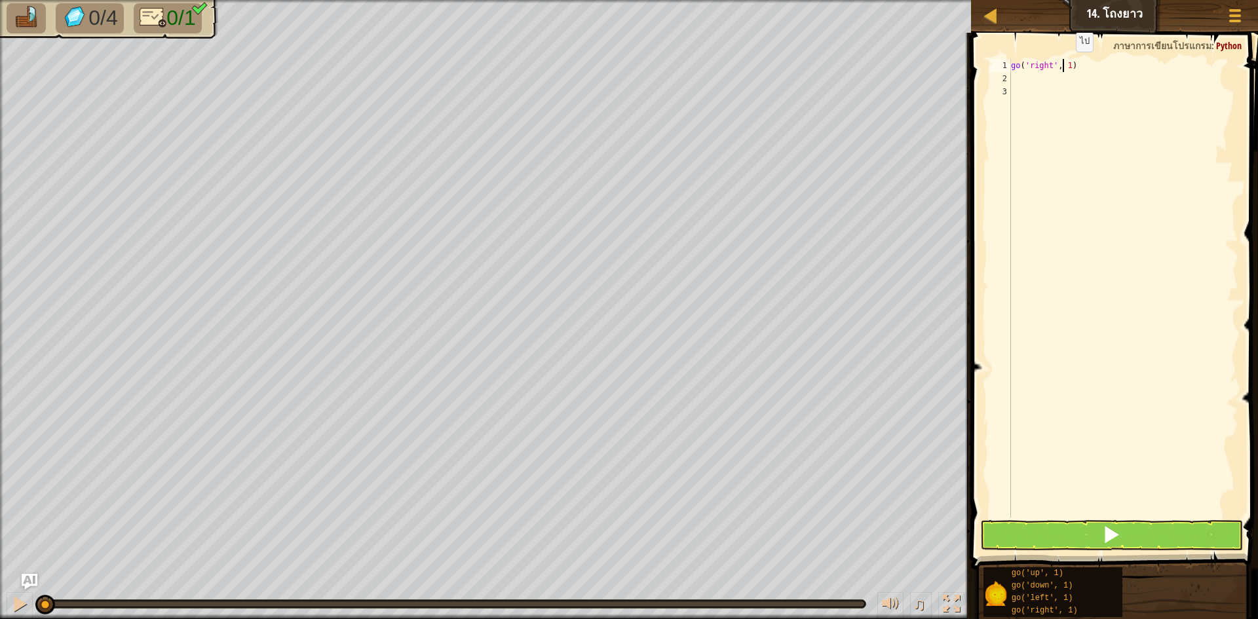
click at [1065, 65] on div "go ( 'right' , 1 )" at bounding box center [1124, 301] width 230 height 485
click at [1068, 65] on div "go ( 'right' , 1 )" at bounding box center [1124, 301] width 230 height 485
click at [1123, 535] on button at bounding box center [1111, 535] width 263 height 30
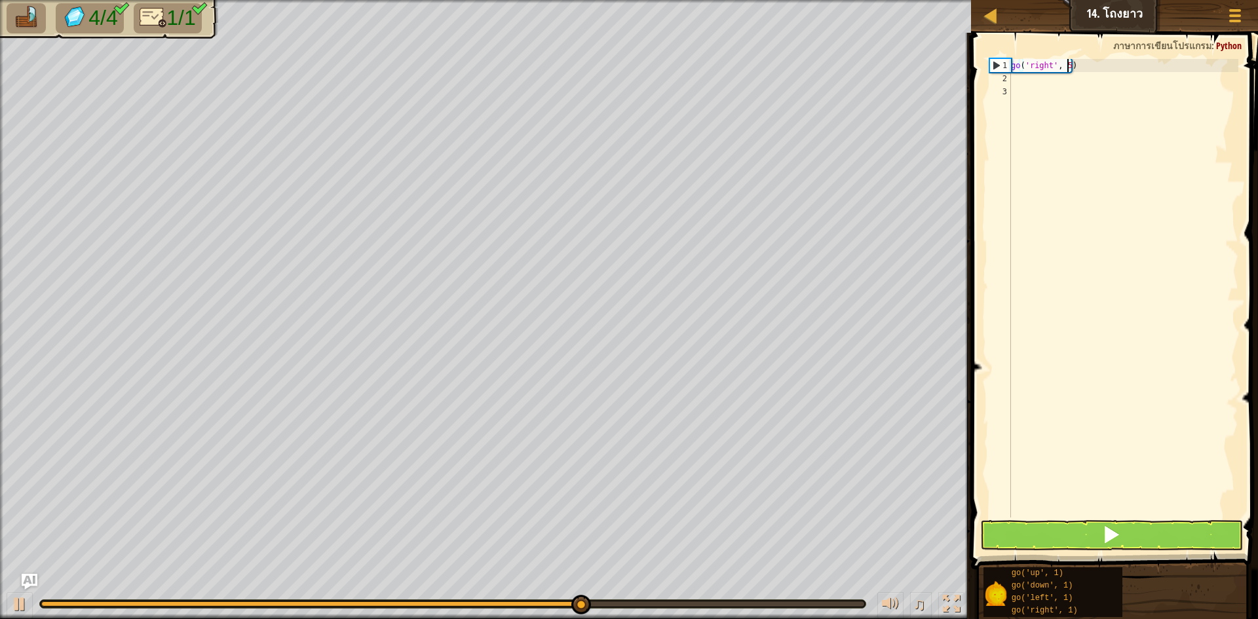
type textarea "go('right', 5)"
click at [1056, 541] on button at bounding box center [1111, 535] width 263 height 30
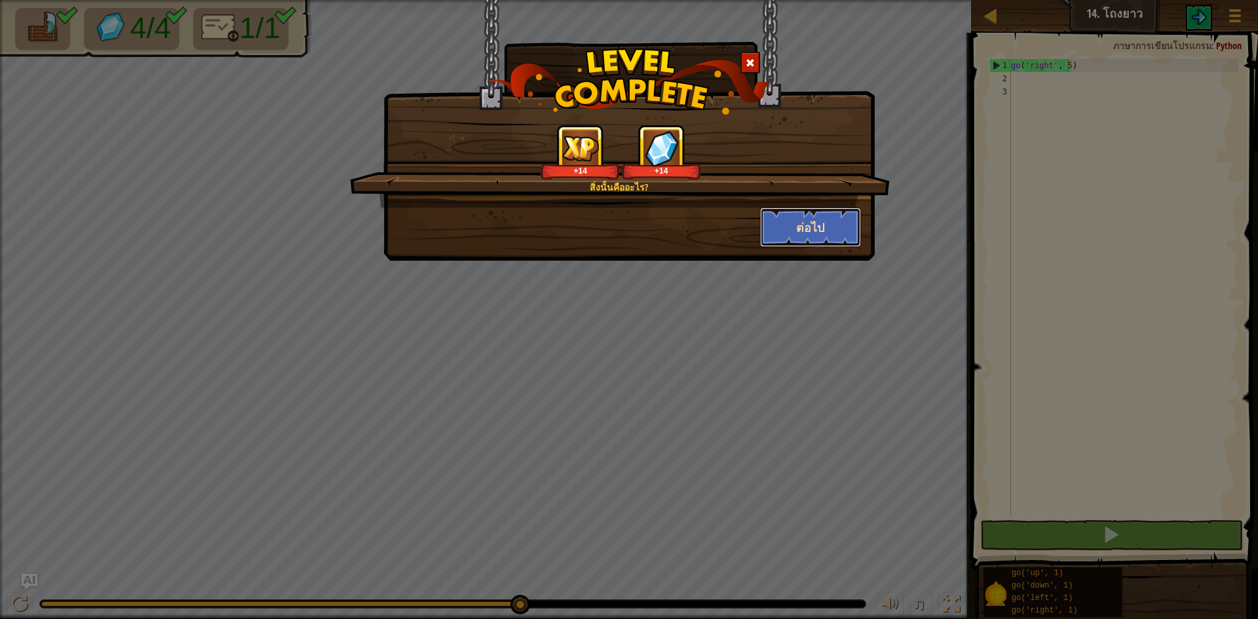
click at [796, 227] on button "ต่อไป" at bounding box center [811, 227] width 102 height 39
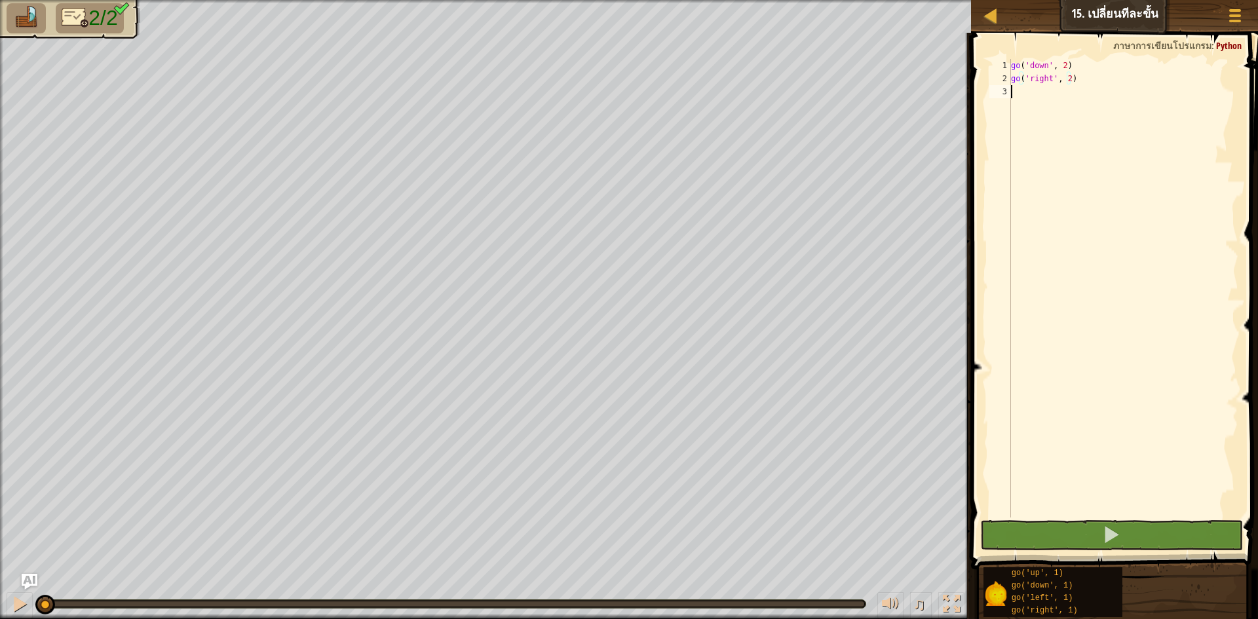
click at [1020, 90] on div "go ( 'down' , 2 ) go ( 'right' , 2 )" at bounding box center [1124, 301] width 230 height 485
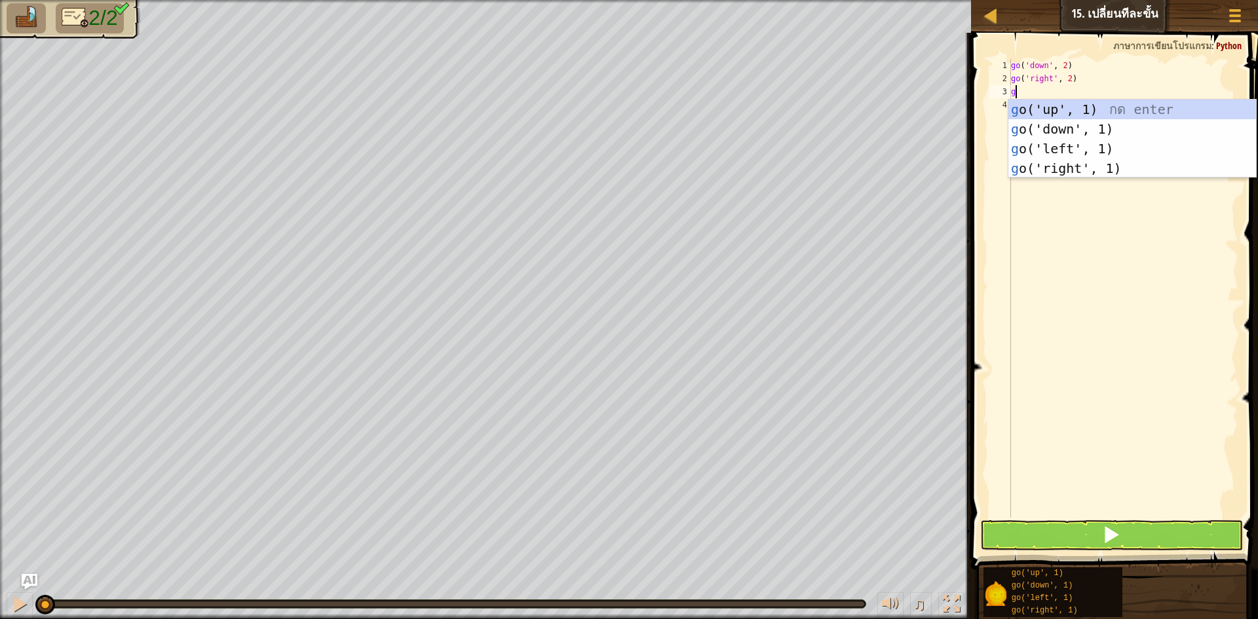
type textarea "go"
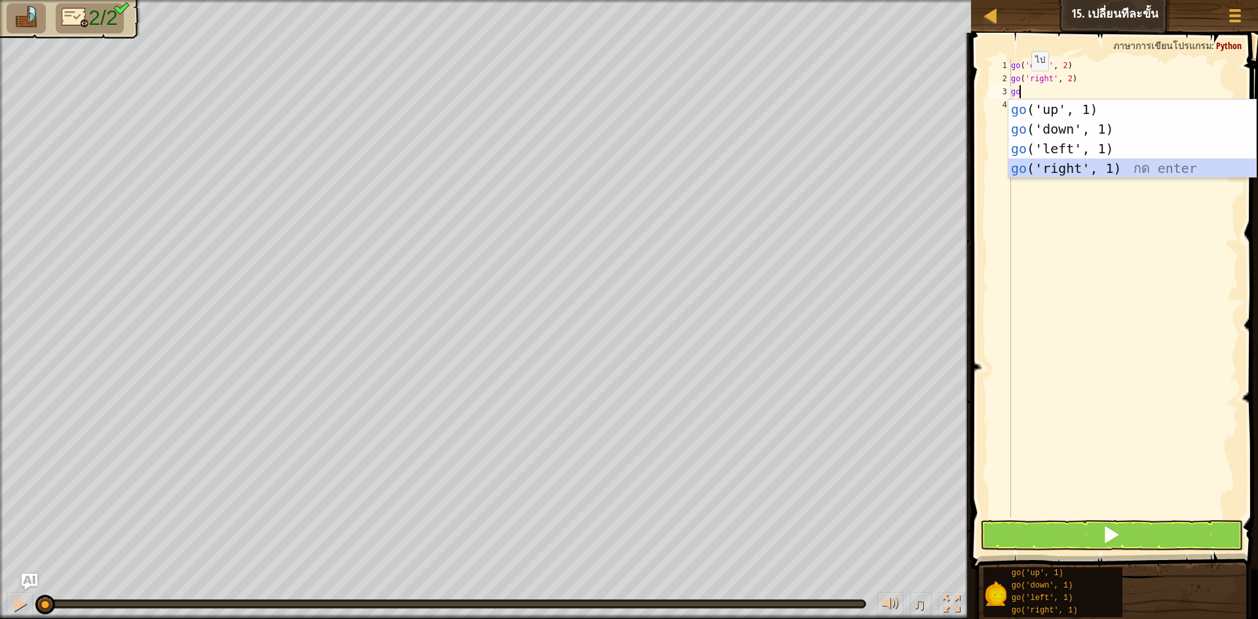
click at [1062, 172] on div "go ('up', 1) กด enter go ('down', 1) กด enter go ('left', 1) กด enter go ('righ…" at bounding box center [1133, 159] width 248 height 118
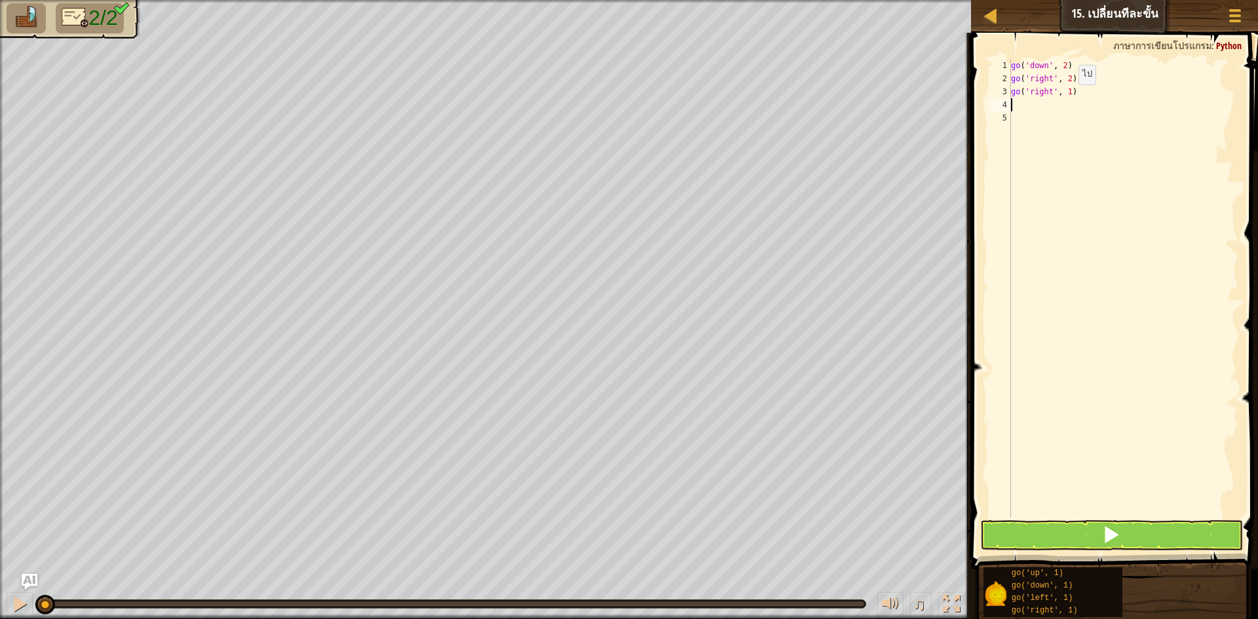
click at [1068, 98] on div "go ( 'down' , 2 ) go ( 'right' , 2 ) go ( 'right' , 1 )" at bounding box center [1124, 301] width 230 height 485
click at [1076, 92] on div "go ( 'down' , 2 ) go ( 'right' , 2 ) go ( 'right' , 1 )" at bounding box center [1124, 301] width 230 height 485
type textarea "g"
click at [1066, 70] on div "go ( 'down' , 2 ) go ( 'right' , 2 )" at bounding box center [1124, 301] width 230 height 485
click at [1068, 79] on div "go ( 'down' , 2 ) go ( 'right' , 2 )" at bounding box center [1124, 301] width 230 height 485
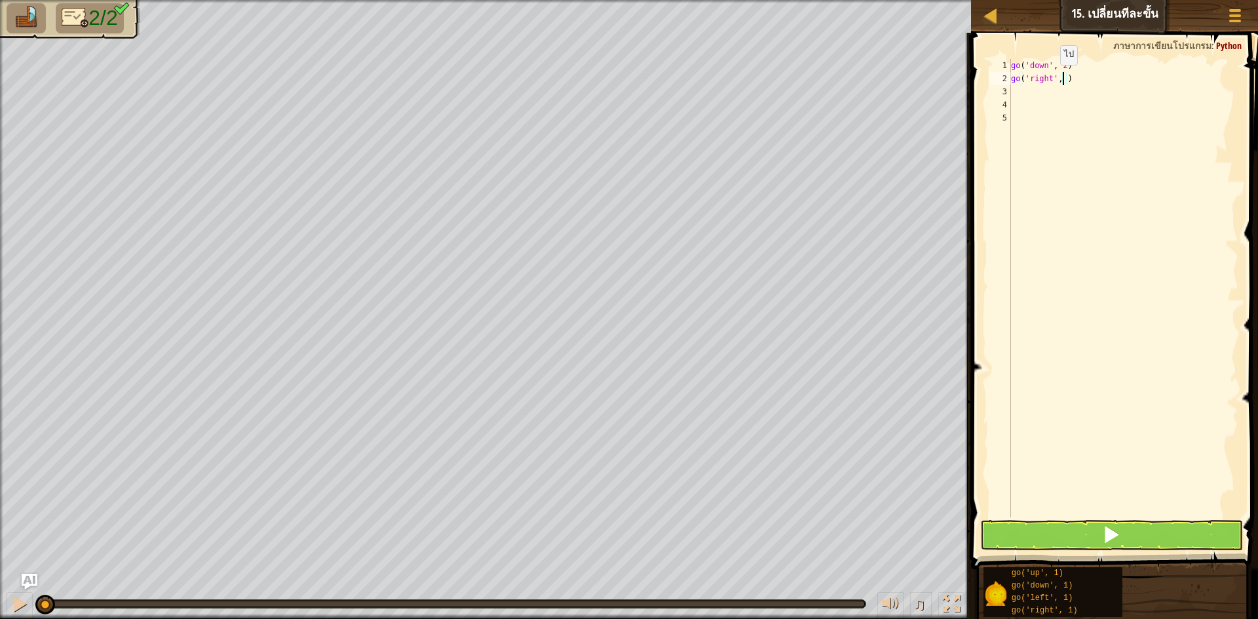
scroll to position [6, 5]
click at [1085, 538] on button at bounding box center [1111, 535] width 263 height 30
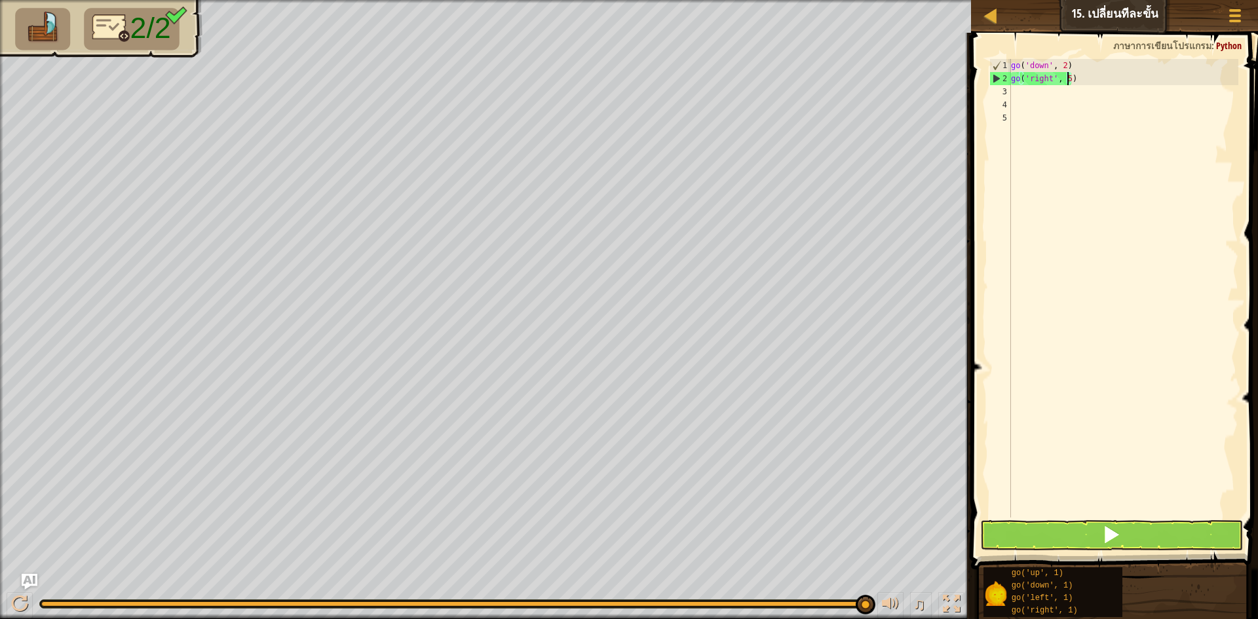
type textarea "go('right', 5)"
click at [1016, 535] on button at bounding box center [1111, 535] width 263 height 30
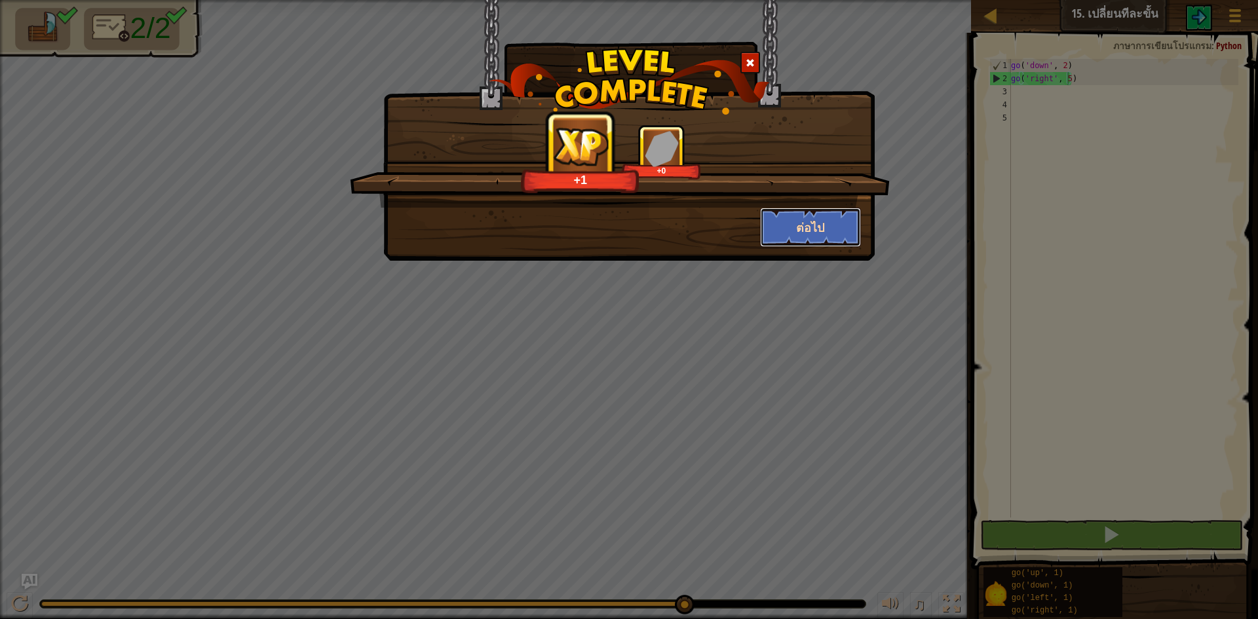
click at [785, 217] on button "ต่อไป" at bounding box center [811, 227] width 102 height 39
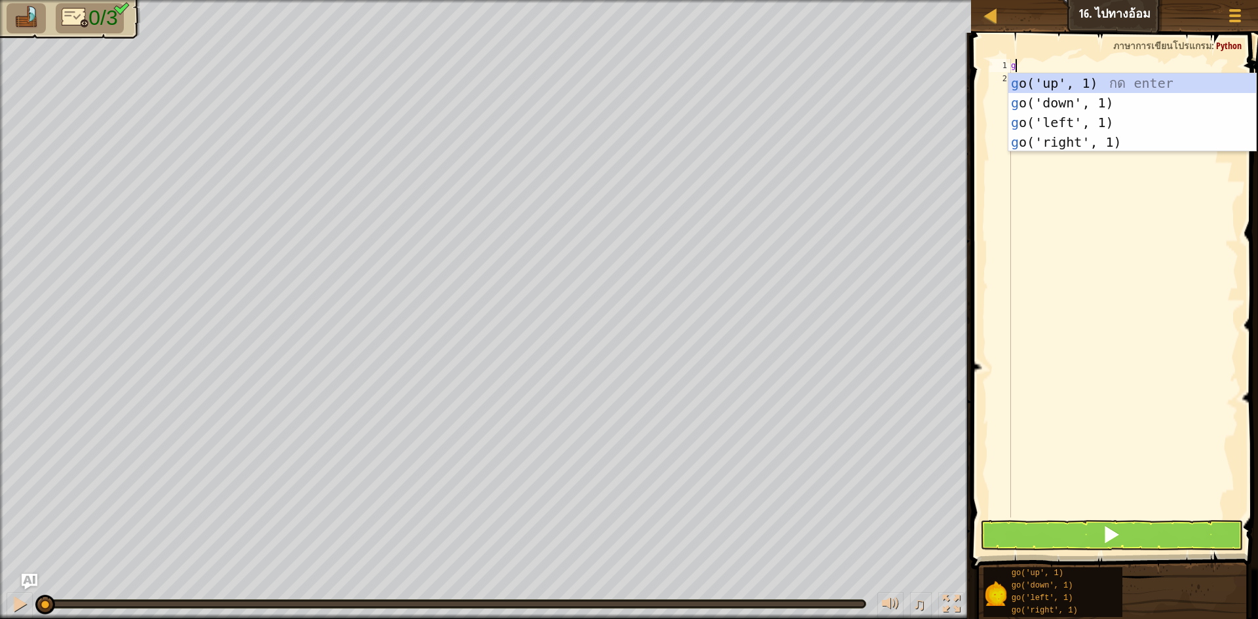
scroll to position [6, 0]
type textarea "go"
click at [1039, 82] on div "go ('up', 1) กด enter go ('down', 1) กด enter go ('left', 1) กด enter go ('righ…" at bounding box center [1133, 132] width 248 height 118
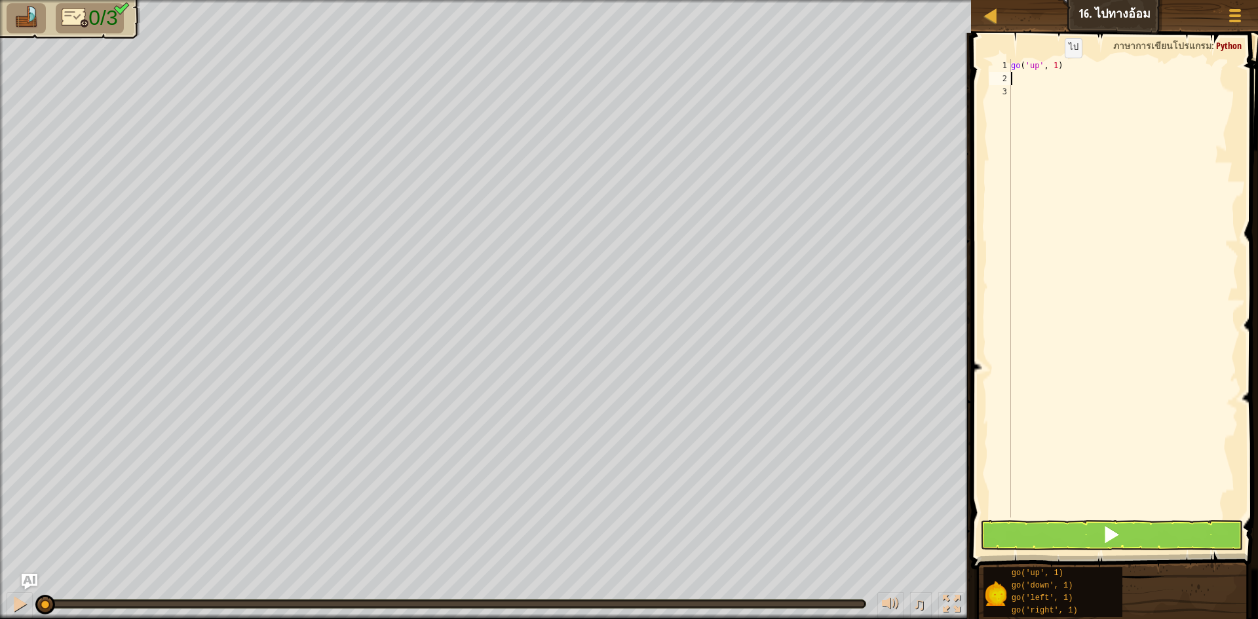
click at [1054, 71] on div "go ( 'up' , 1 )" at bounding box center [1124, 301] width 230 height 485
type textarea "go('up', 2)"
click at [1024, 82] on div "go ( 'up' , 2 )" at bounding box center [1124, 301] width 230 height 485
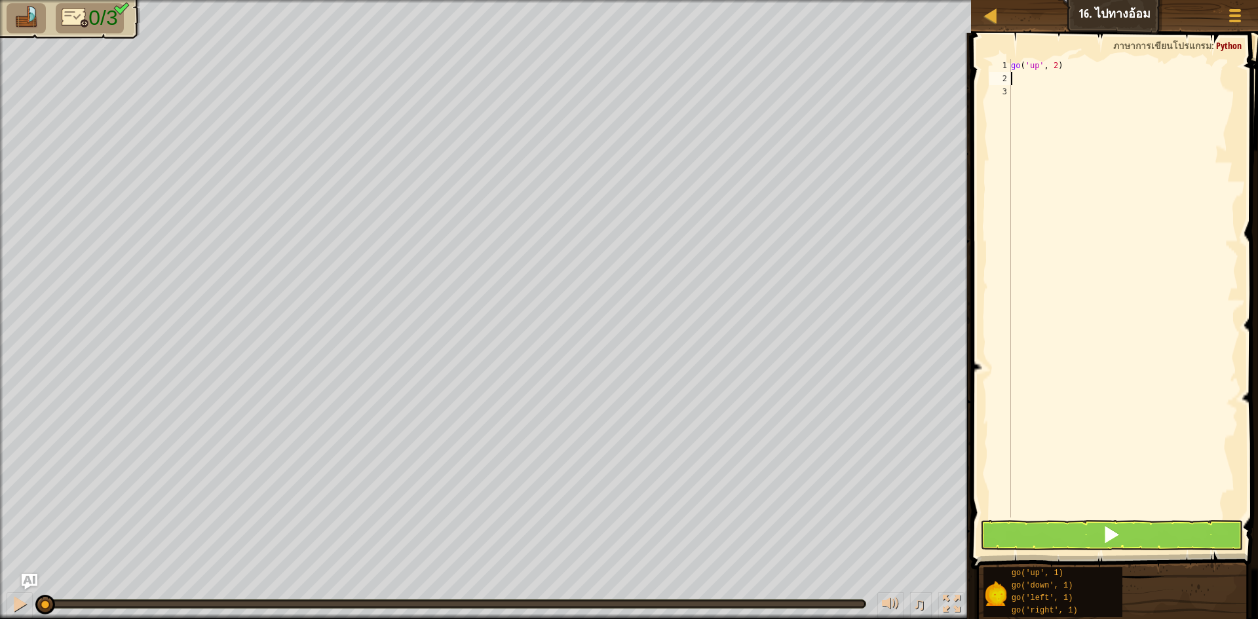
type textarea "go"
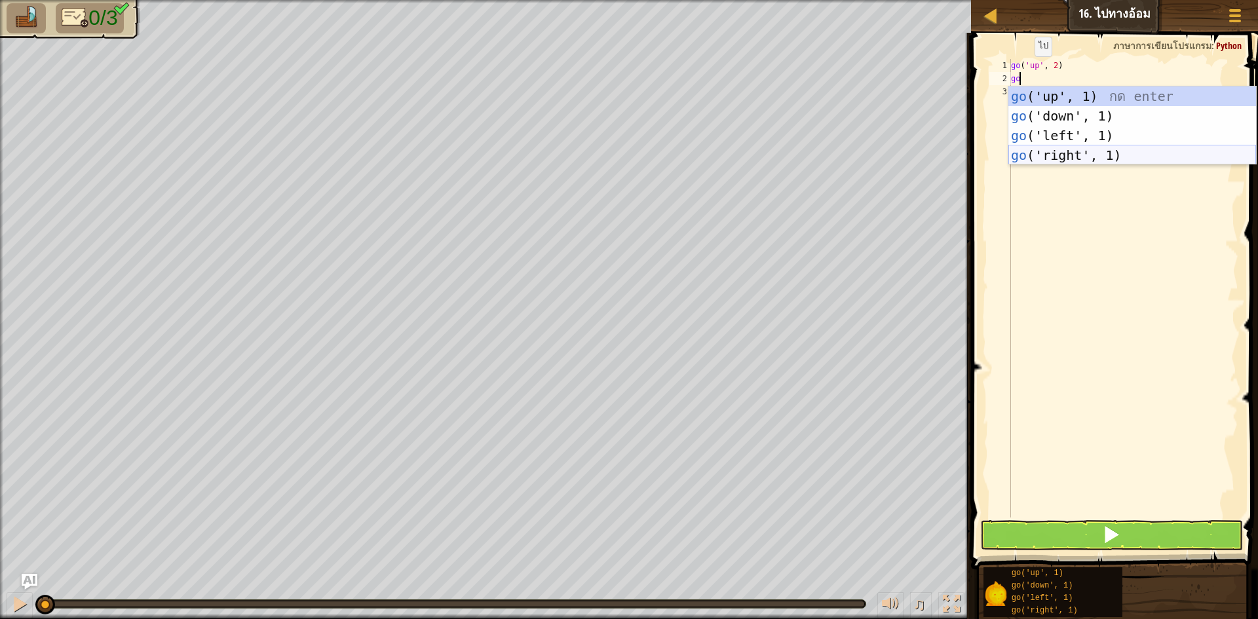
click at [1053, 155] on div "go ('up', 1) กด enter go ('down', 1) กด enter go ('left', 1) กด enter go ('righ…" at bounding box center [1133, 146] width 248 height 118
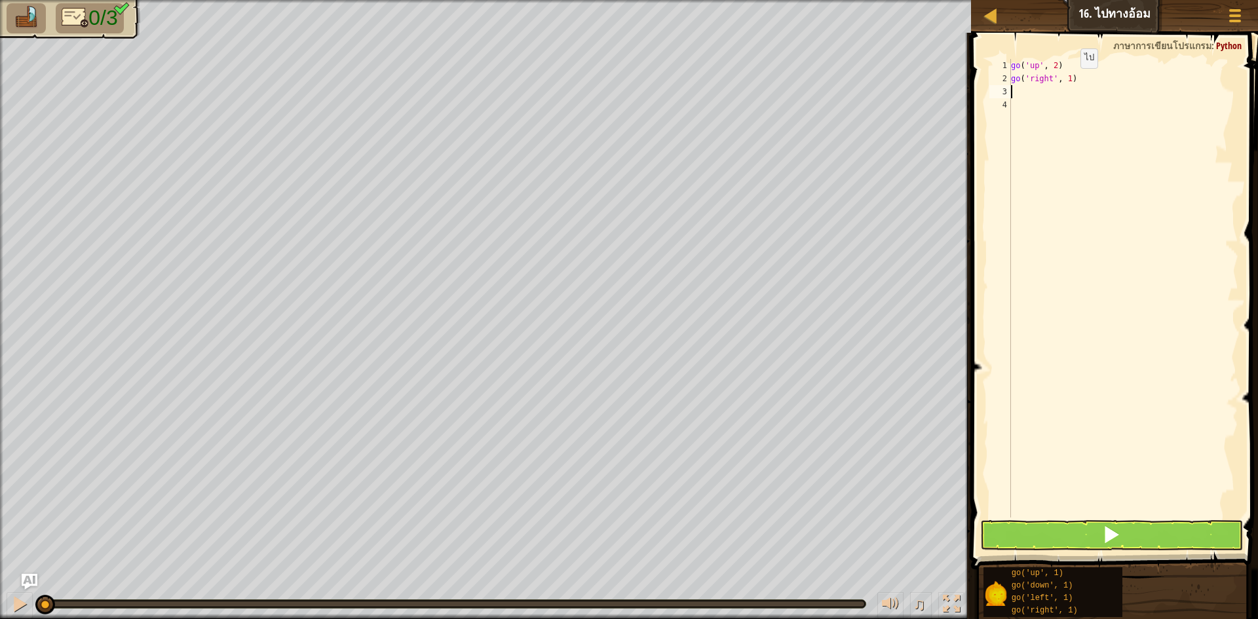
click at [1070, 78] on div "go ( 'up' , 2 ) go ( 'right' , 1 )" at bounding box center [1124, 301] width 230 height 485
type textarea "go('right', 3)"
click at [1016, 87] on div "go ( 'up' , 2 ) go ( 'right' , 3 )" at bounding box center [1124, 301] width 230 height 485
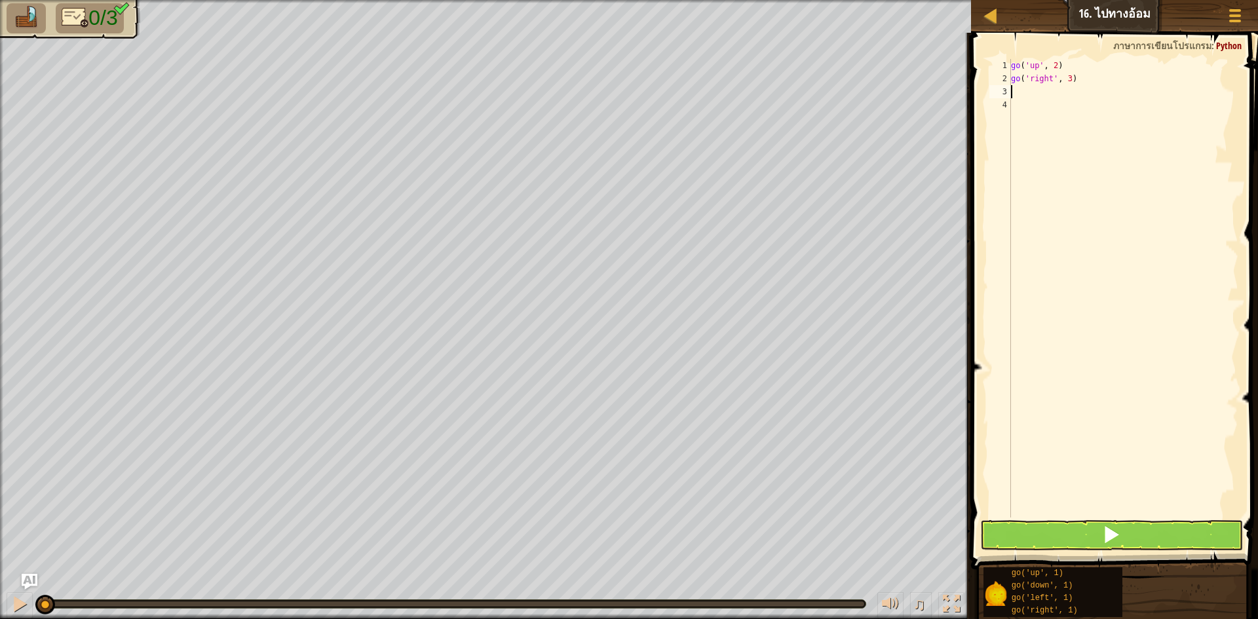
type textarea "g"
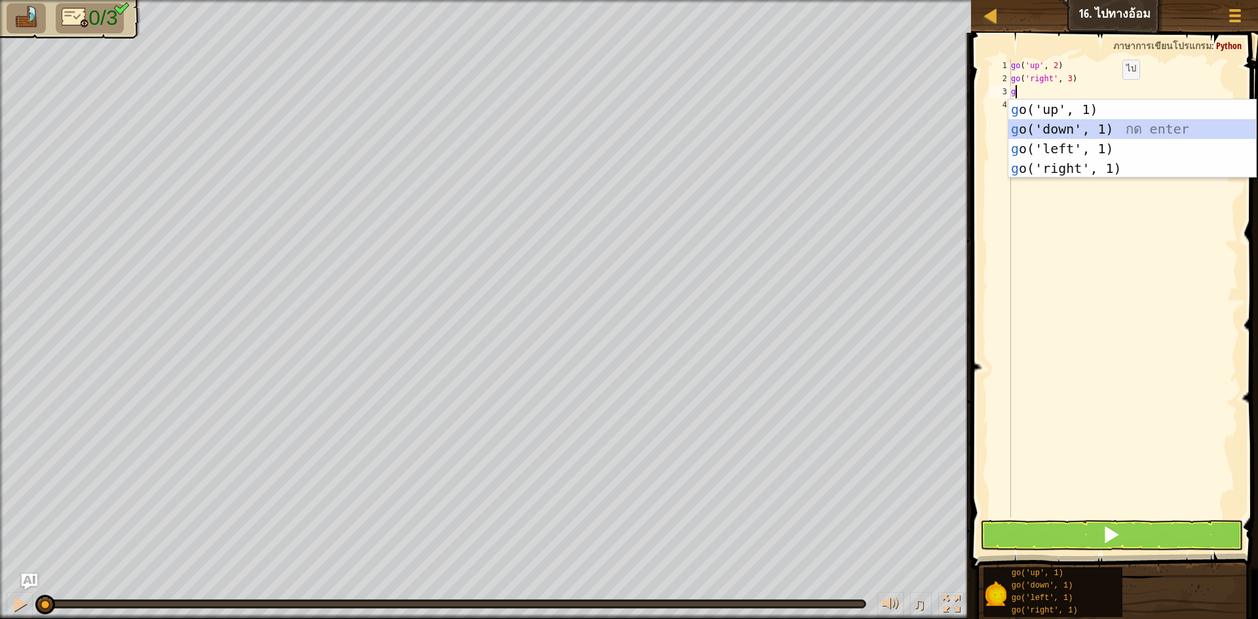
click at [1083, 125] on div "g o('up', 1) กด enter g o('down', 1) กด enter g o('left', 1) กด enter g o('righ…" at bounding box center [1133, 159] width 248 height 118
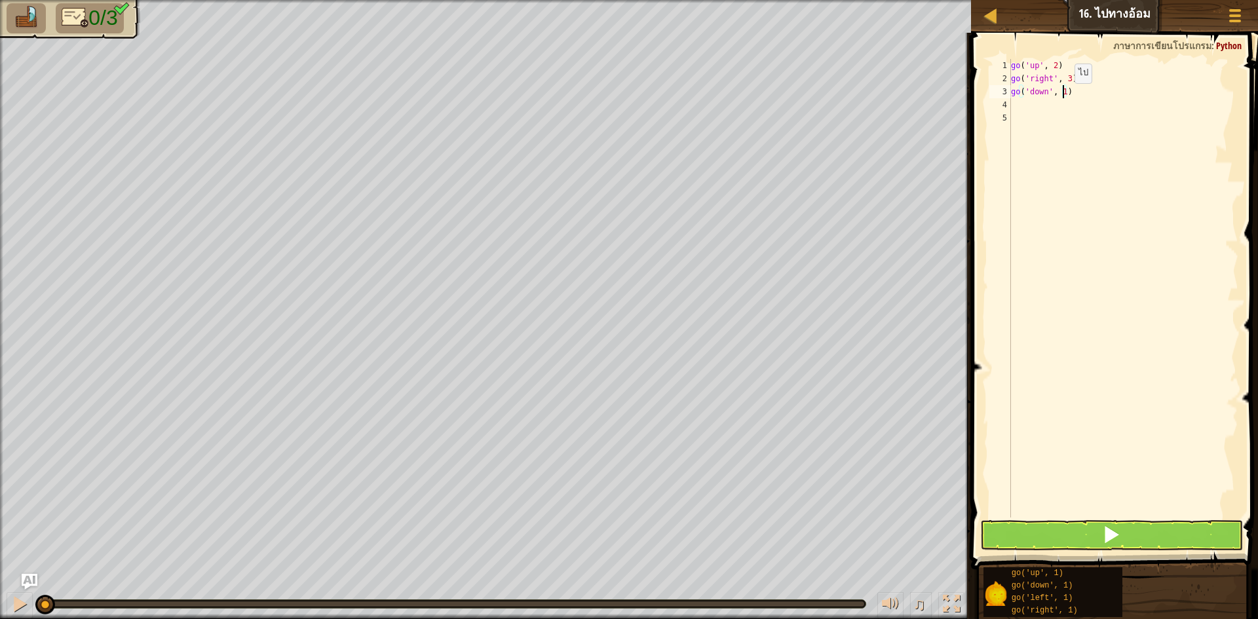
click at [1064, 96] on div "go ( 'up' , 2 ) go ( 'right' , 3 ) go ( 'down' , 1 )" at bounding box center [1124, 301] width 230 height 485
type textarea "go('down', 2)"
click at [1126, 537] on button at bounding box center [1111, 535] width 263 height 30
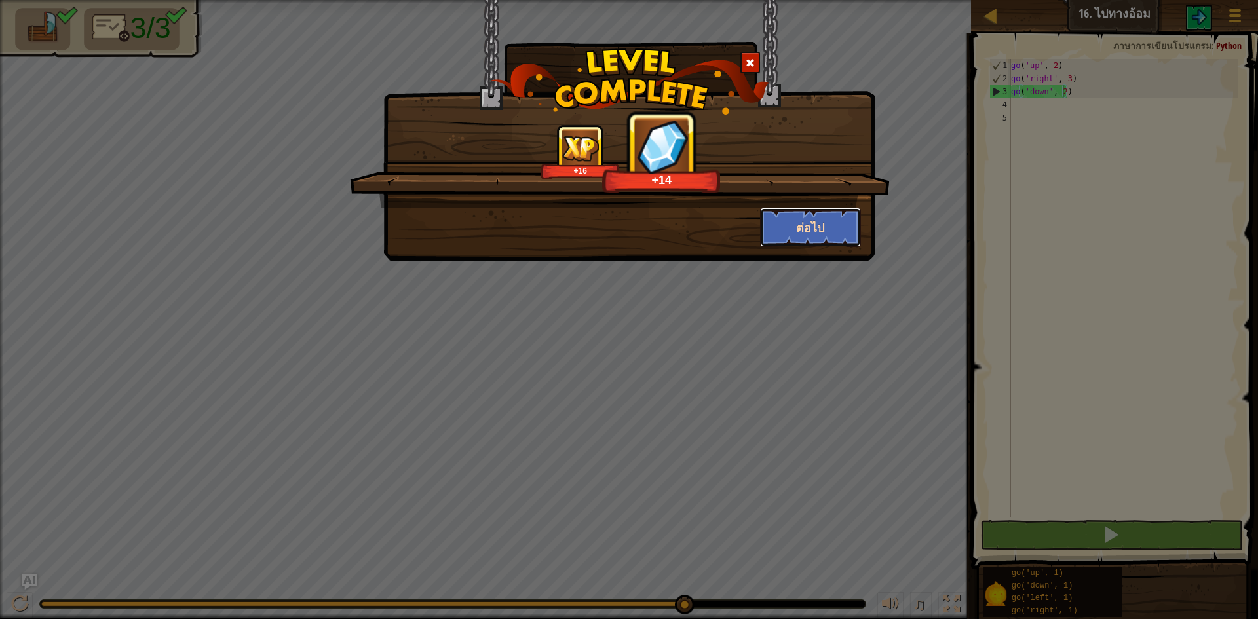
click at [815, 225] on button "ต่อไป" at bounding box center [811, 227] width 102 height 39
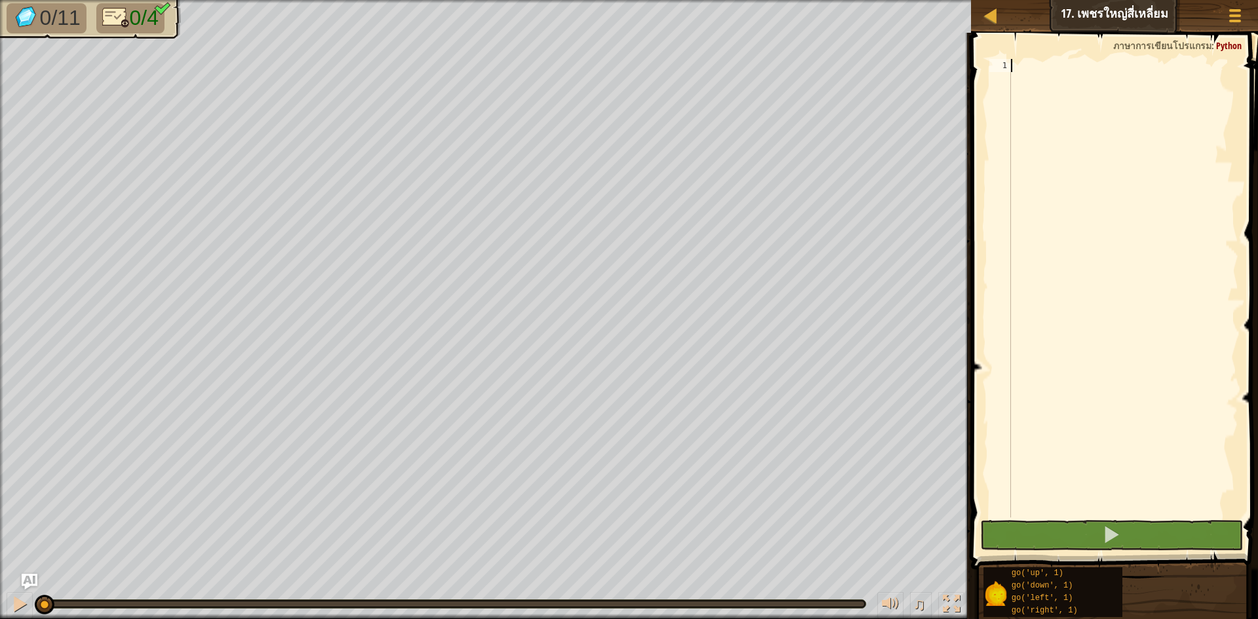
type textarea "g"
click at [1047, 152] on div "g" at bounding box center [1124, 301] width 230 height 485
click at [1027, 74] on div "g" at bounding box center [1124, 301] width 230 height 485
click at [1024, 65] on div "g" at bounding box center [1124, 301] width 230 height 485
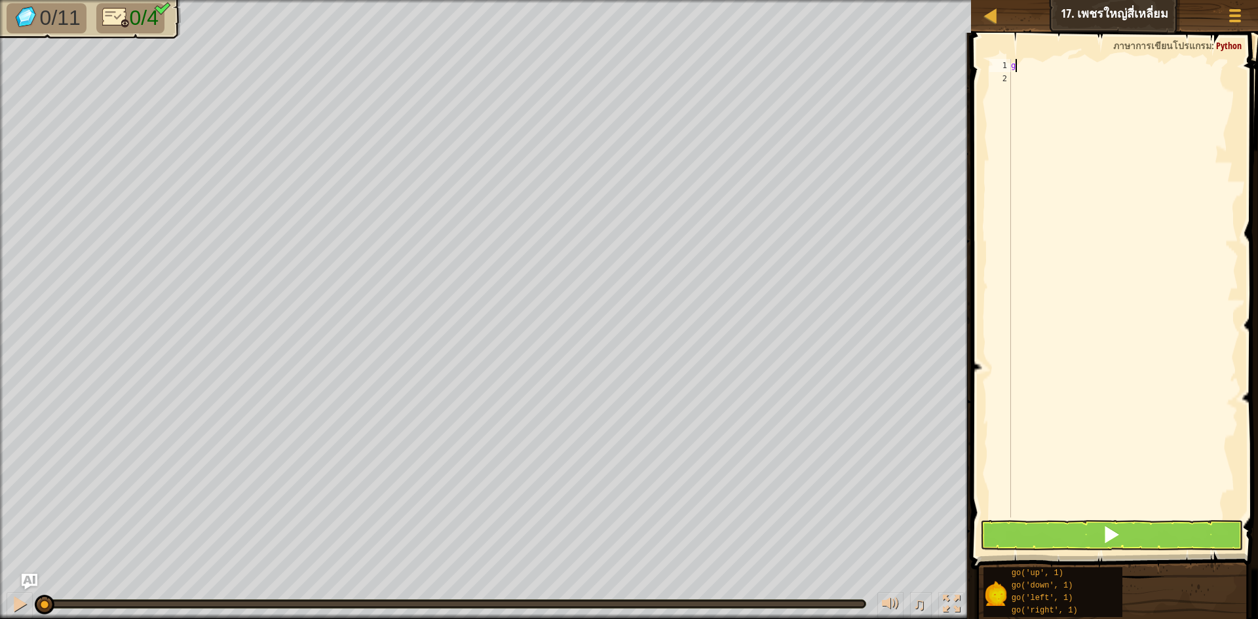
type textarea "g"
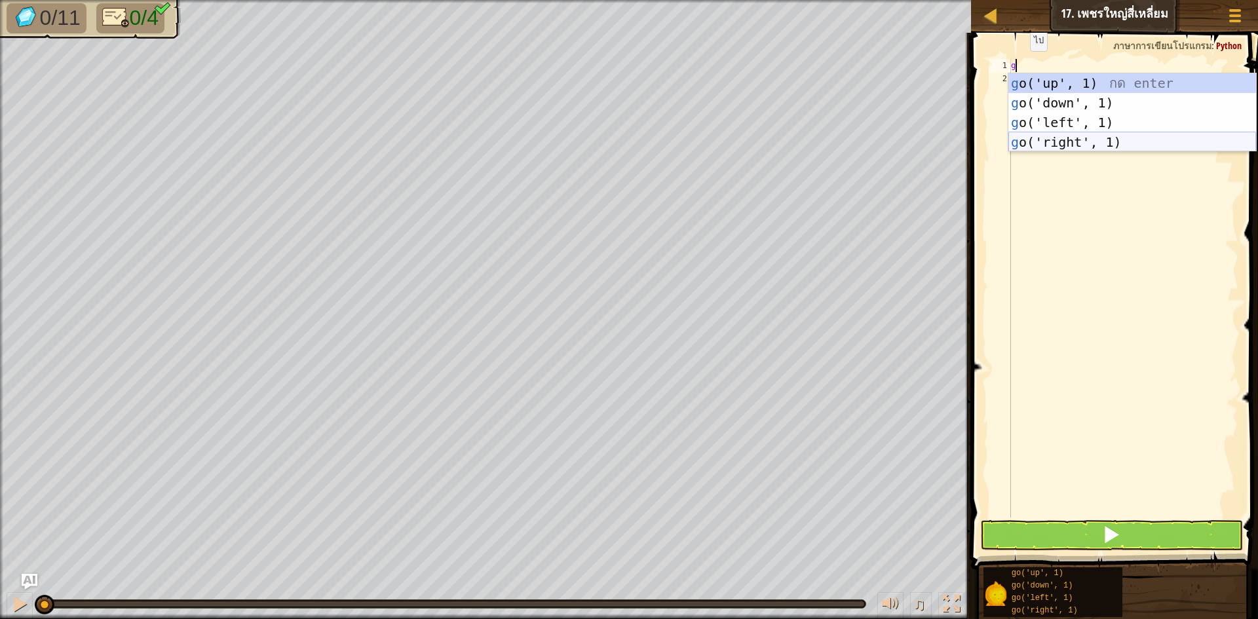
click at [1064, 139] on div "g o('up', 1) กด enter g o('down', 1) กด enter g o('left', 1) กด enter g o('righ…" at bounding box center [1133, 132] width 248 height 118
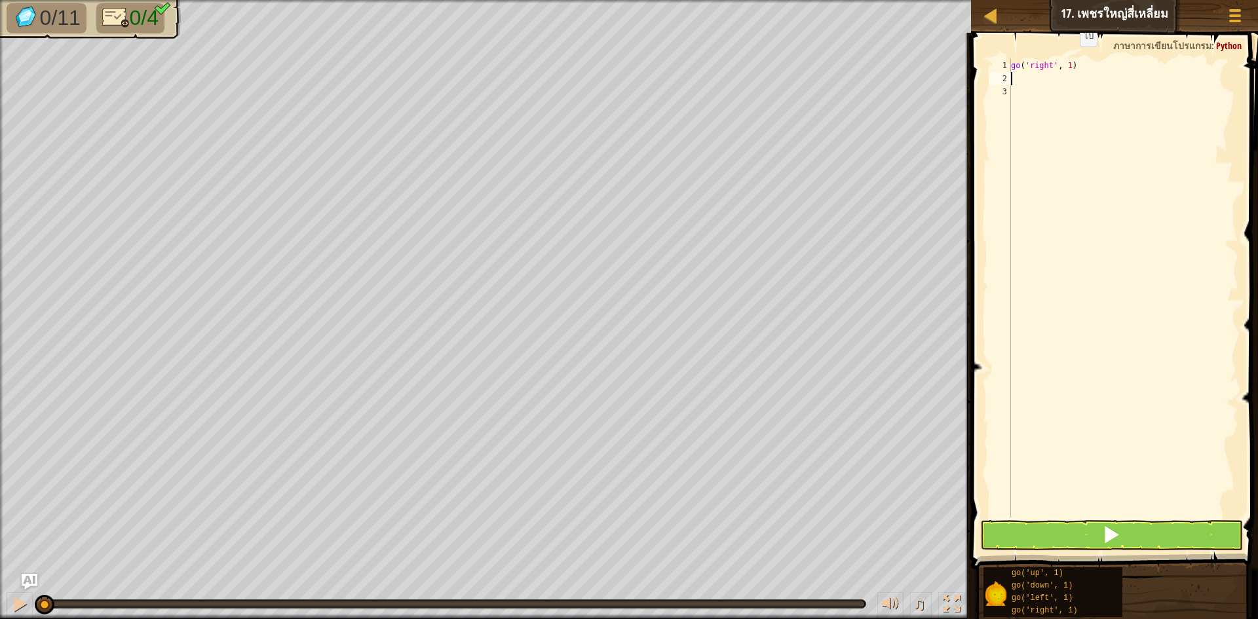
click at [1066, 56] on span at bounding box center [1116, 282] width 298 height 575
click at [1069, 62] on div "go ( 'right' , 1 )" at bounding box center [1124, 301] width 230 height 485
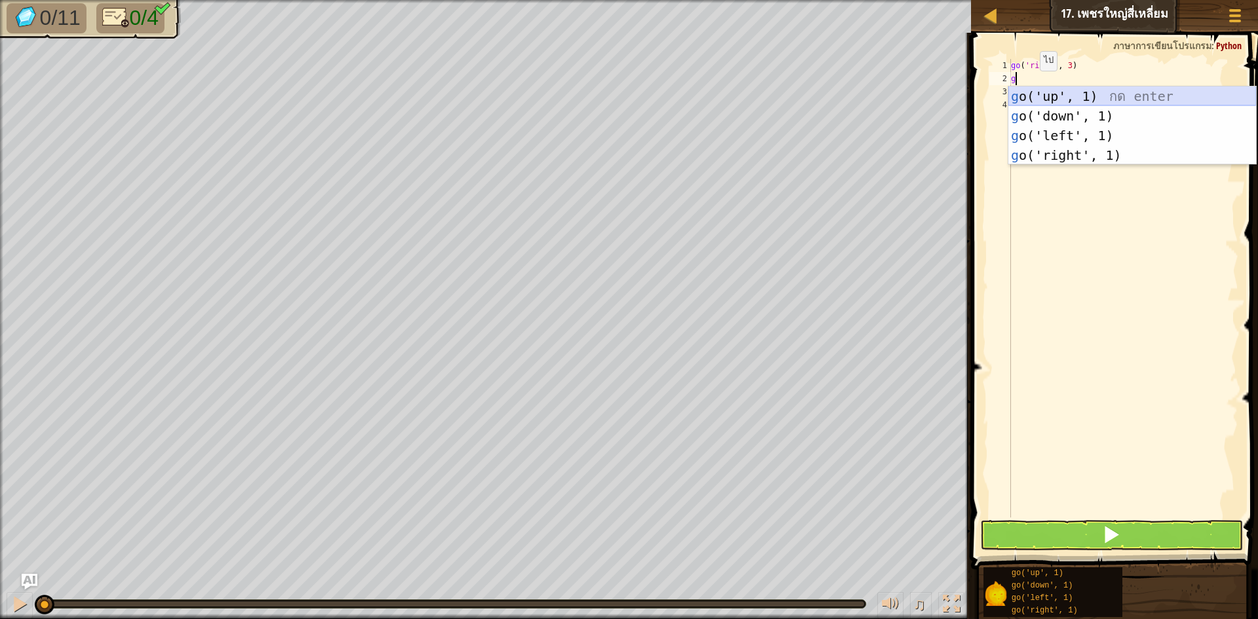
click at [1055, 88] on div "g o('up', 1) กด enter g o('down', 1) กด enter g o('left', 1) กด enter g o('righ…" at bounding box center [1133, 146] width 248 height 118
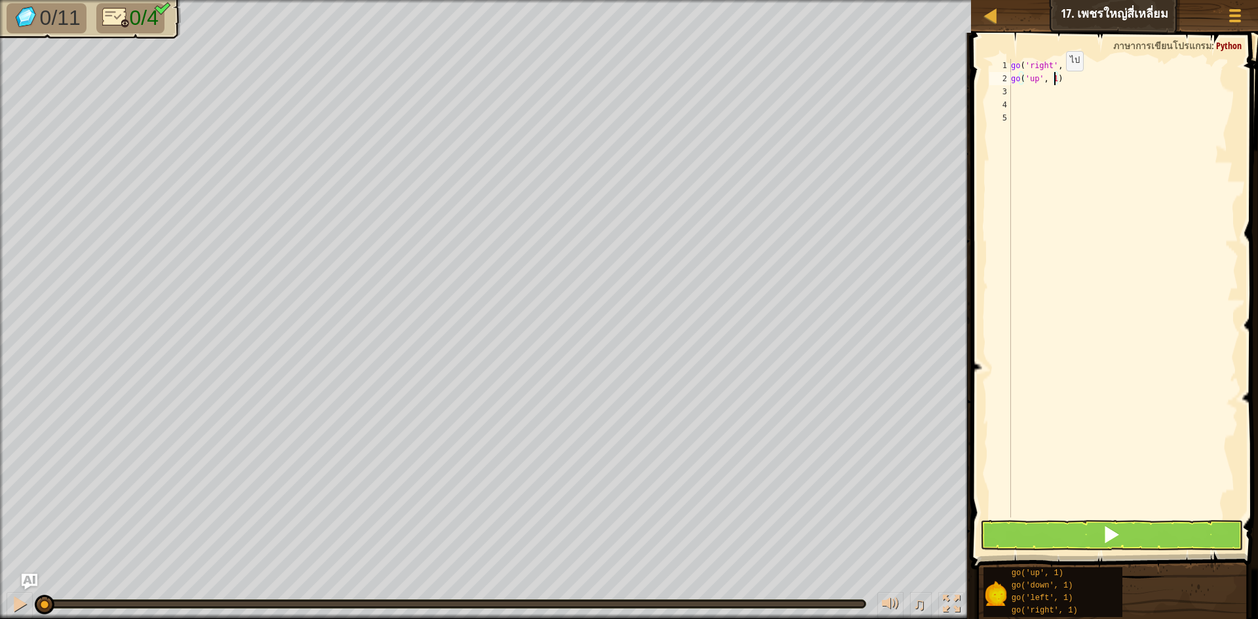
click at [1055, 84] on div "go ( 'right' , 3 ) go ( 'up' , 1 )" at bounding box center [1124, 301] width 230 height 485
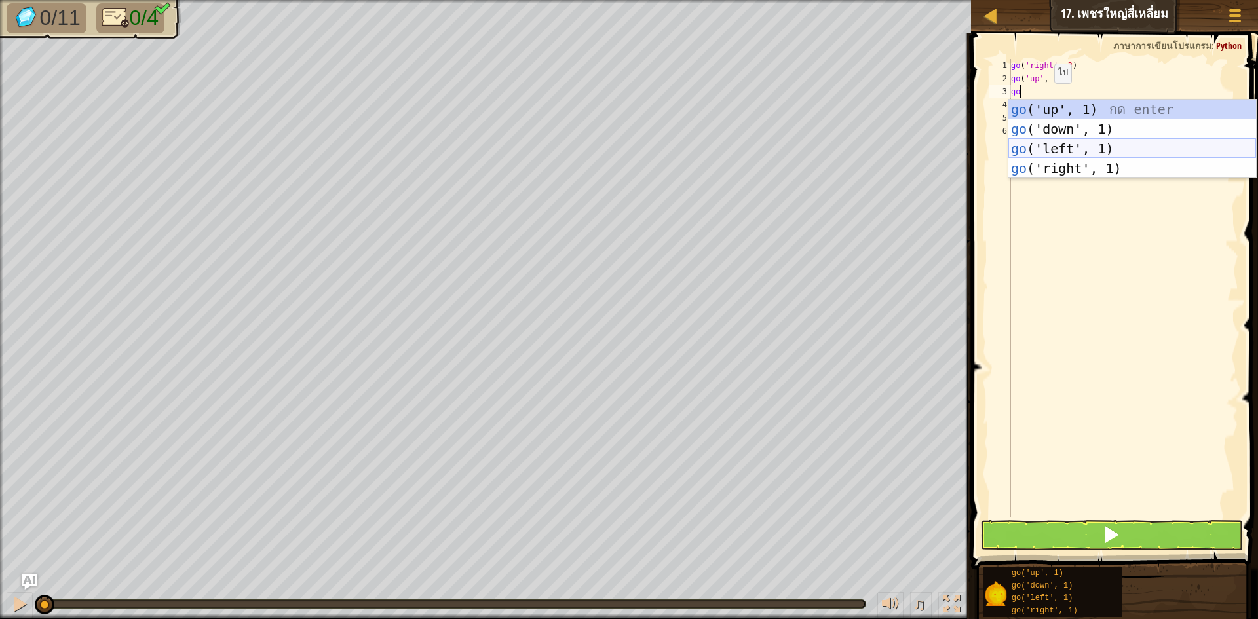
click at [1055, 151] on div "go ('up', 1) กด enter go ('down', 1) กด enter go ('left', 1) กด enter go ('righ…" at bounding box center [1133, 159] width 248 height 118
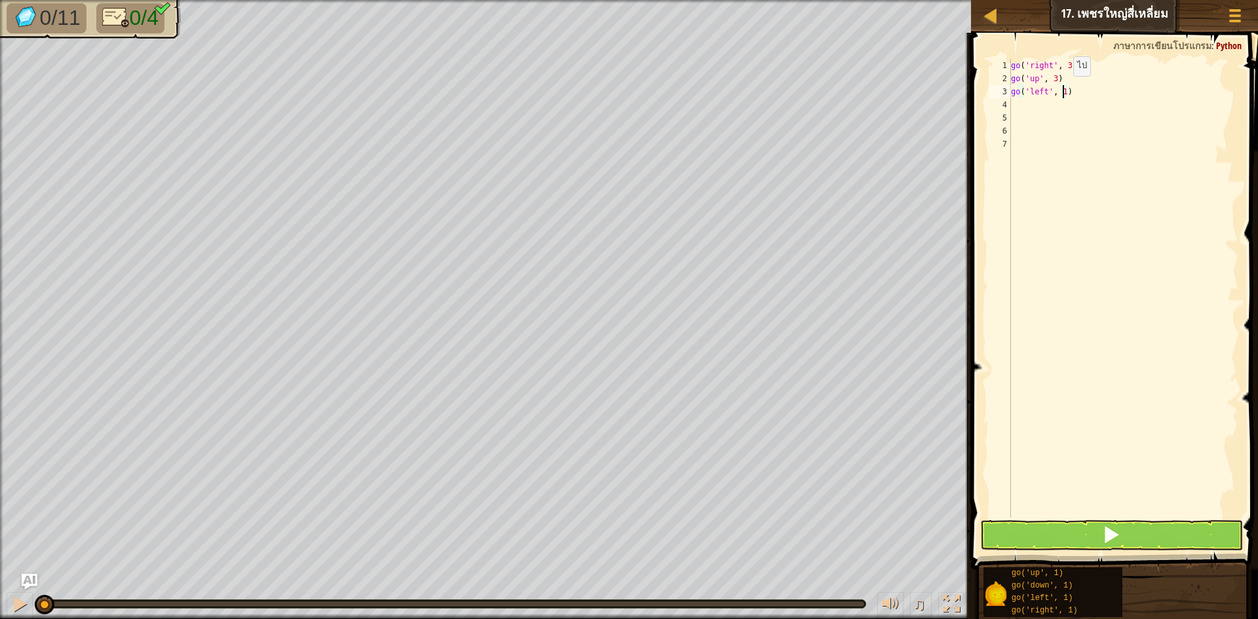
click at [1062, 89] on div "go ( 'right' , 3 ) go ( 'up' , 3 ) go ( 'left' , 1 )" at bounding box center [1124, 301] width 230 height 485
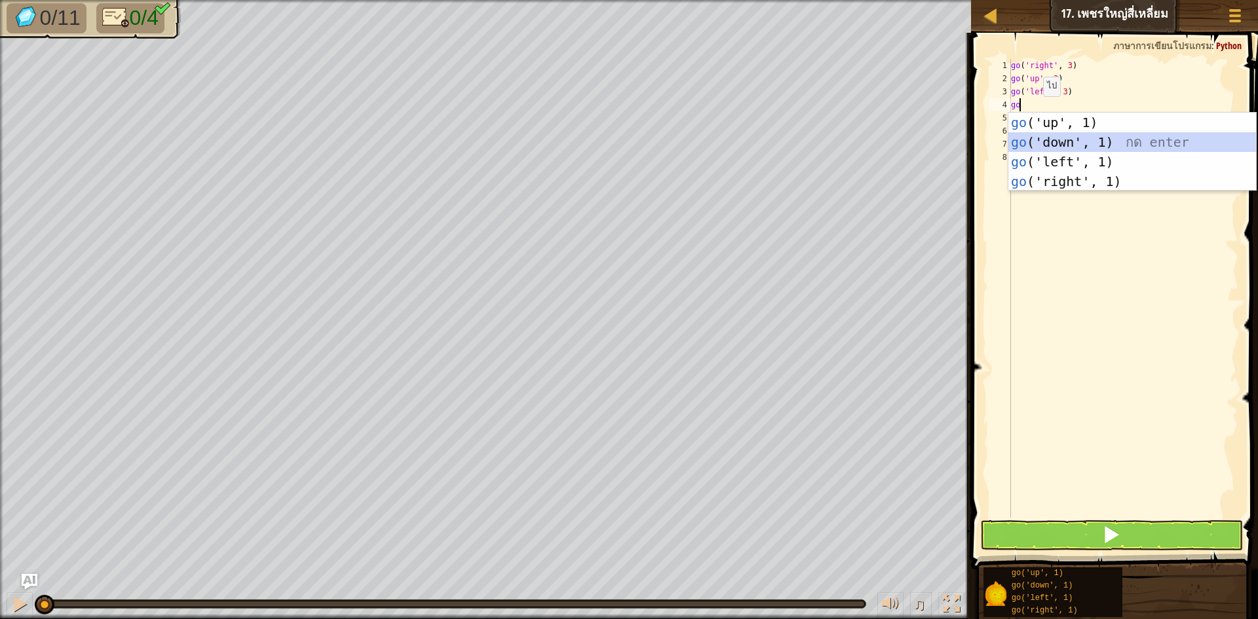
click at [1032, 143] on div "go ('up', 1) กด enter go ('down', 1) กด enter go ('left', 1) กด enter go ('righ…" at bounding box center [1133, 172] width 248 height 118
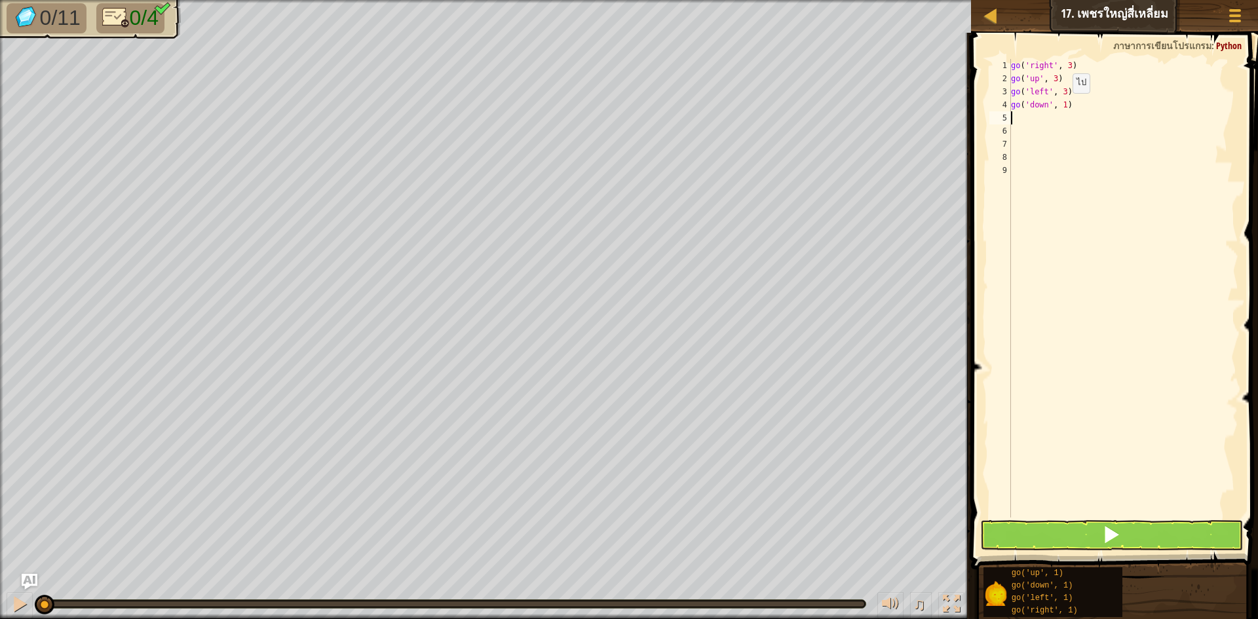
click at [1062, 106] on div "go ( 'right' , 3 ) go ( 'up' , 3 ) go ( 'left' , 3 ) go ( 'down' , 1 )" at bounding box center [1124, 301] width 230 height 485
click at [1175, 528] on button at bounding box center [1111, 535] width 263 height 30
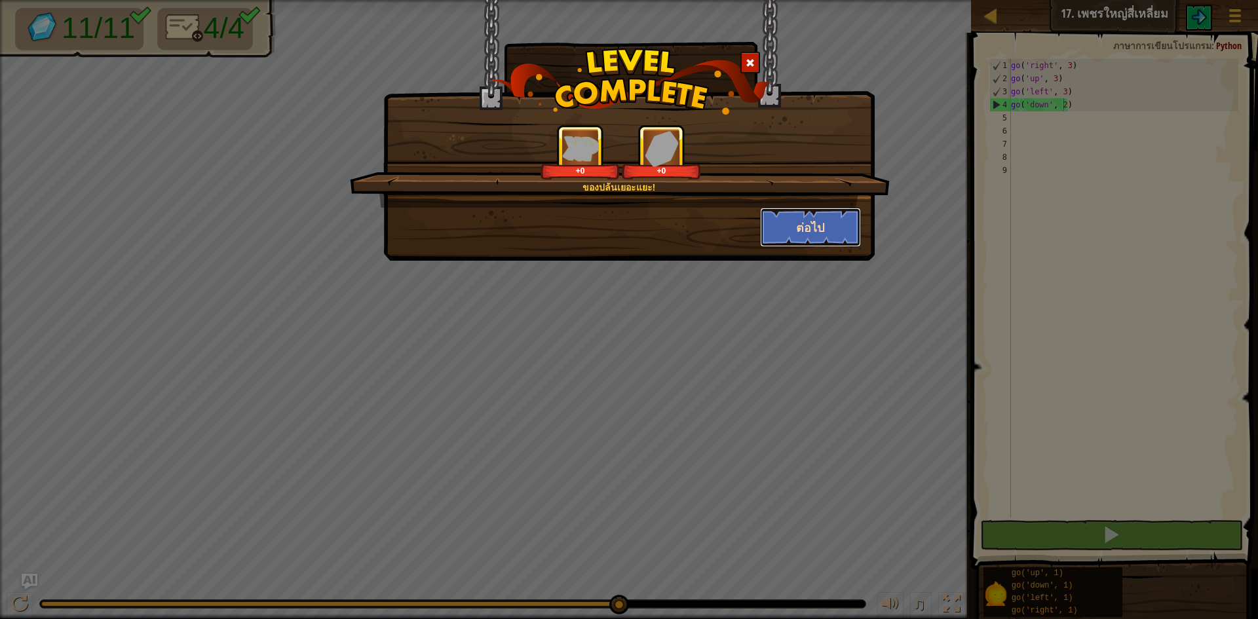
click at [816, 227] on button "ต่อไป" at bounding box center [811, 227] width 102 height 39
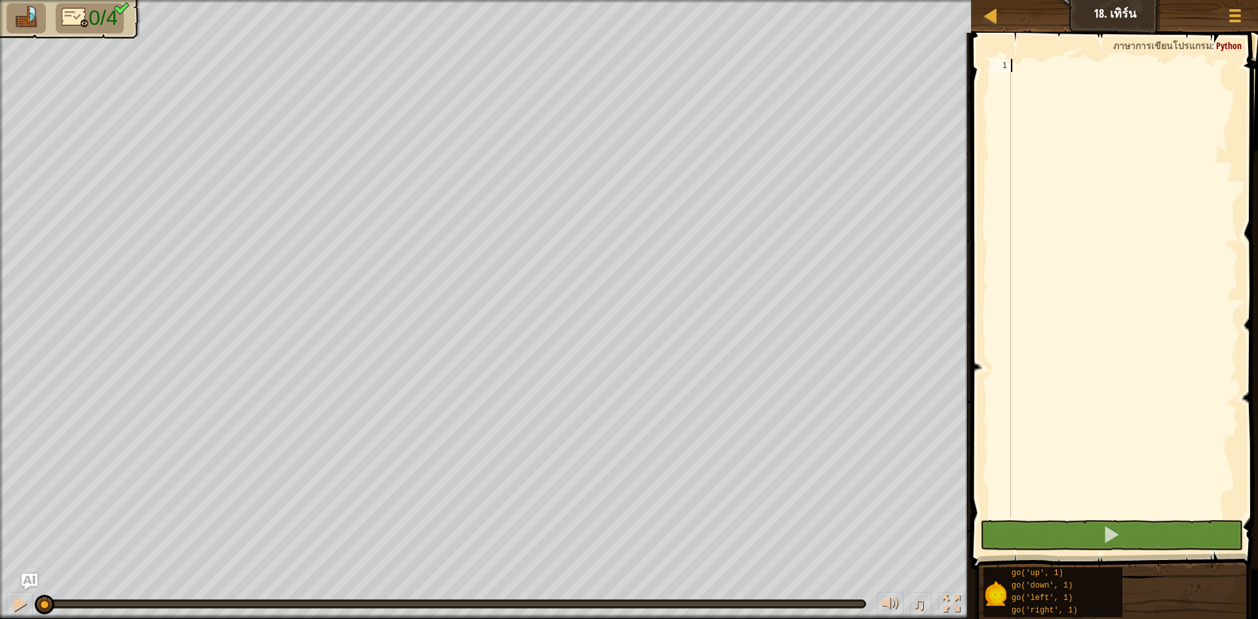
scroll to position [6, 0]
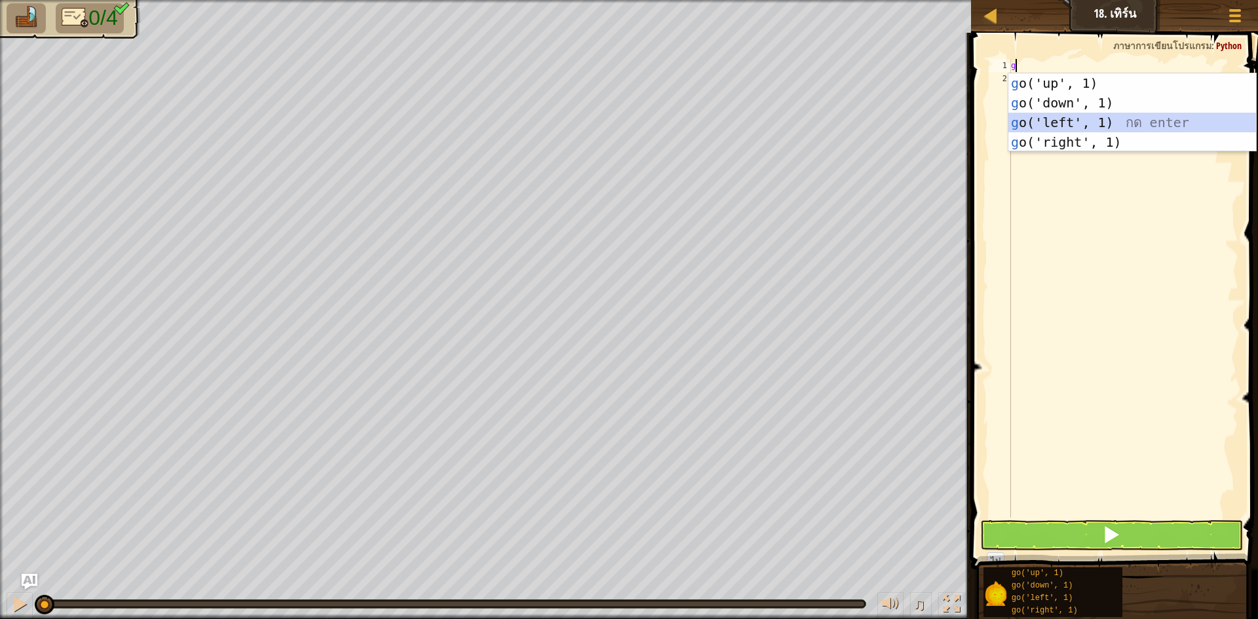
click at [1057, 114] on div "g o('up', 1) กด enter g o('down', 1) กด enter g o('left', 1) กด enter g o('righ…" at bounding box center [1133, 132] width 248 height 118
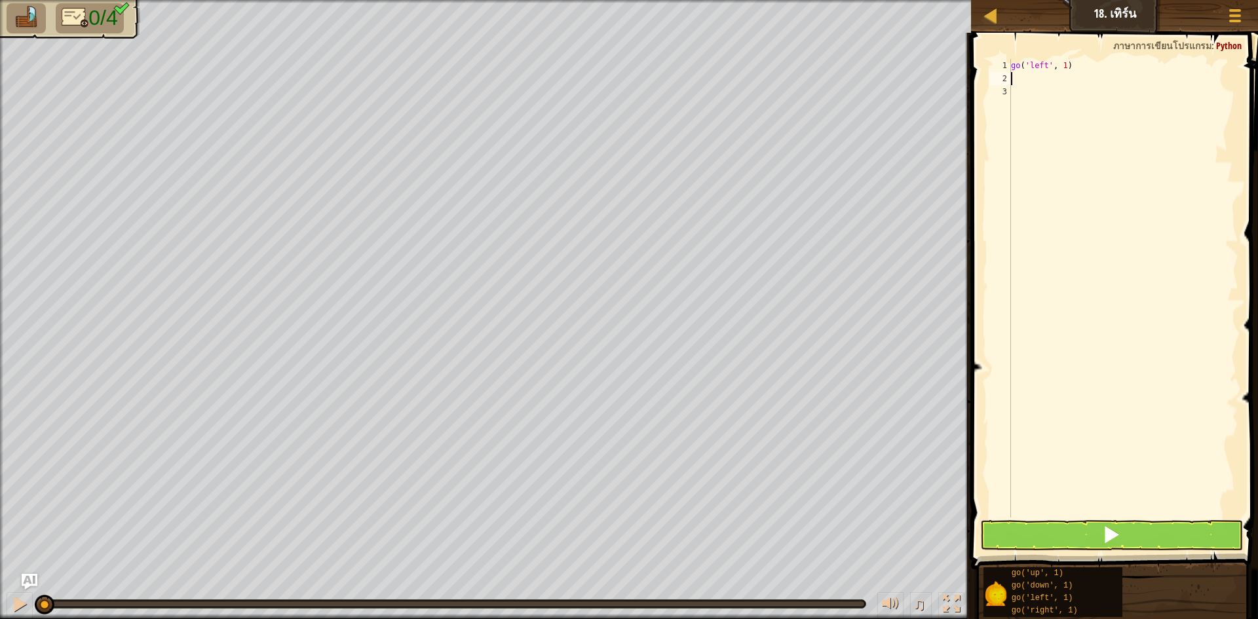
click at [1064, 73] on div "go ( 'left' , 1 )" at bounding box center [1124, 301] width 230 height 485
click at [1060, 64] on div "go ( 'left' , 1 )" at bounding box center [1124, 301] width 230 height 485
click at [1062, 71] on div "go ( 'left' , 1 )" at bounding box center [1124, 301] width 230 height 485
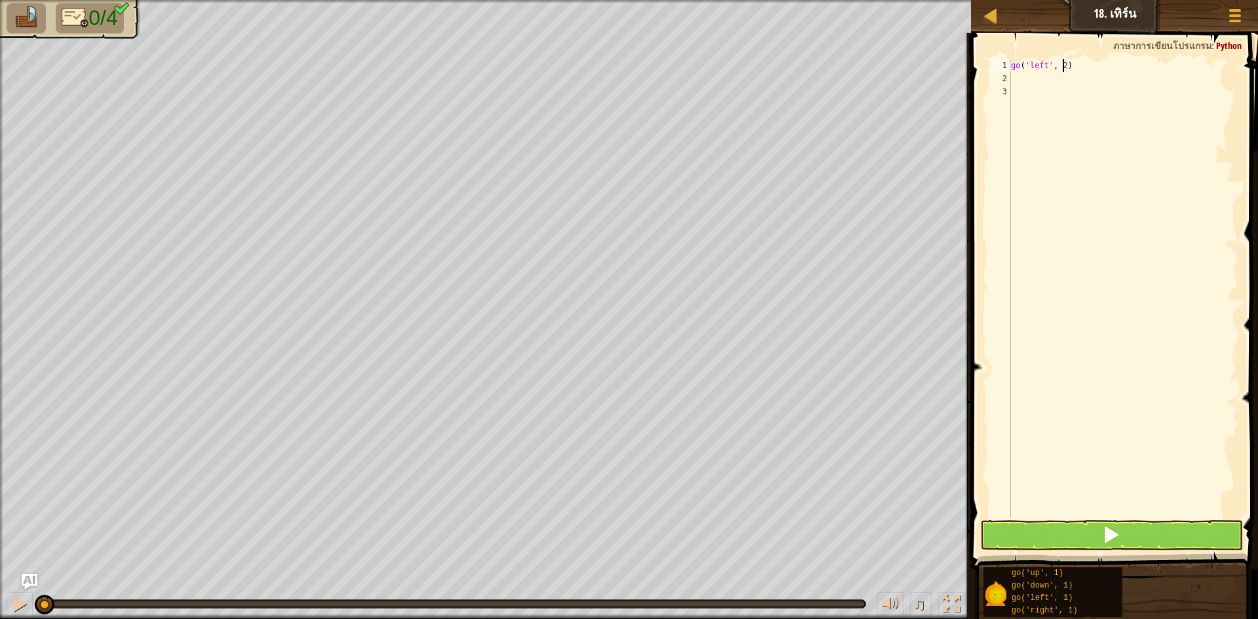
click at [1029, 75] on div "go ( 'left' , 2 )" at bounding box center [1124, 301] width 230 height 485
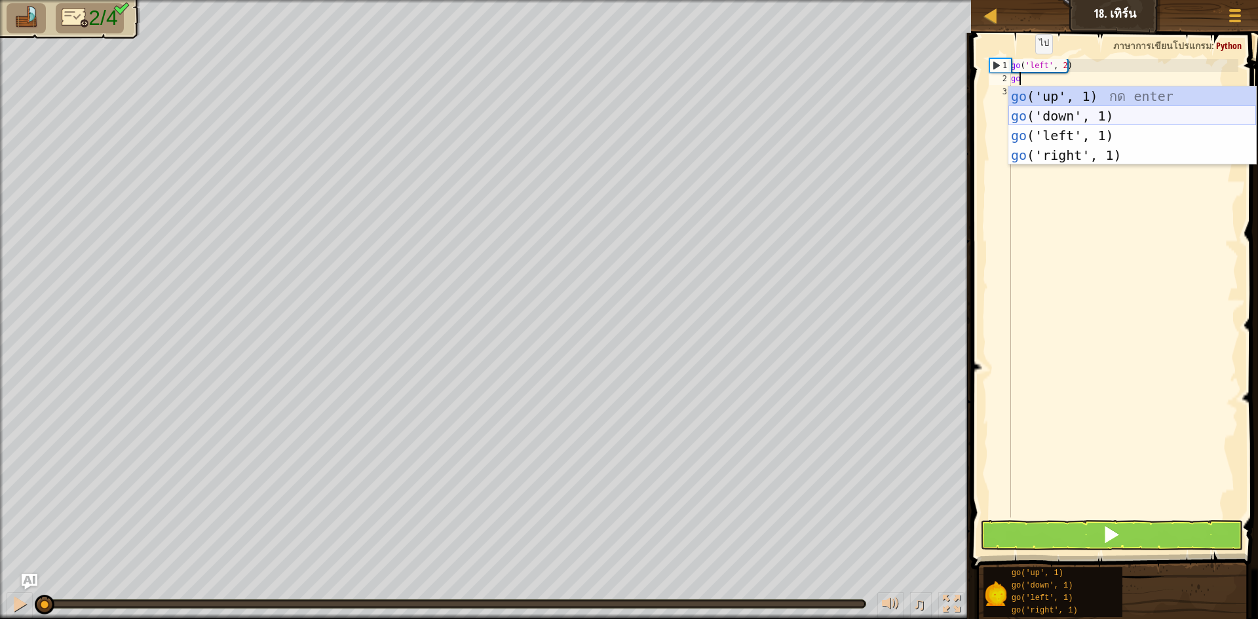
click at [1044, 119] on div "go ('up', 1) กด enter go ('down', 1) กด enter go ('left', 1) กด enter go ('righ…" at bounding box center [1133, 146] width 248 height 118
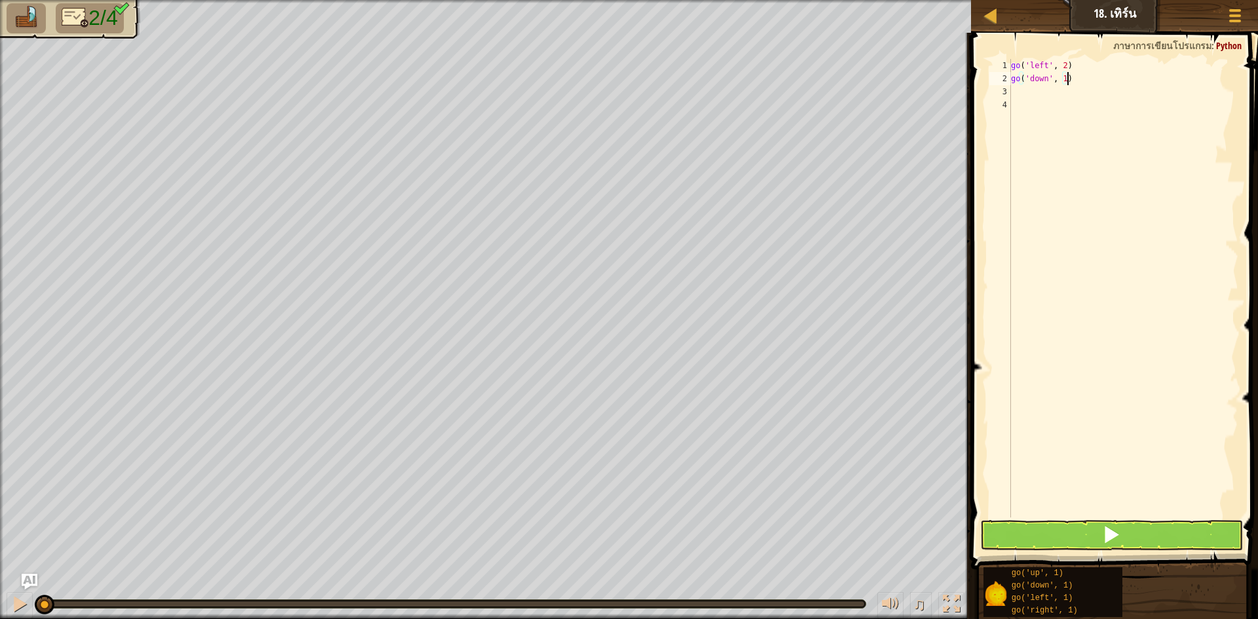
click at [1066, 75] on div "go ( 'left' , 2 ) go ( 'down' , 1 )" at bounding box center [1124, 301] width 230 height 485
click at [1062, 82] on div "go ( 'left' , 2 ) go ( 'down' , 1 )" at bounding box center [1124, 301] width 230 height 485
click at [1017, 94] on div "go ( 'left' , 2 ) go ( 'down' , 2 )" at bounding box center [1124, 301] width 230 height 485
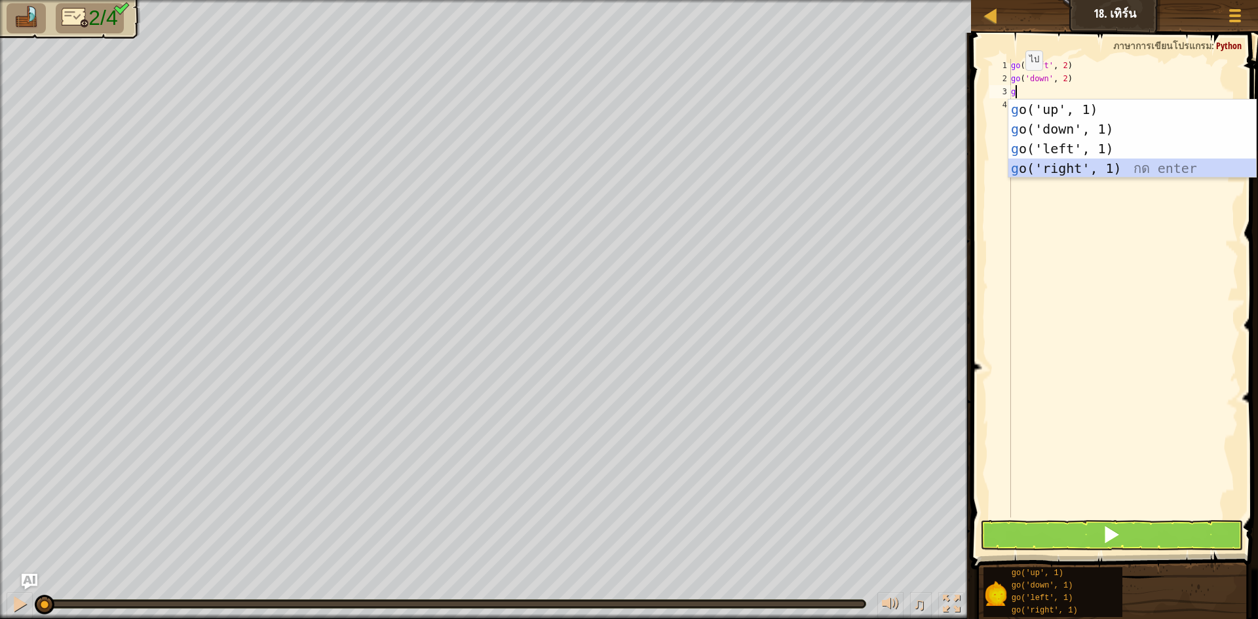
click at [1049, 172] on div "g o('up', 1) กด enter g o('down', 1) กด enter g o('left', 1) กด enter g o('righ…" at bounding box center [1133, 159] width 248 height 118
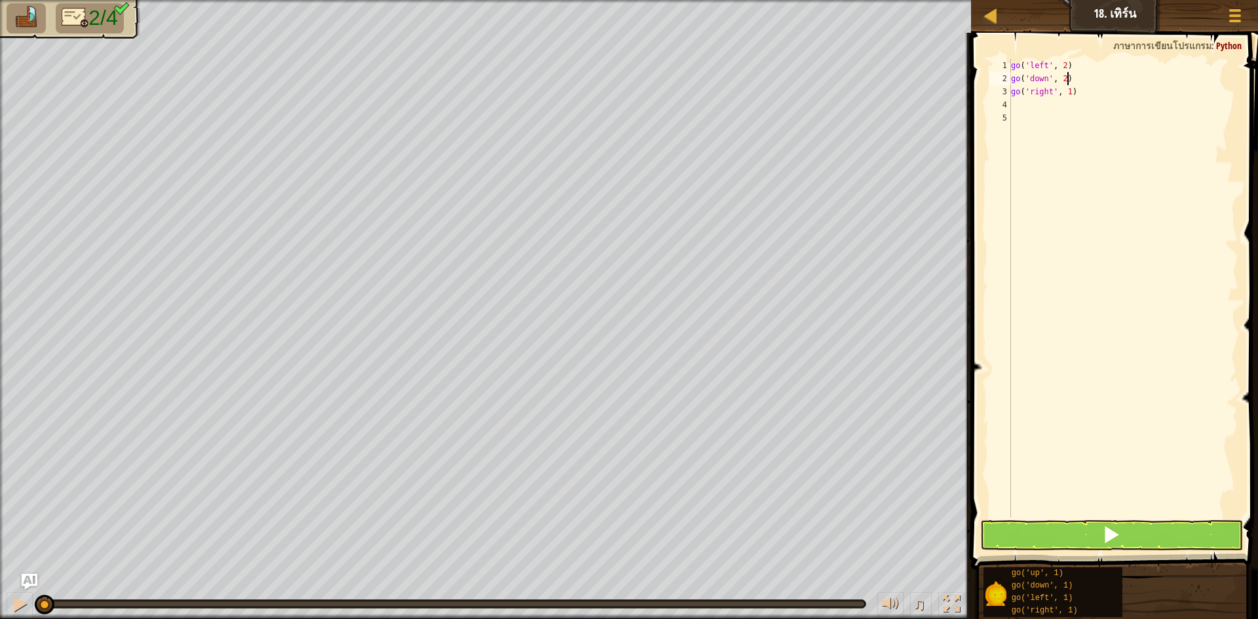
click at [1069, 85] on div "go ( 'left' , 2 ) go ( 'down' , 2 ) go ( 'right' , 1 )" at bounding box center [1124, 301] width 230 height 485
click at [1067, 96] on div "go ( 'left' , 2 ) go ( 'down' , 2 ) go ( 'right' , 1 )" at bounding box center [1124, 301] width 230 height 485
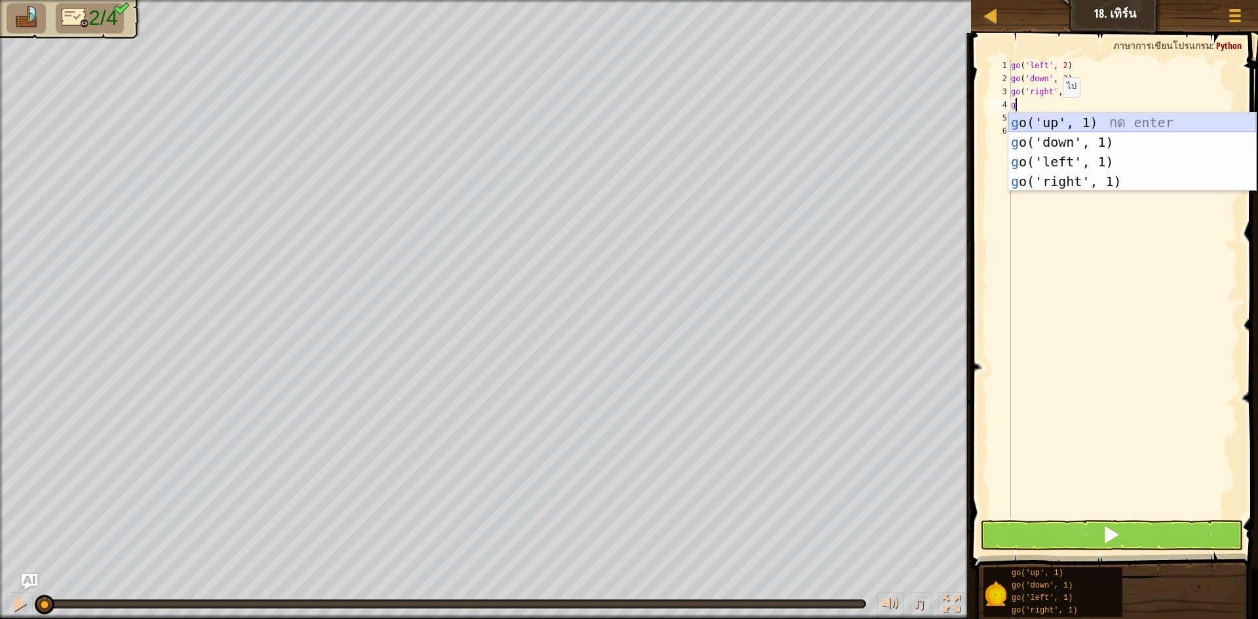
click at [1053, 120] on div "g o('up', 1) กด enter g o('down', 1) กด enter g o('left', 1) กด enter g o('righ…" at bounding box center [1133, 172] width 248 height 118
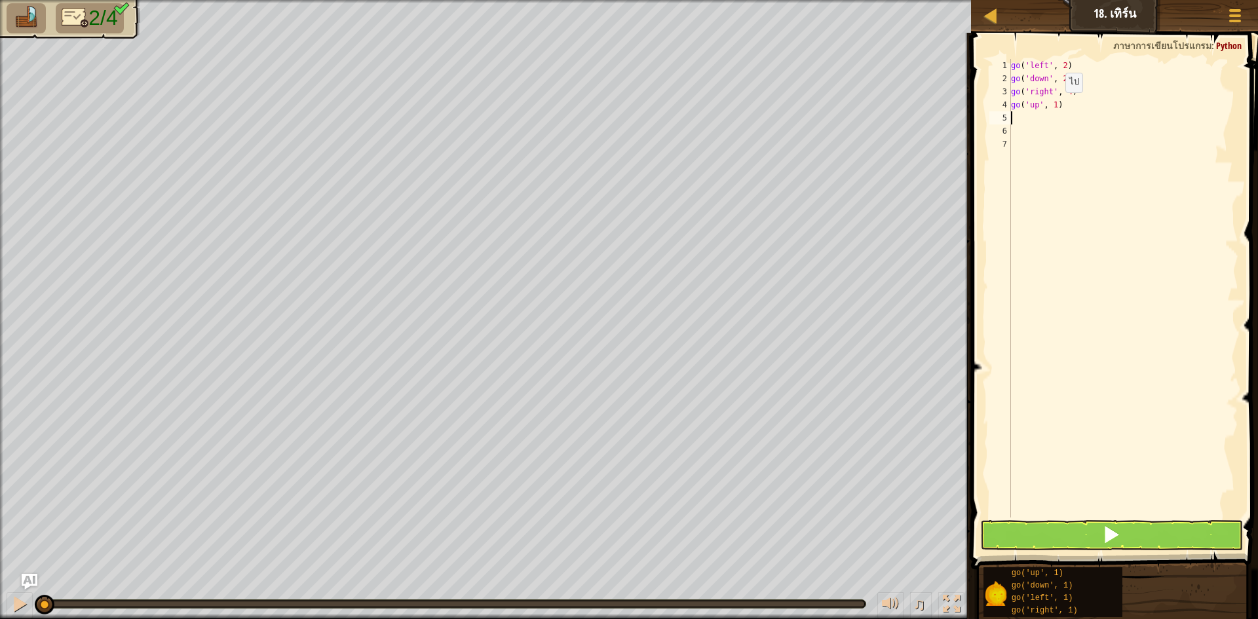
click at [1055, 106] on div "go ( 'left' , 2 ) go ( 'down' , 2 ) go ( 'right' , 4 ) go ( 'up' , 1 )" at bounding box center [1124, 301] width 230 height 485
click at [1093, 521] on button at bounding box center [1111, 535] width 263 height 30
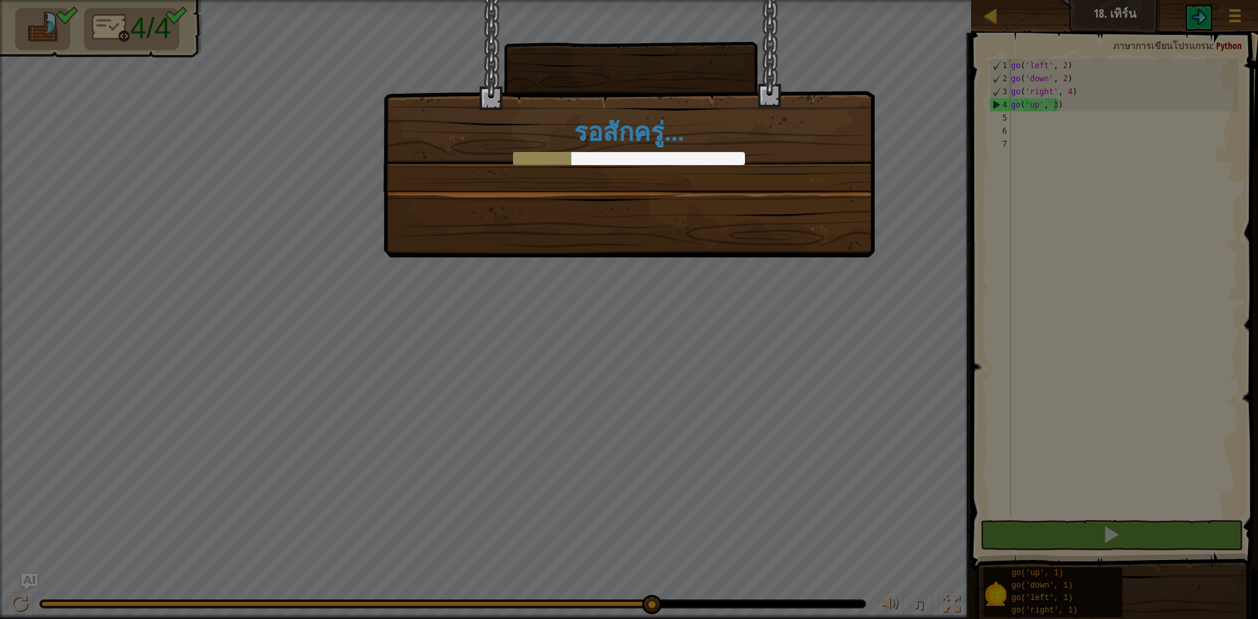
drag, startPoint x: 126, startPoint y: 596, endPoint x: 811, endPoint y: 650, distance: 687.0
click at [811, 1] on html "แผนที่ จูเนียร์ 18. เทิร์น เมนูเกม 1 הההההההההההההההההההההההההההההההההההההההההה…" at bounding box center [629, 0] width 1258 height 1
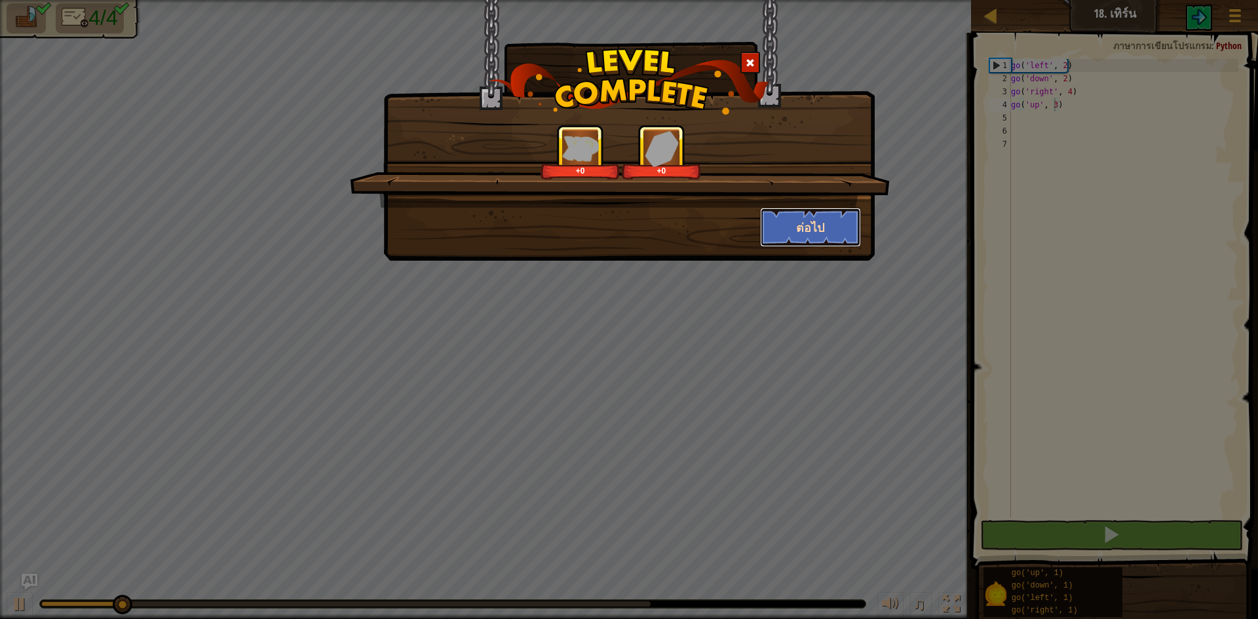
click at [808, 222] on button "ต่อไป" at bounding box center [811, 227] width 102 height 39
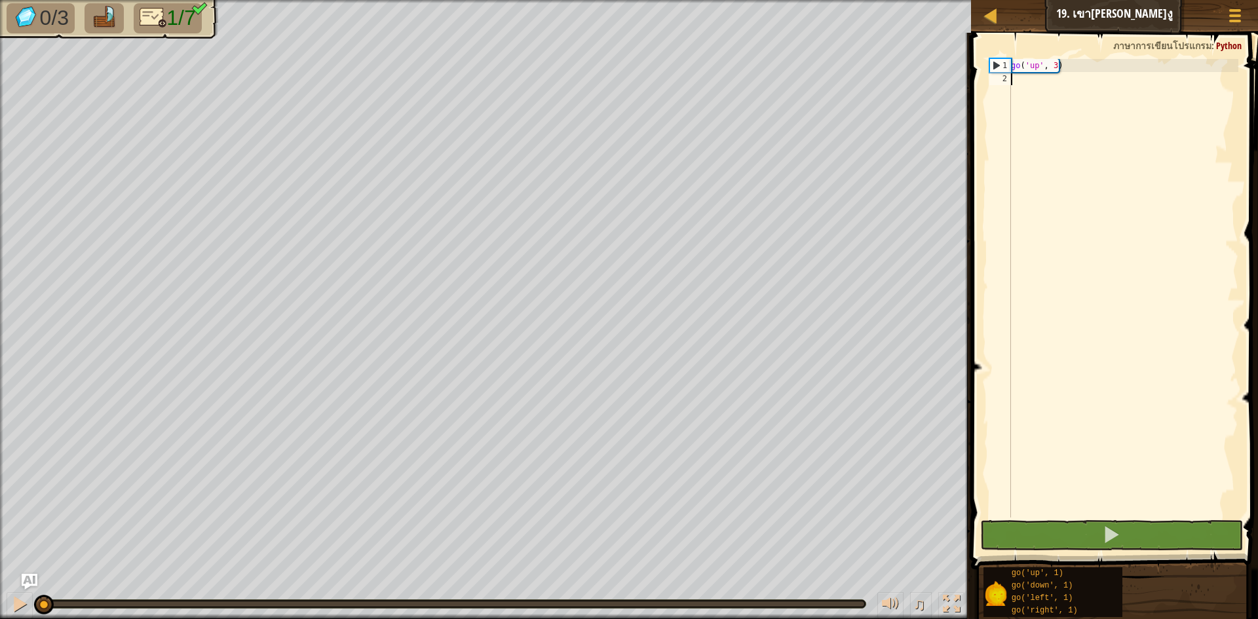
scroll to position [6, 0]
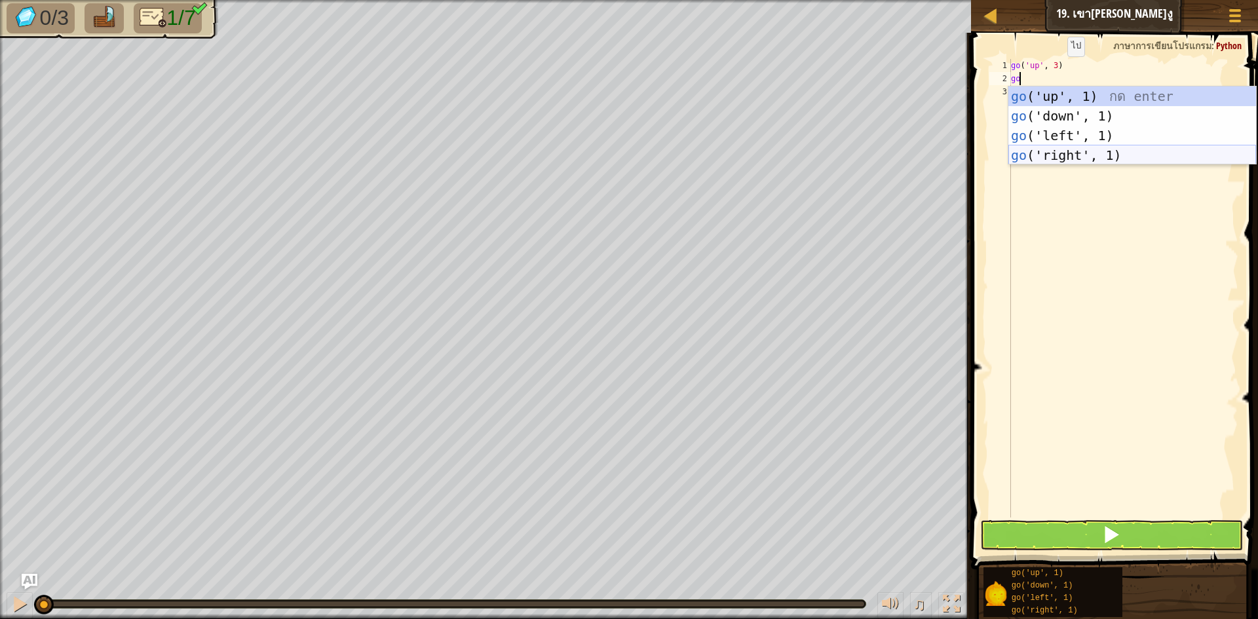
click at [1047, 153] on div "go ('up', 1) กด enter go ('down', 1) กด enter go ('left', 1) กด enter go ('righ…" at bounding box center [1133, 146] width 248 height 118
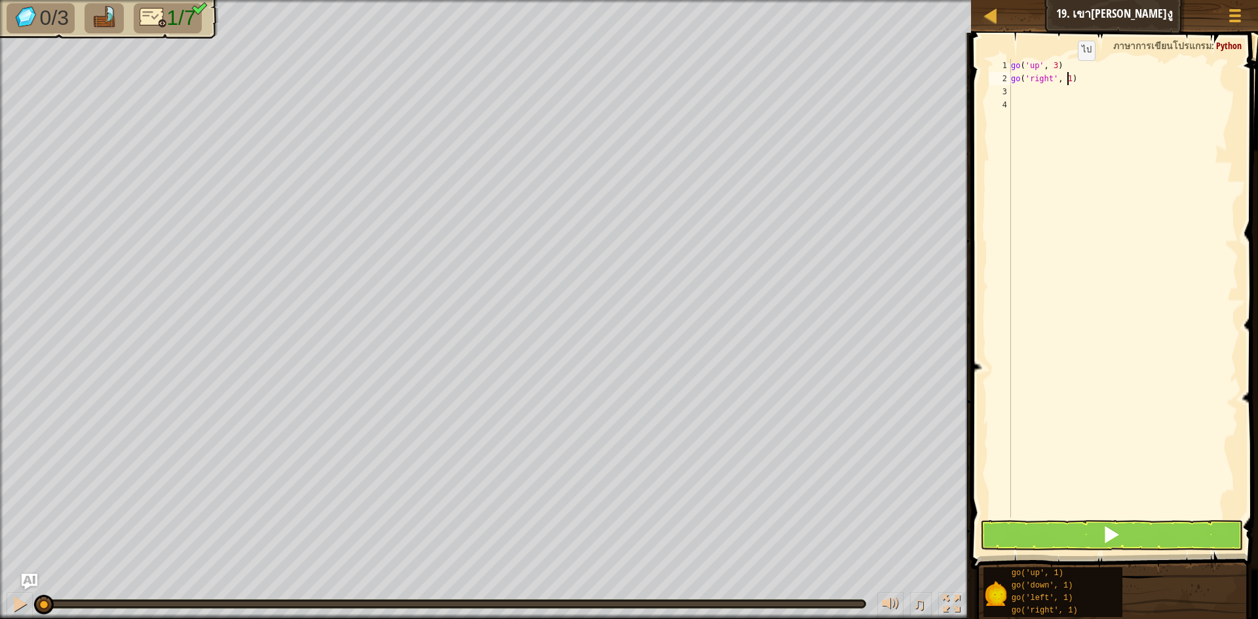
click at [1067, 73] on div "go ( 'up' , 3 ) go ( 'right' , 1 )" at bounding box center [1124, 301] width 230 height 485
click at [1024, 91] on div "go ( 'up' , 3 ) go ( 'right' , 2 )" at bounding box center [1124, 301] width 230 height 485
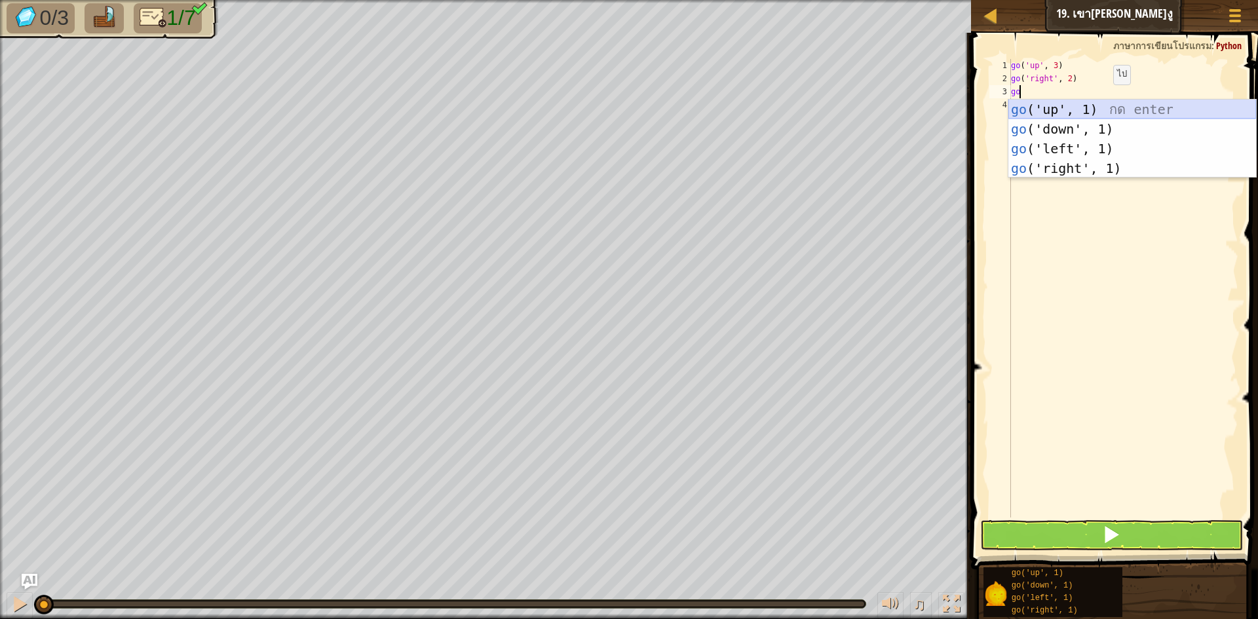
click at [1072, 109] on div "go ('up', 1) กด enter go ('down', 1) กด enter go ('left', 1) กด enter go ('righ…" at bounding box center [1133, 159] width 248 height 118
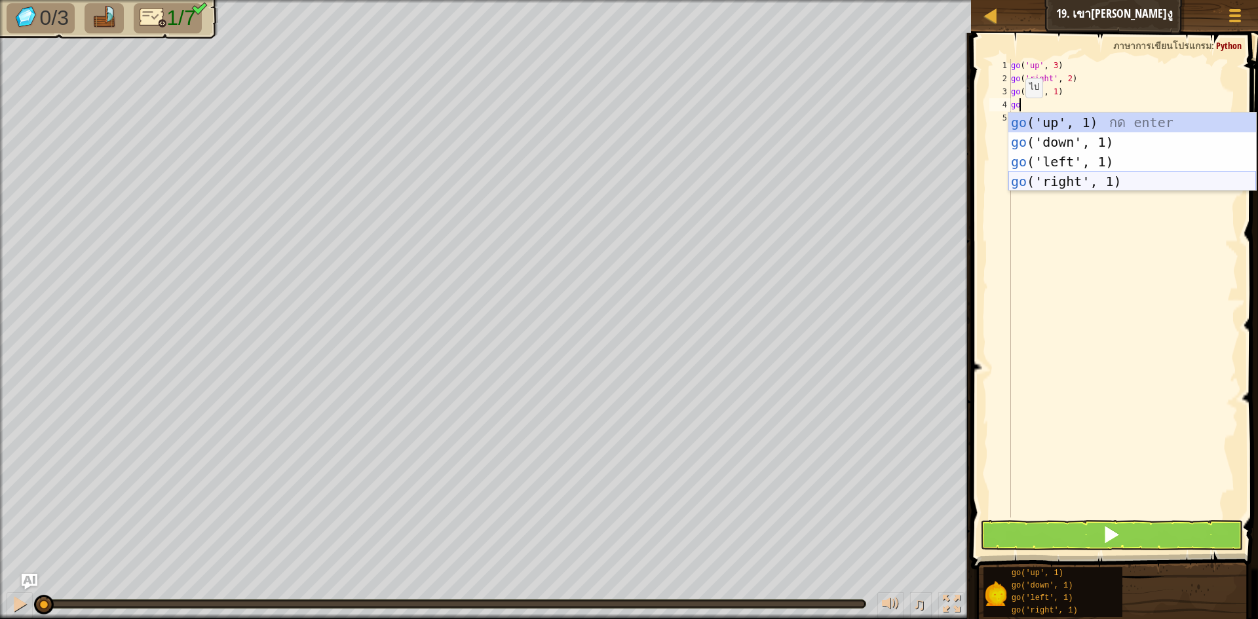
click at [1030, 178] on div "go ('up', 1) กด enter go ('down', 1) กด enter go ('left', 1) กด enter go ('righ…" at bounding box center [1133, 172] width 248 height 118
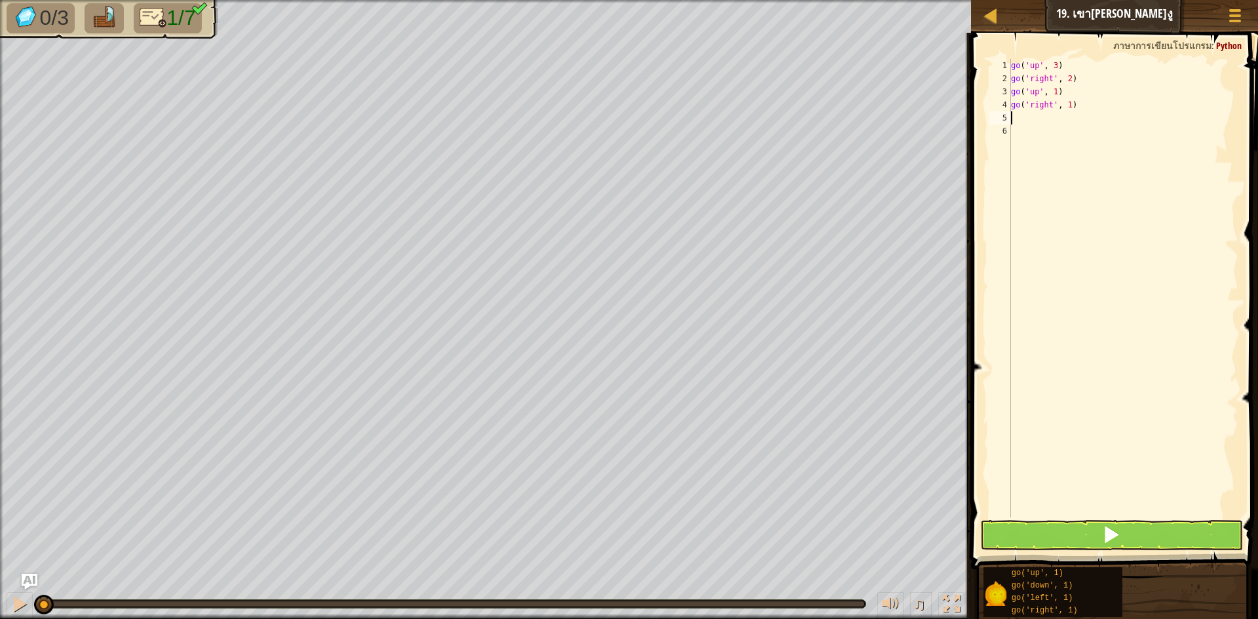
click at [1068, 112] on div "go ( 'up' , 3 ) go ( 'right' , 2 ) go ( 'up' , 1 ) go ( 'right' , 1 )" at bounding box center [1124, 301] width 230 height 485
click at [1068, 106] on div "go ( 'up' , 3 ) go ( 'right' , 2 ) go ( 'up' , 1 ) go ( 'right' , 1 )" at bounding box center [1124, 301] width 230 height 485
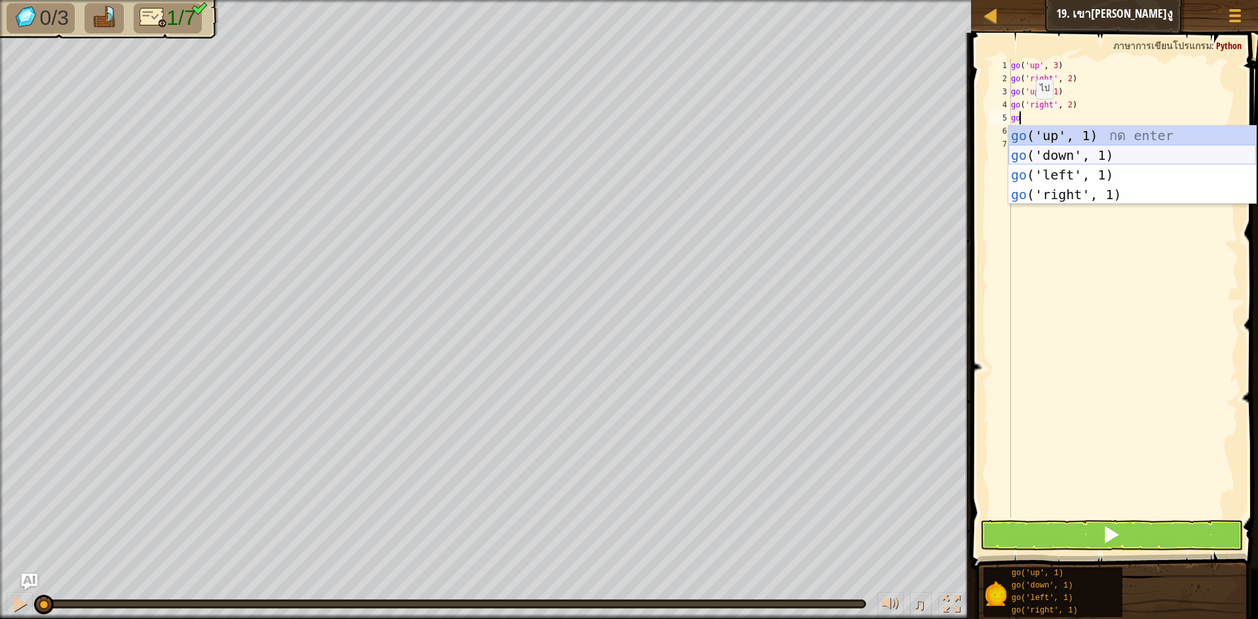
click at [1032, 150] on div "go ('up', 1) กด enter go ('down', 1) กด enter go ('left', 1) กด enter go ('righ…" at bounding box center [1133, 185] width 248 height 118
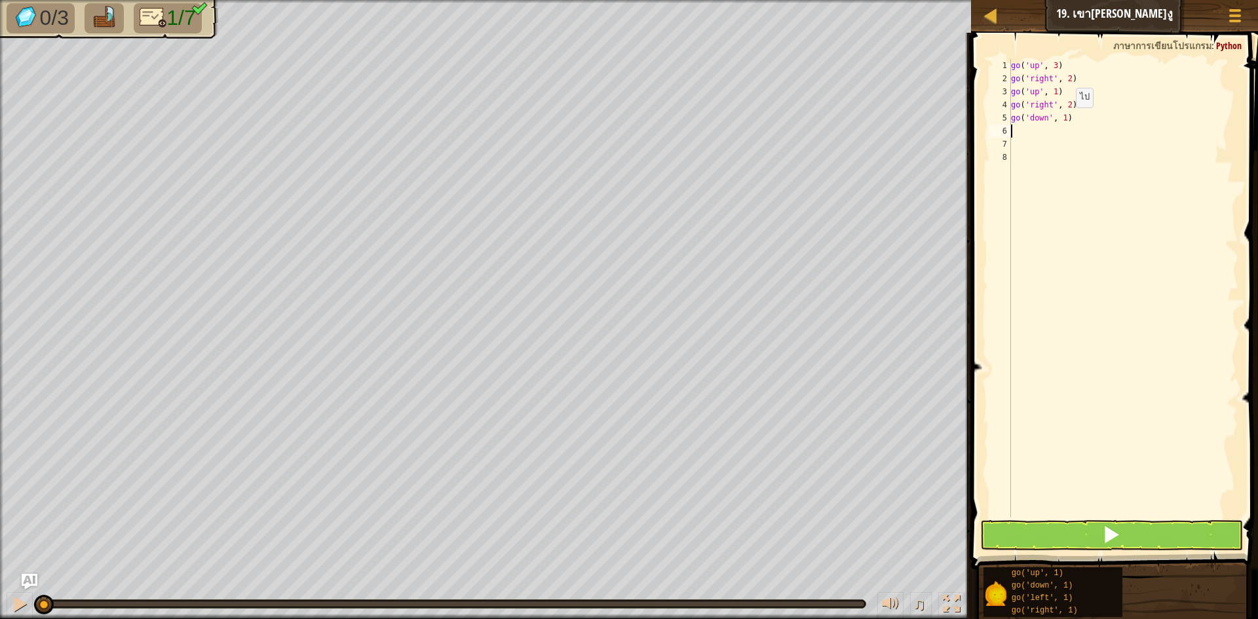
click at [1065, 121] on div "go ( 'up' , 3 ) go ( 'right' , 2 ) go ( 'up' , 1 ) go ( 'right' , 2 ) go ( 'dow…" at bounding box center [1124, 301] width 230 height 485
click at [1016, 128] on div "go ( 'up' , 3 ) go ( 'right' , 2 ) go ( 'up' , 1 ) go ( 'right' , 2 ) go ( 'dow…" at bounding box center [1124, 301] width 230 height 485
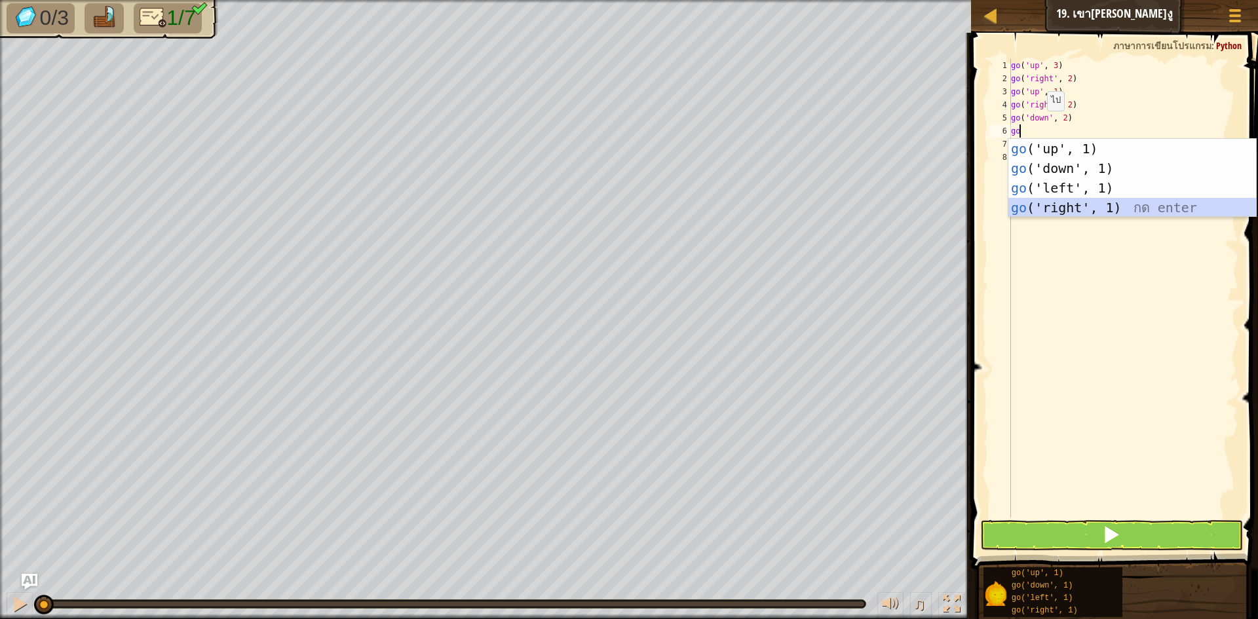
click at [1060, 206] on div "go ('up', 1) กด enter go ('down', 1) กด enter go ('left', 1) กด enter go ('righ…" at bounding box center [1133, 198] width 248 height 118
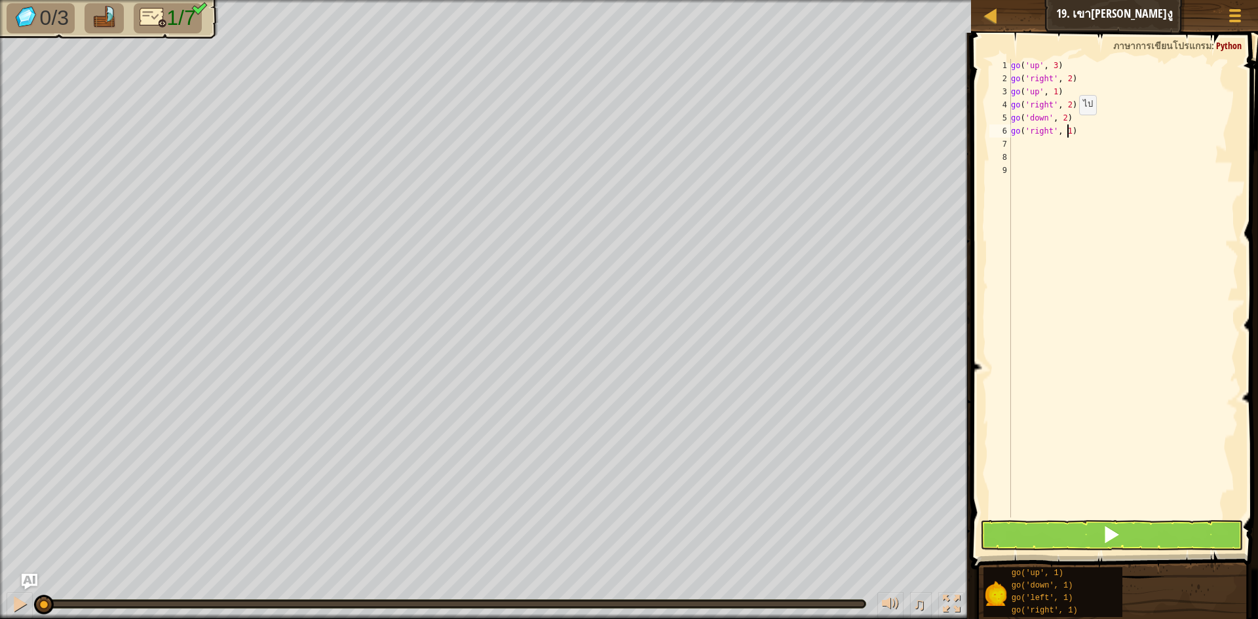
click at [1068, 128] on div "go ( 'up' , 3 ) go ( 'right' , 2 ) go ( 'up' , 1 ) go ( 'right' , 2 ) go ( 'dow…" at bounding box center [1124, 301] width 230 height 485
click at [1031, 140] on div "go ( 'up' , 3 ) go ( 'right' , 2 ) go ( 'up' , 1 ) go ( 'right' , 2 ) go ( 'dow…" at bounding box center [1124, 301] width 230 height 485
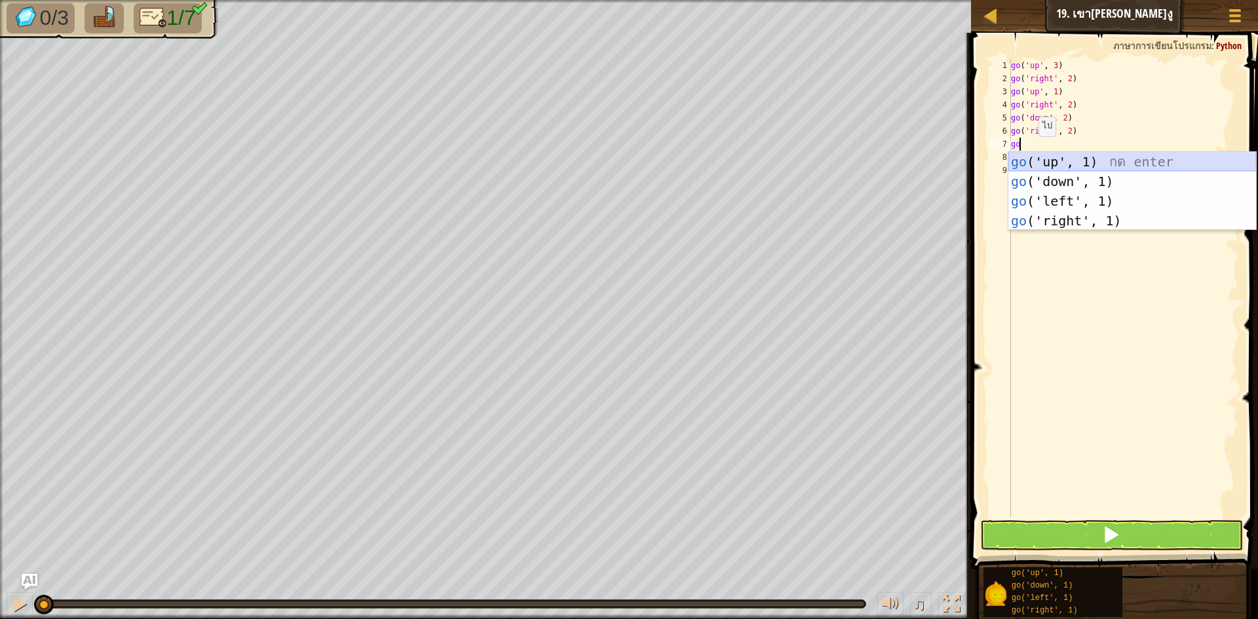
click at [1066, 159] on div "go ('up', 1) กด enter go ('down', 1) กด enter go ('left', 1) กด enter go ('righ…" at bounding box center [1133, 211] width 248 height 118
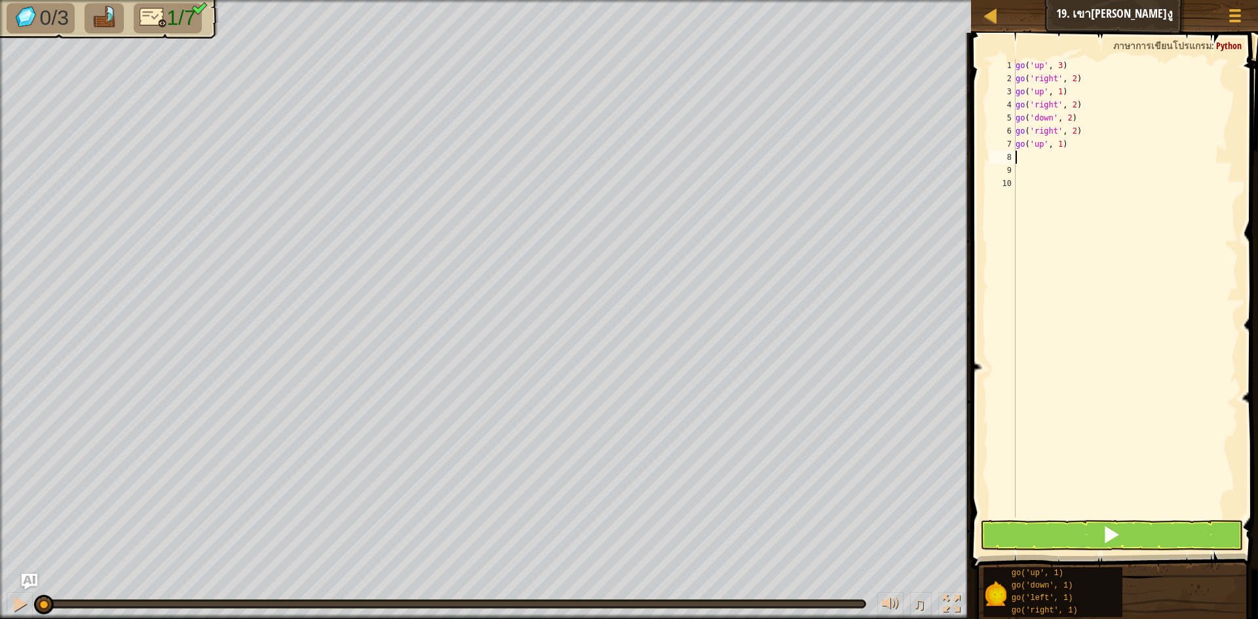
click at [1058, 151] on div "go ( 'up' , 3 ) go ( 'right' , 2 ) go ( 'up' , 1 ) go ( 'right' , 2 ) go ( 'dow…" at bounding box center [1126, 301] width 226 height 485
click at [1060, 141] on div "go ( 'up' , 3 ) go ( 'right' , 2 ) go ( 'up' , 1 ) go ( 'right' , 2 ) go ( 'dow…" at bounding box center [1126, 301] width 226 height 485
click at [1069, 525] on button at bounding box center [1111, 535] width 263 height 30
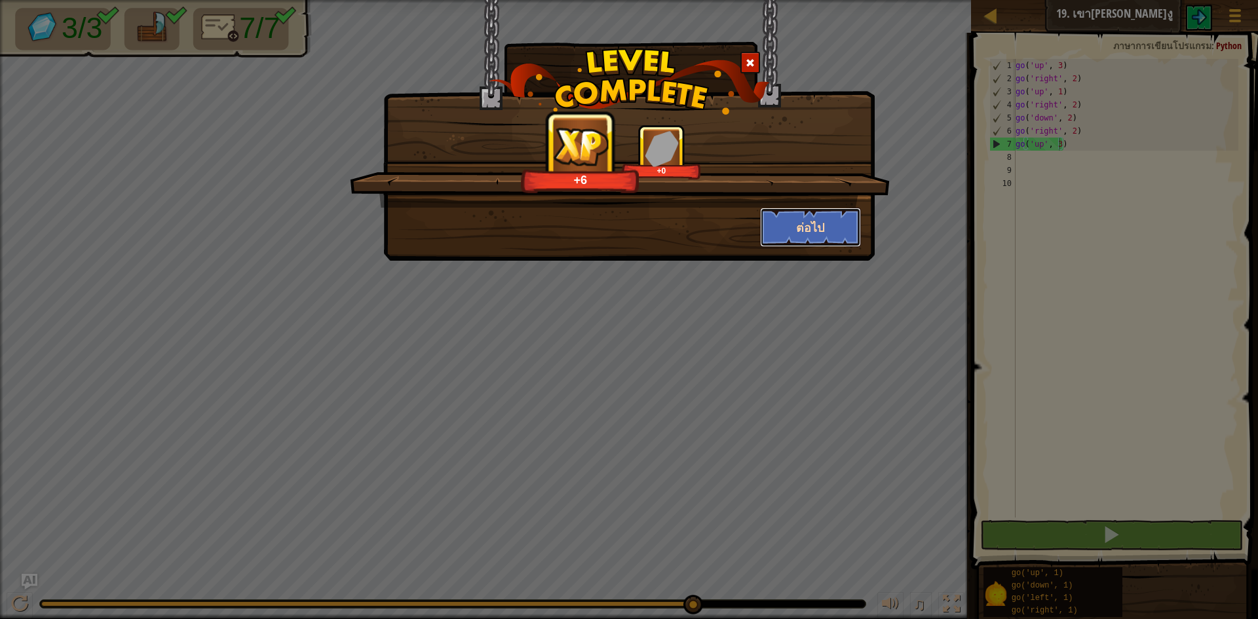
click at [796, 217] on button "ต่อไป" at bounding box center [811, 227] width 102 height 39
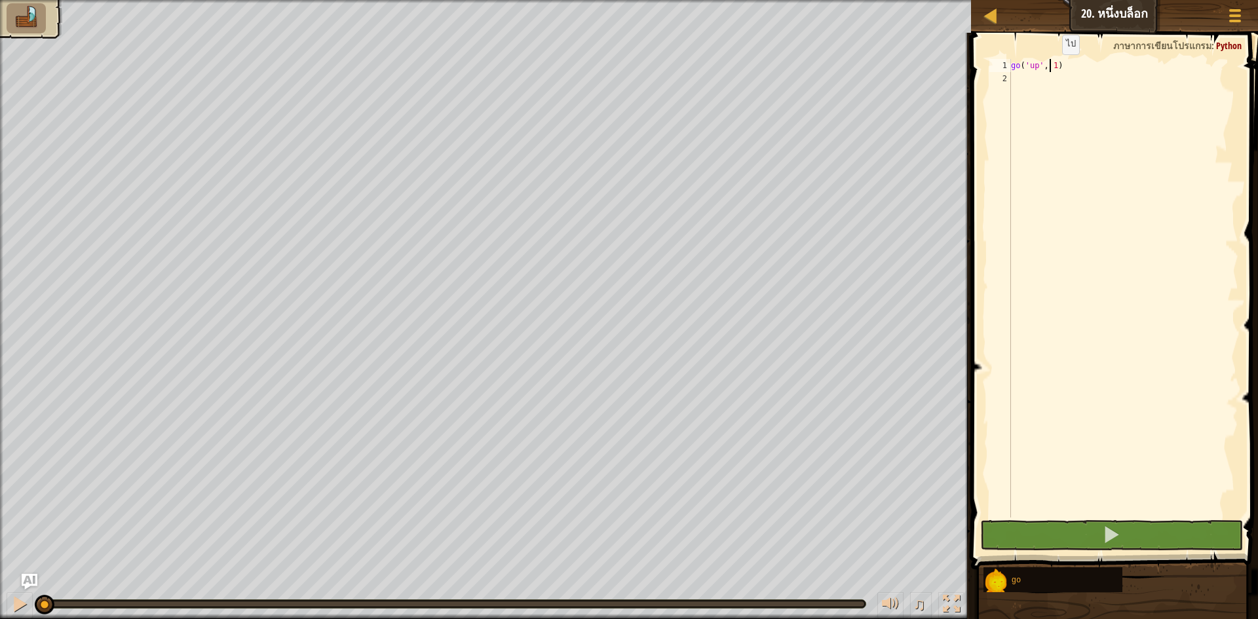
click at [1051, 68] on div "go ( 'up' , 1 )" at bounding box center [1124, 301] width 230 height 485
click at [1057, 72] on div "go ( 'up' , 1 )" at bounding box center [1124, 301] width 230 height 485
click at [1053, 64] on div "go ( 'up' , 1 )" at bounding box center [1124, 301] width 230 height 485
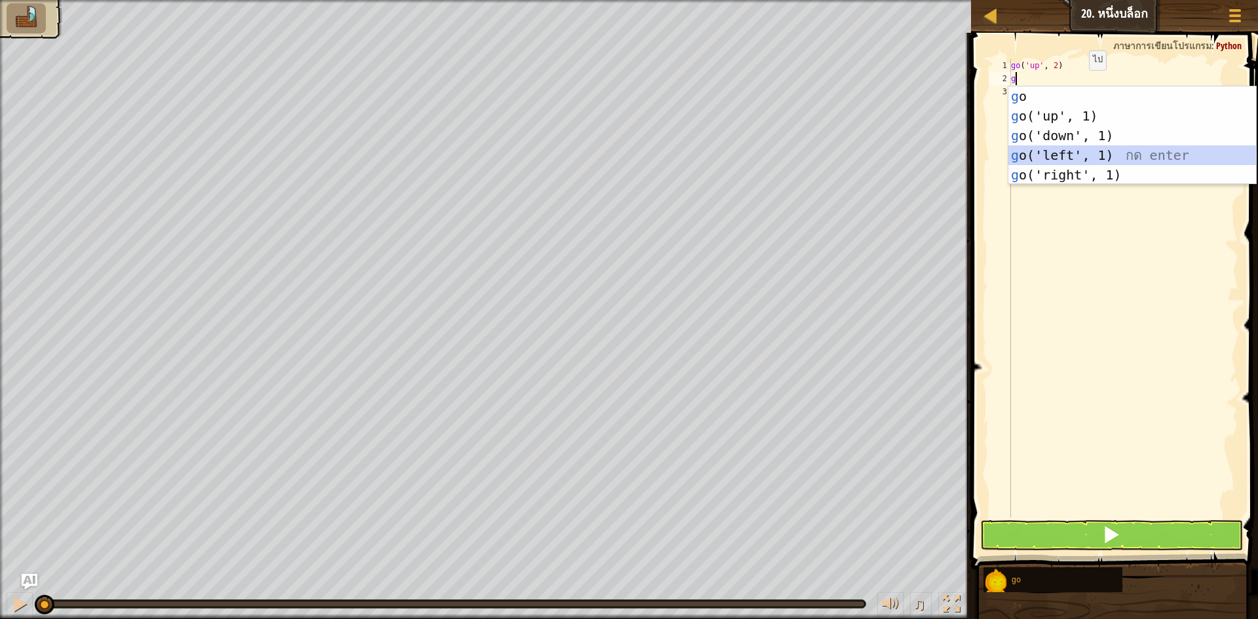
click at [1115, 159] on div "g o กด enter g o('up', 1) กด enter g o('down', 1) กด enter g o('left', 1) กด en…" at bounding box center [1133, 156] width 248 height 138
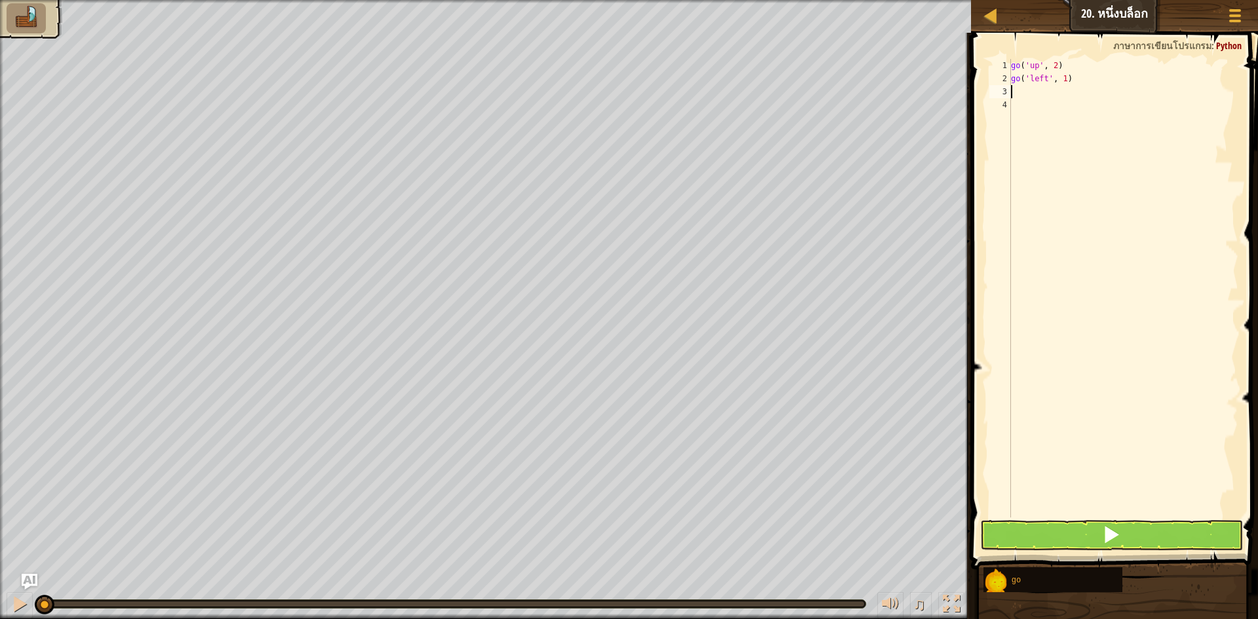
click at [1062, 88] on div "go ( 'up' , 2 ) go ( 'left' , 1 )" at bounding box center [1124, 301] width 230 height 485
click at [1062, 75] on div "go ( 'up' , 2 ) go ( 'left' , 1 )" at bounding box center [1124, 301] width 230 height 485
click at [1015, 86] on div "go ( 'up' , 2 ) go ( 'left' , 3 )" at bounding box center [1124, 301] width 230 height 485
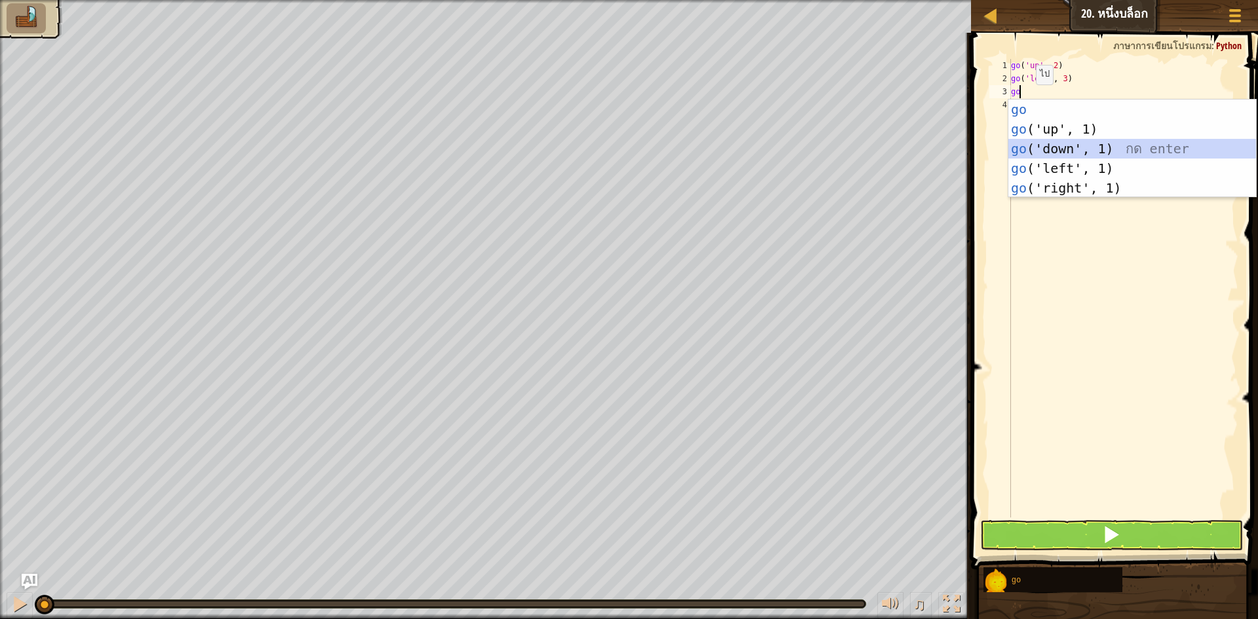
click at [1057, 148] on div "go กด enter go ('up', 1) กด enter go ('down', 1) กด enter go ('left', 1) กด ent…" at bounding box center [1133, 169] width 248 height 138
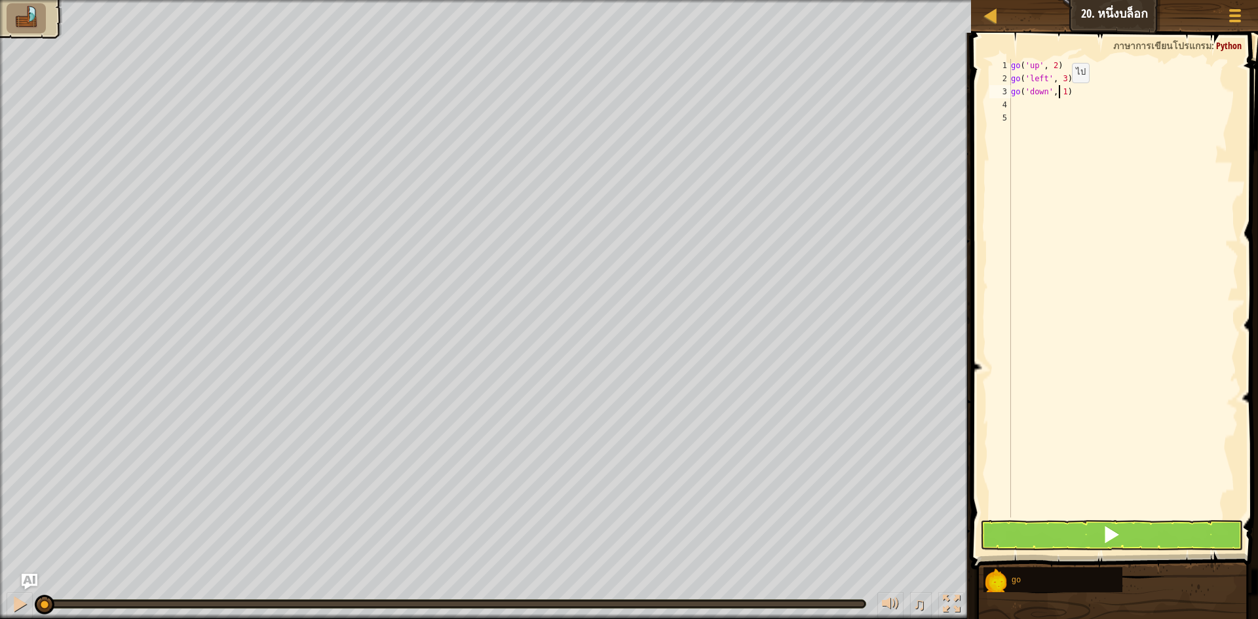
click at [1061, 96] on div "go ( 'up' , 2 ) go ( 'left' , 3 ) go ( 'down' , 1 )" at bounding box center [1124, 301] width 230 height 485
click at [1062, 94] on div "go ( 'up' , 2 ) go ( 'left' , 3 ) go ( 'down' , 1 )" at bounding box center [1124, 301] width 230 height 485
click at [1040, 107] on div "go ( 'up' , 2 ) go ( 'left' , 3 ) go ( 'down' , 2 )" at bounding box center [1124, 301] width 230 height 485
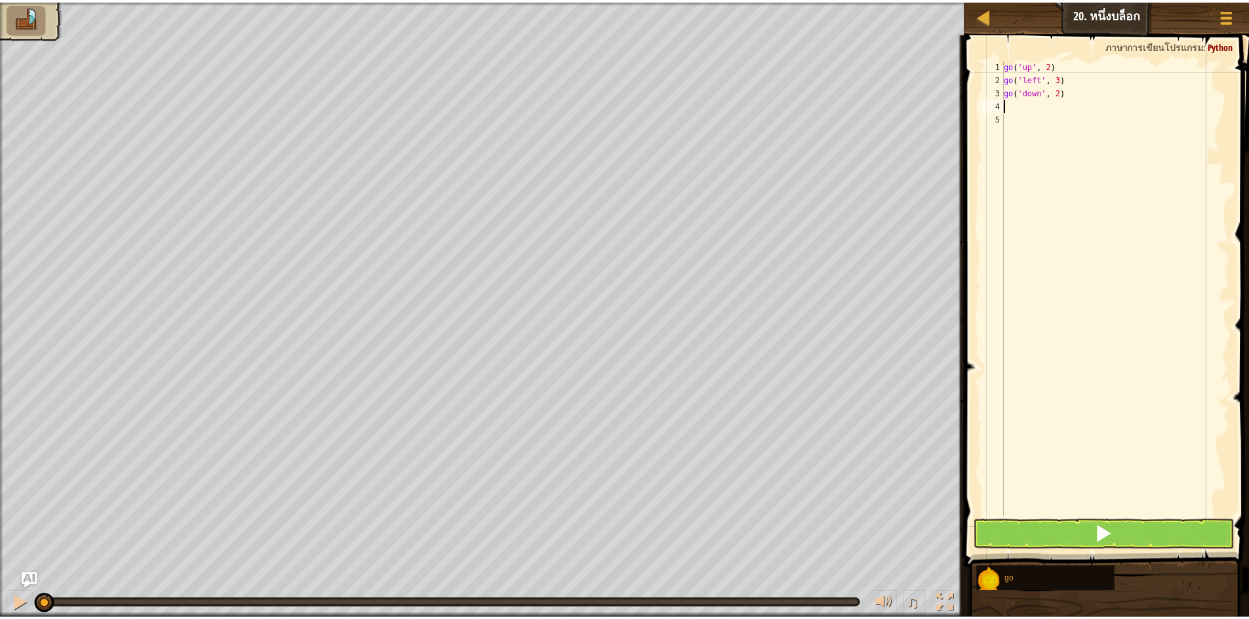
scroll to position [6, 0]
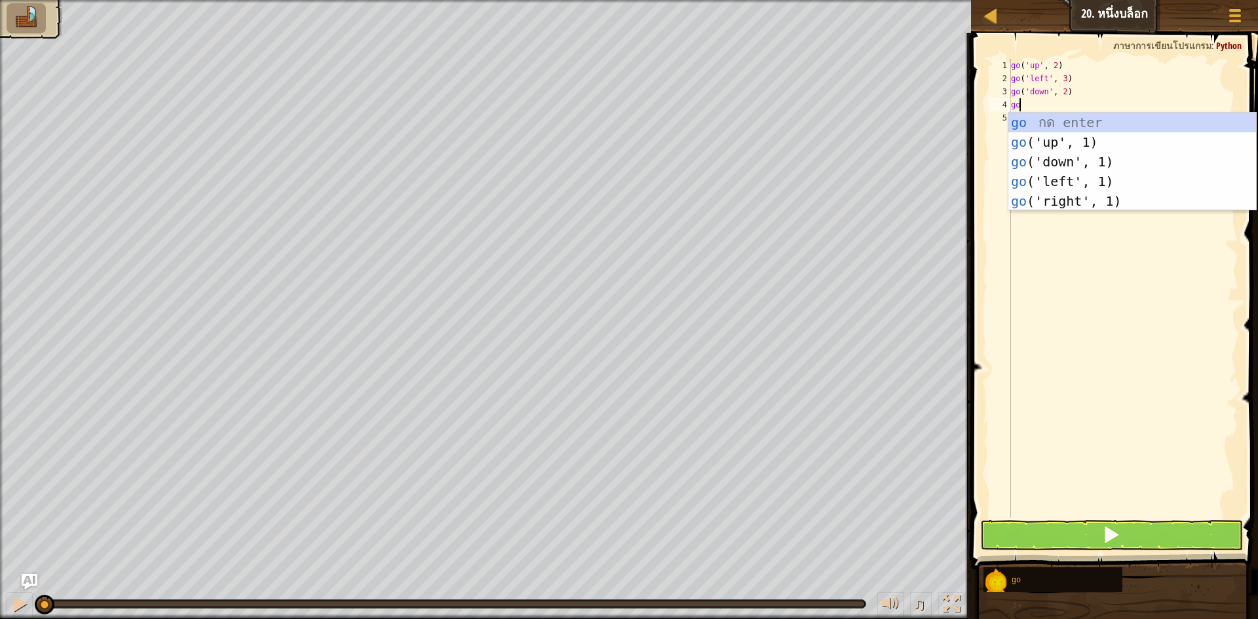
click at [1057, 210] on div "go ( 'up' , 2 ) go ( 'left' , 3 ) go ( 'down' , 2 ) go" at bounding box center [1124, 301] width 230 height 485
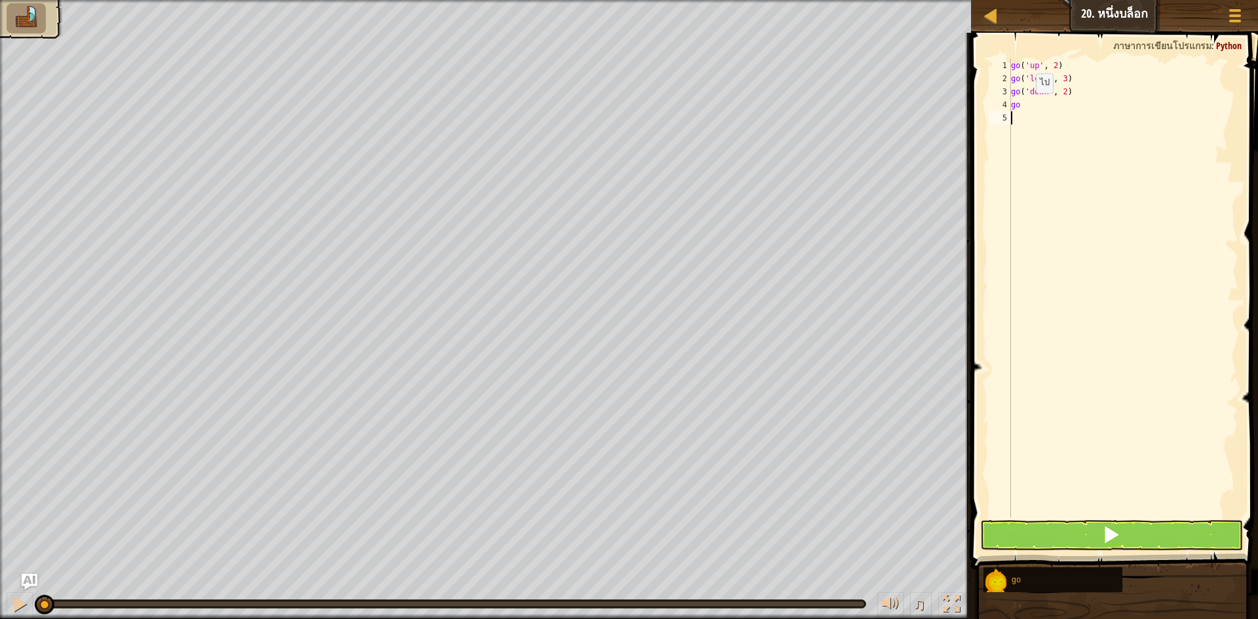
click at [1025, 106] on div "go ( 'up' , 2 ) go ( 'left' , 3 ) go ( 'down' , 2 ) go" at bounding box center [1124, 301] width 230 height 485
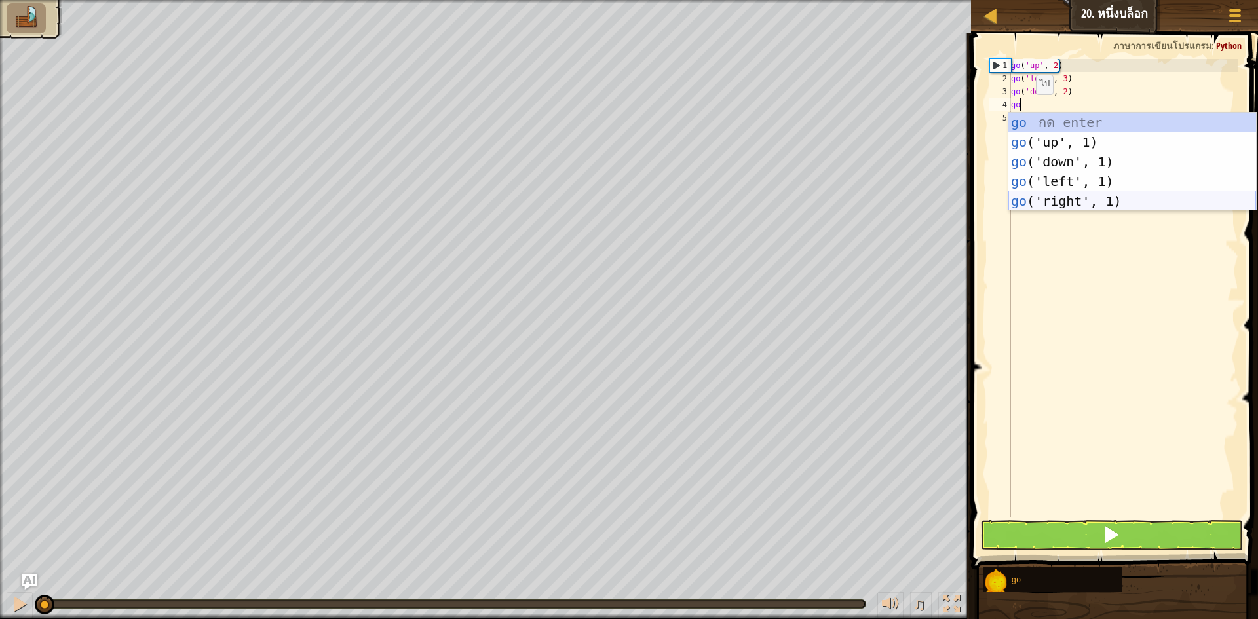
click at [1064, 204] on div "go กด enter go ('up', 1) กด enter go ('down', 1) กด enter go ('left', 1) กด ent…" at bounding box center [1133, 182] width 248 height 138
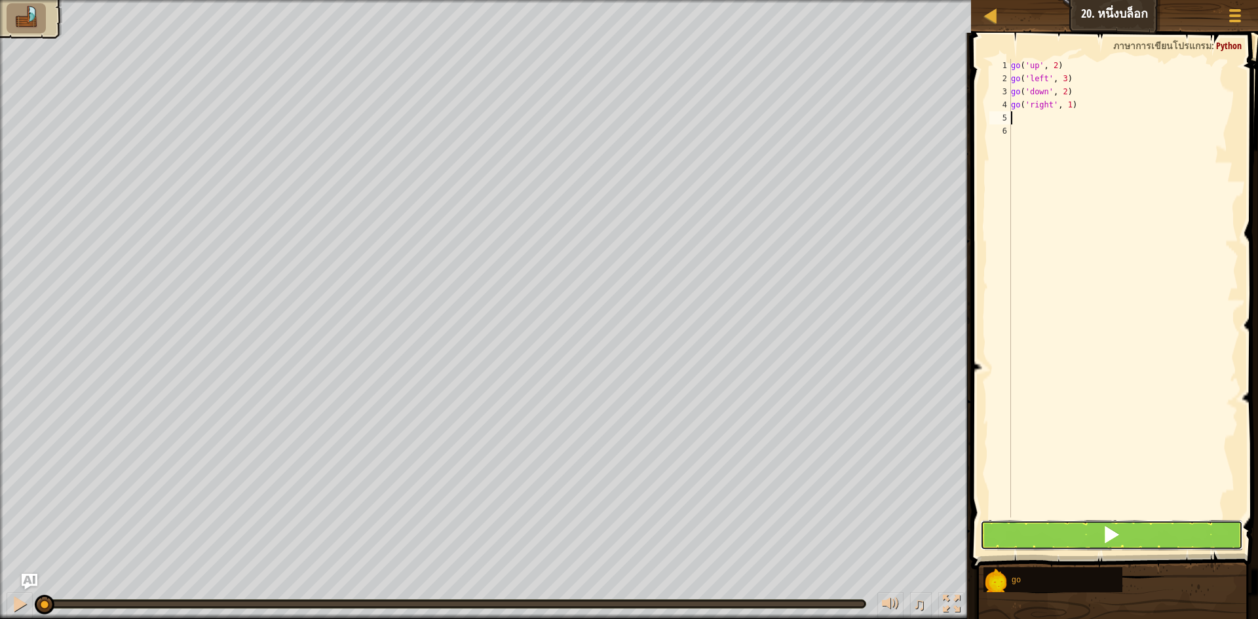
click at [1100, 532] on button at bounding box center [1111, 535] width 263 height 30
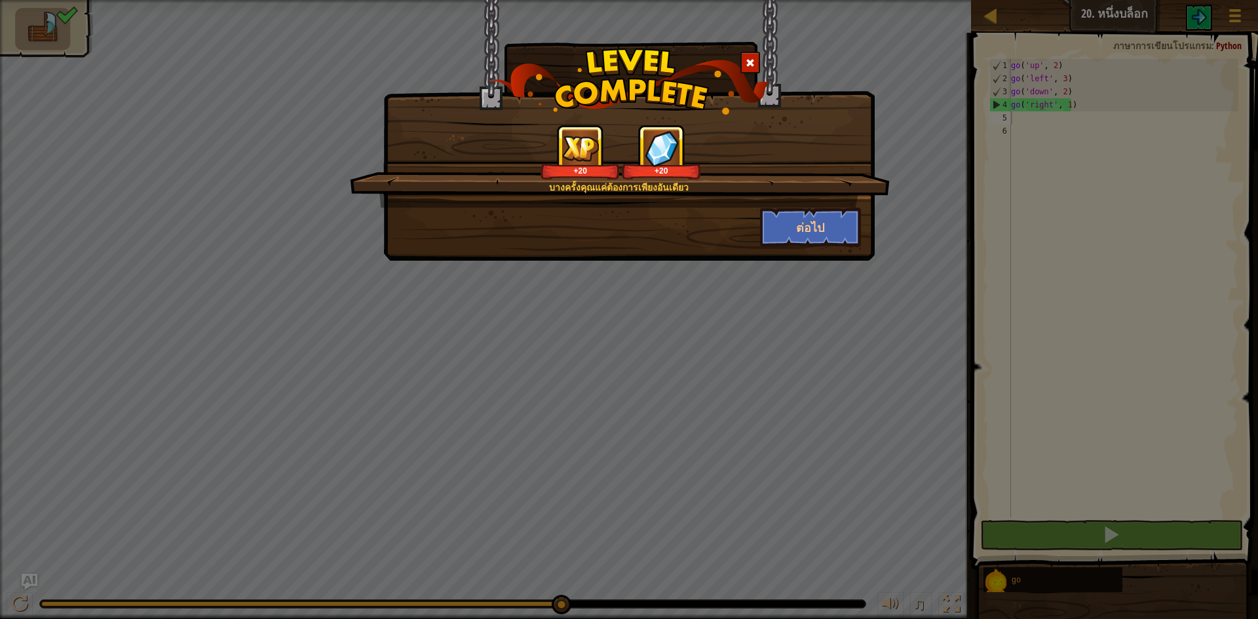
click at [794, 156] on div "+20 +20" at bounding box center [620, 152] width 509 height 55
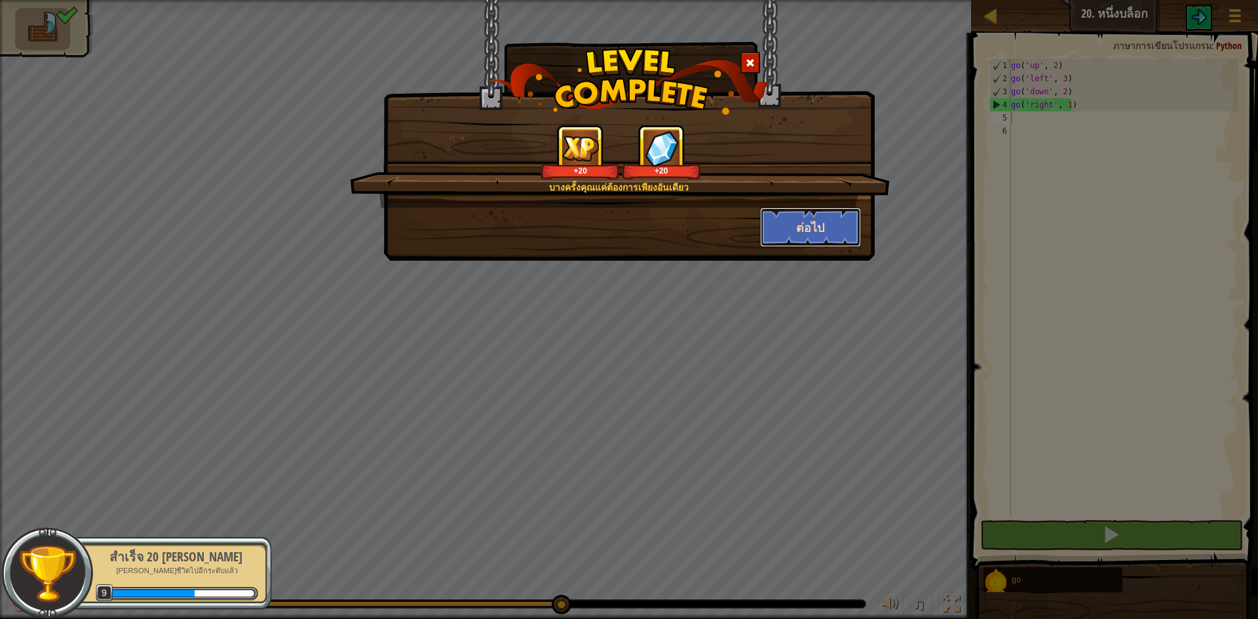
click at [771, 231] on button "ต่อไป" at bounding box center [811, 227] width 102 height 39
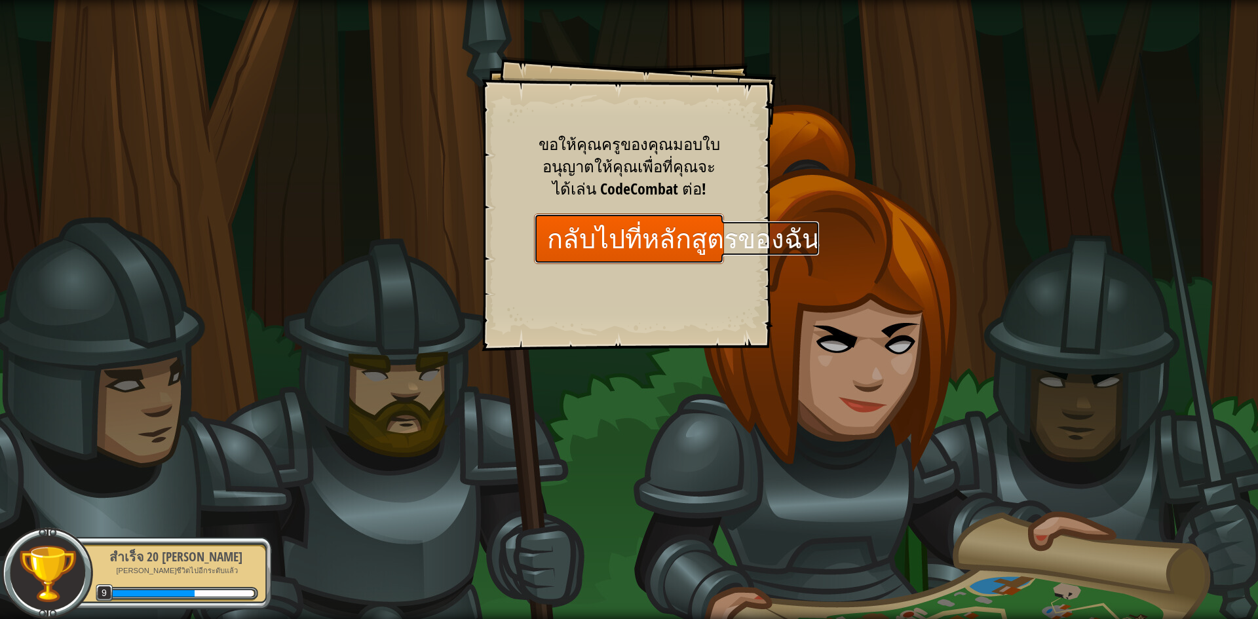
click at [596, 218] on link "กลับไปที่หลักสูตรของฉัน" at bounding box center [629, 239] width 190 height 50
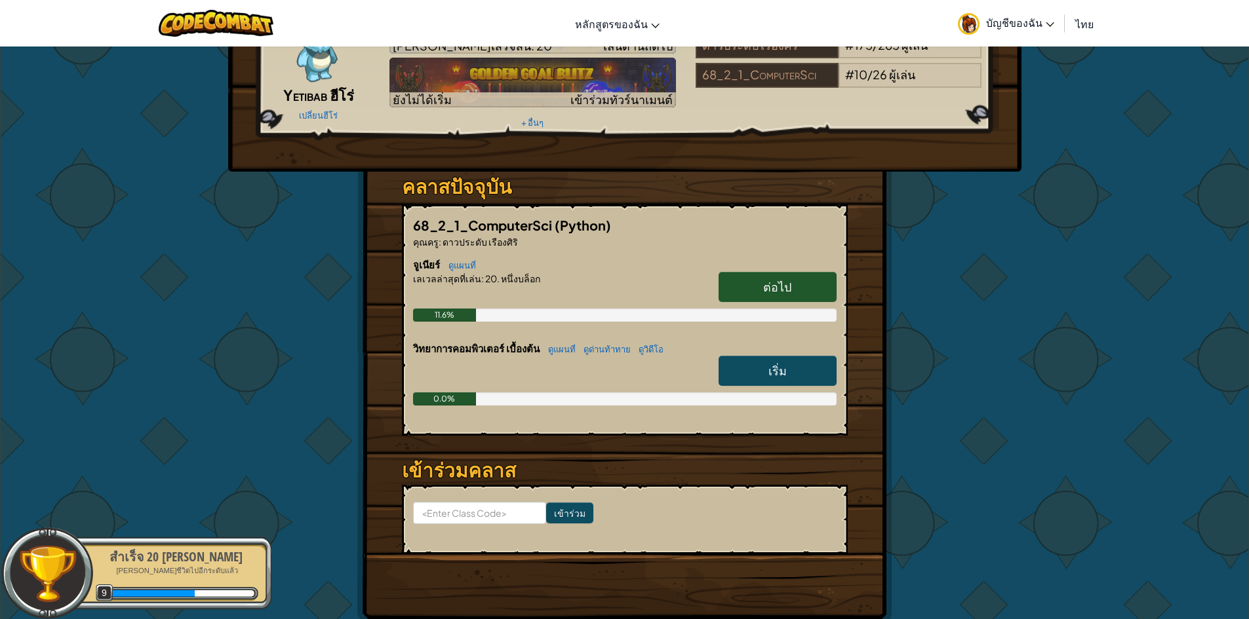
scroll to position [131, 0]
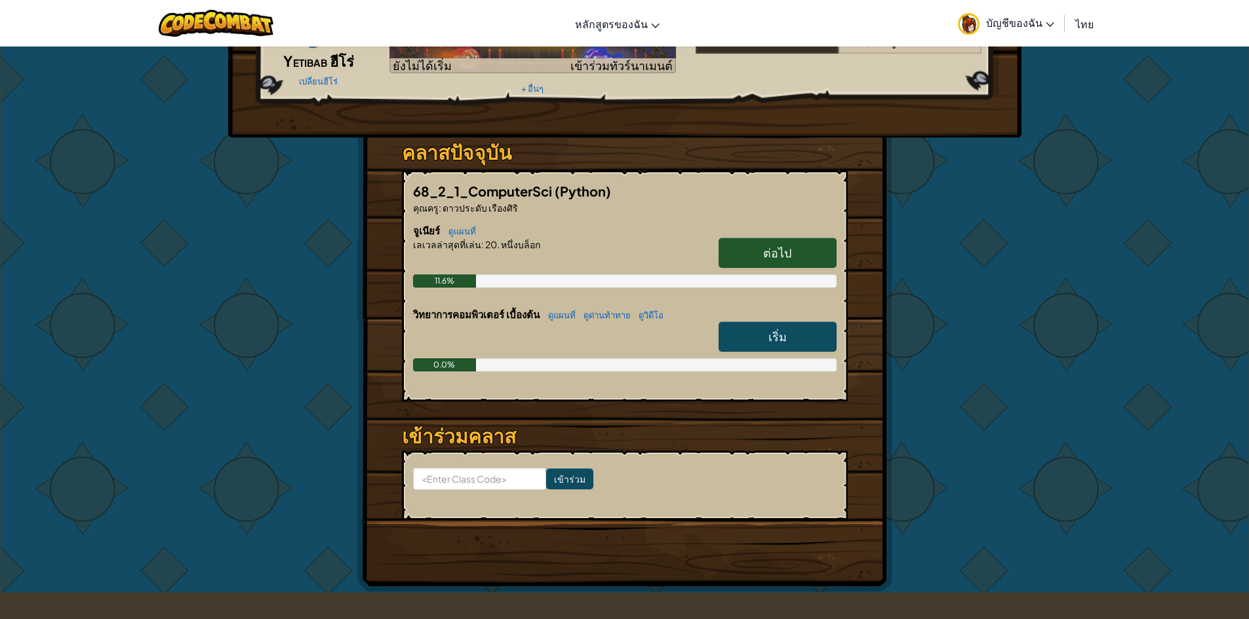
click at [765, 332] on link "เริ่ม" at bounding box center [777, 337] width 118 height 30
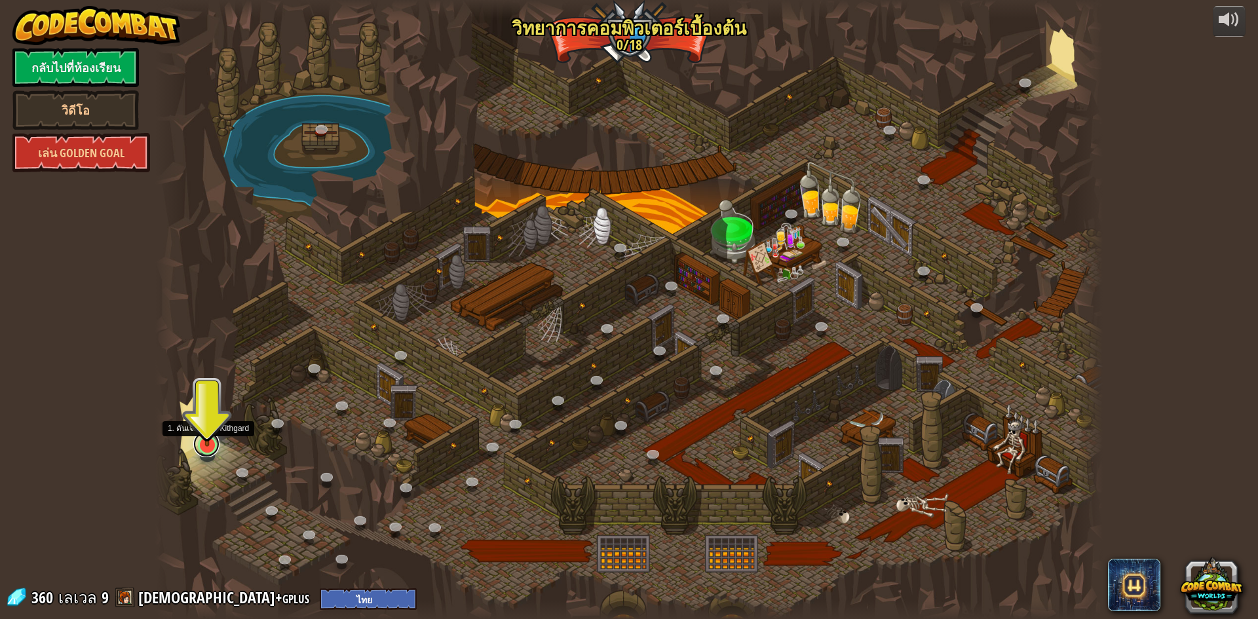
click at [218, 449] on link at bounding box center [206, 444] width 26 height 26
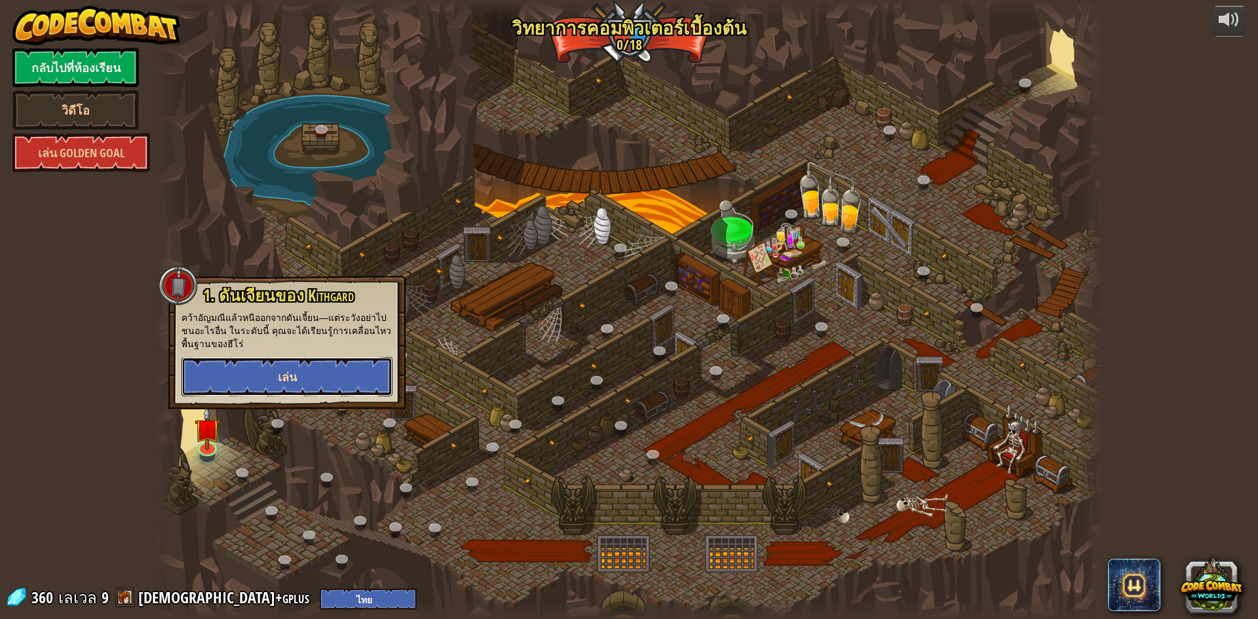
click at [265, 384] on button "เล่น" at bounding box center [287, 376] width 211 height 39
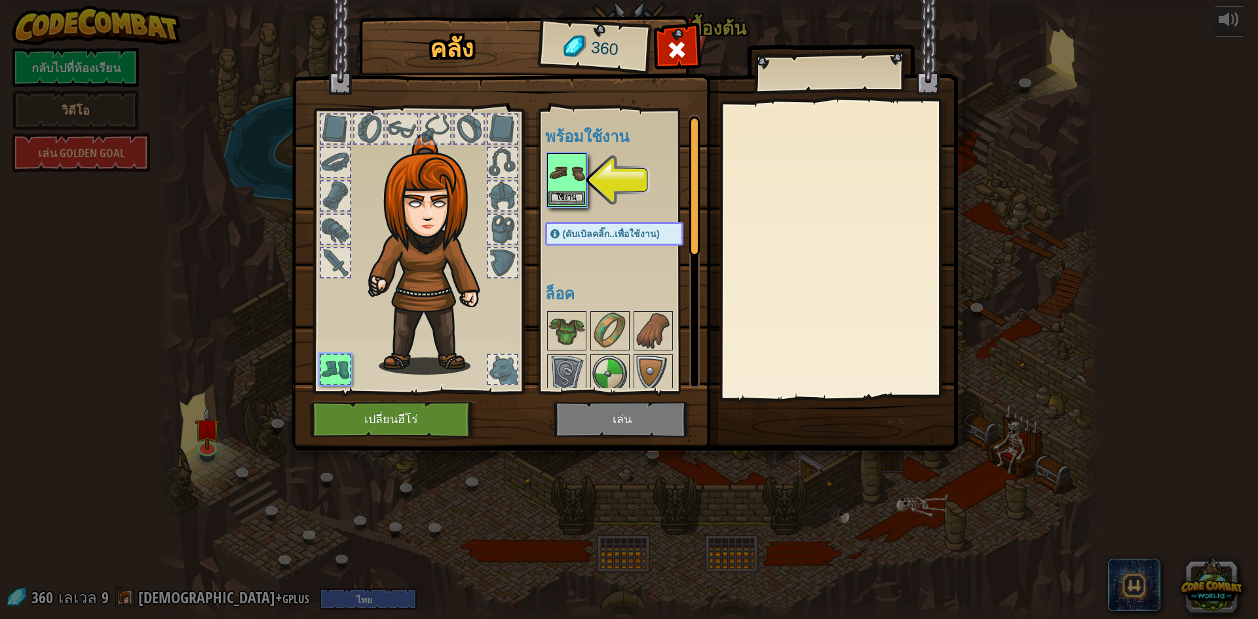
click at [577, 189] on img at bounding box center [567, 173] width 37 height 37
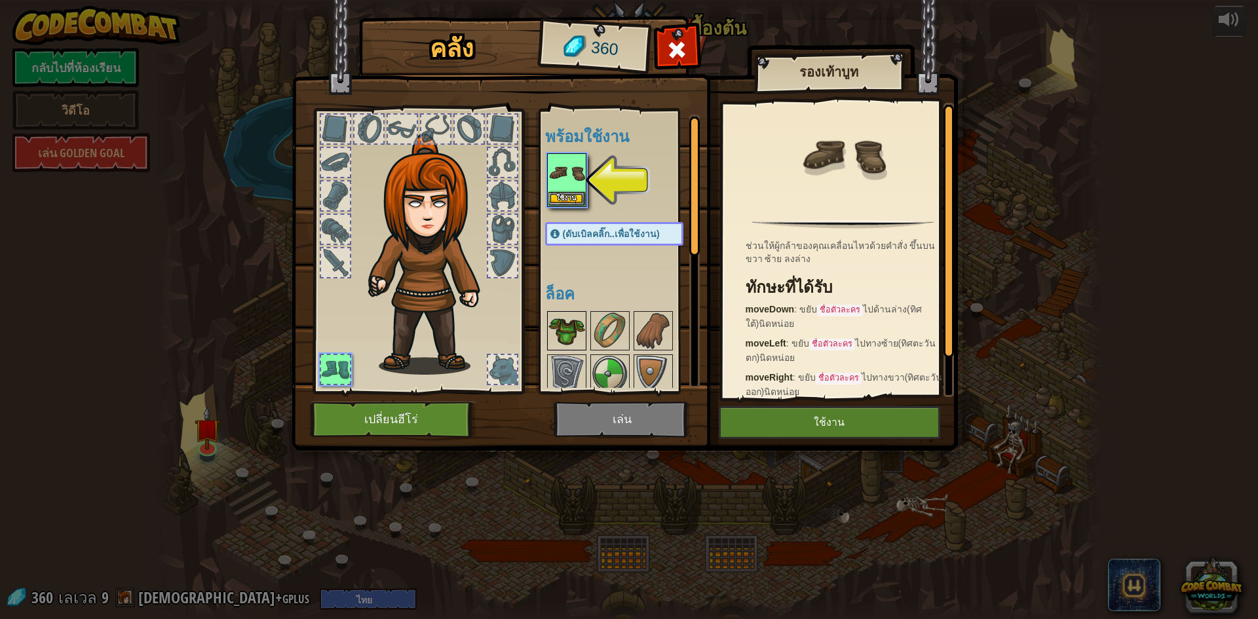
click at [562, 314] on img at bounding box center [567, 331] width 37 height 37
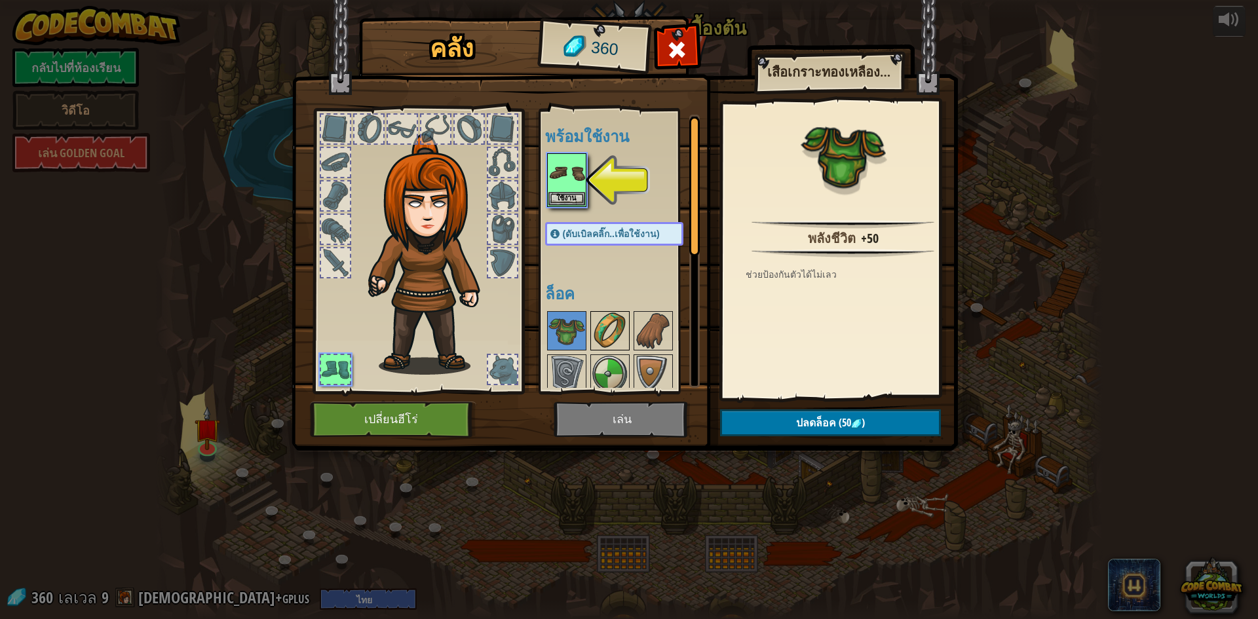
click at [594, 334] on img at bounding box center [610, 331] width 37 height 37
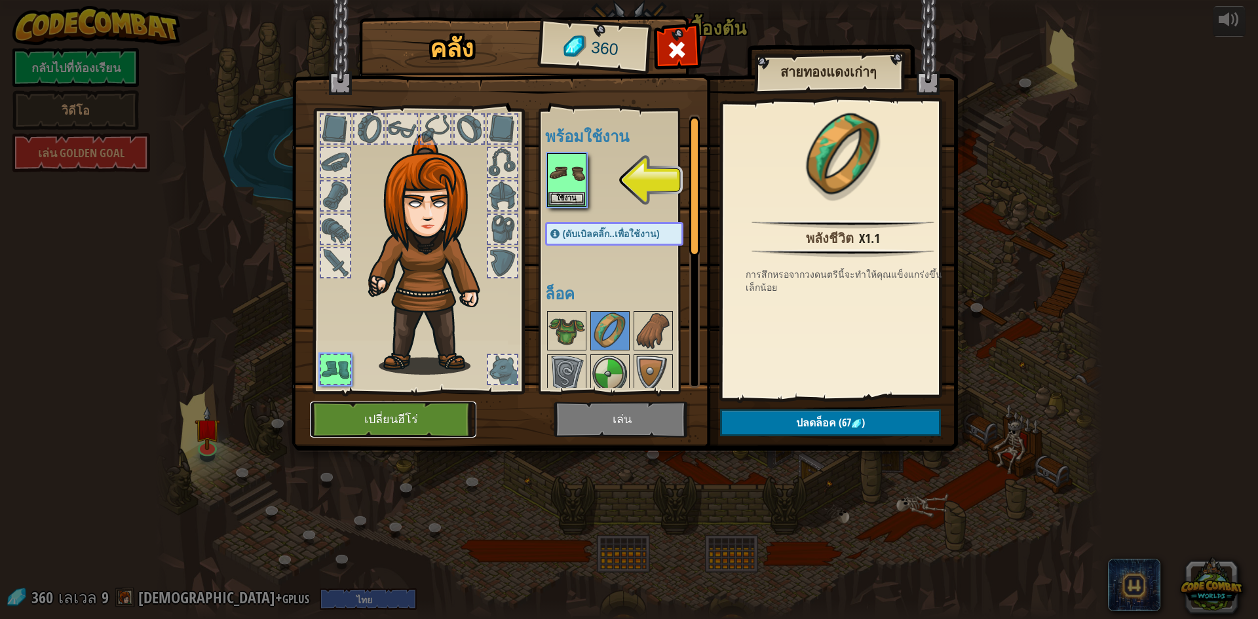
click at [437, 421] on button "เปลี่ยนฮีโร่" at bounding box center [393, 420] width 166 height 36
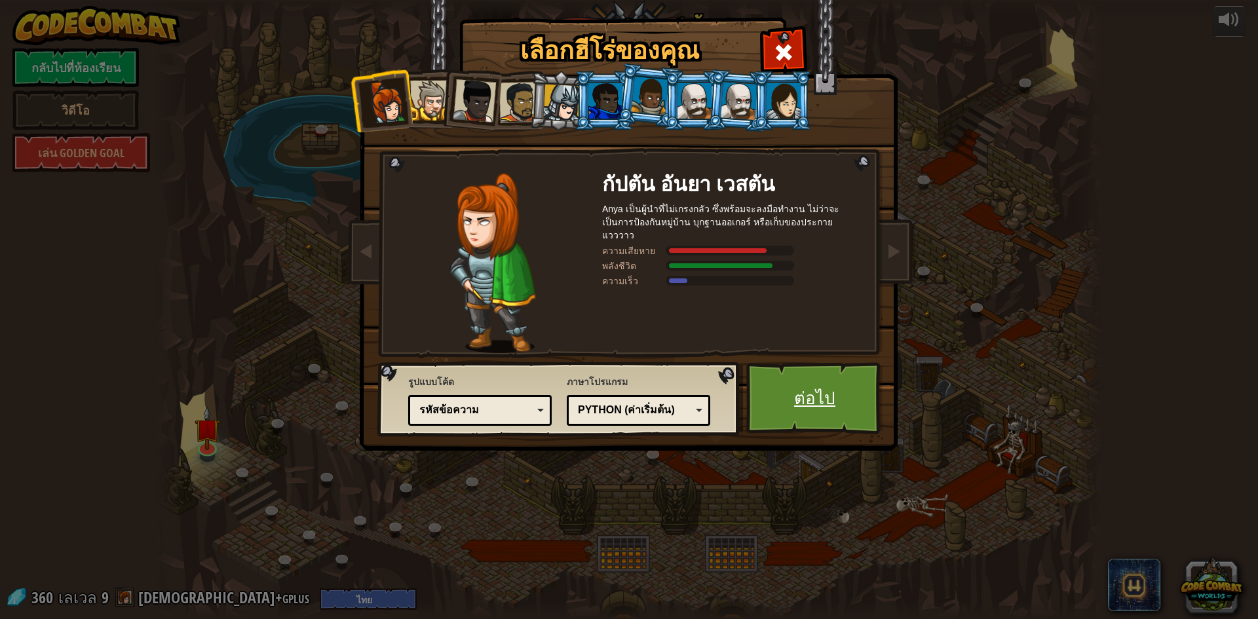
click at [846, 369] on link "ต่อไป" at bounding box center [815, 398] width 137 height 72
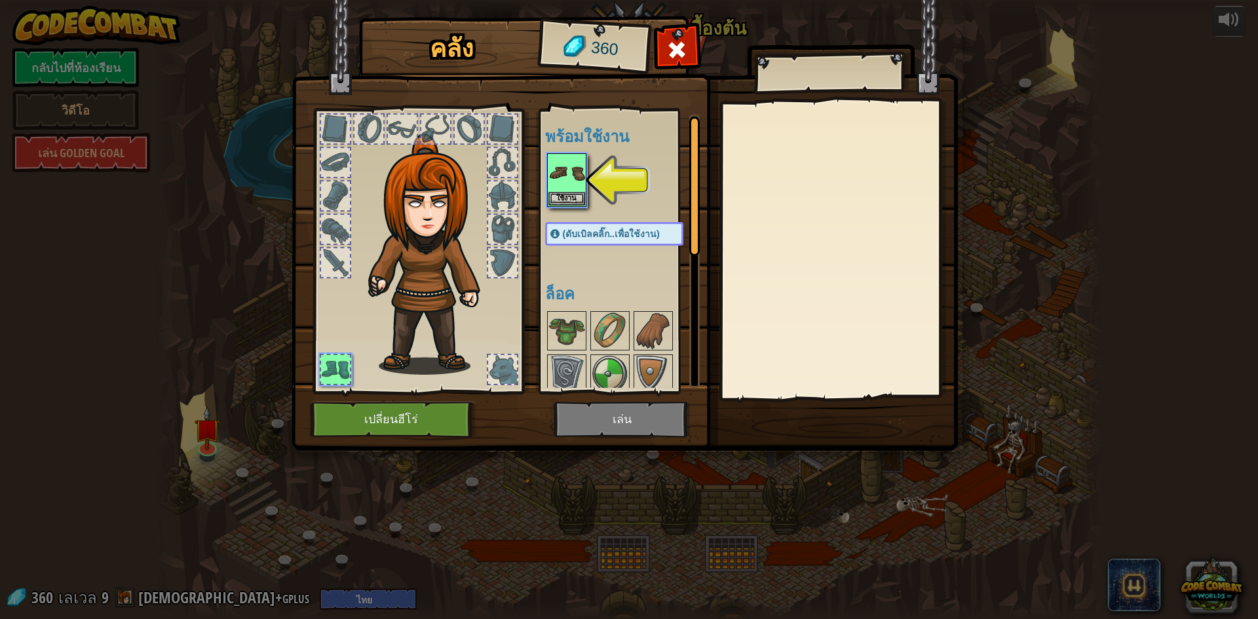
click at [598, 410] on img at bounding box center [625, 213] width 667 height 476
drag, startPoint x: 564, startPoint y: 199, endPoint x: 564, endPoint y: 207, distance: 7.9
click at [564, 199] on button "ใช้งาน" at bounding box center [567, 199] width 37 height 14
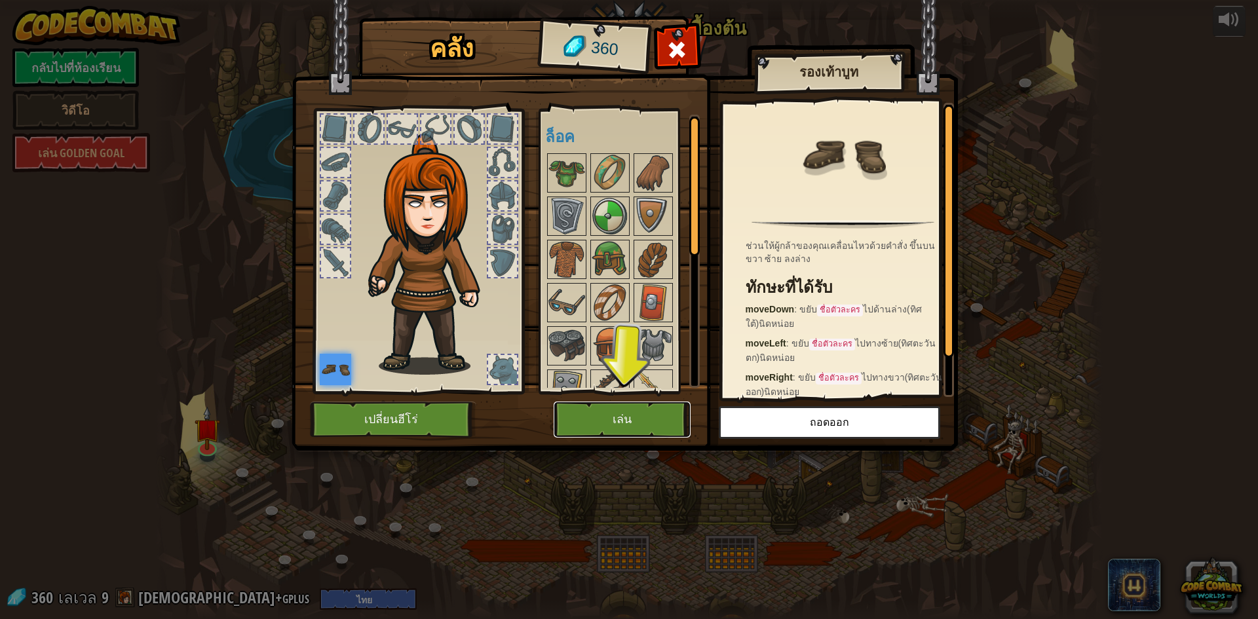
click at [677, 406] on button "เล่น" at bounding box center [622, 420] width 137 height 36
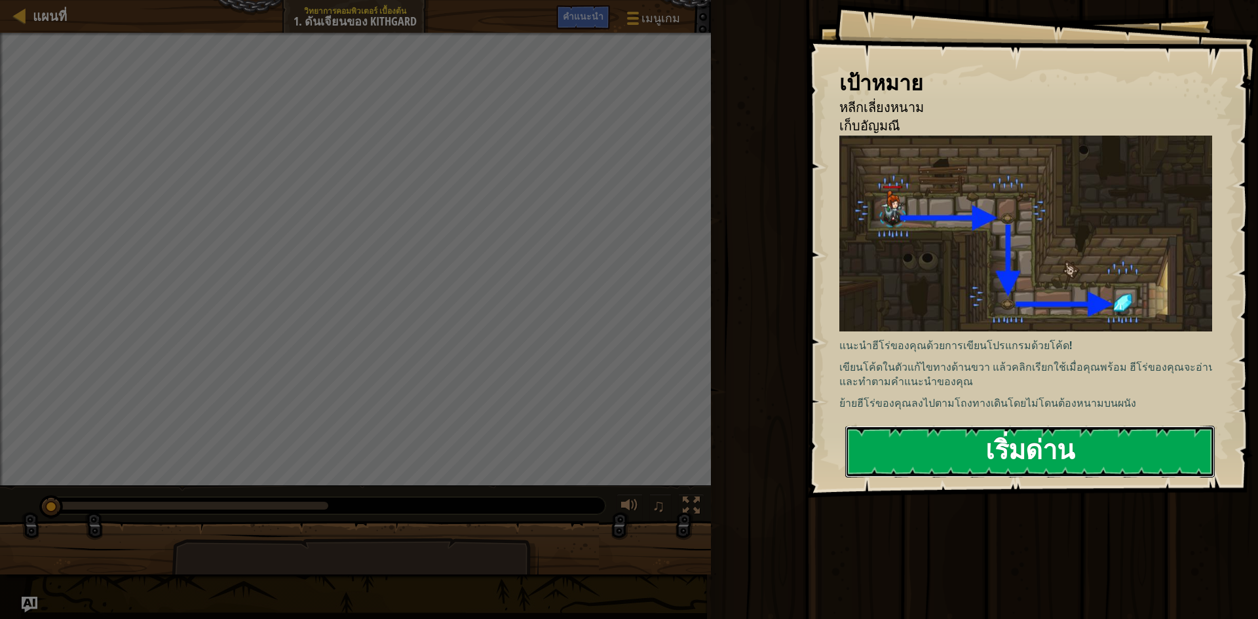
click at [986, 463] on button "เริ่มด่าน" at bounding box center [1030, 452] width 370 height 52
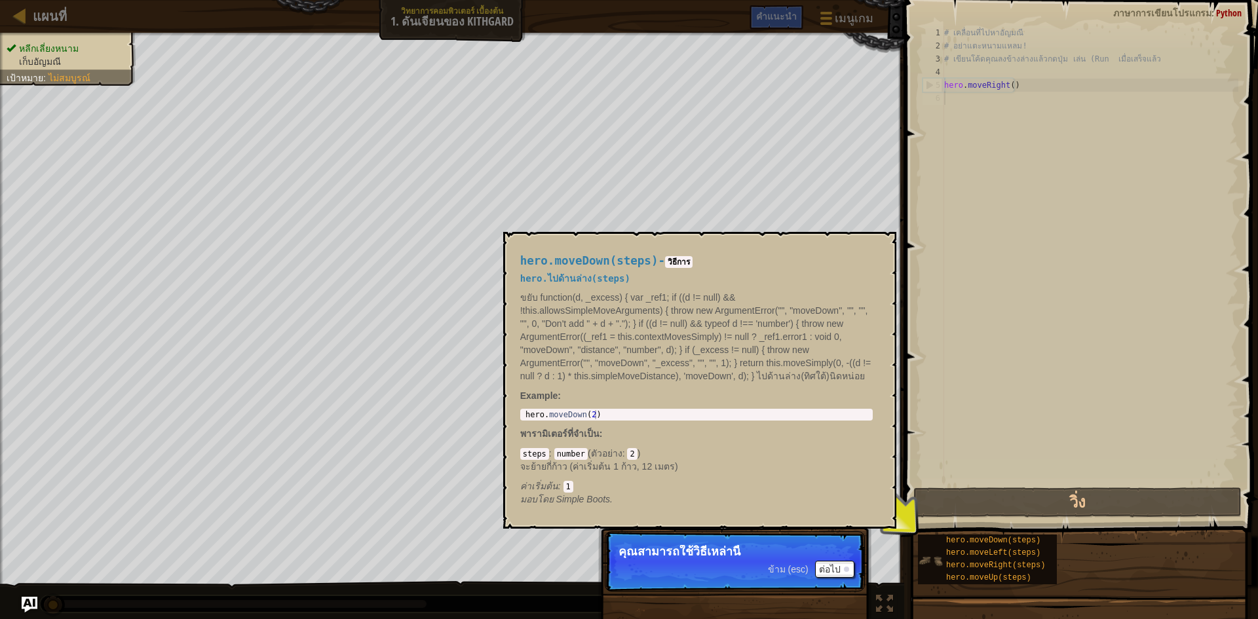
click at [935, 557] on img at bounding box center [930, 561] width 25 height 25
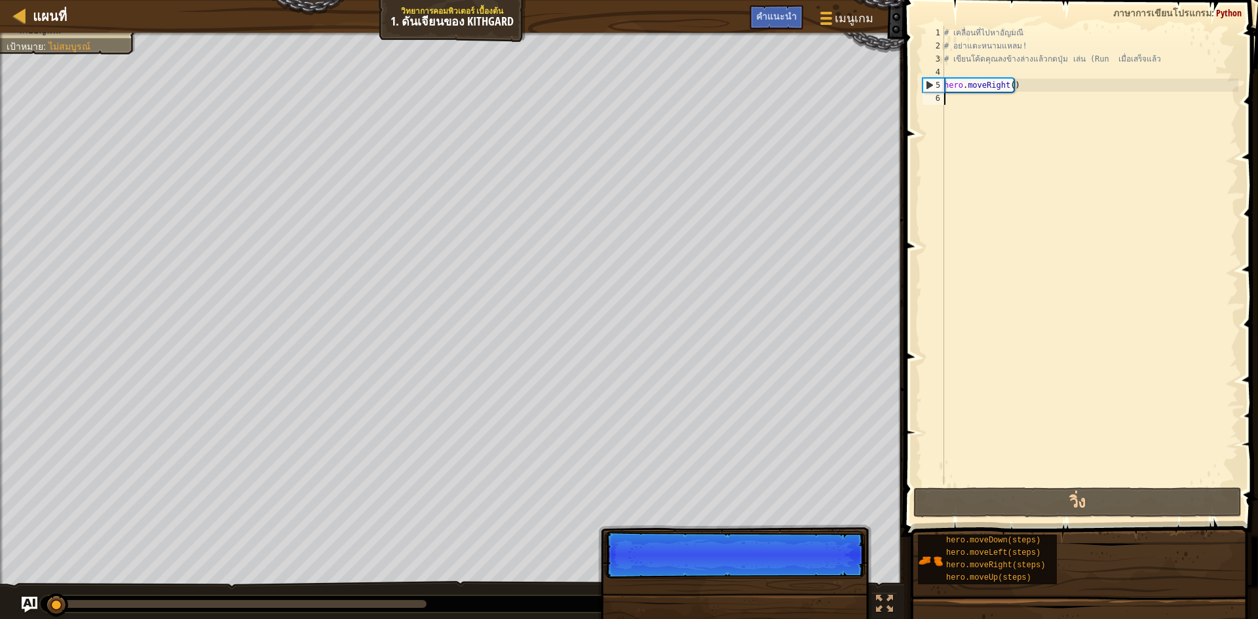
scroll to position [6, 0]
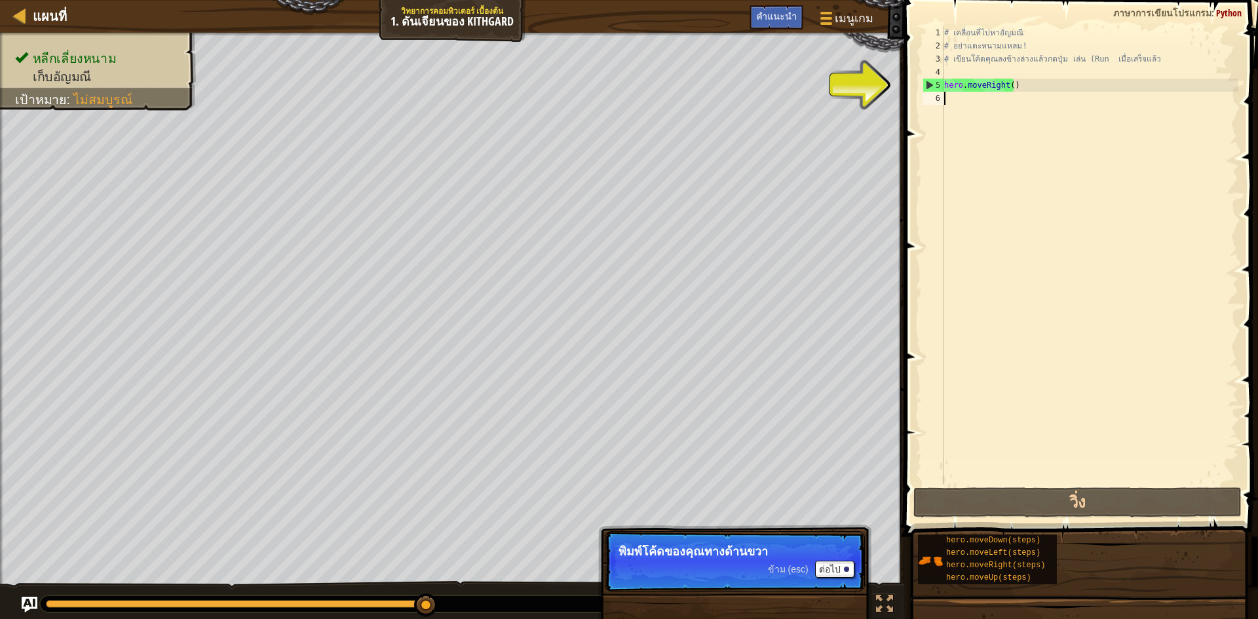
click at [968, 107] on div "# เคลื่อนที่ไปหาอัญมณี # อย่าแตะหนามแหลม! # เขียนโค้ดคุณลงข้างล่างแล้วกดปุ่ม เล…" at bounding box center [1090, 268] width 297 height 485
click at [952, 101] on div "# เคลื่อนที่ไปหาอัญมณี # อย่าแตะหนามแหลม! # เขียนโค้ดคุณลงข้างล่างแล้วกดปุ่ม เล…" at bounding box center [1090, 268] width 297 height 485
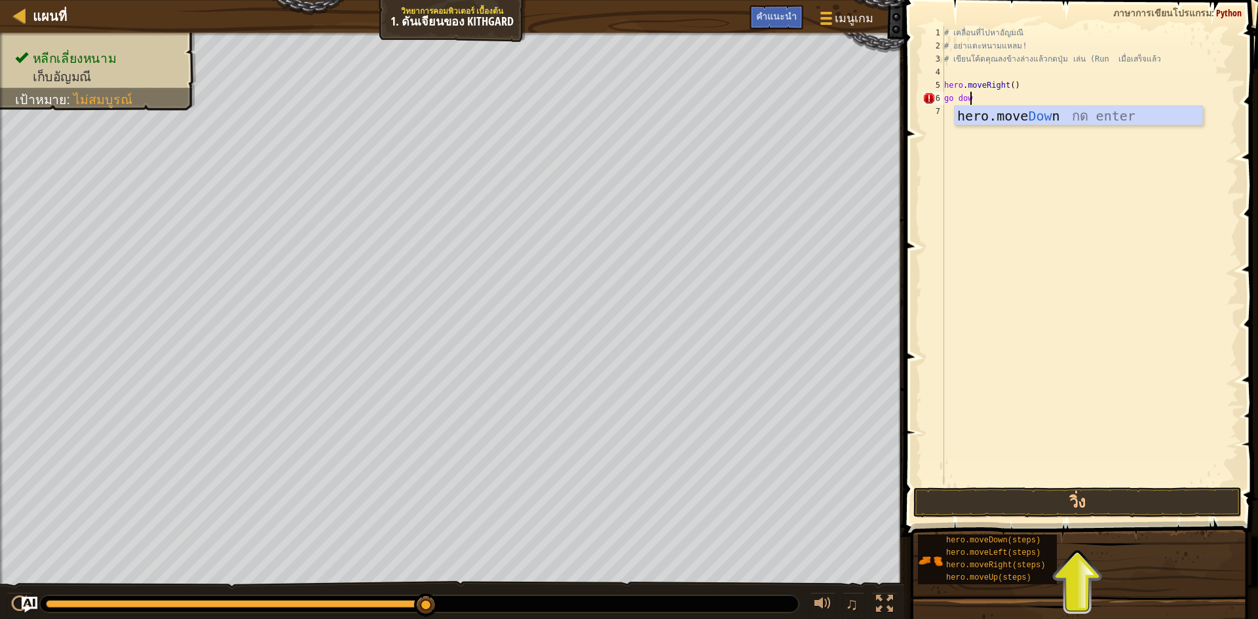
scroll to position [6, 1]
click at [954, 102] on div "# เคลื่อนที่ไปหาอัญมณี # อย่าแตะหนามแหลม! # เขียนโค้ดคุณลงข้างล่างแล้วกดปุ่ม เล…" at bounding box center [1090, 268] width 297 height 485
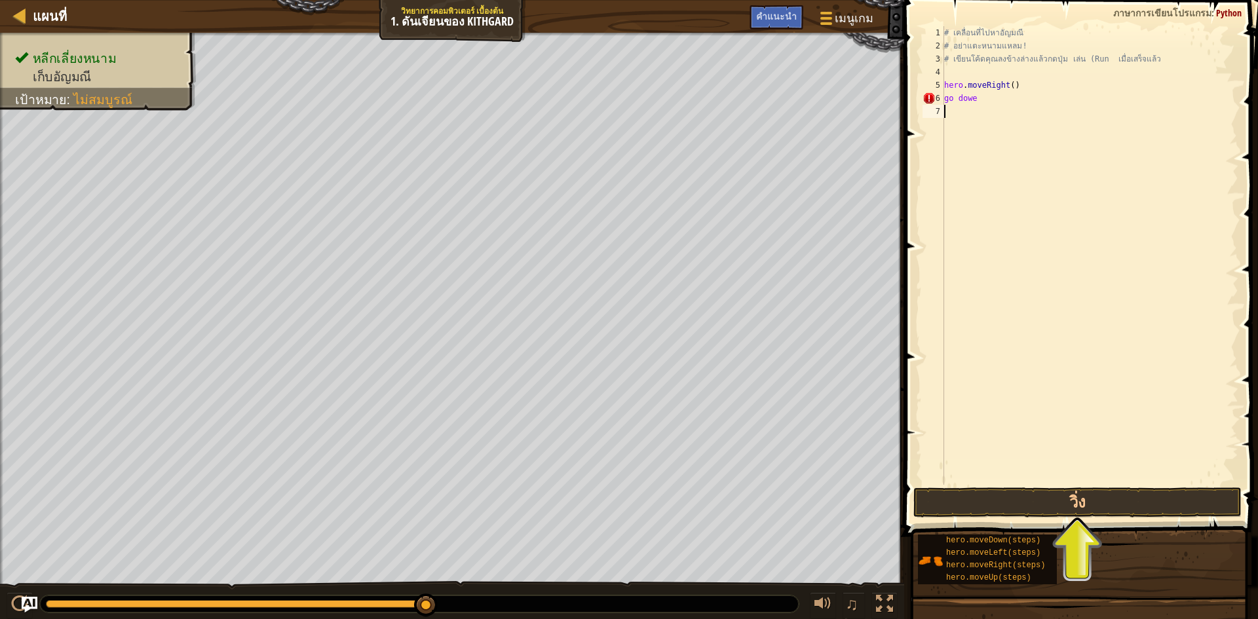
click at [954, 108] on div "# เคลื่อนที่ไปหาอัญมณี # อย่าแตะหนามแหลม! # เขียนโค้ดคุณลงข้างล่างแล้วกดปุ่ม เล…" at bounding box center [1090, 268] width 297 height 485
click at [982, 88] on div "# เคลื่อนที่ไปหาอัญมณี # อย่าแตะหนามแหลม! # เขียนโค้ดคุณลงข้างล่างแล้วกดปุ่ม เล…" at bounding box center [1090, 268] width 297 height 485
click at [977, 99] on div "# เคลื่อนที่ไปหาอัญมณี # อย่าแตะหนามแหลม! # เขียนโค้ดคุณลงข้างล่างแล้วกดปุ่ม เล…" at bounding box center [1090, 268] width 297 height 485
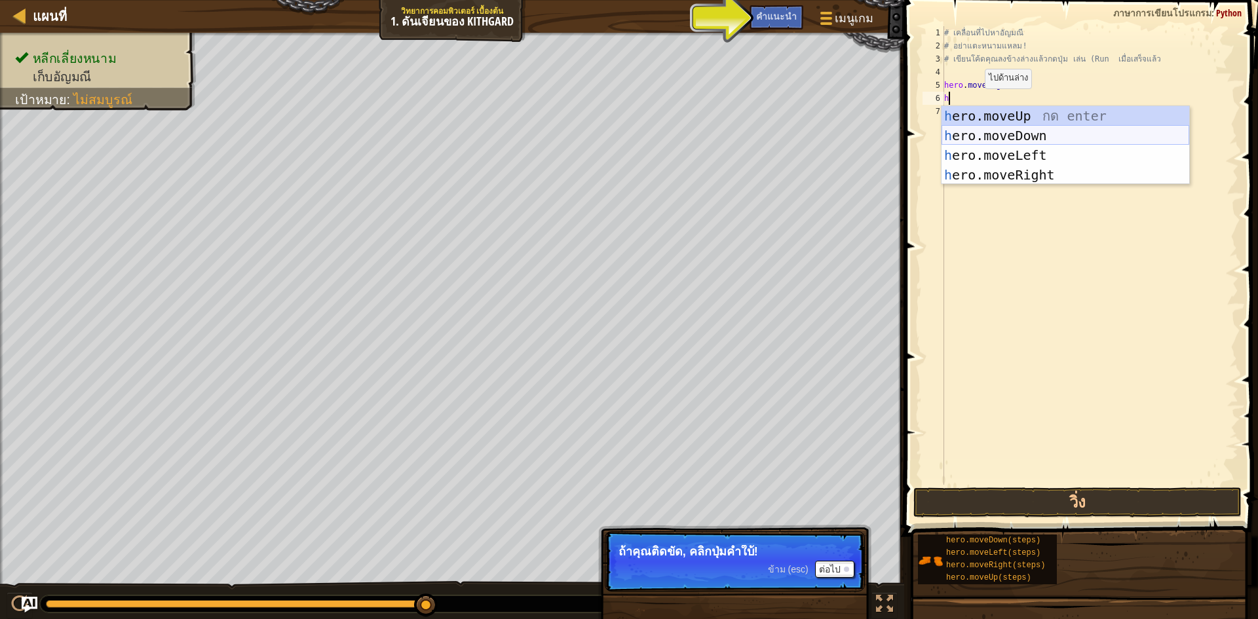
click at [1007, 144] on div "h ero.moveUp กด enter h ero.moveDown กด enter h ero.moveLeft กด enter h ero.mov…" at bounding box center [1066, 165] width 248 height 118
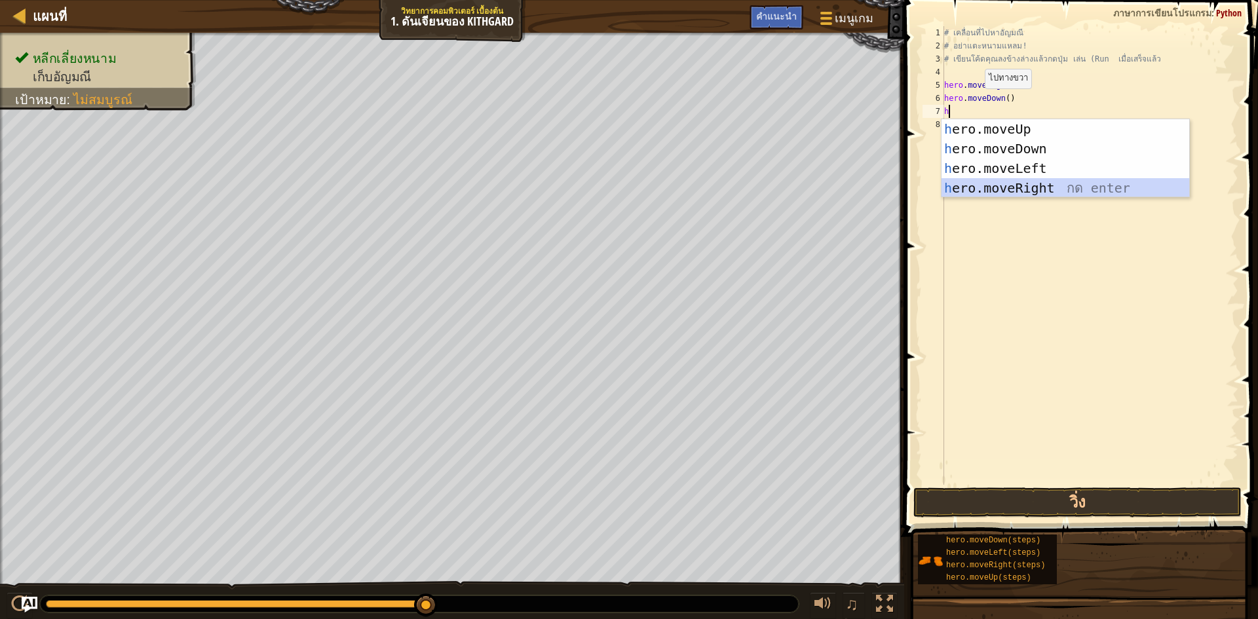
click at [978, 178] on div "h ero.moveUp กด enter h ero.moveDown กด enter h ero.moveLeft กด enter h ero.mov…" at bounding box center [1066, 178] width 248 height 118
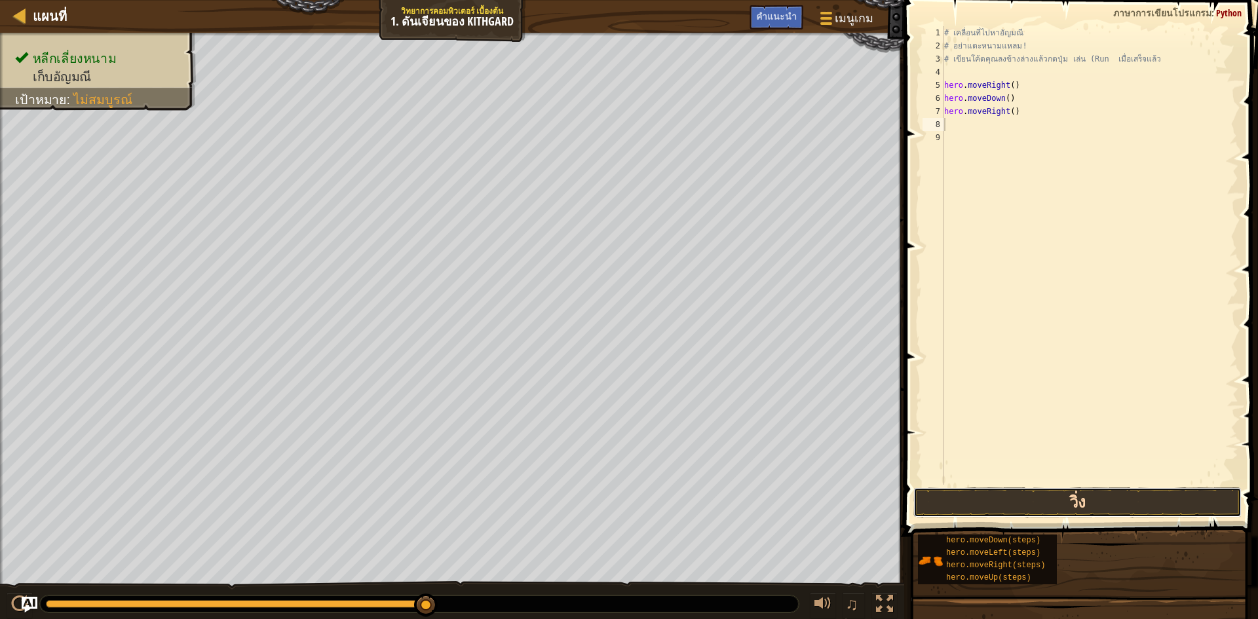
click at [1060, 505] on button "วิ่ง" at bounding box center [1078, 503] width 328 height 30
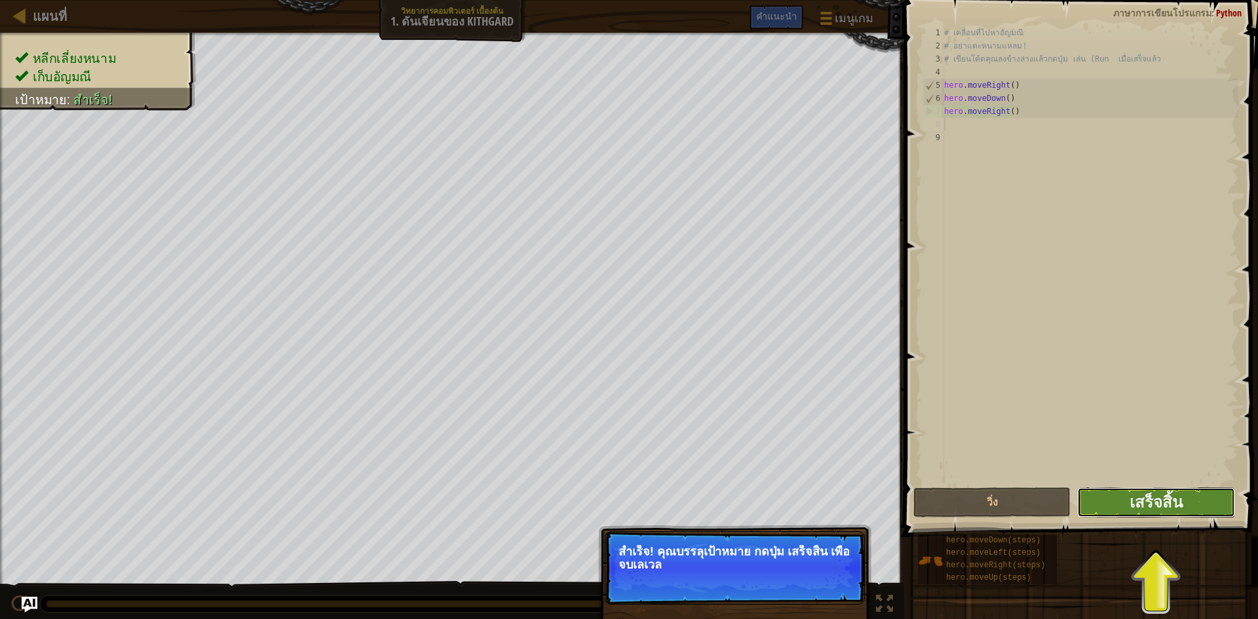
click at [1192, 507] on button "เสร็จสิ้น" at bounding box center [1155, 503] width 157 height 30
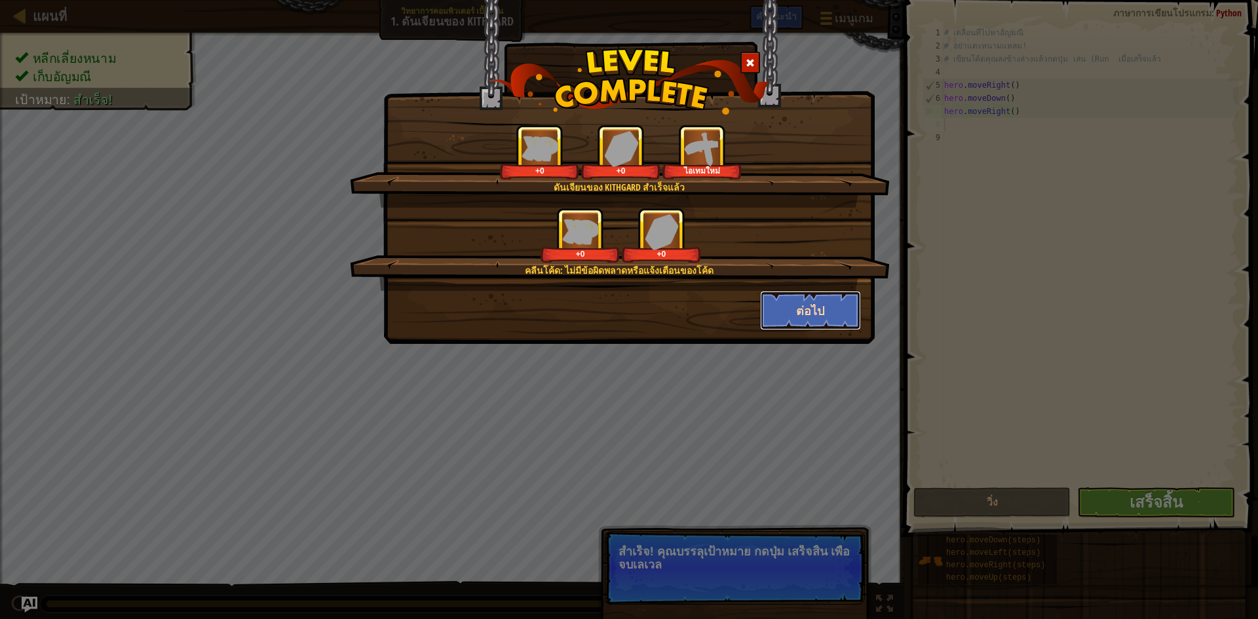
click at [815, 313] on button "ต่อไป" at bounding box center [811, 310] width 102 height 39
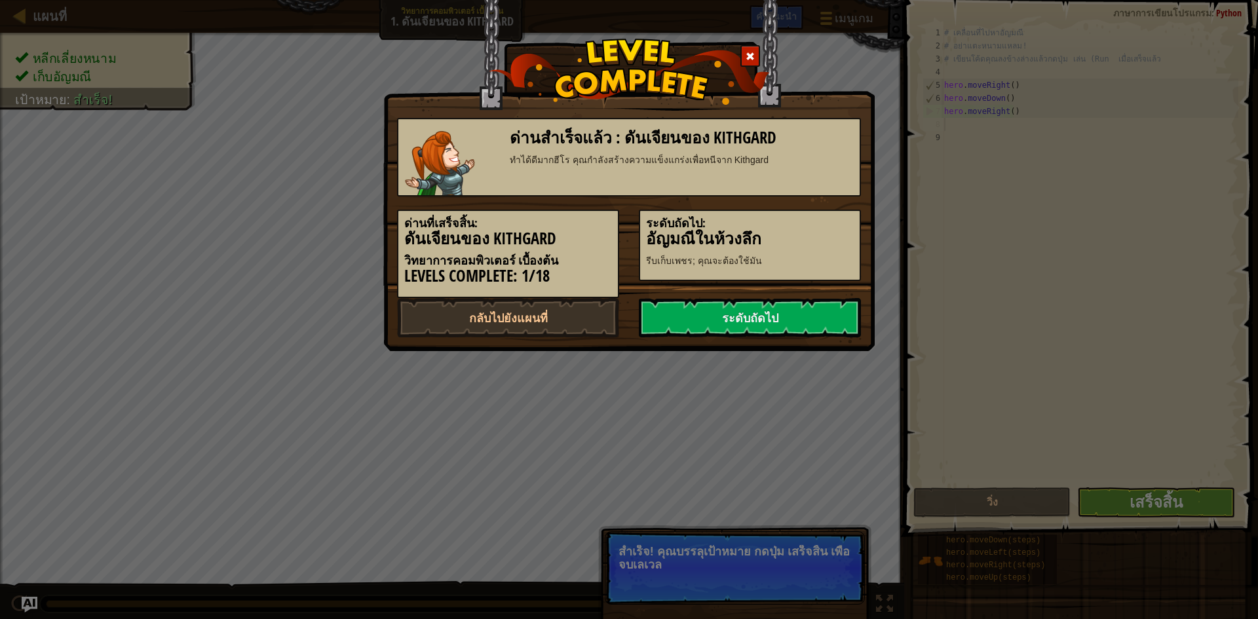
click at [821, 313] on link "ระดับถัดไป" at bounding box center [750, 317] width 222 height 39
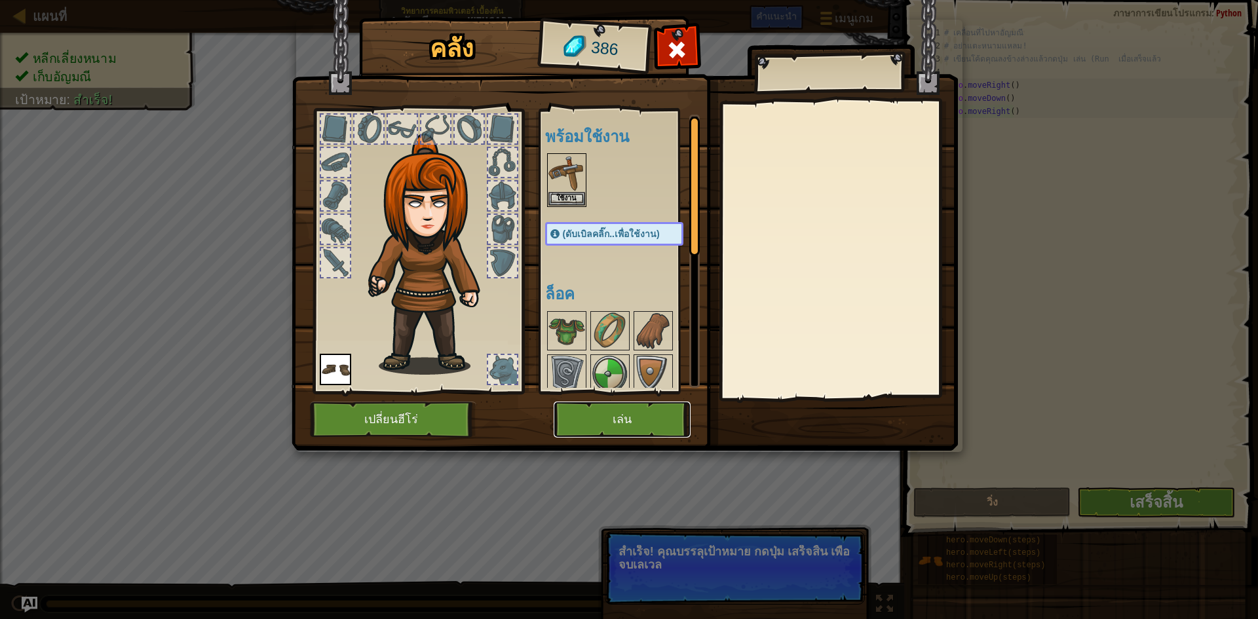
click at [651, 413] on button "เล่น" at bounding box center [622, 420] width 137 height 36
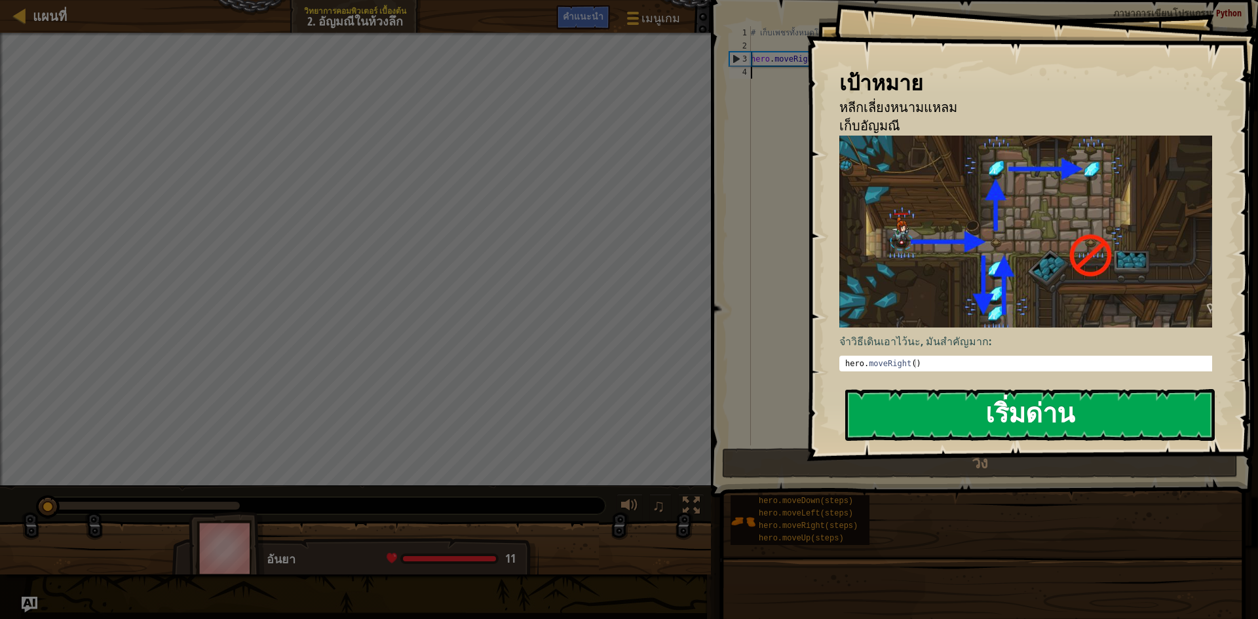
click at [925, 416] on button "เริ่มด่าน" at bounding box center [1030, 415] width 370 height 52
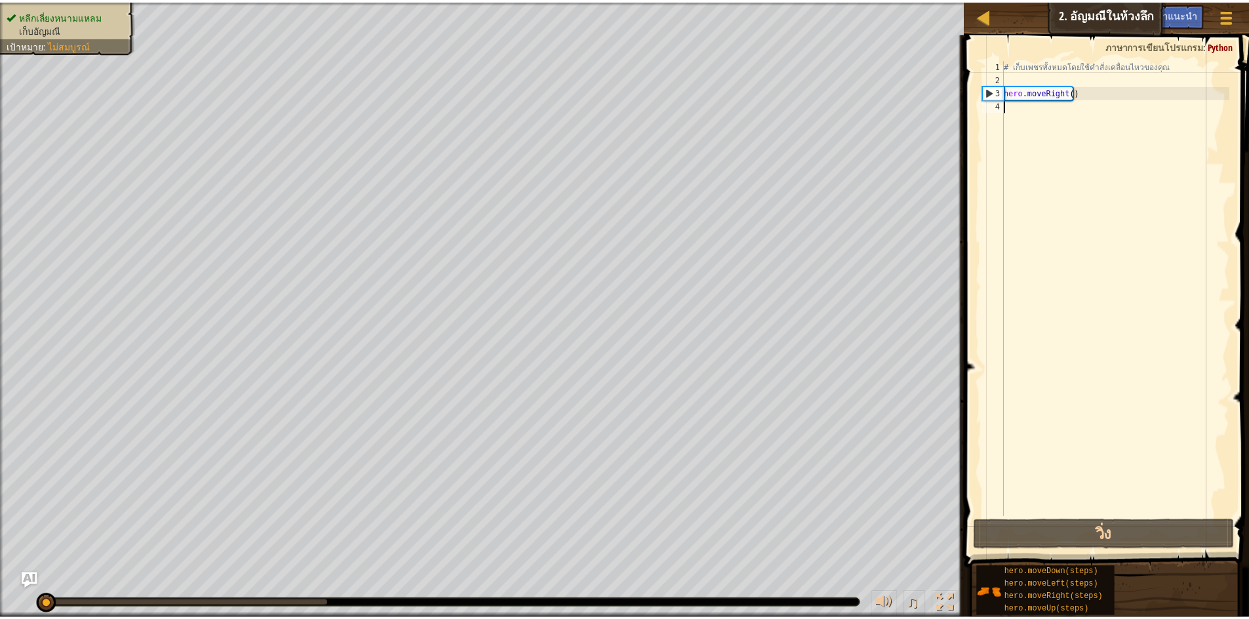
scroll to position [6, 0]
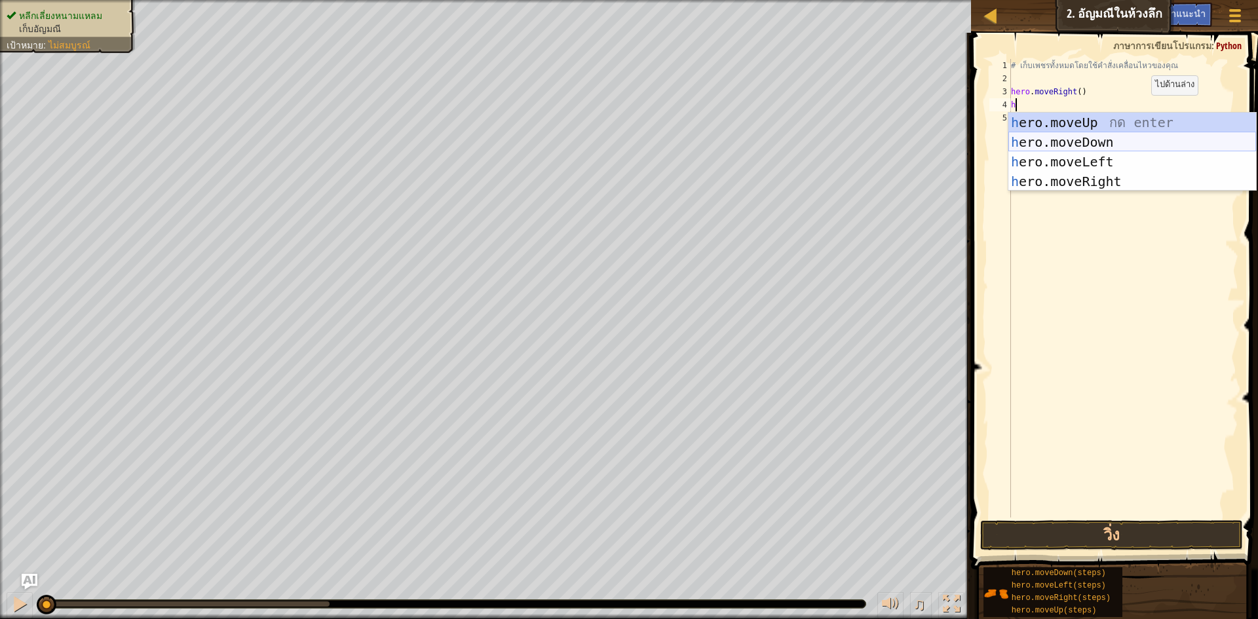
click at [1054, 145] on div "h ero.moveUp กด enter h ero.moveDown กด enter h ero.moveLeft กด enter h ero.mov…" at bounding box center [1133, 172] width 248 height 118
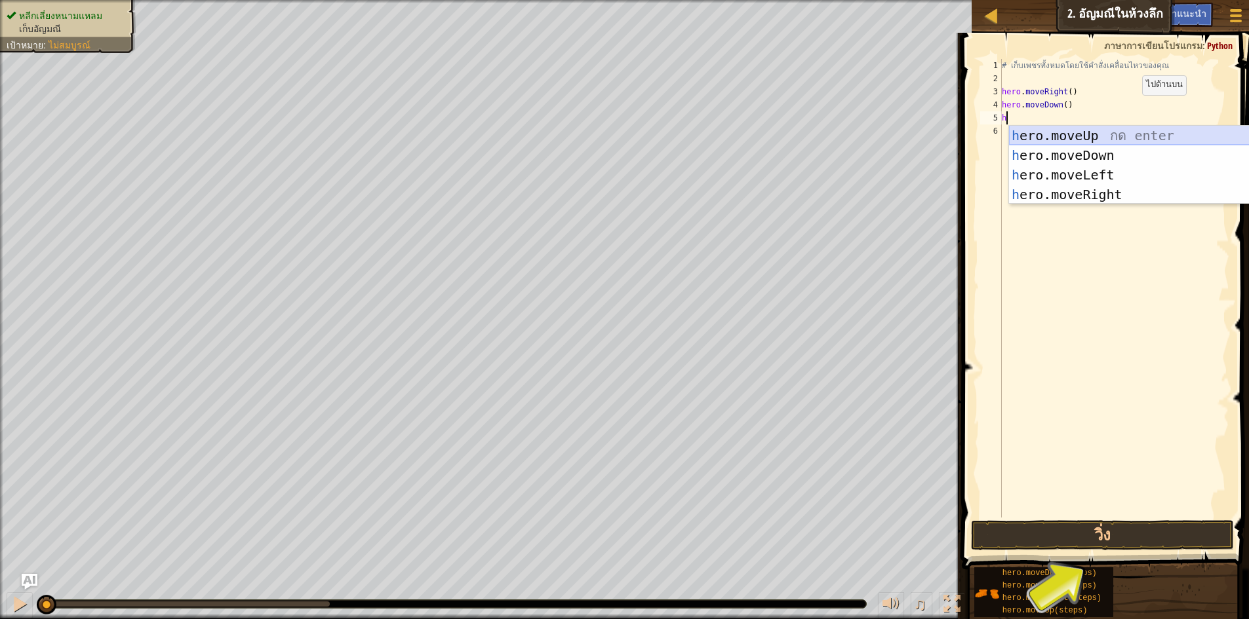
click at [1084, 134] on div "h ero.moveUp กด enter h ero.moveDown กด enter h ero.moveLeft กด enter h ero.mov…" at bounding box center [1133, 185] width 248 height 118
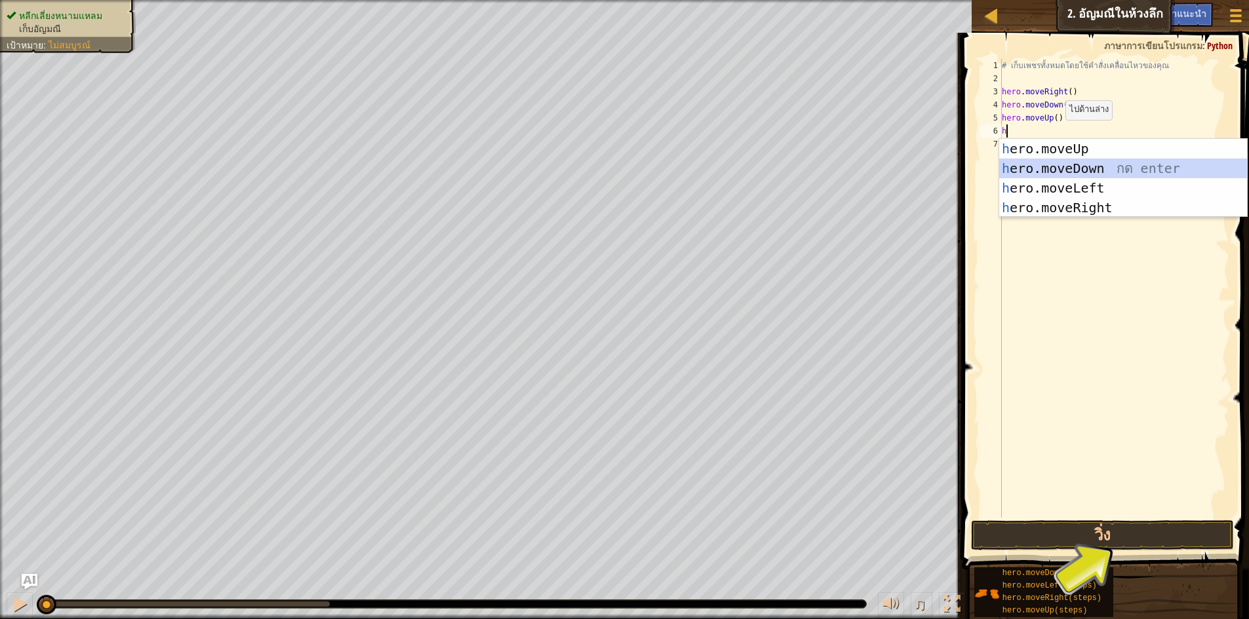
click at [1033, 165] on div "h ero.moveUp กด enter h ero.moveDown กด enter h ero.moveLeft กด enter h ero.mov…" at bounding box center [1123, 198] width 248 height 118
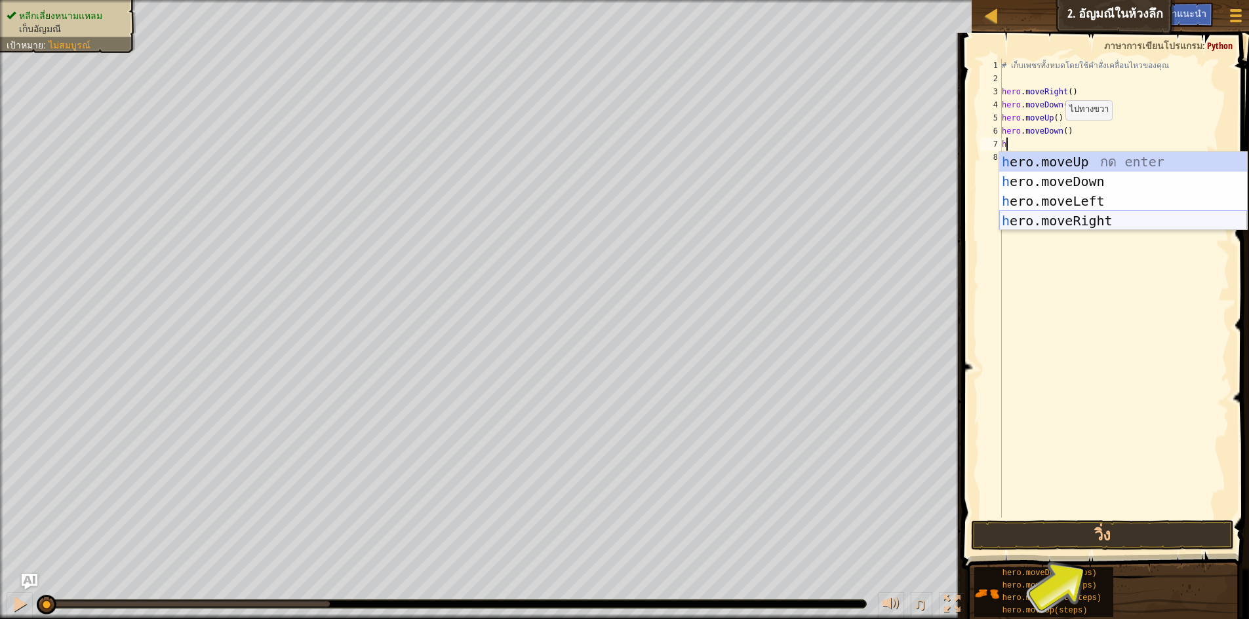
click at [1028, 217] on div "h ero.moveUp กด enter h ero.moveDown กด enter h ero.moveLeft กด enter h ero.mov…" at bounding box center [1123, 211] width 248 height 118
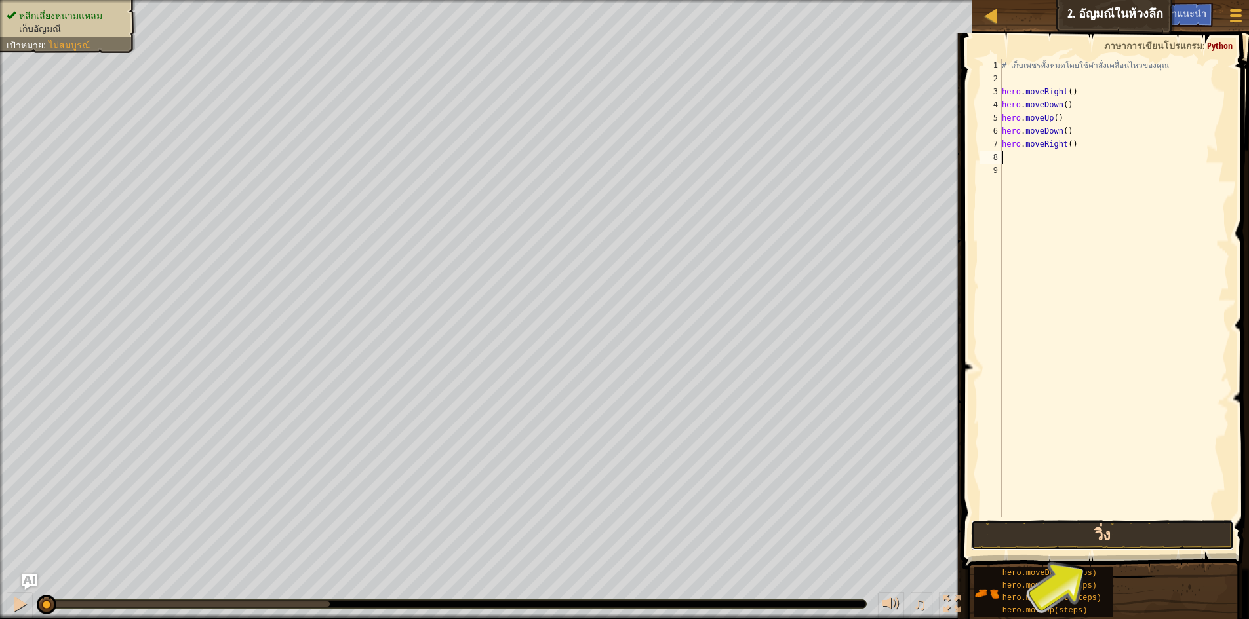
click at [1066, 543] on button "วิ่ง" at bounding box center [1102, 535] width 263 height 30
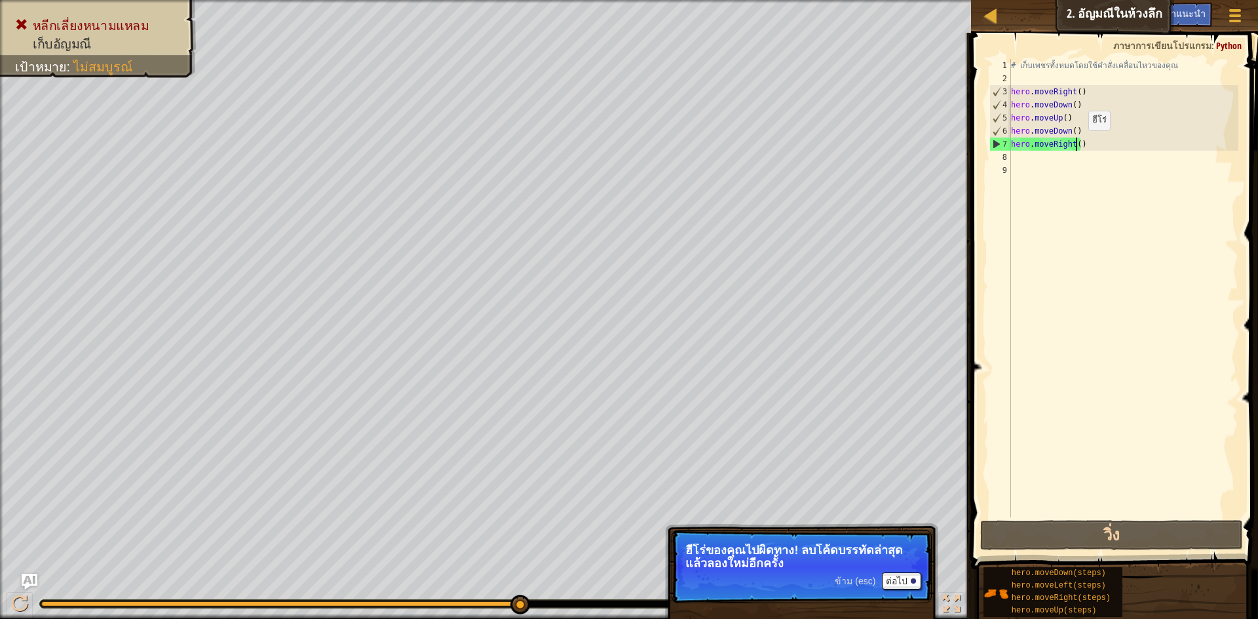
click at [1077, 144] on div "# เก็บเพชรทั้งหมดโดยใช้คำสั่งเคลื่อนไหวของคุณ hero . moveRight ( ) hero . moveD…" at bounding box center [1124, 301] width 230 height 485
click at [1082, 146] on div "# เก็บเพชรทั้งหมดโดยใช้คำสั่งเคลื่อนไหวของคุณ hero . moveRight ( ) hero . moveD…" at bounding box center [1124, 301] width 230 height 485
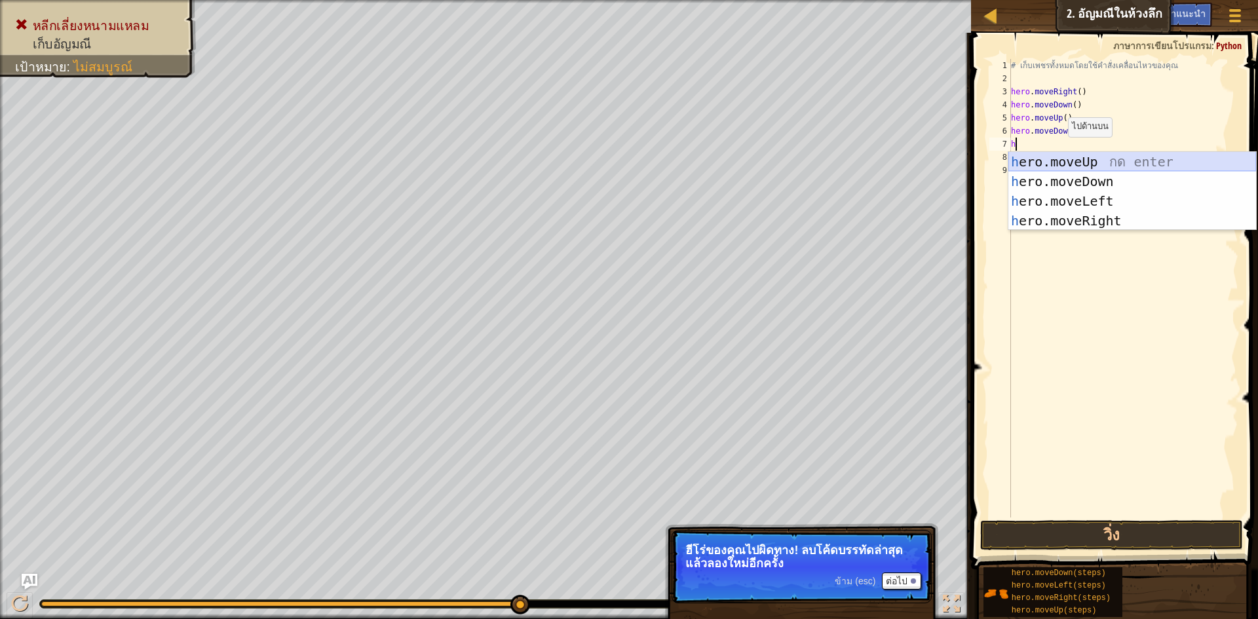
click at [1057, 155] on div "h ero.moveUp กด enter h ero.moveDown กด enter h ero.moveLeft กด enter h ero.mov…" at bounding box center [1133, 211] width 248 height 118
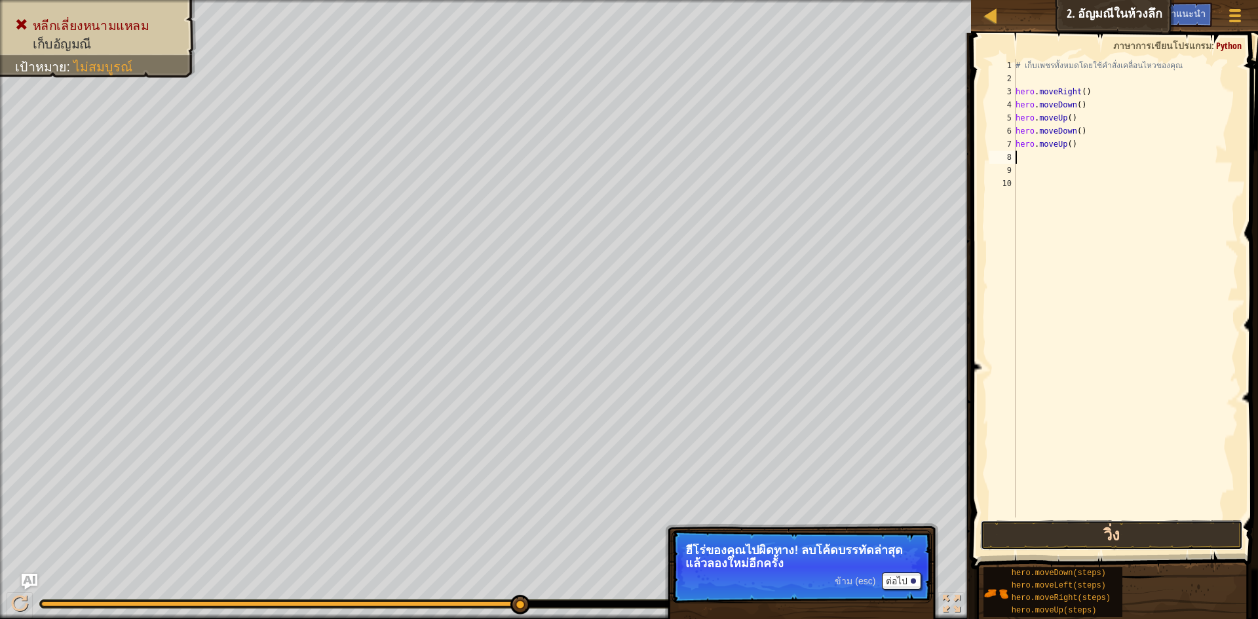
click at [1093, 541] on button "วิ่ง" at bounding box center [1111, 535] width 263 height 30
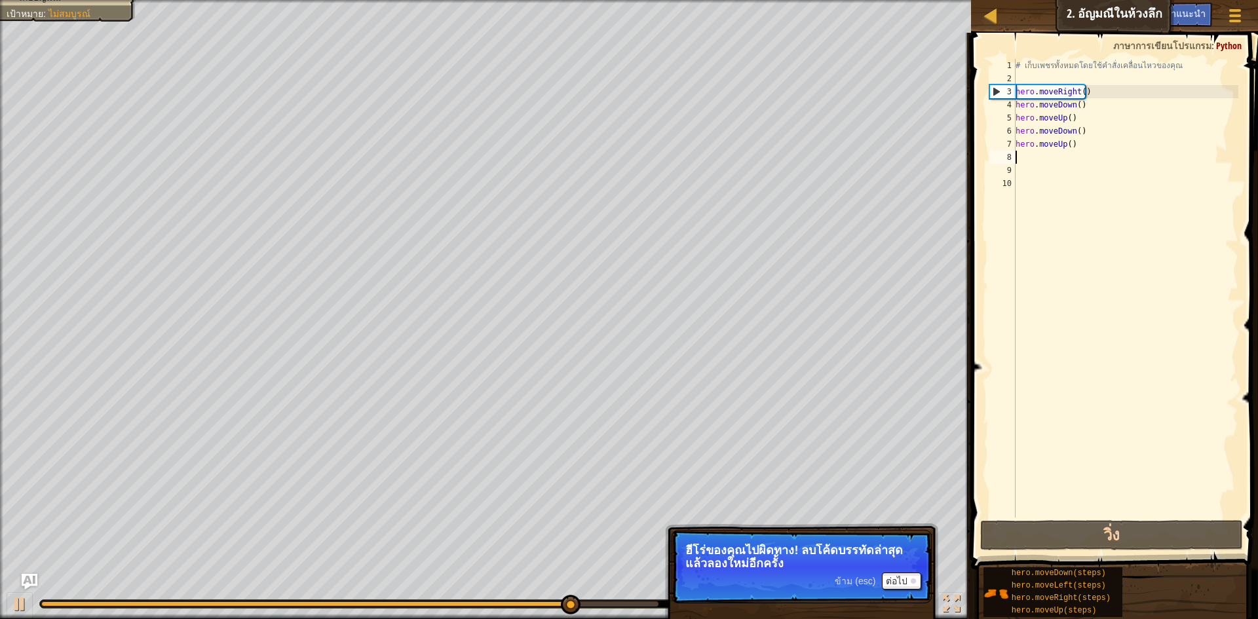
click at [1019, 156] on div "# เก็บเพชรทั้งหมดโดยใช้คำสั่งเคลื่อนไหวของคุณ hero . moveRight ( ) hero . moveD…" at bounding box center [1126, 301] width 226 height 485
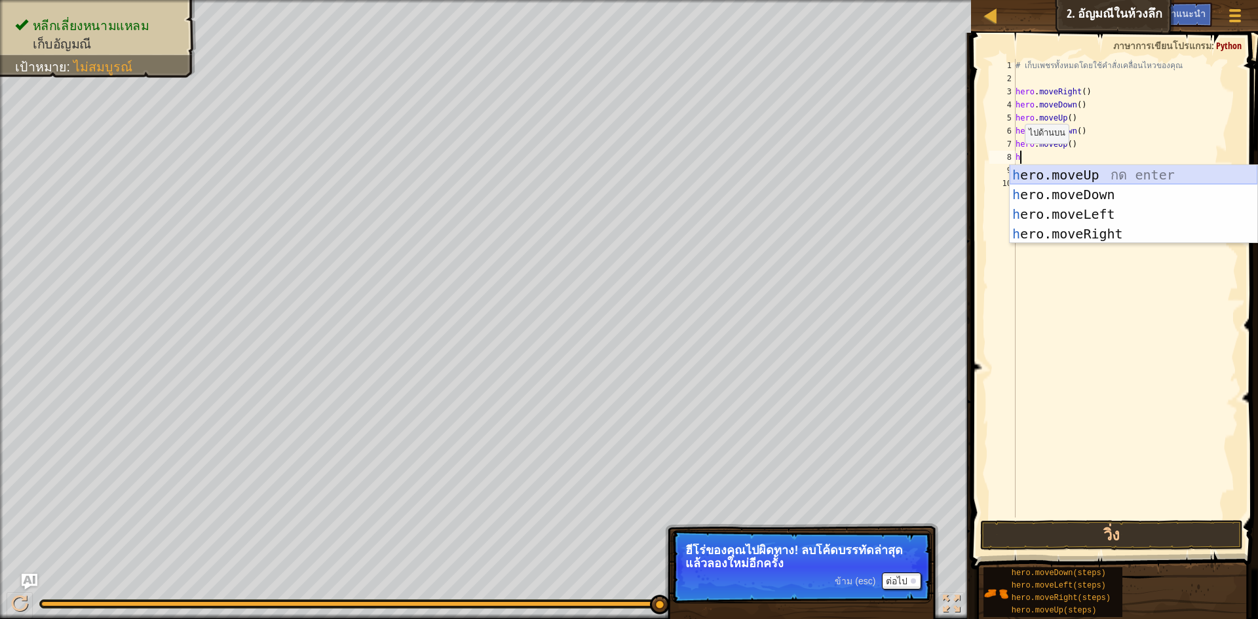
click at [1037, 176] on div "h ero.moveUp กด enter h ero.moveDown กด enter h ero.moveLeft กด enter h ero.mov…" at bounding box center [1134, 224] width 248 height 118
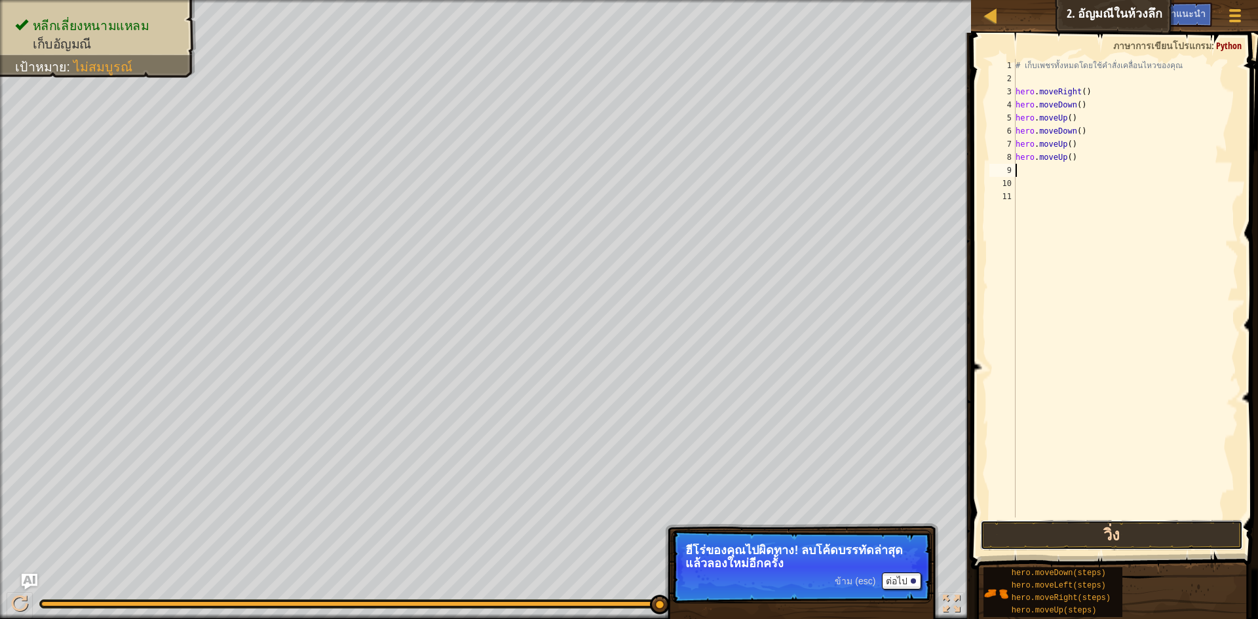
click at [1007, 522] on button "วิ่ง" at bounding box center [1111, 535] width 263 height 30
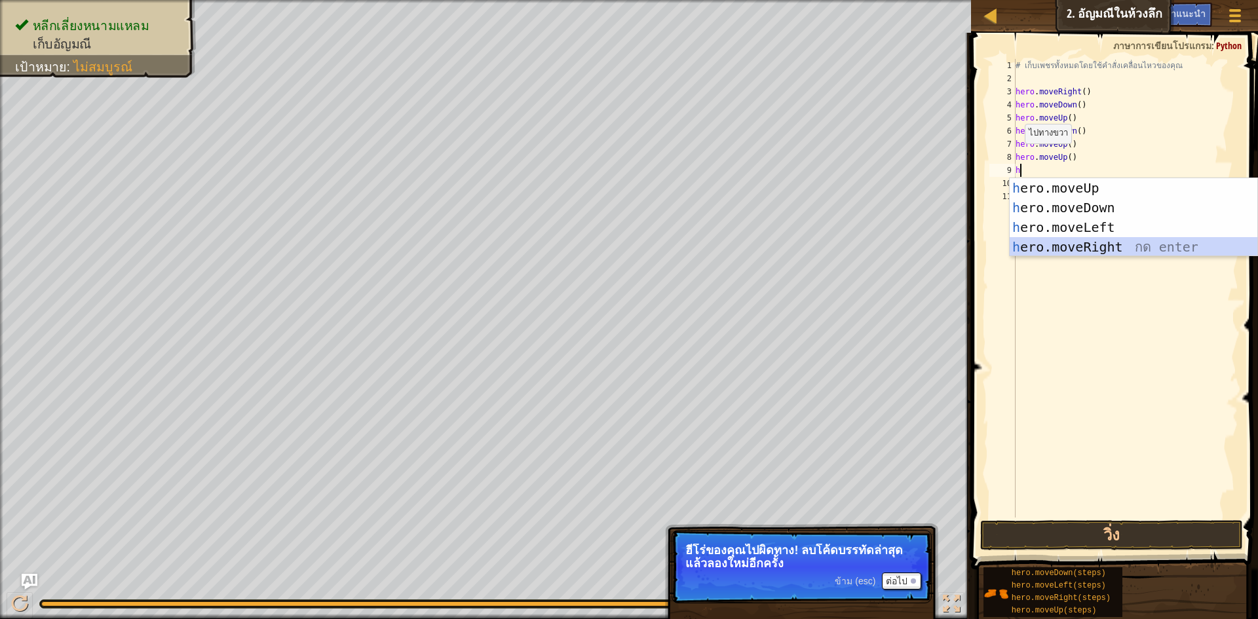
click at [1093, 241] on div "h ero.moveUp กด enter h ero.moveDown กด enter h ero.moveLeft กด enter h ero.mov…" at bounding box center [1134, 237] width 248 height 118
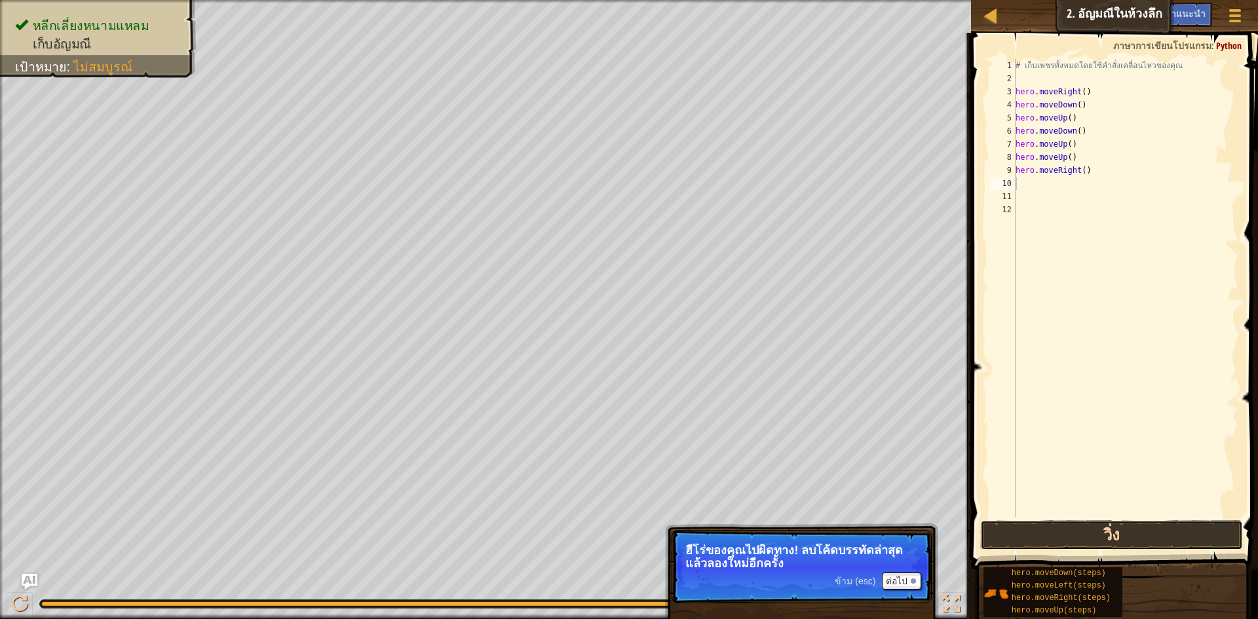
click at [1126, 535] on button "วิ่ง" at bounding box center [1111, 535] width 263 height 30
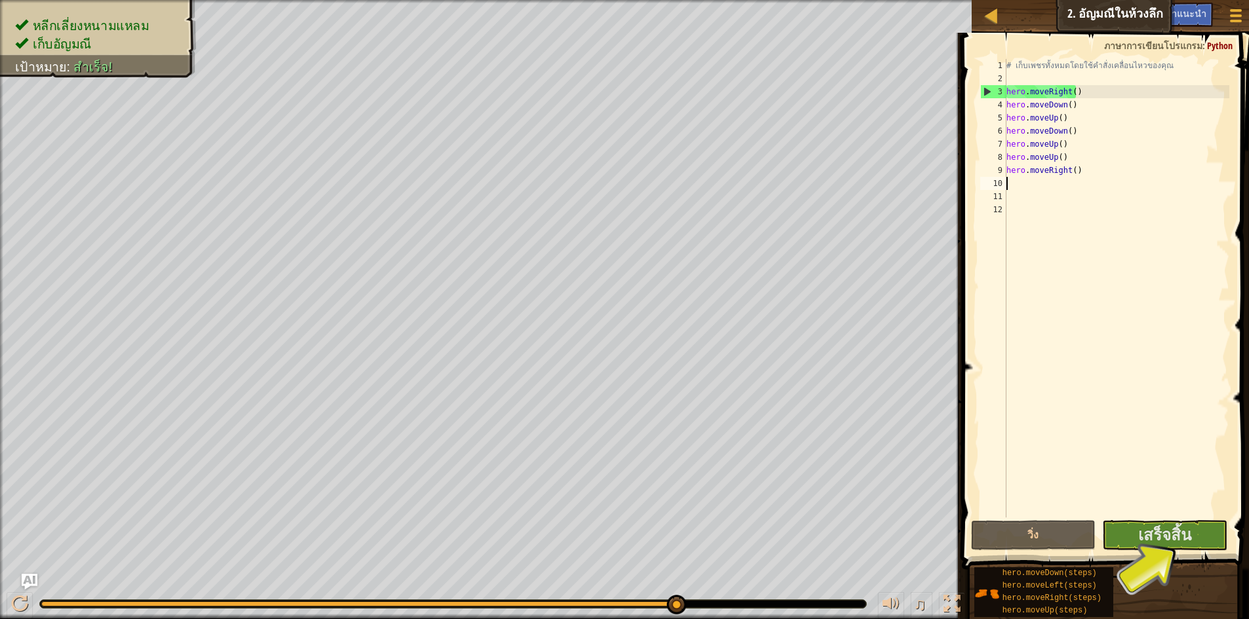
click at [1069, 177] on div "# เก็บเพชรทั้งหมดโดยใช้คำสั่งเคลื่อนไหวของคุณ hero . moveRight ( ) hero . moveD…" at bounding box center [1116, 301] width 226 height 485
click at [1071, 172] on div "# เก็บเพชรทั้งหมดโดยใช้คำสั่งเคลื่อนไหวของคุณ hero . moveRight ( ) hero . moveD…" at bounding box center [1116, 301] width 226 height 485
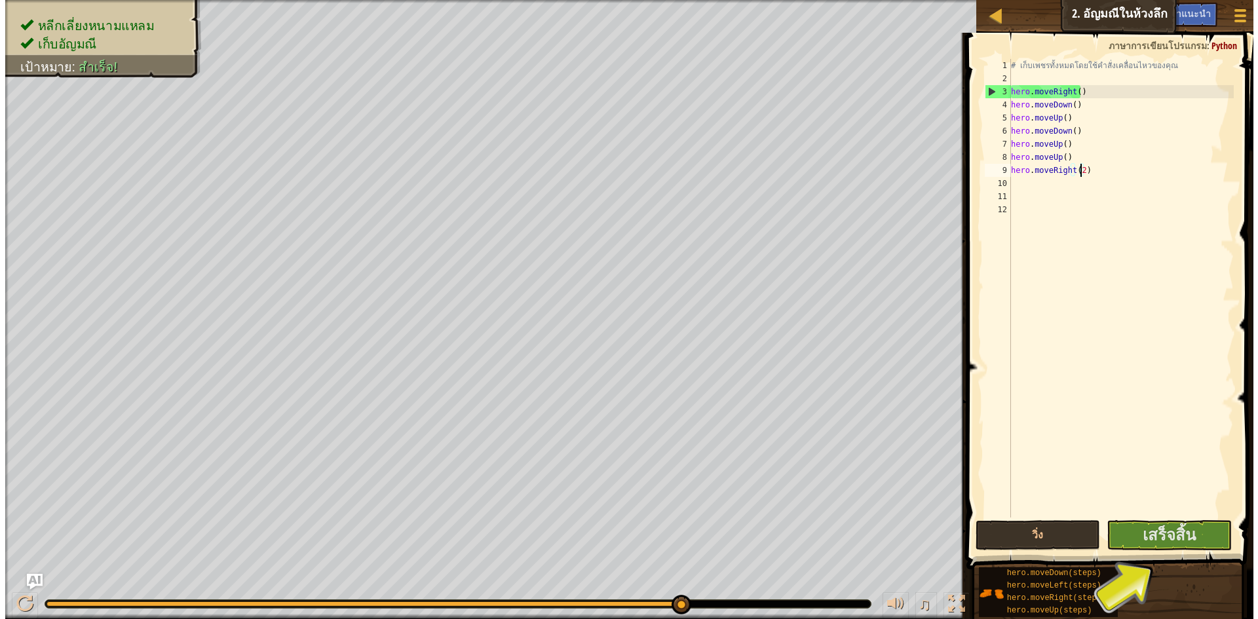
scroll to position [6, 5]
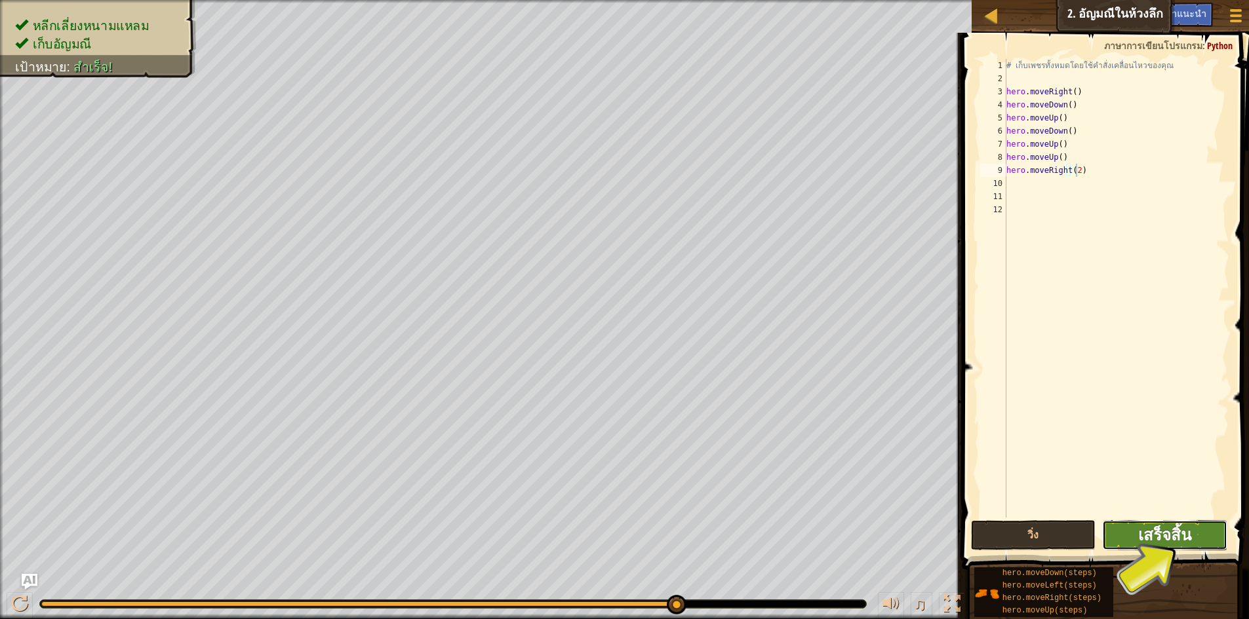
click at [1170, 538] on span "เสร็จสิ้น" at bounding box center [1164, 534] width 53 height 21
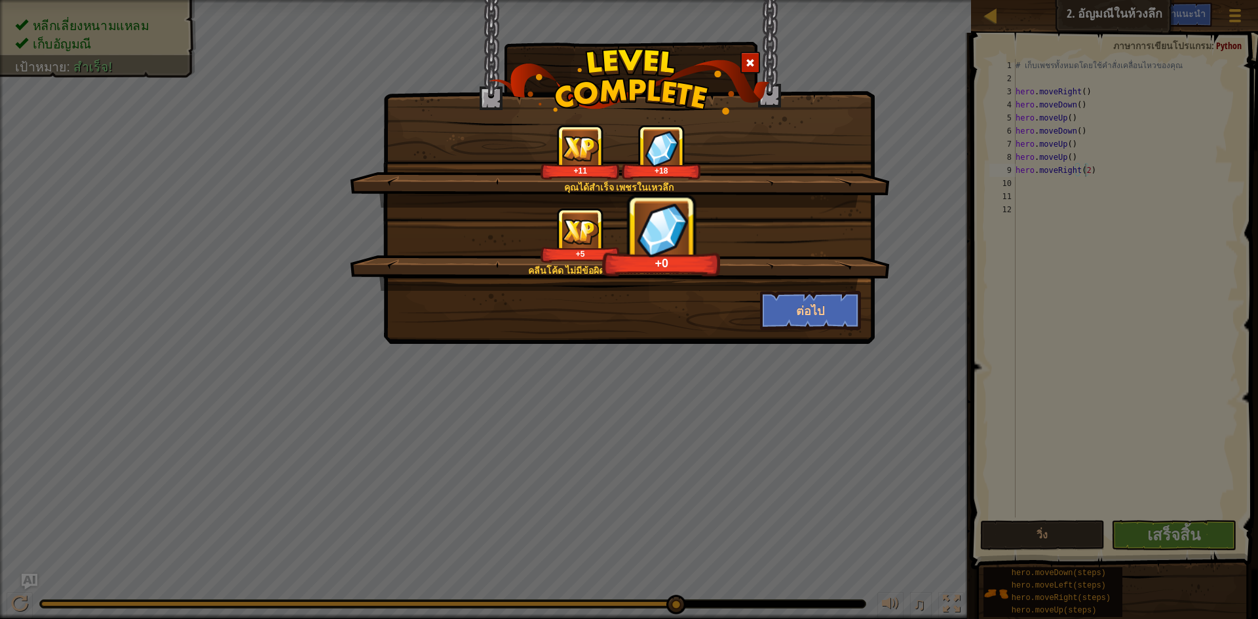
click at [747, 63] on span at bounding box center [750, 62] width 9 height 9
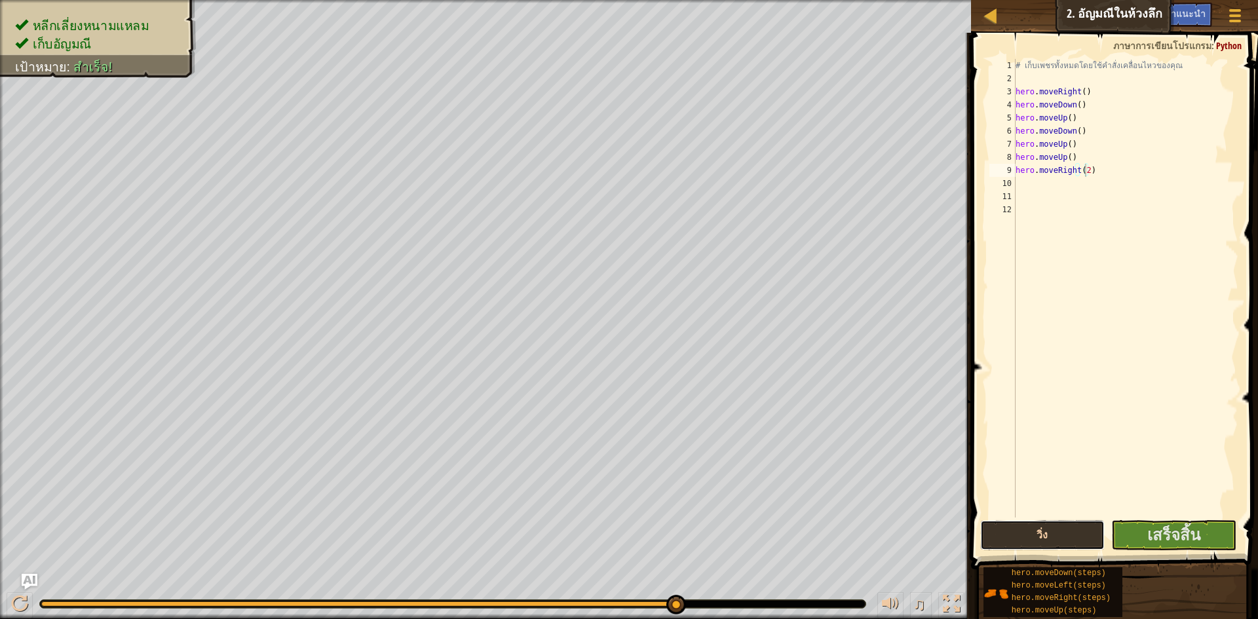
click at [1024, 538] on button "วิ่ง" at bounding box center [1042, 535] width 125 height 30
click at [1172, 523] on button "เสร็จสิ้น" at bounding box center [1174, 535] width 125 height 30
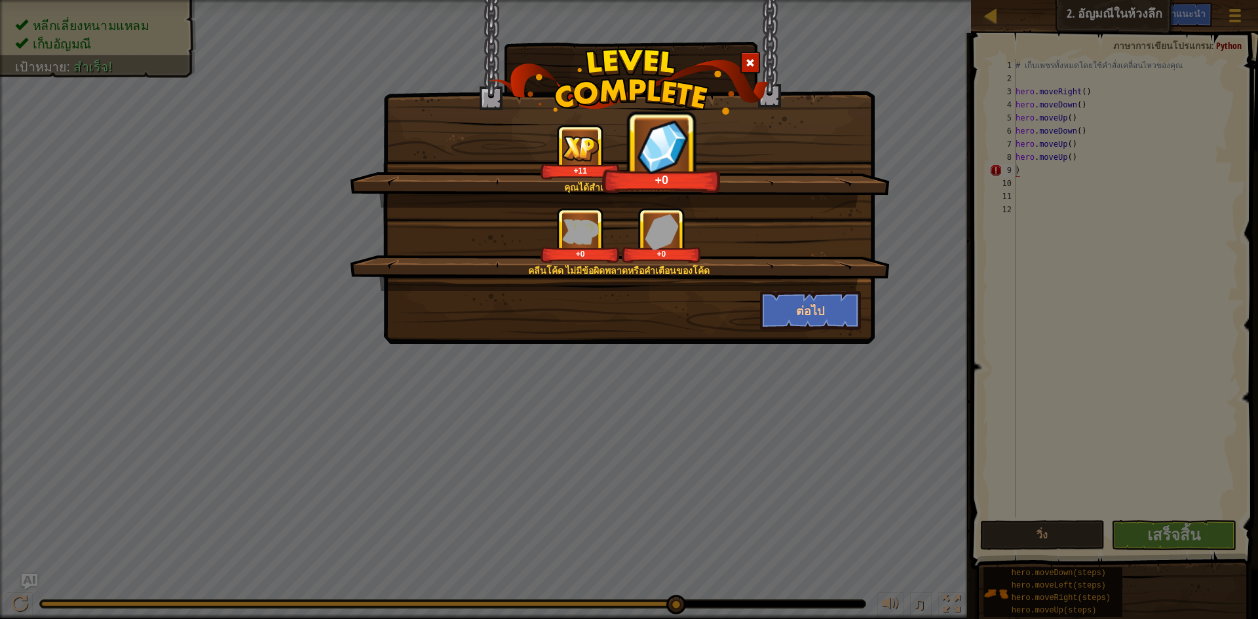
click at [741, 58] on div at bounding box center [751, 63] width 20 height 22
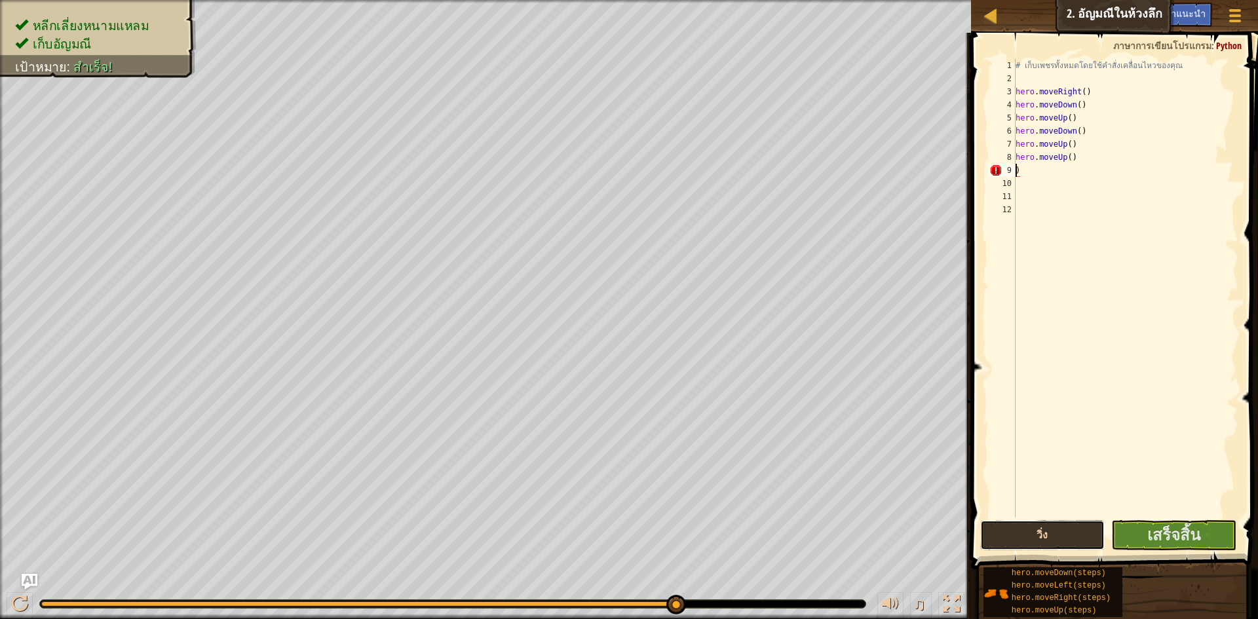
click at [1021, 546] on button "วิ่ง" at bounding box center [1042, 535] width 125 height 30
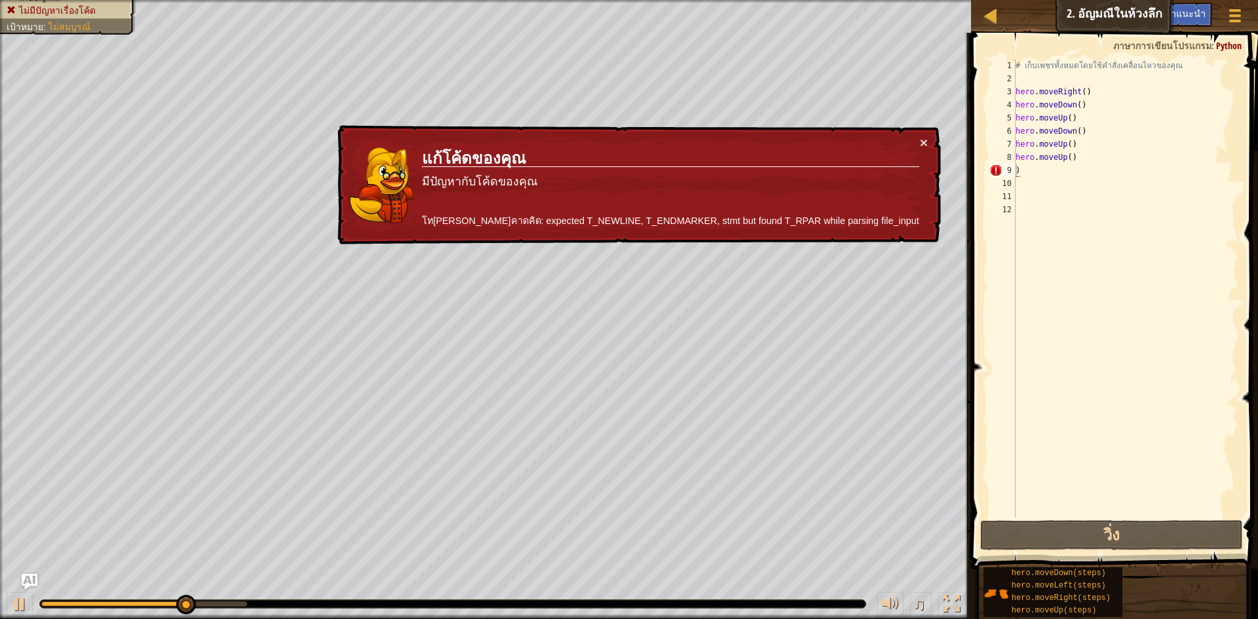
click at [919, 144] on td "แก้โค้ดของคุณ มีปัญหากับโค้ดของคุณ โทเค็นไม่คาดคิด: expected T_NEWLINE, T_ENDMA…" at bounding box center [670, 186] width 499 height 100
click at [1057, 174] on div "# เก็บเพชรทั้งหมดโดยใช้คำสั่งเคลื่อนไหวของคุณ hero . moveRight ( ) hero . moveD…" at bounding box center [1126, 301] width 226 height 485
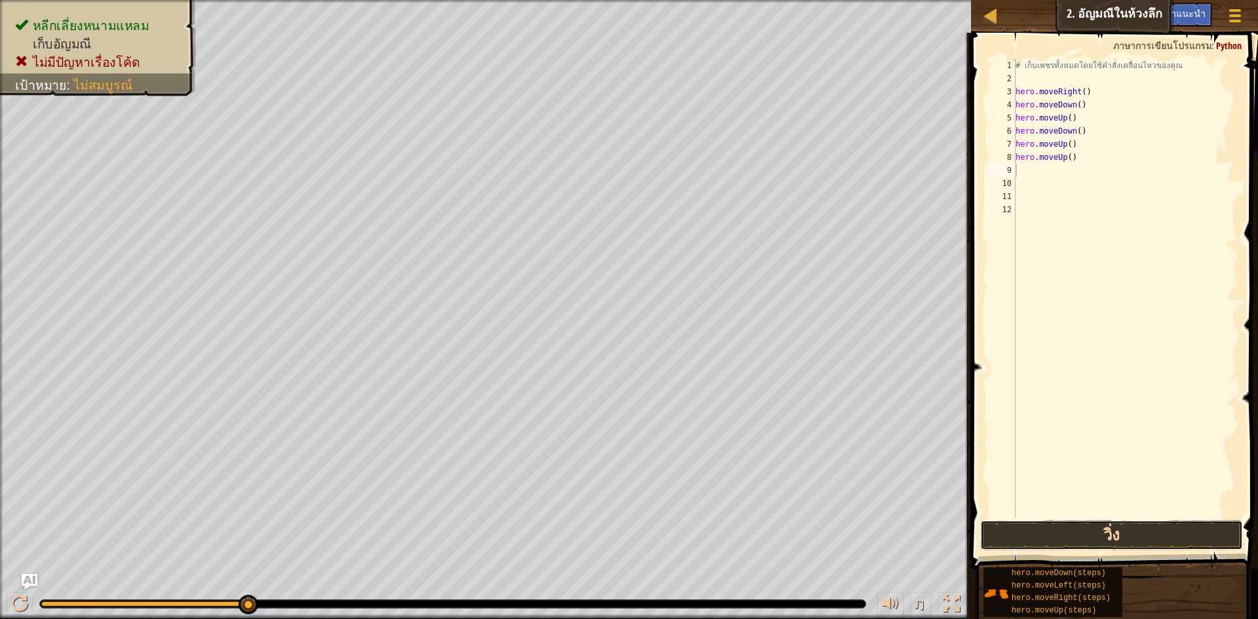
click at [1060, 540] on button "วิ่ง" at bounding box center [1111, 535] width 263 height 30
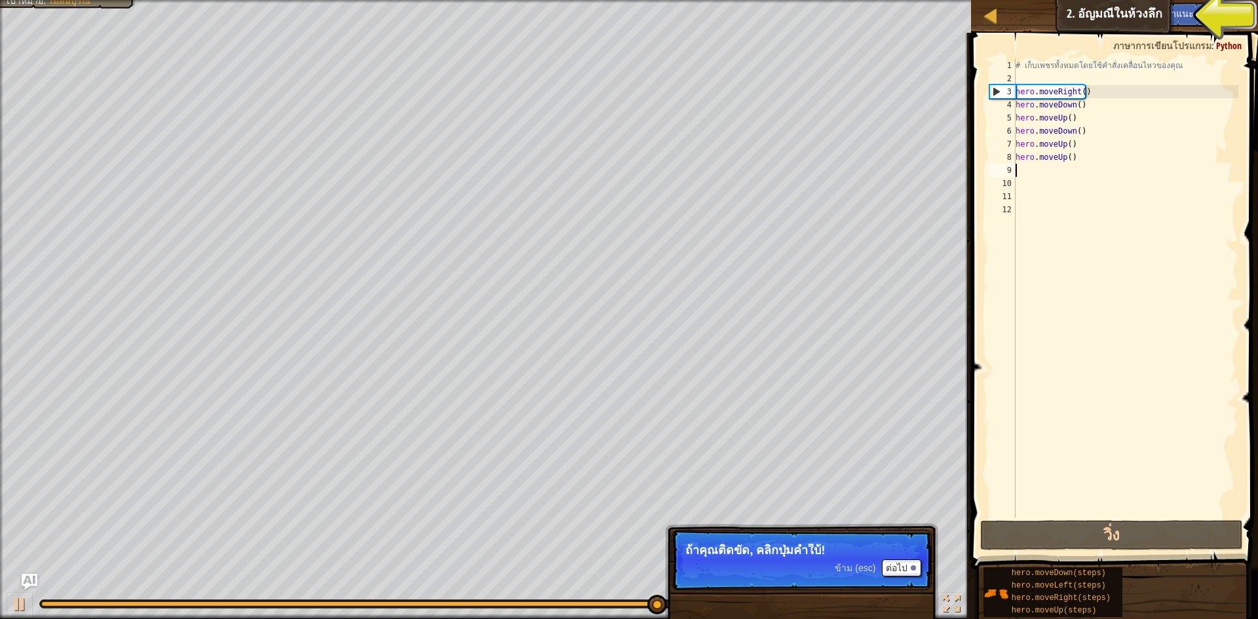
click at [1084, 156] on div "# เก็บเพชรทั้งหมดโดยใช้คำสั่งเคลื่อนไหวของคุณ hero . moveRight ( ) hero . moveD…" at bounding box center [1126, 301] width 226 height 485
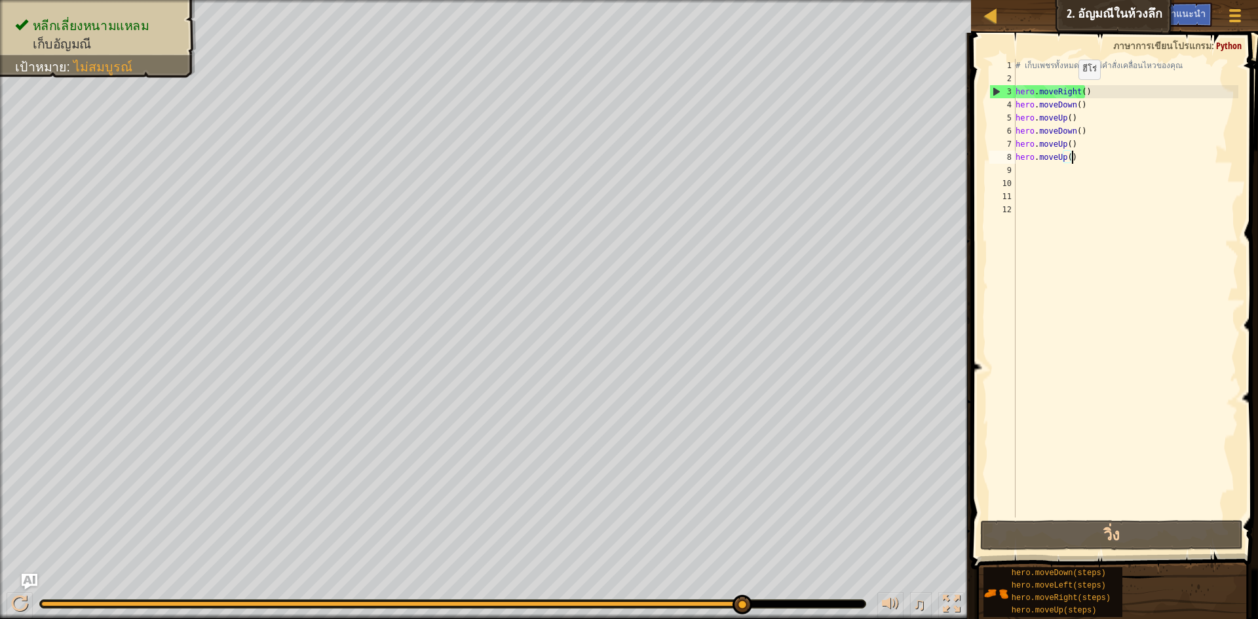
click at [1072, 92] on div "# เก็บเพชรทั้งหมดโดยใช้คำสั่งเคลื่อนไหวของคุณ hero . moveRight ( ) hero . moveD…" at bounding box center [1126, 301] width 226 height 485
click at [1081, 169] on div "# เก็บเพชรทั้งหมดโดยใช้คำสั่งเคลื่อนไหวของคุณ hero . moveRight ( ) hero . moveD…" at bounding box center [1126, 301] width 226 height 485
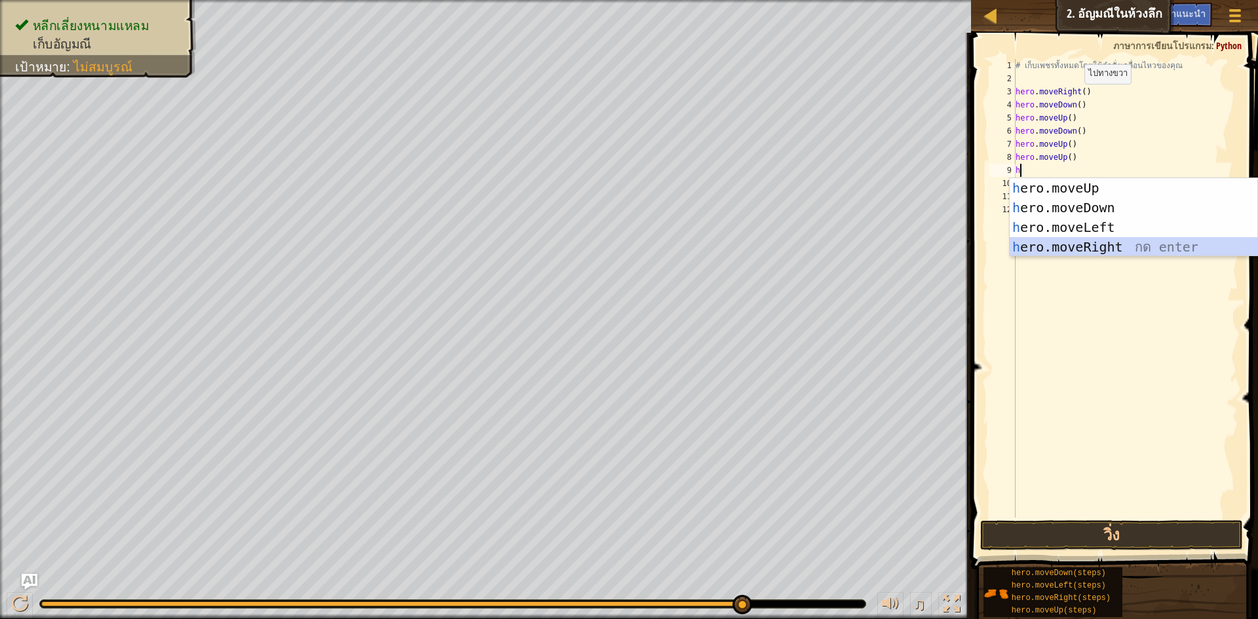
click at [1082, 248] on div "h ero.moveUp กด enter h ero.moveDown กด enter h ero.moveLeft กด enter h ero.mov…" at bounding box center [1134, 237] width 248 height 118
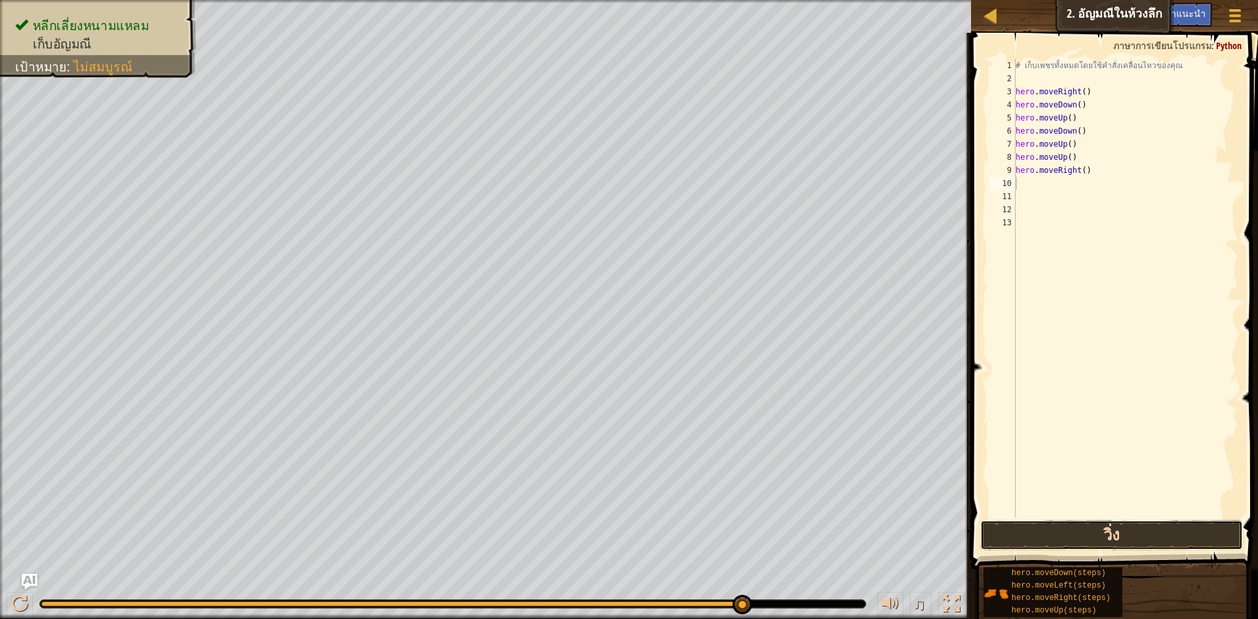
click at [1084, 539] on button "วิ่ง" at bounding box center [1111, 535] width 263 height 30
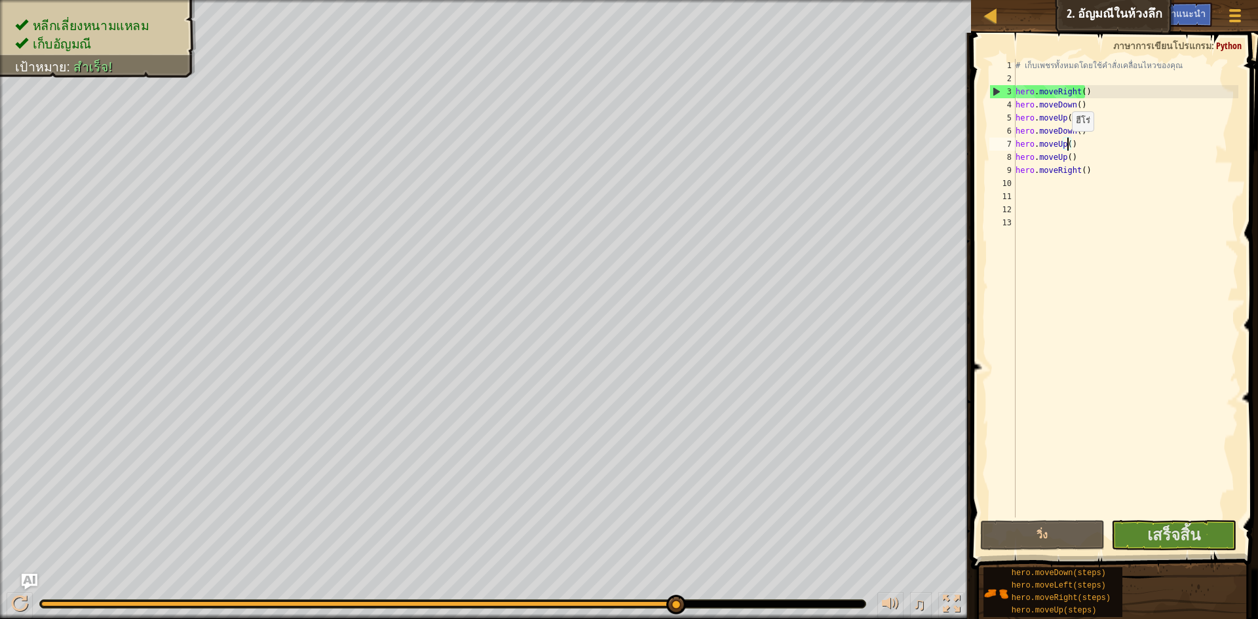
click at [1066, 144] on div "# เก็บเพชรทั้งหมดโดยใช้คำสั่งเคลื่อนไหวของคุณ hero . moveRight ( ) hero . moveD…" at bounding box center [1126, 301] width 226 height 485
click at [1079, 160] on div "# เก็บเพชรทั้งหมดโดยใช้คำสั่งเคลื่อนไหวของคุณ hero . moveRight ( ) hero . moveD…" at bounding box center [1126, 301] width 226 height 485
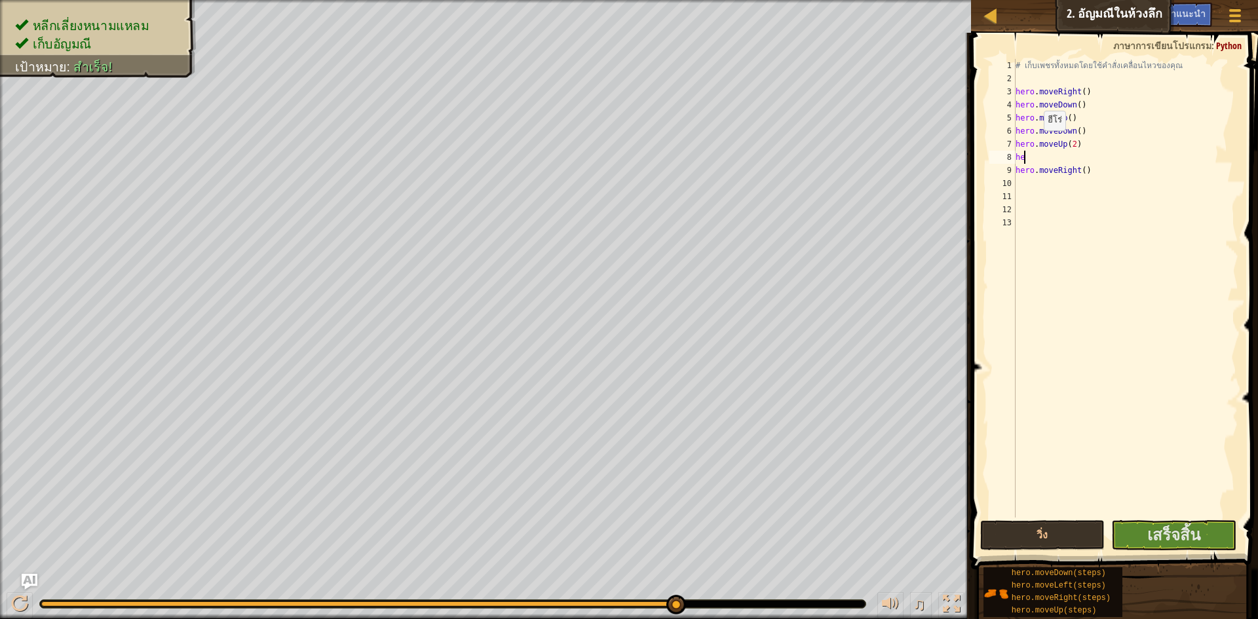
scroll to position [6, 0]
click at [1097, 174] on div "# เก็บเพชรทั้งหมดโดยใช้คำสั่งเคลื่อนไหวของคุณ hero . moveRight ( ) hero . moveD…" at bounding box center [1126, 301] width 226 height 485
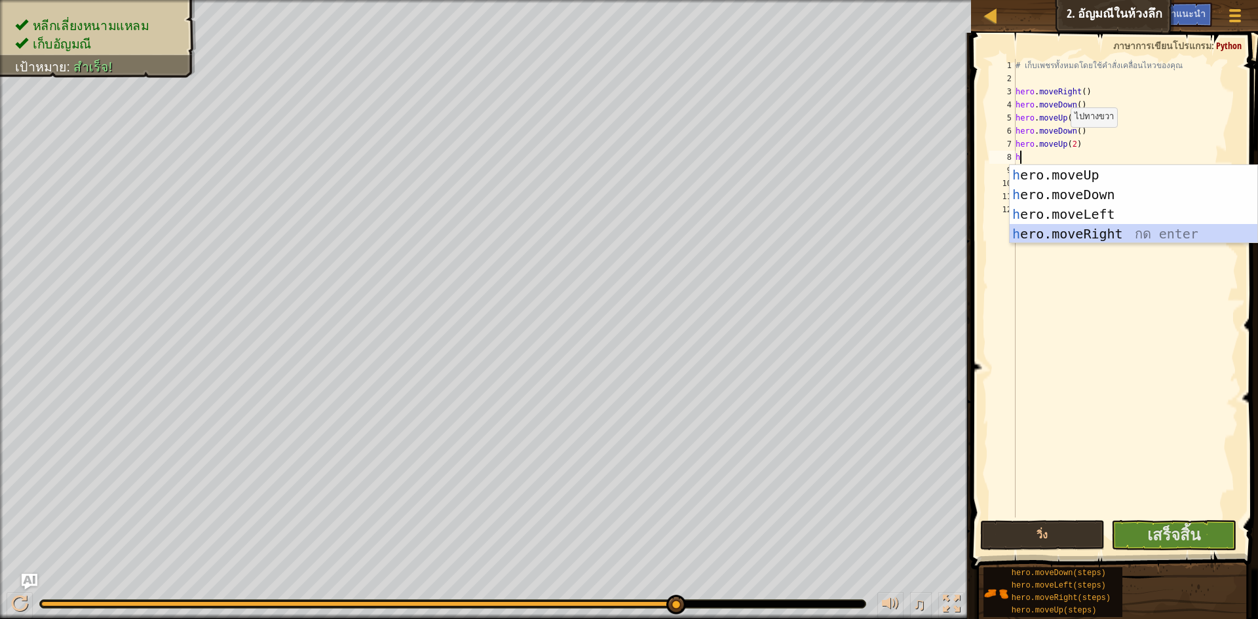
click at [1080, 233] on div "h ero.moveUp กด enter h ero.moveDown กด enter h ero.moveLeft กด enter h ero.mov…" at bounding box center [1134, 224] width 248 height 118
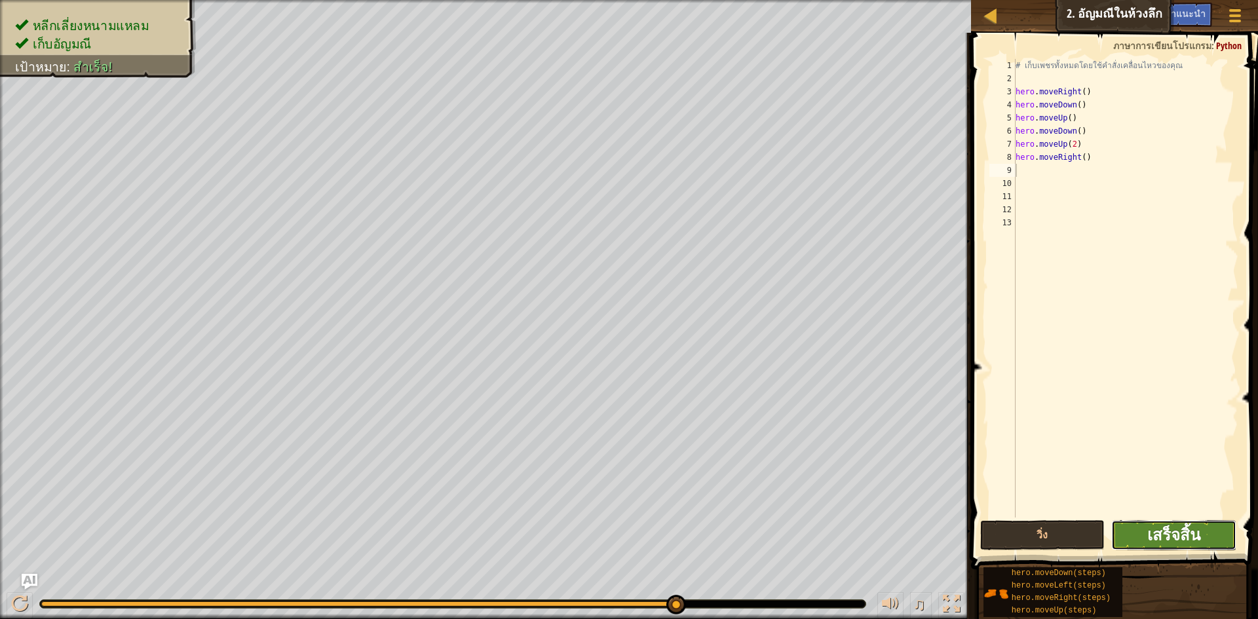
click at [1191, 535] on span "เสร็จสิ้น" at bounding box center [1174, 534] width 53 height 21
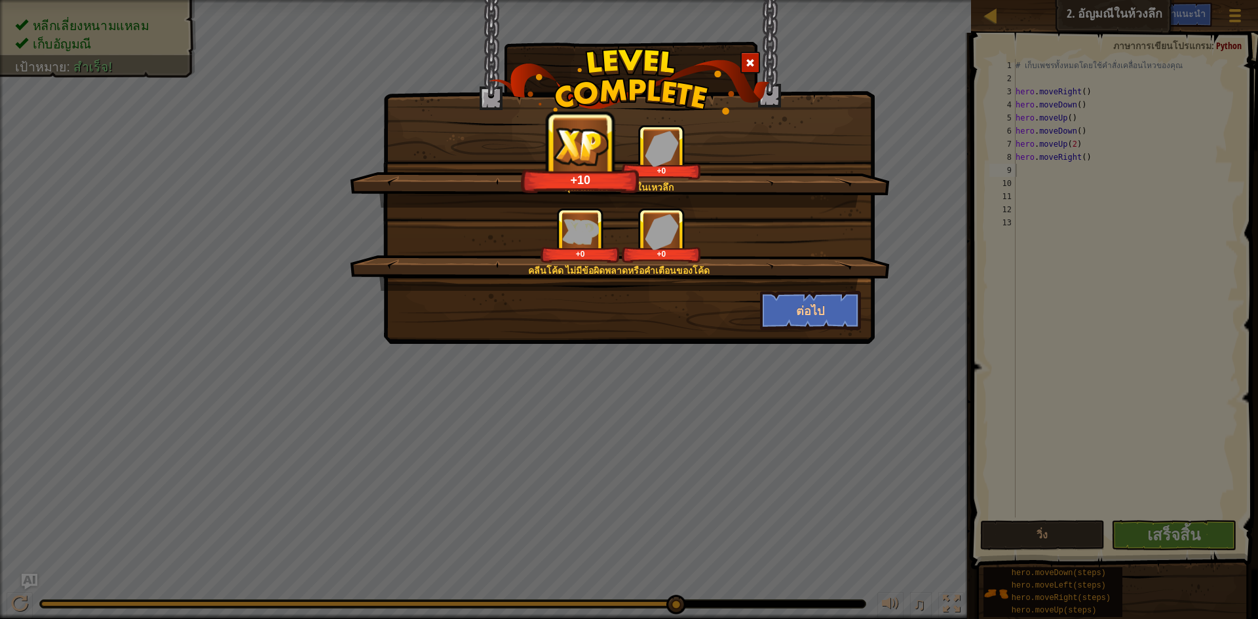
click at [749, 64] on span at bounding box center [750, 62] width 9 height 9
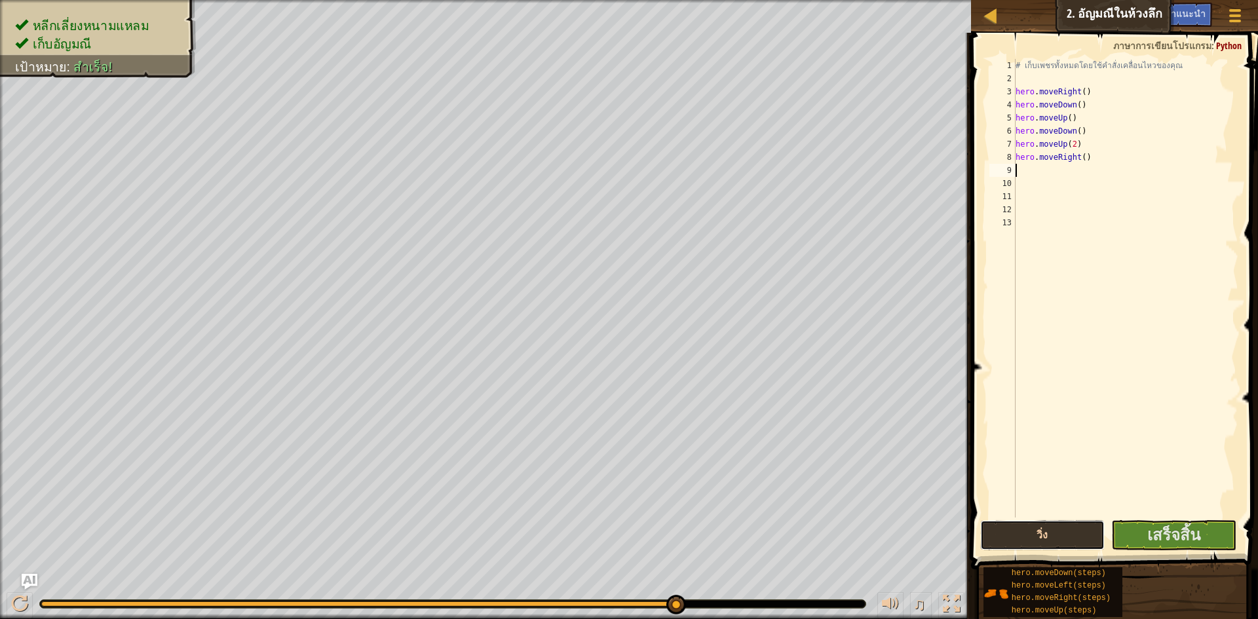
click at [991, 528] on button "วิ่ง" at bounding box center [1042, 535] width 125 height 30
click at [1075, 115] on div "# เก็บเพชรทั้งหมดโดยใช้คำสั่งเคลื่อนไหวของคุณ hero . moveRight ( ) hero . moveD…" at bounding box center [1126, 301] width 226 height 485
click at [1078, 136] on div "# เก็บเพชรทั้งหมดโดยใช้คำสั่งเคลื่อนไหวของคุณ hero . moveRight ( ) hero . moveD…" at bounding box center [1126, 301] width 226 height 485
click at [1089, 147] on div "# เก็บเพชรทั้งหมดโดยใช้คำสั่งเคลื่อนไหวของคุณ hero . moveRight ( ) hero . moveD…" at bounding box center [1126, 301] width 226 height 485
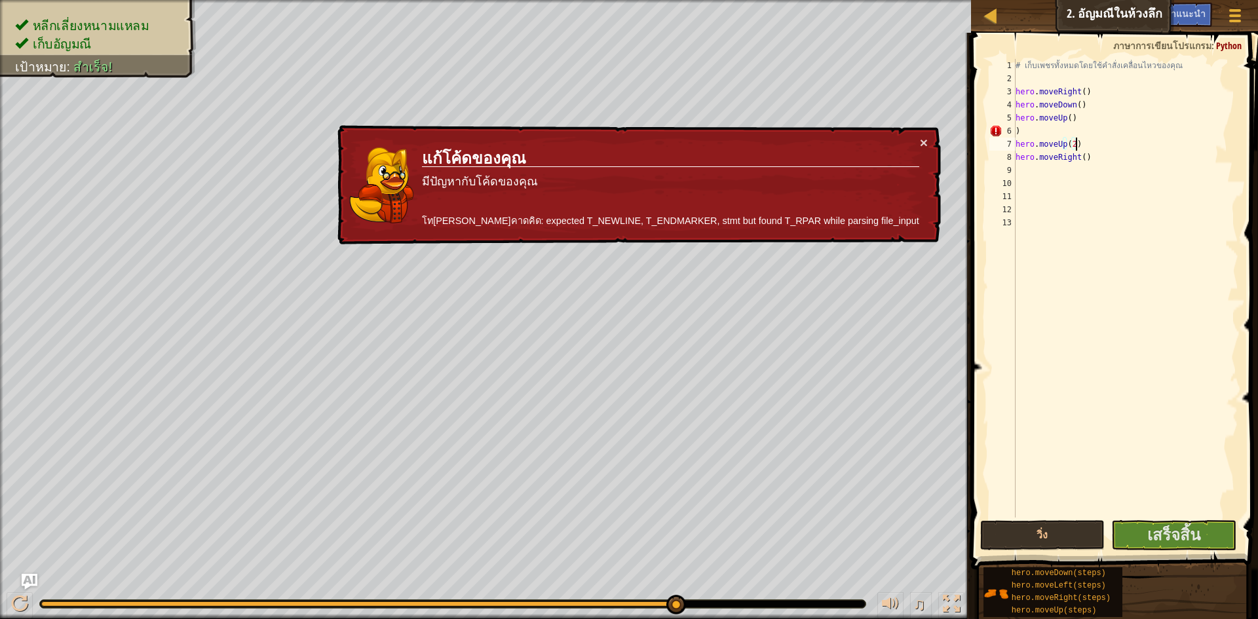
click at [1039, 126] on div "# เก็บเพชรทั้งหมดโดยใช้คำสั่งเคลื่อนไหวของคุณ hero . moveRight ( ) hero . moveD…" at bounding box center [1126, 301] width 226 height 485
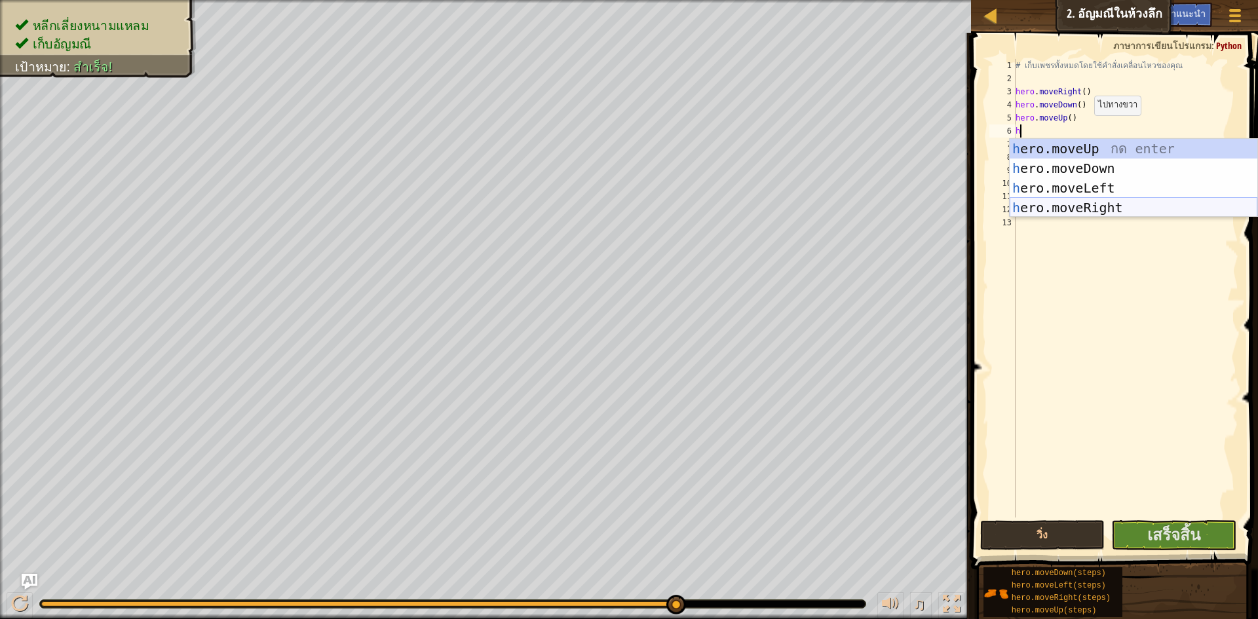
click at [1088, 206] on div "h ero.moveUp กด enter h ero.moveDown กด enter h ero.moveLeft กด enter h ero.mov…" at bounding box center [1134, 198] width 248 height 118
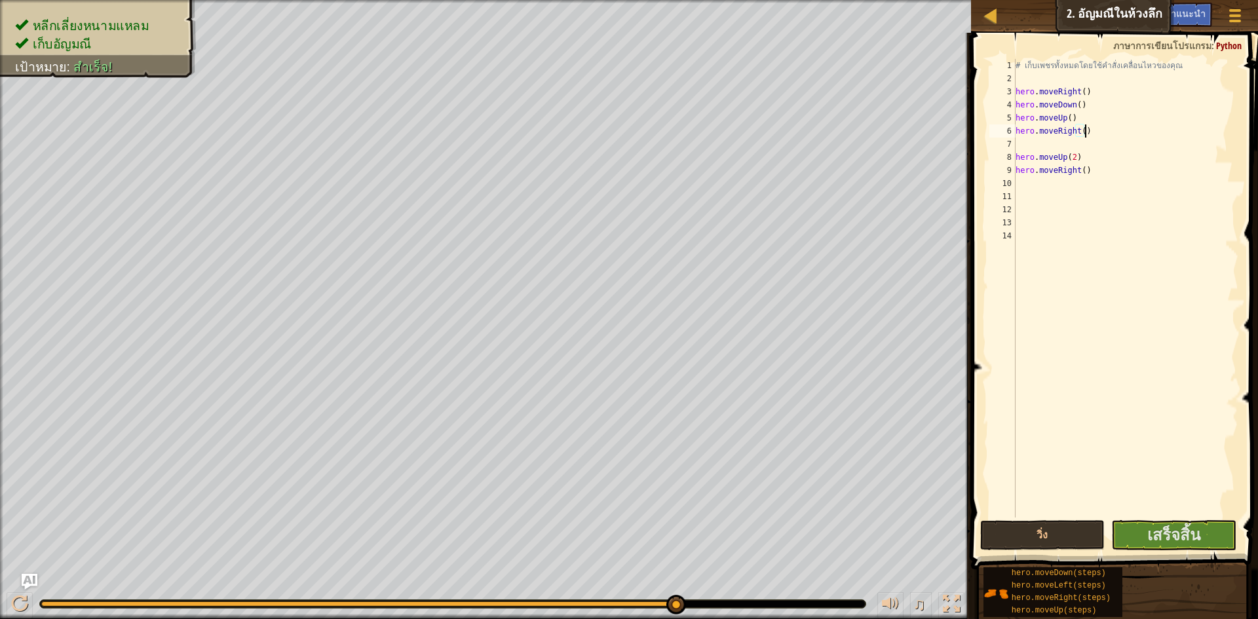
click at [1102, 128] on div "# เก็บเพชรทั้งหมดโดยใช้คำสั่งเคลื่อนไหวของคุณ hero . moveRight ( ) hero . moveD…" at bounding box center [1126, 301] width 226 height 485
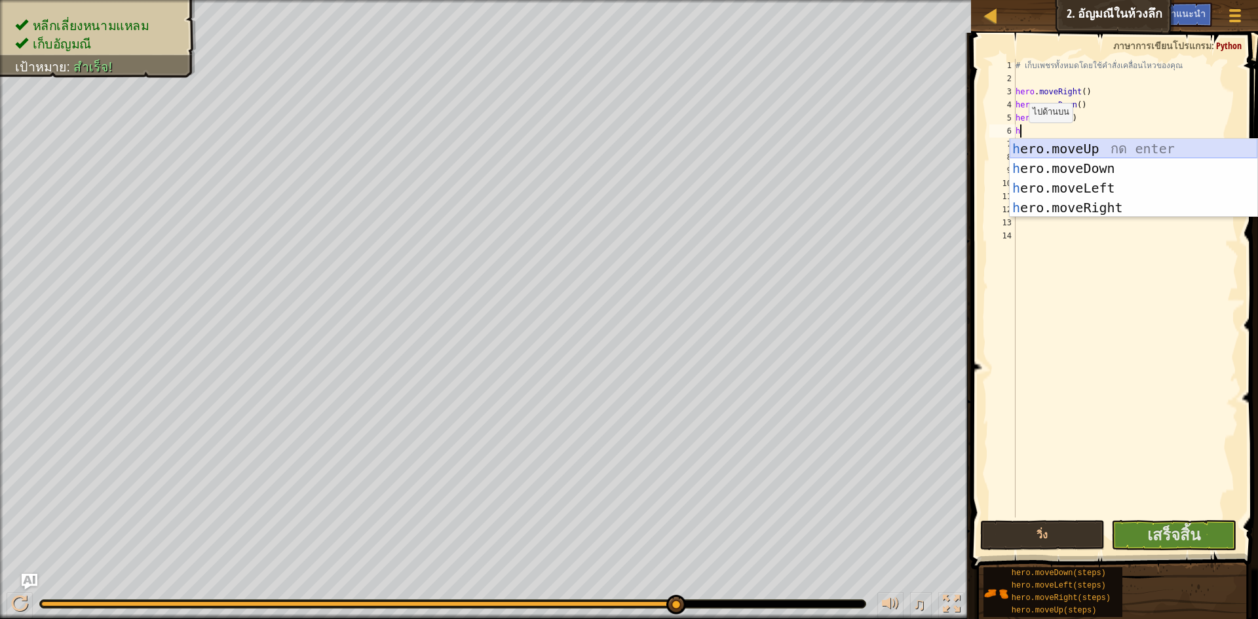
click at [1025, 144] on div "h ero.moveUp กด enter h ero.moveDown กด enter h ero.moveLeft กด enter h ero.mov…" at bounding box center [1134, 198] width 248 height 118
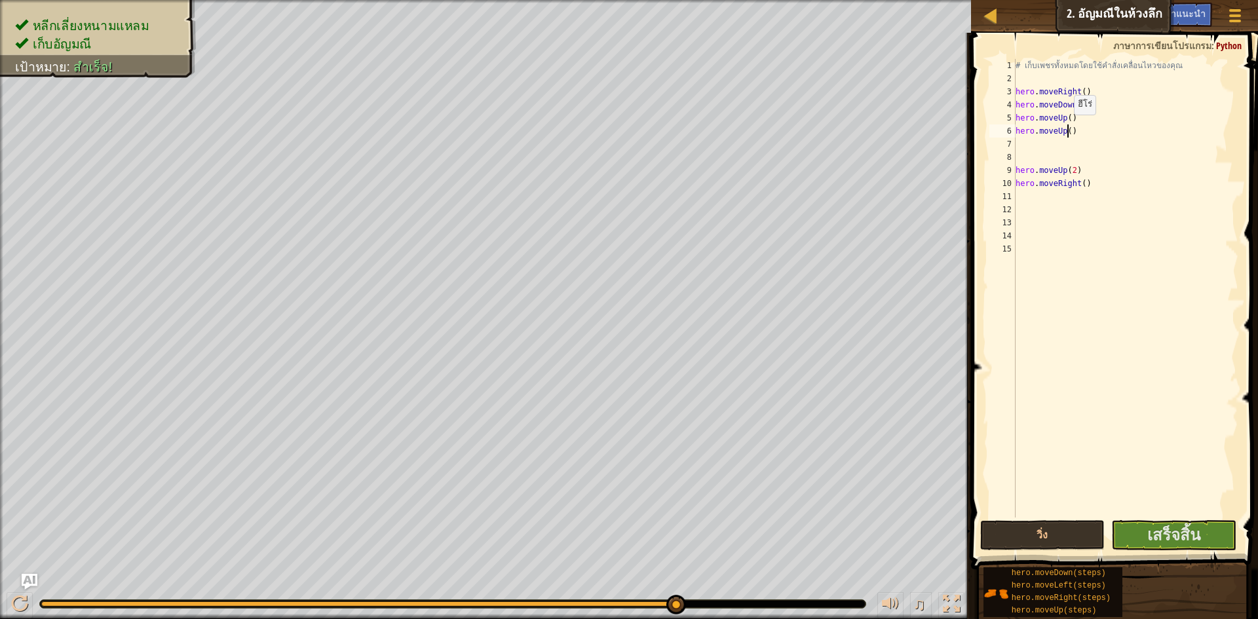
click at [1068, 128] on div "# เก็บเพชรทั้งหมดโดยใช้คำสั่งเคลื่อนไหวของคุณ hero . moveRight ( ) hero . moveD…" at bounding box center [1126, 301] width 226 height 485
click at [1119, 178] on div "# เก็บเพชรทั้งหมดโดยใช้คำสั่งเคลื่อนไหวของคุณ hero . moveRight ( ) hero . moveD…" at bounding box center [1126, 301] width 226 height 485
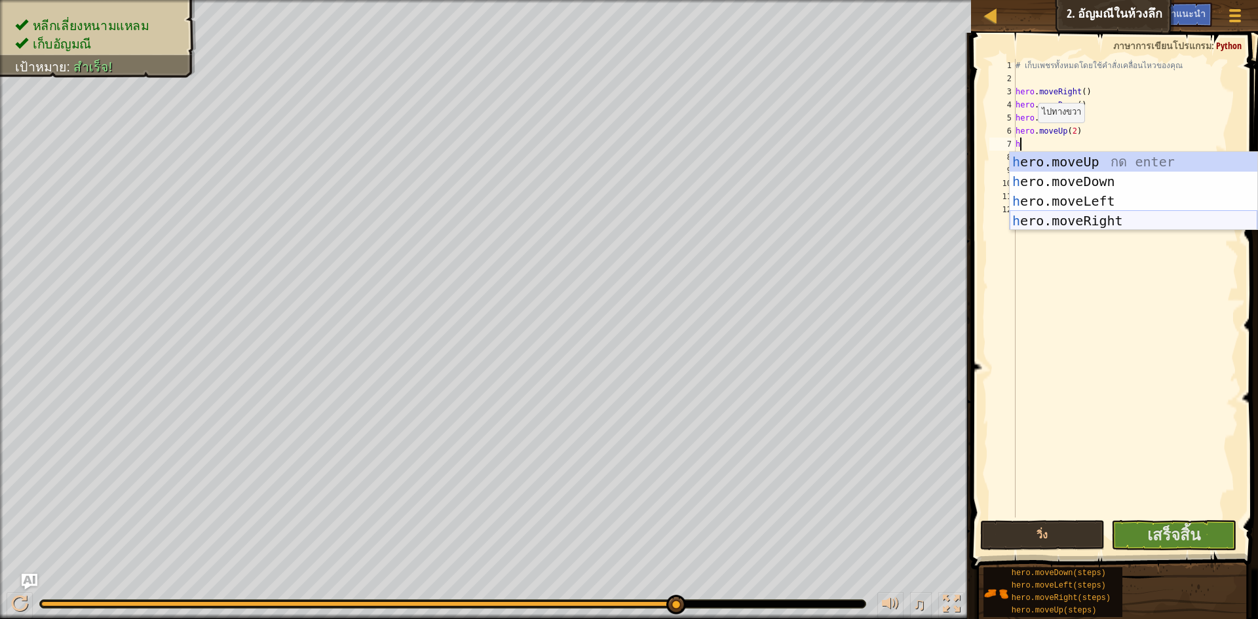
click at [1103, 211] on div "h ero.moveUp กด enter h ero.moveDown กด enter h ero.moveLeft กด enter h ero.mov…" at bounding box center [1134, 211] width 248 height 118
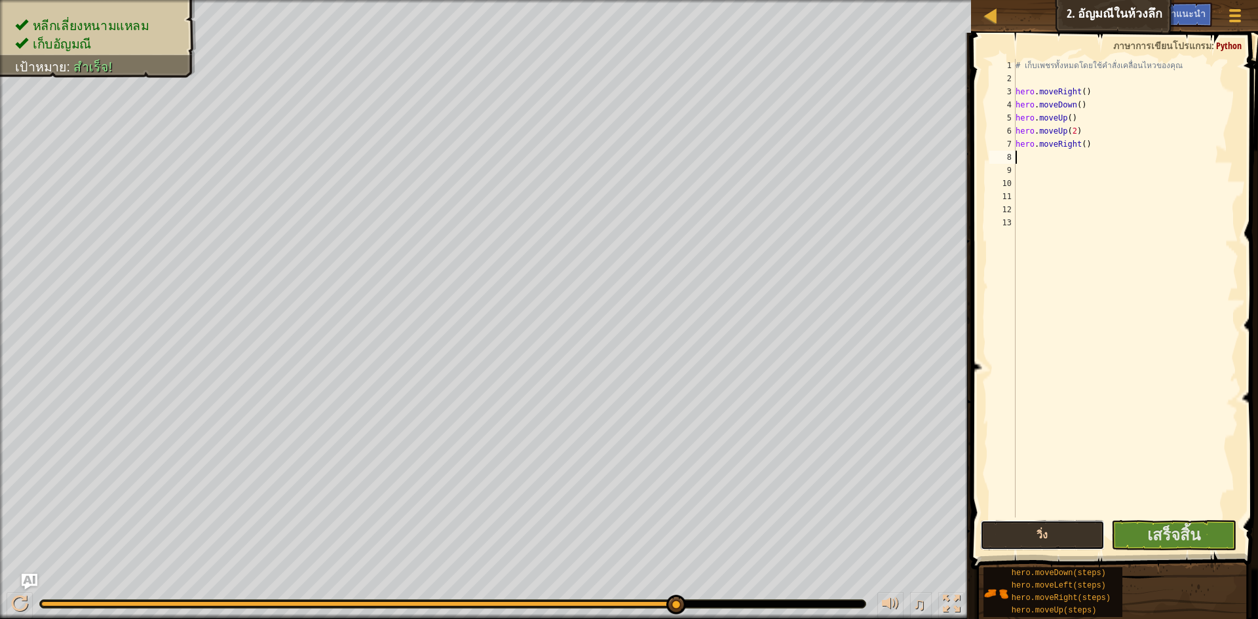
click at [1049, 542] on button "วิ่ง" at bounding box center [1042, 535] width 125 height 30
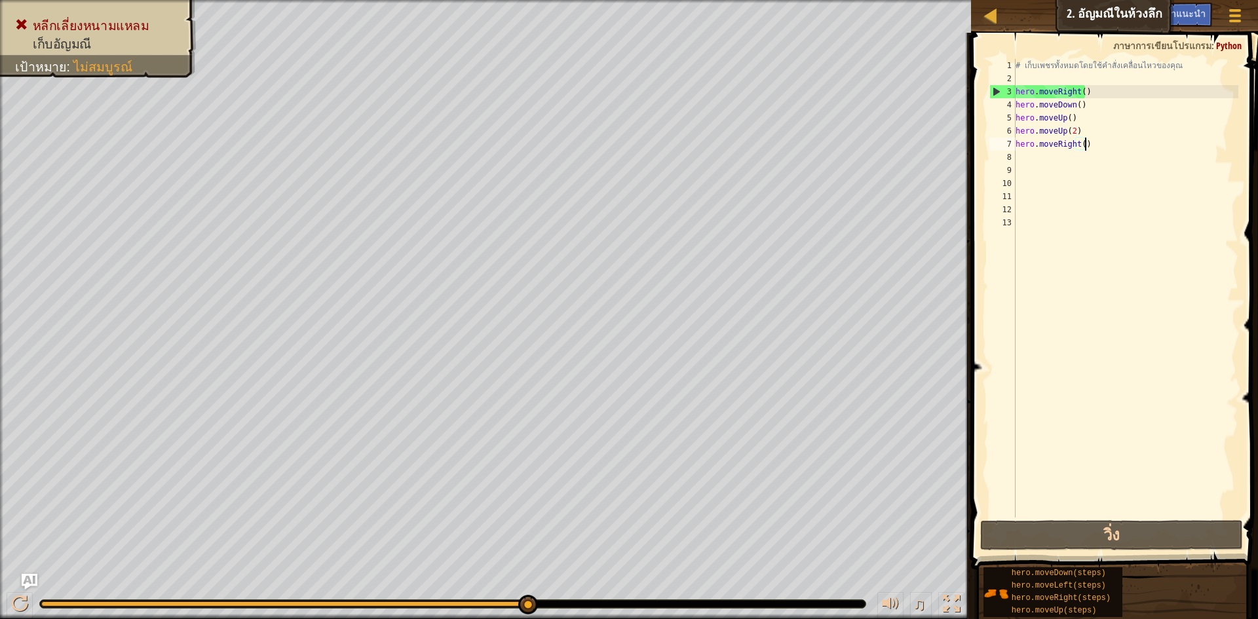
click at [1093, 142] on div "# เก็บเพชรทั้งหมดโดยใช้คำสั่งเคลื่อนไหวของคุณ hero . moveRight ( ) hero . moveD…" at bounding box center [1126, 301] width 226 height 485
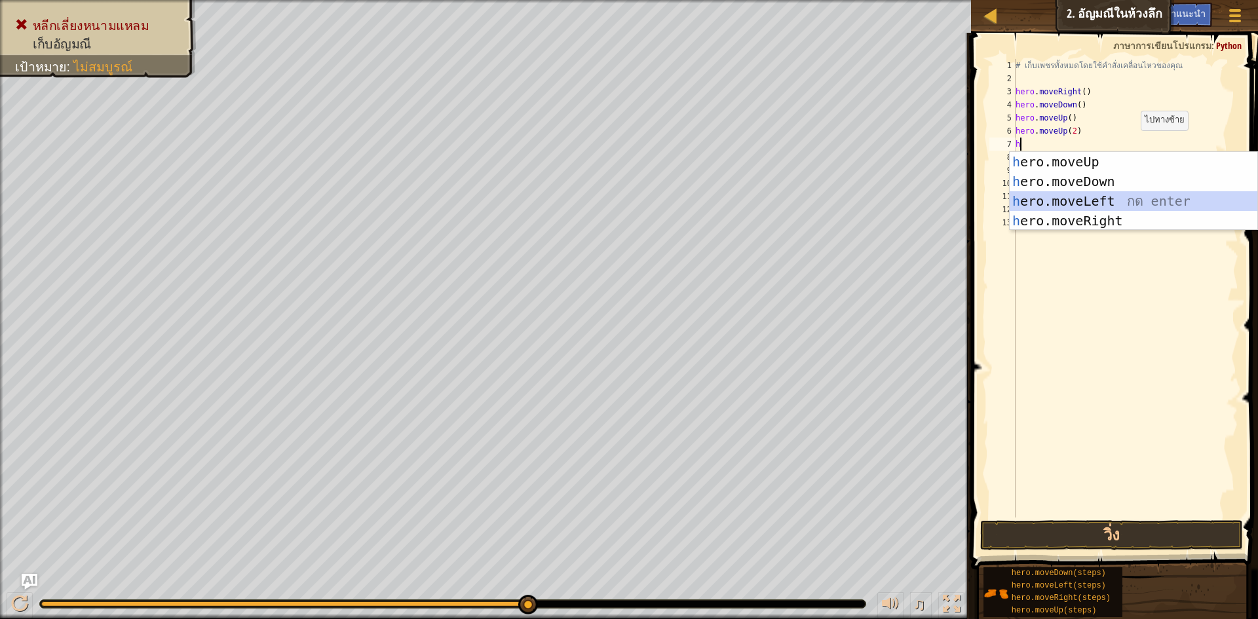
click at [1104, 195] on div "h ero.moveUp กด enter h ero.moveDown กด enter h ero.moveLeft กด enter h ero.mov…" at bounding box center [1134, 211] width 248 height 118
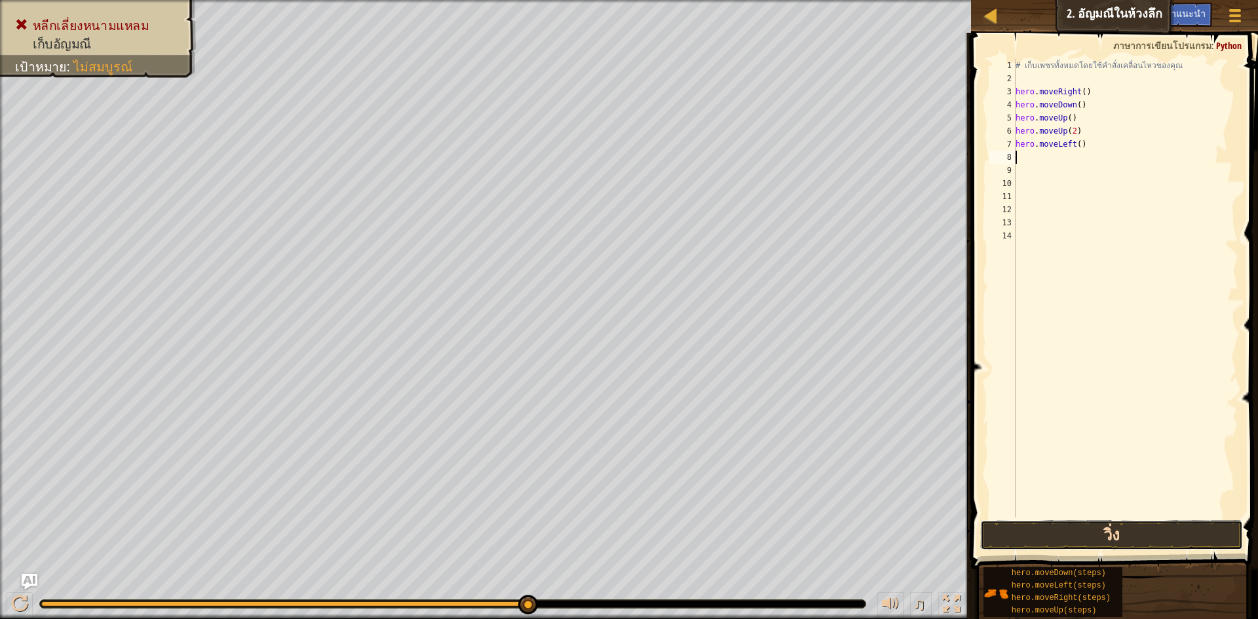
click at [1080, 543] on button "วิ่ง" at bounding box center [1111, 535] width 263 height 30
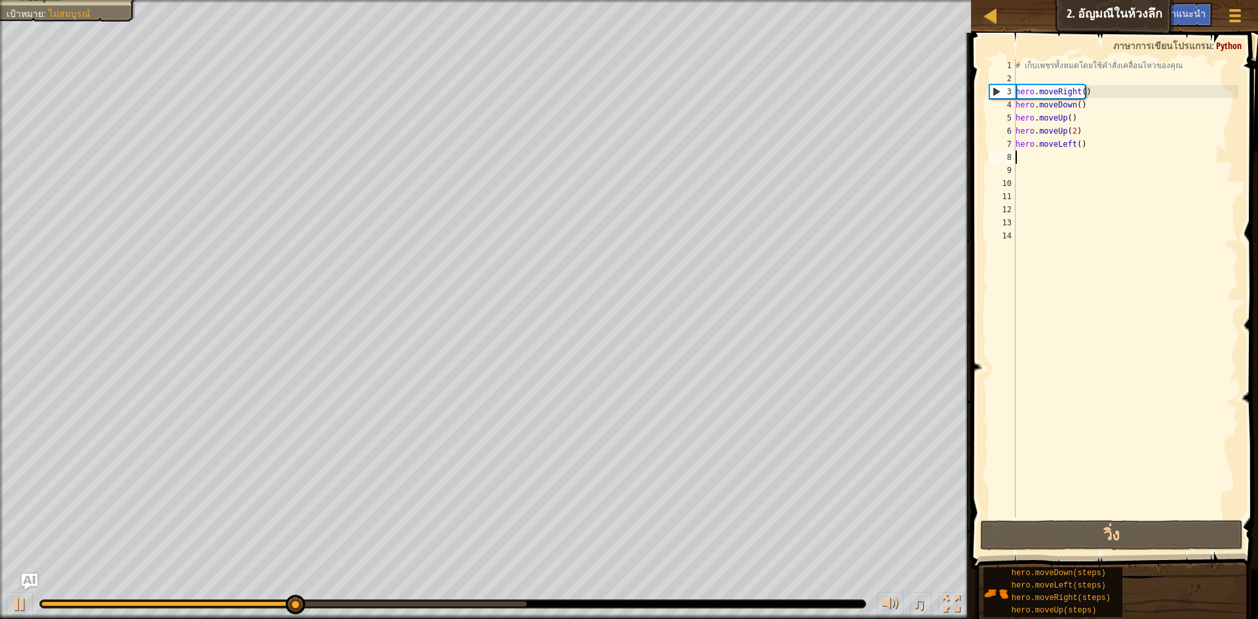
click at [1089, 147] on div "# เก็บเพชรทั้งหมดโดยใช้คำสั่งเคลื่อนไหวของคุณ hero . moveRight ( ) hero . moveD…" at bounding box center [1126, 301] width 226 height 485
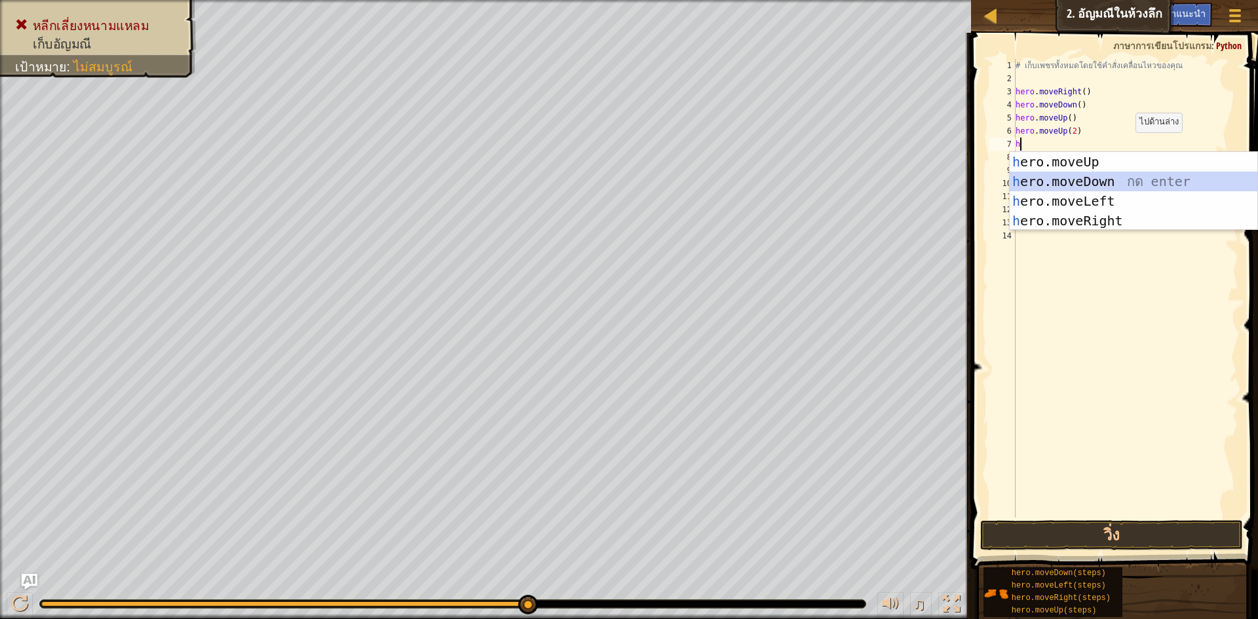
click at [1147, 183] on div "h ero.moveUp กด enter h ero.moveDown กด enter h ero.moveLeft กด enter h ero.mov…" at bounding box center [1134, 211] width 248 height 118
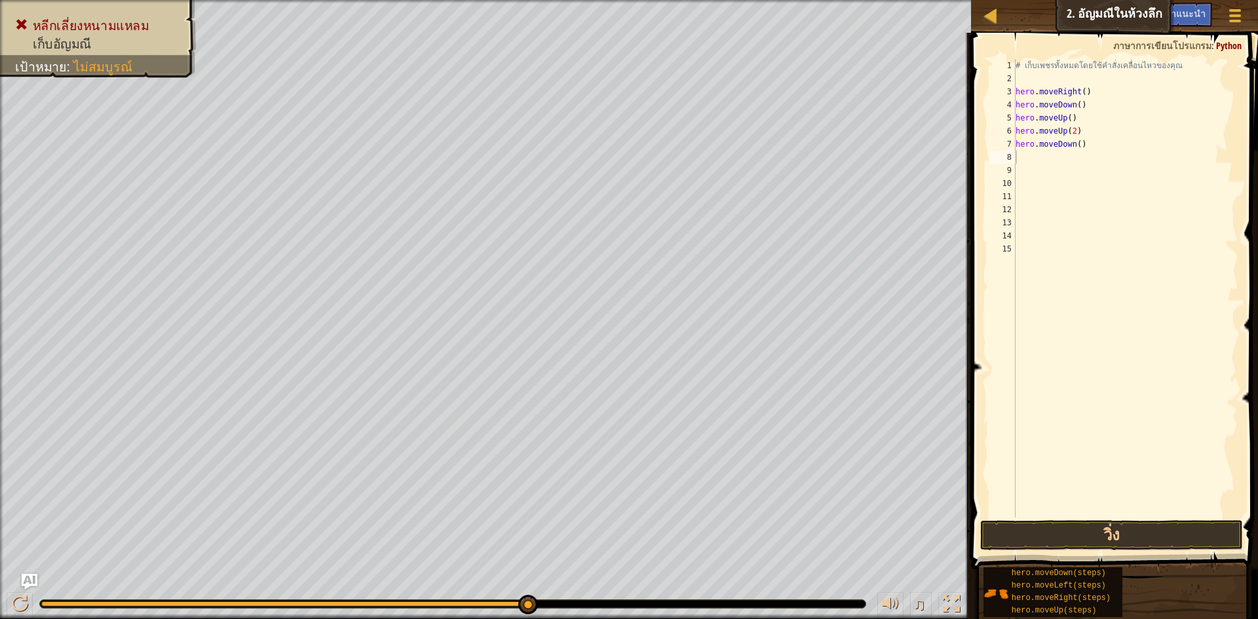
click at [1056, 518] on span at bounding box center [1116, 282] width 298 height 575
click at [1059, 530] on button "วิ่ง" at bounding box center [1111, 535] width 263 height 30
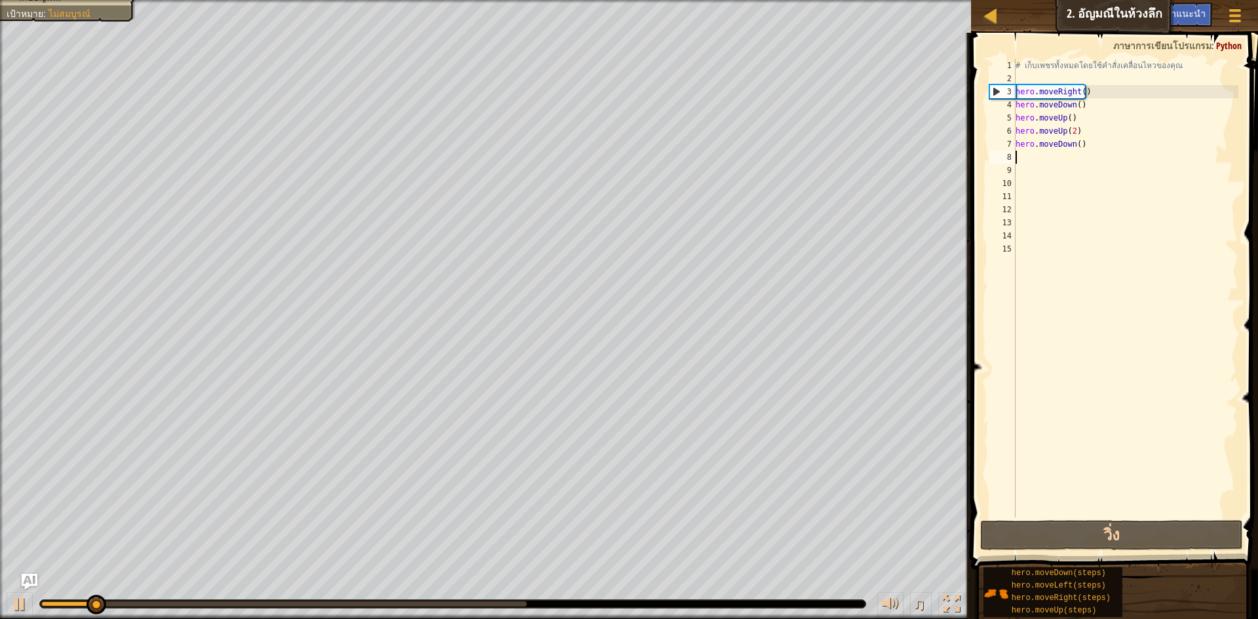
drag, startPoint x: 1068, startPoint y: 514, endPoint x: 942, endPoint y: 650, distance: 185.5
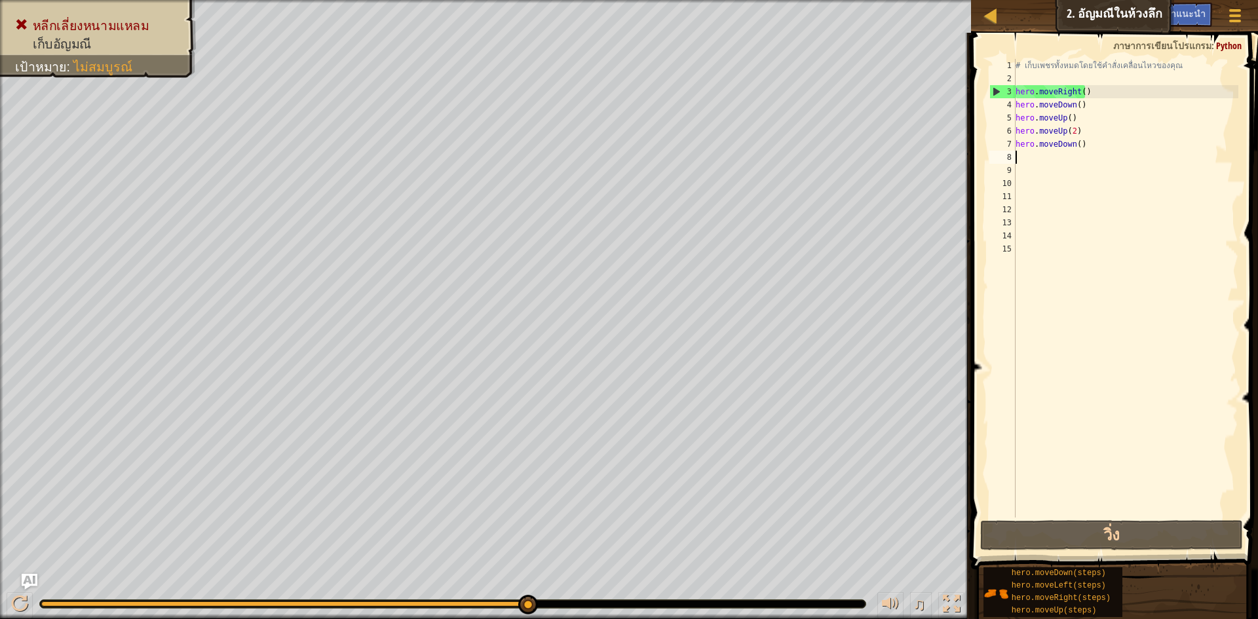
click at [1093, 155] on div "# เก็บเพชรทั้งหมดโดยใช้คำสั่งเคลื่อนไหวของคุณ hero . moveRight ( ) hero . moveD…" at bounding box center [1126, 301] width 226 height 485
click at [1093, 154] on div "# เก็บเพชรทั้งหมดโดยใช้คำสั่งเคลื่อนไหวของคุณ hero . moveRight ( ) hero . moveD…" at bounding box center [1126, 301] width 226 height 485
click at [1092, 143] on div "# เก็บเพชรทั้งหมดโดยใช้คำสั่งเคลื่อนไหวของคุณ hero . moveRight ( ) hero . moveD…" at bounding box center [1126, 301] width 226 height 485
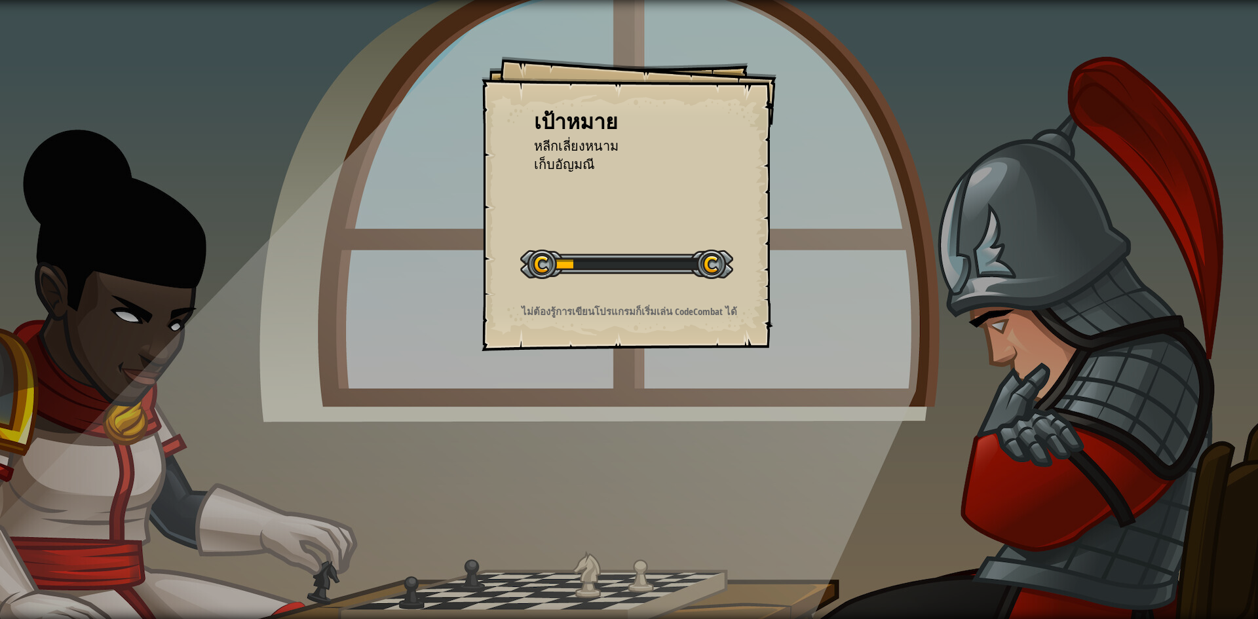
click at [611, 265] on div at bounding box center [626, 264] width 213 height 29
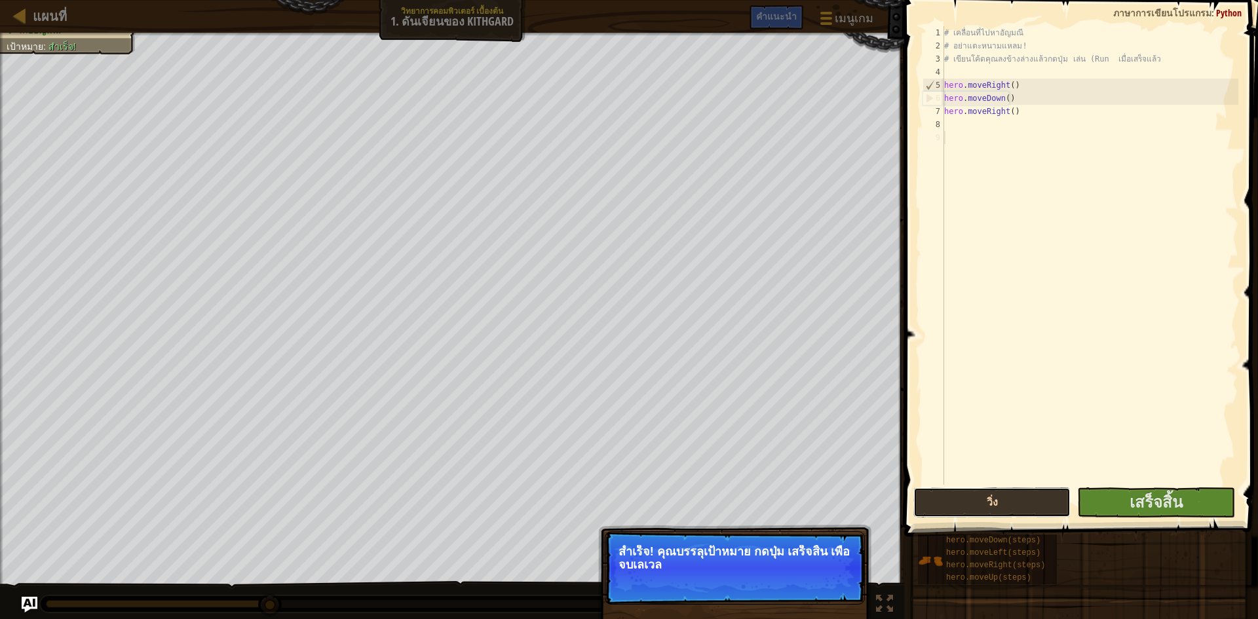
click at [980, 499] on button "วิ่ง" at bounding box center [992, 503] width 157 height 30
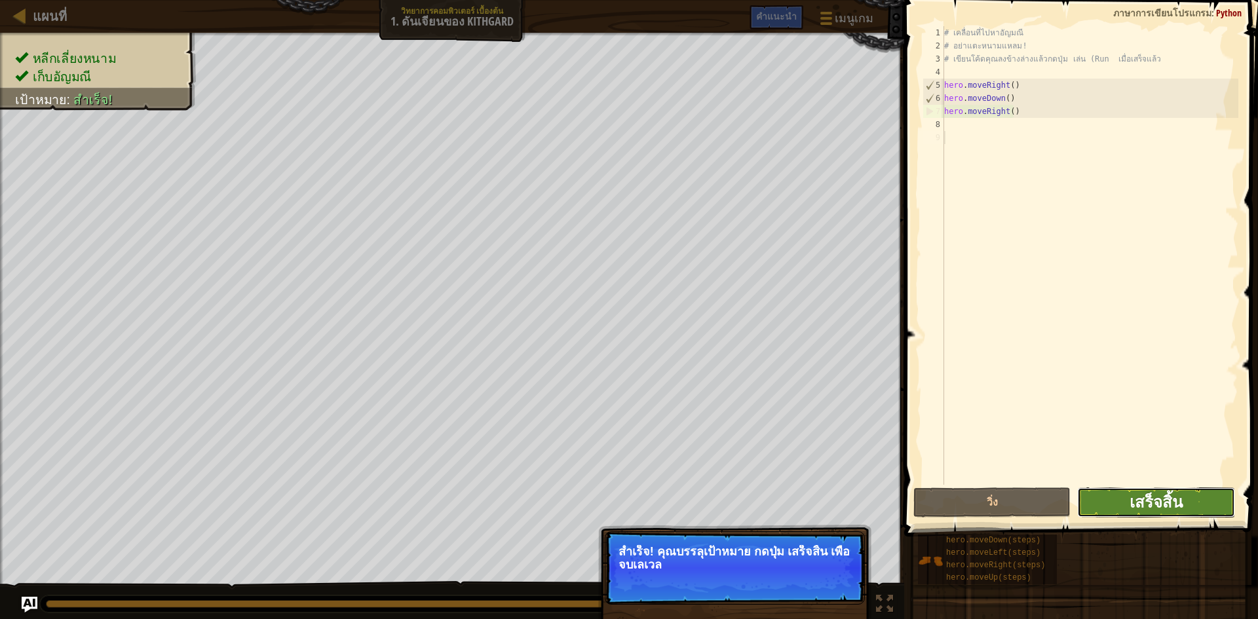
click at [1176, 499] on span "เสร็จสิ้น" at bounding box center [1156, 502] width 53 height 21
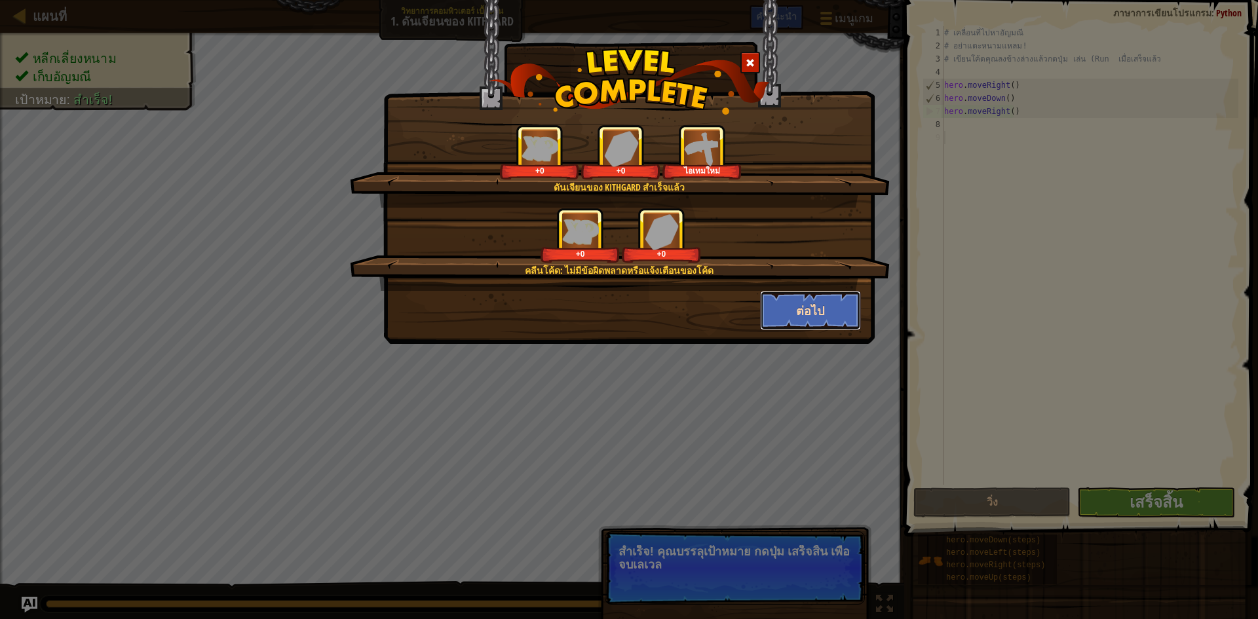
click at [824, 303] on button "ต่อไป" at bounding box center [811, 310] width 102 height 39
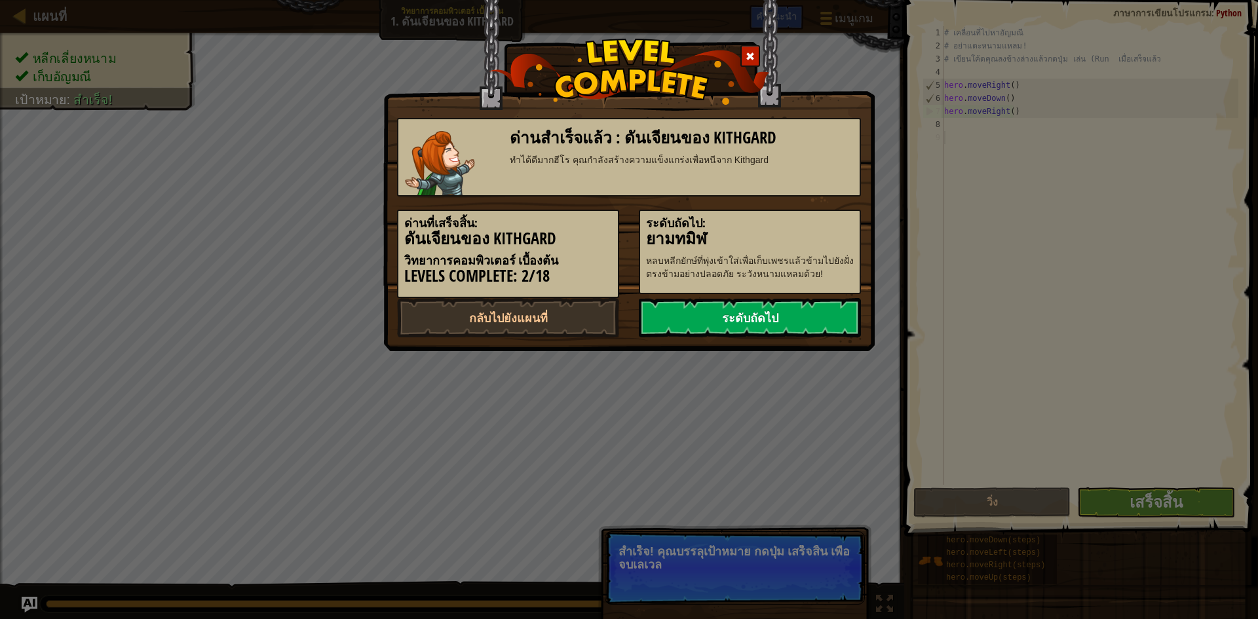
click at [714, 321] on link "ระดับถัดไป" at bounding box center [750, 317] width 222 height 39
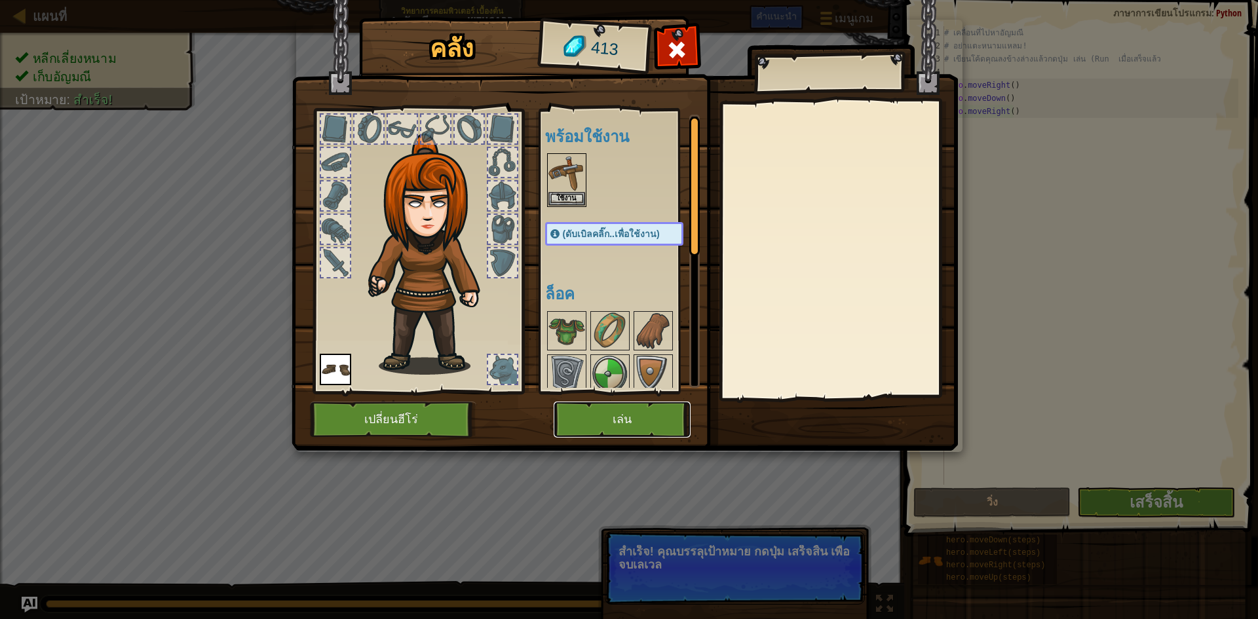
click at [640, 410] on button "เล่น" at bounding box center [622, 420] width 137 height 36
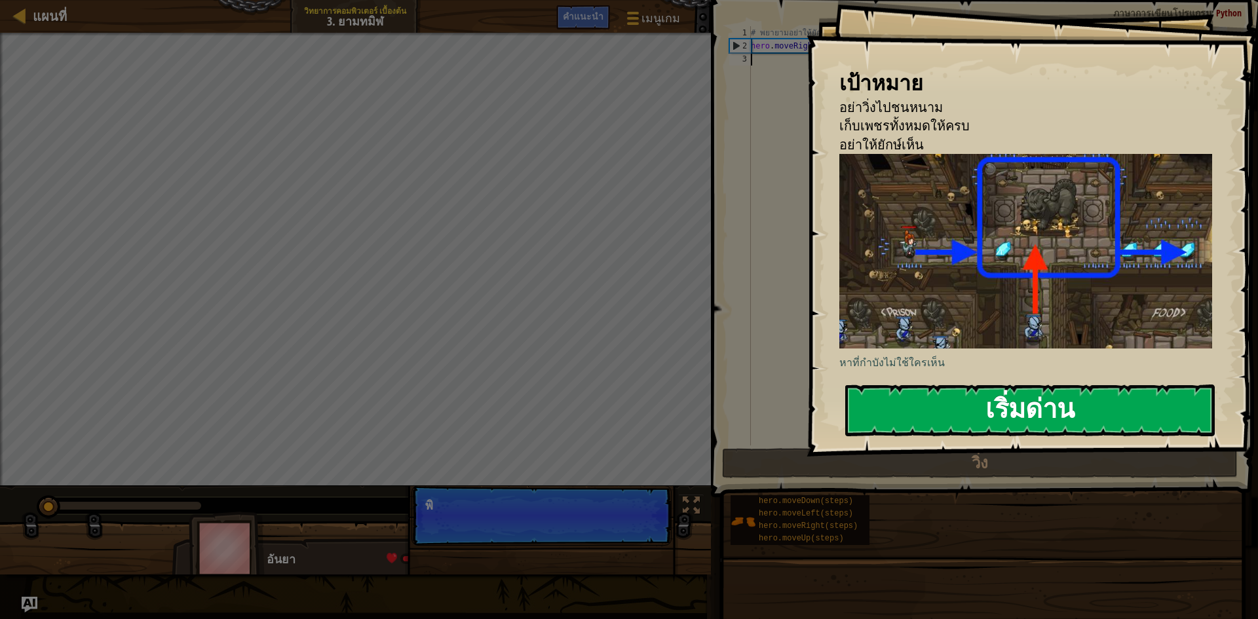
click at [885, 415] on button "เริ่มด่าน" at bounding box center [1030, 411] width 370 height 52
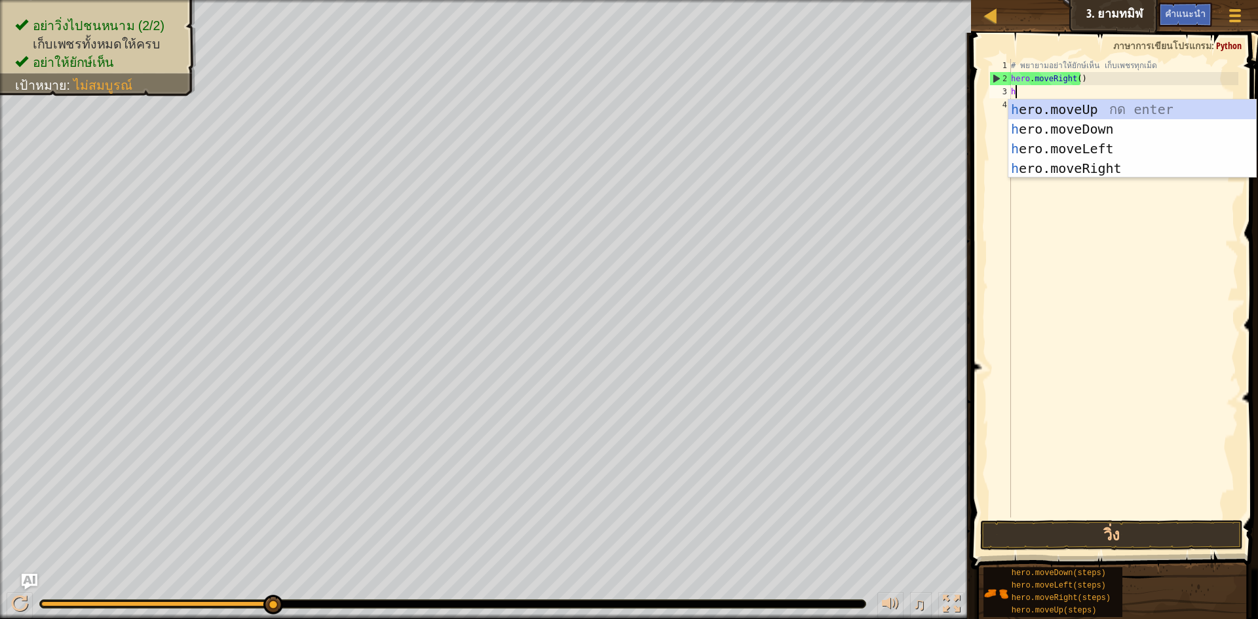
scroll to position [6, 0]
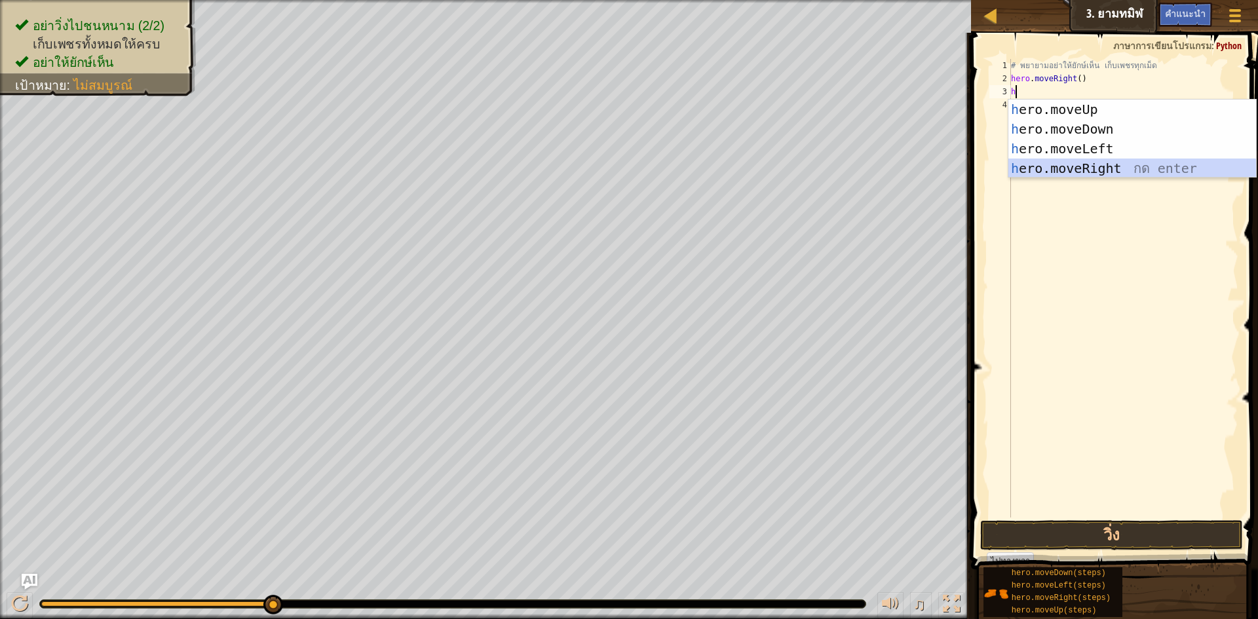
click at [1110, 174] on div "h ero.moveUp กด enter h ero.moveDown กด enter h ero.moveLeft กด enter h ero.mov…" at bounding box center [1133, 159] width 248 height 118
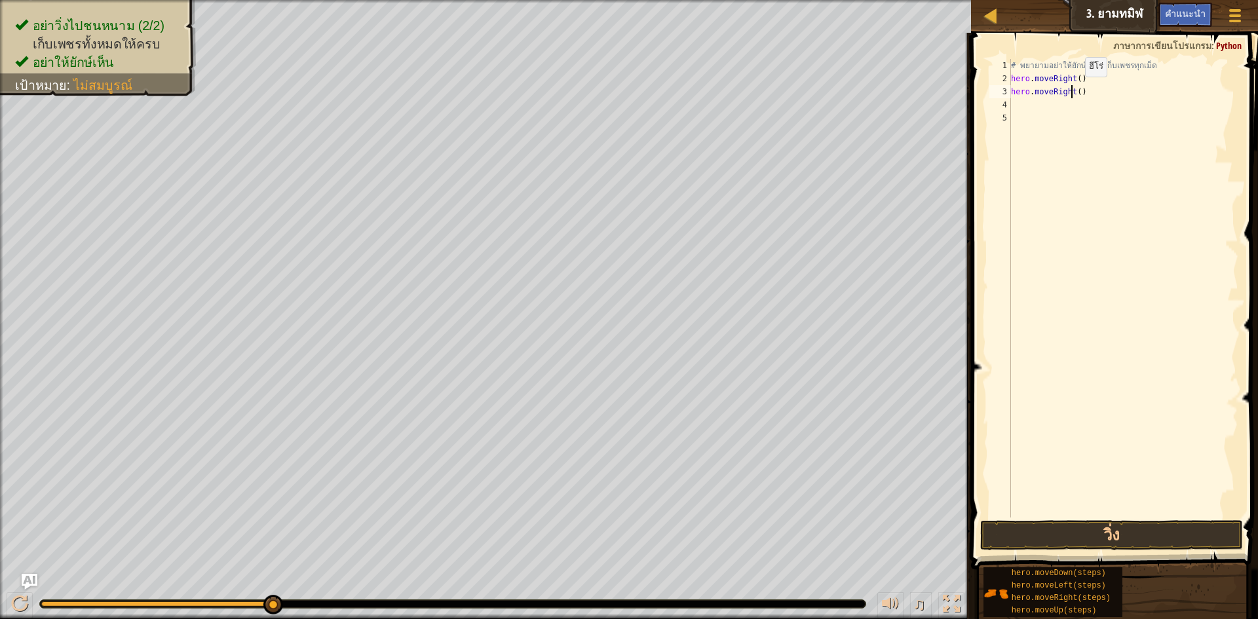
click at [1074, 90] on div "# พยายามอย่าให้ยักษ์เห็น เก็บเพชรทุกเม็ด hero . moveRight ( ) hero . moveRight …" at bounding box center [1124, 301] width 230 height 485
click at [1076, 102] on div "# พยายามอย่าให้ยักษ์เห็น เก็บเพชรทุกเม็ด hero . moveRight ( ) hero . moveRight …" at bounding box center [1124, 301] width 230 height 485
click at [1110, 532] on button "วิ่ง" at bounding box center [1111, 535] width 263 height 30
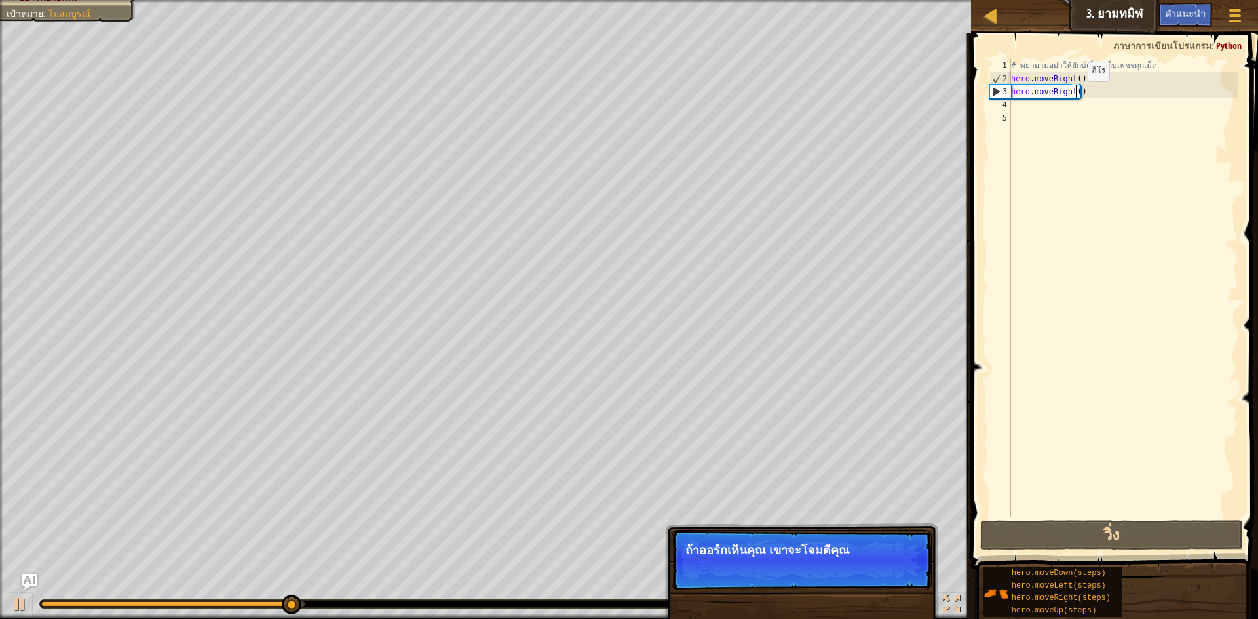
scroll to position [6, 0]
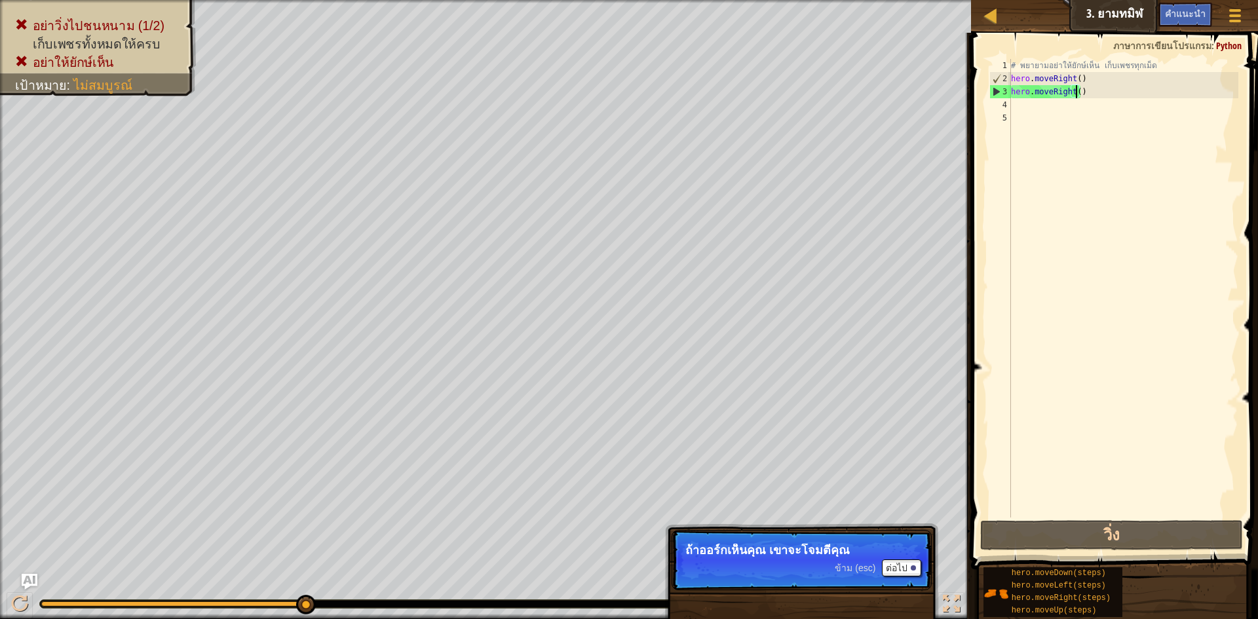
click at [1081, 94] on div "# พยายามอย่าให้ยักษ์เห็น เก็บเพชรทุกเม็ด hero . moveRight ( ) hero . moveRight …" at bounding box center [1124, 301] width 230 height 485
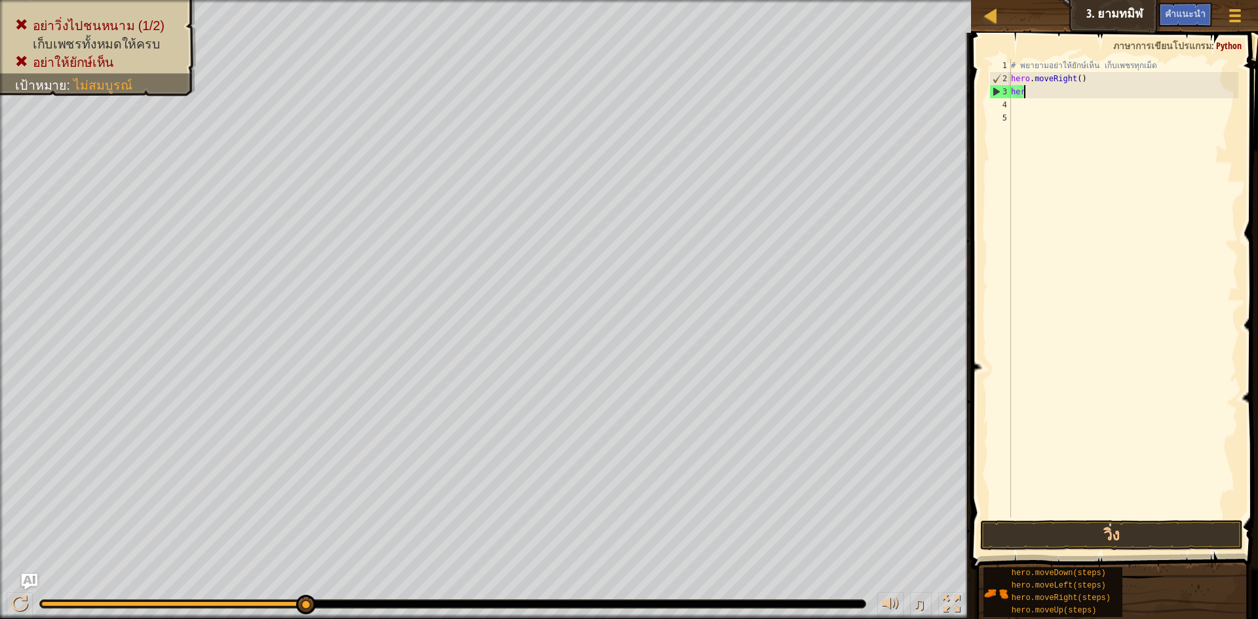
type textarea "h"
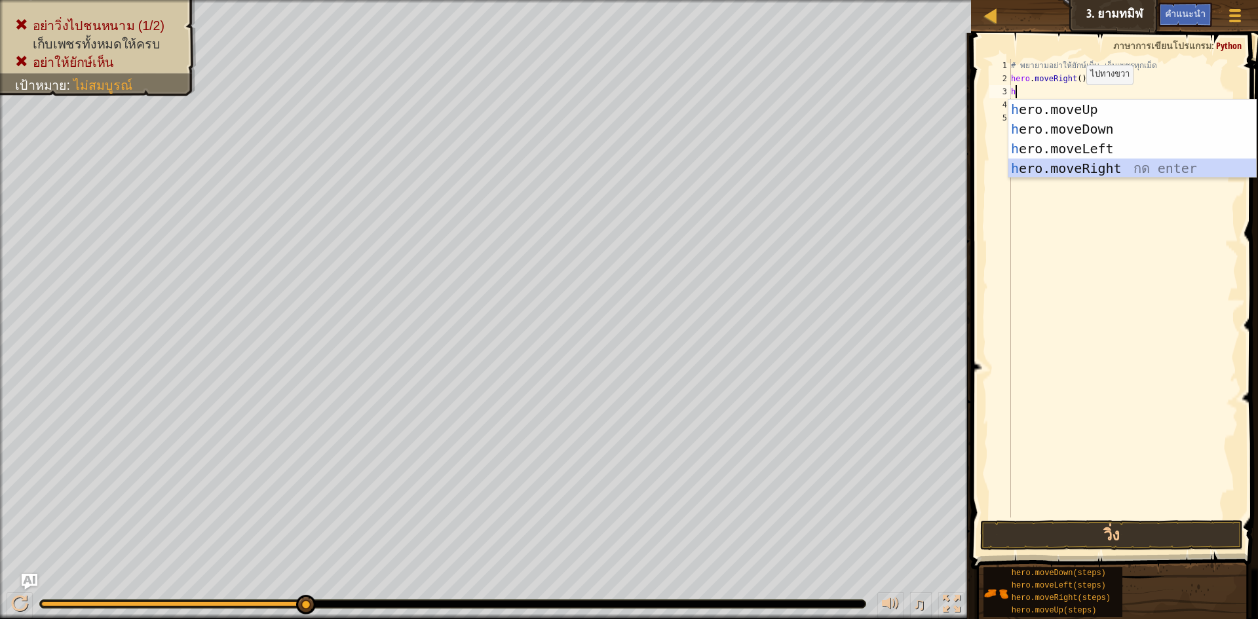
click at [1089, 165] on div "h ero.moveUp กด enter h ero.moveDown กด enter h ero.moveLeft กด enter h ero.mov…" at bounding box center [1133, 159] width 248 height 118
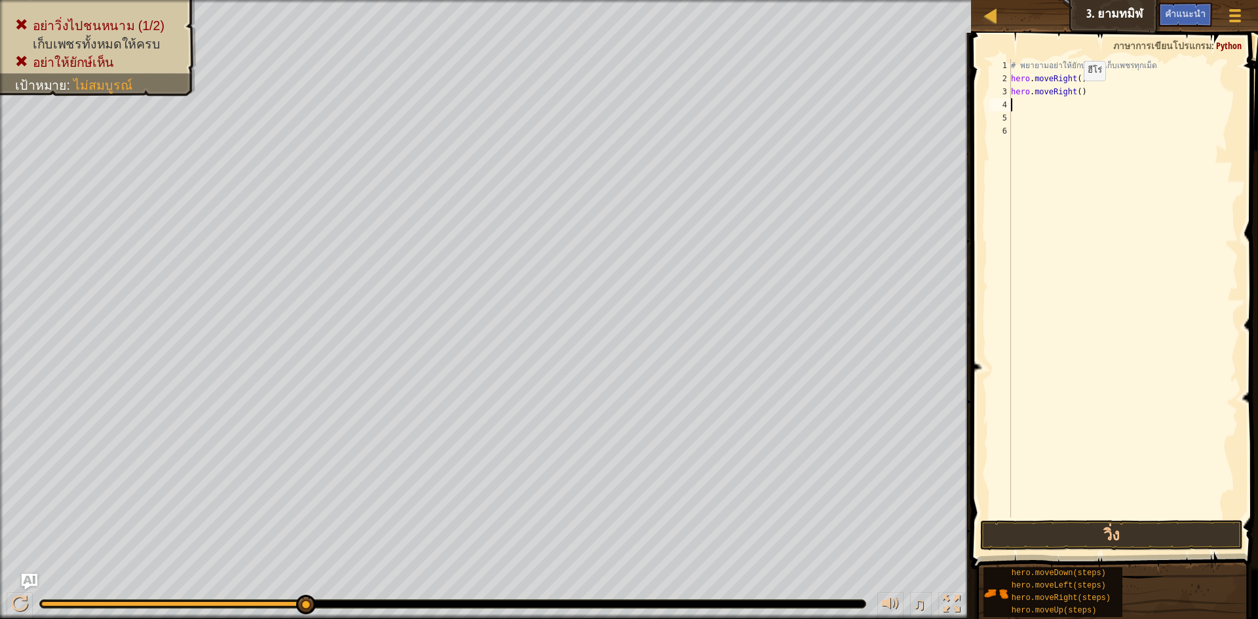
click at [1073, 94] on div "# พยายามอย่าให้ยักษ์เห็น เก็บเพชรทุกเม็ด hero . moveRight ( ) hero . moveRight …" at bounding box center [1124, 301] width 230 height 485
click at [1076, 97] on div "# พยายามอย่าให้ยักษ์เห็น เก็บเพชรทุกเม็ด hero . moveRight ( ) hero . moveRight …" at bounding box center [1124, 301] width 230 height 485
click at [1049, 535] on button "วิ่ง" at bounding box center [1111, 535] width 263 height 30
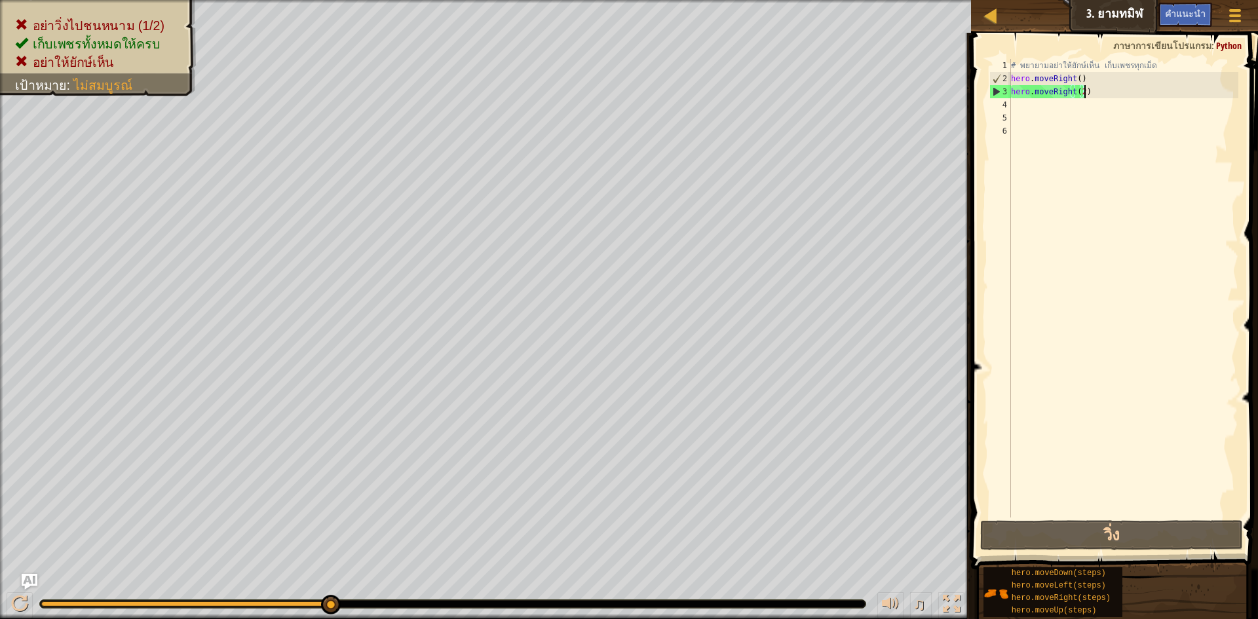
click at [1087, 95] on div "# พยายามอย่าให้ยักษ์เห็น เก็บเพชรทุกเม็ด hero . moveRight ( ) hero . moveRight …" at bounding box center [1124, 301] width 230 height 485
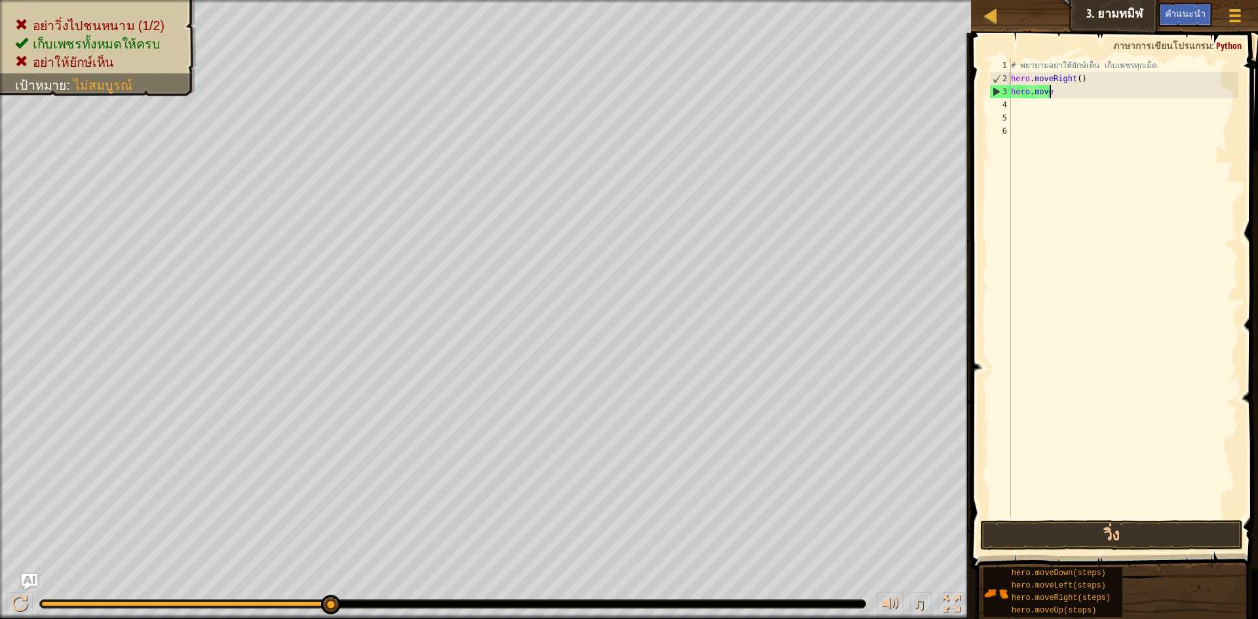
scroll to position [6, 1]
type textarea "h"
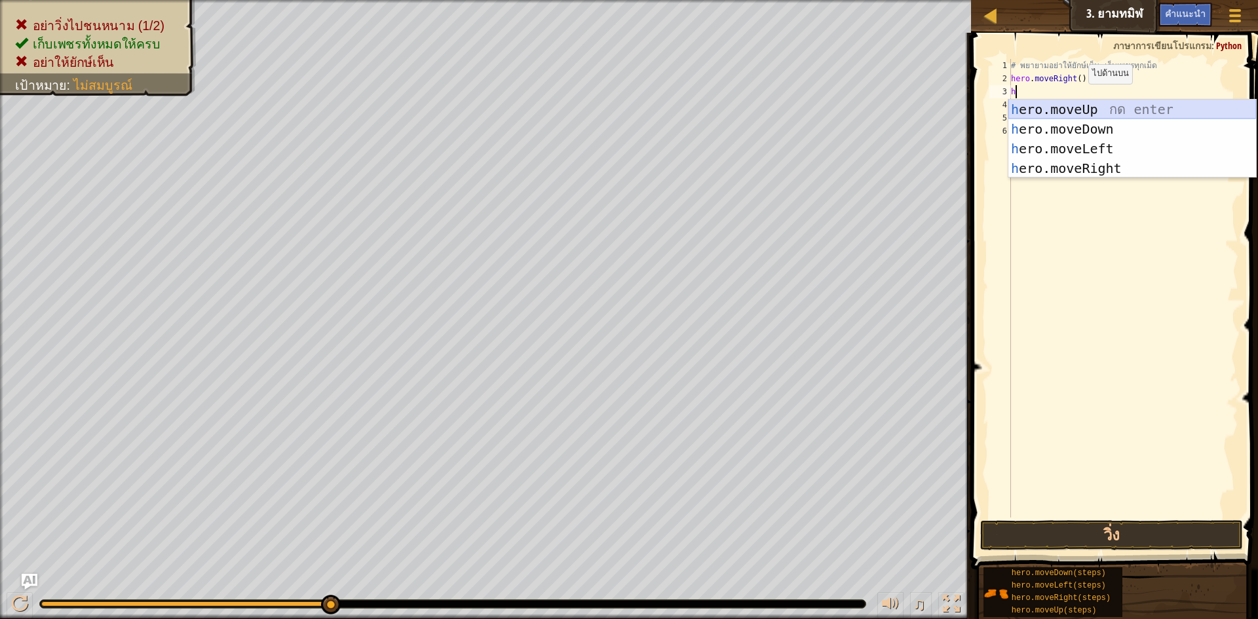
click at [1080, 113] on div "h ero.moveUp กด enter h ero.moveDown กด enter h ero.moveLeft กด enter h ero.mov…" at bounding box center [1133, 159] width 248 height 118
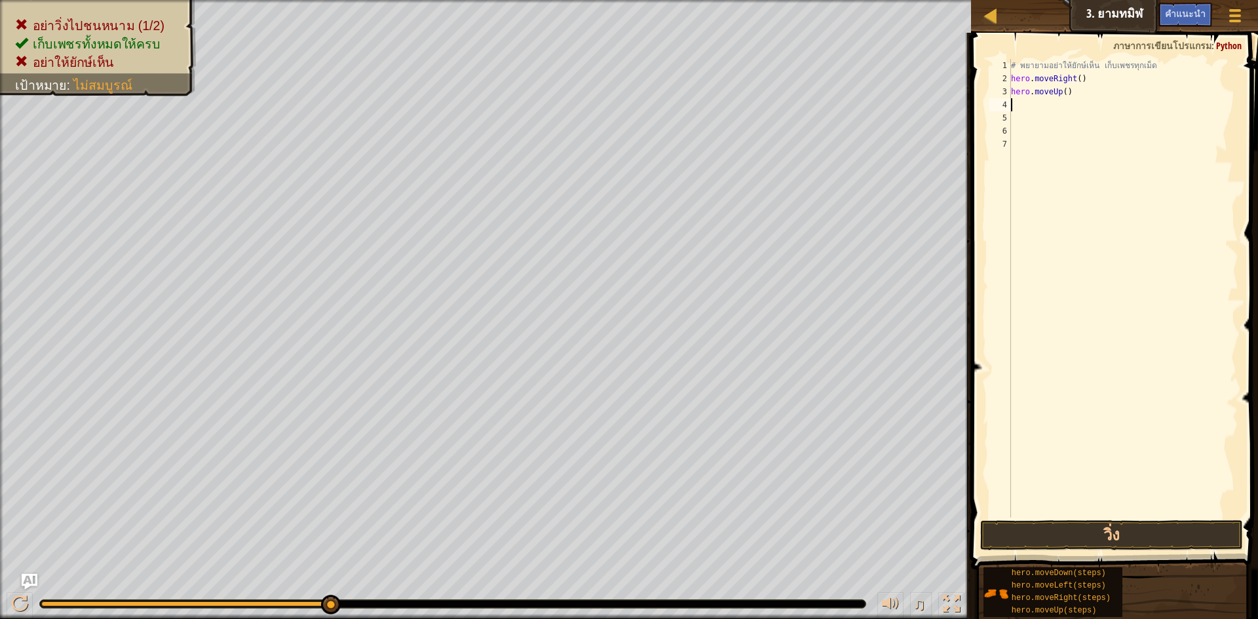
type textarea "g"
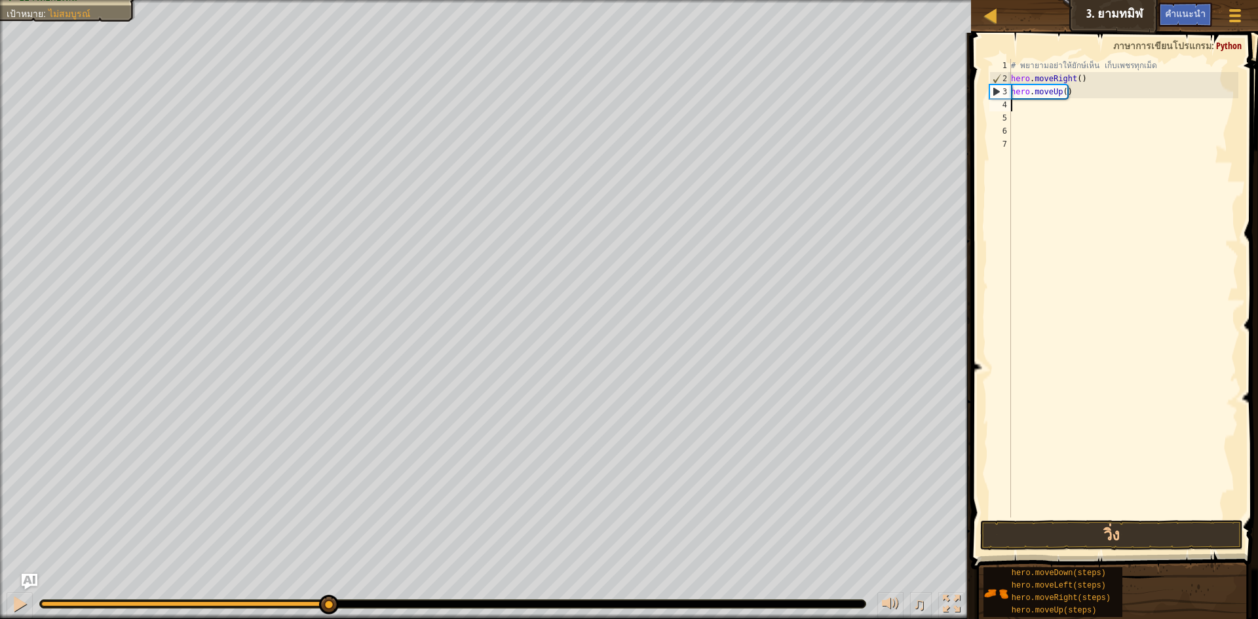
type textarea "g"
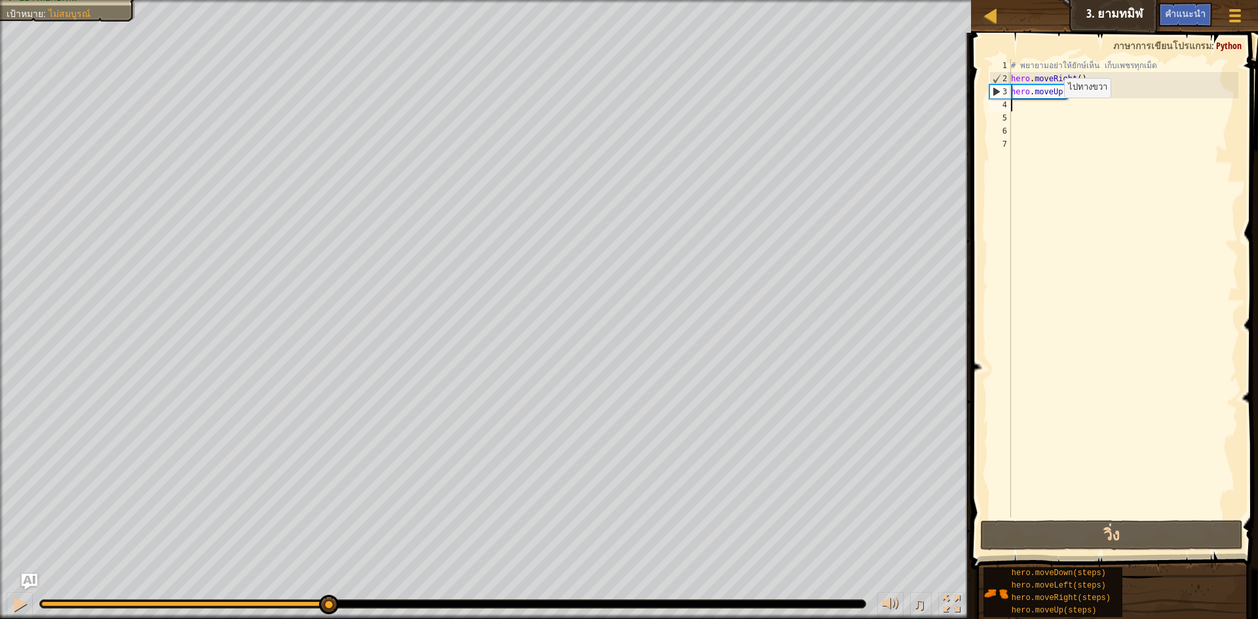
type textarea "h"
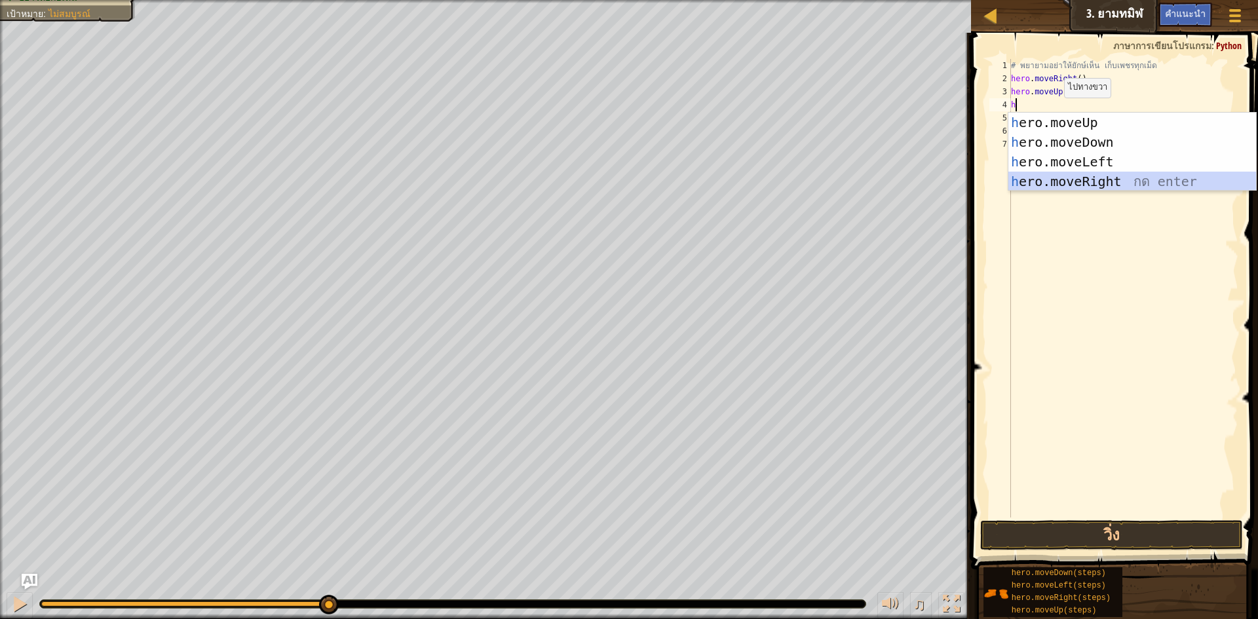
click at [1063, 180] on div "h ero.moveUp กด enter h ero.moveDown กด enter h ero.moveLeft กด enter h ero.mov…" at bounding box center [1133, 172] width 248 height 118
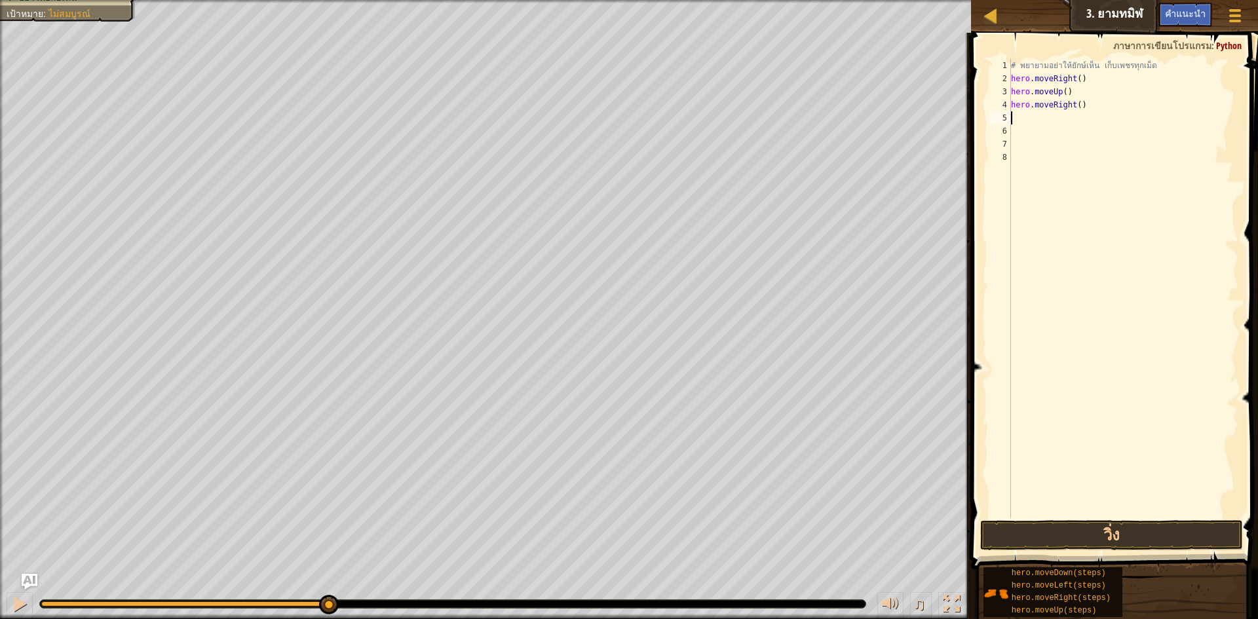
type textarea "h"
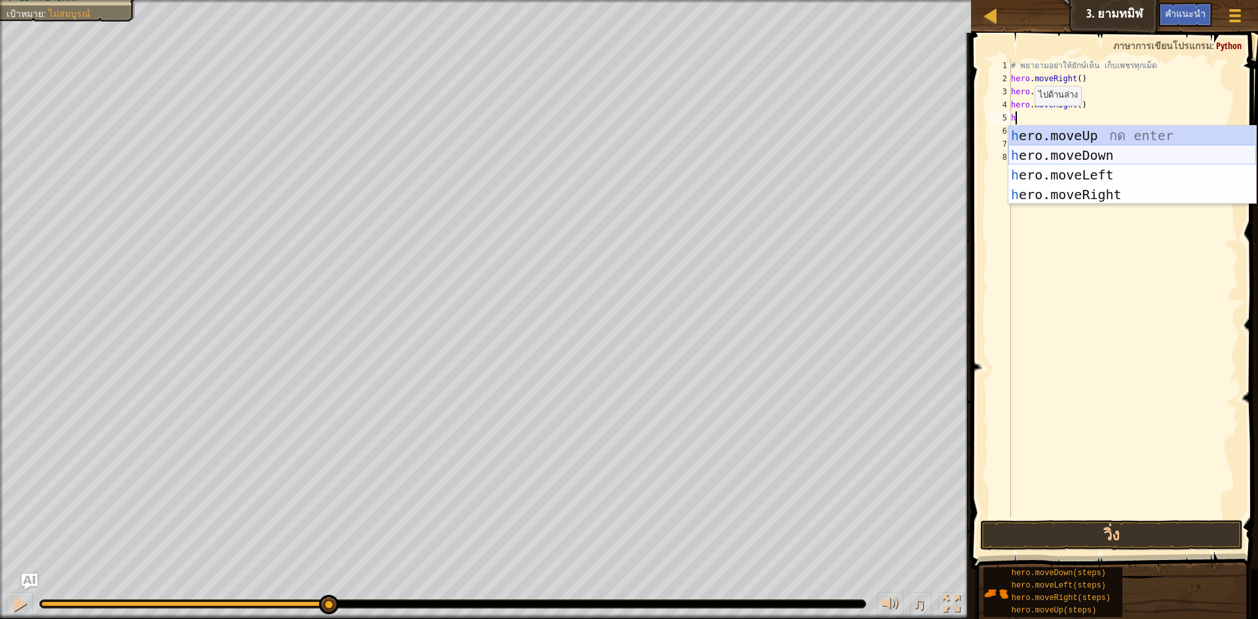
click at [1067, 159] on div "h ero.moveUp กด enter h ero.moveDown กด enter h ero.moveLeft กด enter h ero.mov…" at bounding box center [1133, 185] width 248 height 118
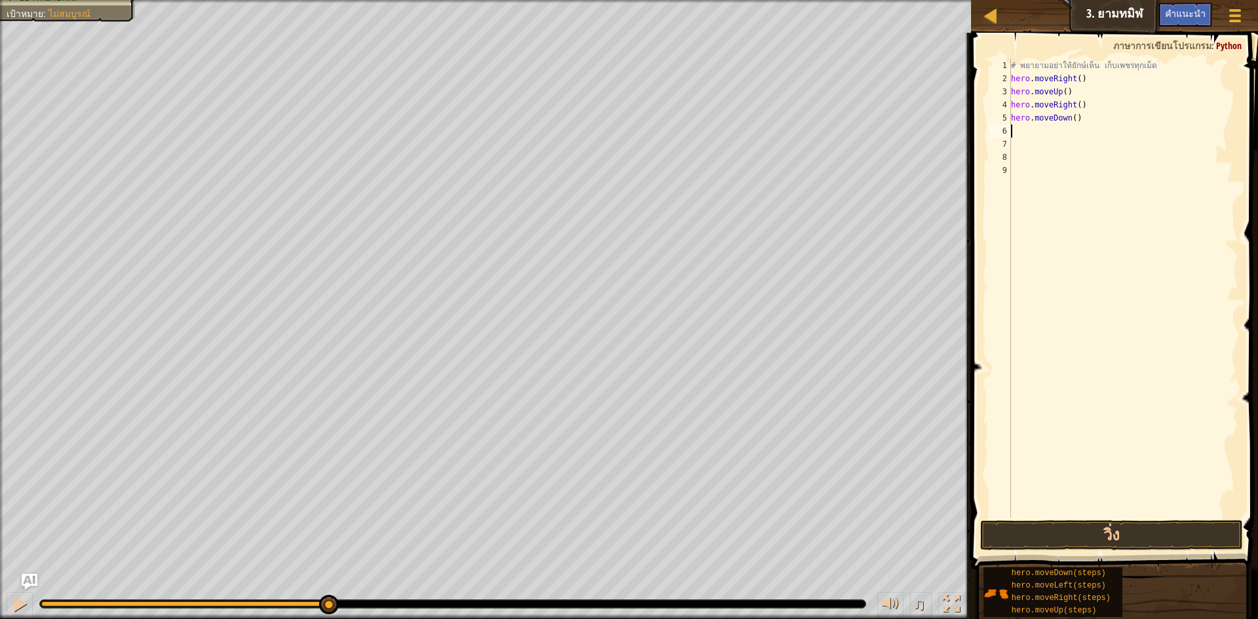
type textarea "h"
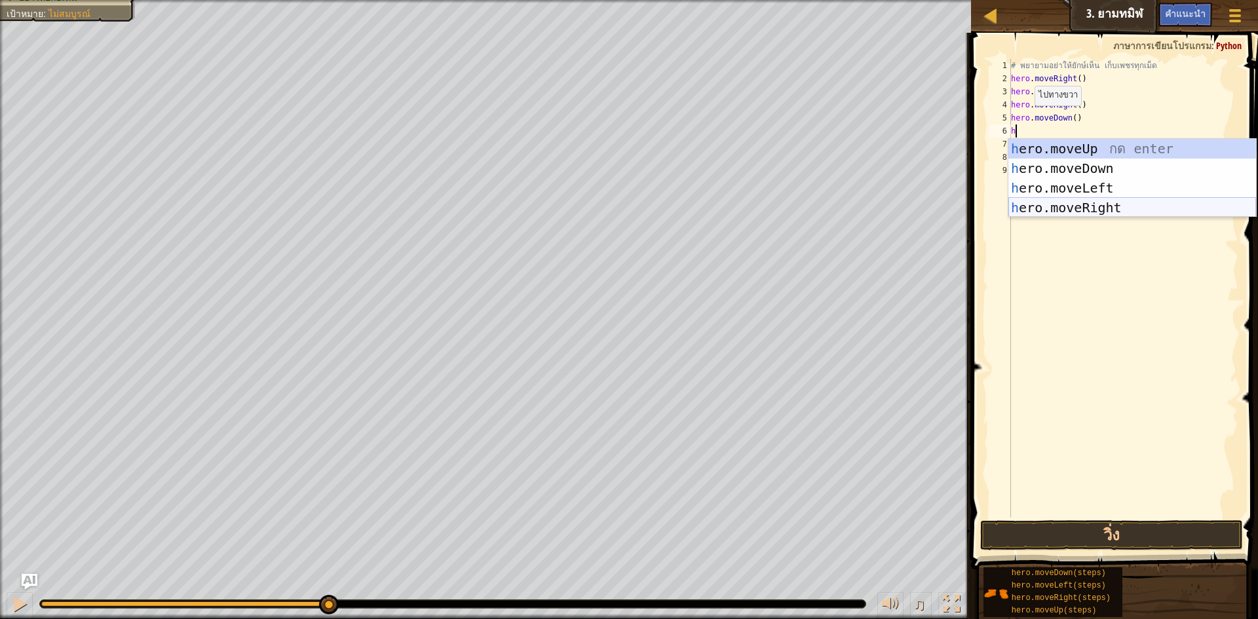
click at [1054, 207] on div "h ero.moveUp กด enter h ero.moveDown กด enter h ero.moveLeft กด enter h ero.mov…" at bounding box center [1133, 198] width 248 height 118
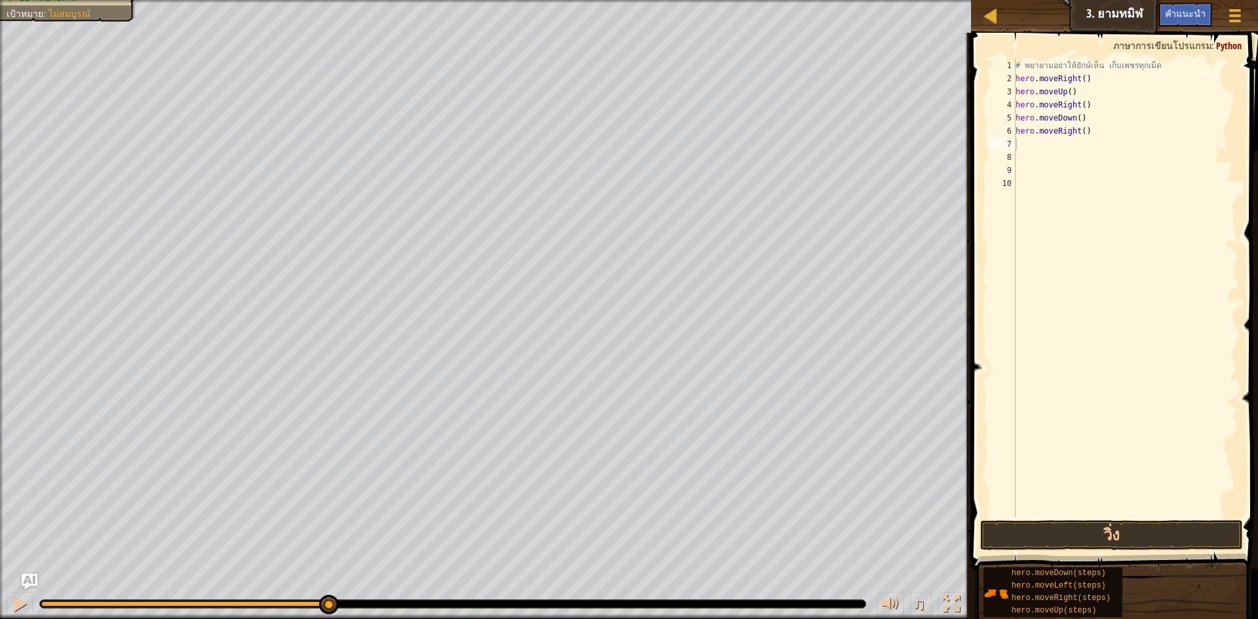
click at [977, 473] on span at bounding box center [1116, 282] width 298 height 575
click at [1166, 524] on button "วิ่ง" at bounding box center [1111, 535] width 263 height 30
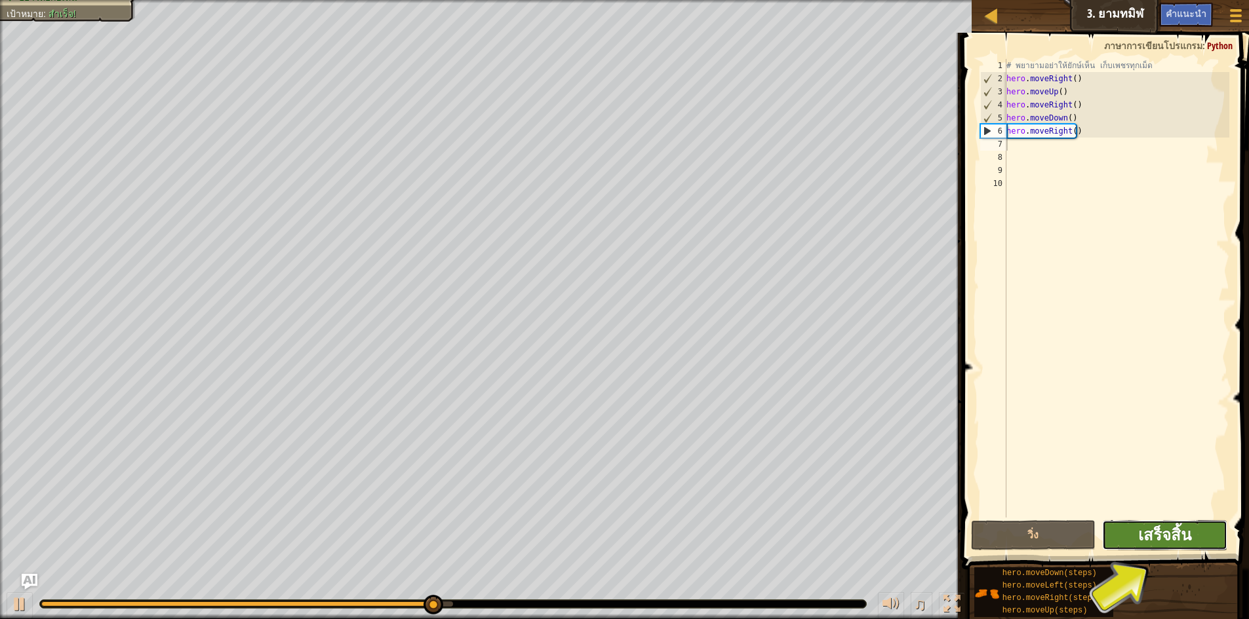
click at [1161, 527] on span "เสร็จสิ้น" at bounding box center [1164, 534] width 53 height 21
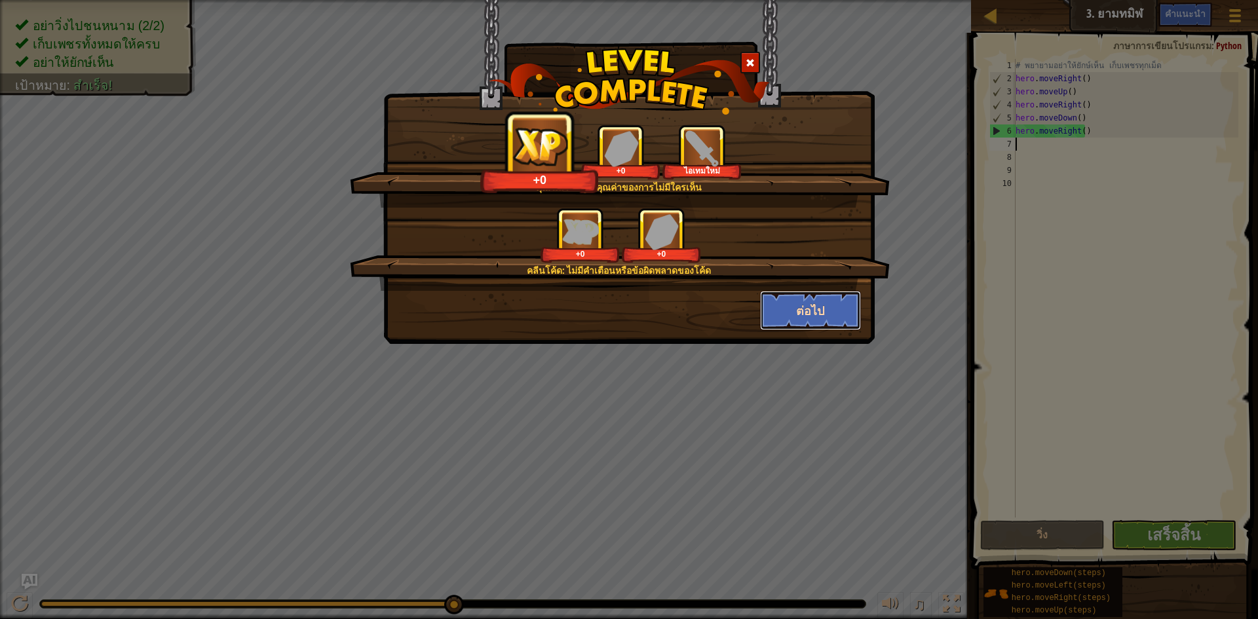
click at [814, 325] on button "ต่อไป" at bounding box center [811, 310] width 102 height 39
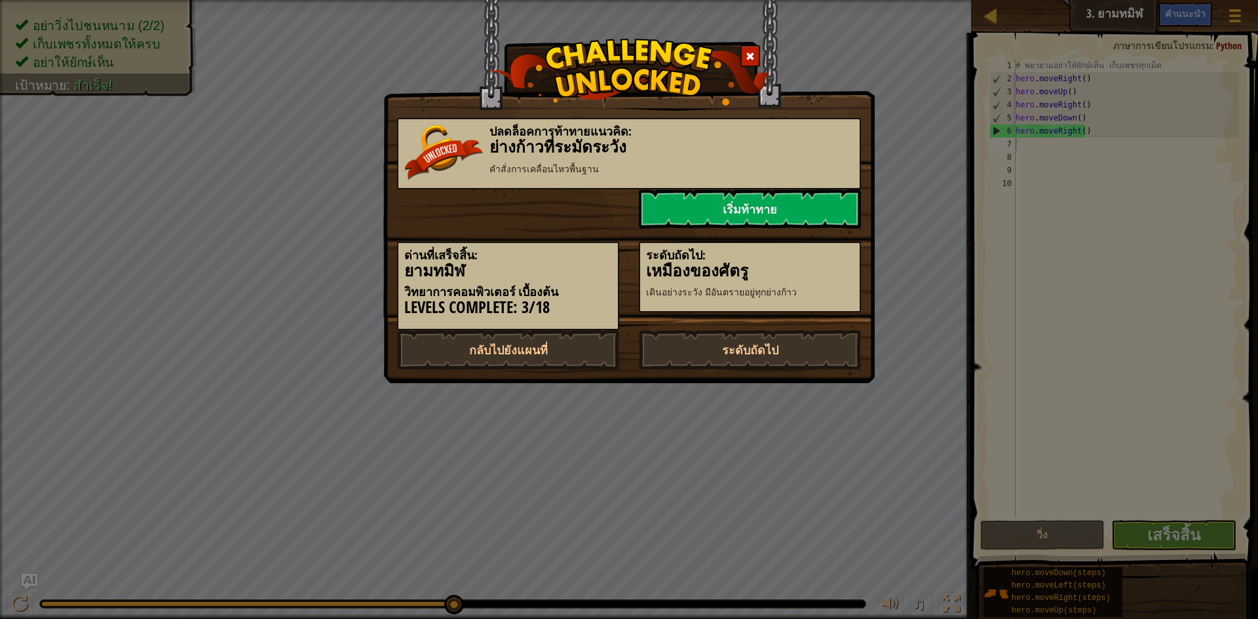
click at [780, 309] on div "ระดับถัดไป: เหมืองของศัตรู เดินอย่างระวัง มีอันตรายอยู่ทุกย่างก้าว" at bounding box center [750, 277] width 222 height 71
click at [716, 358] on link "ระดับถัดไป" at bounding box center [750, 349] width 222 height 39
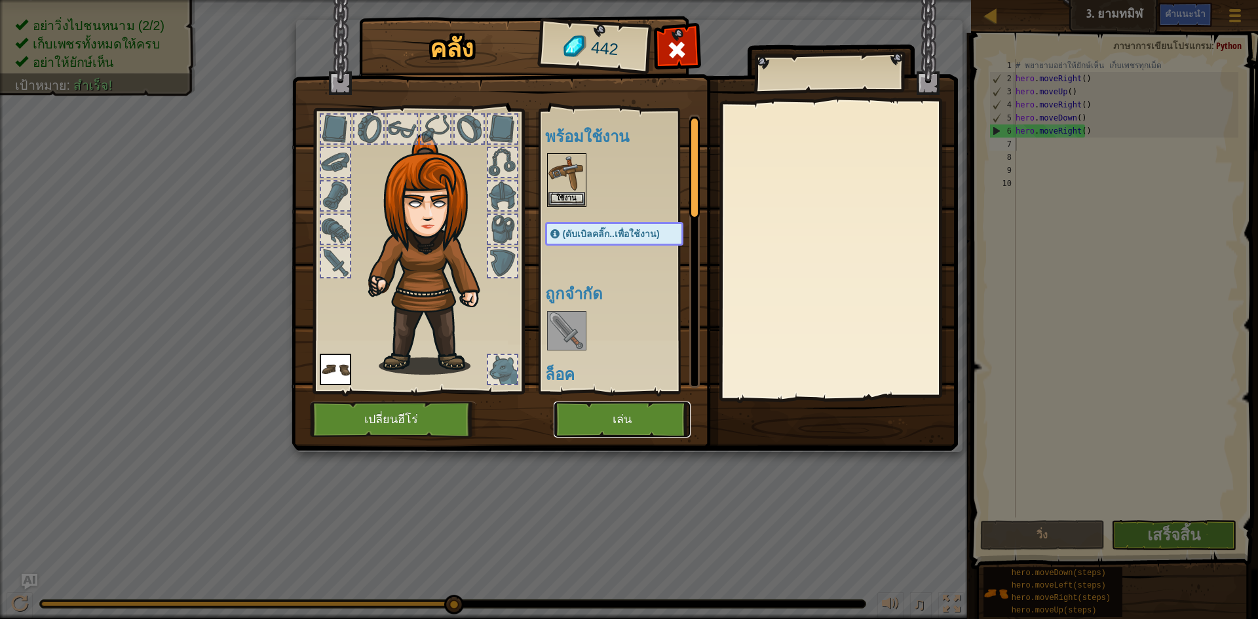
click at [649, 420] on button "เล่น" at bounding box center [622, 420] width 137 height 36
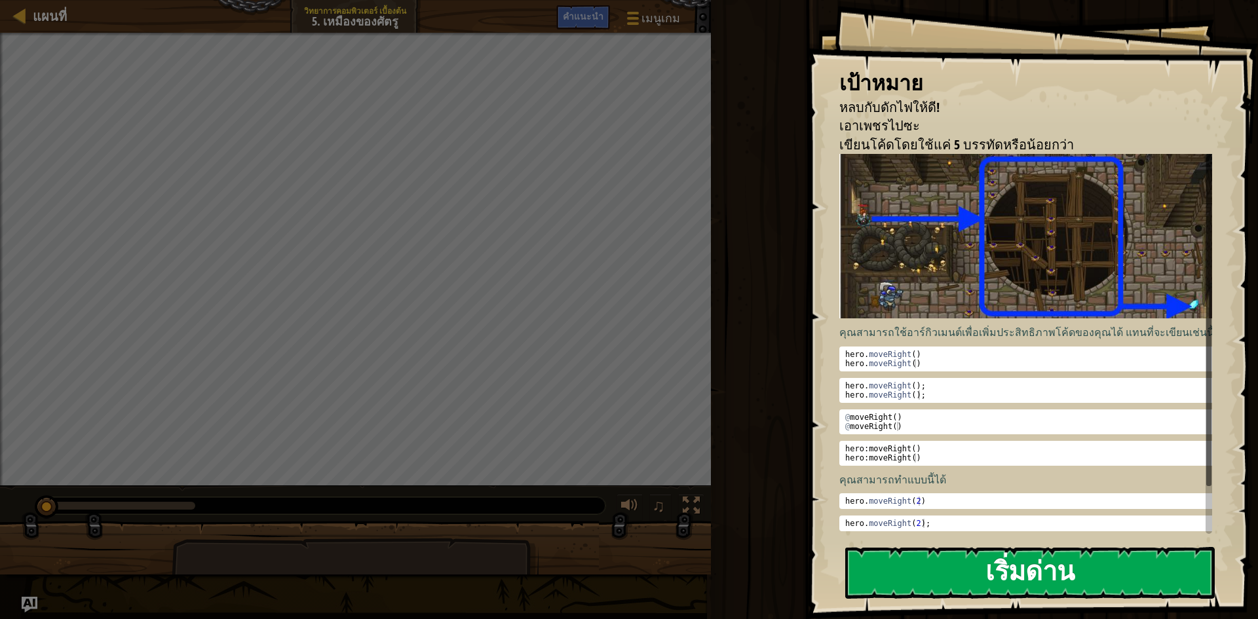
click at [930, 570] on button "เริ่มด่าน" at bounding box center [1030, 573] width 370 height 52
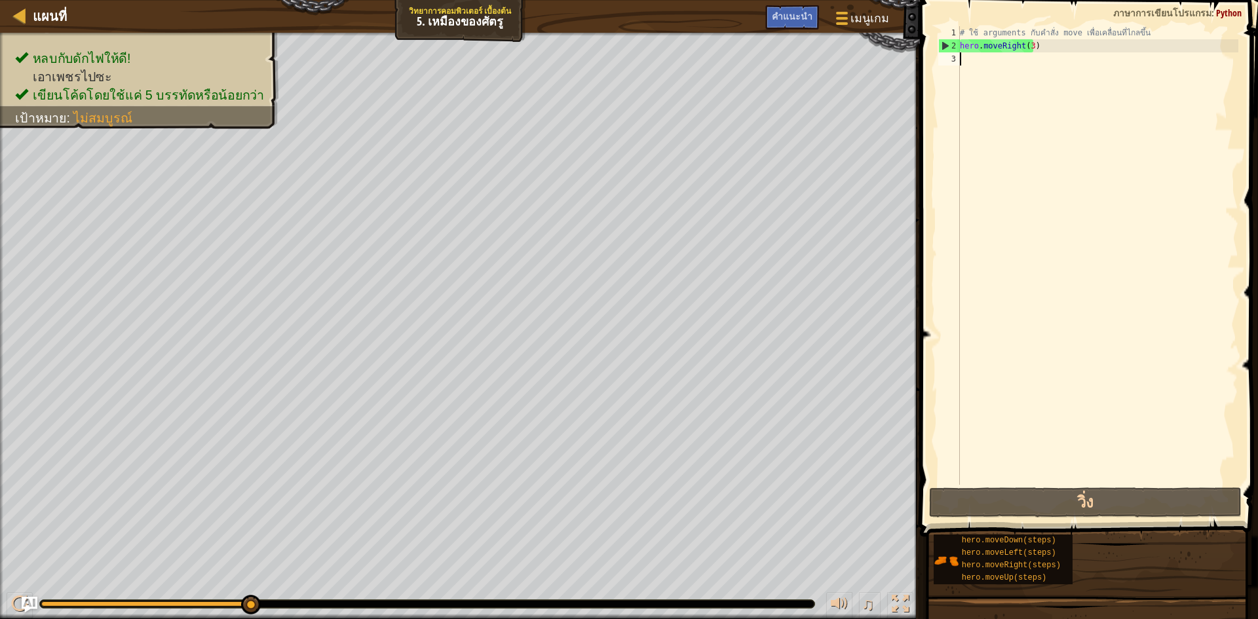
type textarea "h"
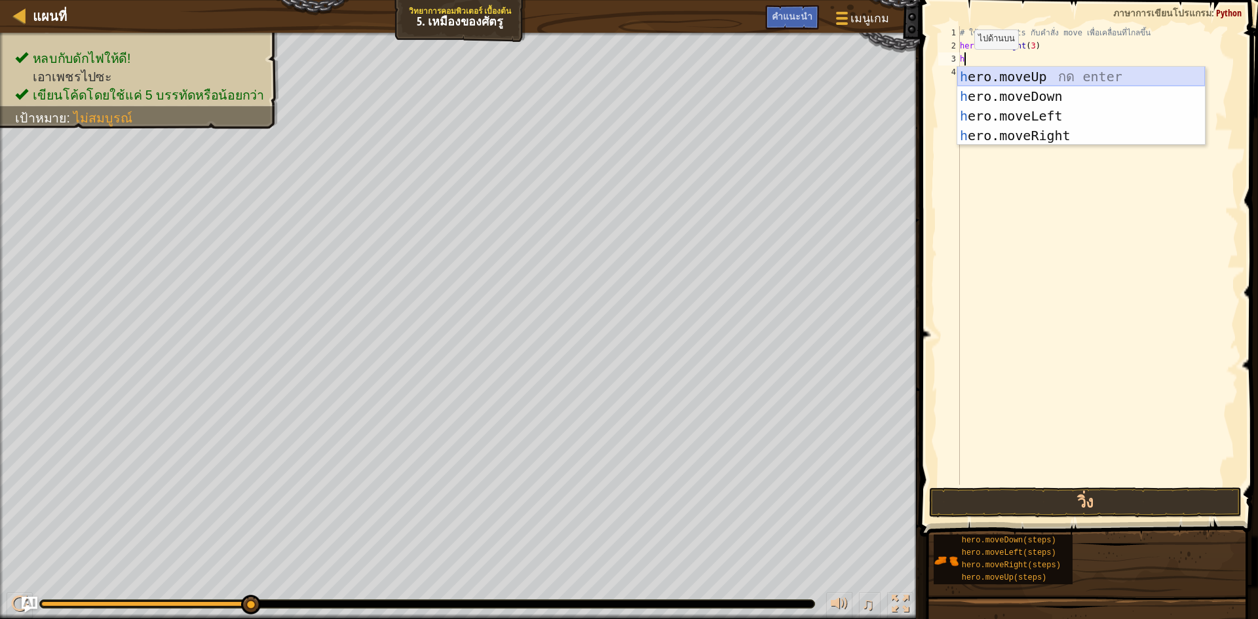
click at [1008, 77] on div "h ero.moveUp กด enter h ero.moveDown กด enter h ero.moveLeft กด enter h ero.mov…" at bounding box center [1082, 126] width 248 height 118
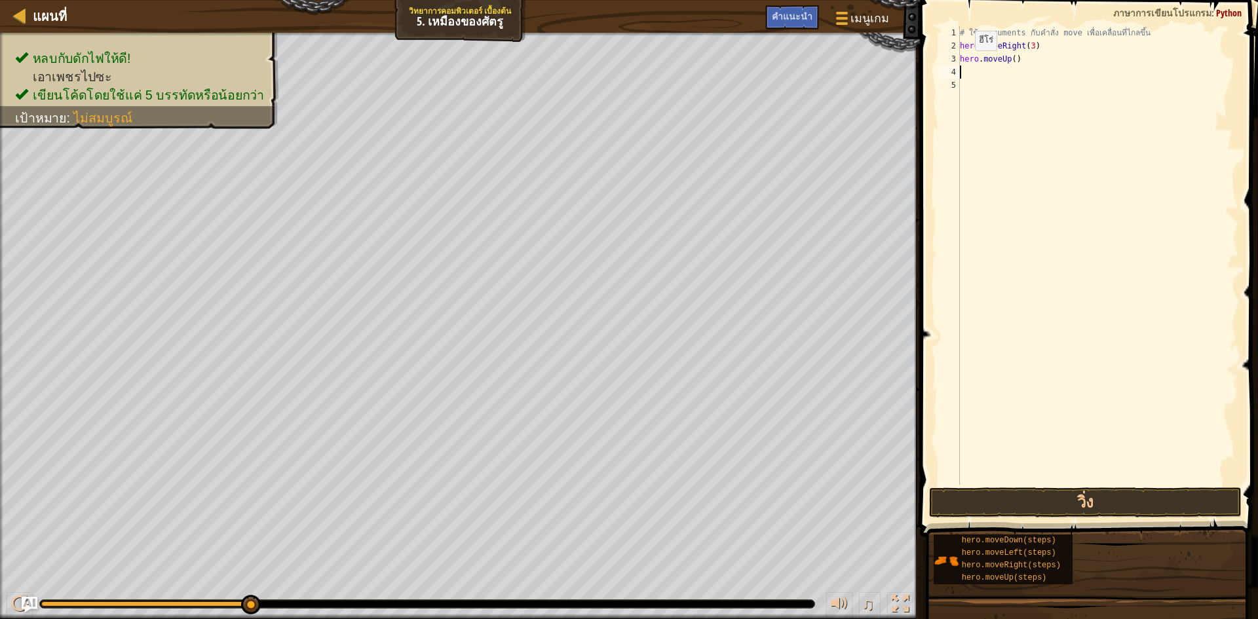
type textarea "h"
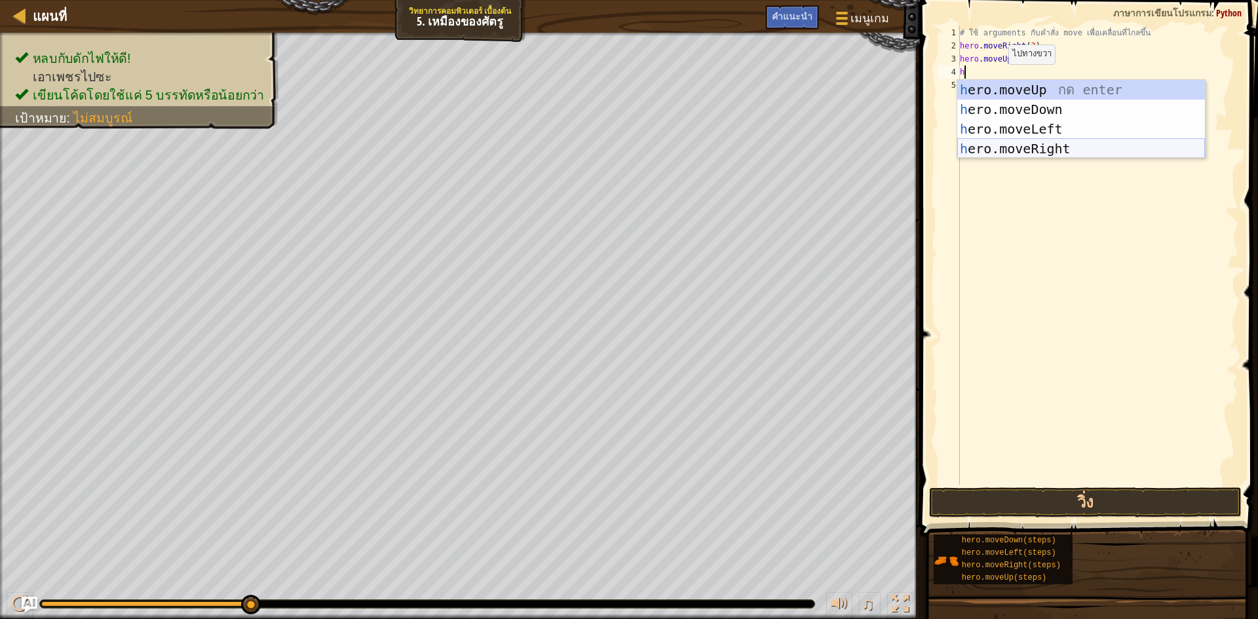
click at [1044, 147] on div "h ero.moveUp กด enter h ero.moveDown กด enter h ero.moveLeft กด enter h ero.mov…" at bounding box center [1082, 139] width 248 height 118
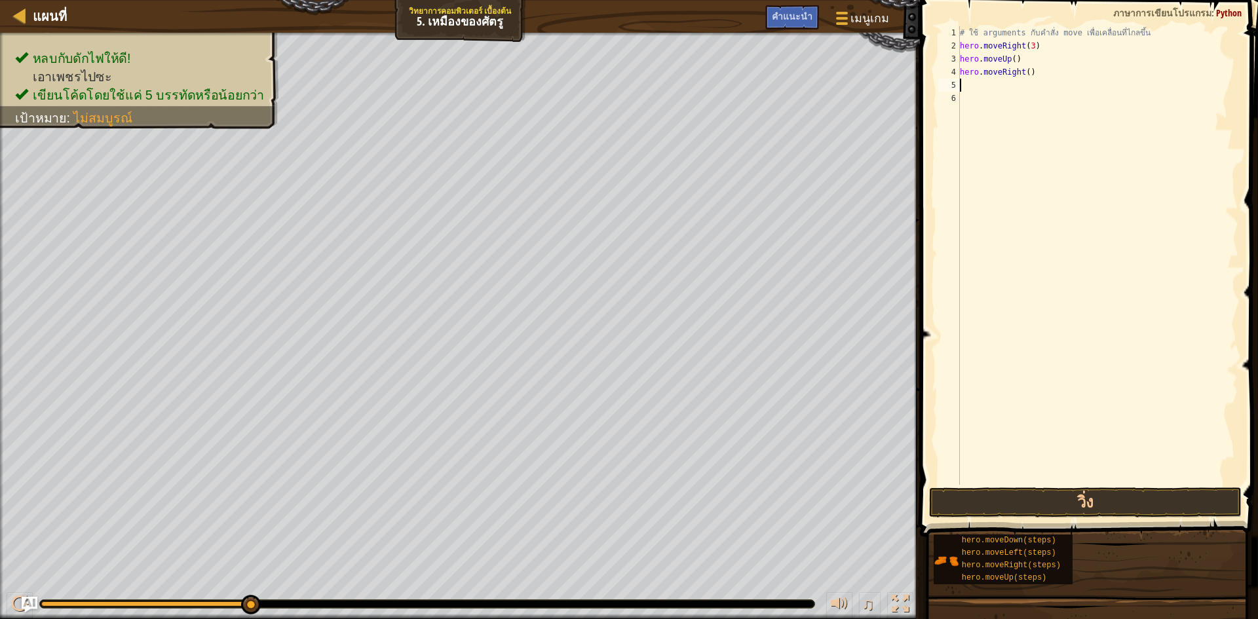
type textarea "h"
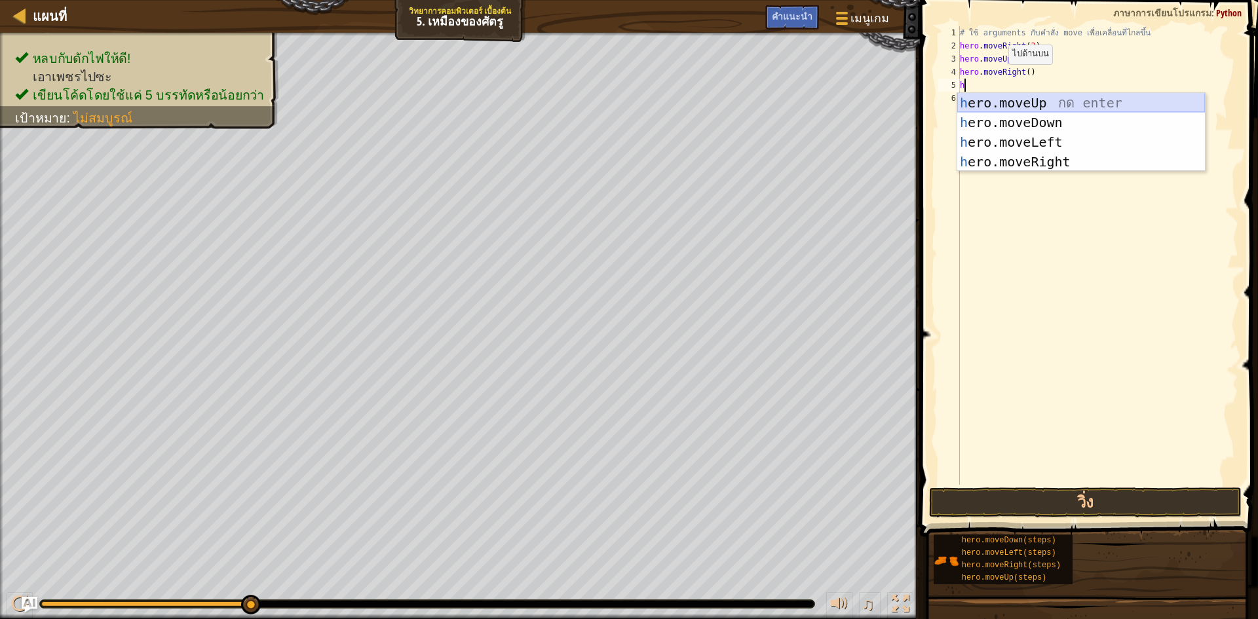
click at [1047, 111] on div "h ero.moveUp กด enter h ero.moveDown กด enter h ero.moveLeft กด enter h ero.mov…" at bounding box center [1082, 152] width 248 height 118
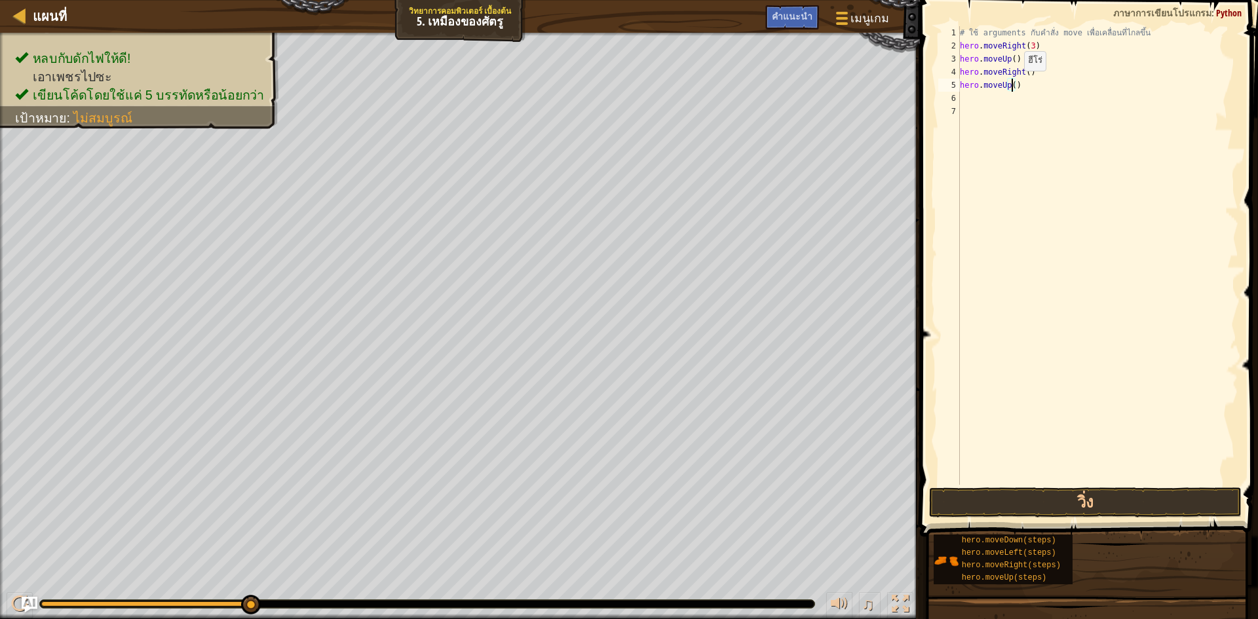
click at [1013, 84] on div "# ใช้ arguments กับคำสั่ง move เพื่อเคลื่อนที่ไกลขึ้น hero . moveRight ( 3 ) he…" at bounding box center [1098, 268] width 281 height 485
click at [1019, 90] on div "# ใช้ arguments กับคำสั่ง move เพื่อเคลื่อนที่ไกลขึ้น hero . moveRight ( 3 ) he…" at bounding box center [1098, 268] width 281 height 485
type textarea "h"
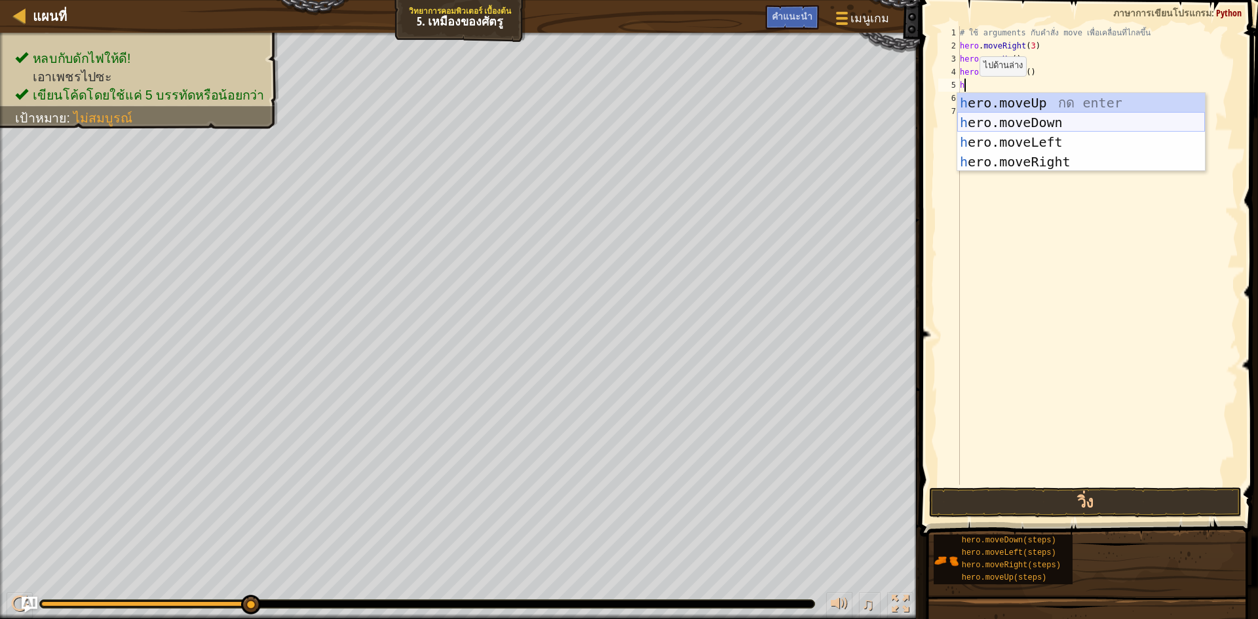
click at [1071, 114] on div "h ero.moveUp กด enter h ero.moveDown กด enter h ero.moveLeft กด enter h ero.mov…" at bounding box center [1082, 152] width 248 height 118
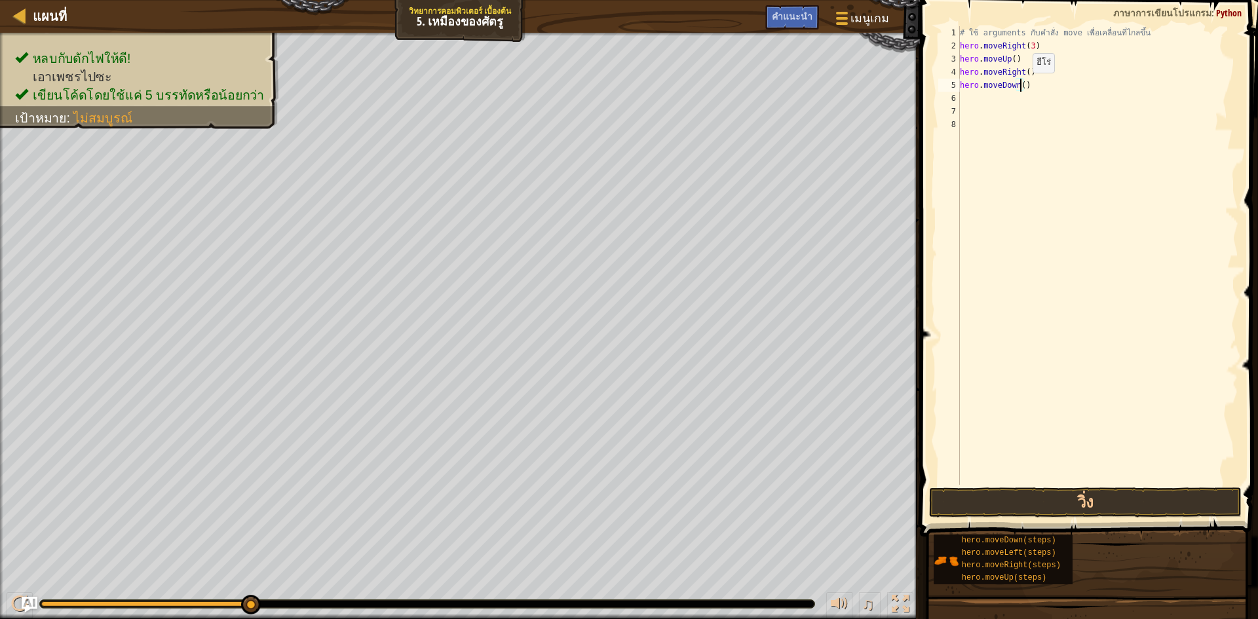
click at [1022, 86] on div "# ใช้ arguments กับคำสั่ง move เพื่อเคลื่อนที่ไกลขึ้น hero . moveRight ( 3 ) he…" at bounding box center [1098, 268] width 281 height 485
type textarea "hero.moveDown(3)"
click at [1019, 101] on div "# ใช้ arguments กับคำสั่ง move เพื่อเคลื่อนที่ไกลขึ้น hero . moveRight ( 3 ) he…" at bounding box center [1098, 268] width 281 height 485
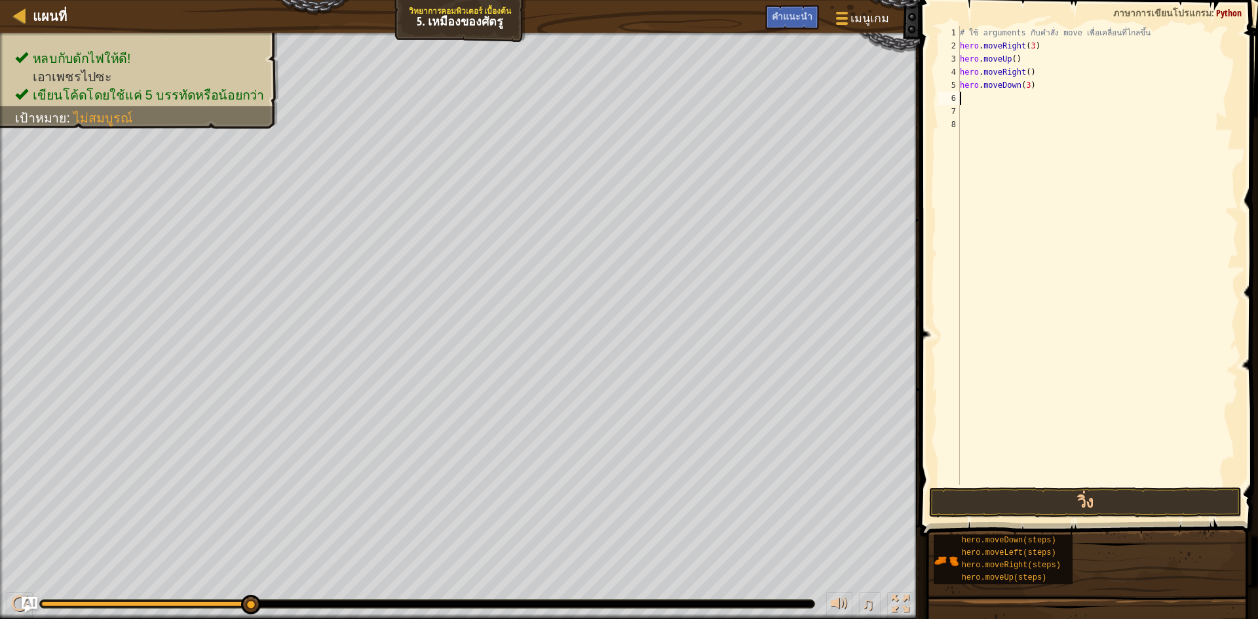
type textarea "h"
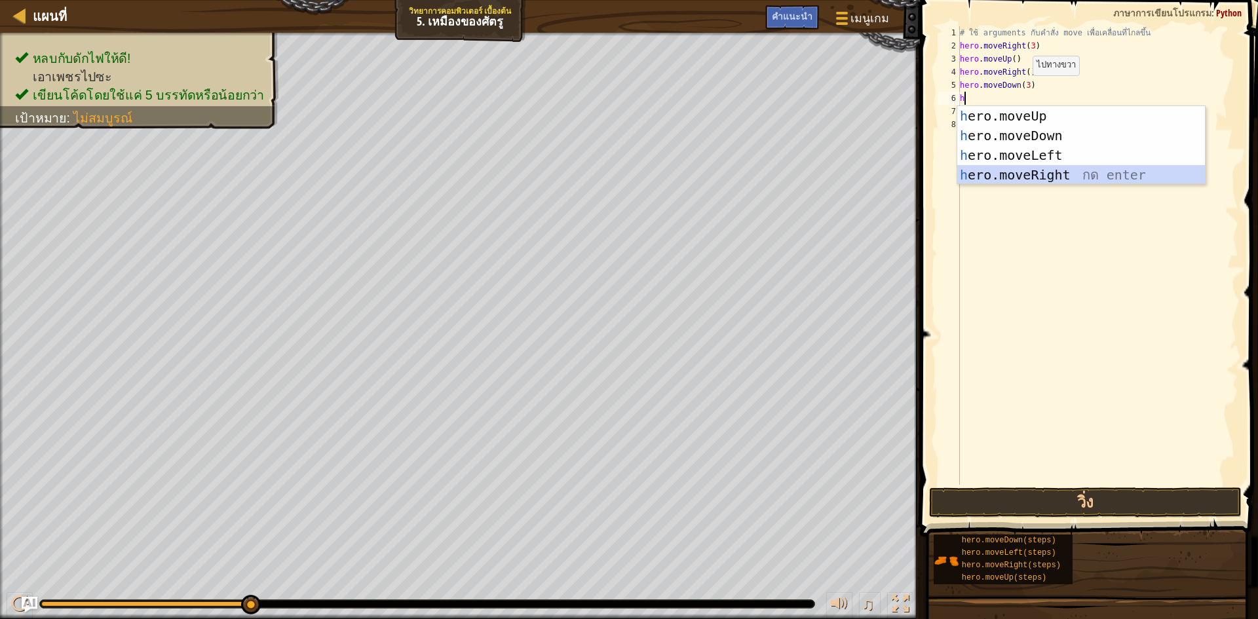
click at [1058, 179] on div "h ero.moveUp กด enter h ero.moveDown กด enter h ero.moveLeft กด enter h ero.mov…" at bounding box center [1082, 165] width 248 height 118
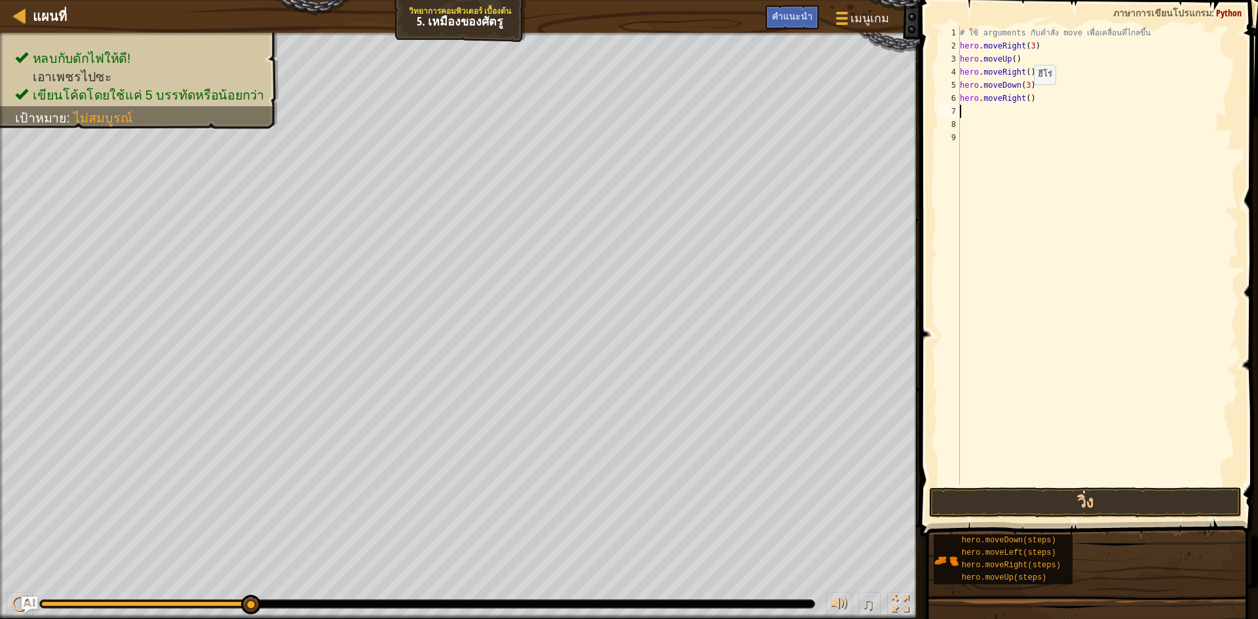
click at [1026, 98] on div "# ใช้ arguments กับคำสั่ง move เพื่อเคลื่อนที่ไกลขึ้น hero . moveRight ( 3 ) he…" at bounding box center [1098, 268] width 281 height 485
type textarea "hero.moveRight(2)"
click at [1044, 503] on button "วิ่ง" at bounding box center [1085, 503] width 313 height 30
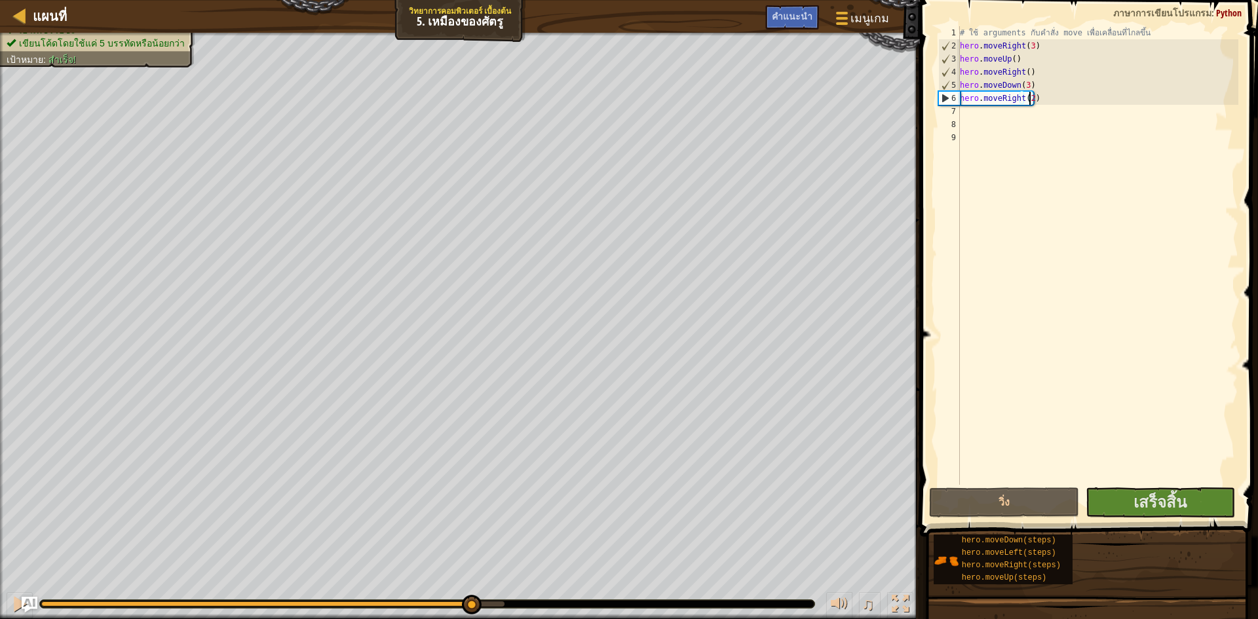
drag, startPoint x: 262, startPoint y: 603, endPoint x: 471, endPoint y: 650, distance: 215.0
click at [471, 0] on html "แผนที่ วิทยาการคอมพิวเตอร์ เบื้องต้น 5. เหมืองของศัตรู เมนูเกม เสร็จสิ้น คำแนะน…" at bounding box center [629, 0] width 1258 height 0
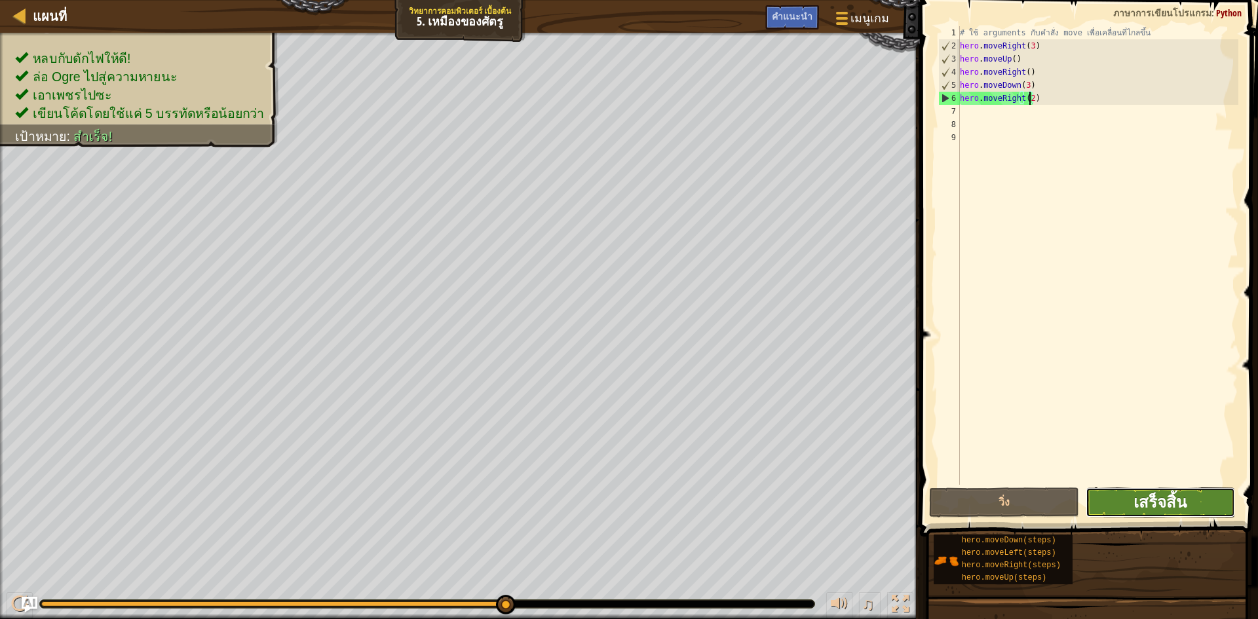
click at [1185, 492] on button "เสร็จสิ้น" at bounding box center [1161, 503] width 150 height 30
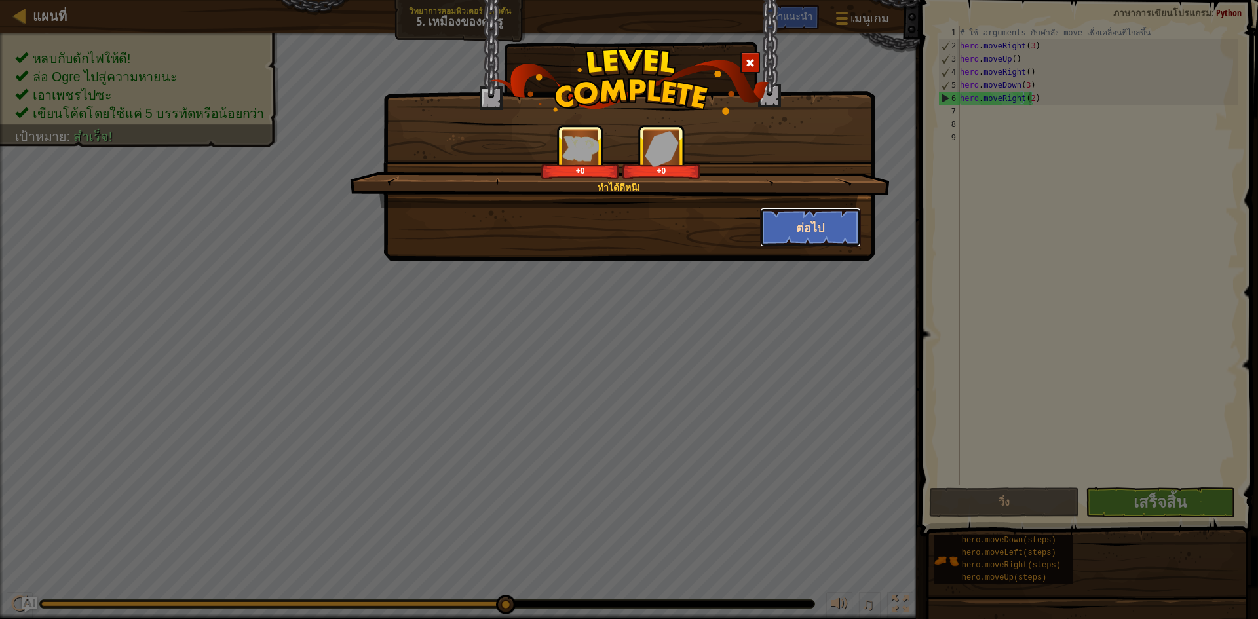
click at [824, 224] on button "ต่อไป" at bounding box center [811, 227] width 102 height 39
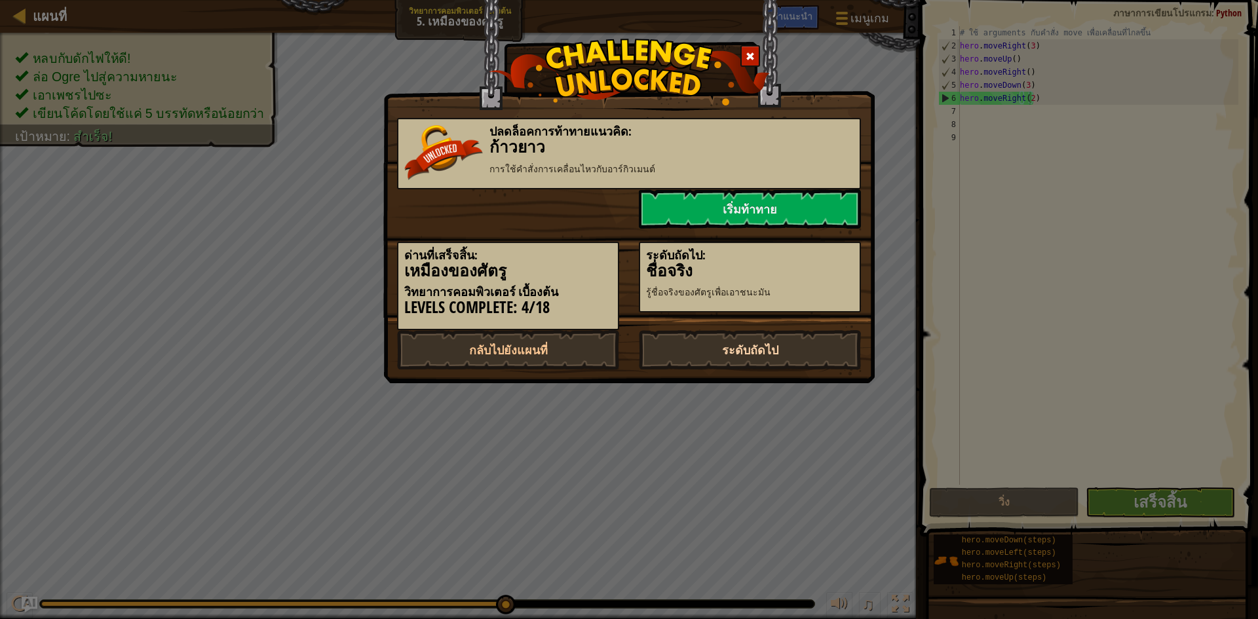
click at [758, 340] on link "ระดับถัดไป" at bounding box center [750, 349] width 222 height 39
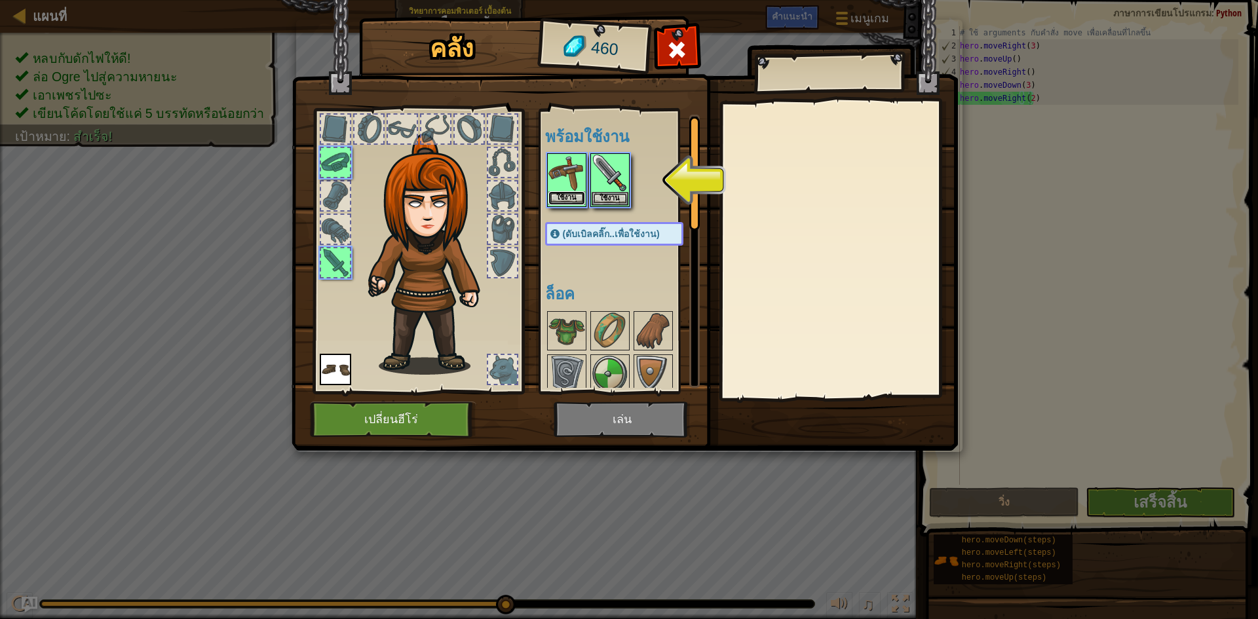
click at [566, 202] on button "ใช้งาน" at bounding box center [567, 198] width 37 height 14
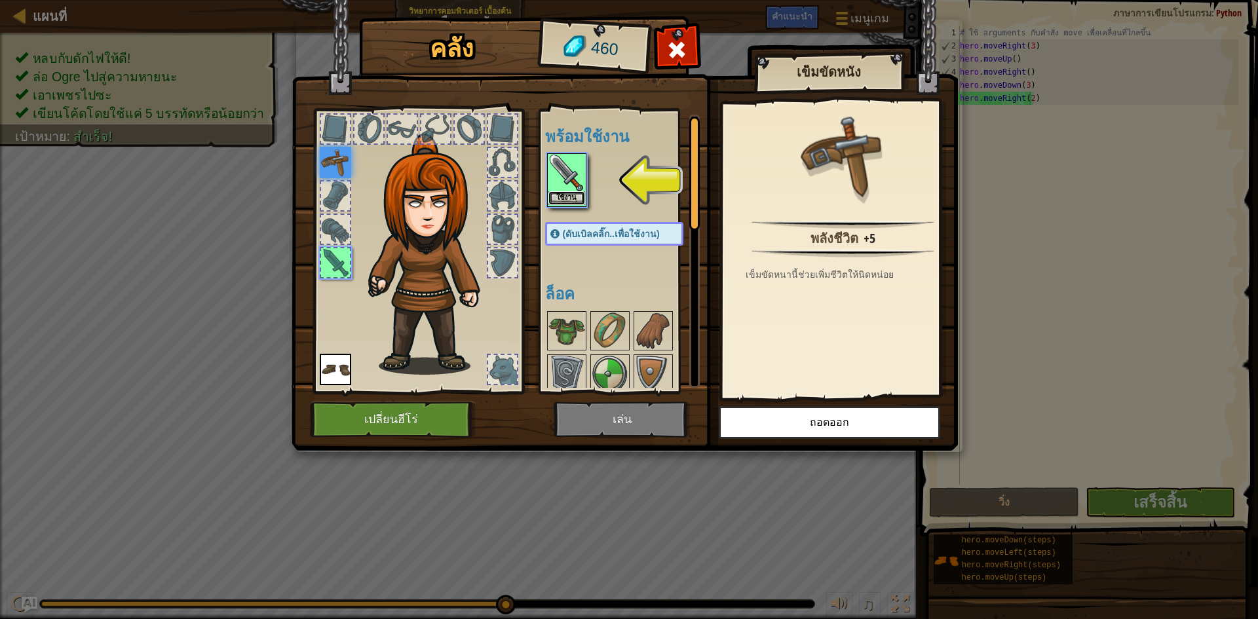
click at [574, 203] on button "ใช้งาน" at bounding box center [567, 198] width 37 height 14
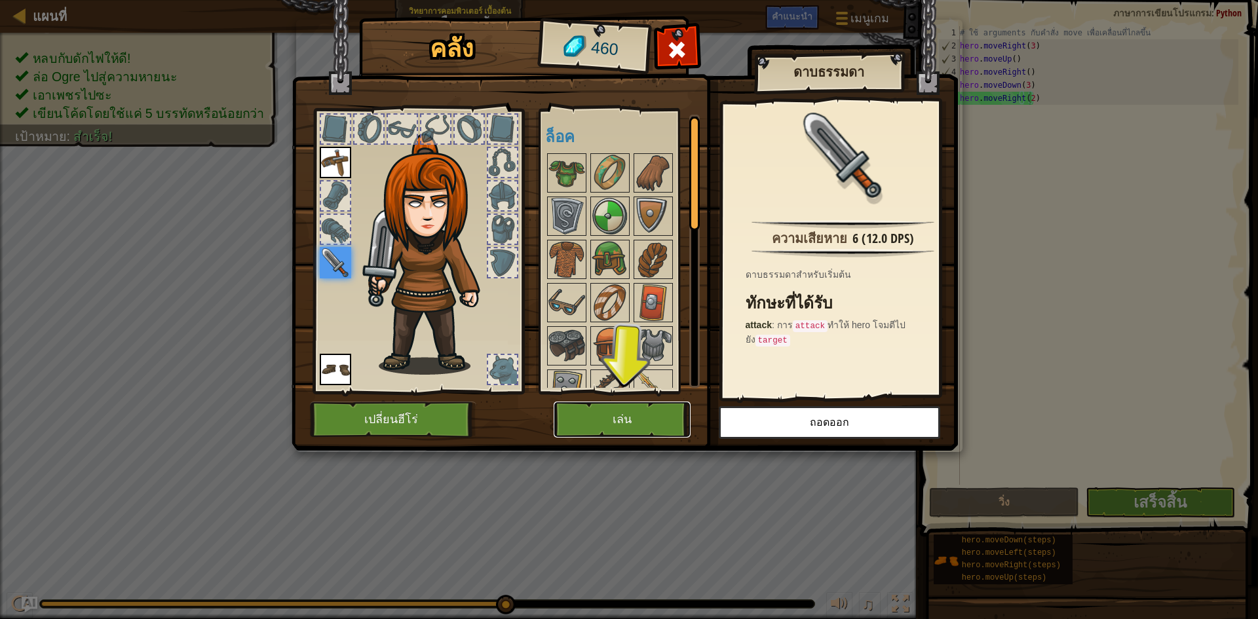
click at [643, 410] on button "เล่น" at bounding box center [622, 420] width 137 height 36
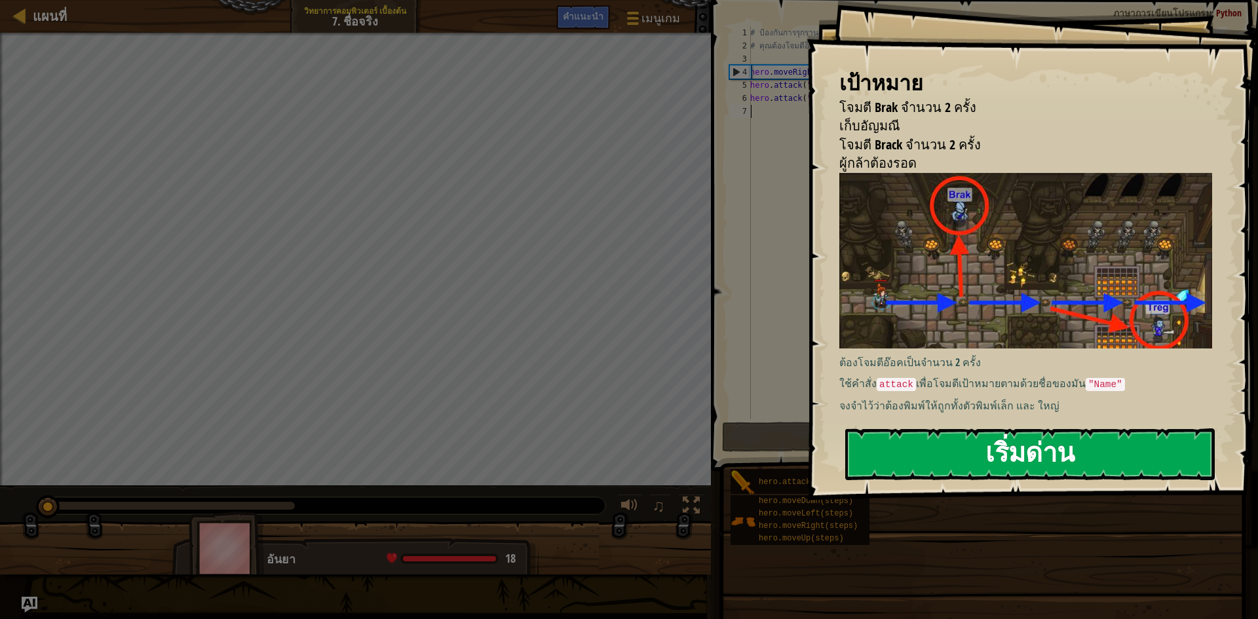
click at [943, 464] on button "เริ่มด่าน" at bounding box center [1030, 455] width 370 height 52
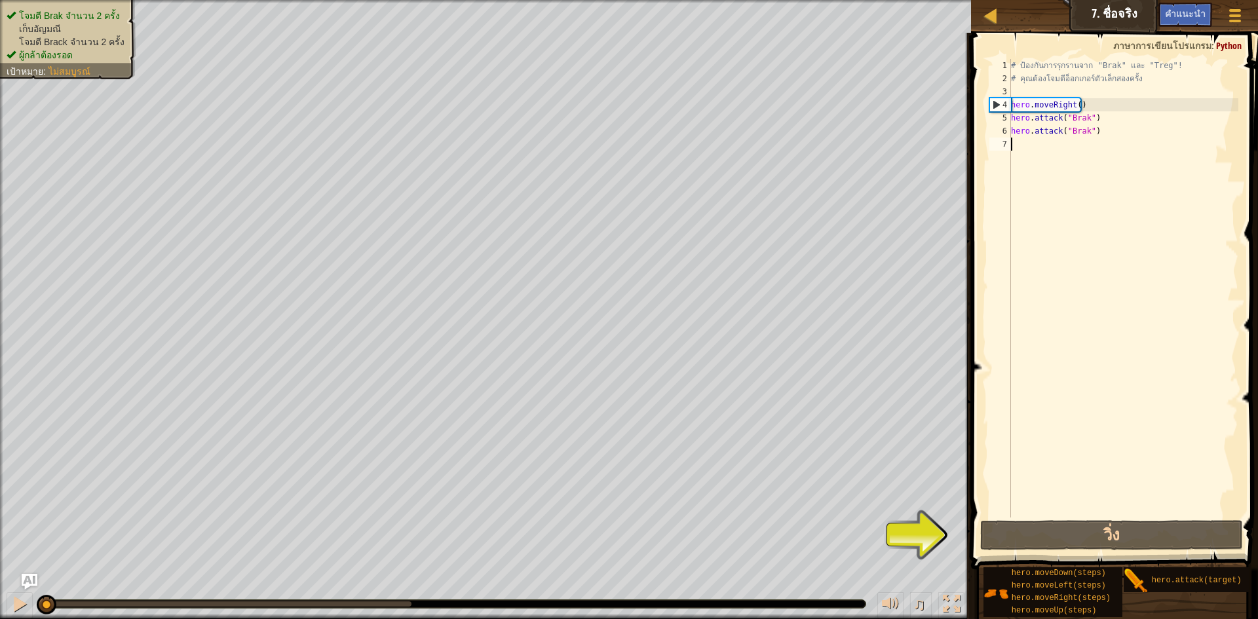
type textarea "h"
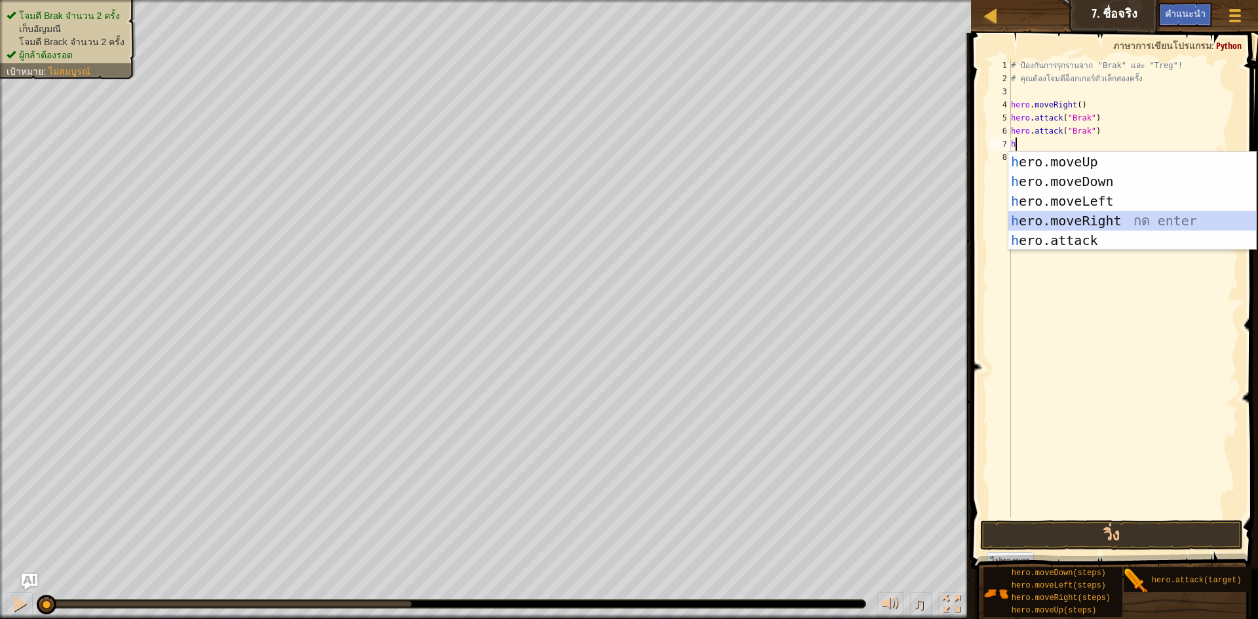
click at [1085, 220] on div "h ero.moveUp กด enter h ero.moveDown กด enter h ero.moveLeft กด enter h ero.mov…" at bounding box center [1133, 221] width 248 height 138
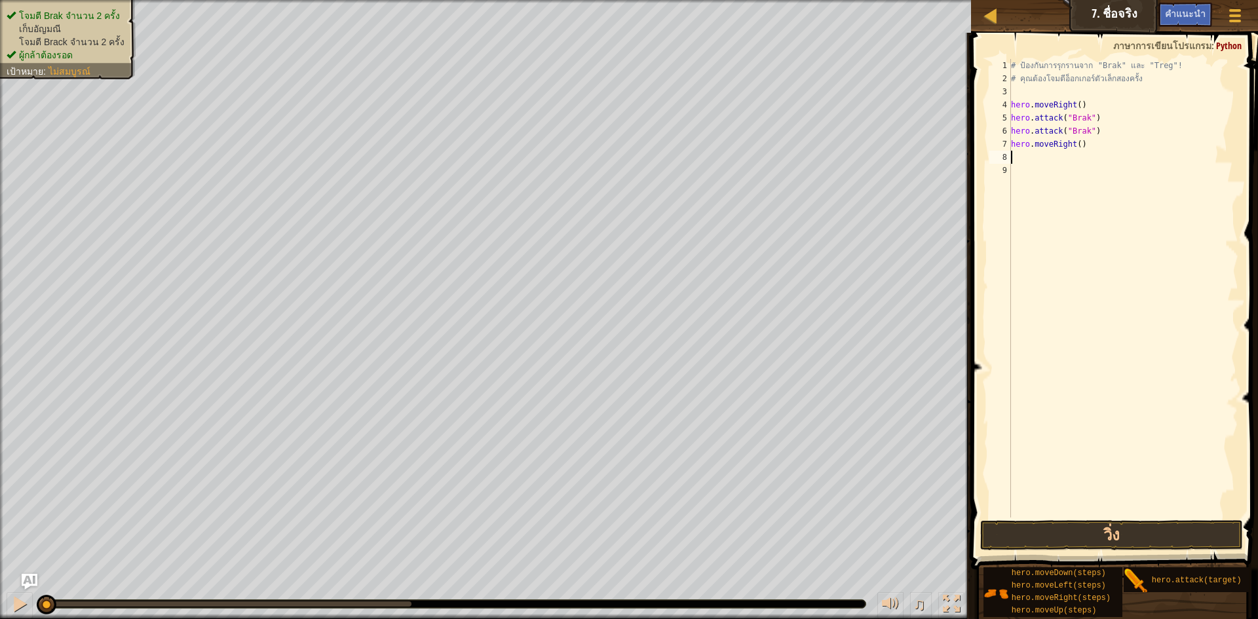
click at [1081, 146] on div "# ป้องกันการรุกรานจาก "Brak" และ "Treg"! # คุณต้องโจมตีอ็อกเกอร์ตัวเล็กสองครั้ง…" at bounding box center [1124, 301] width 230 height 485
click at [1076, 146] on div "# ป้องกันการรุกรานจาก "Brak" และ "Treg"! # คุณต้องโจมตีอ็อกเกอร์ตัวเล็กสองครั้ง…" at bounding box center [1124, 301] width 230 height 485
click at [1118, 537] on button "วิ่ง" at bounding box center [1111, 535] width 263 height 30
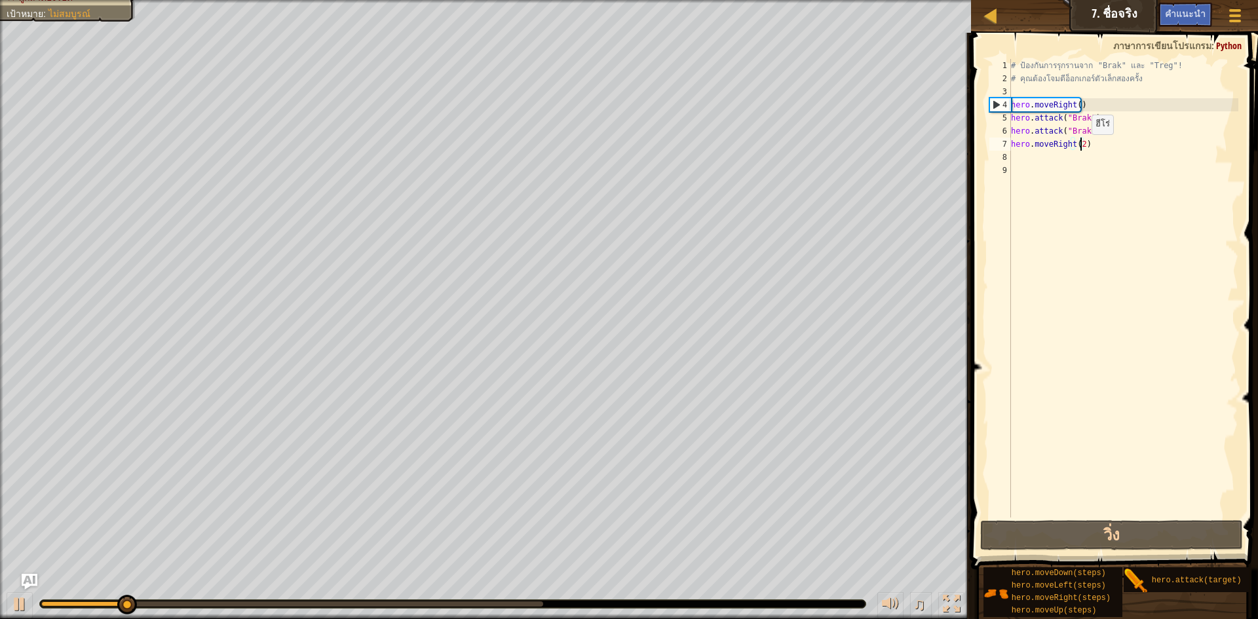
click at [1081, 147] on div "# ป้องกันการรุกรานจาก "Brak" และ "Treg"! # คุณต้องโจมตีอ็อกเกอร์ตัวเล็กสองครั้ง…" at bounding box center [1124, 301] width 230 height 485
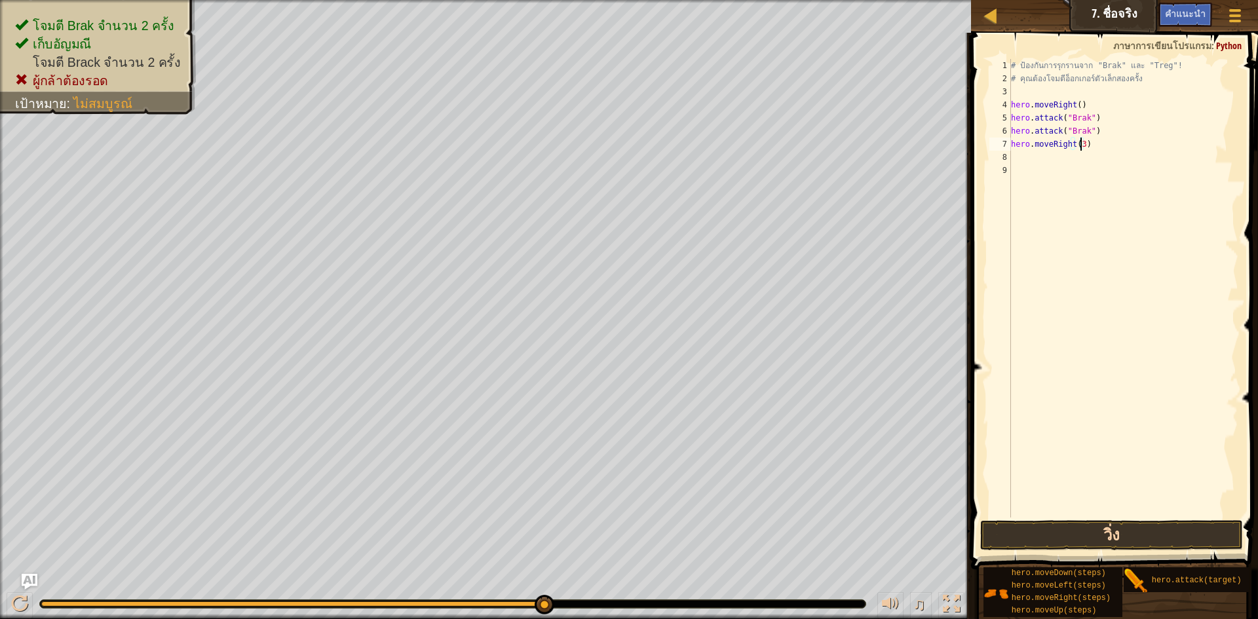
type textarea "hero.moveRight(3)"
click at [1063, 528] on button "วิ่ง" at bounding box center [1111, 535] width 263 height 30
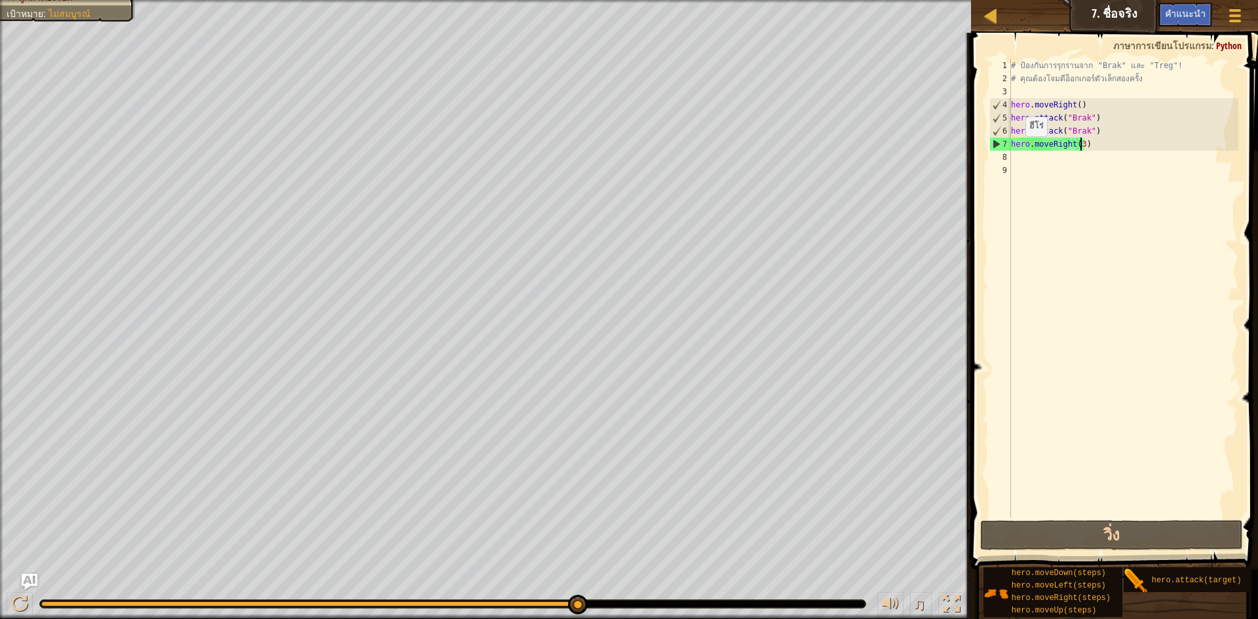
click at [1015, 149] on div "# ป้องกันการรุกรานจาก "Brak" และ "Treg"! # คุณต้องโจมตีอ็อกเกอร์ตัวเล็กสองครั้ง…" at bounding box center [1124, 301] width 230 height 485
click at [1018, 169] on div "# ป้องกันการรุกรานจาก "Brak" และ "Treg"! # คุณต้องโจมตีอ็อกเกอร์ตัวเล็กสองครั้ง…" at bounding box center [1124, 301] width 230 height 485
click at [1015, 158] on div "# ป้องกันการรุกรานจาก "Brak" และ "Treg"! # คุณต้องโจมตีอ็อกเกอร์ตัวเล็กสองครั้ง…" at bounding box center [1124, 301] width 230 height 485
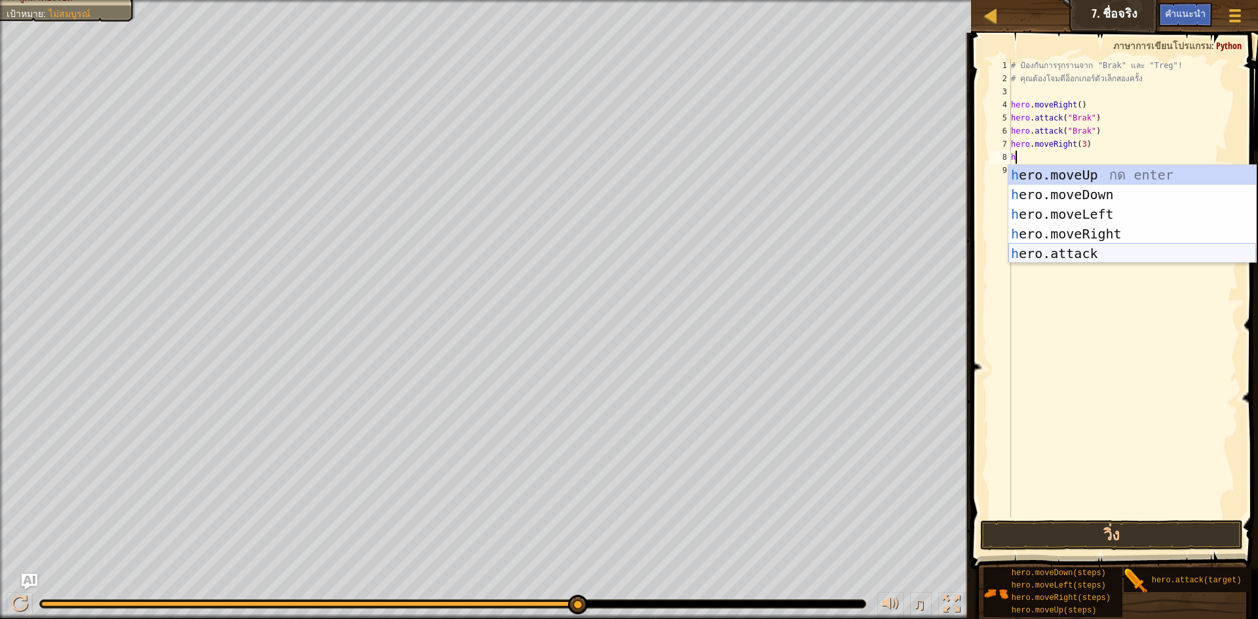
click at [1039, 252] on div "h ero.moveUp กด enter h ero.moveDown กด enter h ero.moveLeft กด enter h ero.mov…" at bounding box center [1133, 234] width 248 height 138
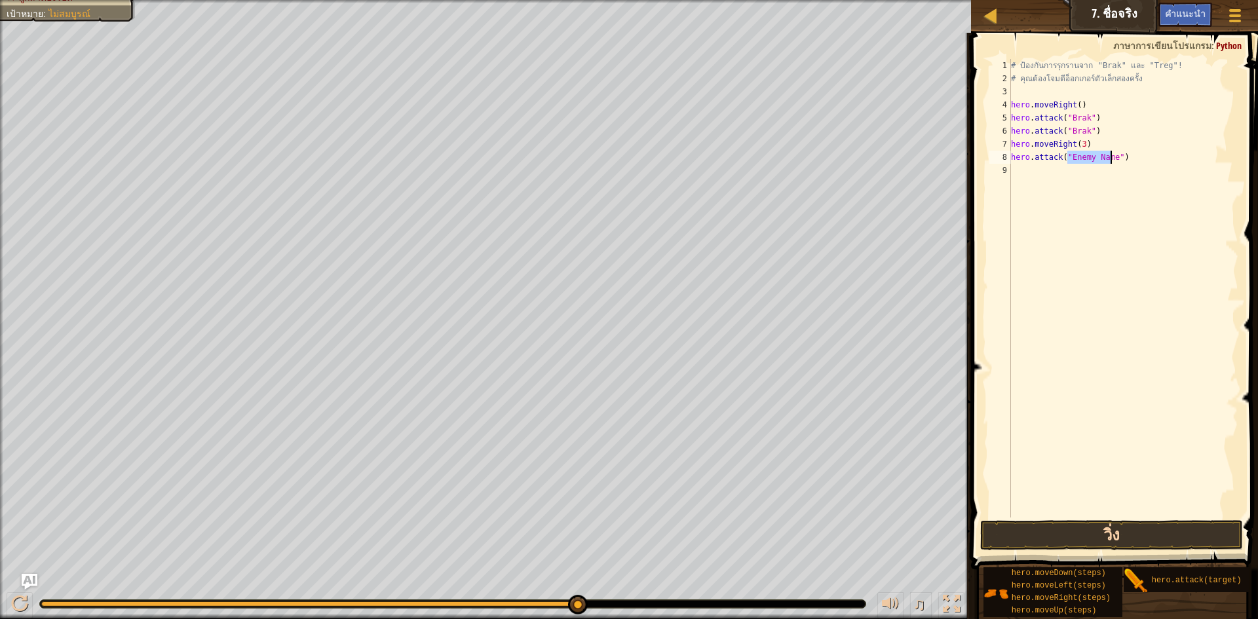
type textarea "hero.attack("Enemy Name")"
click at [1064, 543] on button "วิ่ง" at bounding box center [1111, 535] width 263 height 30
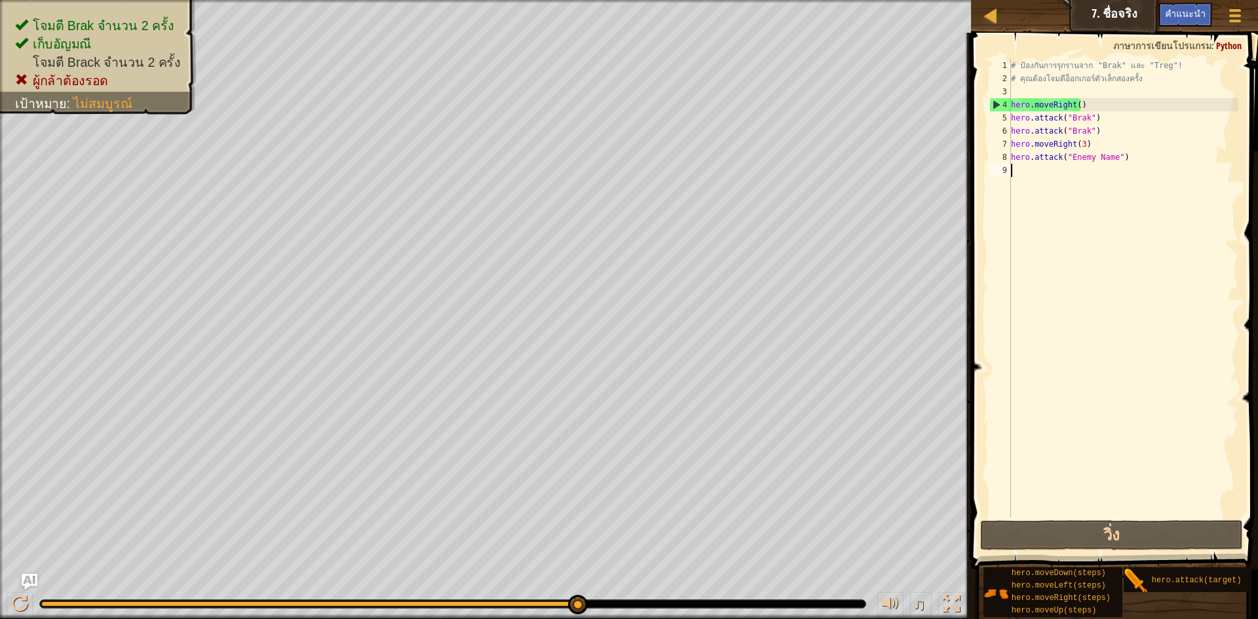
click at [1127, 171] on div "# ป้องกันการรุกรานจาก "Brak" และ "Treg"! # คุณต้องโจมตีอ็อกเกอร์ตัวเล็กสองครั้ง…" at bounding box center [1124, 301] width 230 height 485
click at [1123, 141] on div "# ป้องกันการรุกรานจาก "Brak" และ "Treg"! # คุณต้องโจมตีอ็อกเกอร์ตัวเล็กสองครั้ง…" at bounding box center [1124, 301] width 230 height 485
type textarea "hero.moveRight(3)"
click at [1121, 164] on div "# ป้องกันการรุกรานจาก "Brak" และ "Treg"! # คุณต้องโจมตีอ็อกเกอร์ตัวเล็กสองครั้ง…" at bounding box center [1124, 301] width 230 height 485
click at [1128, 158] on div "# ป้องกันการรุกรานจาก "Brak" และ "Treg"! # คุณต้องโจมตีอ็อกเกอร์ตัวเล็กสองครั้ง…" at bounding box center [1124, 301] width 230 height 485
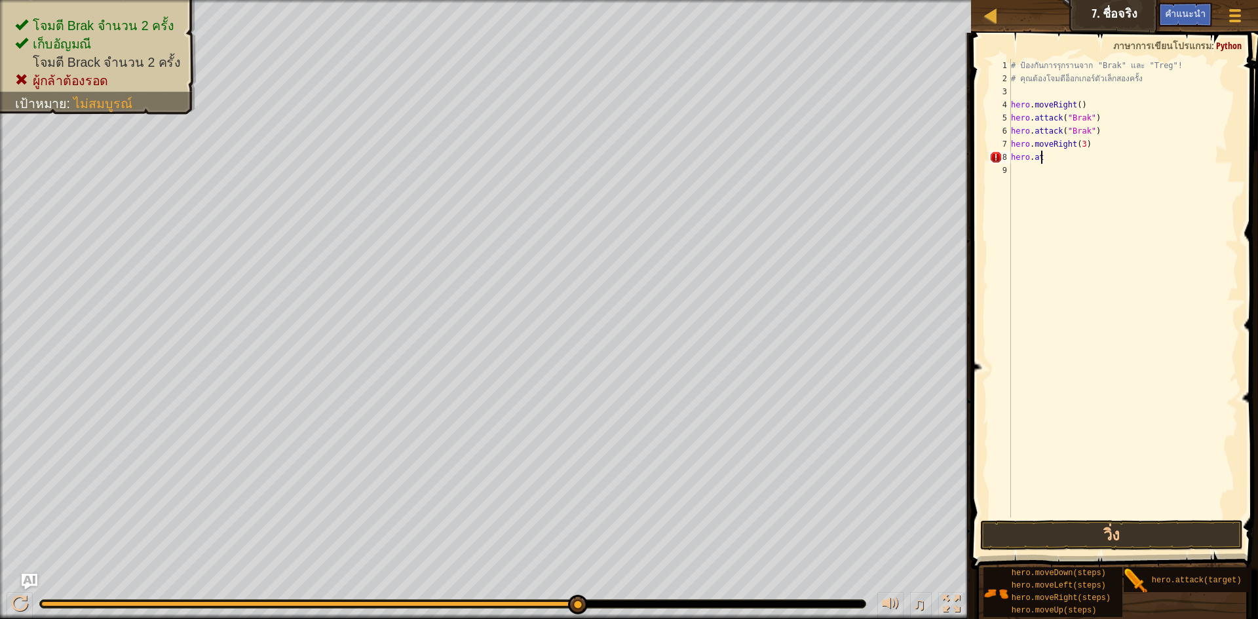
type textarea "h"
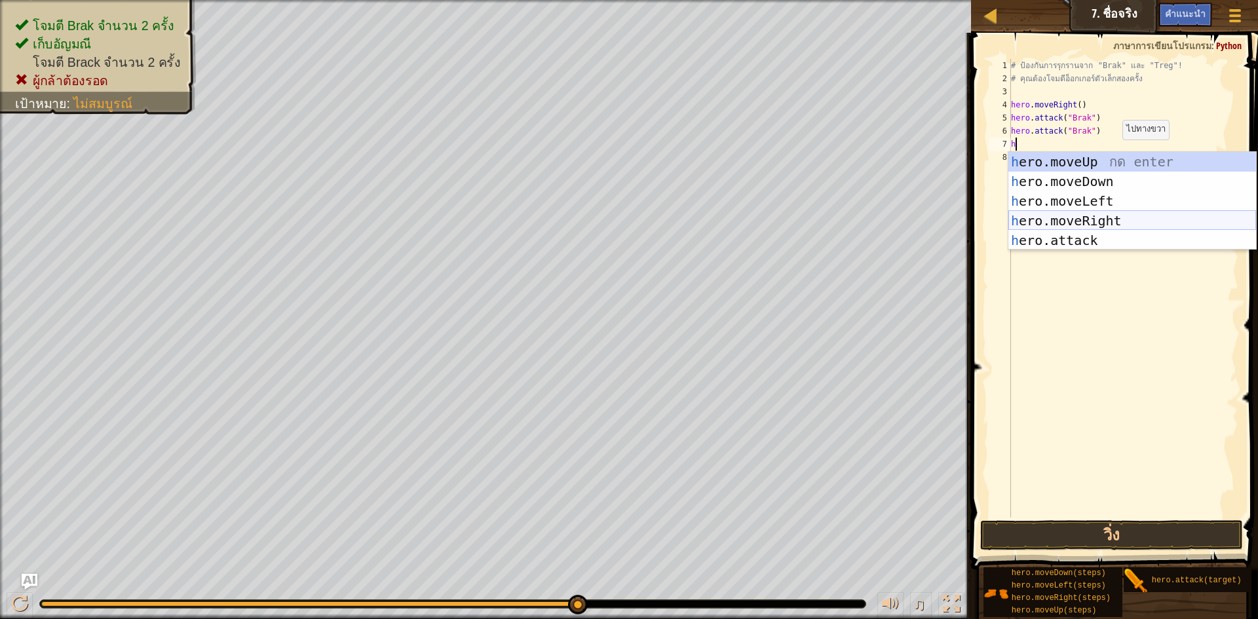
click at [1089, 222] on div "h ero.moveUp กด enter h ero.moveDown กด enter h ero.moveLeft กด enter h ero.mov…" at bounding box center [1133, 221] width 248 height 138
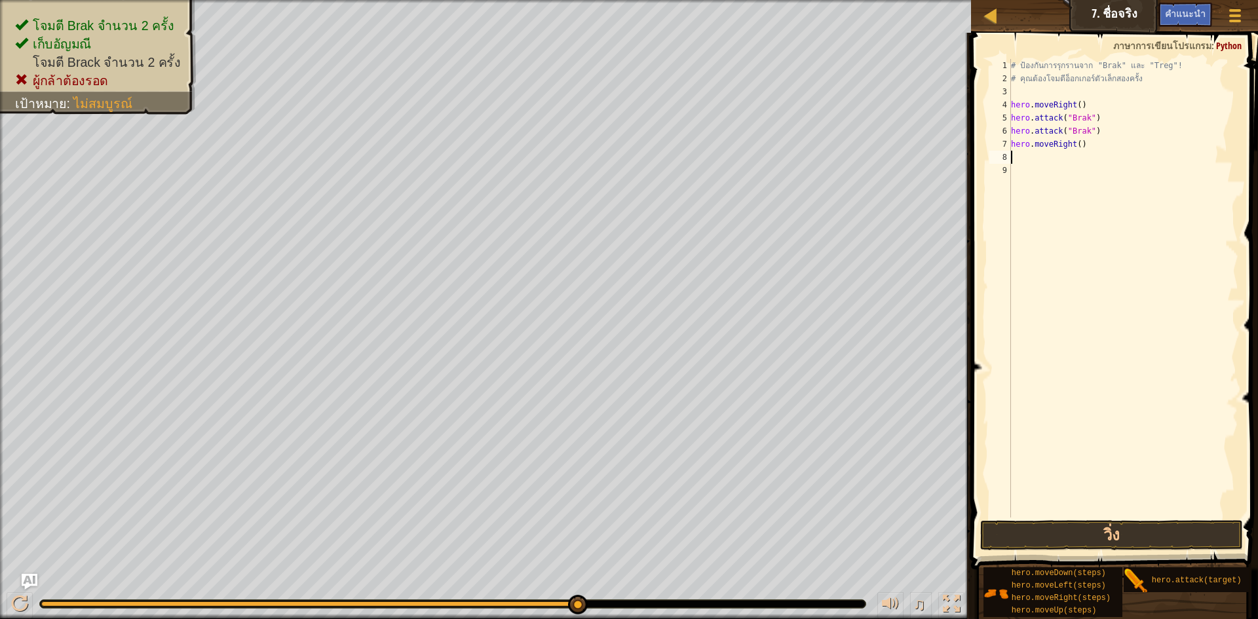
click at [1099, 149] on div "# ป้องกันการรุกรานจาก "Brak" และ "Treg"! # คุณต้องโจมตีอ็อกเกอร์ตัวเล็กสองครั้ง…" at bounding box center [1124, 301] width 230 height 485
type textarea "h"
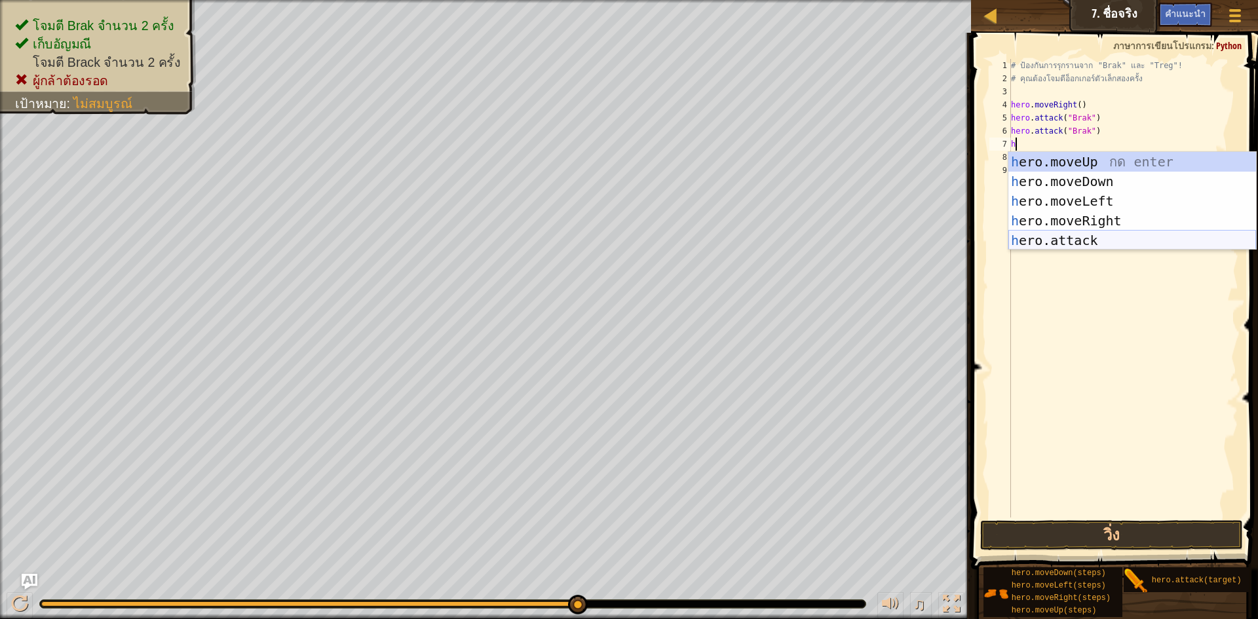
click at [1089, 232] on div "h ero.moveUp กด enter h ero.moveDown กด enter h ero.moveLeft กด enter h ero.mov…" at bounding box center [1133, 221] width 248 height 138
type textarea "hero.attack("Enemy Name")"
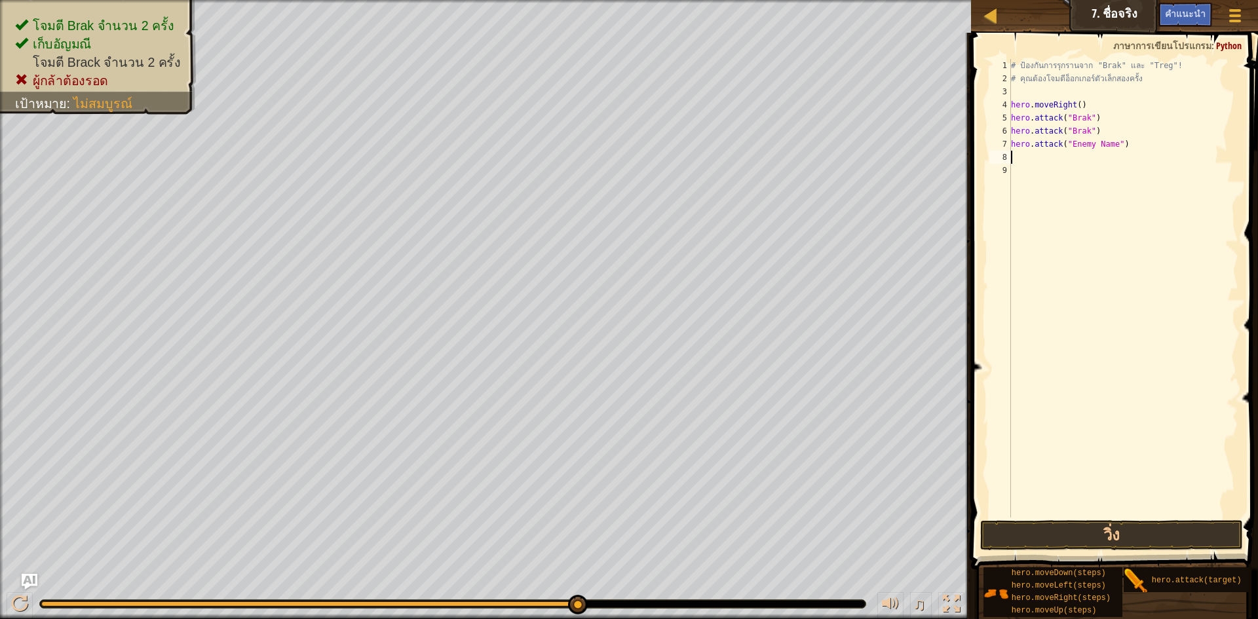
click at [1039, 161] on div "# ป้องกันการรุกรานจาก "Brak" และ "Treg"! # คุณต้องโจมตีอ็อกเกอร์ตัวเล็กสองครั้ง…" at bounding box center [1124, 301] width 230 height 485
type textarea "h"
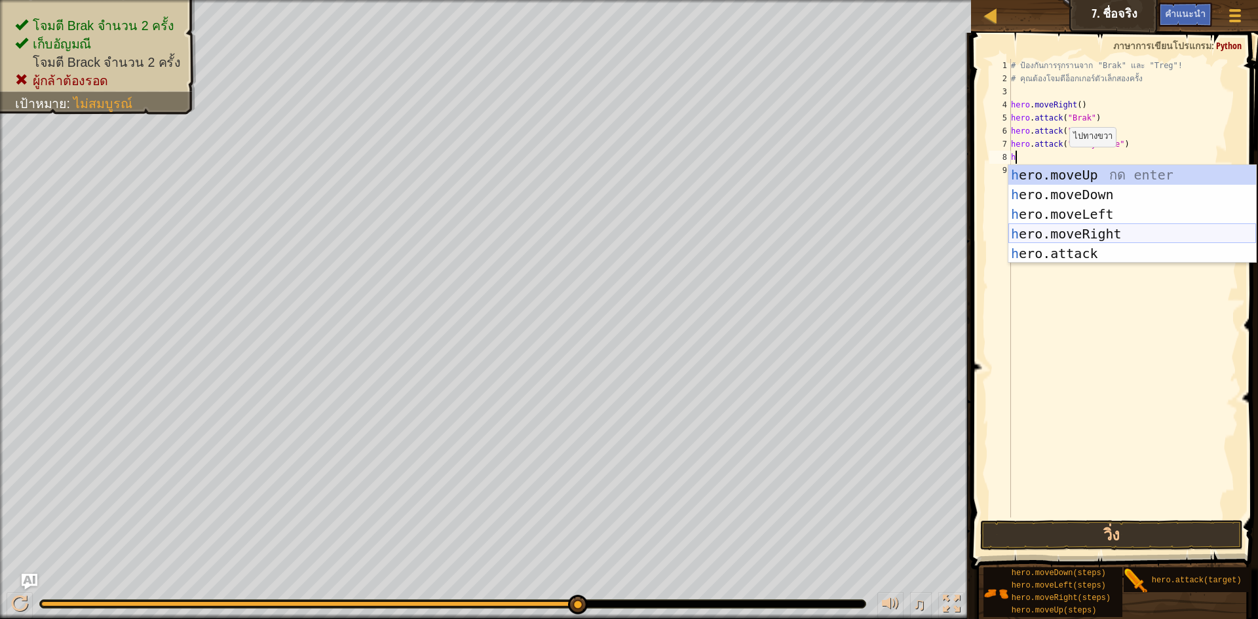
click at [1072, 241] on div "h ero.moveUp กด enter h ero.moveDown กด enter h ero.moveLeft กด enter h ero.mov…" at bounding box center [1133, 234] width 248 height 138
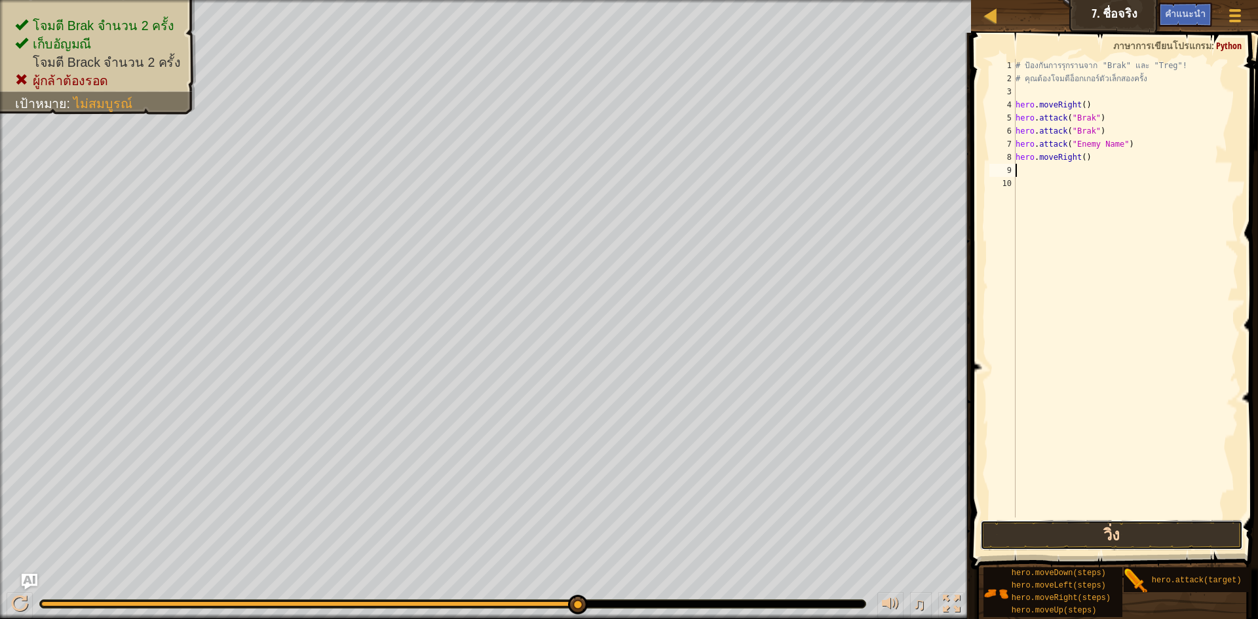
click at [1116, 537] on button "วิ่ง" at bounding box center [1111, 535] width 263 height 30
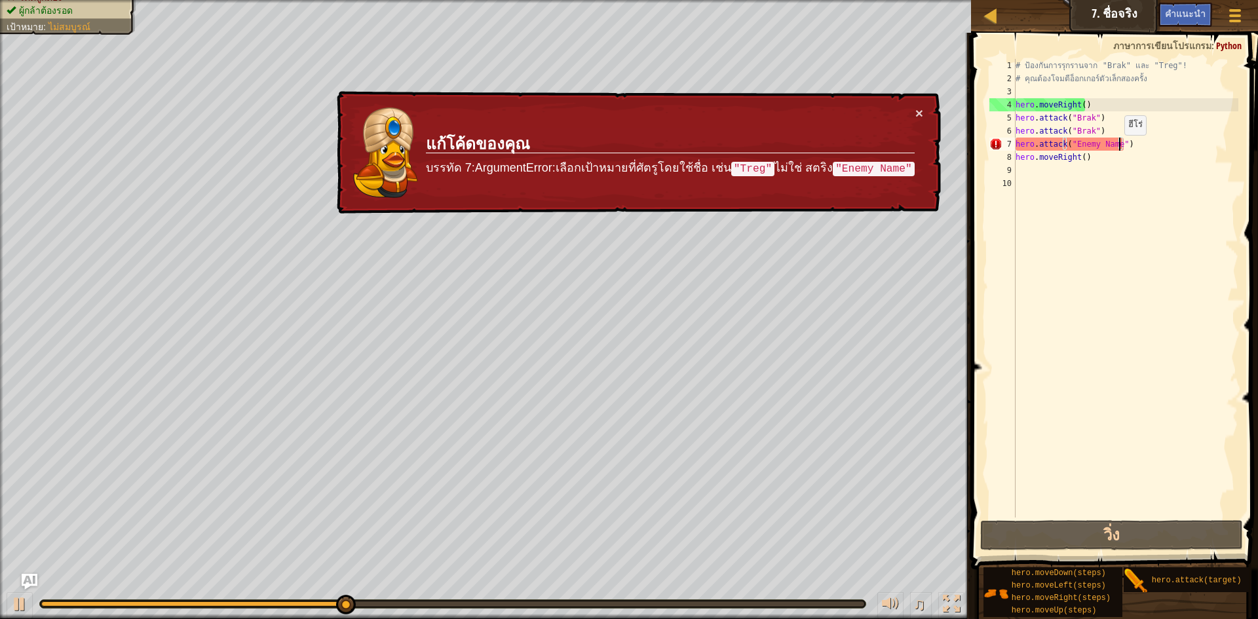
click at [1118, 148] on div "# ป้องกันการรุกรานจาก "Brak" และ "Treg"! # คุณต้องโจมตีอ็อกเกอร์ตัวเล็กสองครั้ง…" at bounding box center [1126, 301] width 226 height 485
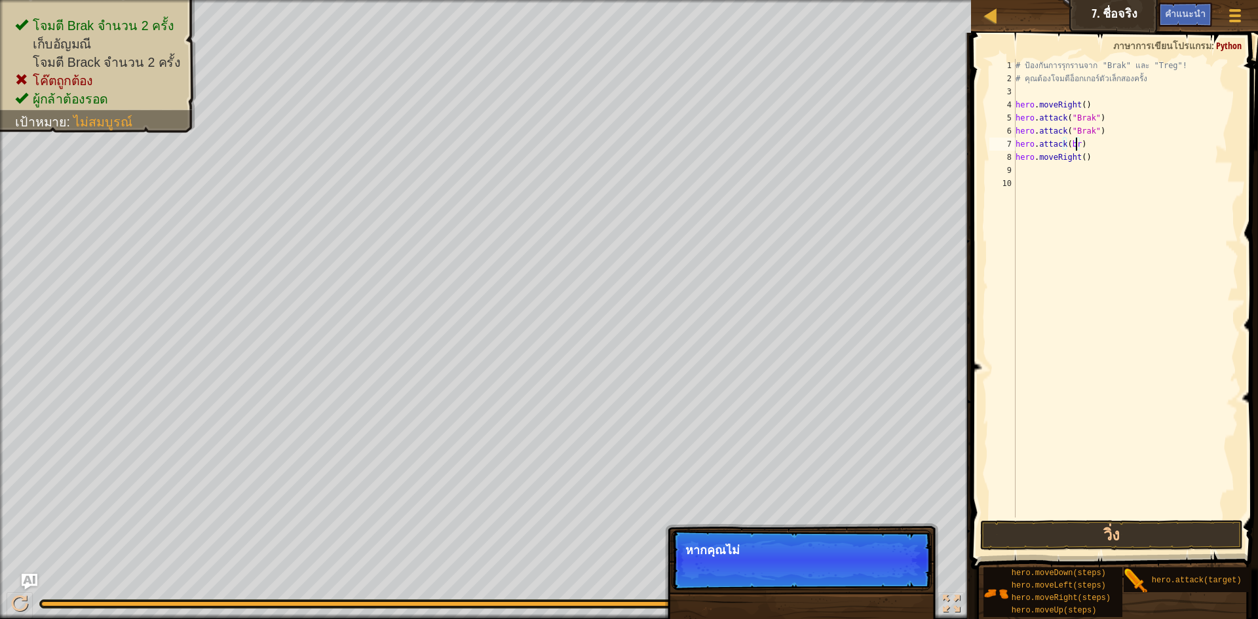
scroll to position [6, 5]
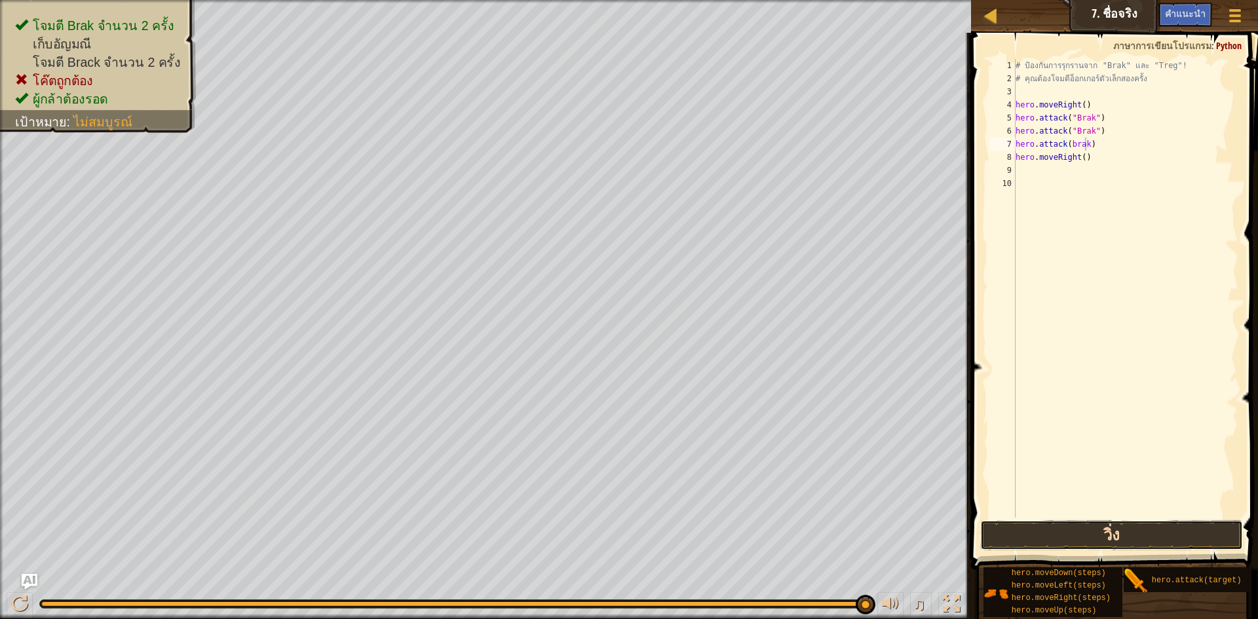
click at [1060, 534] on button "วิ่ง" at bounding box center [1111, 535] width 263 height 30
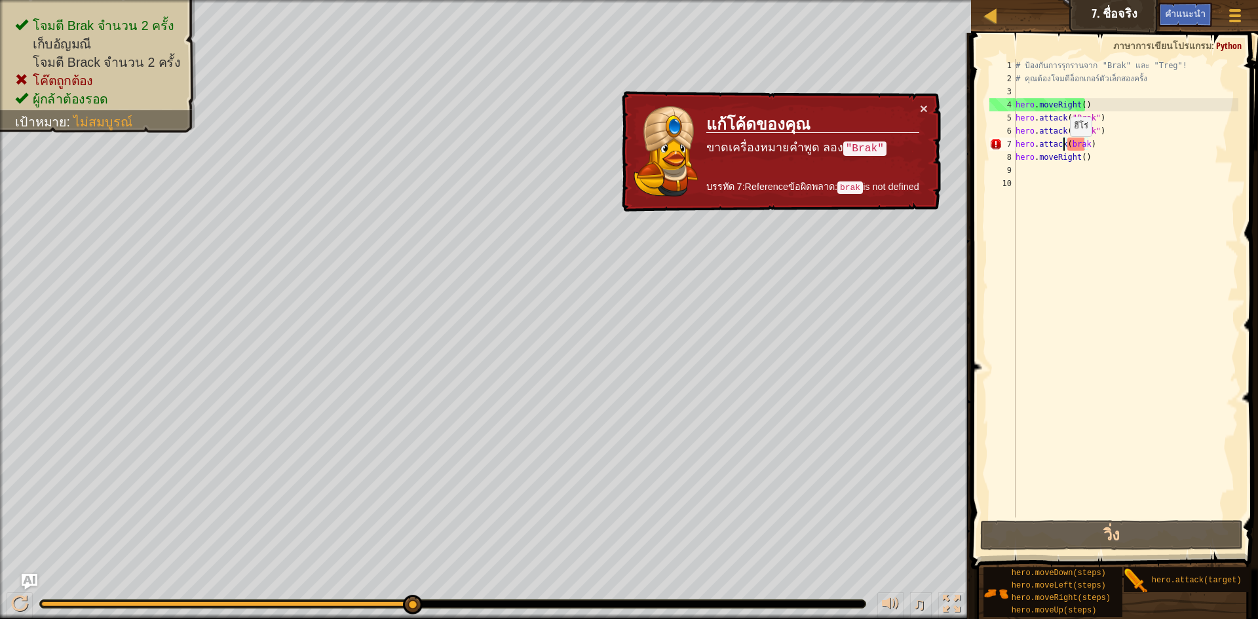
click at [1064, 149] on div "# ป้องกันการรุกรานจาก "Brak" และ "Treg"! # คุณต้องโจมตีอ็อกเกอร์ตัวเล็กสองครั้ง…" at bounding box center [1126, 301] width 226 height 485
click at [1068, 148] on div "# ป้องกันการรุกรานจาก "Brak" และ "Treg"! # คุณต้องโจมตีอ็อกเกอร์ตัวเล็กสองครั้ง…" at bounding box center [1126, 301] width 226 height 485
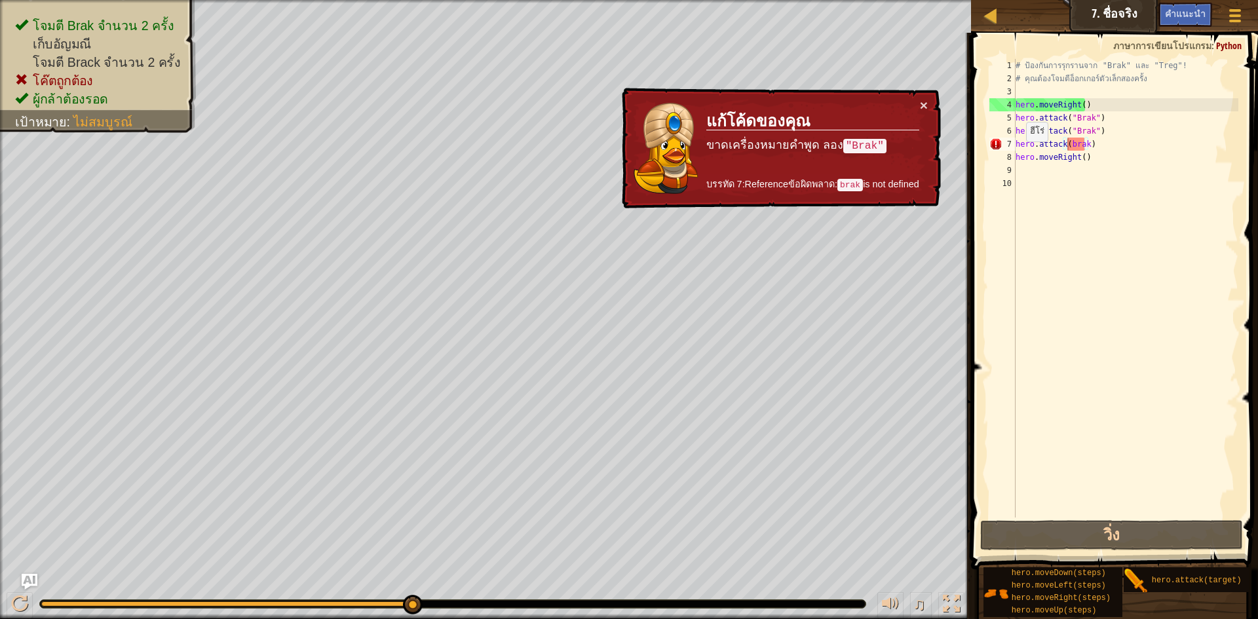
click at [863, 149] on code ""Brak"" at bounding box center [865, 146] width 43 height 14
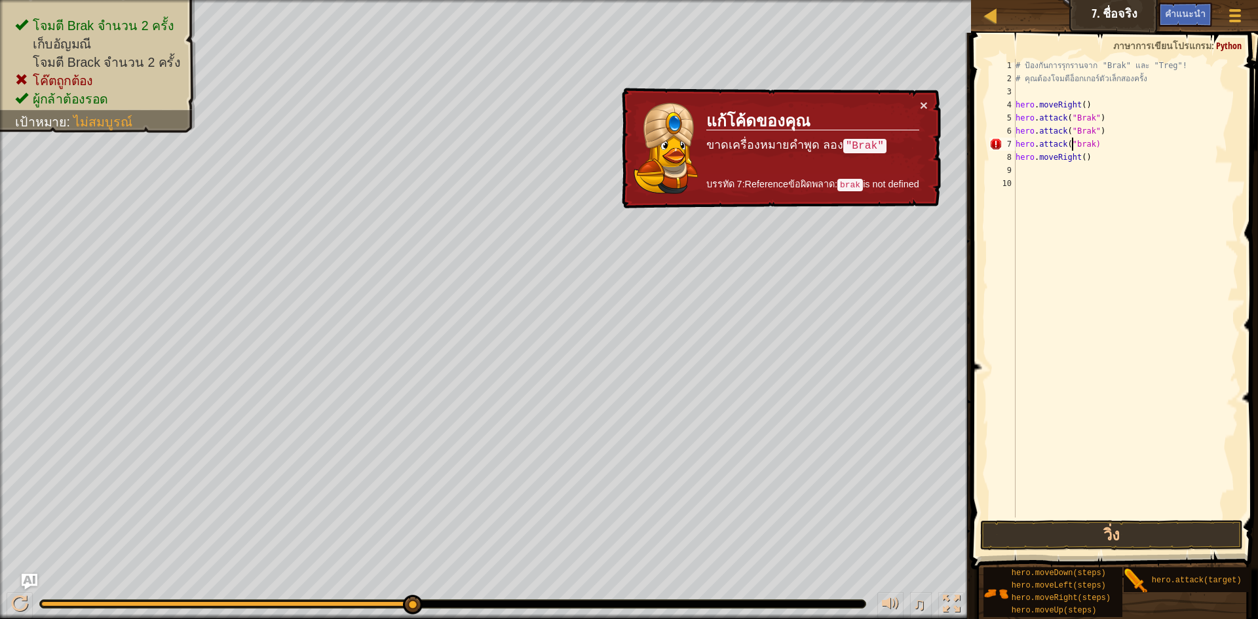
click at [1087, 147] on div "# ป้องกันการรุกรานจาก "Brak" และ "Treg"! # คุณต้องโจมตีอ็อกเกอร์ตัวเล็กสองครั้ง…" at bounding box center [1126, 301] width 226 height 485
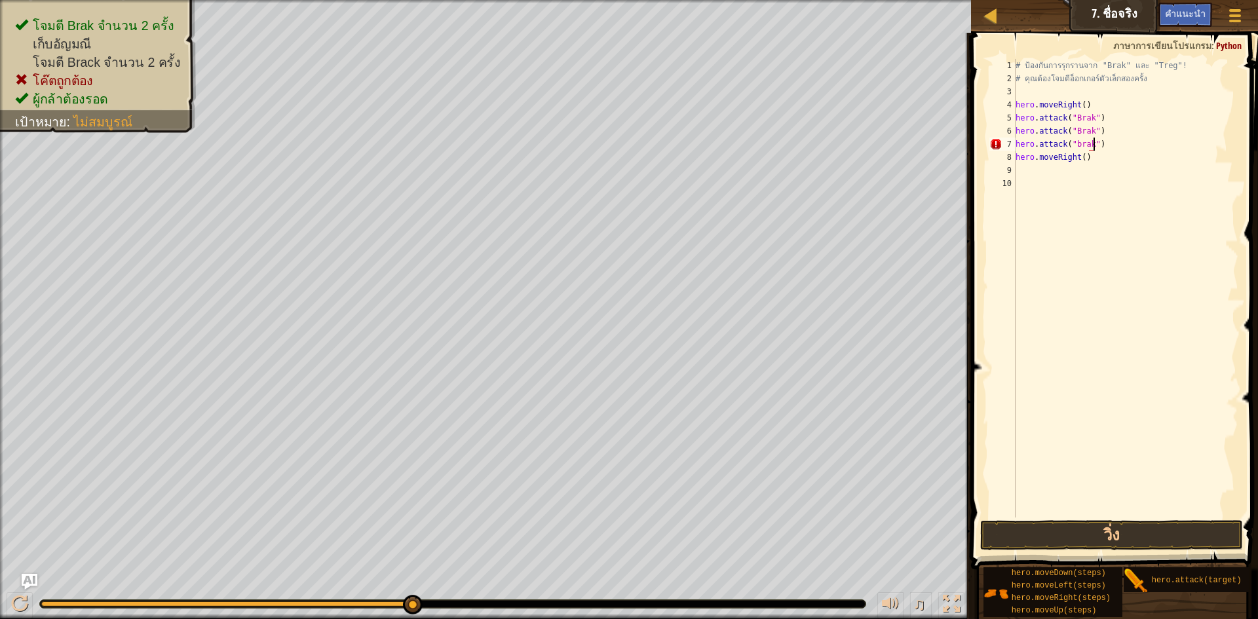
scroll to position [6, 6]
click at [1111, 532] on button "วิ่ง" at bounding box center [1111, 535] width 263 height 30
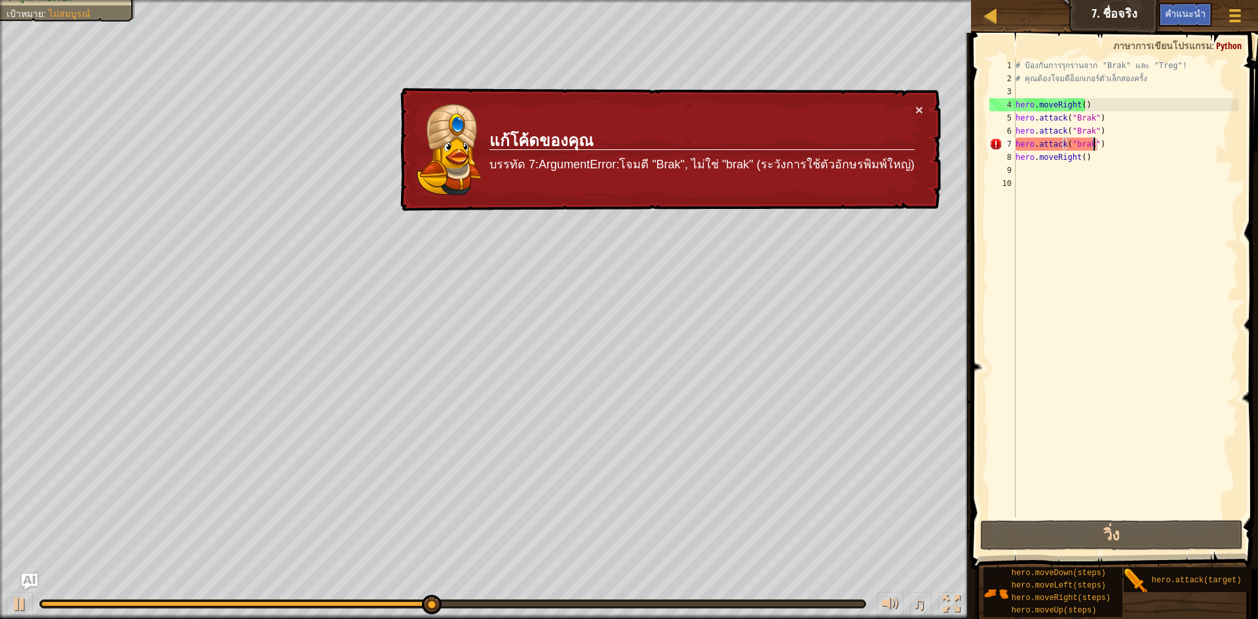
click at [1099, 159] on div "# ป้องกันการรุกรานจาก "Brak" และ "Treg"! # คุณต้องโจมตีอ็อกเกอร์ตัวเล็กสองครั้ง…" at bounding box center [1126, 301] width 226 height 485
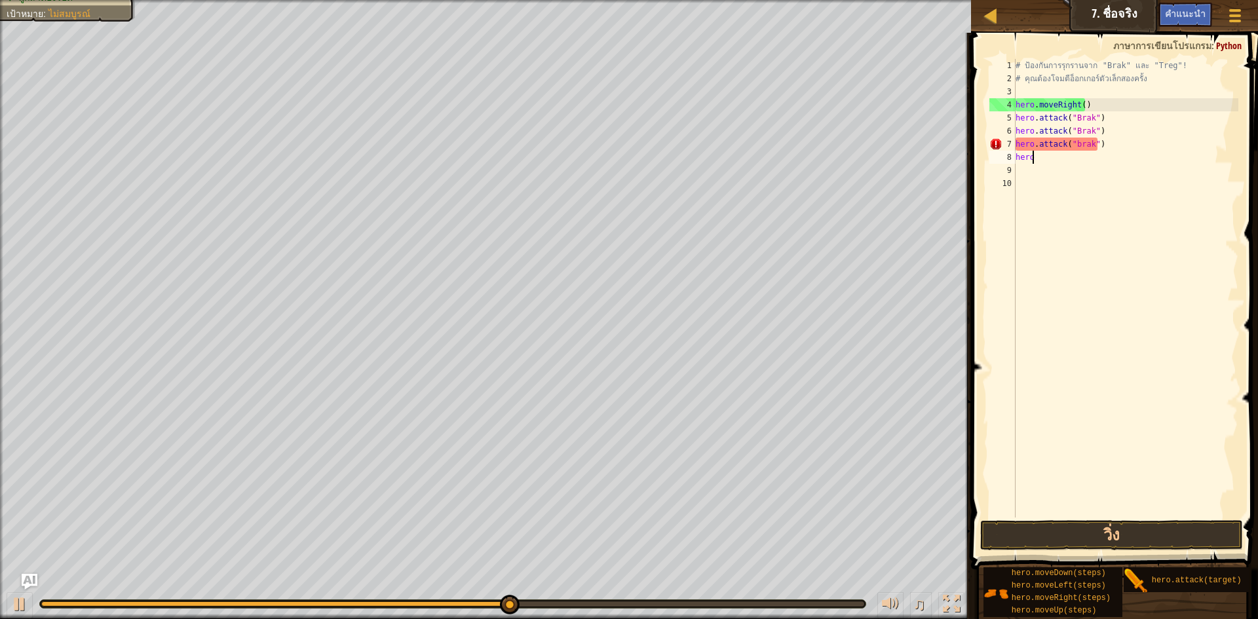
scroll to position [6, 0]
type textarea "h"
type textarea "g"
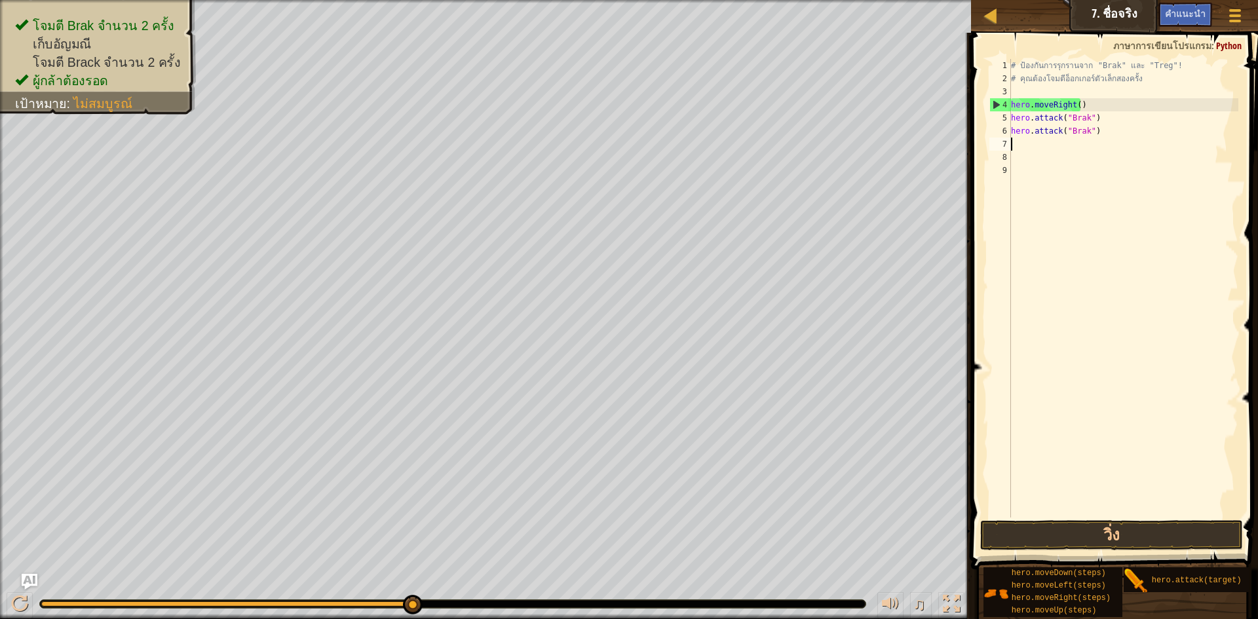
type textarea "g"
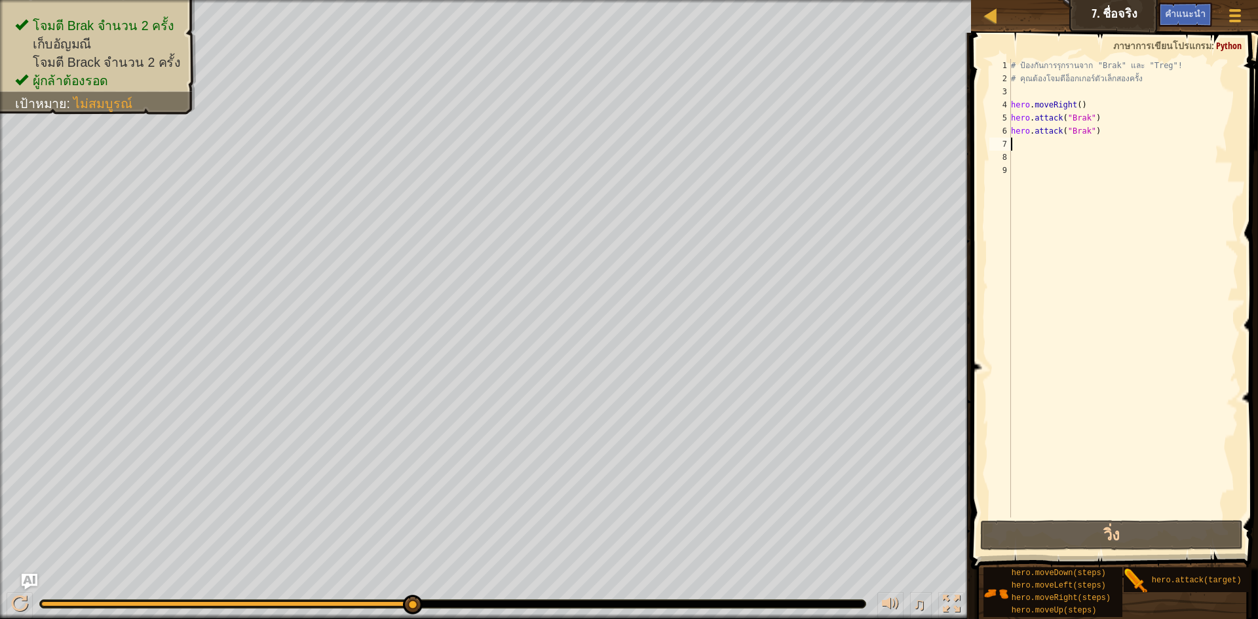
type textarea "h"
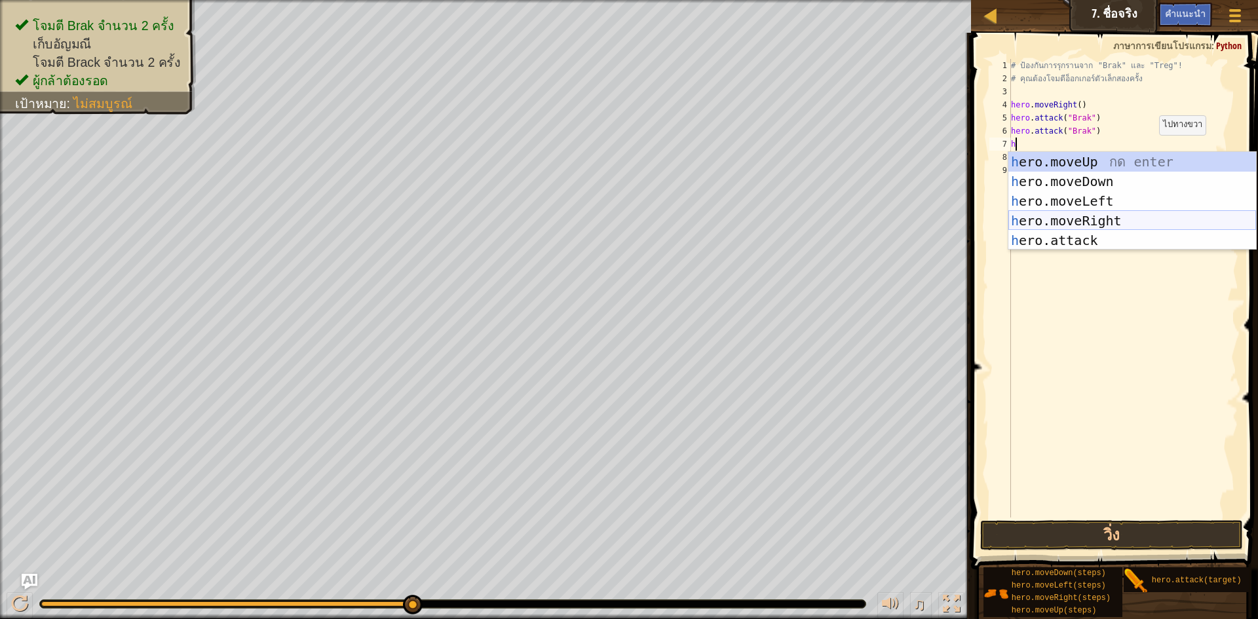
click at [1119, 225] on div "h ero.moveUp กด enter h ero.moveDown กด enter h ero.moveLeft กด enter h ero.mov…" at bounding box center [1133, 221] width 248 height 138
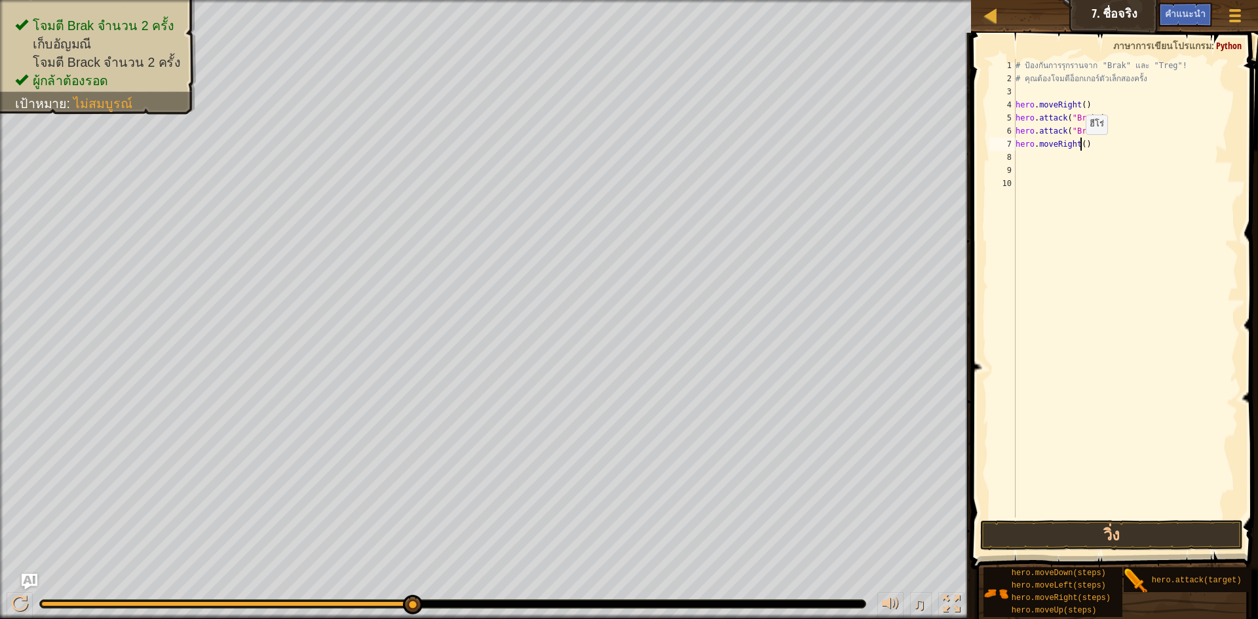
click at [1079, 147] on div "# ป้องกันการรุกรานจาก "Brak" และ "Treg"! # คุณต้องโจมตีอ็อกเกอร์ตัวเล็กสองครั้ง…" at bounding box center [1126, 301] width 226 height 485
type textarea "hero.moveRight()"
click at [1114, 156] on div "# ป้องกันการรุกรานจาก "Brak" และ "Treg"! # คุณต้องโจมตีอ็อกเกอร์ตัวเล็กสองครั้ง…" at bounding box center [1126, 301] width 226 height 485
click at [1087, 147] on div "# ป้องกันการรุกรานจาก "Brak" และ "Treg"! # คุณต้องโจมตีอ็อกเกอร์ตัวเล็กสองครั้ง…" at bounding box center [1126, 301] width 226 height 485
type textarea "h"
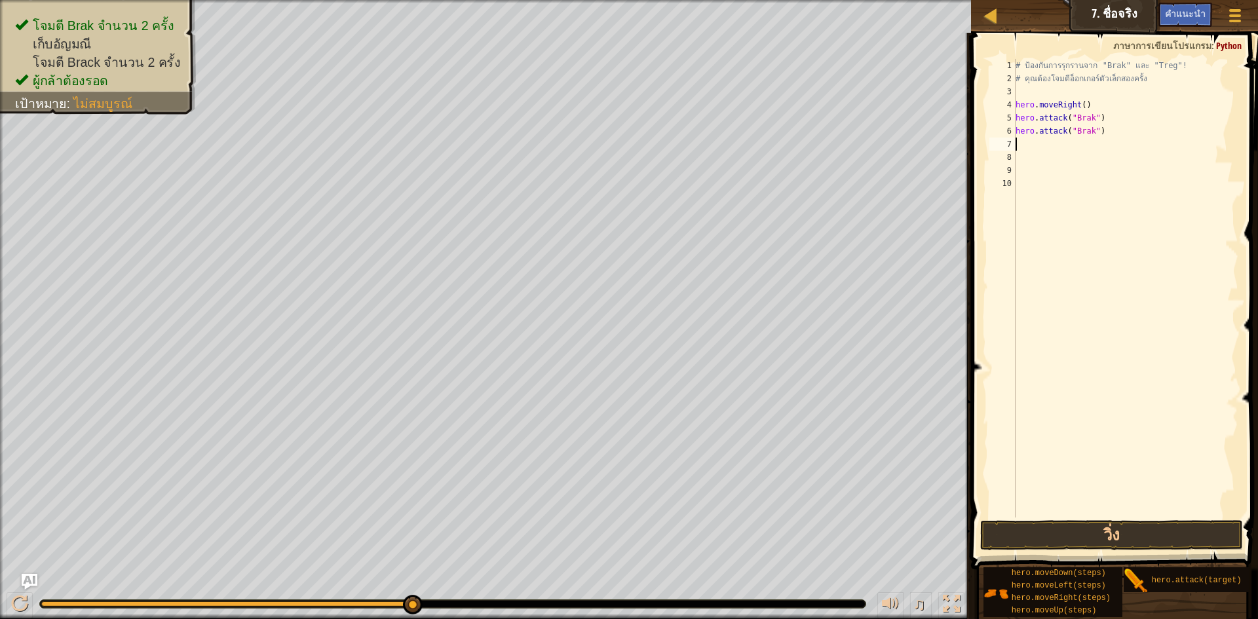
type textarea "h"
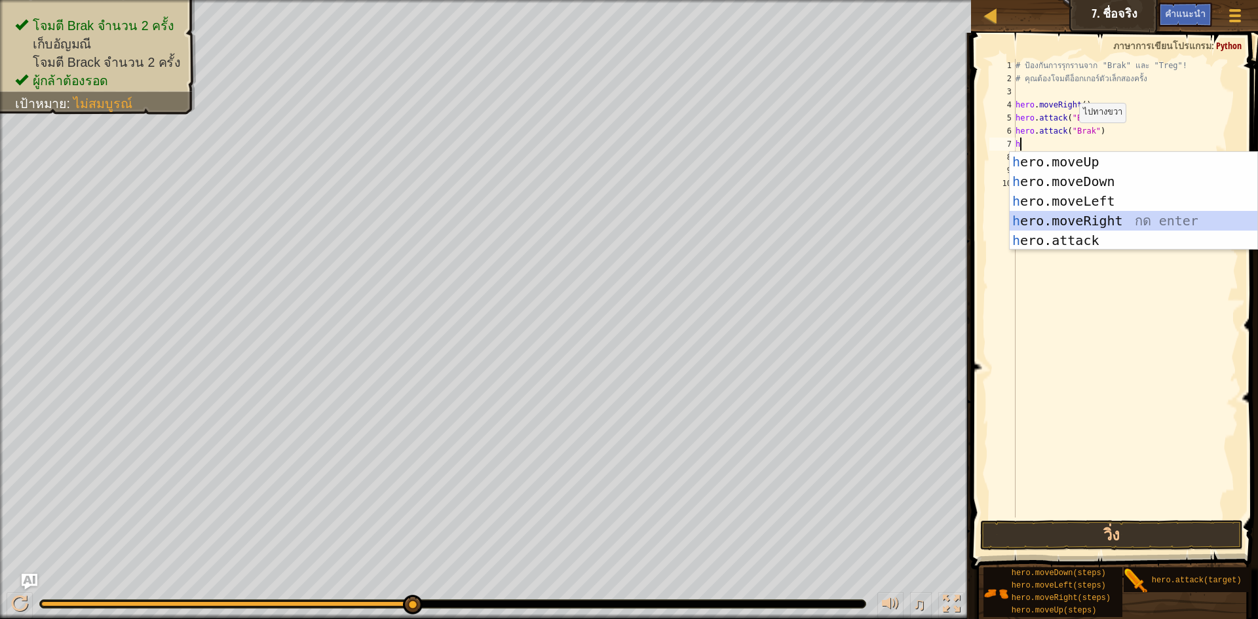
click at [1055, 223] on div "h ero.moveUp กด enter h ero.moveDown กด enter h ero.moveLeft กด enter h ero.mov…" at bounding box center [1134, 221] width 248 height 138
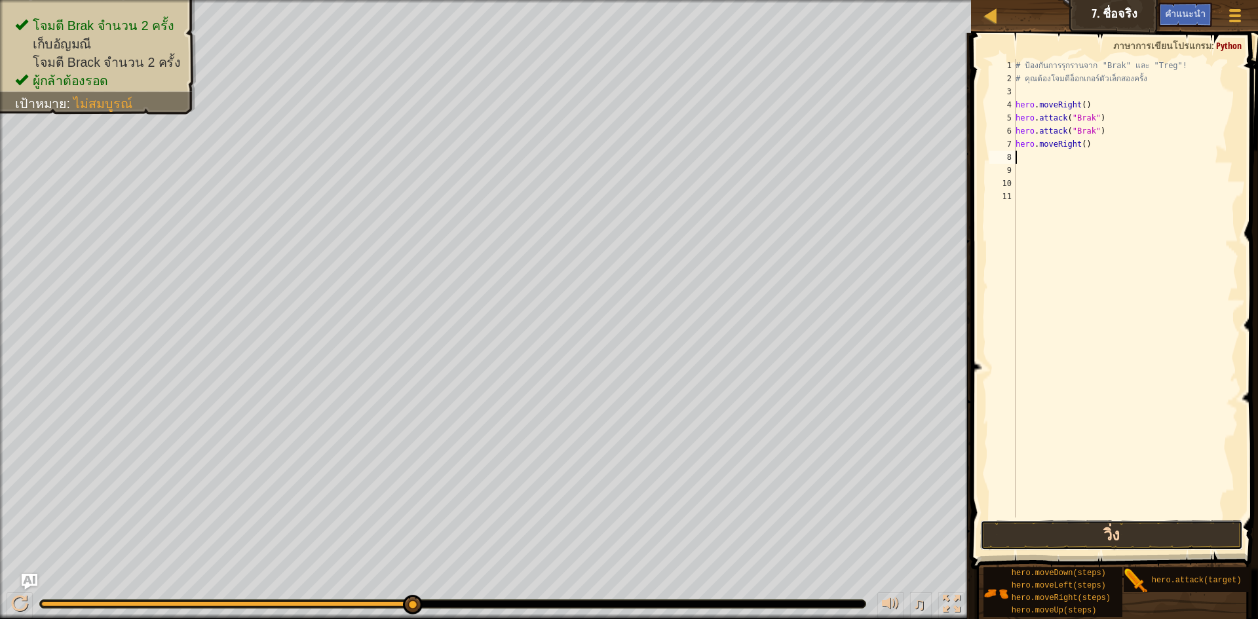
click at [1162, 530] on button "วิ่ง" at bounding box center [1111, 535] width 263 height 30
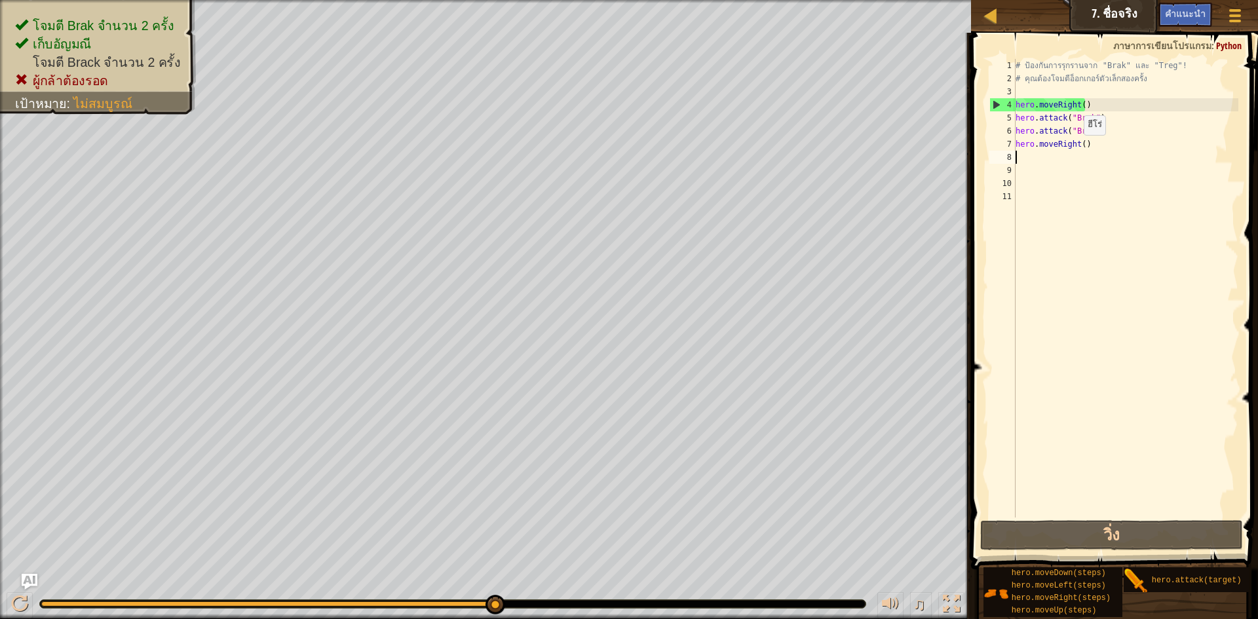
click at [1077, 148] on div "# ป้องกันการรุกรานจาก "Brak" และ "Treg"! # คุณต้องโจมตีอ็อกเกอร์ตัวเล็กสองครั้ง…" at bounding box center [1126, 301] width 226 height 485
click at [1081, 146] on div "# ป้องกันการรุกรานจาก "Brak" และ "Treg"! # คุณต้องโจมตีอ็อกเกอร์ตัวเล็กสองครั้ง…" at bounding box center [1126, 301] width 226 height 485
type textarea "hero.moveRight(2)"
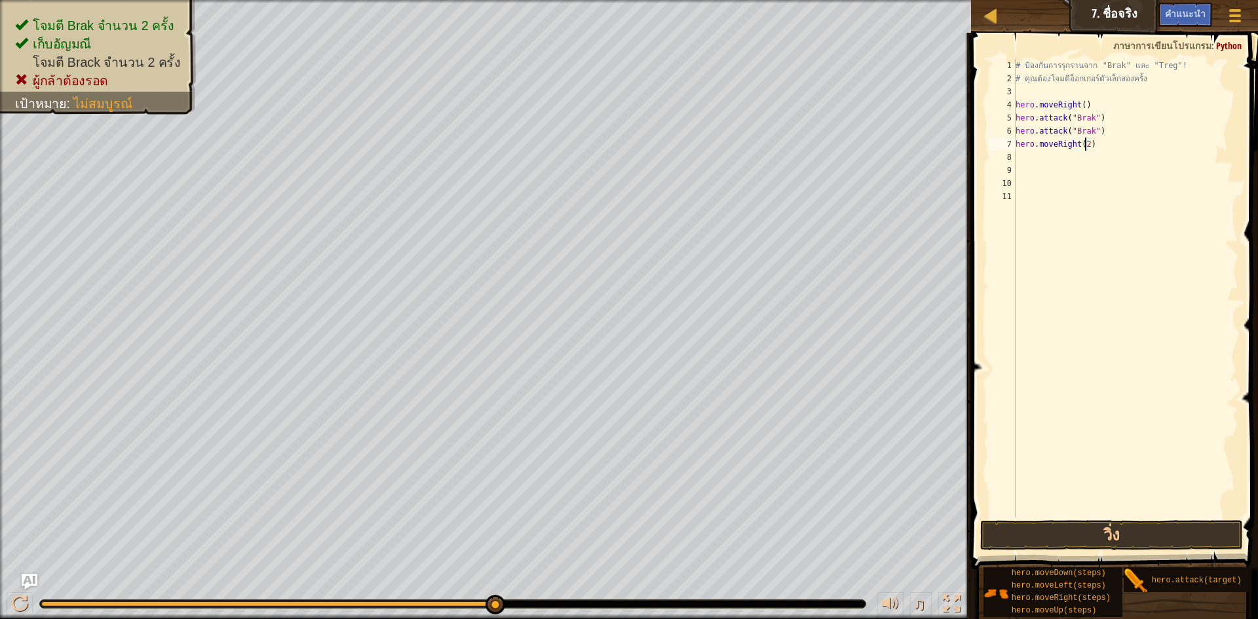
click at [1045, 160] on div "# ป้องกันการรุกรานจาก "Brak" และ "Treg"! # คุณต้องโจมตีอ็อกเกอร์ตัวเล็กสองครั้ง…" at bounding box center [1126, 301] width 226 height 485
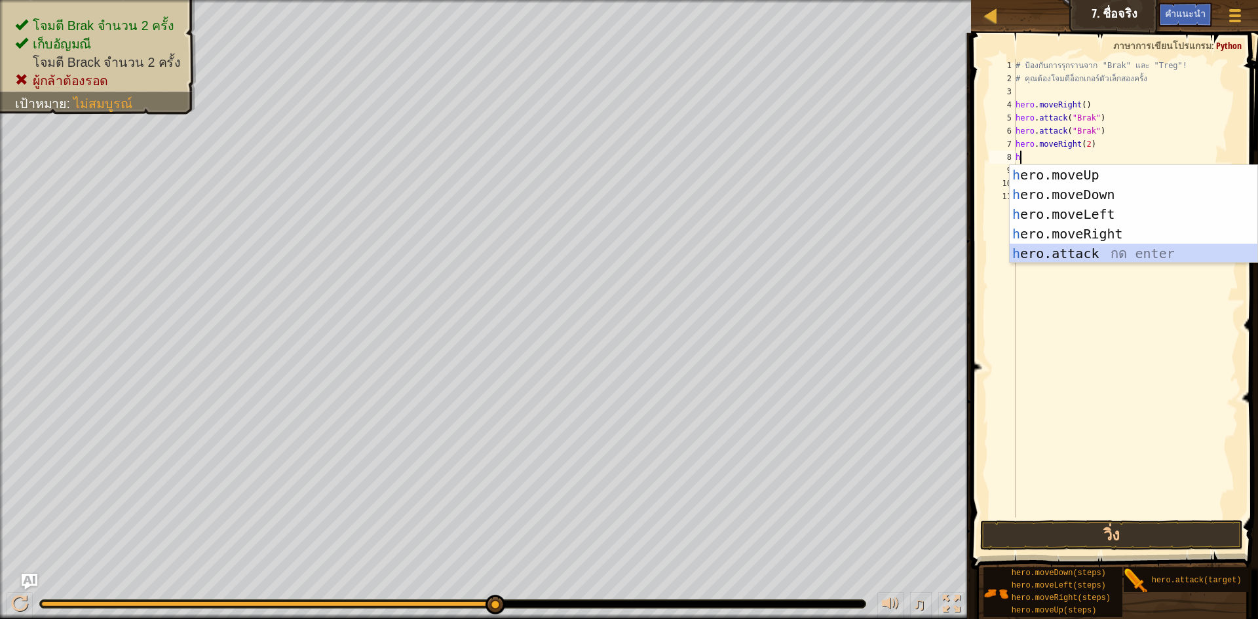
click at [1077, 257] on div "h ero.moveUp กด enter h ero.moveDown กด enter h ero.moveLeft กด enter h ero.mov…" at bounding box center [1134, 234] width 248 height 138
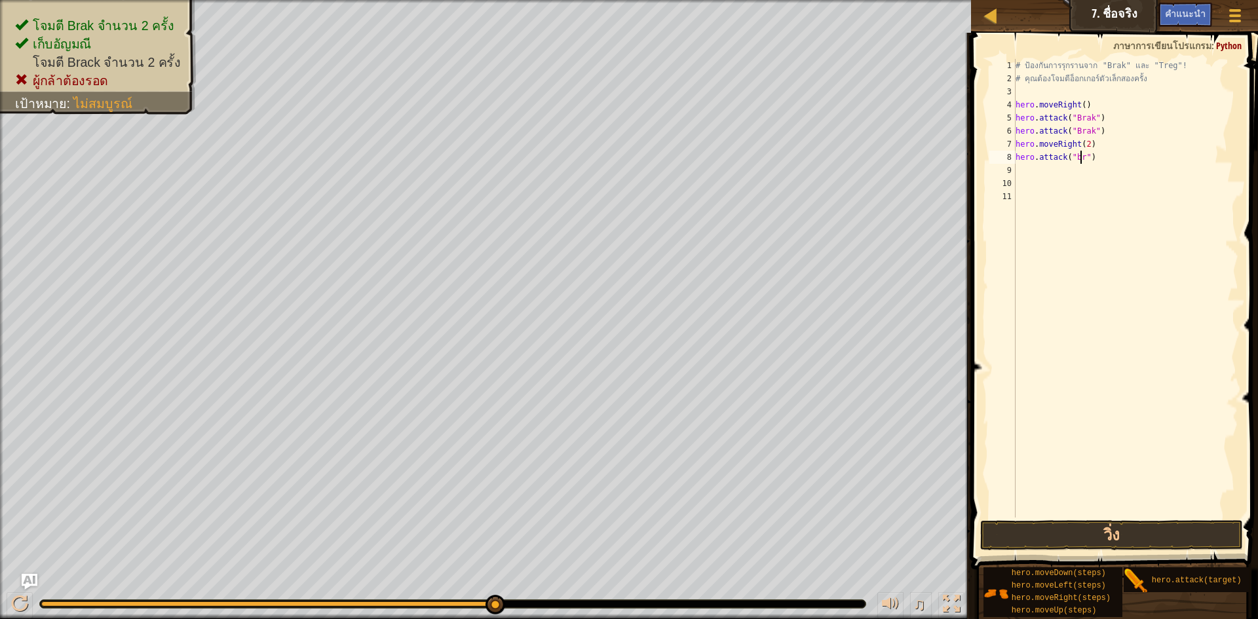
scroll to position [6, 6]
drag, startPoint x: 1102, startPoint y: 528, endPoint x: 1107, endPoint y: 512, distance: 16.6
click at [1102, 526] on button "วิ่ง" at bounding box center [1111, 535] width 263 height 30
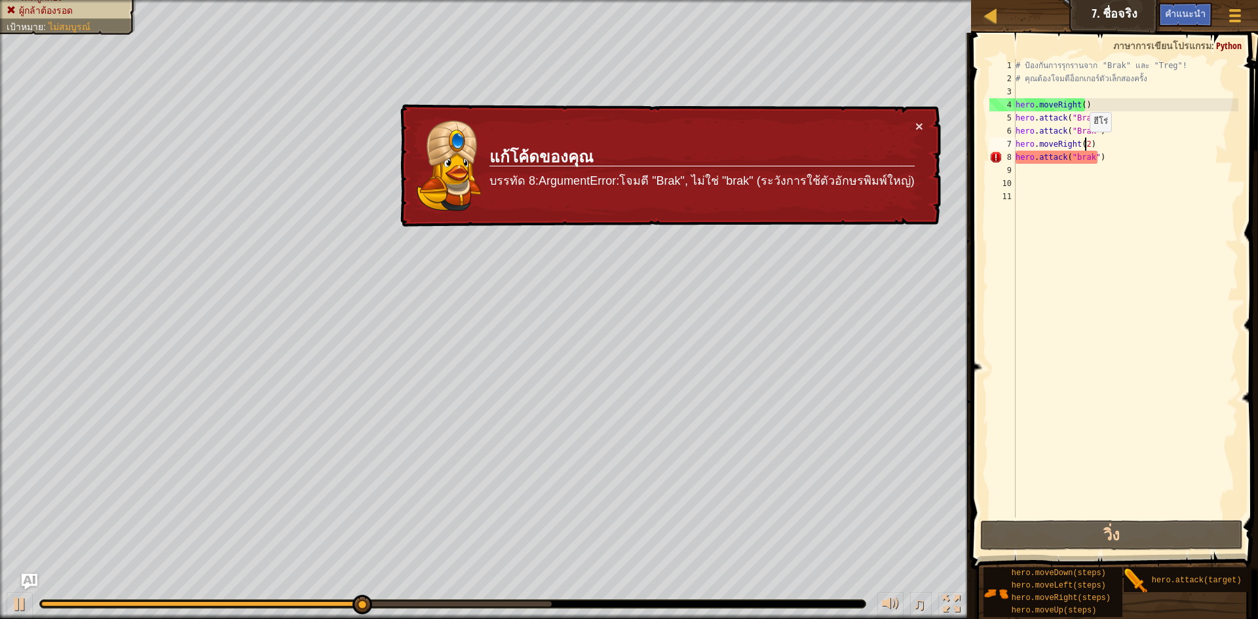
click at [1083, 145] on div "# ป้องกันการรุกรานจาก "Brak" และ "Treg"! # คุณต้องโจมตีอ็อกเกอร์ตัวเล็กสองครั้ง…" at bounding box center [1126, 301] width 226 height 485
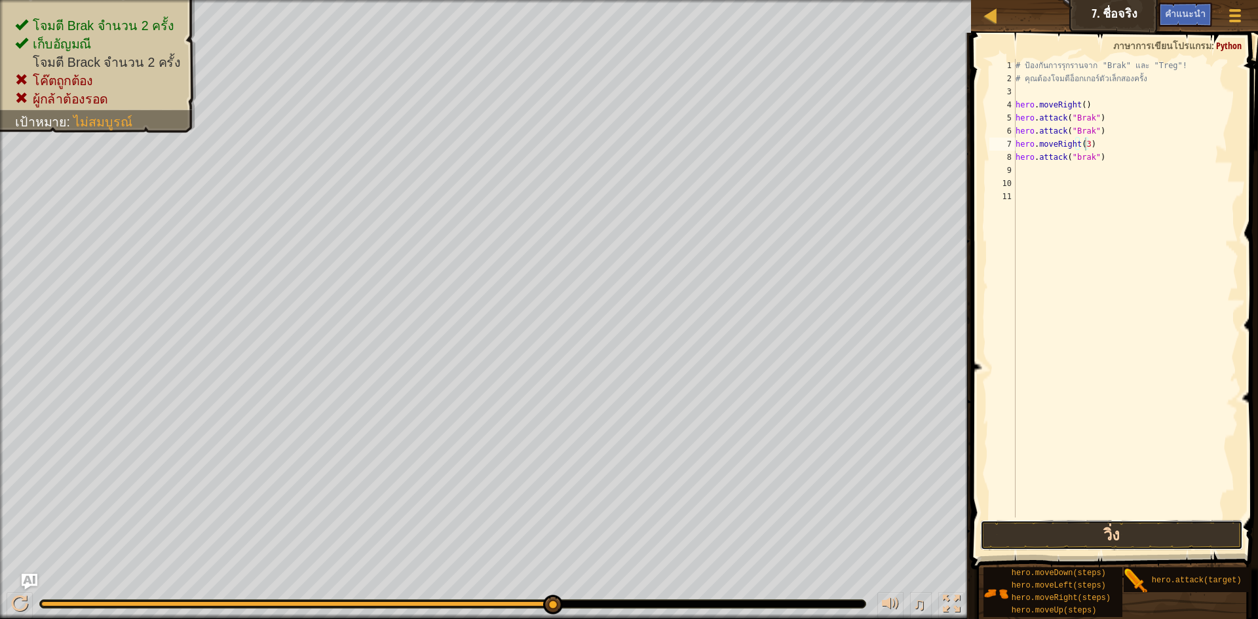
click at [1057, 532] on button "วิ่ง" at bounding box center [1111, 535] width 263 height 30
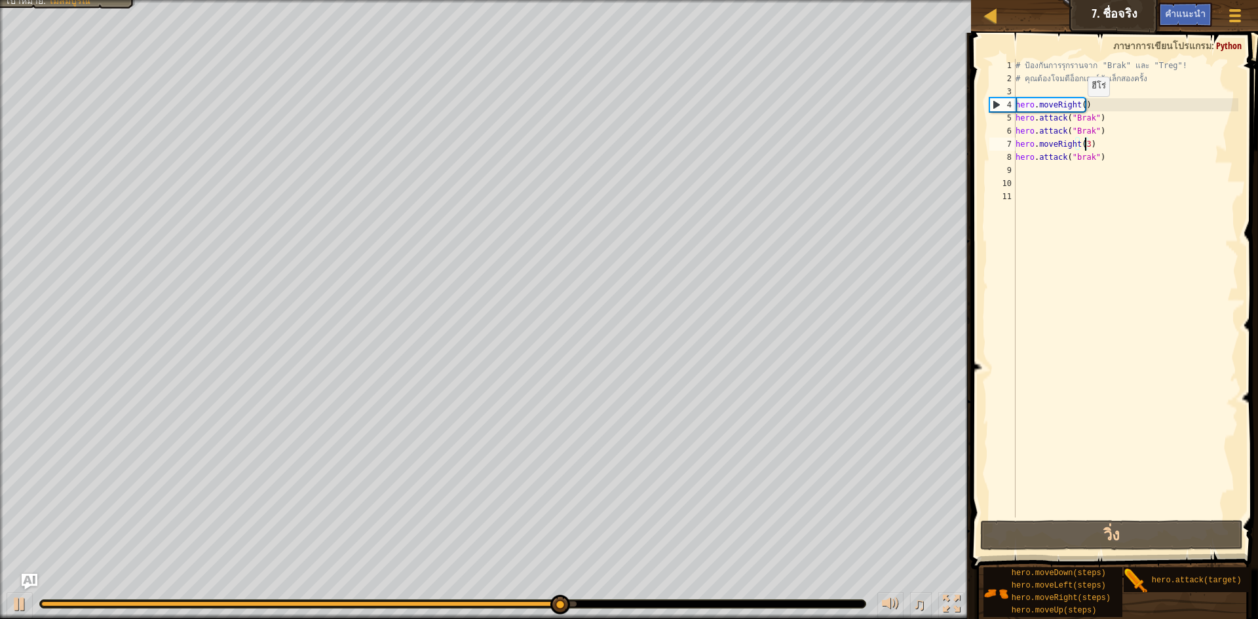
click at [1081, 109] on div "# ป้องกันการรุกรานจาก "Brak" และ "Treg"! # คุณต้องโจมตีอ็อกเกอร์ตัวเล็กสองครั้ง…" at bounding box center [1126, 301] width 226 height 485
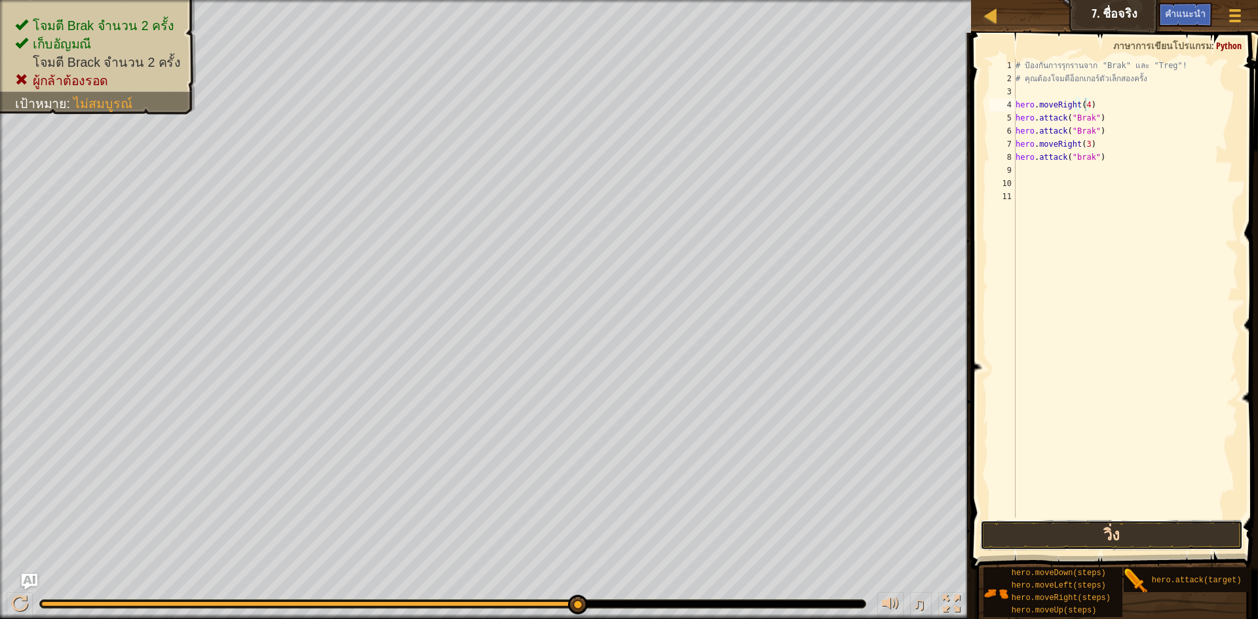
click at [1085, 543] on button "วิ่ง" at bounding box center [1111, 535] width 263 height 30
click at [1110, 161] on div "# ป้องกันการรุกรานจาก "Brak" และ "Treg"! # คุณต้องโจมตีอ็อกเกอร์ตัวเล็กสองครั้ง…" at bounding box center [1126, 301] width 226 height 485
type textarea "h"
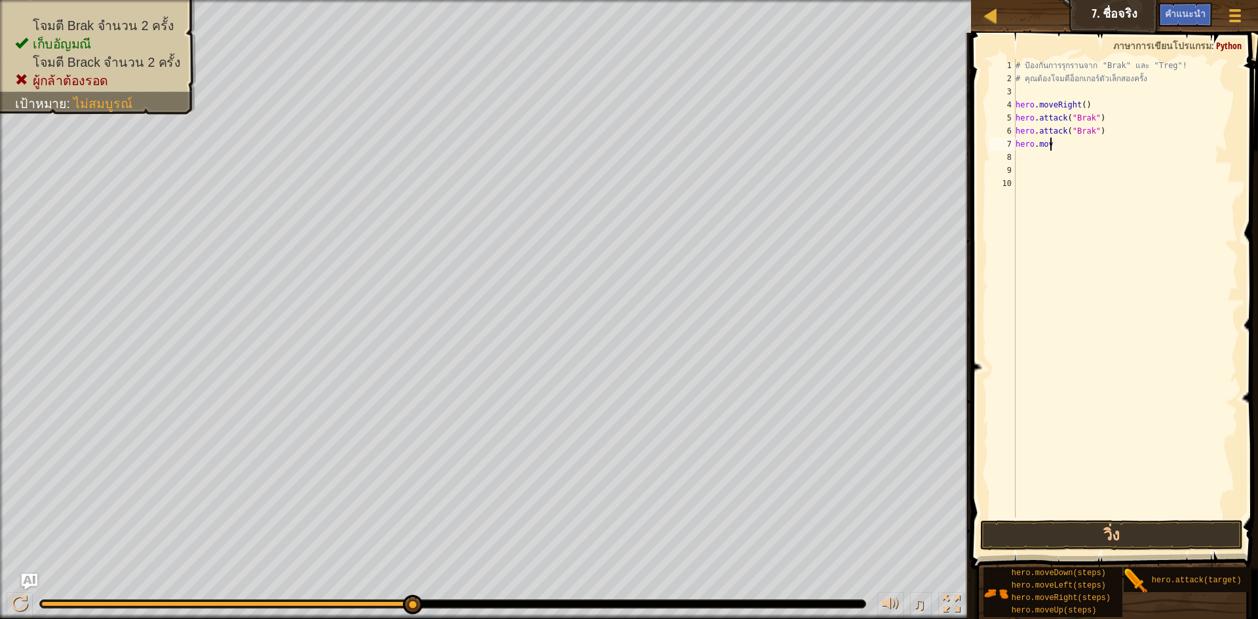
type textarea "h"
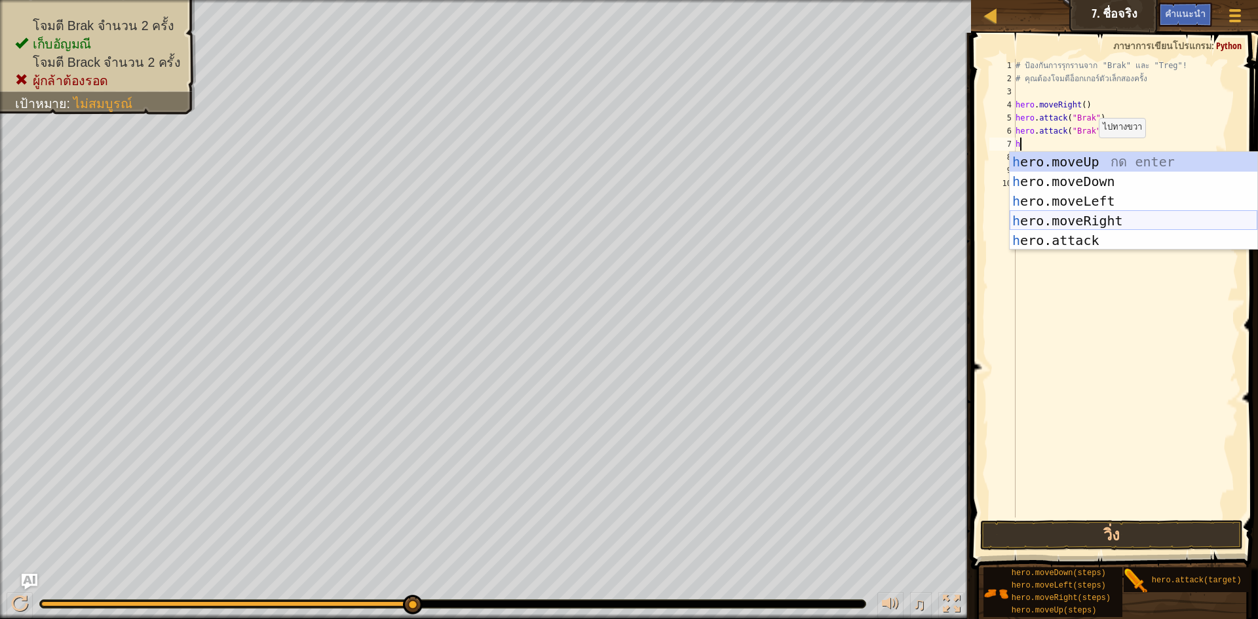
click at [1094, 224] on div "h ero.moveUp กด enter h ero.moveDown กด enter h ero.moveLeft กด enter h ero.mov…" at bounding box center [1134, 221] width 248 height 138
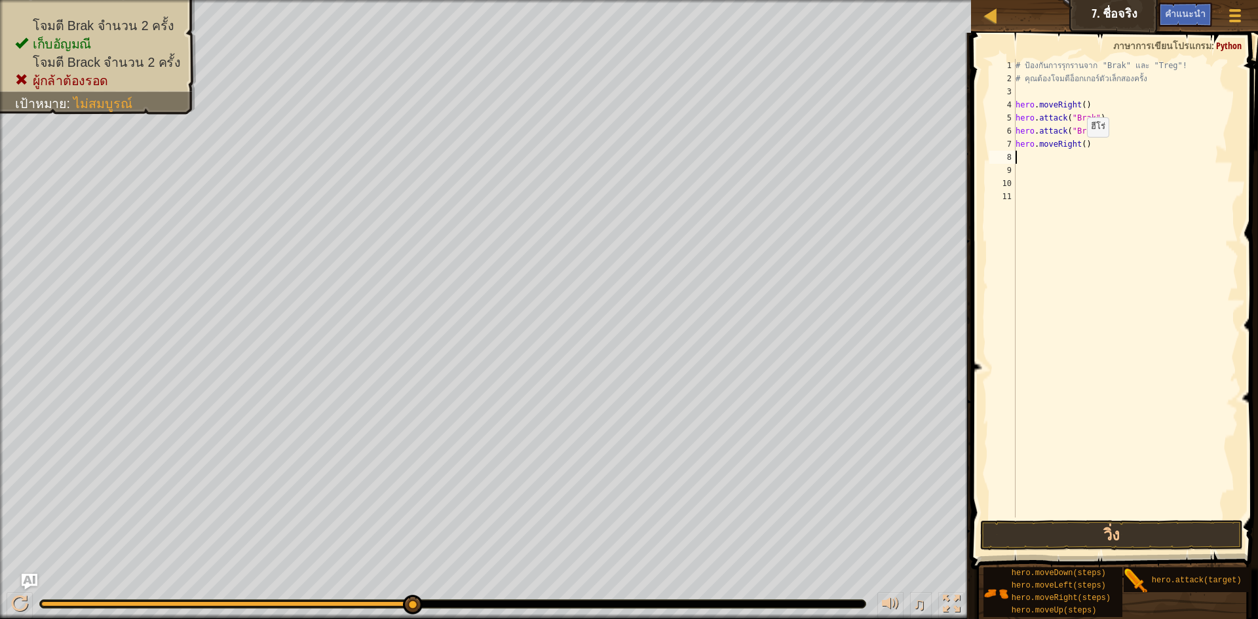
click at [1081, 150] on div "# ป้องกันการรุกรานจาก "Brak" และ "Treg"! # คุณต้องโจมตีอ็อกเกอร์ตัวเล็กสองครั้ง…" at bounding box center [1126, 301] width 226 height 485
type textarea "hero.moveRight(3)"
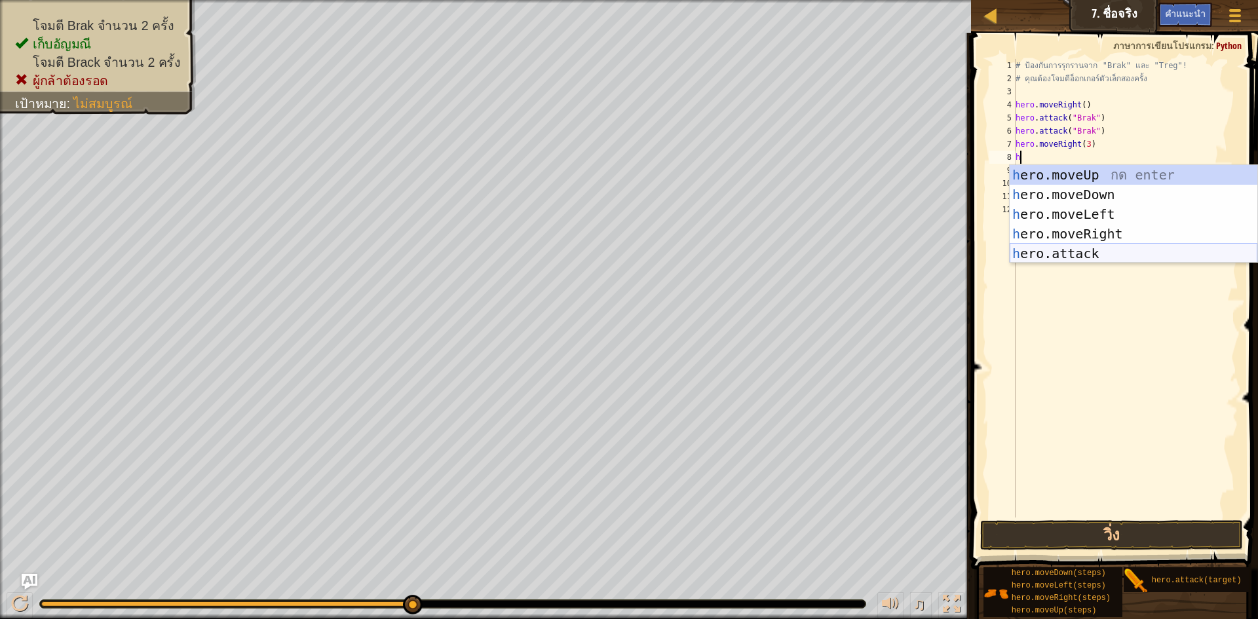
click at [1083, 258] on div "h ero.moveUp กด enter h ero.moveDown กด enter h ero.moveLeft กด enter h ero.mov…" at bounding box center [1134, 234] width 248 height 138
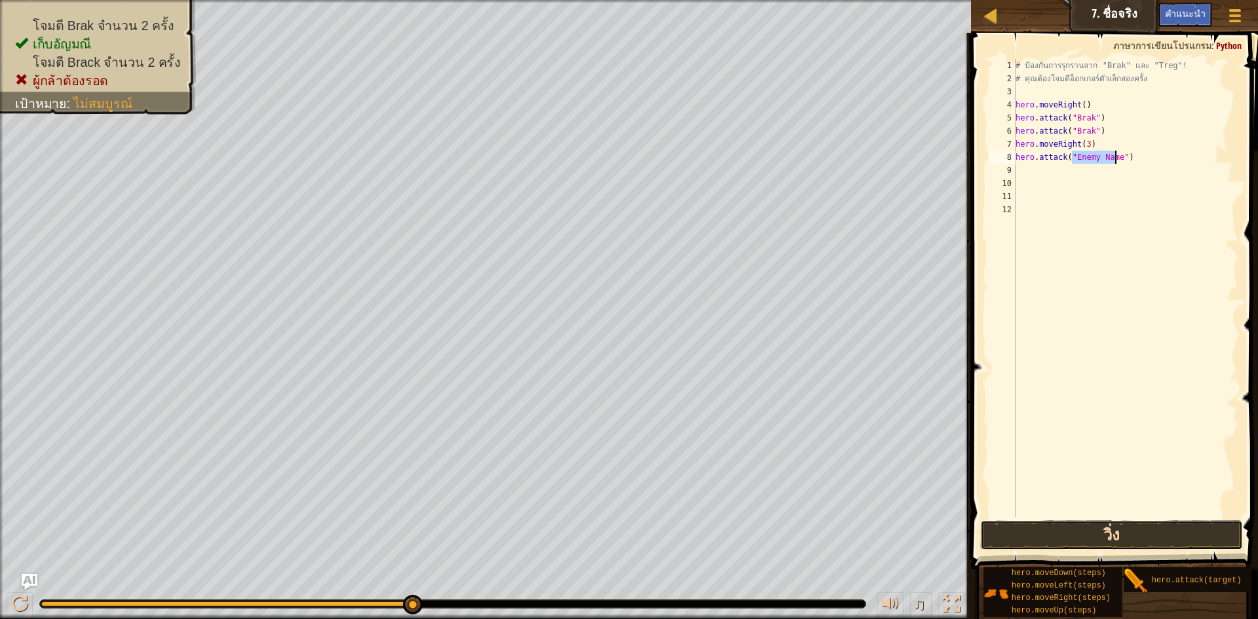
click at [1078, 522] on button "วิ่ง" at bounding box center [1111, 535] width 263 height 30
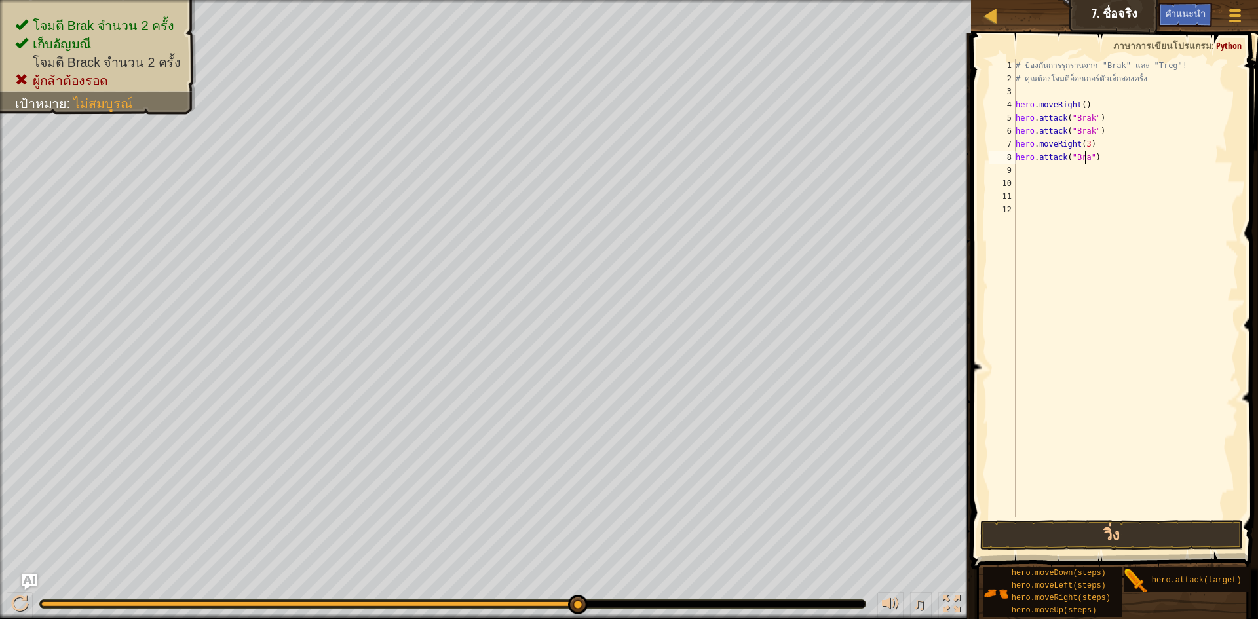
scroll to position [6, 6]
click at [1144, 537] on button "วิ่ง" at bounding box center [1111, 535] width 263 height 30
click at [1104, 526] on button "วิ่ง" at bounding box center [1111, 535] width 263 height 30
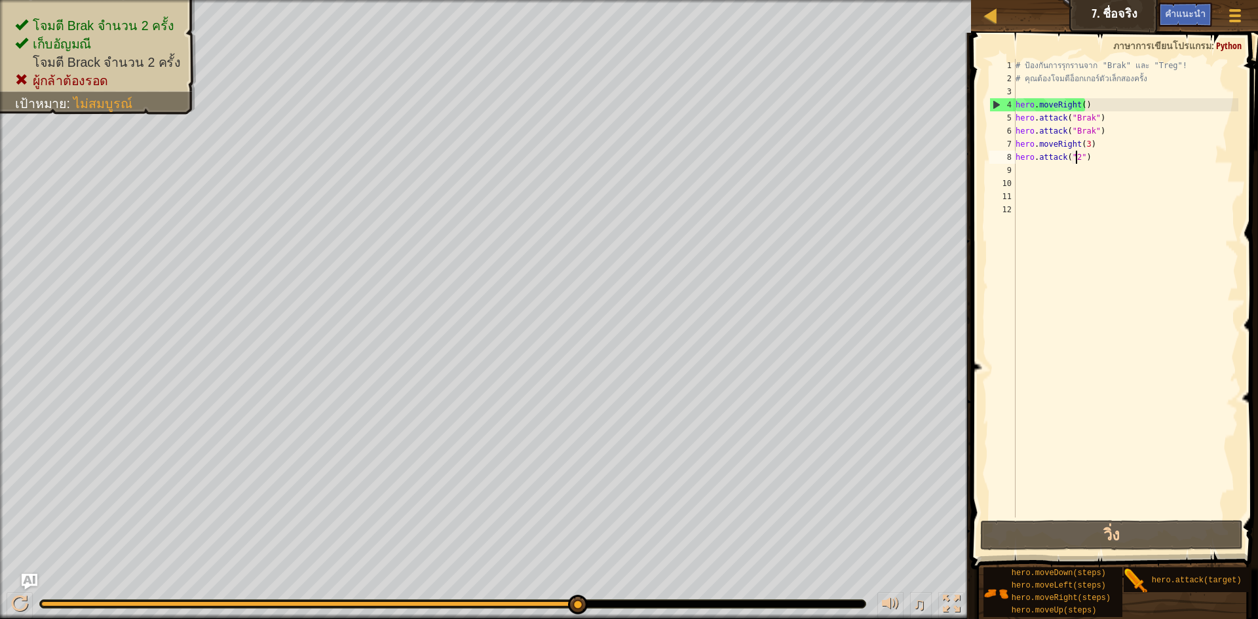
scroll to position [6, 5]
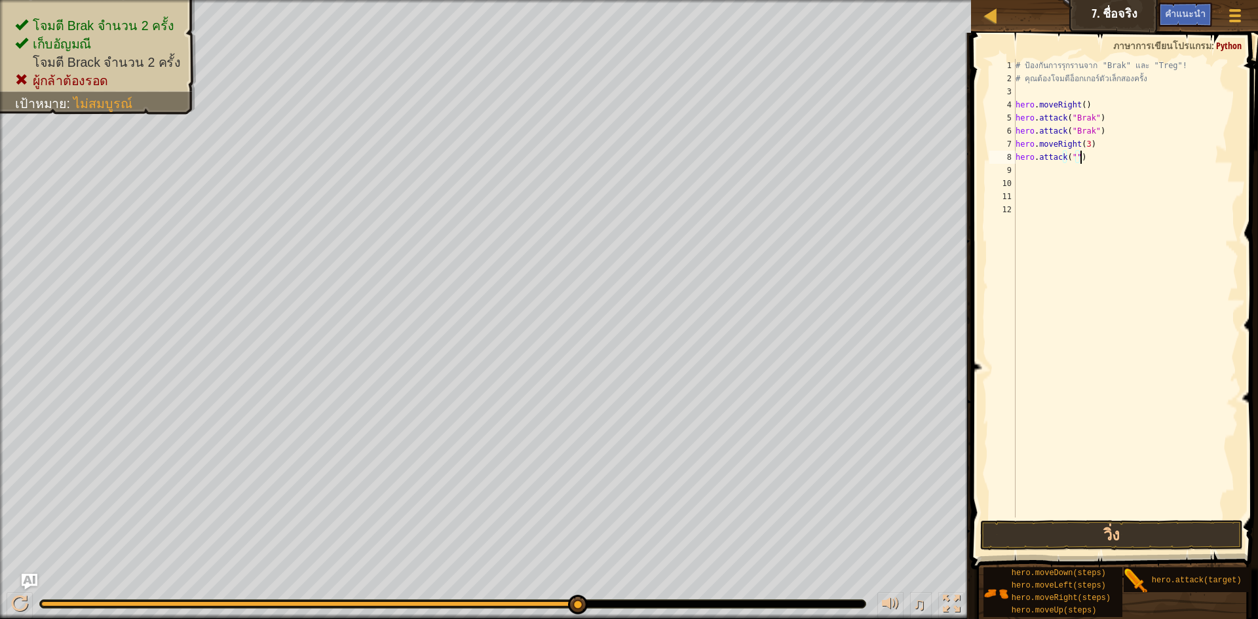
click at [1104, 159] on div "# ป้องกันการรุกรานจาก "Brak" และ "Treg"! # คุณต้องโจมตีอ็อกเกอร์ตัวเล็กสองครั้ง…" at bounding box center [1126, 301] width 226 height 485
type textarea "h"
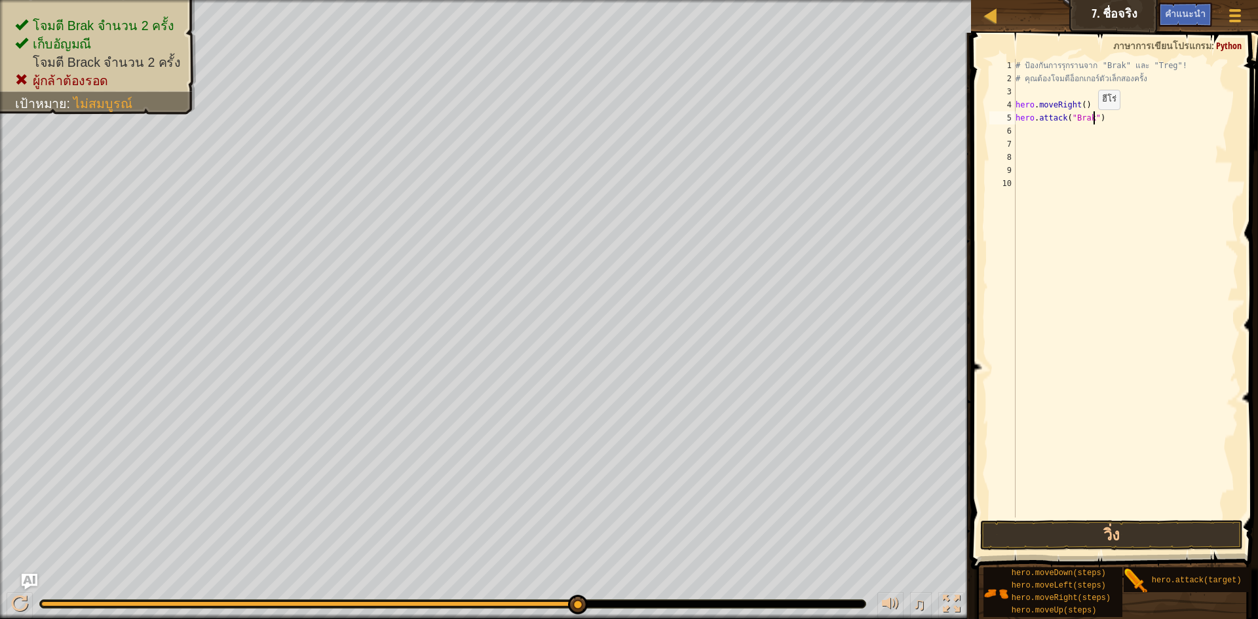
click at [1092, 123] on div "# ป้องกันการรุกรานจาก "Brak" และ "Treg"! # คุณต้องโจมตีอ็อกเกอร์ตัวเล็กสองครั้ง…" at bounding box center [1126, 301] width 226 height 485
type textarea "hero.attack("Brak")"
click at [1092, 123] on div "# ป้องกันการรุกรานจาก "Brak" และ "Treg"! # คุณต้องโจมตีอ็อกเกอร์ตัวเล็กสองครั้ง…" at bounding box center [1126, 301] width 226 height 485
click at [1087, 128] on div "# ป้องกันการรุกรานจาก "Brak" และ "Treg"! # คุณต้องโจมตีอ็อกเกอร์ตัวเล็กสองครั้ง…" at bounding box center [1126, 301] width 226 height 485
click at [1089, 117] on div "# ป้องกันการรุกรานจาก "Brak" และ "Treg"! # คุณต้องโจมตีอ็อกเกอร์ตัวเล็กสองครั้ง…" at bounding box center [1126, 301] width 226 height 485
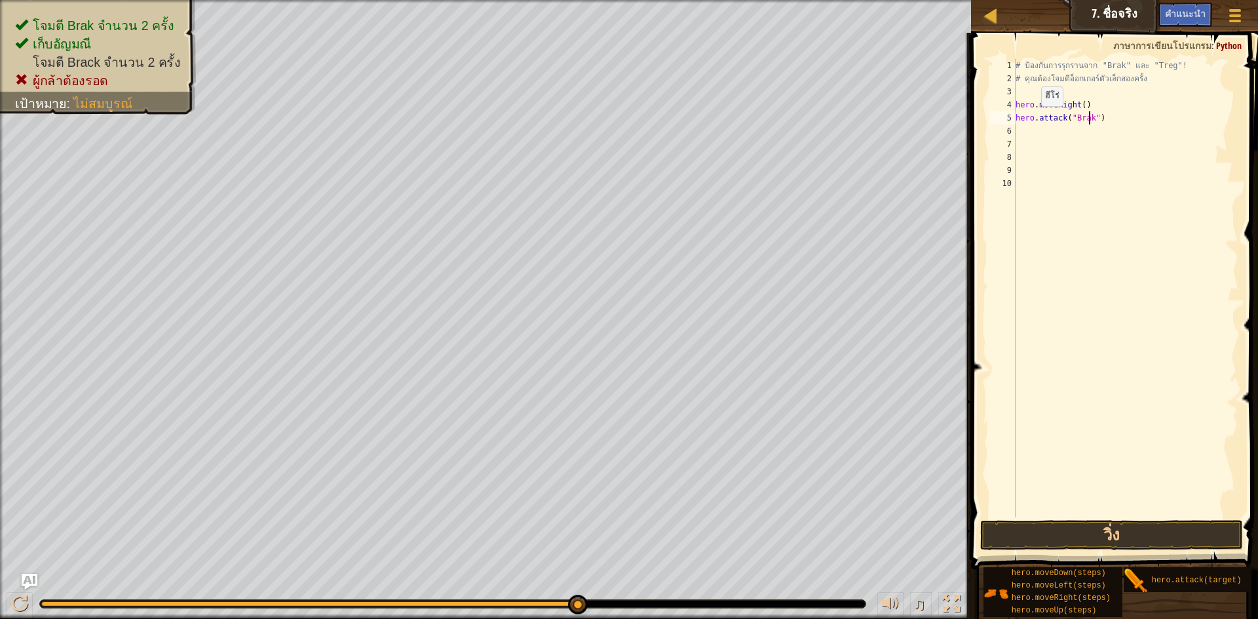
type textarea "hero.attack("Brak2")"
click at [1024, 130] on div "# ป้องกันการรุกรานจาก "Brak" และ "Treg"! # คุณต้องโจมตีอ็อกเกอร์ตัวเล็กสองครั้ง…" at bounding box center [1126, 301] width 226 height 485
type textarea "h"
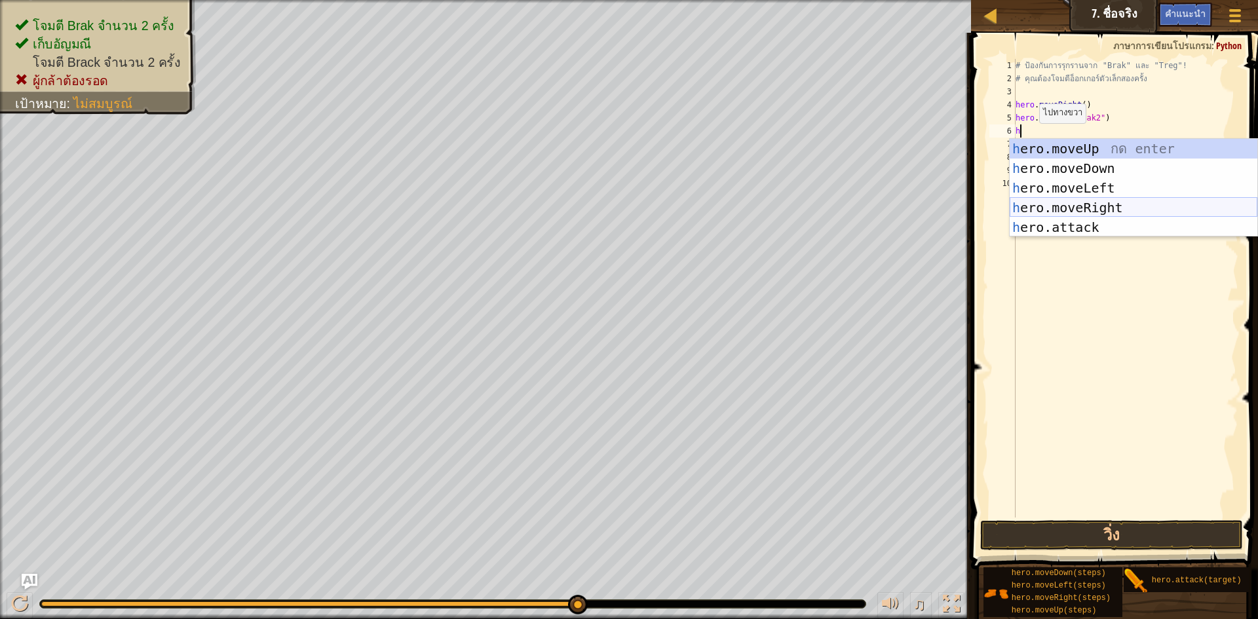
click at [1052, 204] on div "h ero.moveUp กด enter h ero.moveDown กด enter h ero.moveLeft กด enter h ero.mov…" at bounding box center [1134, 208] width 248 height 138
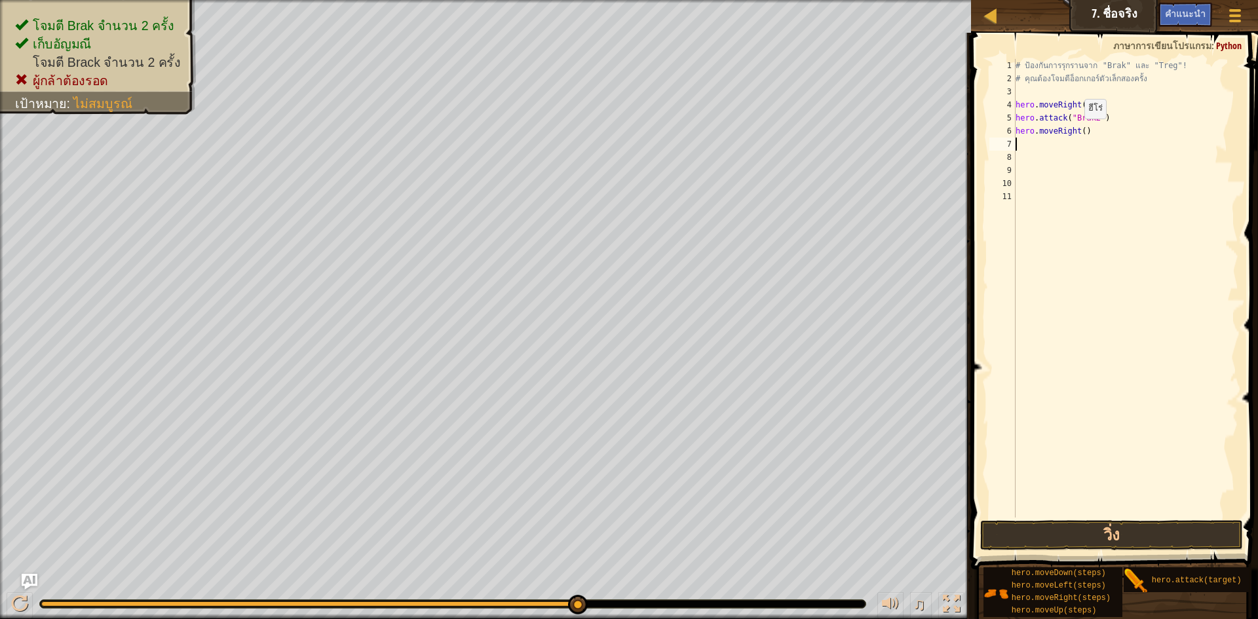
click at [1078, 132] on div "# ป้องกันการรุกรานจาก "Brak" และ "Treg"! # คุณต้องโจมตีอ็อกเกอร์ตัวเล็กสองครั้ง…" at bounding box center [1126, 301] width 226 height 485
click at [1079, 135] on div "# ป้องกันการรุกรานจาก "Brak" และ "Treg"! # คุณต้องโจมตีอ็อกเกอร์ตัวเล็กสองครั้ง…" at bounding box center [1126, 301] width 226 height 485
type textarea "hero.moveRight(3)"
click at [1055, 141] on div "# ป้องกันการรุกรานจาก "Brak" และ "Treg"! # คุณต้องโจมตีอ็อกเกอร์ตัวเล็กสองครั้ง…" at bounding box center [1126, 301] width 226 height 485
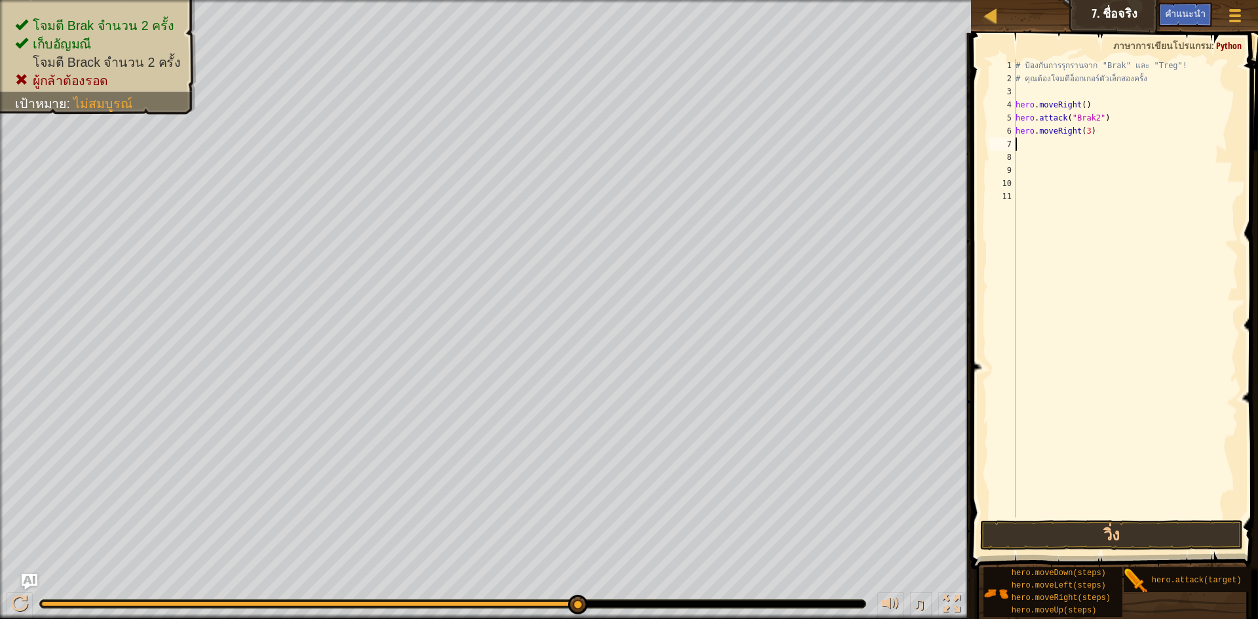
scroll to position [6, 0]
type textarea "h"
click at [1069, 550] on button "วิ่ง" at bounding box center [1111, 535] width 263 height 30
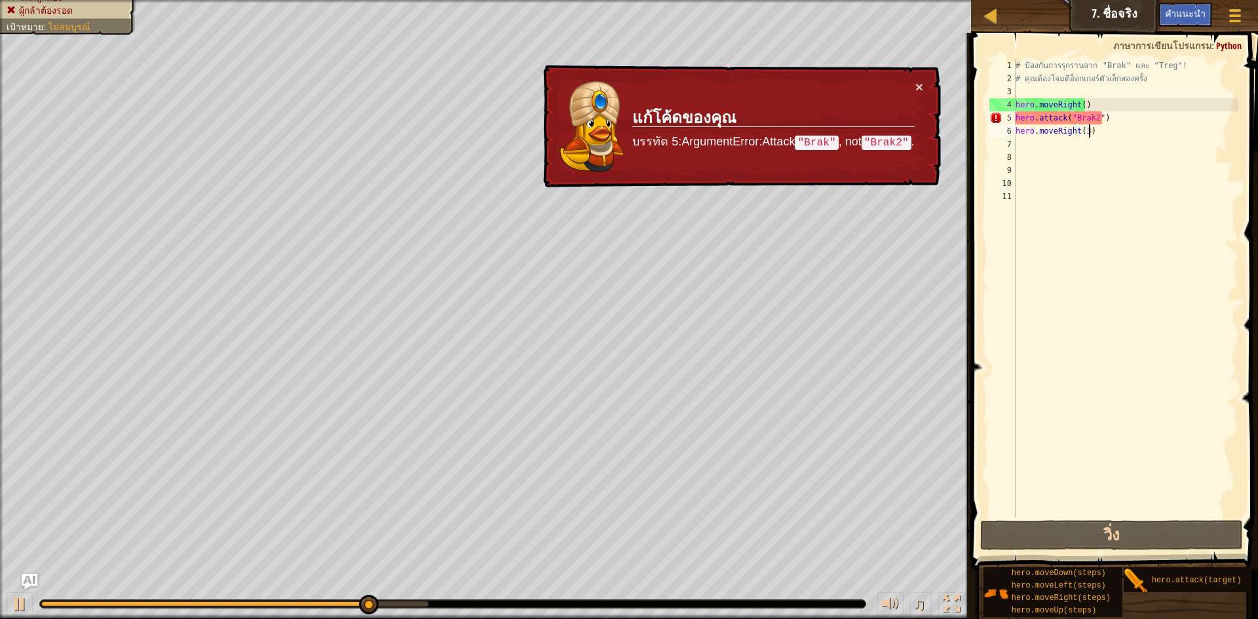
click at [1093, 127] on div "# ป้องกันการรุกรานจาก "Brak" และ "Treg"! # คุณต้องโจมตีอ็อกเกอร์ตัวเล็กสองครั้ง…" at bounding box center [1126, 301] width 226 height 485
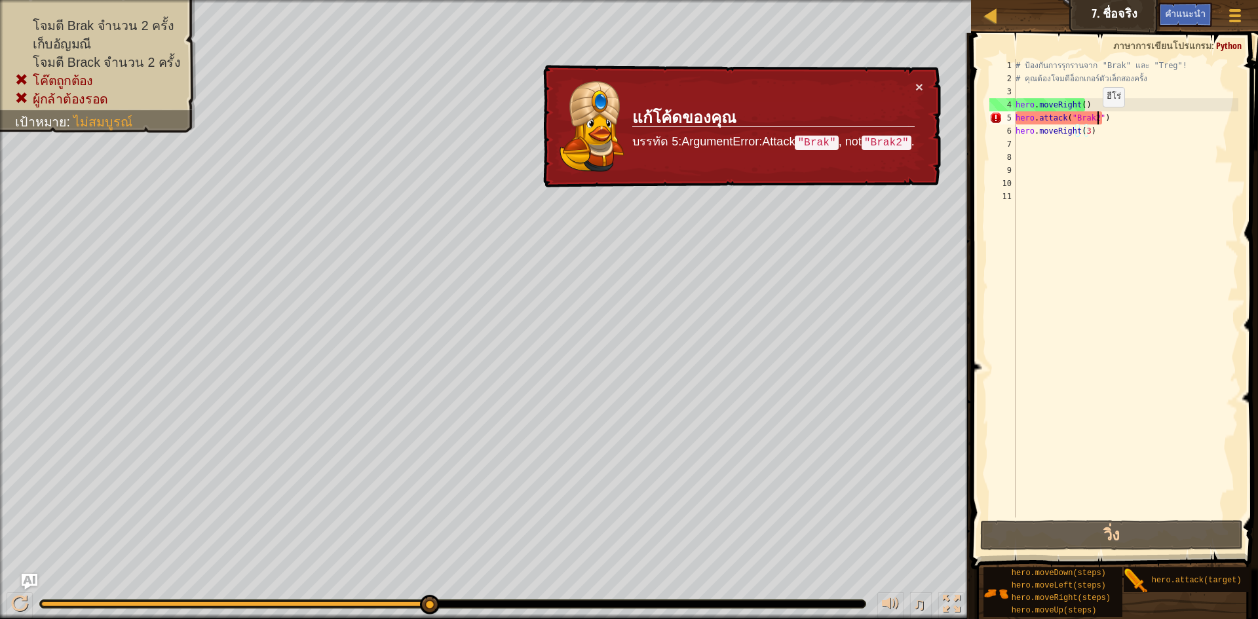
click at [1097, 120] on div "# ป้องกันการรุกรานจาก "Brak" และ "Treg"! # คุณต้องโจมตีอ็อกเกอร์ตัวเล็กสองครั้ง…" at bounding box center [1126, 301] width 226 height 485
click at [1093, 126] on div "# ป้องกันการรุกรานจาก "Brak" และ "Treg"! # คุณต้องโจมตีอ็อกเกอร์ตัวเล็กสองครั้ง…" at bounding box center [1126, 301] width 226 height 485
click at [1093, 110] on div "# ป้องกันการรุกรานจาก "Brak" และ "Treg"! # คุณต้องโจมตีอ็อกเกอร์ตัวเล็กสองครั้ง…" at bounding box center [1126, 301] width 226 height 485
click at [1095, 120] on div "# ป้องกันการรุกรานจาก "Brak" และ "Treg"! # คุณต้องโจมตีอ็อกเกอร์ตัวเล็กสองครั้ง…" at bounding box center [1126, 301] width 226 height 485
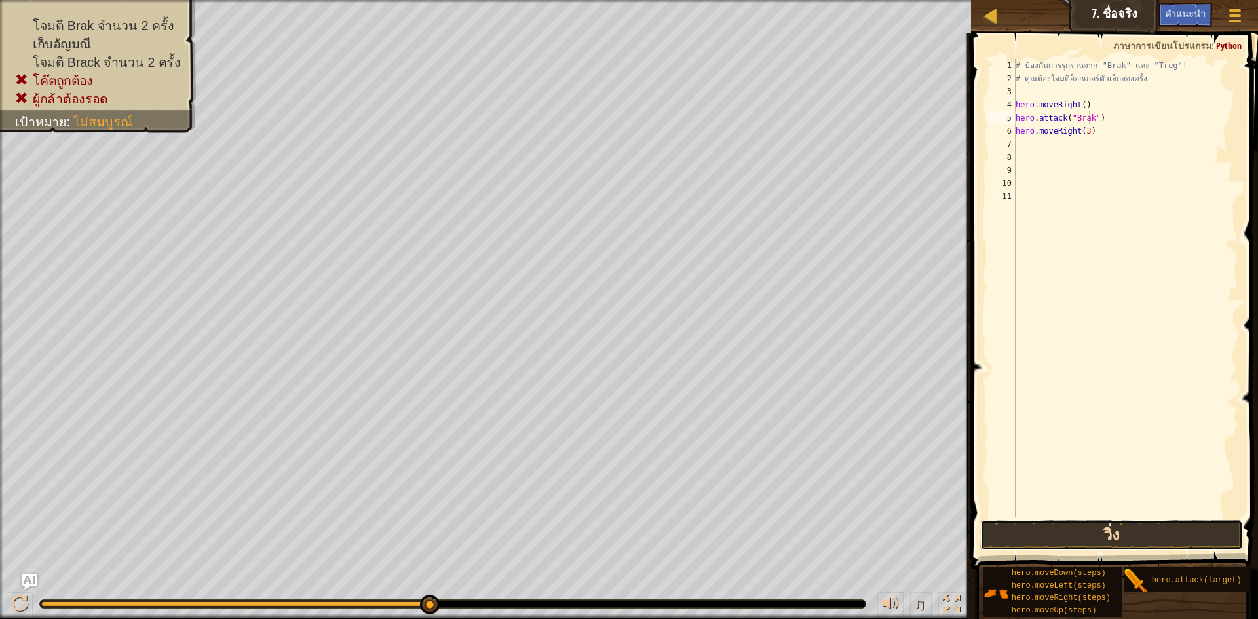
click at [1203, 528] on button "วิ่ง" at bounding box center [1111, 535] width 263 height 30
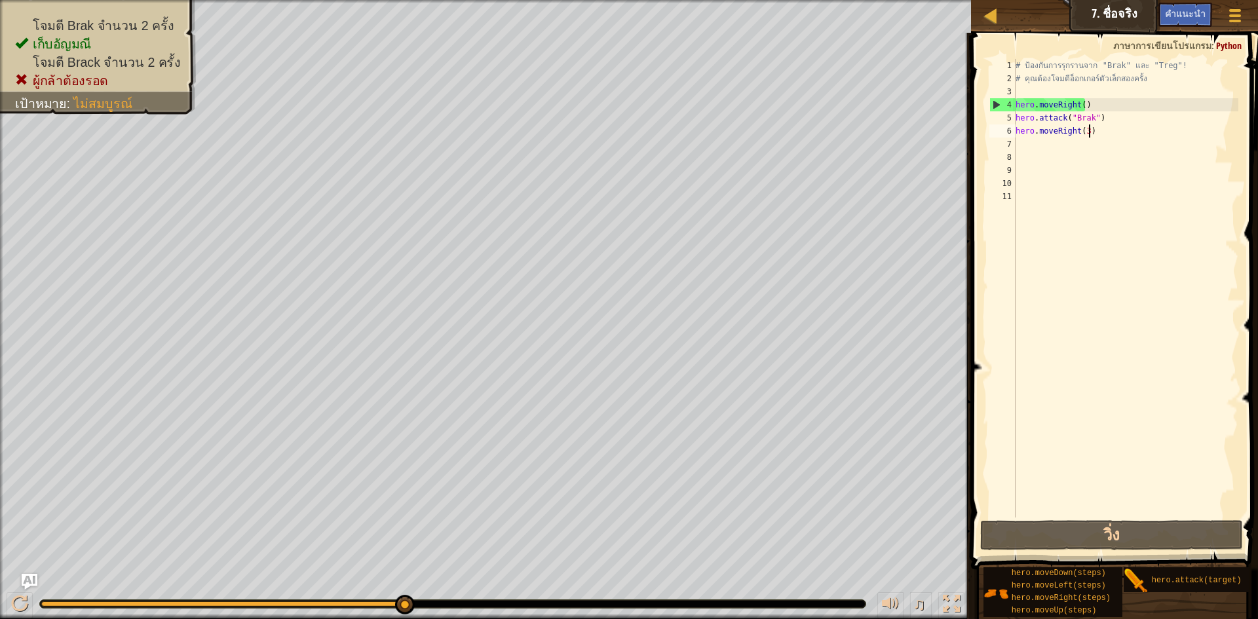
click at [1094, 128] on div "# ป้องกันการรุกรานจาก "Brak" และ "Treg"! # คุณต้องโจมตีอ็อกเกอร์ตัวเล็กสองครั้ง…" at bounding box center [1126, 301] width 226 height 485
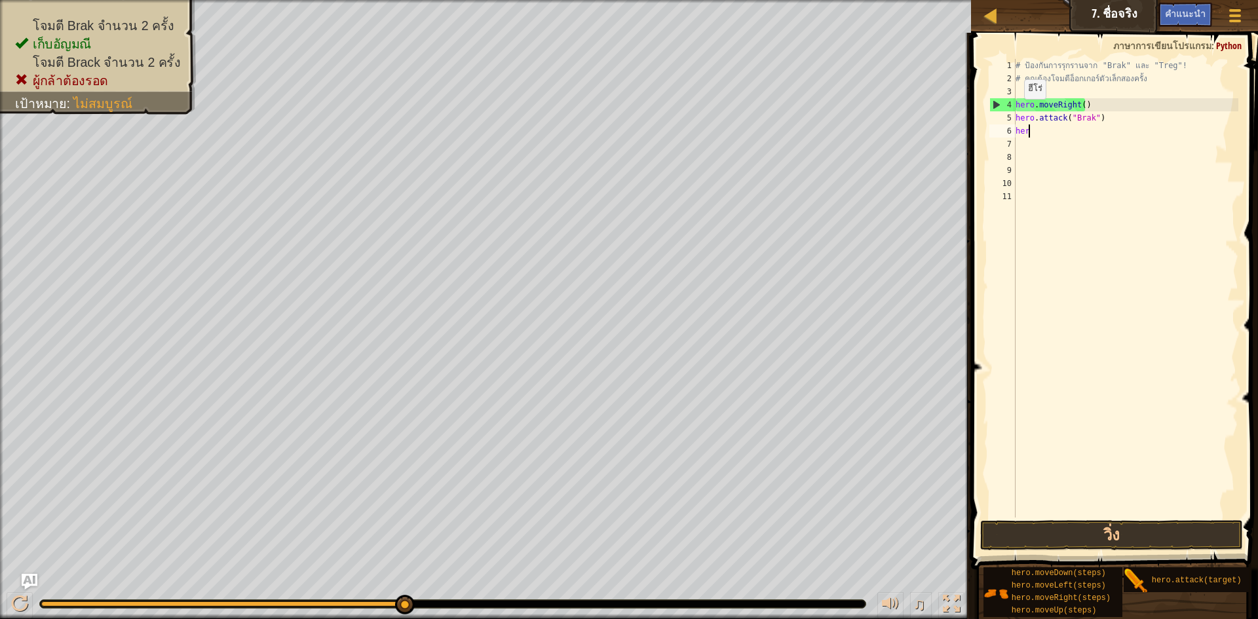
type textarea "h"
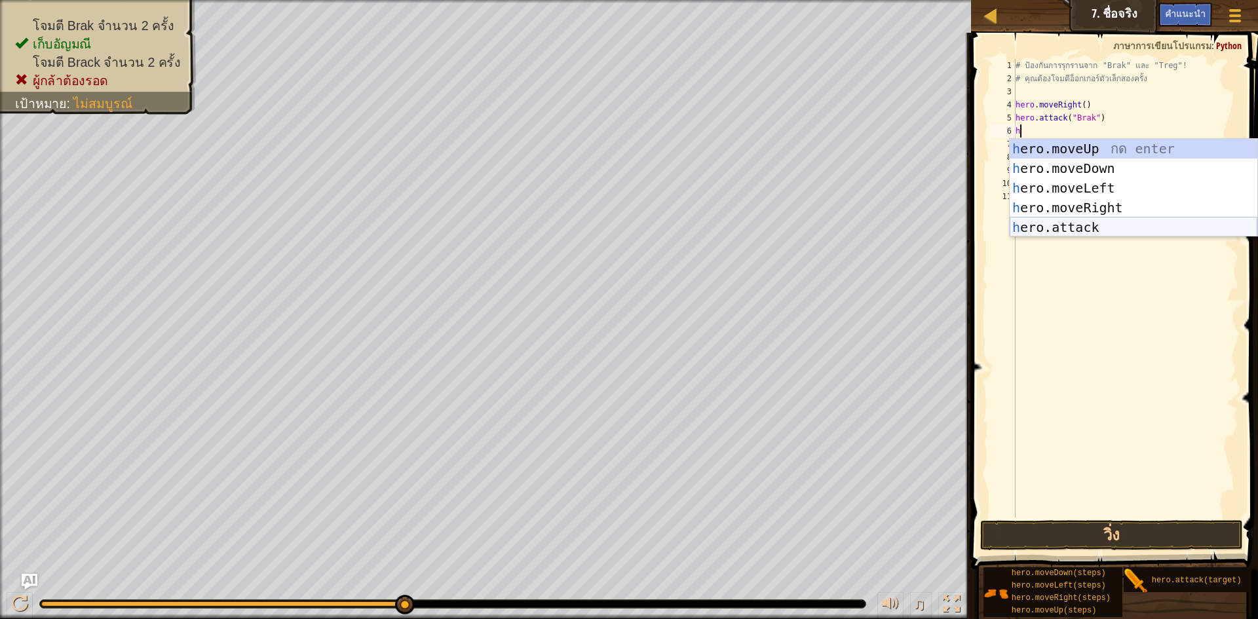
drag, startPoint x: 1085, startPoint y: 234, endPoint x: 1086, endPoint y: 226, distance: 7.9
click at [1085, 233] on div "h ero.moveUp กด enter h ero.moveDown กด enter h ero.moveLeft กด enter h ero.mov…" at bounding box center [1134, 208] width 248 height 138
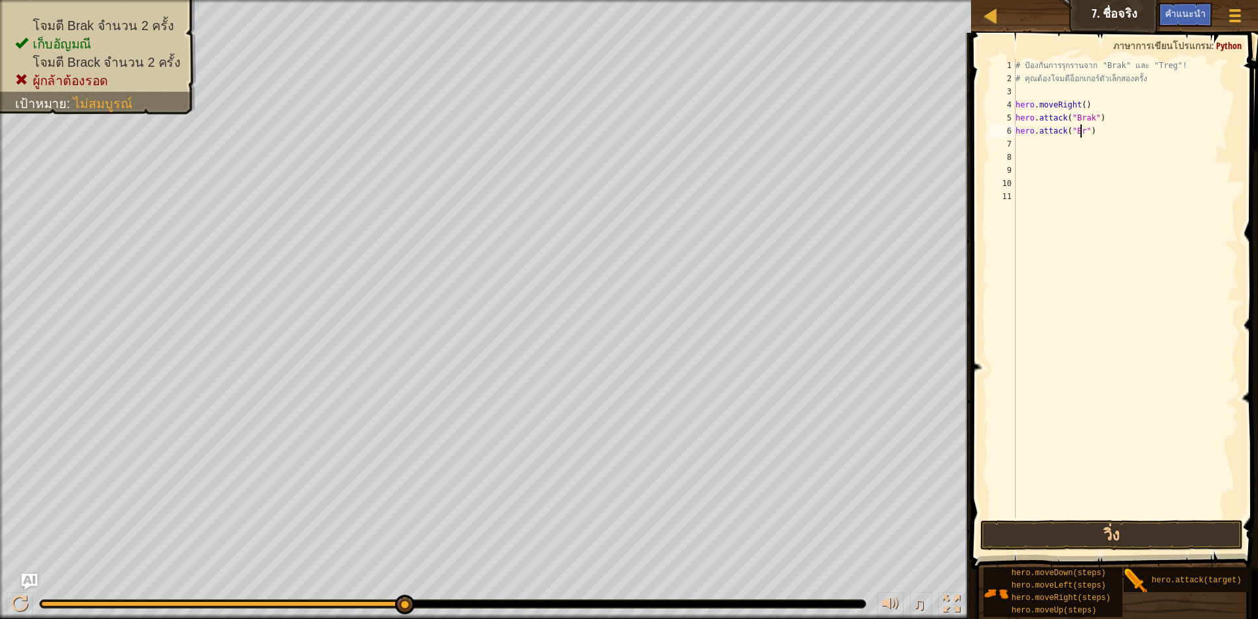
scroll to position [6, 6]
type textarea "hero.attack("Brak")"
type textarea "h"
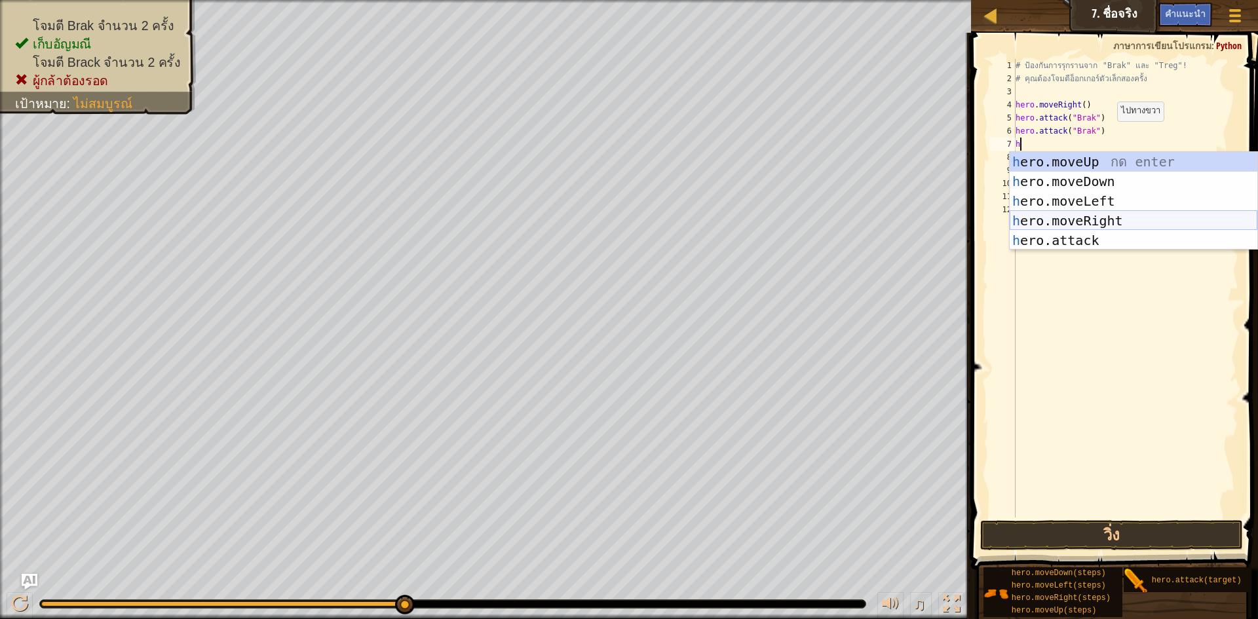
click at [1079, 216] on div "h ero.moveUp กด enter h ero.moveDown กด enter h ero.moveLeft กด enter h ero.mov…" at bounding box center [1134, 221] width 248 height 138
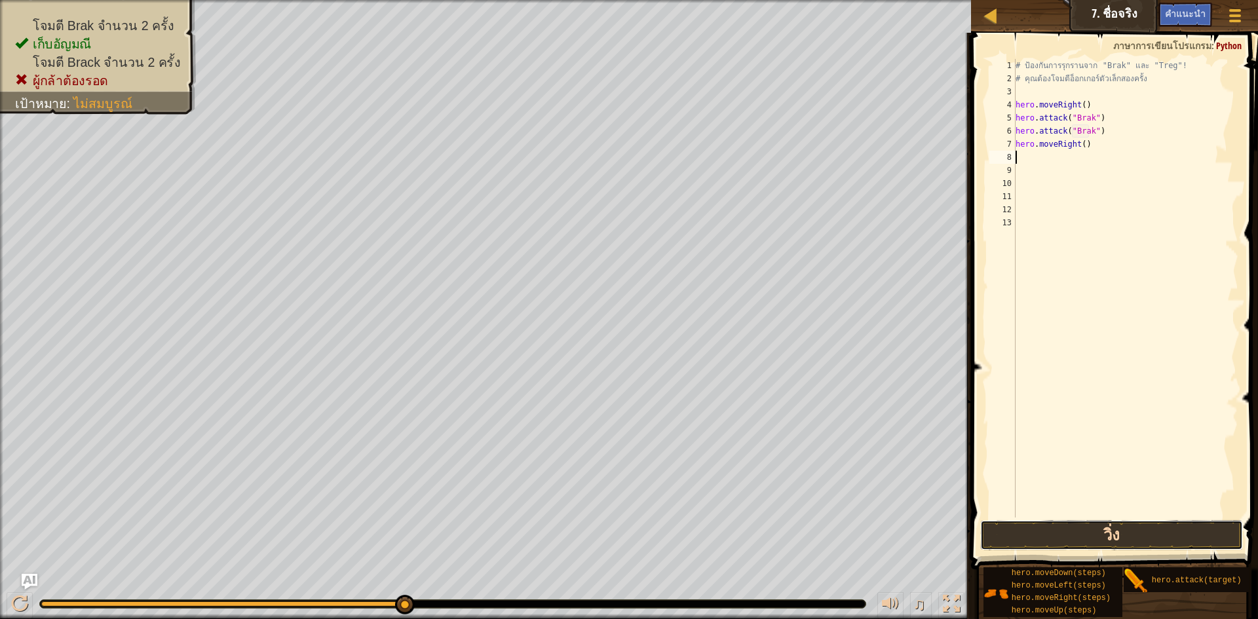
click at [1087, 523] on button "วิ่ง" at bounding box center [1111, 535] width 263 height 30
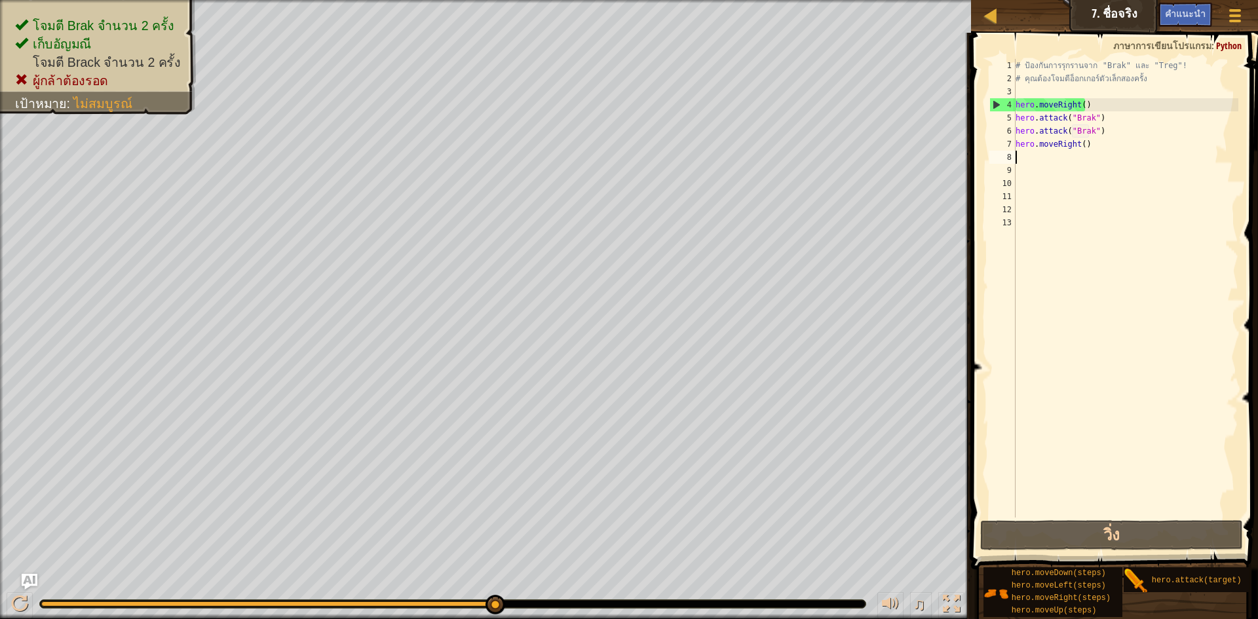
click at [1093, 140] on div "# ป้องกันการรุกรานจาก "Brak" และ "Treg"! # คุณต้องโจมตีอ็อกเกอร์ตัวเล็กสองครั้ง…" at bounding box center [1126, 301] width 226 height 485
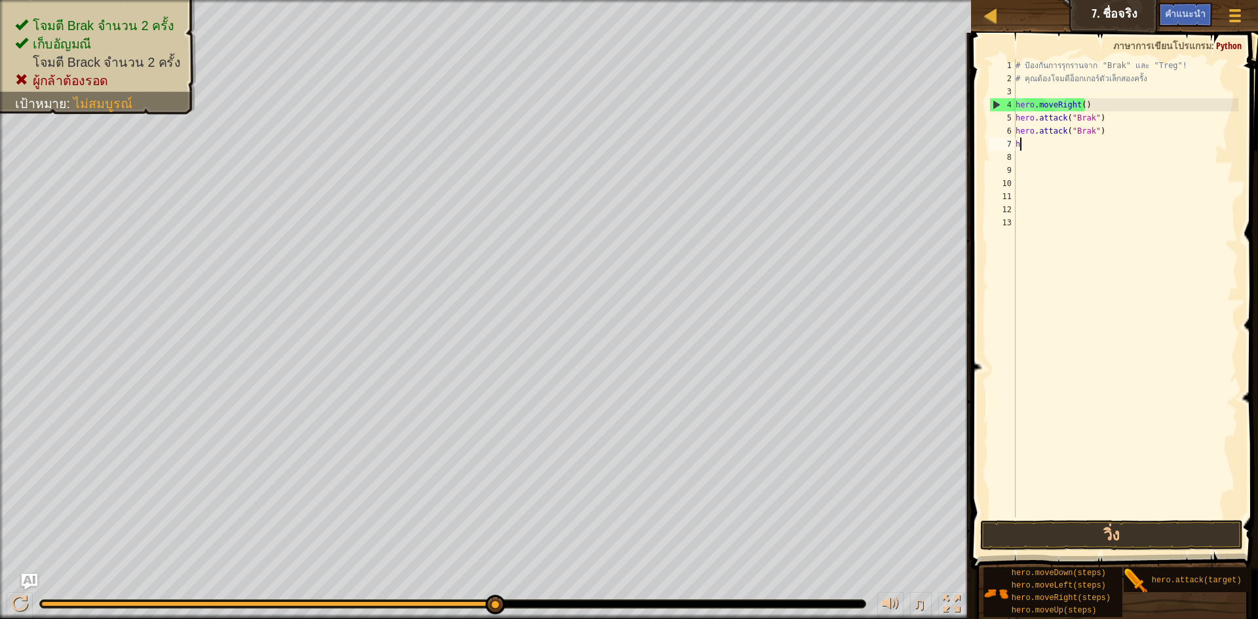
type textarea "h"
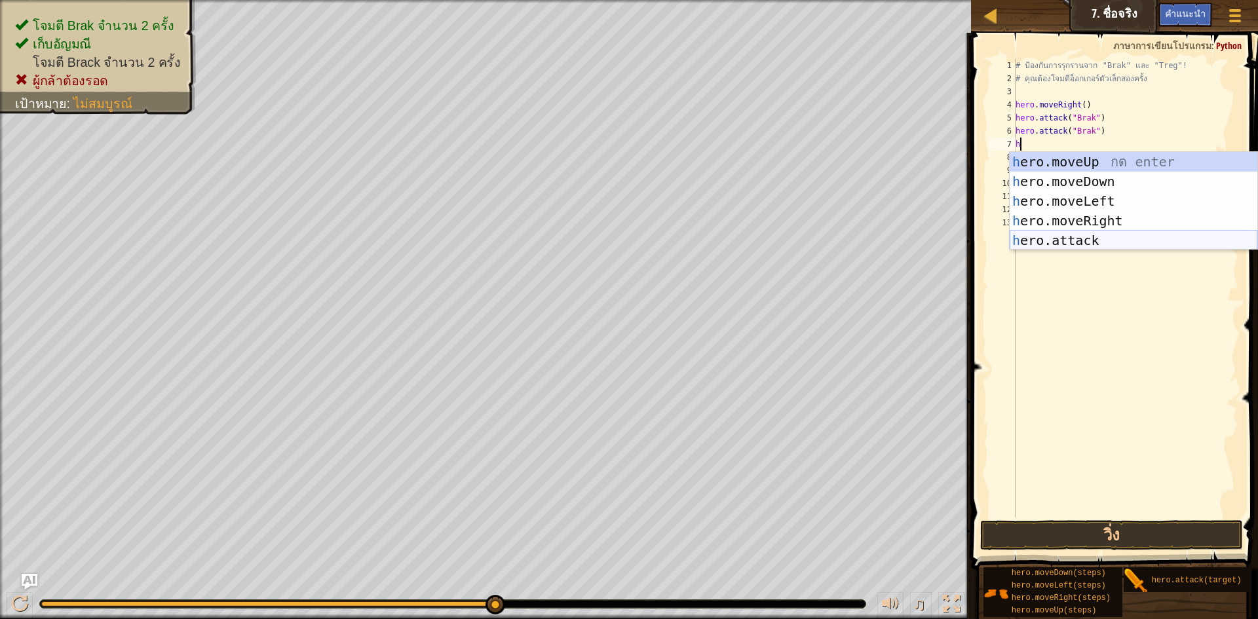
click at [1119, 239] on div "h ero.moveUp กด enter h ero.moveDown กด enter h ero.moveLeft กด enter h ero.mov…" at bounding box center [1134, 221] width 248 height 138
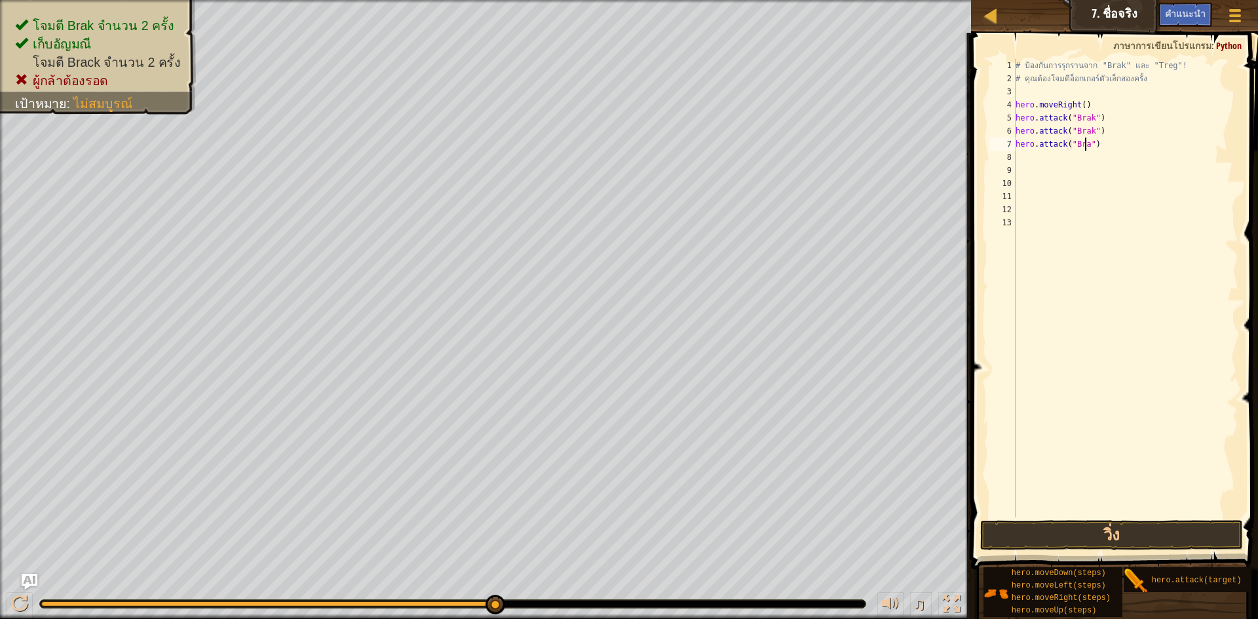
scroll to position [6, 6]
type textarea "hero.attack("Brak")"
click at [1020, 158] on div "# ป้องกันการรุกรานจาก "Brak" และ "Treg"! # คุณต้องโจมตีอ็อกเกอร์ตัวเล็กสองครั้ง…" at bounding box center [1126, 301] width 226 height 485
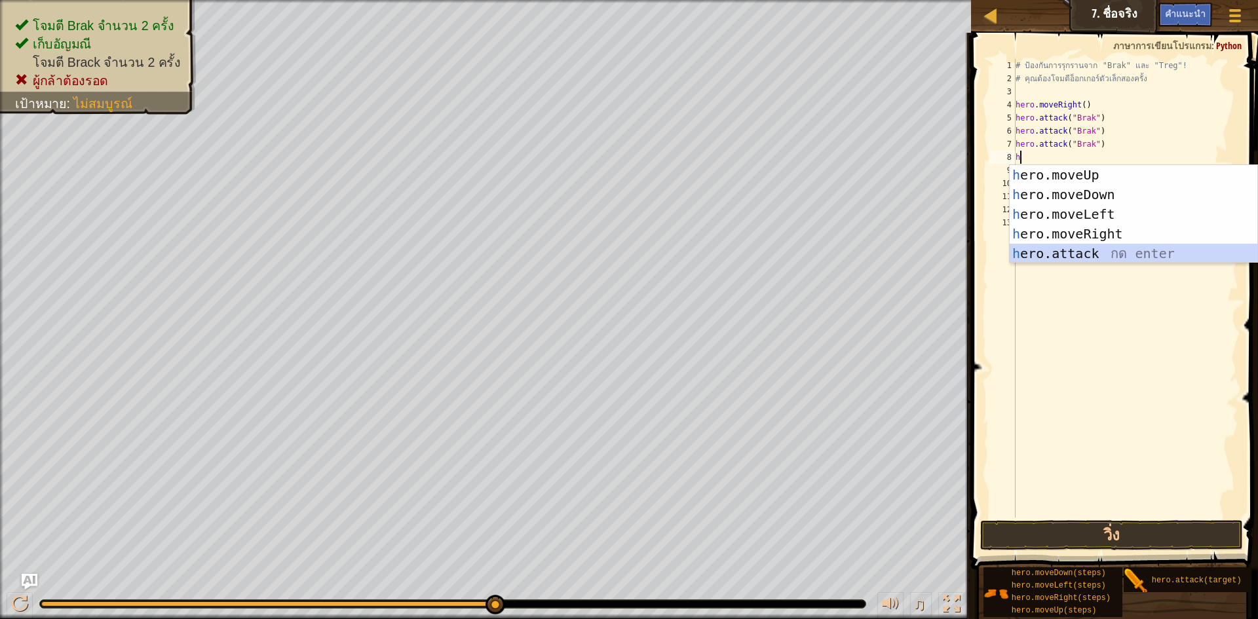
click at [1082, 248] on div "h ero.moveUp กด enter h ero.moveDown กด enter h ero.moveLeft กด enter h ero.mov…" at bounding box center [1134, 234] width 248 height 138
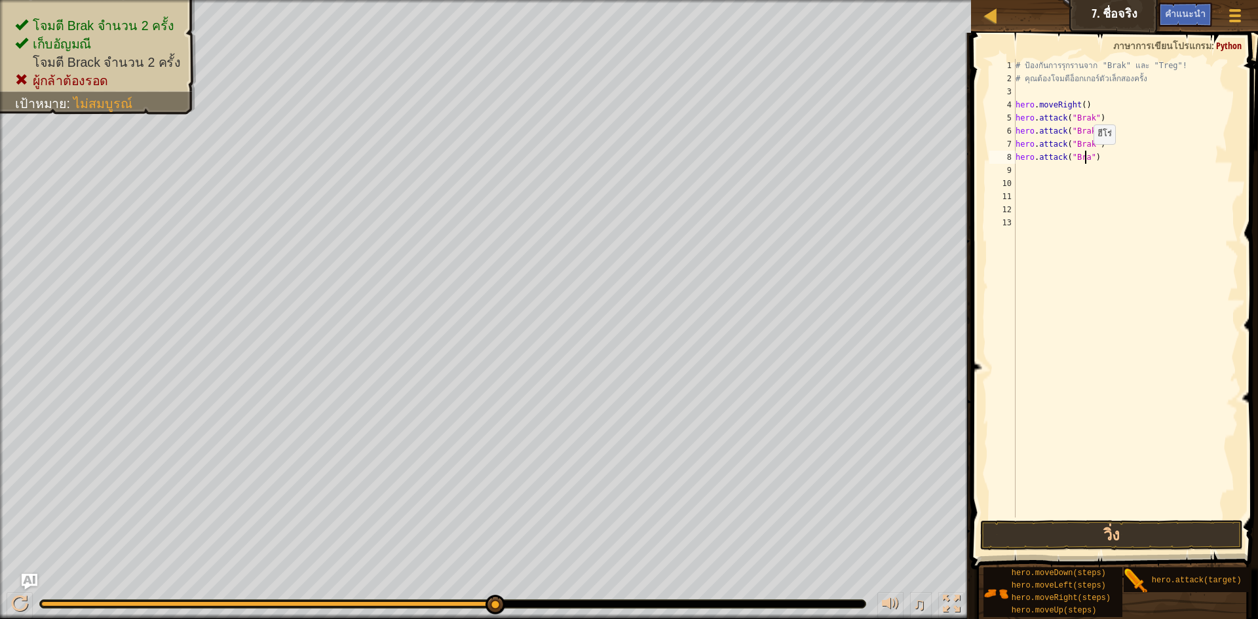
scroll to position [6, 6]
type textarea "hero.attack("Brak")"
type textarea "h"
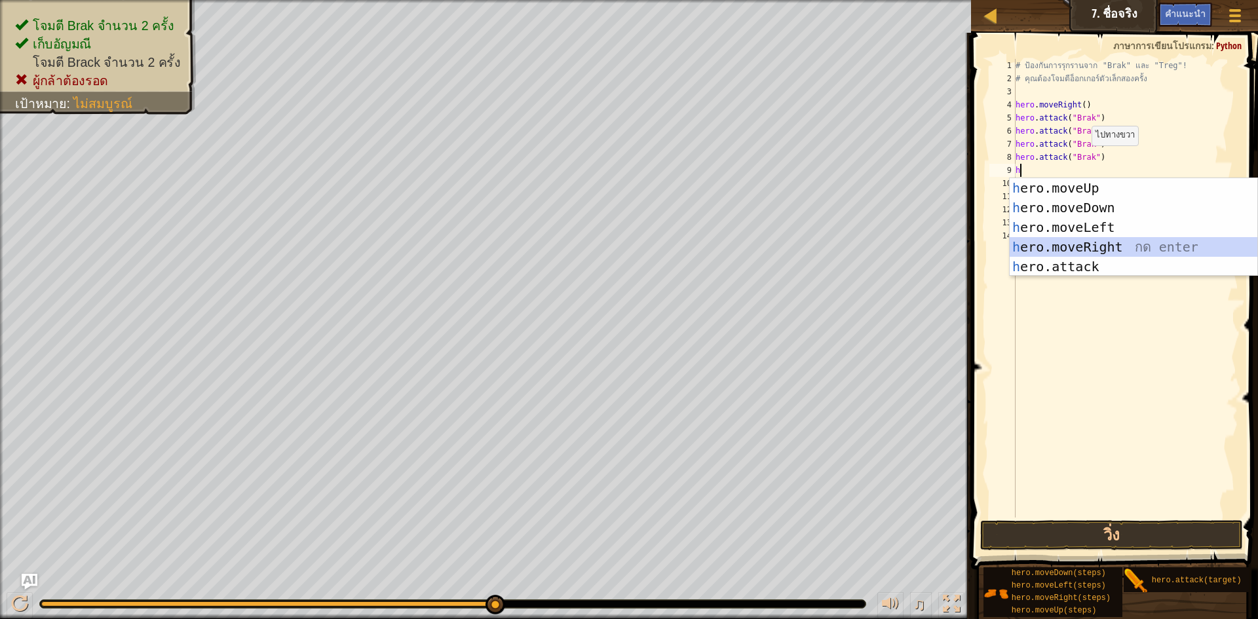
click at [1091, 249] on div "h ero.moveUp กด enter h ero.moveDown กด enter h ero.moveLeft กด enter h ero.mov…" at bounding box center [1134, 247] width 248 height 138
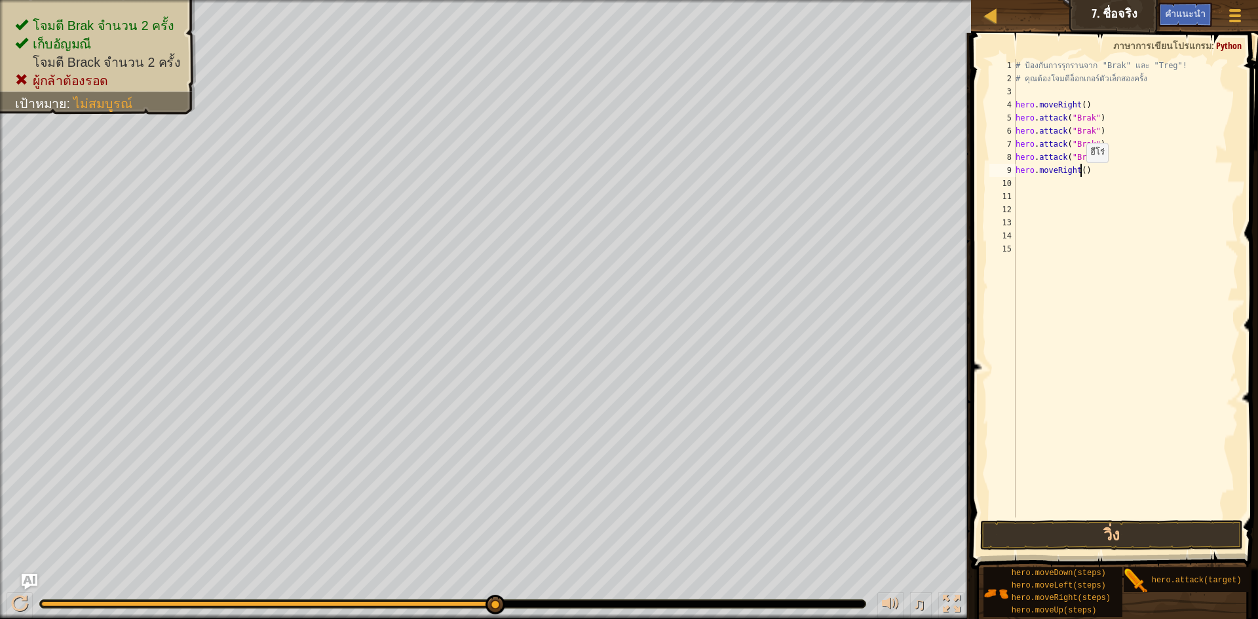
click at [1080, 176] on div "# ป้องกันการรุกรานจาก "Brak" และ "Treg"! # คุณต้องโจมตีอ็อกเกอร์ตัวเล็กสองครั้ง…" at bounding box center [1126, 301] width 226 height 485
click at [1110, 522] on button "วิ่ง" at bounding box center [1111, 535] width 263 height 30
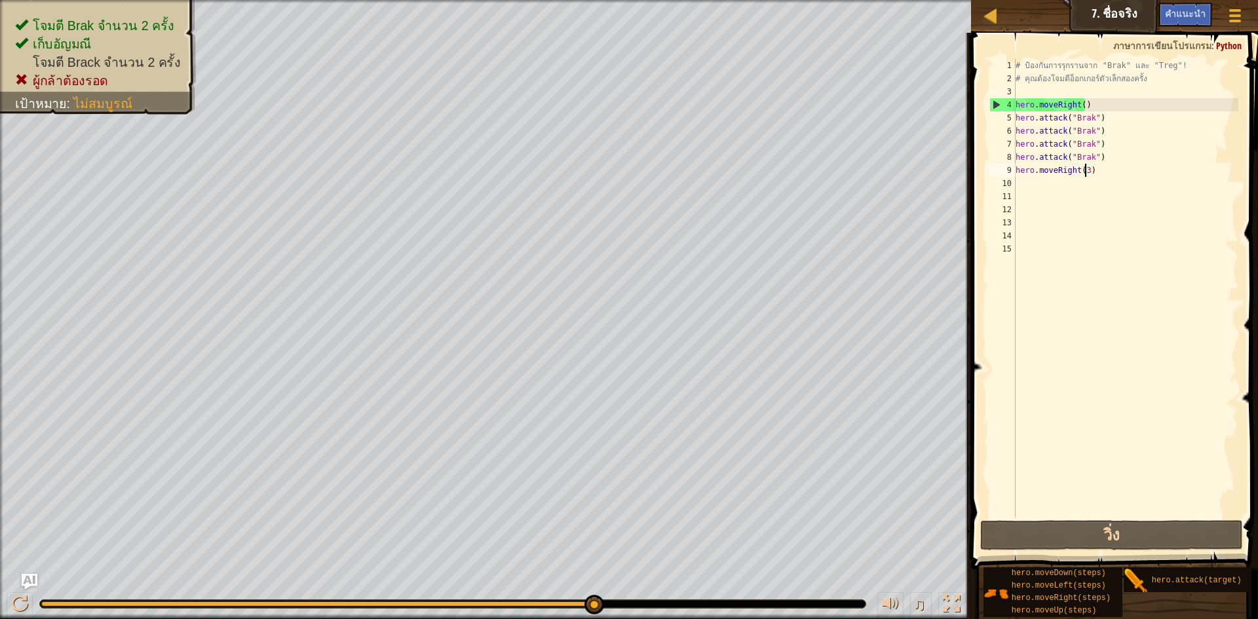
click at [1088, 165] on div "# ป้องกันการรุกรานจาก "Brak" และ "Treg"! # คุณต้องโจมตีอ็อกเกอร์ตัวเล็กสองครั้ง…" at bounding box center [1126, 301] width 226 height 485
click at [1086, 157] on div "# ป้องกันการรุกรานจาก "Brak" และ "Treg"! # คุณต้องโจมตีอ็อกเกอร์ตัวเล็กสองครั้ง…" at bounding box center [1126, 301] width 226 height 485
click at [1091, 157] on div "# ป้องกันการรุกรานจาก "Brak" และ "Treg"! # คุณต้องโจมตีอ็อกเกอร์ตัวเล็กสองครั้ง…" at bounding box center [1126, 301] width 226 height 485
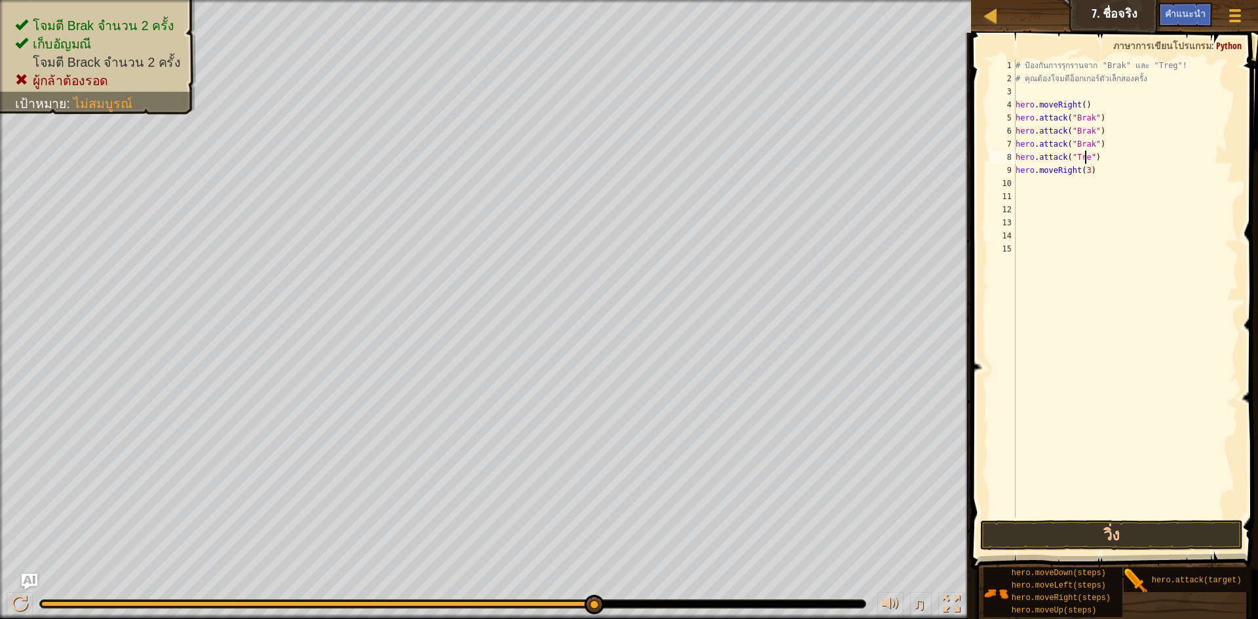
scroll to position [6, 6]
click at [1091, 146] on div "# ป้องกันการรุกรานจาก "Brak" และ "Treg"! # คุณต้องโจมตีอ็อกเกอร์ตัวเล็กสองครั้ง…" at bounding box center [1126, 301] width 226 height 485
click at [1114, 532] on button "วิ่ง" at bounding box center [1111, 535] width 263 height 30
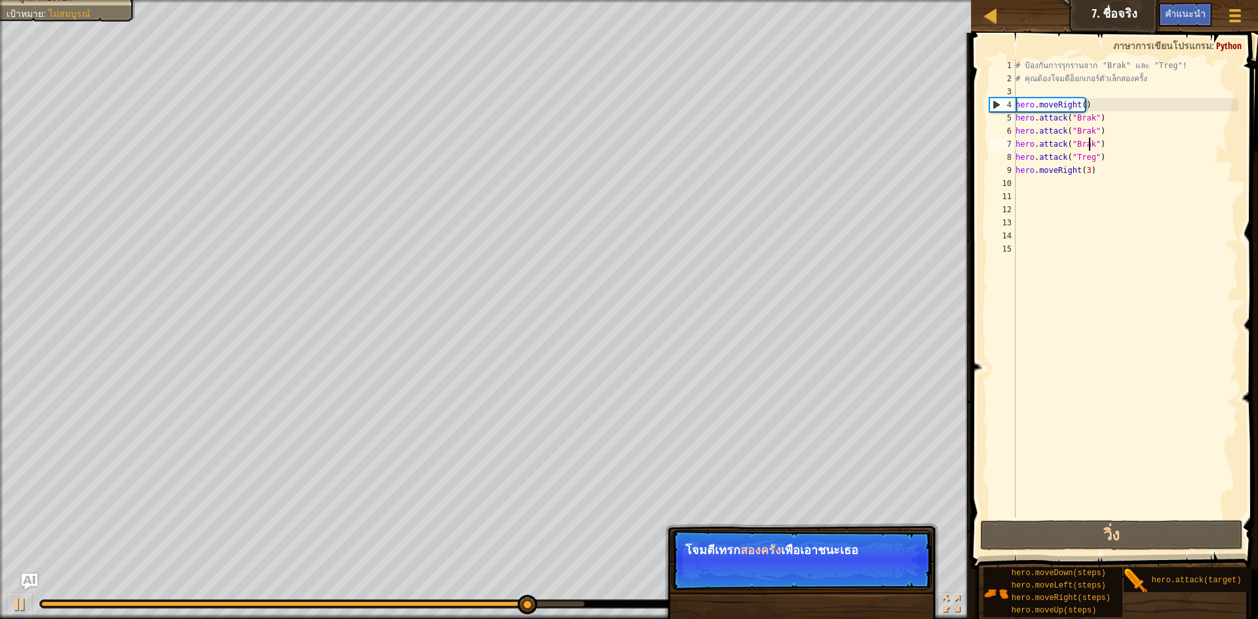
click at [1095, 171] on div "# ป้องกันการรุกรานจาก "Brak" และ "Treg"! # คุณต้องโจมตีอ็อกเกอร์ตัวเล็กสองครั้ง…" at bounding box center [1126, 301] width 226 height 485
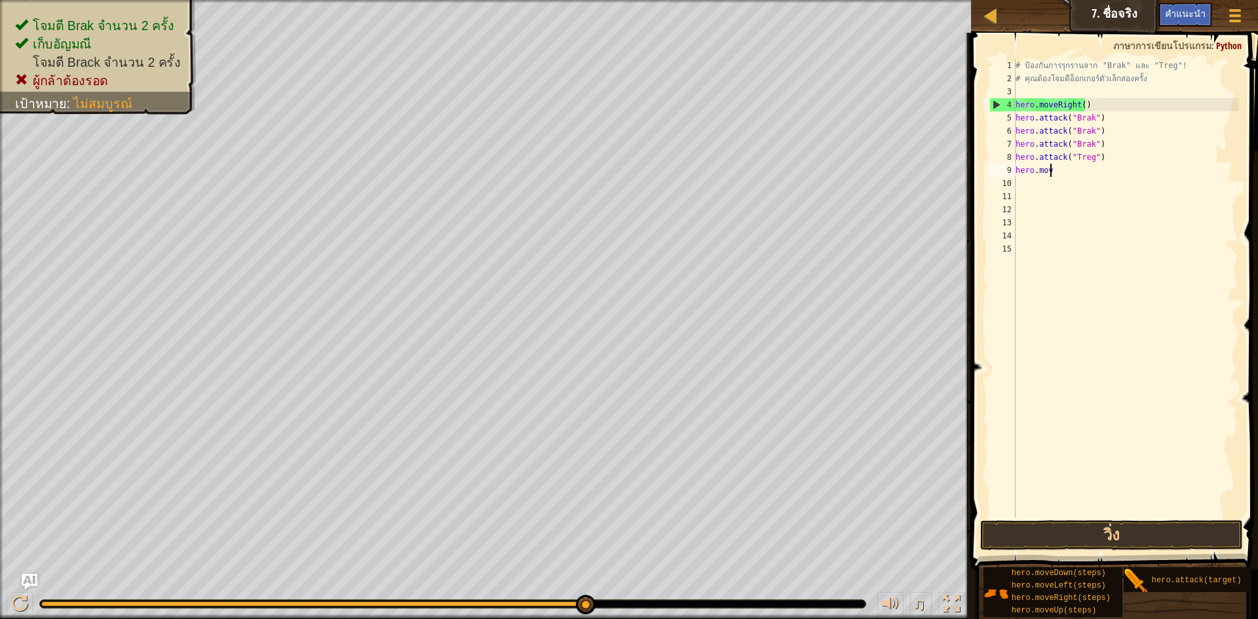
scroll to position [6, 1]
type textarea "h"
click at [1087, 147] on div "# ป้องกันการรุกรานจาก "Brak" และ "Treg"! # คุณต้องโจมตีอ็อกเกอร์ตัวเล็กสองครั้ง…" at bounding box center [1126, 301] width 226 height 485
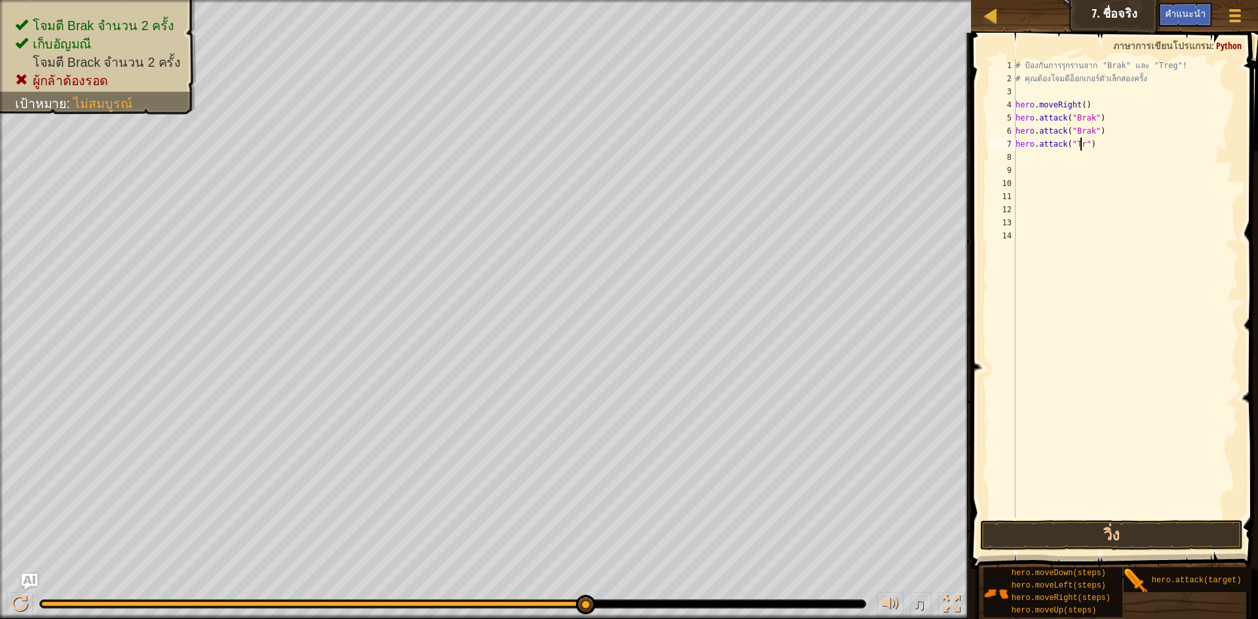
scroll to position [6, 6]
type textarea "hero.attack("Treg")"
click at [1020, 156] on div "# ป้องกันการรุกรานจาก "Brak" และ "Treg"! # คุณต้องโจมตีอ็อกเกอร์ตัวเล็กสองครั้ง…" at bounding box center [1126, 301] width 226 height 485
type textarea "h"
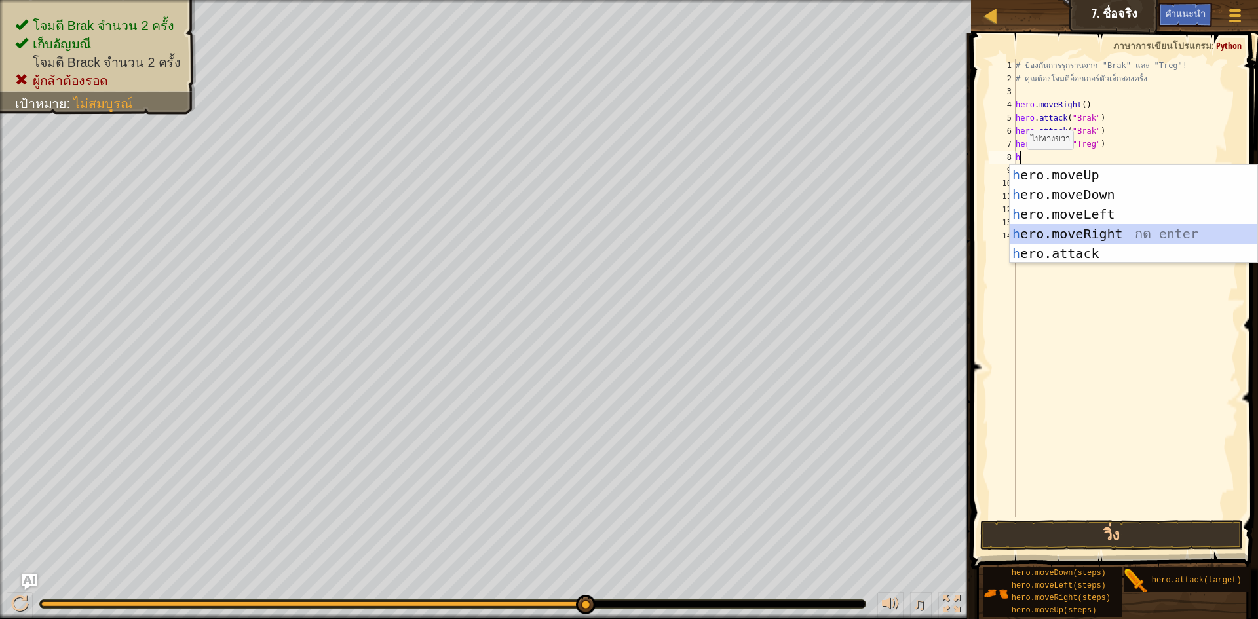
click at [1033, 229] on div "h ero.moveUp กด enter h ero.moveDown กด enter h ero.moveLeft กด enter h ero.mov…" at bounding box center [1134, 234] width 248 height 138
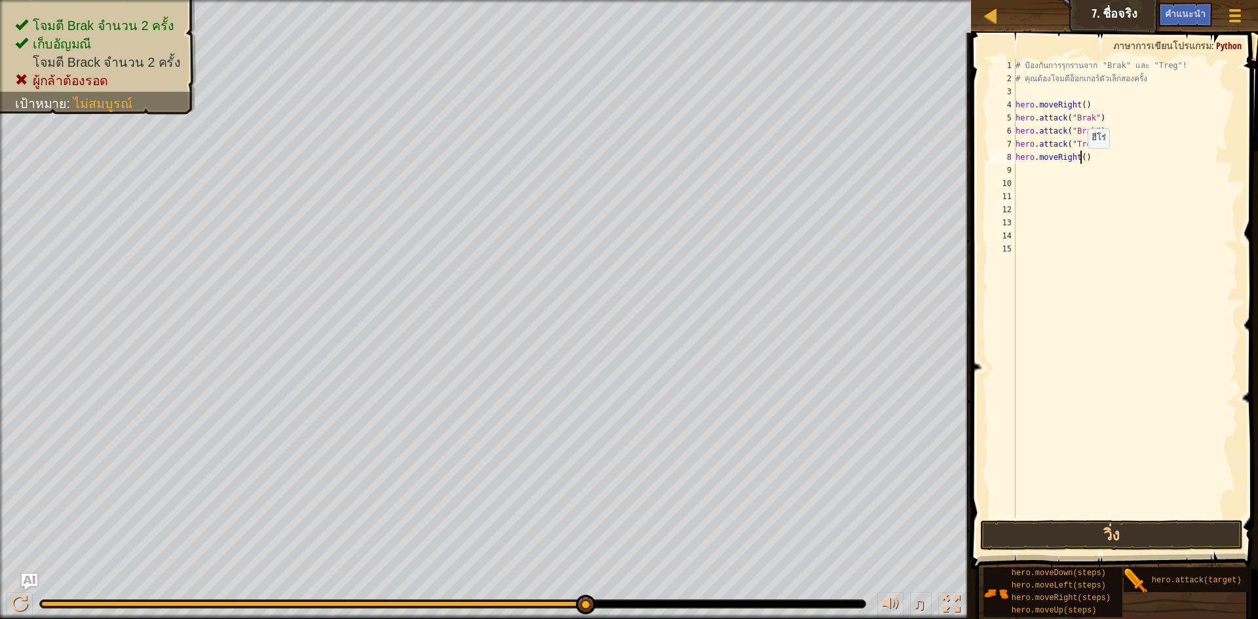
click at [1081, 161] on div "# ป้องกันการรุกรานจาก "Brak" และ "Treg"! # คุณต้องโจมตีอ็อกเกอร์ตัวเล็กสองครั้ง…" at bounding box center [1126, 301] width 226 height 485
click at [1116, 524] on button "วิ่ง" at bounding box center [1111, 535] width 263 height 30
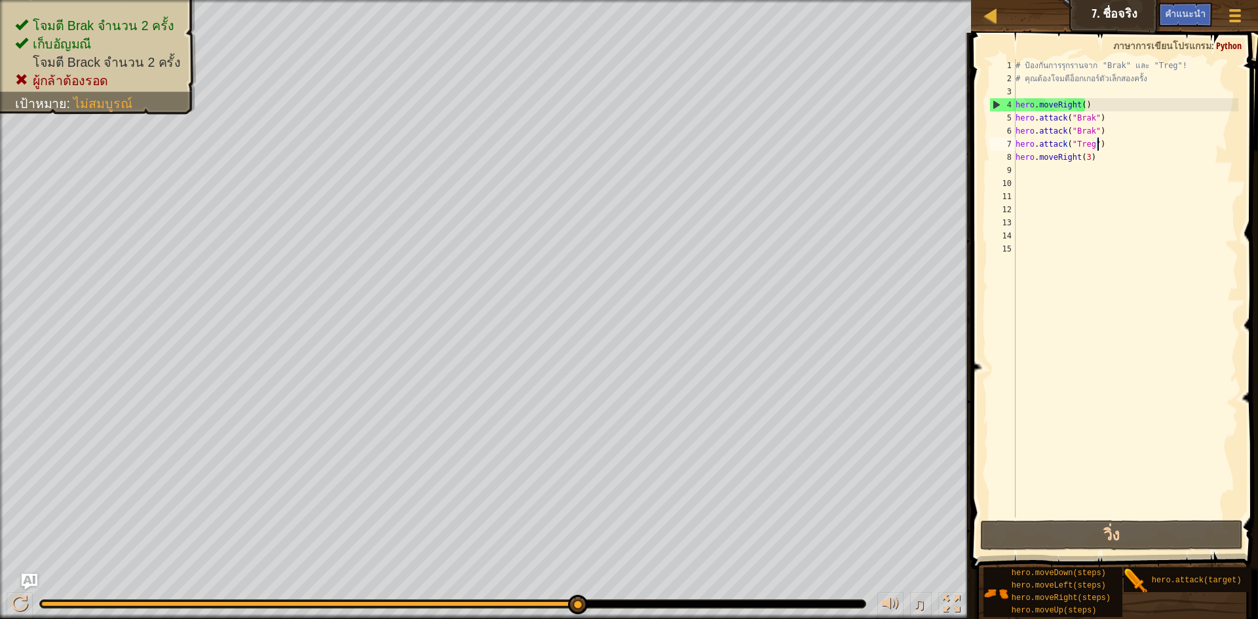
click at [1125, 147] on div "# ป้องกันการรุกรานจาก "Brak" และ "Treg"! # คุณต้องโจมตีอ็อกเกอร์ตัวเล็กสองครั้ง…" at bounding box center [1126, 301] width 226 height 485
click at [1111, 159] on div "# ป้องกันการรุกรานจาก "Brak" และ "Treg"! # คุณต้องโจมตีอ็อกเกอร์ตัวเล็กสองครั้ง…" at bounding box center [1126, 301] width 226 height 485
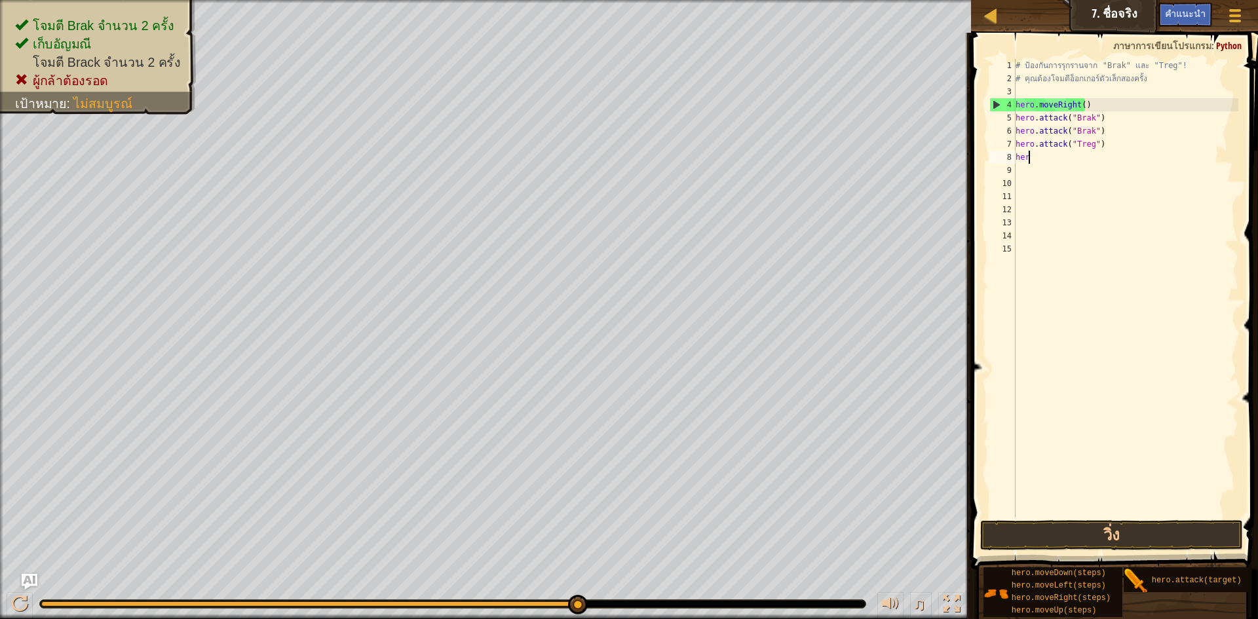
scroll to position [6, 0]
type textarea "h"
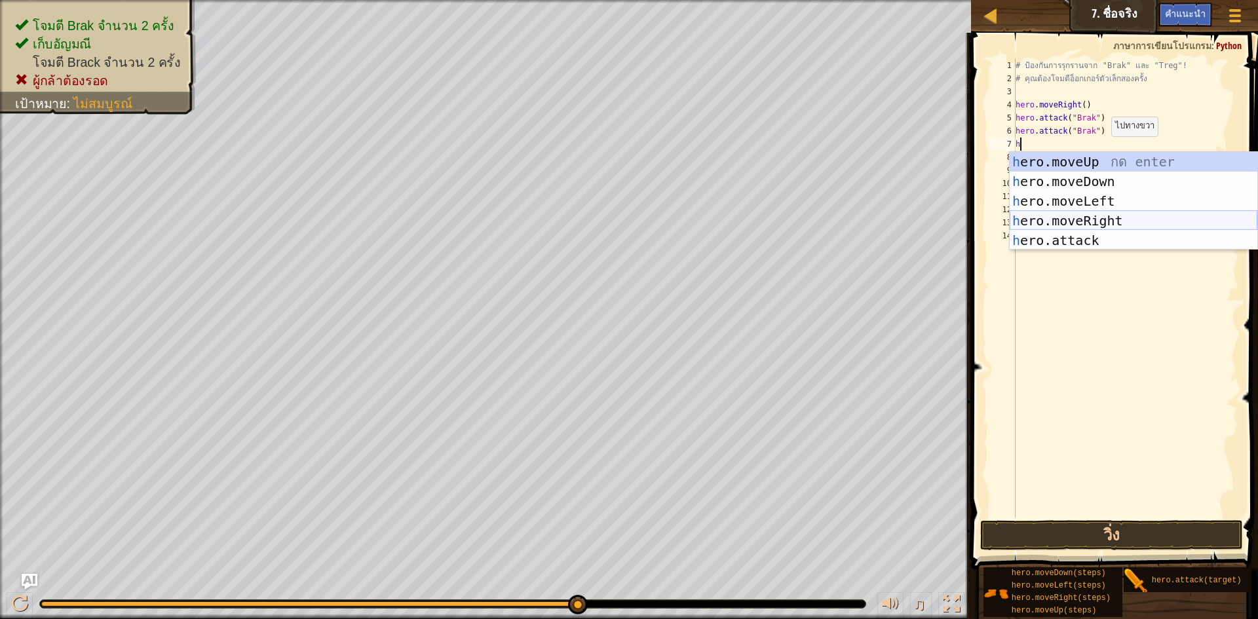
drag, startPoint x: 1086, startPoint y: 230, endPoint x: 1090, endPoint y: 208, distance: 22.0
click at [1089, 210] on div "h ero.moveUp กด enter h ero.moveDown กด enter h ero.moveLeft กด enter h ero.mov…" at bounding box center [1134, 221] width 248 height 138
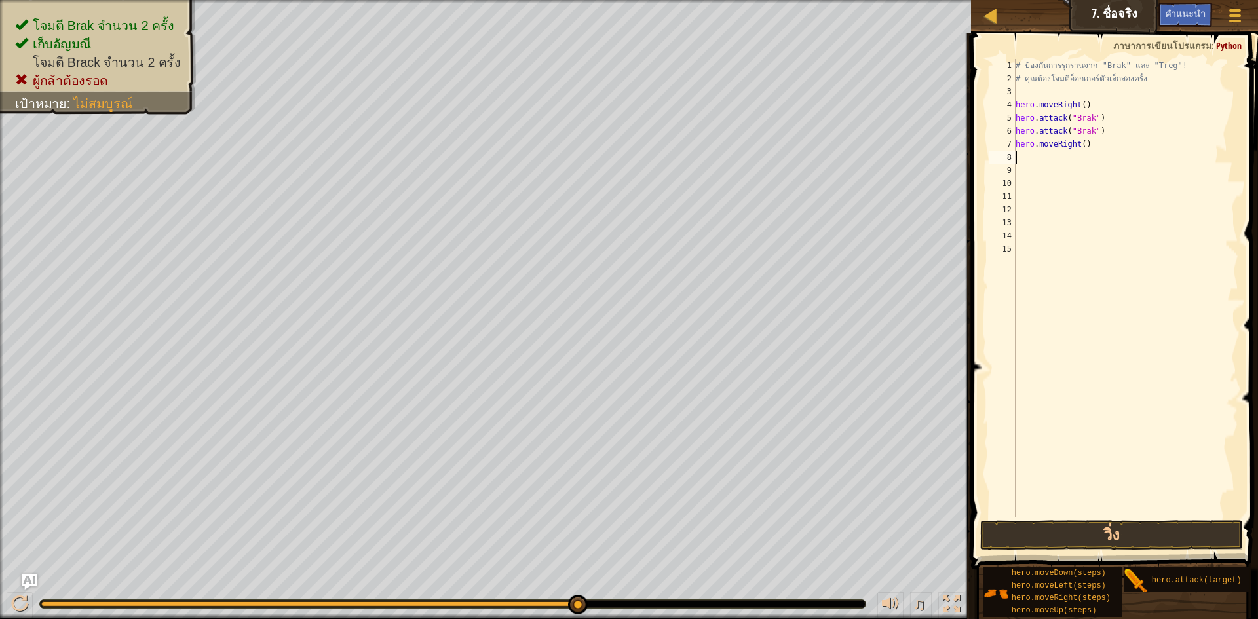
type textarea "h"
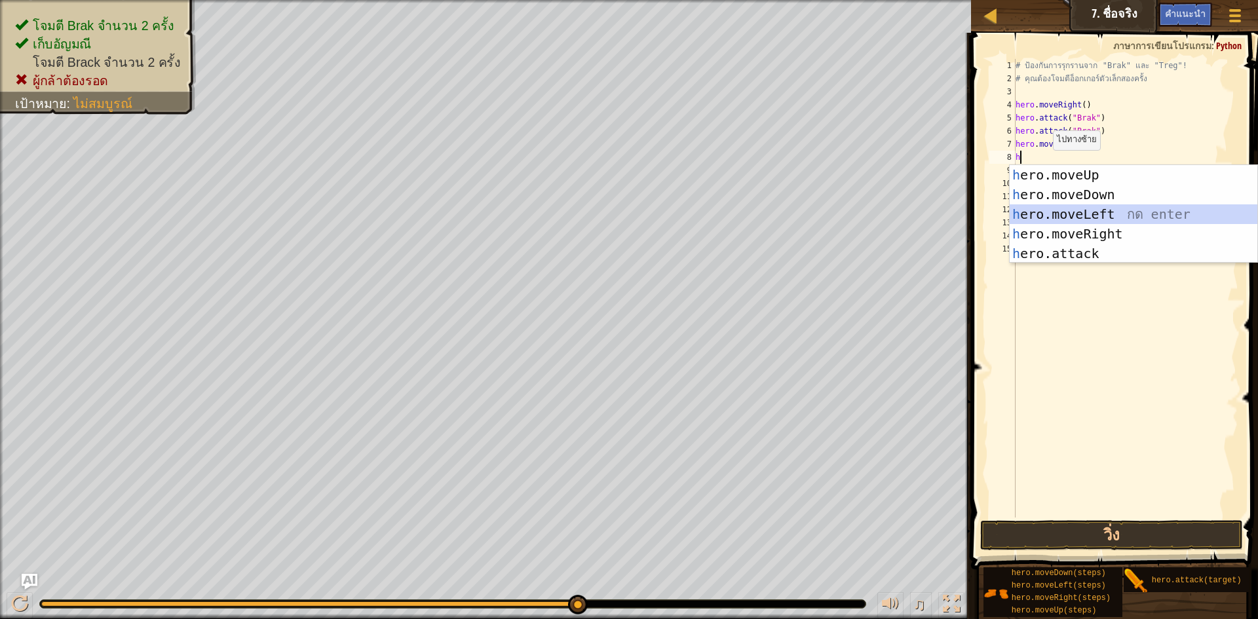
click at [1058, 214] on div "h ero.moveUp กด enter h ero.moveDown กด enter h ero.moveLeft กด enter h ero.mov…" at bounding box center [1134, 234] width 248 height 138
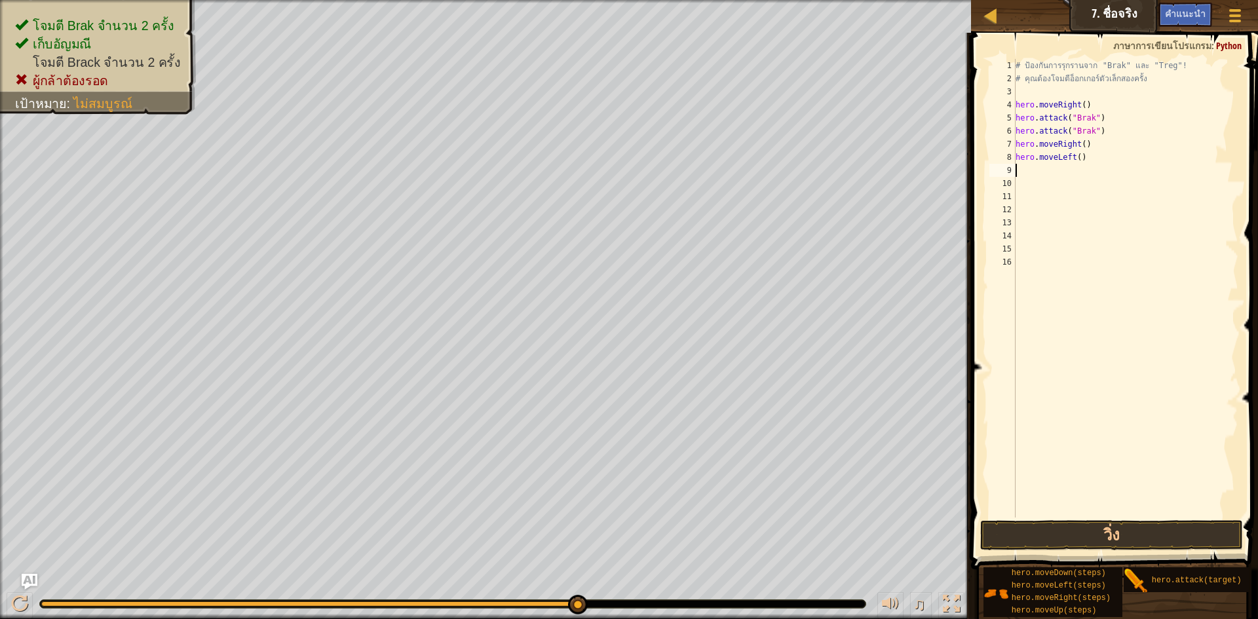
click at [1024, 175] on div "# ป้องกันการรุกรานจาก "Brak" และ "Treg"! # คุณต้องโจมตีอ็อกเกอร์ตัวเล็กสองครั้ง…" at bounding box center [1126, 301] width 226 height 485
type textarea "h"
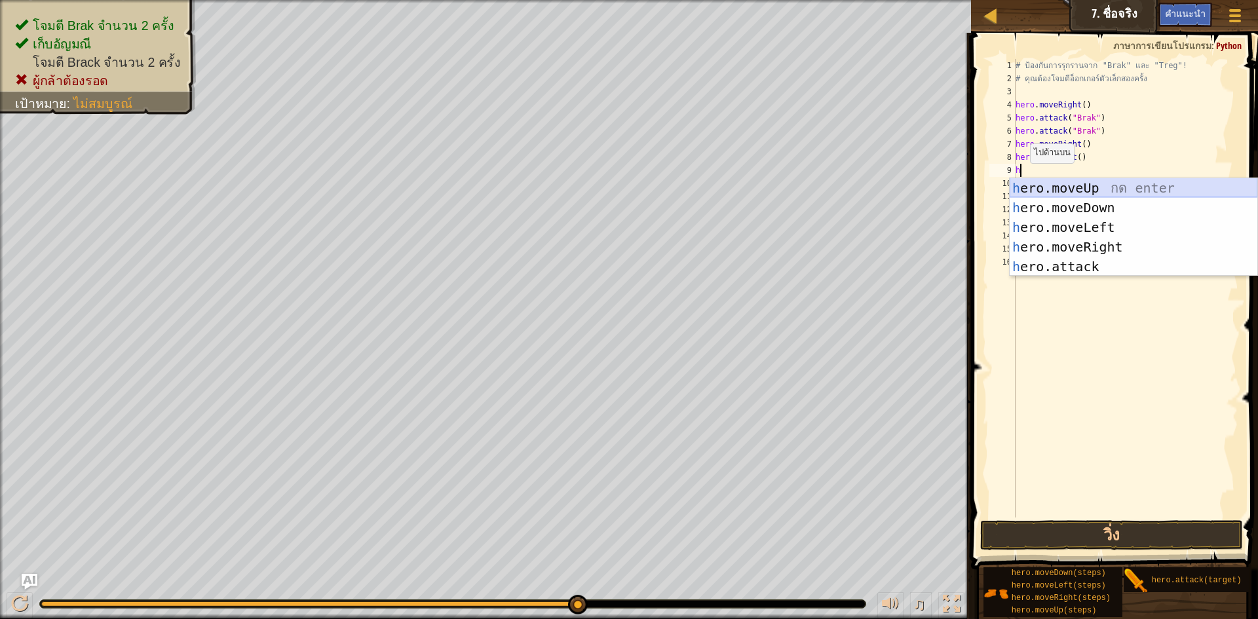
click at [1034, 192] on div "h ero.moveUp กด enter h ero.moveDown กด enter h ero.moveLeft กด enter h ero.mov…" at bounding box center [1134, 247] width 248 height 138
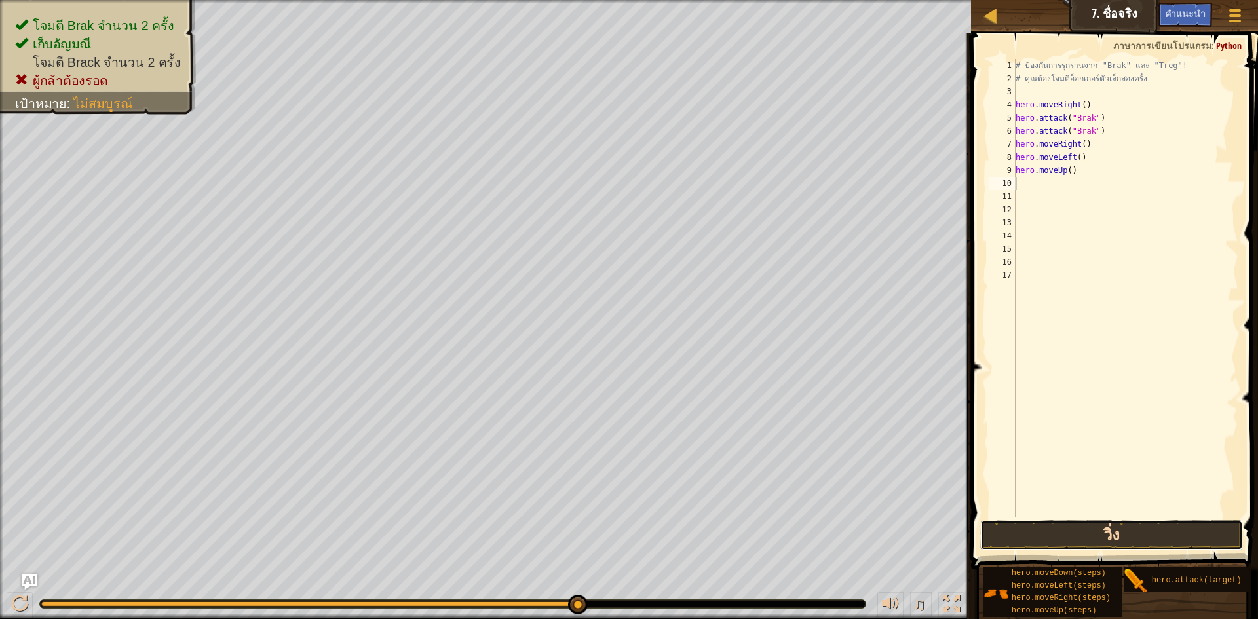
click at [1068, 530] on button "วิ่ง" at bounding box center [1111, 535] width 263 height 30
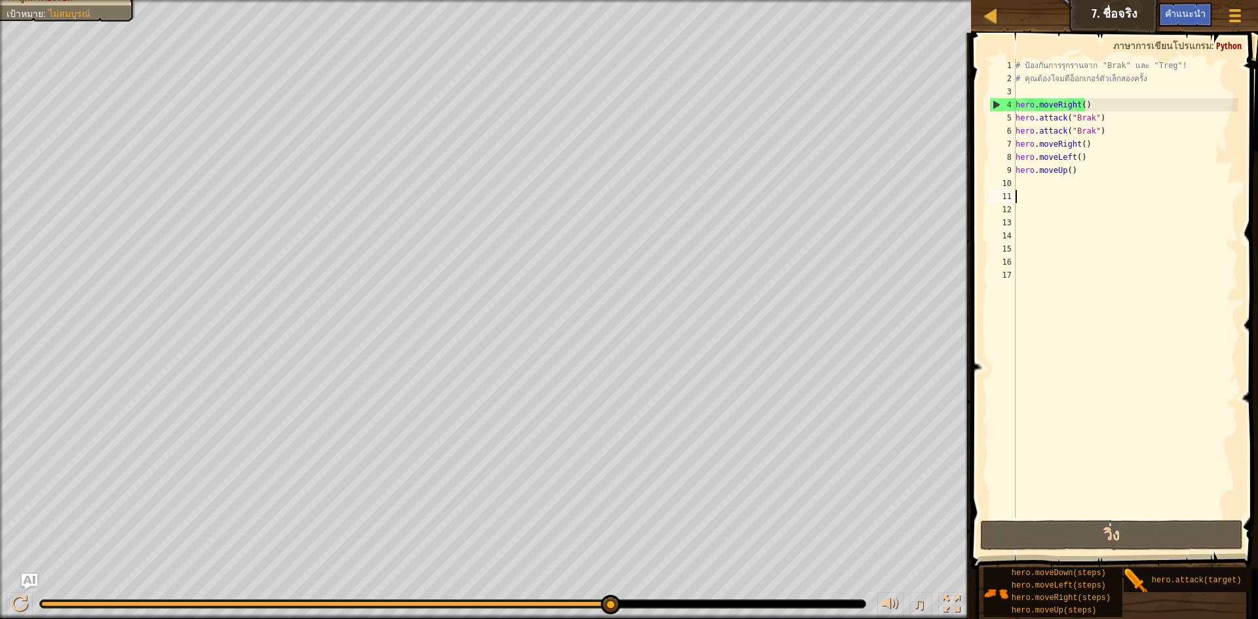
click at [1106, 191] on div "# ป้องกันการรุกรานจาก "Brak" และ "Treg"! # คุณต้องโจมตีอ็อกเกอร์ตัวเล็กสองครั้ง…" at bounding box center [1126, 301] width 226 height 485
click at [1092, 159] on div "# ป้องกันการรุกรานจาก "Brak" และ "Treg"! # คุณต้องโจมตีอ็อกเกอร์ตัวเล็กสองครั้ง…" at bounding box center [1126, 301] width 226 height 485
type textarea "hero.moveLeft()"
click at [1083, 187] on div "# ป้องกันการรุกรานจาก "Brak" และ "Treg"! # คุณต้องโจมตีอ็อกเกอร์ตัวเล็กสองครั้ง…" at bounding box center [1126, 301] width 226 height 485
click at [1078, 173] on div "# ป้องกันการรุกรานจาก "Brak" และ "Treg"! # คุณต้องโจมตีอ็อกเกอร์ตัวเล็กสองครั้ง…" at bounding box center [1126, 301] width 226 height 485
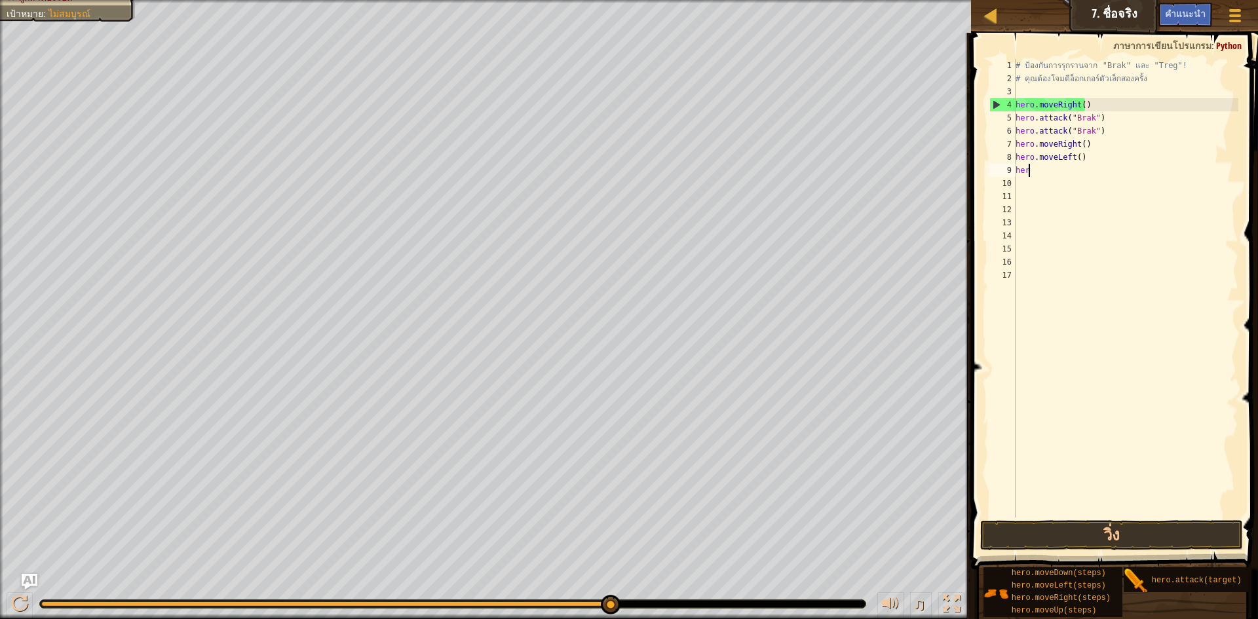
type textarea "h"
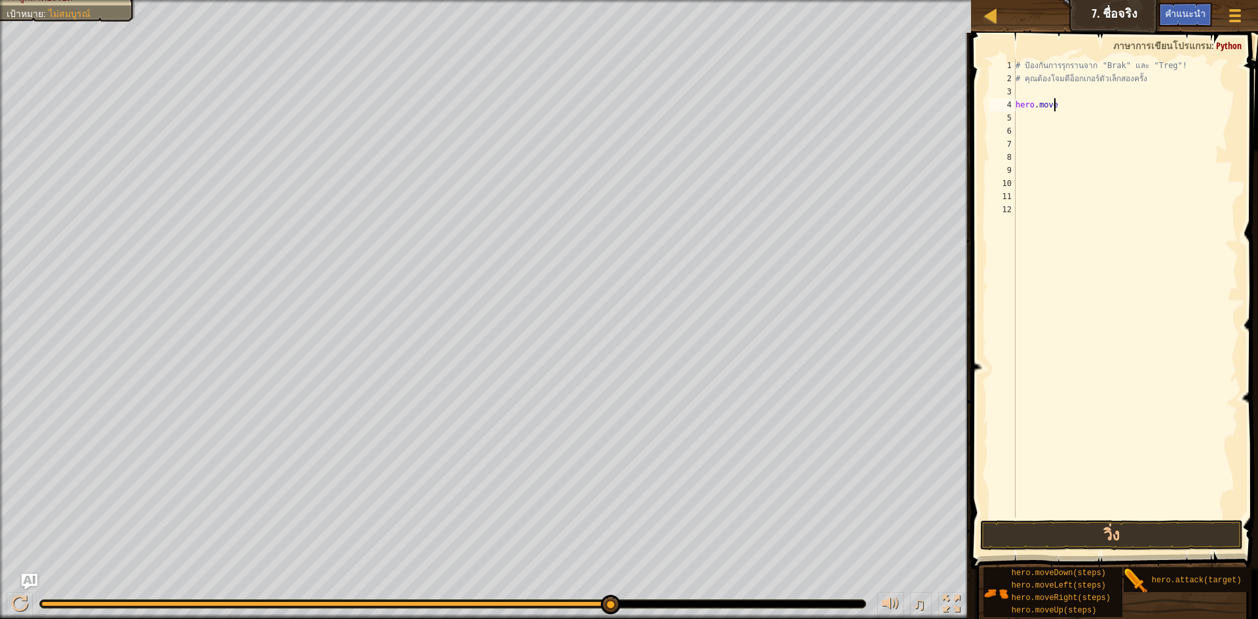
type textarea "h"
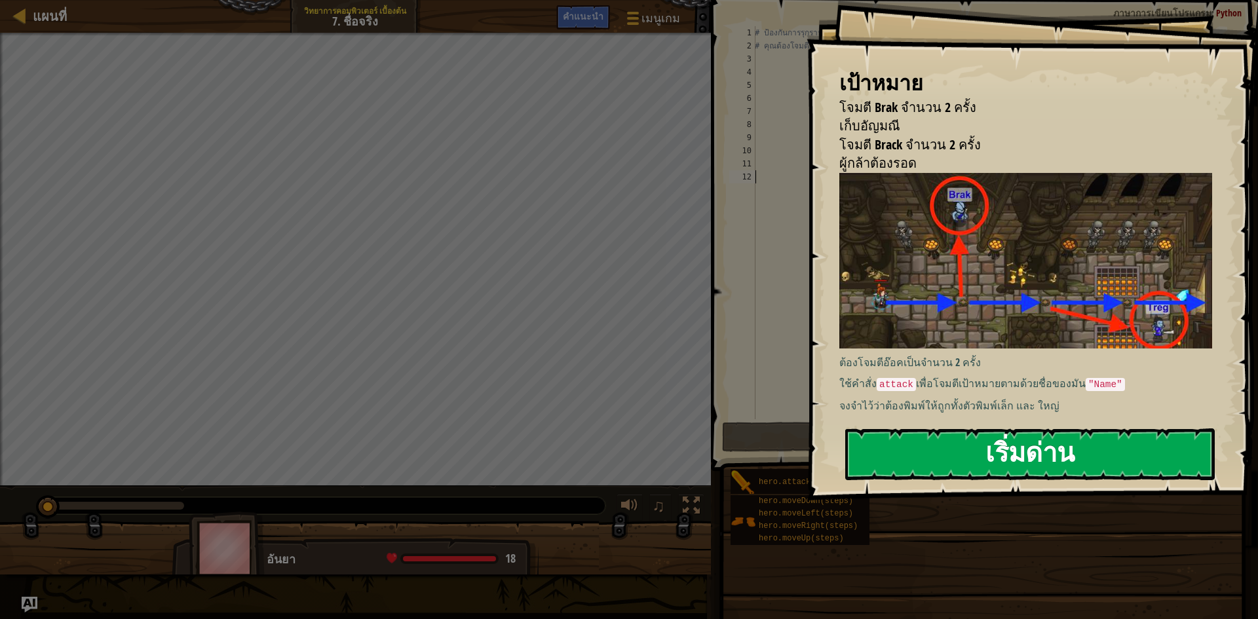
click at [870, 467] on button "เริ่มด่าน" at bounding box center [1030, 455] width 370 height 52
